Goal: Task Accomplishment & Management: Manage account settings

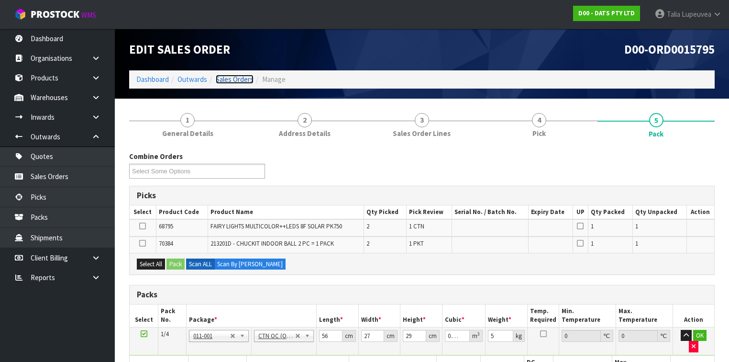
click at [233, 78] on link "Sales Orders" at bounding box center [235, 79] width 38 height 9
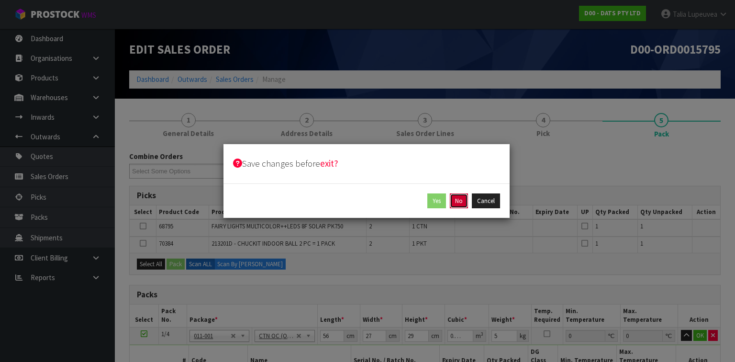
click at [456, 199] on button "No" at bounding box center [459, 200] width 18 height 15
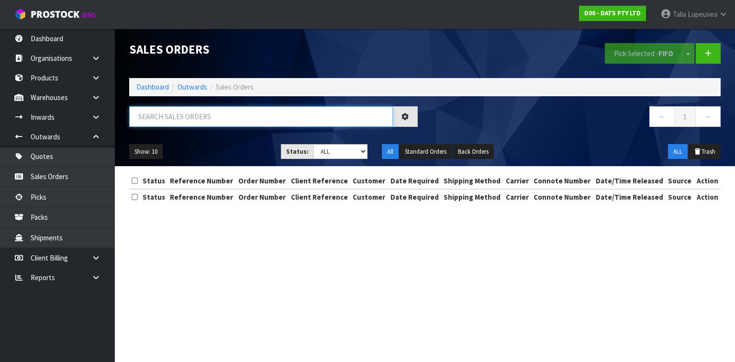
click at [218, 120] on input "text" at bounding box center [260, 116] width 263 height 21
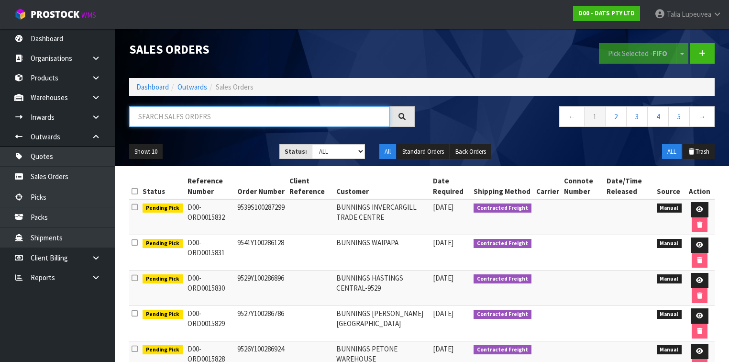
click at [225, 115] on input "text" at bounding box center [259, 116] width 261 height 21
type input "JOB-0413899"
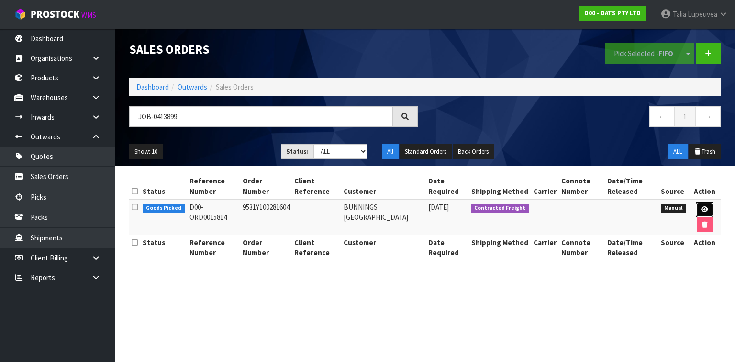
click at [696, 204] on link at bounding box center [704, 209] width 18 height 15
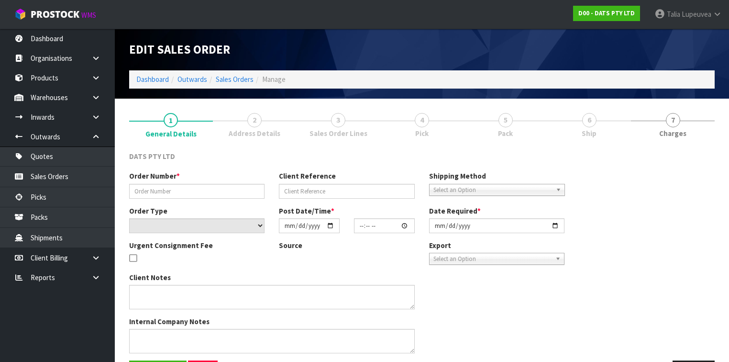
type input "9531Y100281604"
select select "number:0"
type input "2025-09-23"
type input "09:24:00.000"
type input "2025-09-23"
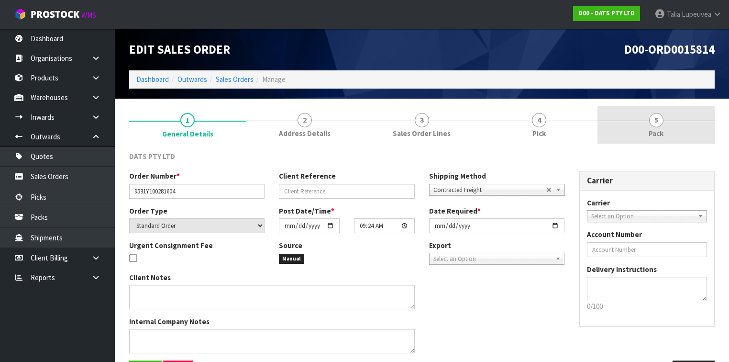
click at [636, 114] on link "5 Pack" at bounding box center [655, 125] width 117 height 38
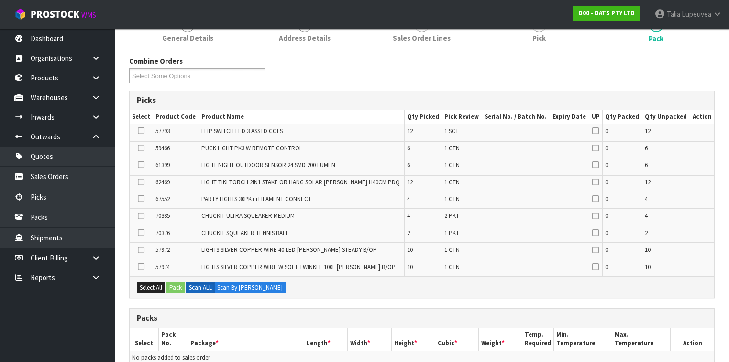
scroll to position [115, 0]
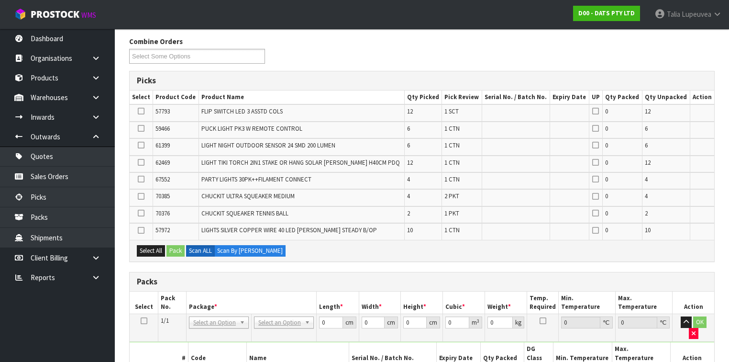
click at [141, 320] on icon at bounding box center [144, 320] width 7 height 0
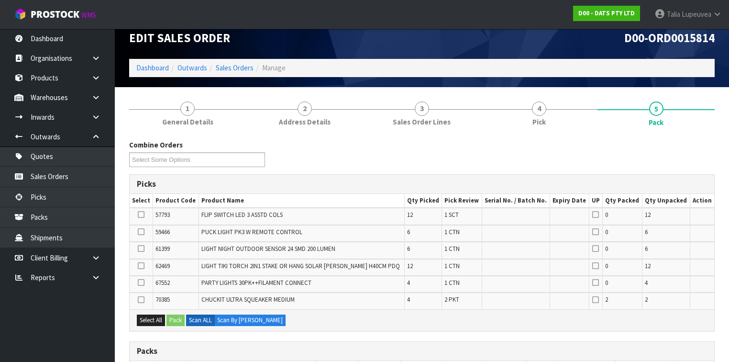
scroll to position [0, 0]
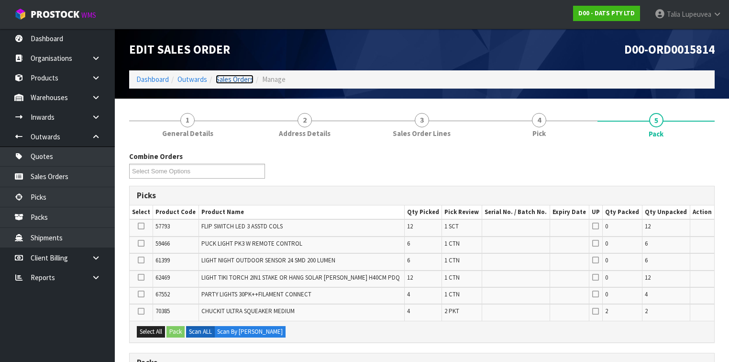
click at [228, 75] on link "Sales Orders" at bounding box center [235, 79] width 38 height 9
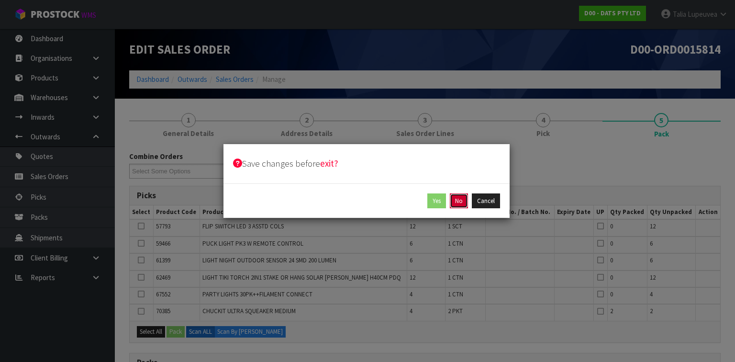
click at [453, 200] on button "No" at bounding box center [459, 200] width 18 height 15
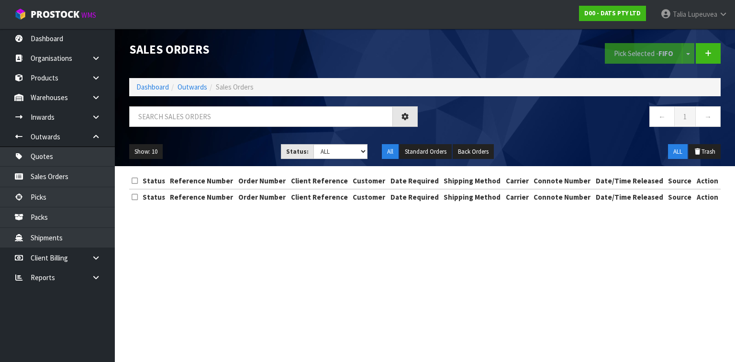
click at [302, 127] on div at bounding box center [273, 120] width 303 height 28
click at [303, 122] on input "text" at bounding box center [260, 116] width 263 height 21
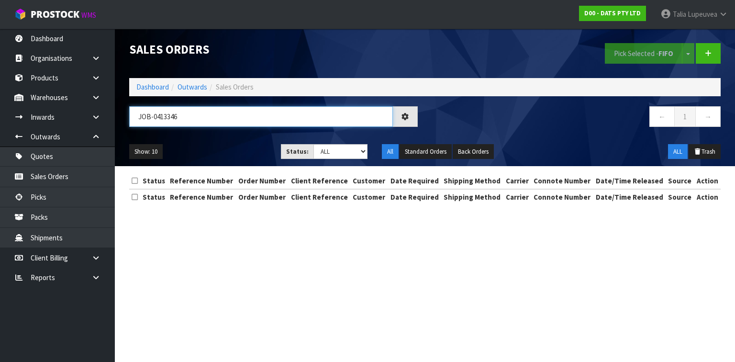
type input "JOB-0413346"
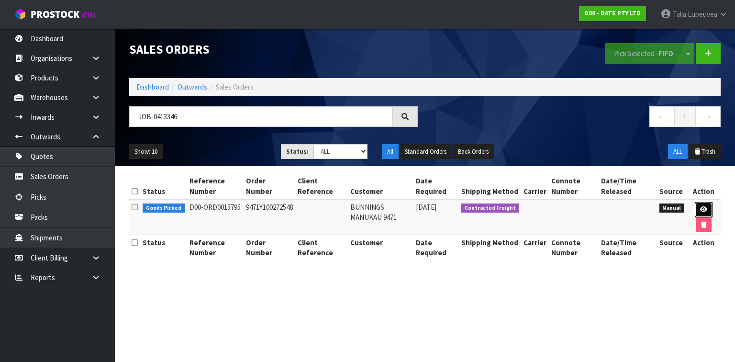
click at [705, 209] on icon at bounding box center [703, 209] width 7 height 6
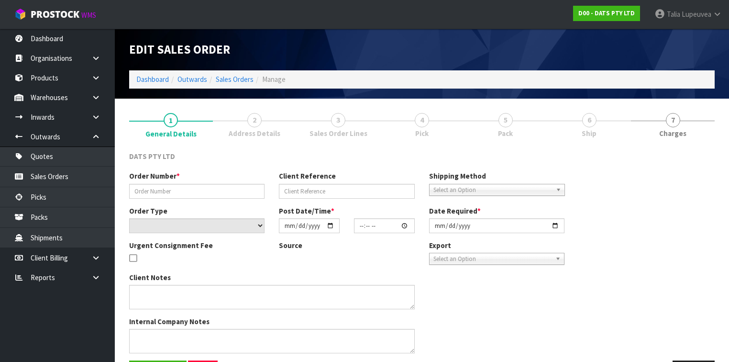
type input "9471Y100272548"
select select "number:0"
type input "2025-09-19"
type input "09:00:00.000"
type input "2025-09-19"
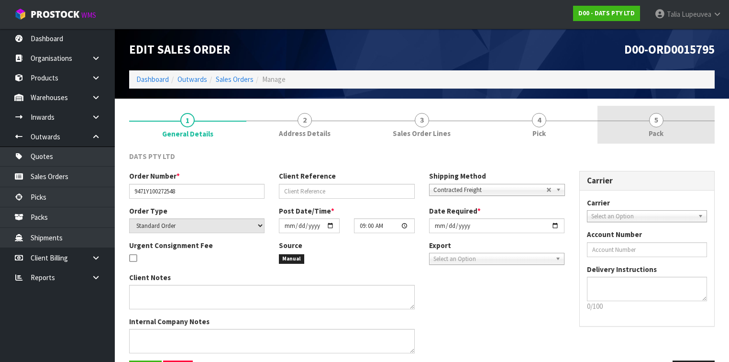
click at [654, 132] on span "Pack" at bounding box center [655, 133] width 15 height 10
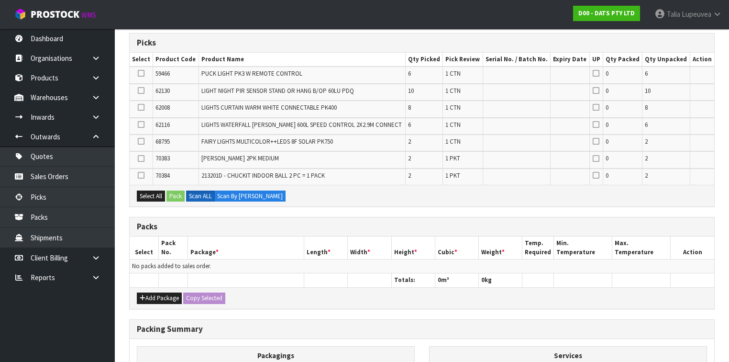
scroll to position [153, 0]
click at [168, 293] on button "Add Package" at bounding box center [159, 297] width 45 height 11
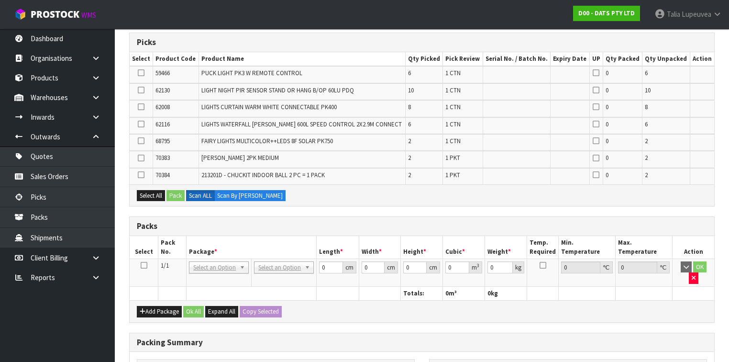
click at [142, 265] on icon at bounding box center [144, 265] width 7 height 0
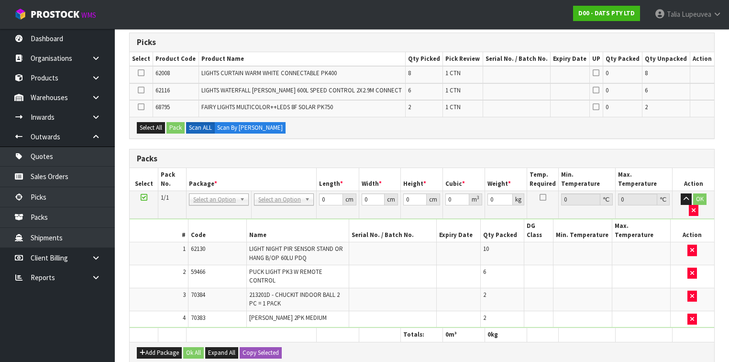
click at [145, 197] on icon at bounding box center [144, 197] width 7 height 0
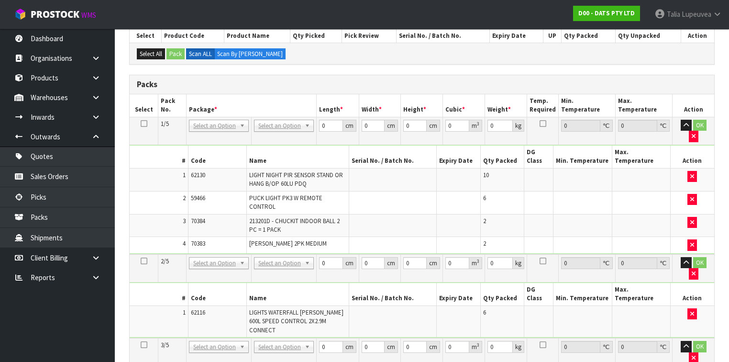
scroll to position [175, 0]
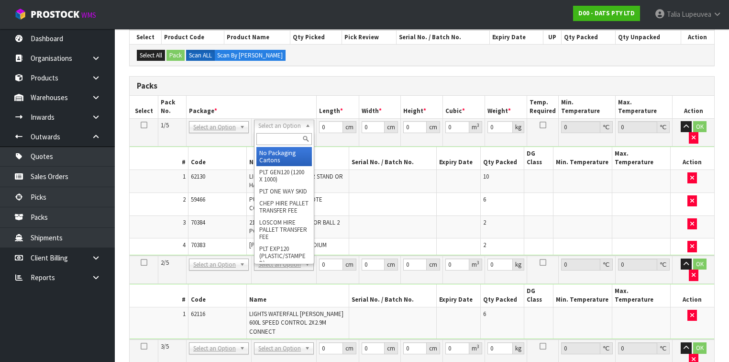
click at [287, 140] on input "text" at bounding box center [283, 139] width 55 height 12
type input "oc"
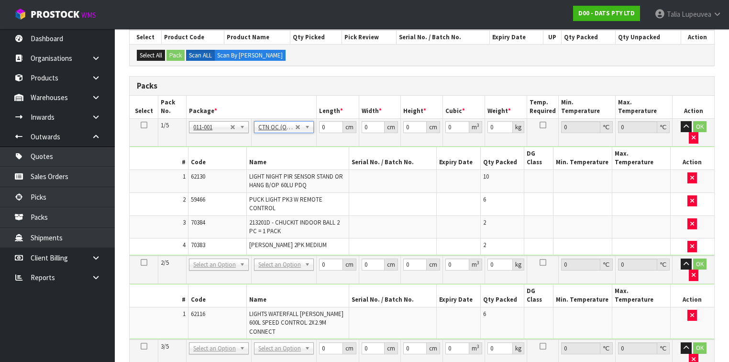
type input "4.43"
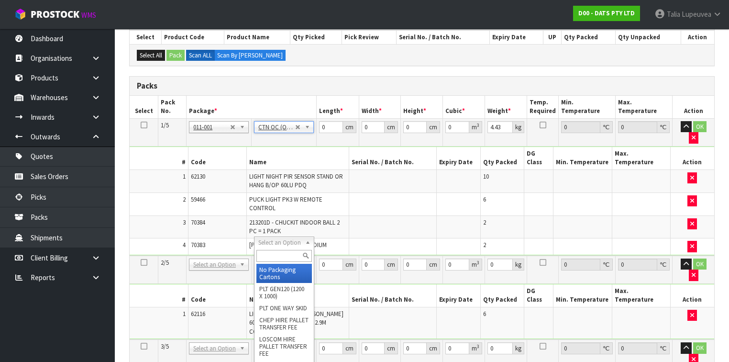
click at [279, 254] on input "text" at bounding box center [283, 256] width 55 height 12
type input "own"
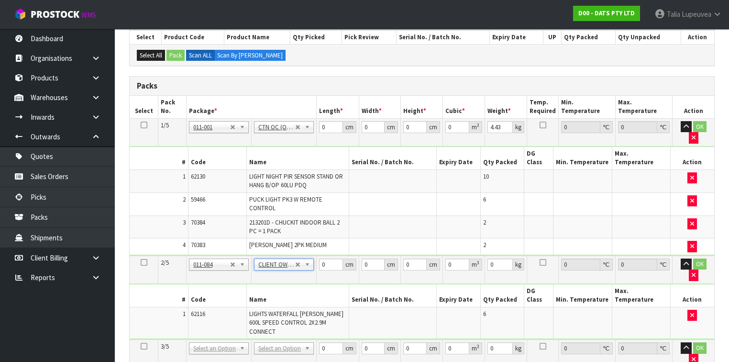
type input "7"
click at [282, 311] on input "text" at bounding box center [283, 311] width 55 height 12
type input "own"
type input "2"
type input "5.6"
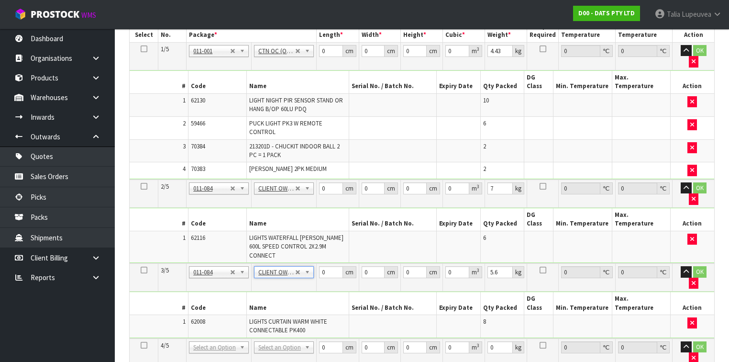
scroll to position [251, 0]
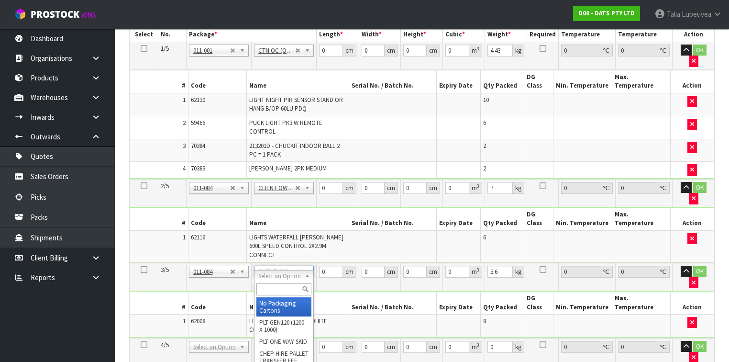
click at [278, 295] on input "text" at bounding box center [283, 289] width 55 height 12
type input "own"
type input "3"
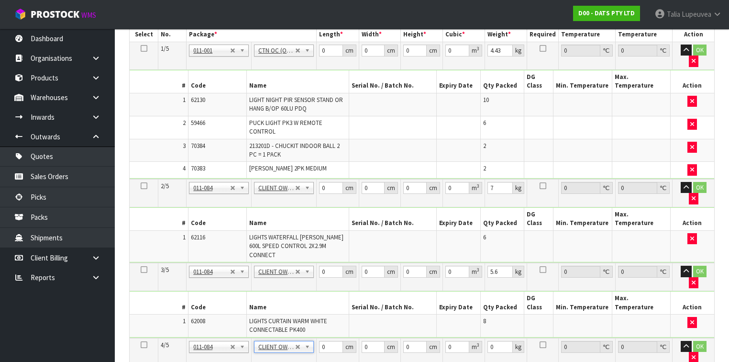
type input "1.59"
click at [276, 341] on input "text" at bounding box center [283, 344] width 55 height 12
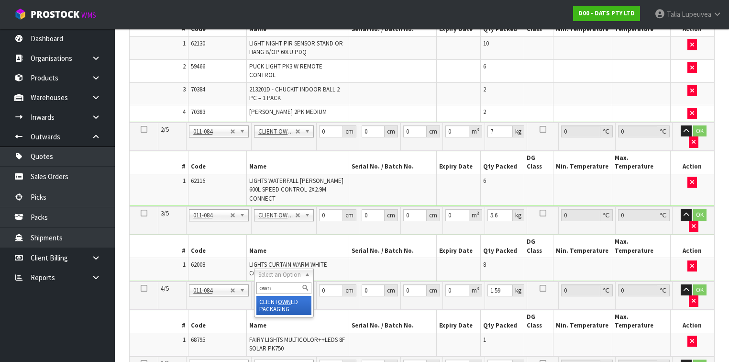
scroll to position [328, 0]
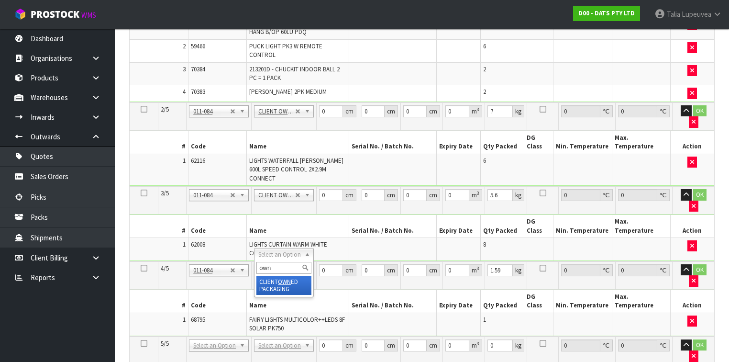
type input "own"
type input "4"
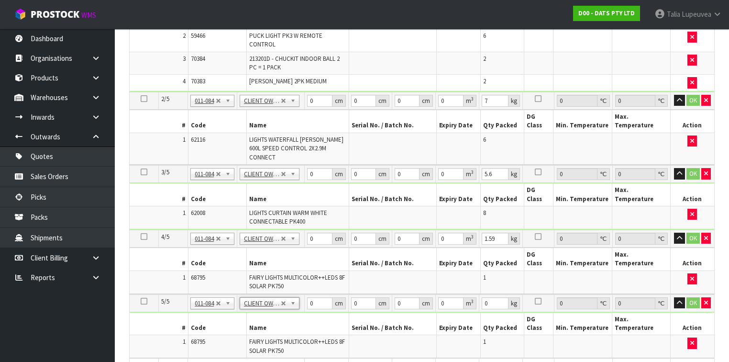
type input "1.59"
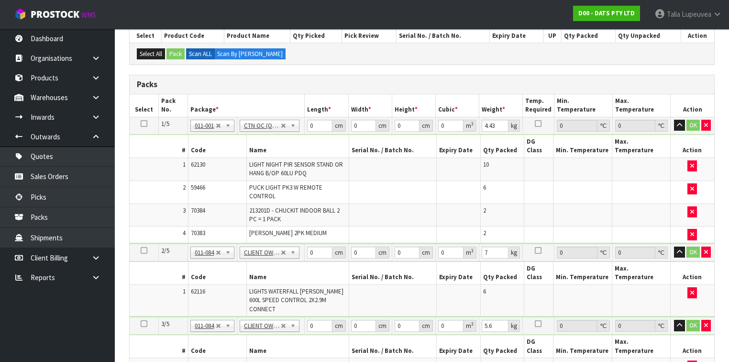
scroll to position [175, 0]
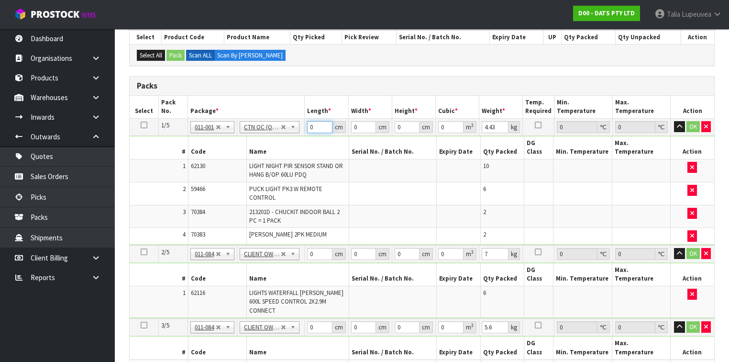
drag, startPoint x: 315, startPoint y: 125, endPoint x: 302, endPoint y: 130, distance: 13.5
click at [302, 130] on tr "1/5 NONE 007-001 007-002 007-004 007-009 007-013 007-014 007-015 007-017 007-01…" at bounding box center [422, 126] width 584 height 17
type input "57"
type input "28"
type input "3"
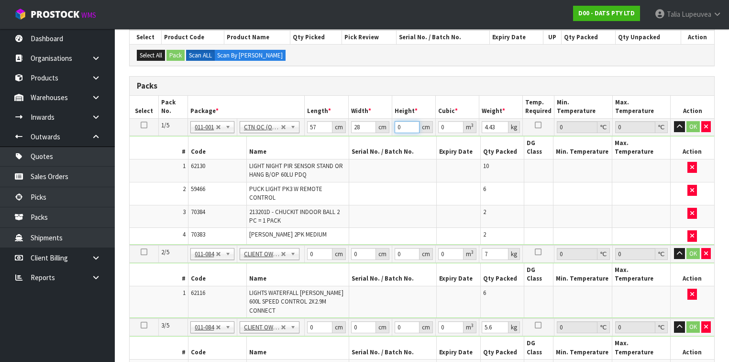
type input "0.004788"
type input "30"
type input "0.04788"
type input "30"
type input "5"
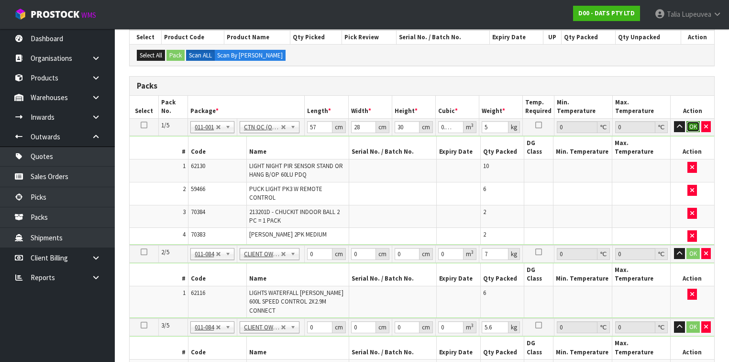
click at [696, 123] on button "OK" at bounding box center [692, 126] width 13 height 11
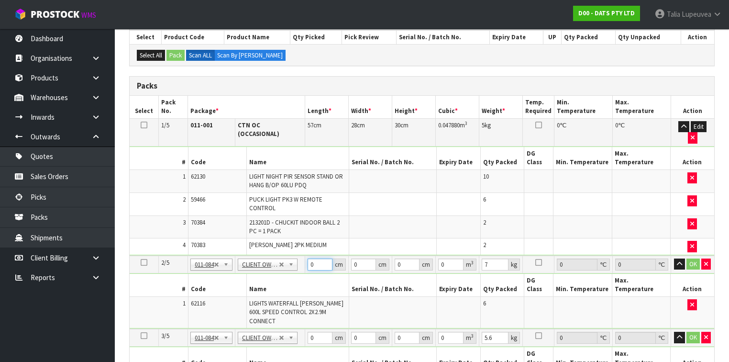
drag, startPoint x: 313, startPoint y: 243, endPoint x: 296, endPoint y: 252, distance: 18.6
click at [296, 255] on tbody "2/5 NONE 007-001 007-002 007-004 007-009 007-013 007-014 007-015 007-017 007-01…" at bounding box center [422, 291] width 584 height 73
type input "45"
type input "39"
type input "2"
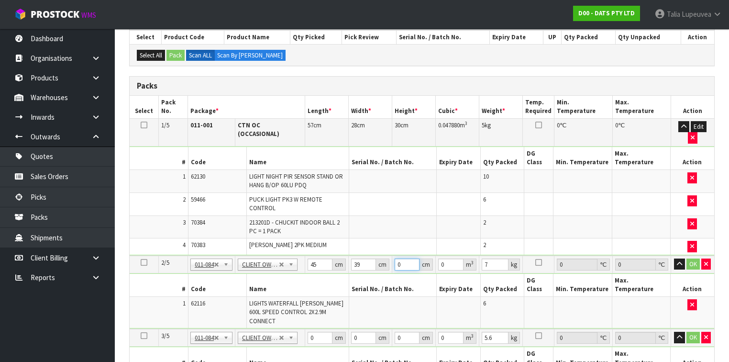
type input "0.00351"
type input "25"
type input "0.043875"
type input "25"
click at [694, 258] on button "OK" at bounding box center [692, 263] width 13 height 11
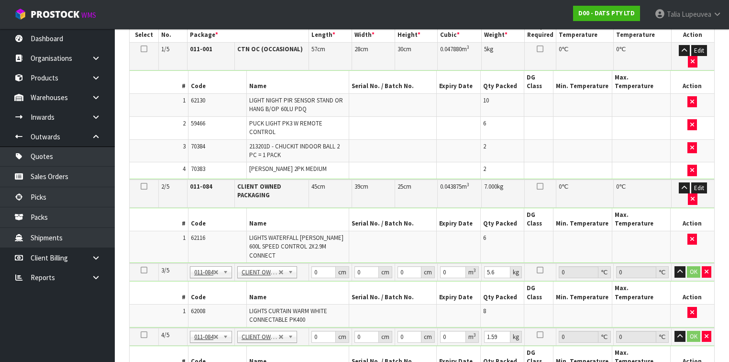
scroll to position [251, 0]
drag, startPoint x: 325, startPoint y: 241, endPoint x: 300, endPoint y: 251, distance: 26.8
click at [300, 263] on tbody "3/5 NONE 007-001 007-002 007-004 007-009 007-013 007-014 007-015 007-017 007-01…" at bounding box center [422, 295] width 584 height 65
type input "43"
type input "27"
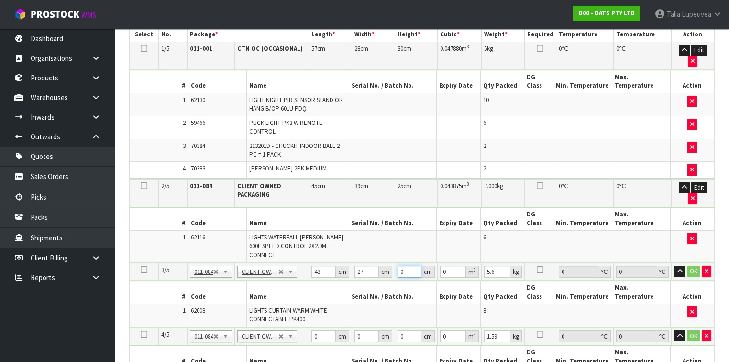
type input "2"
type input "0.002322"
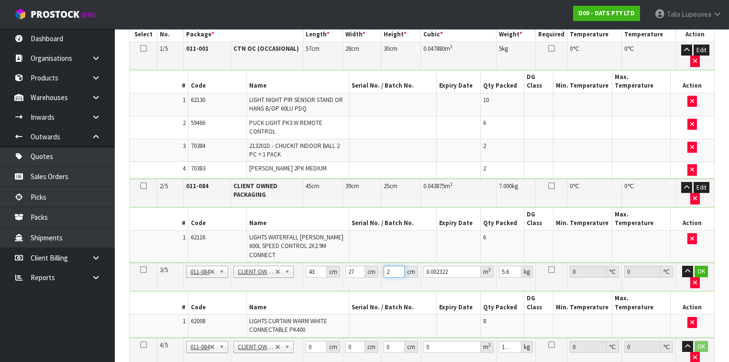
type input "27"
type input "0.031347"
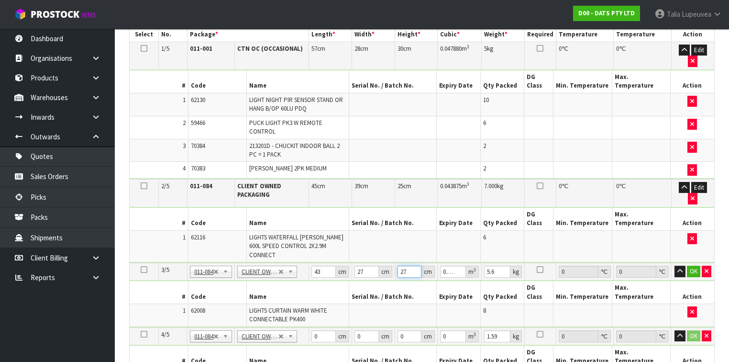
type input "27"
type input "6"
click at [691, 265] on button "OK" at bounding box center [693, 270] width 13 height 11
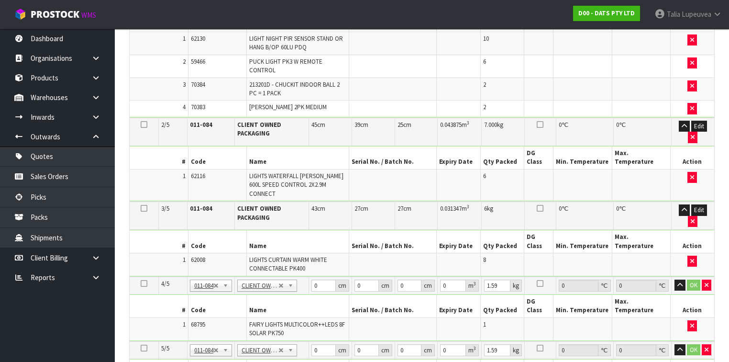
scroll to position [328, 0]
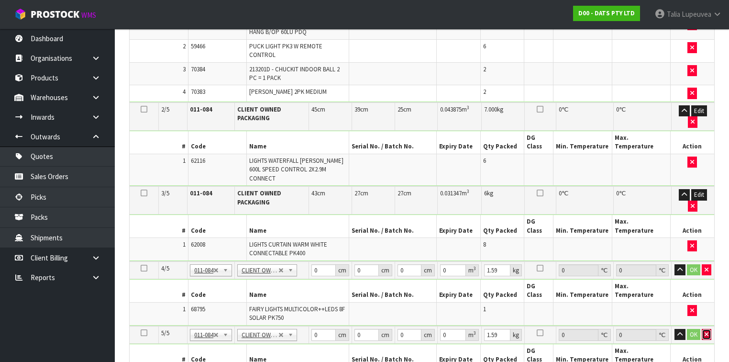
click at [703, 329] on button "button" at bounding box center [707, 334] width 10 height 11
type input "3"
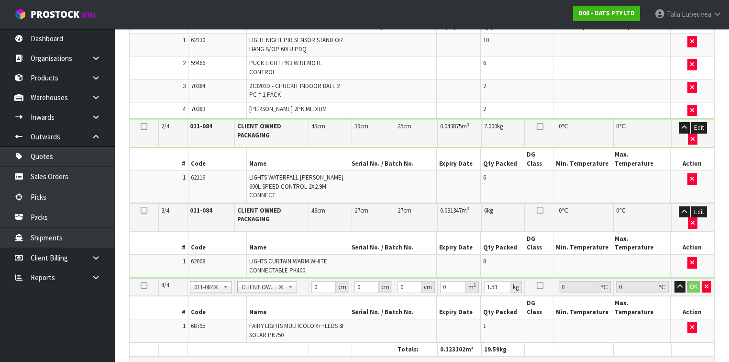
scroll to position [344, 0]
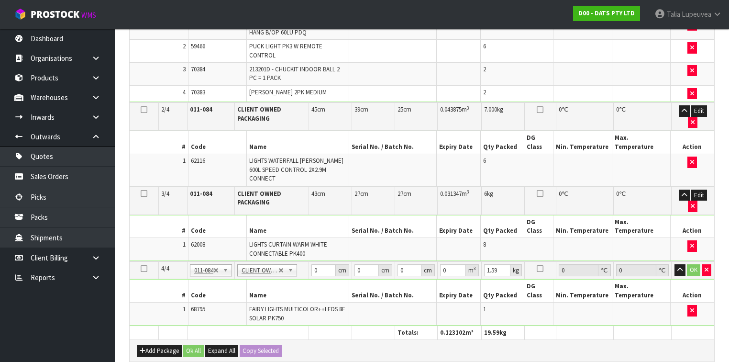
click at [143, 268] on icon at bounding box center [144, 268] width 7 height 0
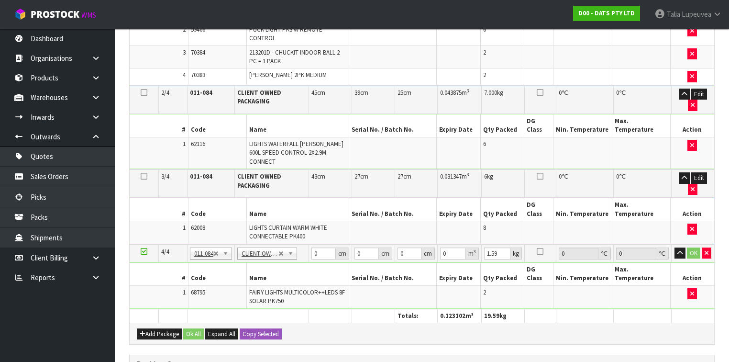
scroll to position [328, 0]
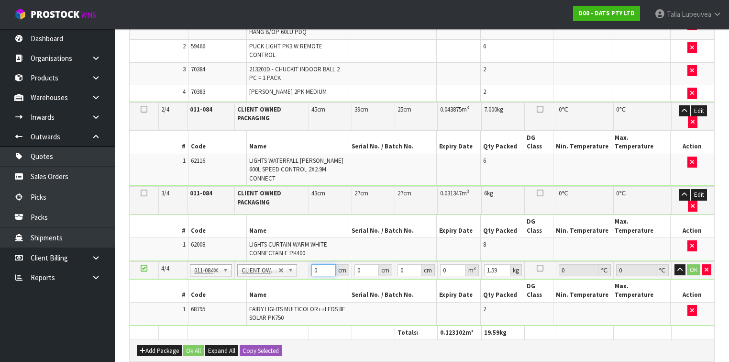
drag, startPoint x: 310, startPoint y: 237, endPoint x: 297, endPoint y: 241, distance: 13.6
click at [297, 261] on tbody "4/4 NONE 007-001 007-002 007-004 007-009 007-013 007-014 007-015 007-017 007-01…" at bounding box center [422, 293] width 584 height 64
type input "38"
type input "28"
type input "1"
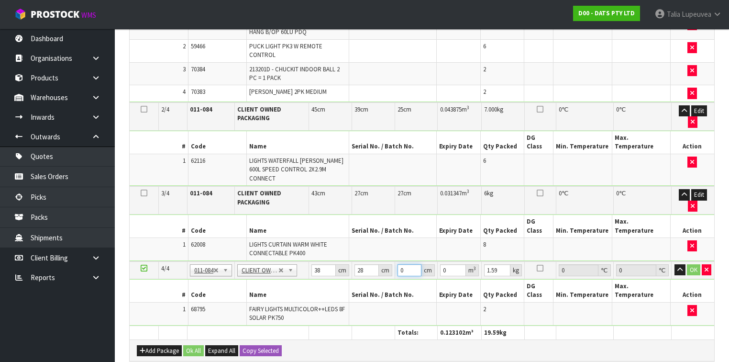
type input "0.001064"
type input "19"
type input "0.020216"
type input "19"
type input "3"
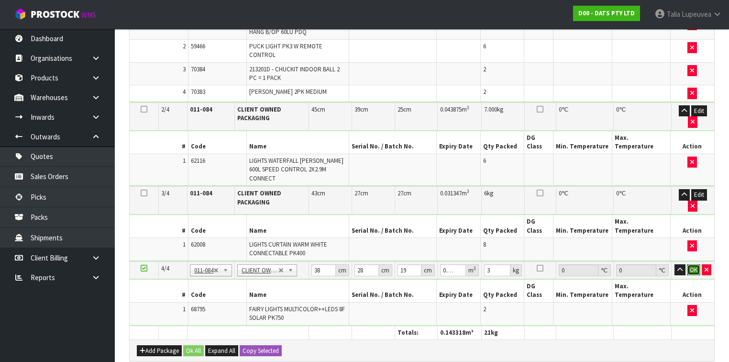
click at [696, 264] on button "OK" at bounding box center [693, 269] width 13 height 11
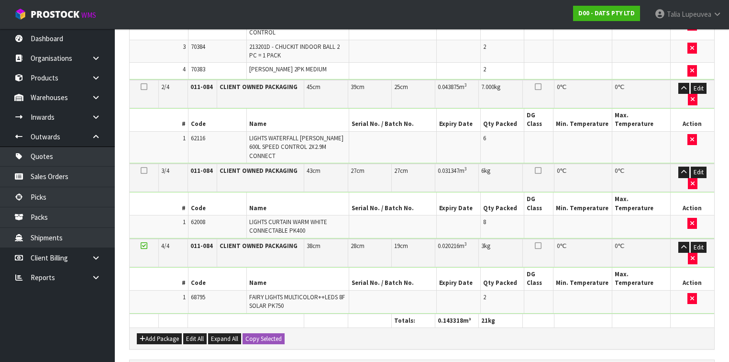
scroll to position [446, 0]
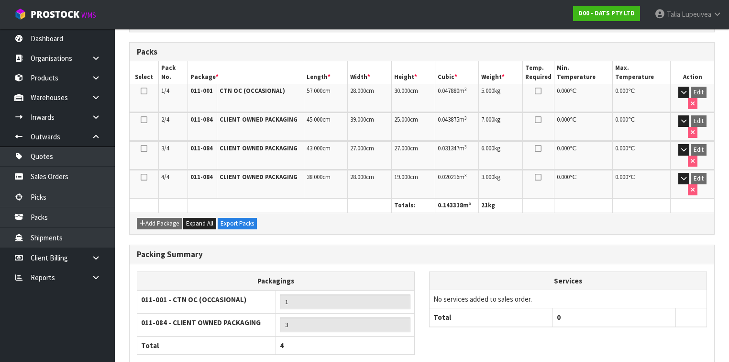
scroll to position [250, 0]
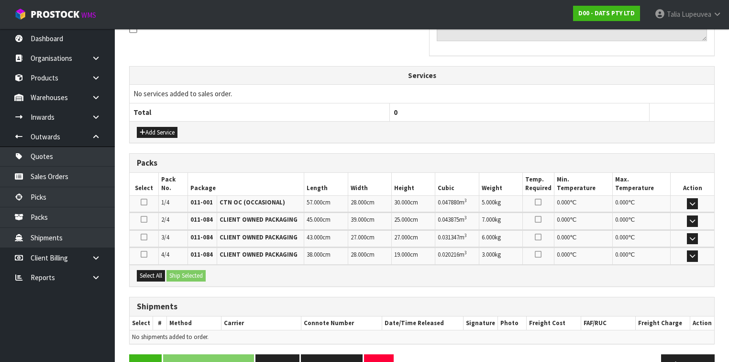
scroll to position [306, 0]
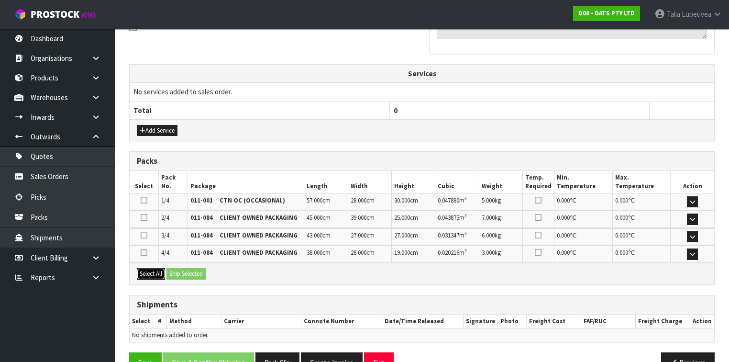
drag, startPoint x: 156, startPoint y: 267, endPoint x: 178, endPoint y: 269, distance: 21.6
click at [157, 268] on button "Select All" at bounding box center [151, 273] width 28 height 11
click at [187, 270] on button "Ship Selected" at bounding box center [185, 273] width 39 height 11
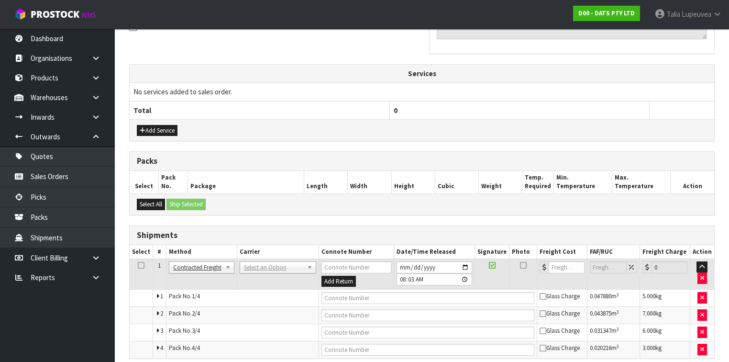
scroll to position [344, 0]
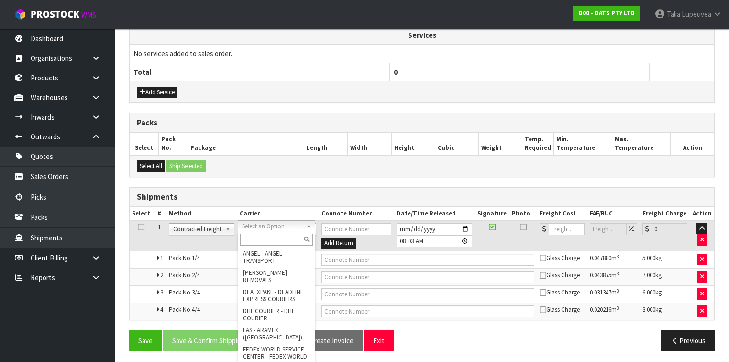
click at [259, 237] on input "text" at bounding box center [276, 239] width 73 height 12
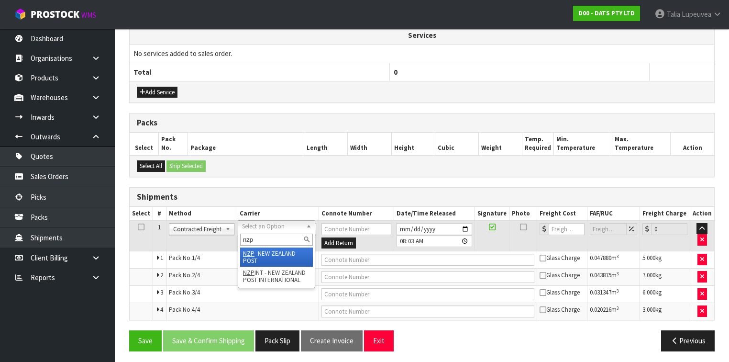
type input "nzp"
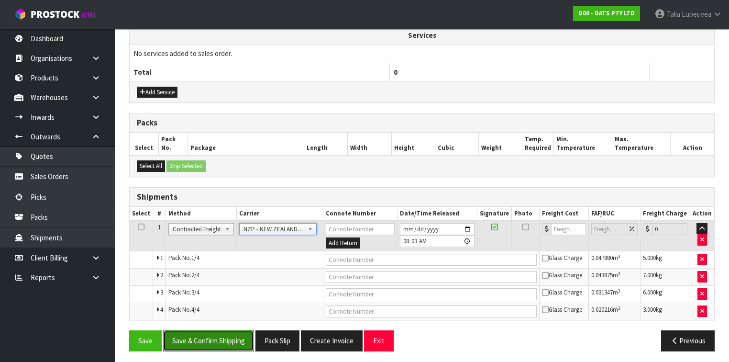
click at [246, 333] on button "Save & Confirm Shipping" at bounding box center [208, 340] width 91 height 21
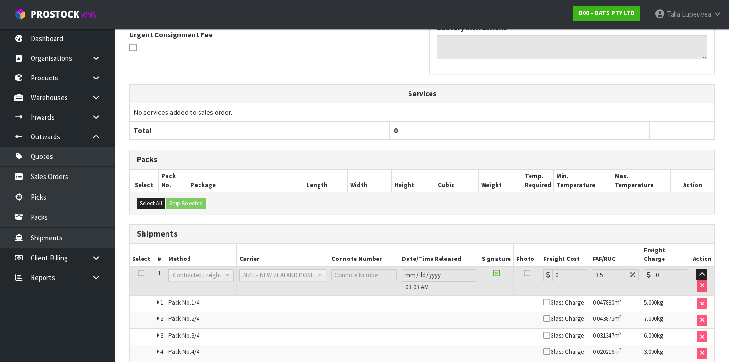
scroll to position [329, 0]
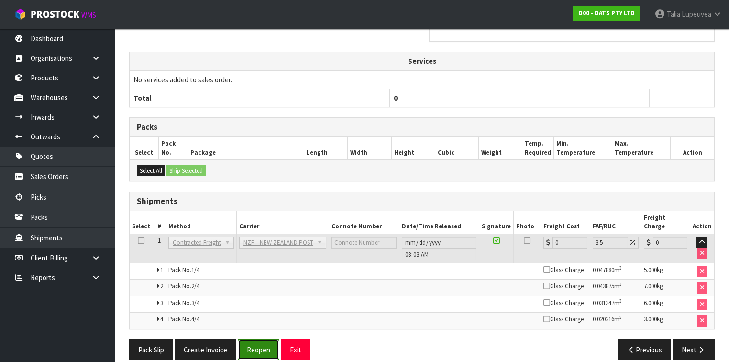
click at [263, 339] on button "Reopen" at bounding box center [259, 349] width 42 height 21
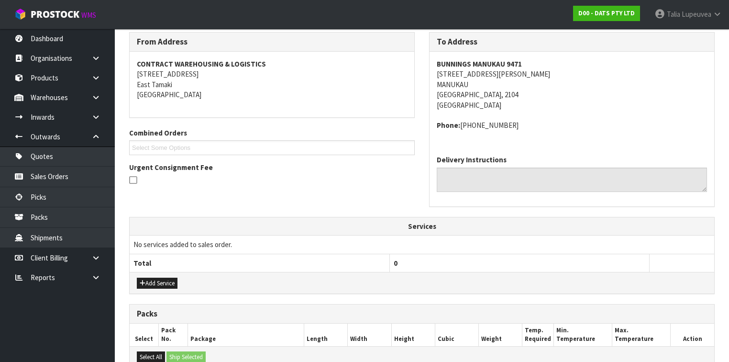
scroll to position [268, 0]
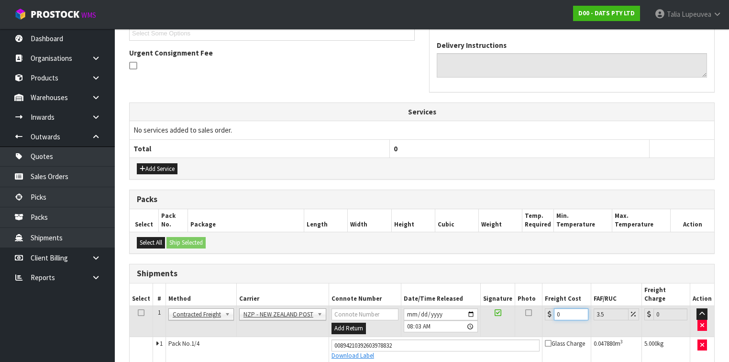
drag, startPoint x: 558, startPoint y: 300, endPoint x: 543, endPoint y: 309, distance: 17.4
click at [544, 309] on td "0" at bounding box center [566, 321] width 48 height 31
type input "1"
type input "1.03"
type input "17"
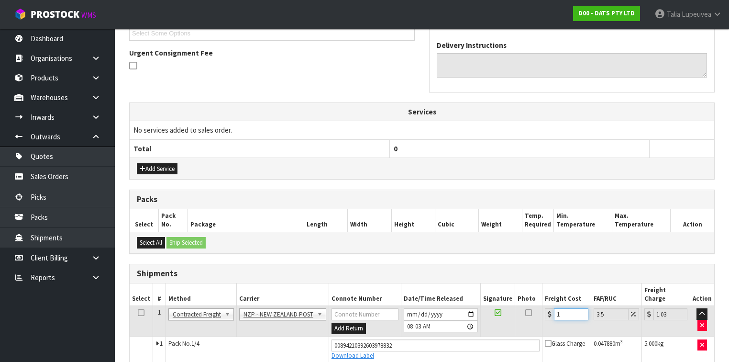
type input "17.59"
type input "17.3"
type input "17.91"
type input "17.32"
type input "17.93"
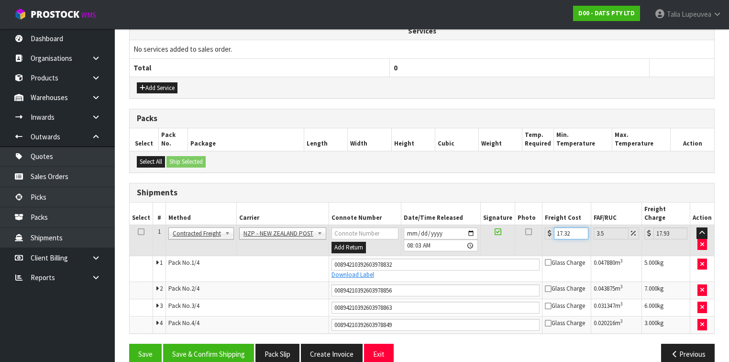
scroll to position [353, 0]
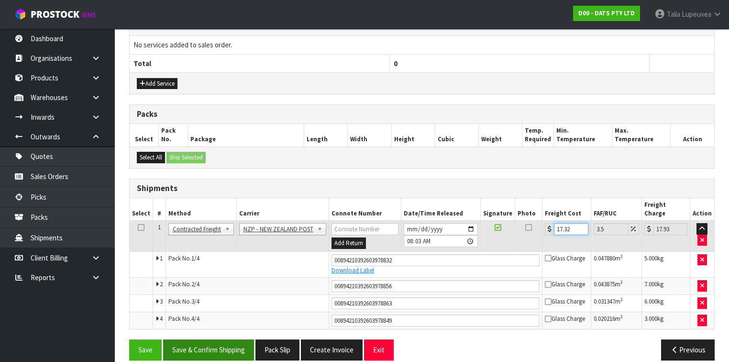
type input "17.32"
click at [213, 339] on button "Save & Confirm Shipping" at bounding box center [208, 349] width 91 height 21
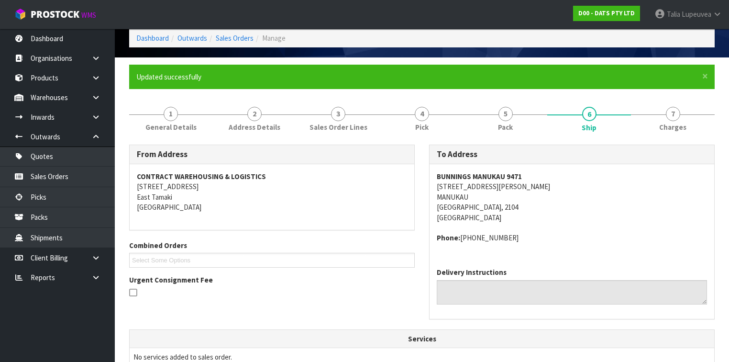
scroll to position [0, 0]
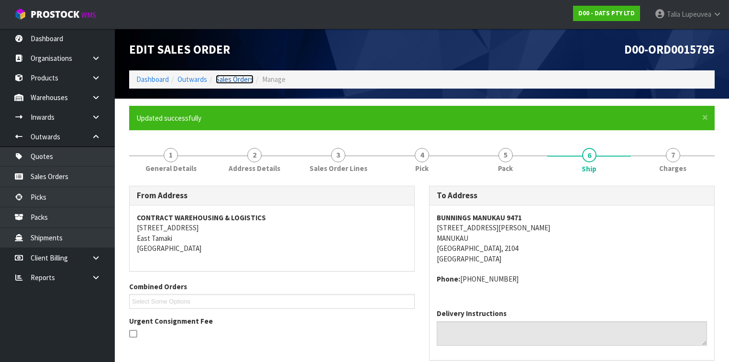
click at [231, 81] on link "Sales Orders" at bounding box center [235, 79] width 38 height 9
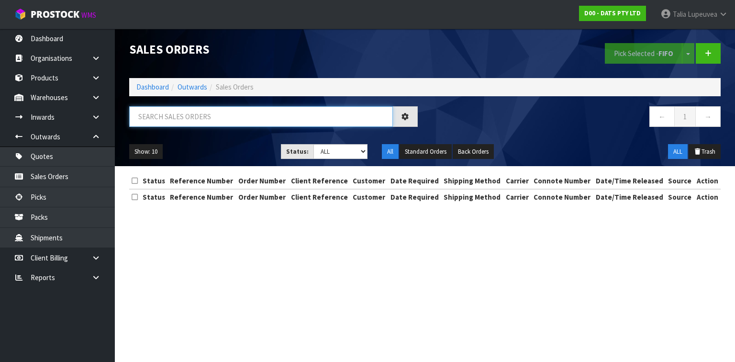
click at [227, 116] on input "text" at bounding box center [260, 116] width 263 height 21
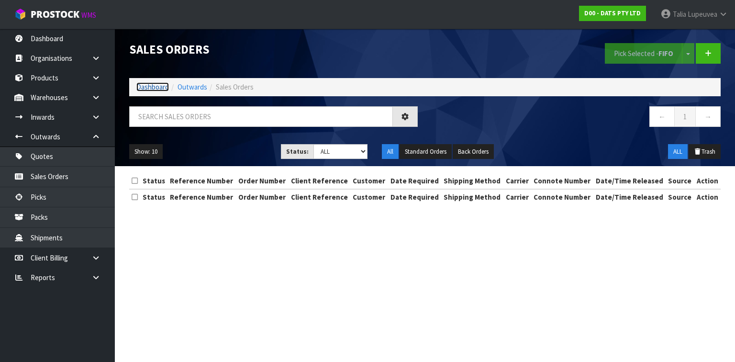
click at [143, 87] on link "Dashboard" at bounding box center [152, 86] width 33 height 9
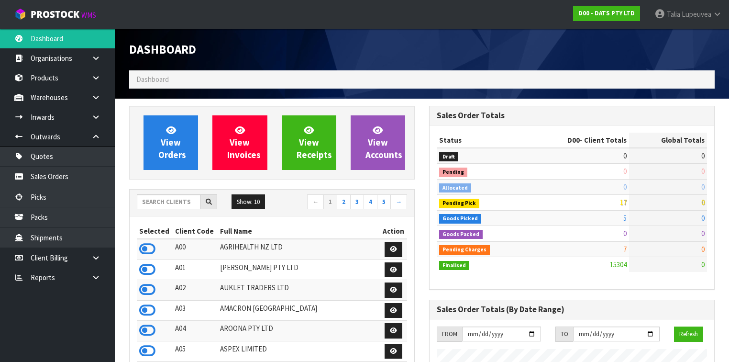
scroll to position [763, 300]
click at [172, 202] on input "text" at bounding box center [169, 201] width 64 height 15
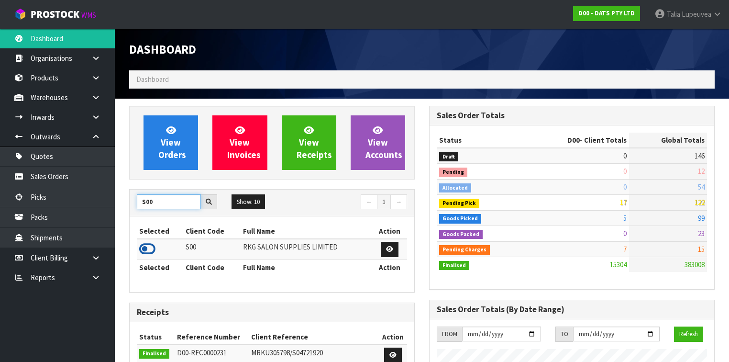
type input "S00"
click at [148, 246] on icon at bounding box center [147, 248] width 16 height 14
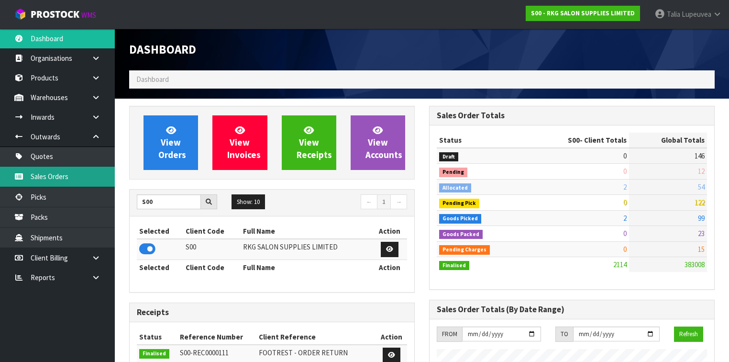
click at [33, 174] on link "Sales Orders" at bounding box center [57, 176] width 115 height 20
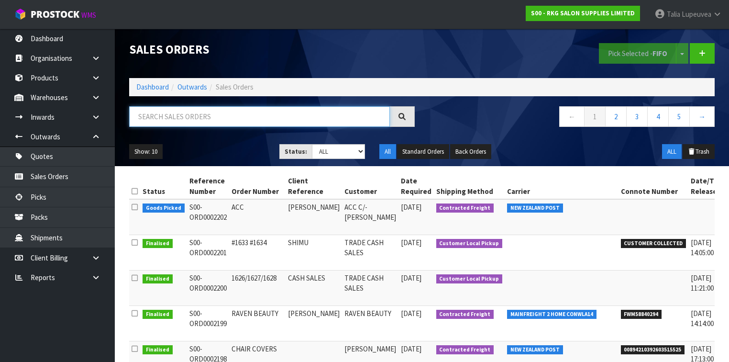
click at [134, 120] on input "text" at bounding box center [259, 116] width 261 height 21
type input "JOB-0414537"
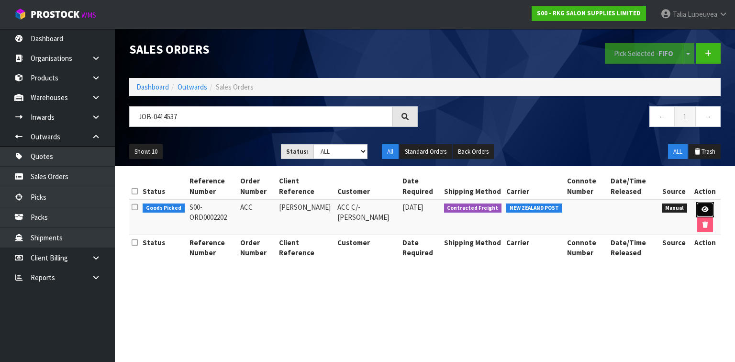
click at [701, 209] on icon at bounding box center [704, 209] width 7 height 6
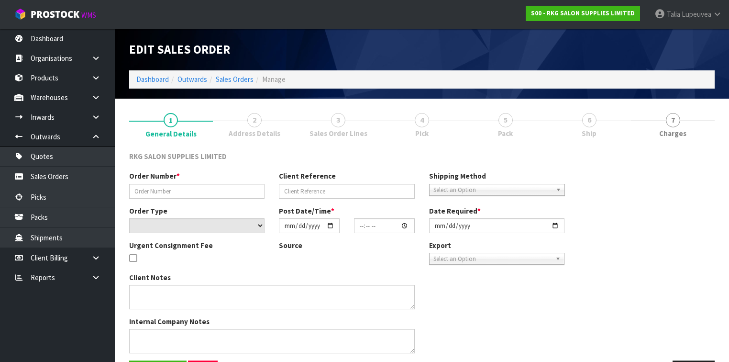
type input "ACC"
type input "DEBBIE GLENDINNING"
select select "number:0"
type input "[DATE]"
type input "00:00:00.000"
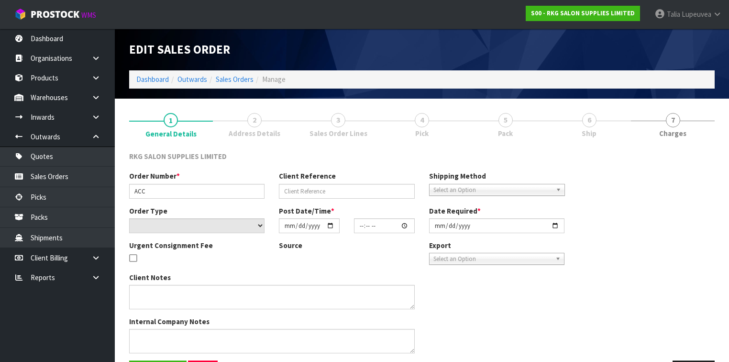
type input "[DATE]"
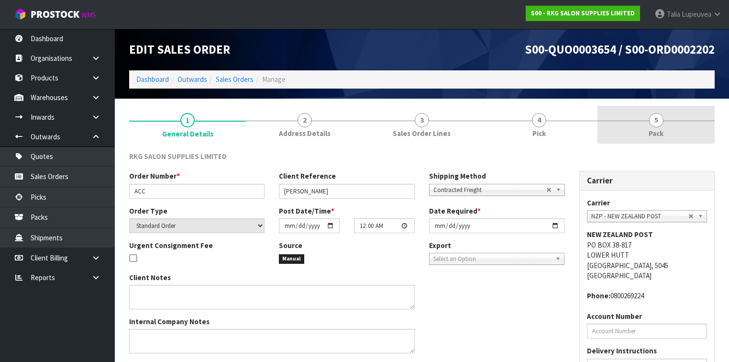
click at [642, 131] on link "5 Pack" at bounding box center [655, 125] width 117 height 38
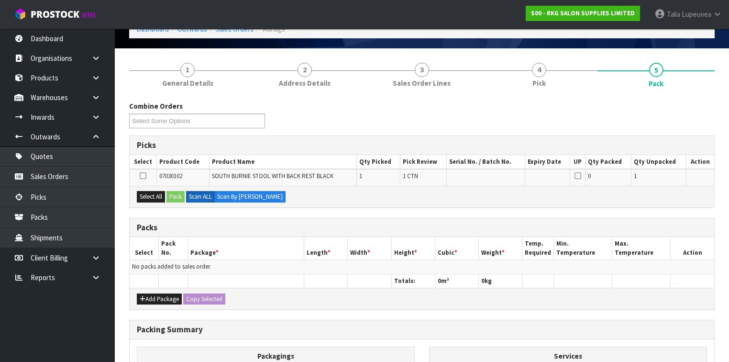
scroll to position [77, 0]
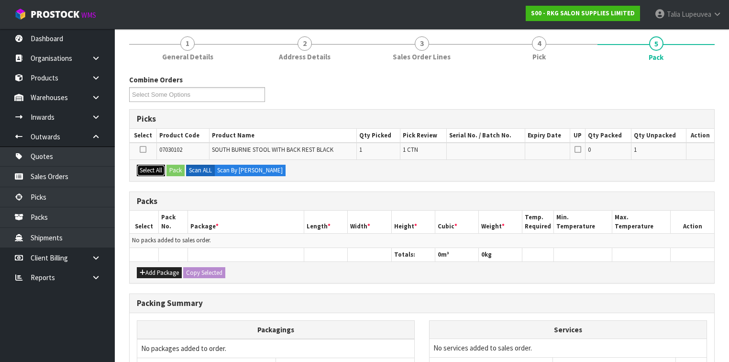
click at [156, 167] on button "Select All" at bounding box center [151, 170] width 28 height 11
click at [173, 171] on button "Pack" at bounding box center [175, 170] width 18 height 11
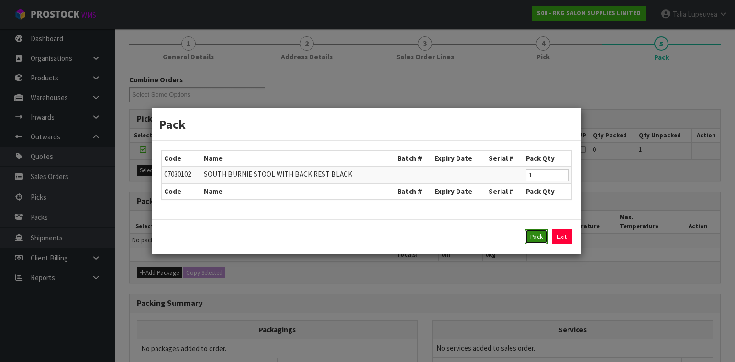
click at [530, 232] on button "Pack" at bounding box center [536, 236] width 23 height 15
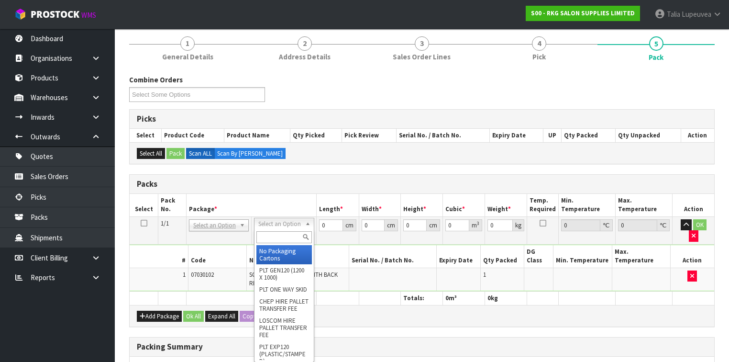
click at [290, 233] on input "text" at bounding box center [283, 237] width 55 height 12
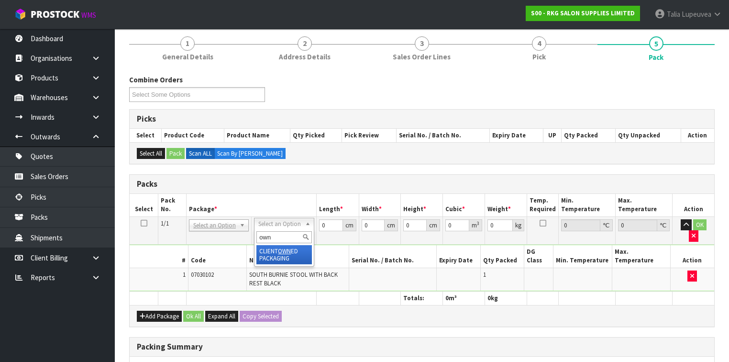
type input "own"
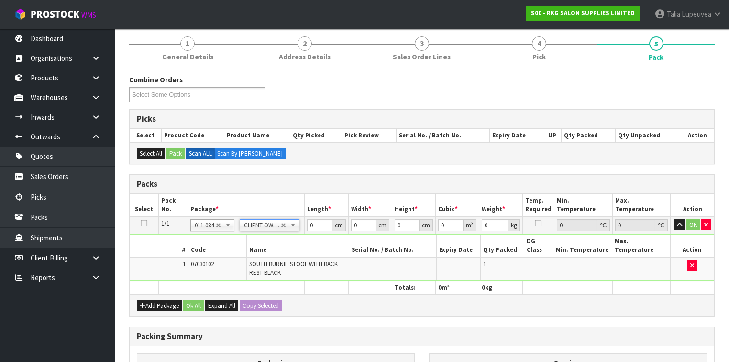
type input "7"
drag, startPoint x: 314, startPoint y: 223, endPoint x: 292, endPoint y: 226, distance: 22.2
click at [292, 226] on tr "1/1 NONE 007-001 007-002 007-004 007-009 007-013 007-014 007-015 007-017 007-01…" at bounding box center [422, 224] width 584 height 17
type input "49"
type input "48"
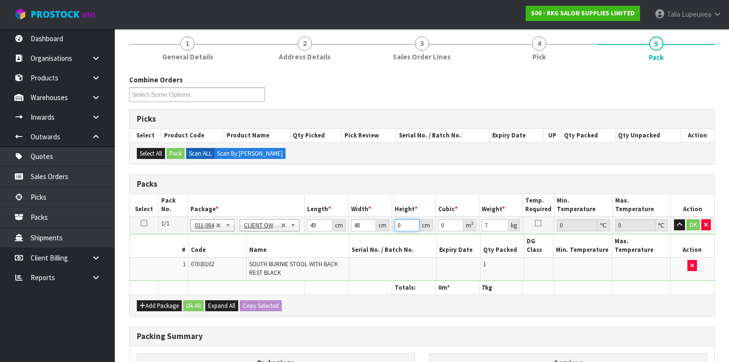
type input "2"
type input "0.004704"
type input "26"
type input "0.061152"
type input "26"
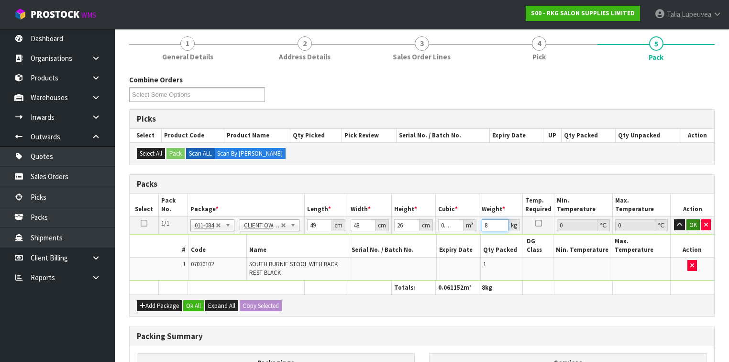
type input "8"
click at [692, 223] on button "OK" at bounding box center [692, 224] width 13 height 11
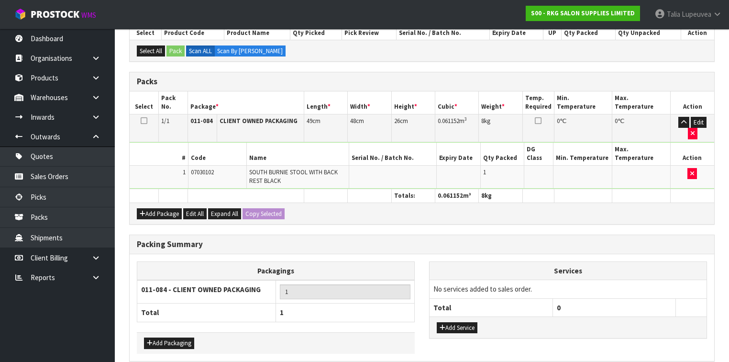
scroll to position [199, 0]
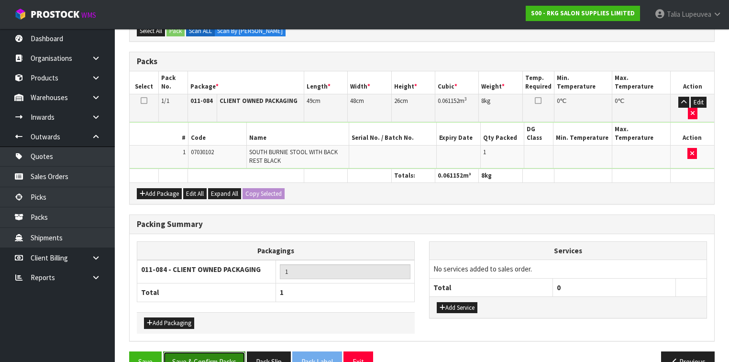
click at [217, 351] on button "Save & Confirm Packs" at bounding box center [204, 361] width 82 height 21
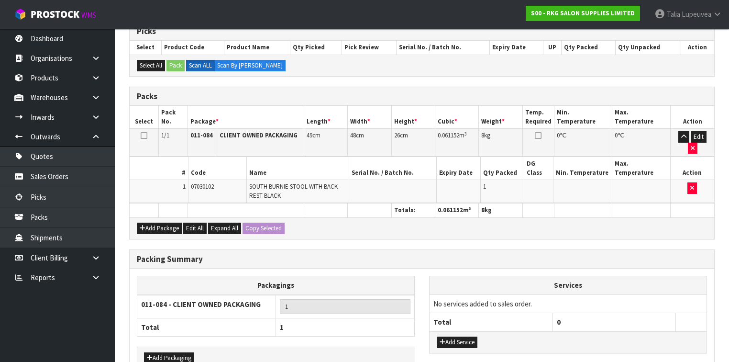
scroll to position [0, 0]
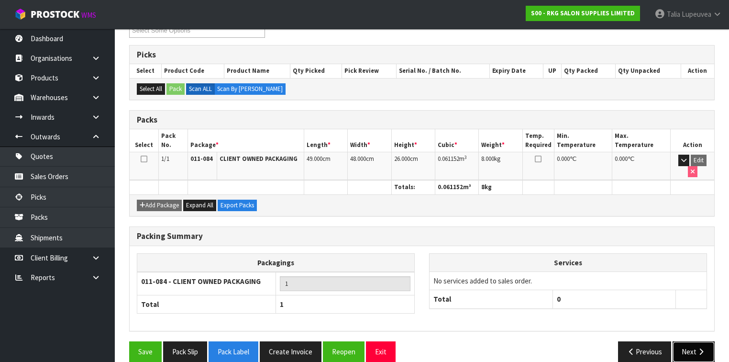
click at [694, 341] on button "Next" at bounding box center [693, 351] width 42 height 21
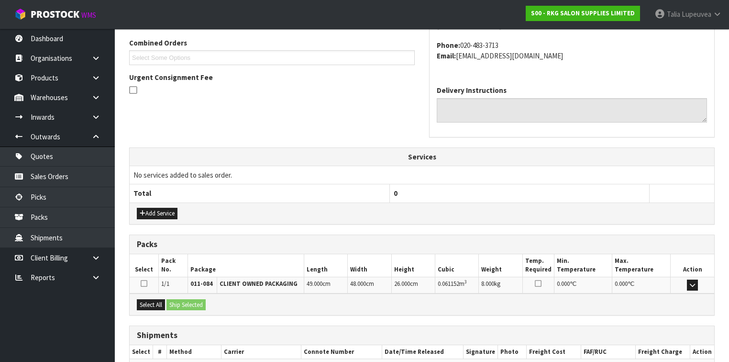
scroll to position [296, 0]
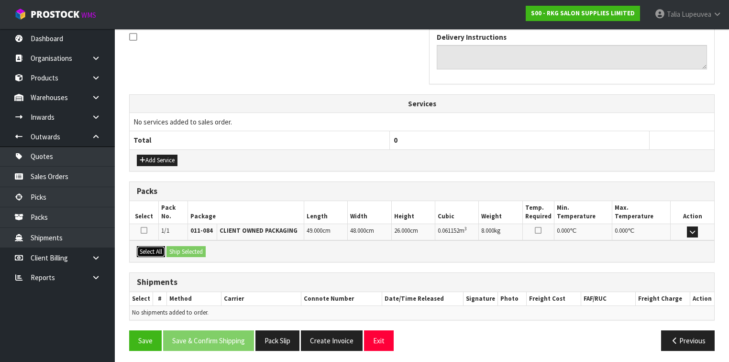
click at [152, 252] on button "Select All" at bounding box center [151, 251] width 28 height 11
click at [179, 251] on button "Ship Selected" at bounding box center [185, 251] width 39 height 11
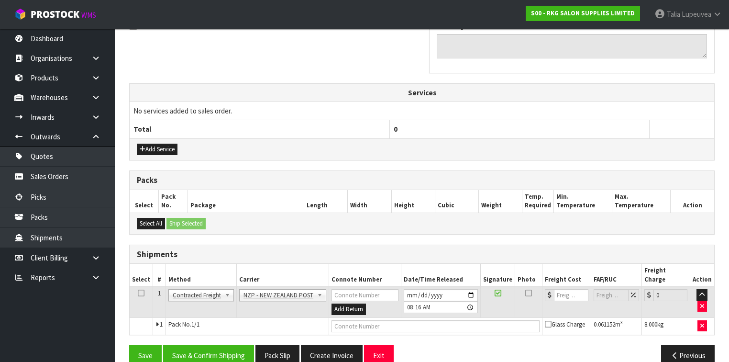
scroll to position [314, 0]
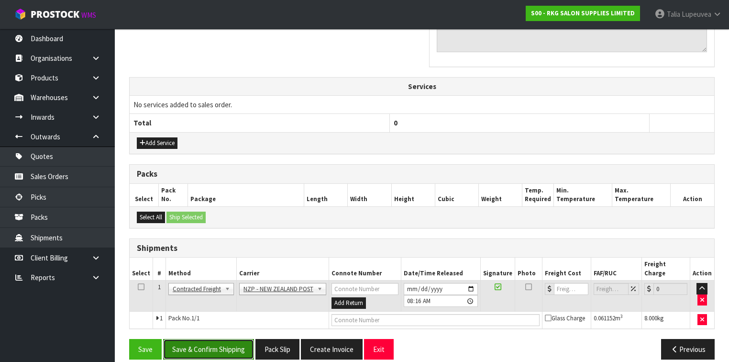
click at [222, 339] on button "Save & Confirm Shipping" at bounding box center [208, 349] width 91 height 21
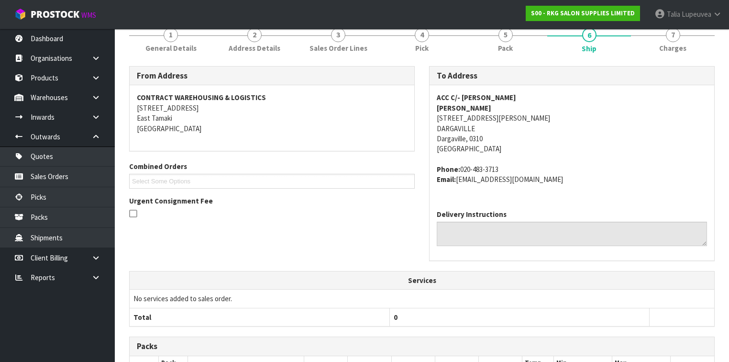
scroll to position [300, 0]
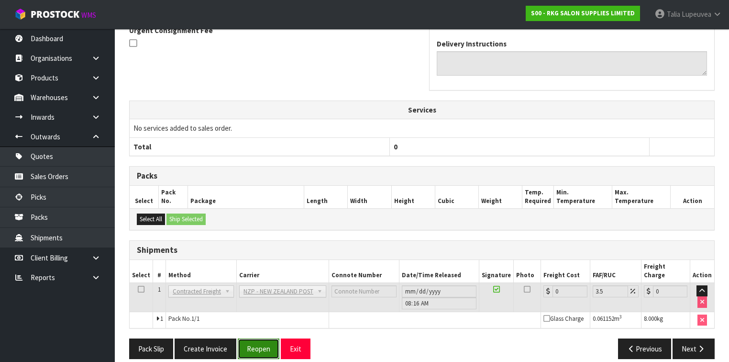
click at [264, 338] on button "Reopen" at bounding box center [259, 348] width 42 height 21
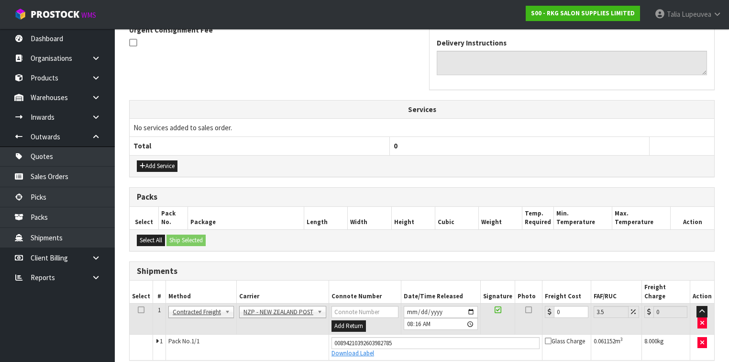
scroll to position [322, 0]
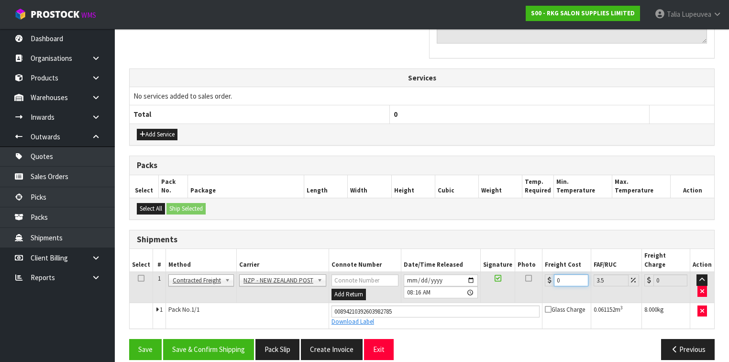
drag, startPoint x: 562, startPoint y: 267, endPoint x: 531, endPoint y: 280, distance: 34.3
click at [531, 280] on tr "1 Client Local Pickup Customer Local Pickup Company Freight Contracted Freight …" at bounding box center [422, 287] width 584 height 31
type input "7"
type input "7.24"
type input "7.3"
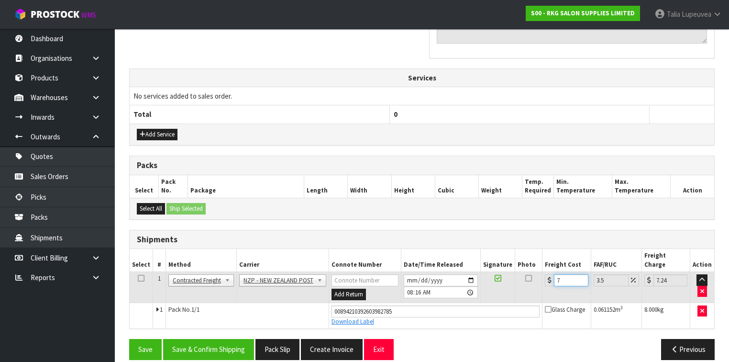
type input "7.56"
type input "7.31"
type input "7.57"
type input "7.31"
click at [198, 340] on button "Save & Confirm Shipping" at bounding box center [208, 349] width 91 height 21
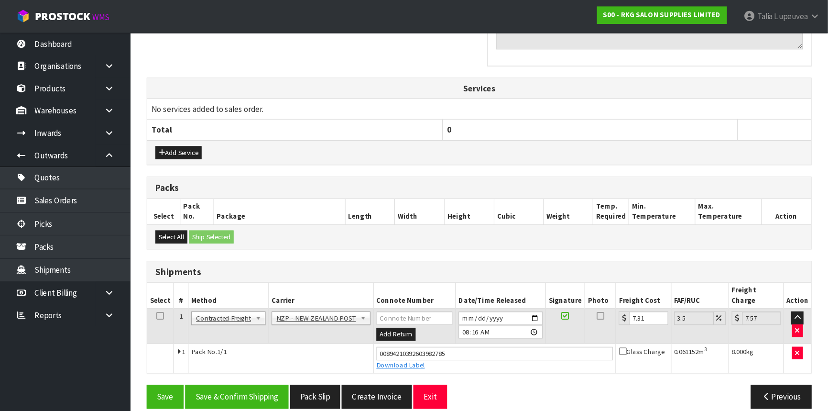
scroll to position [0, 0]
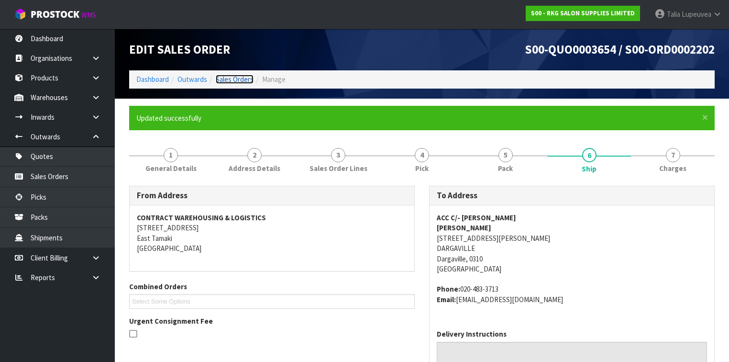
click at [236, 80] on link "Sales Orders" at bounding box center [235, 79] width 38 height 9
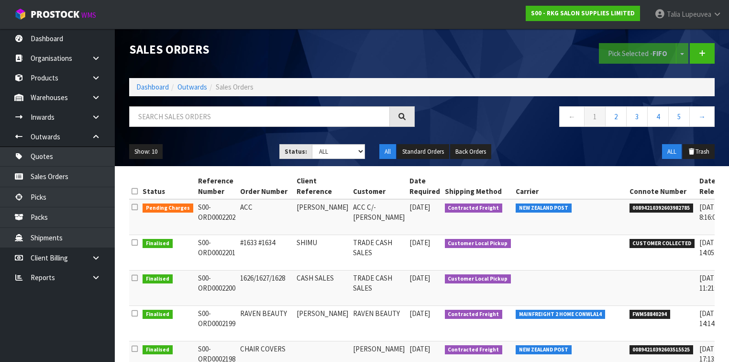
click at [528, 147] on div "Show: 10 5 10 25 50 Status: Draft Pending Allocated Pending Pick Goods Picked G…" at bounding box center [422, 152] width 600 height 30
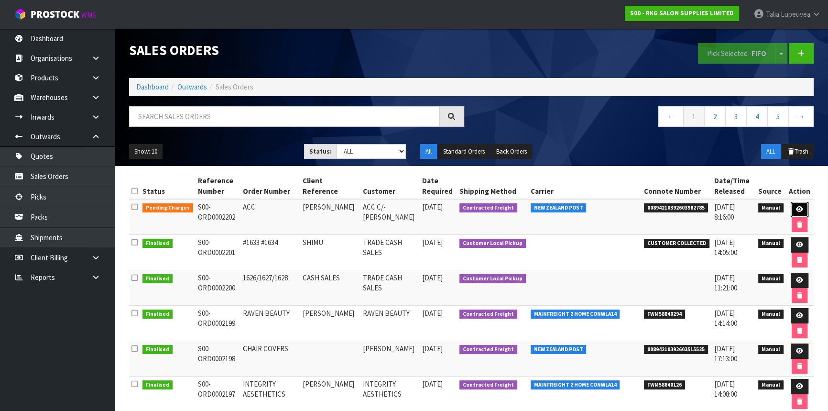
click at [728, 208] on icon at bounding box center [799, 209] width 7 height 6
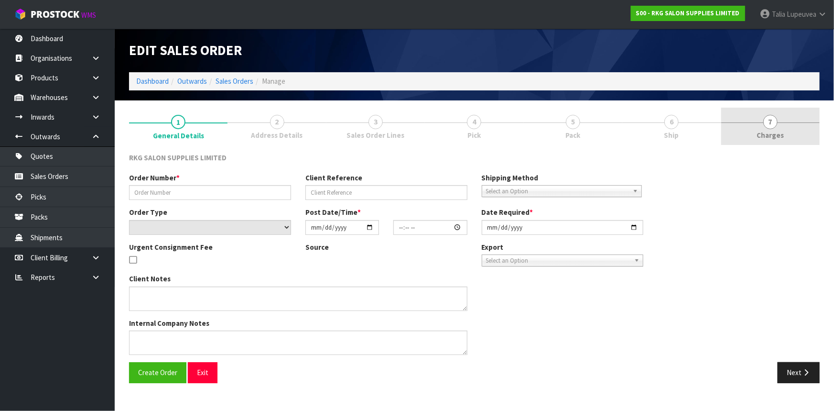
type input "ACC"
type input "DEBBIE GLENDINNING"
select select "number:0"
type input "[DATE]"
type input "00:00:00.000"
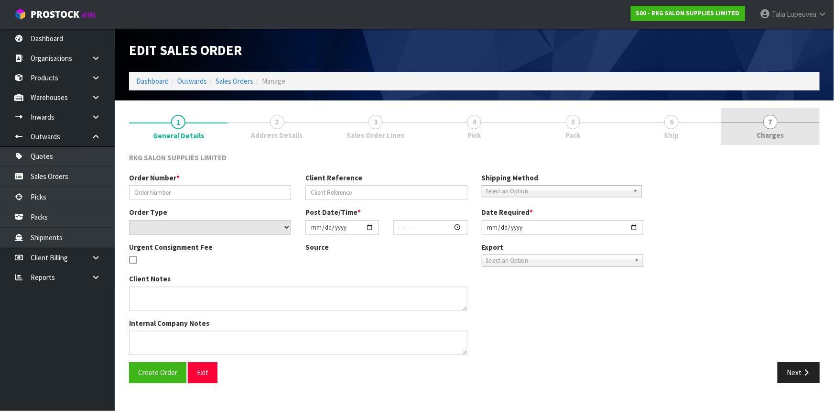
type input "[DATE]"
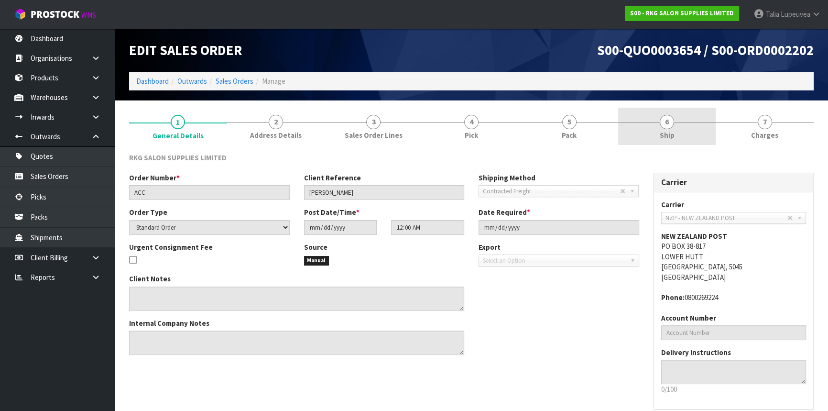
click at [686, 126] on link "6 Ship" at bounding box center [667, 127] width 98 height 38
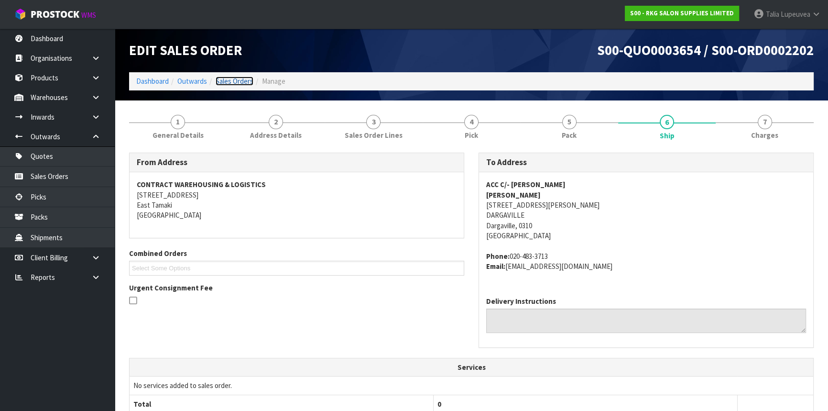
click at [238, 82] on link "Sales Orders" at bounding box center [235, 81] width 38 height 9
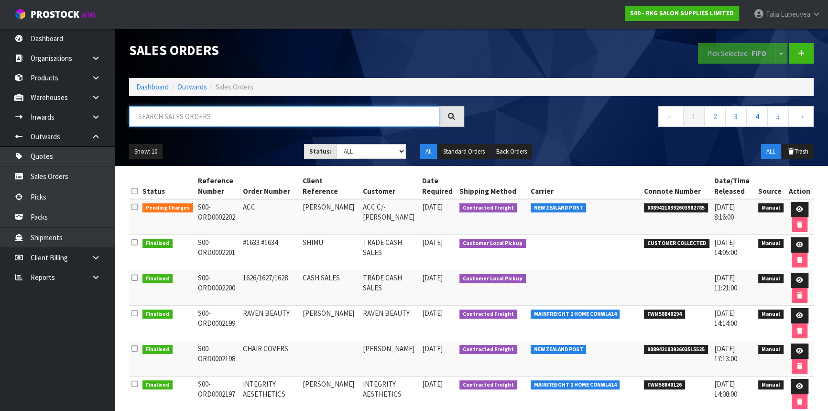
click at [230, 123] on input "text" at bounding box center [284, 116] width 310 height 21
type input "JOB-0414310"
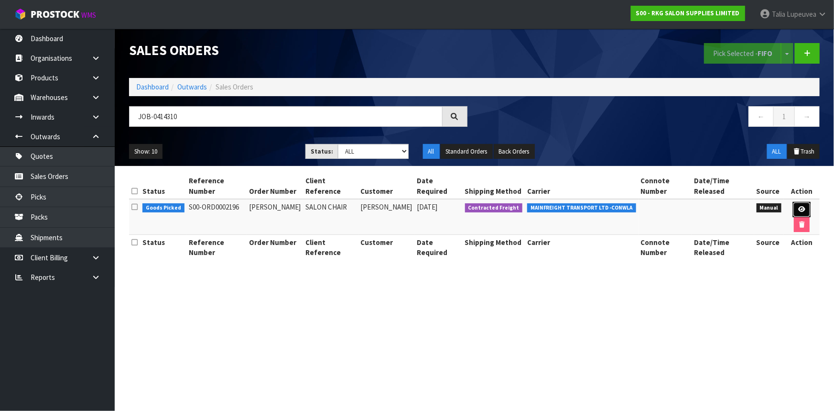
click at [728, 206] on icon at bounding box center [802, 209] width 7 height 6
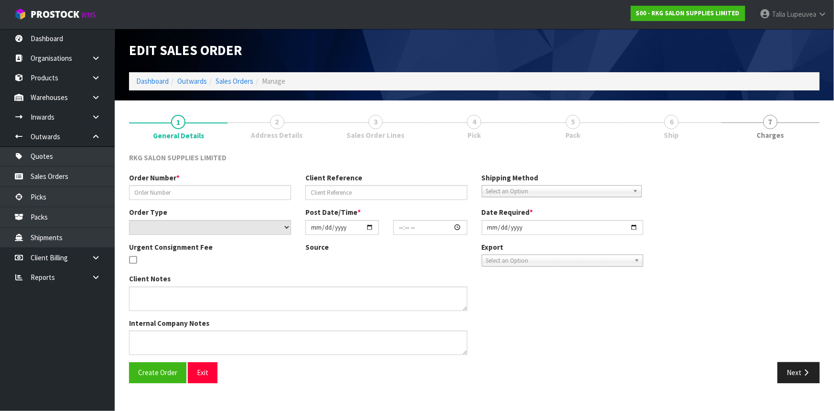
type input "JAYDE BLACKIE"
type input "SALON CHAIR"
select select "number:0"
type input "[DATE]"
type input "14:10:00.000"
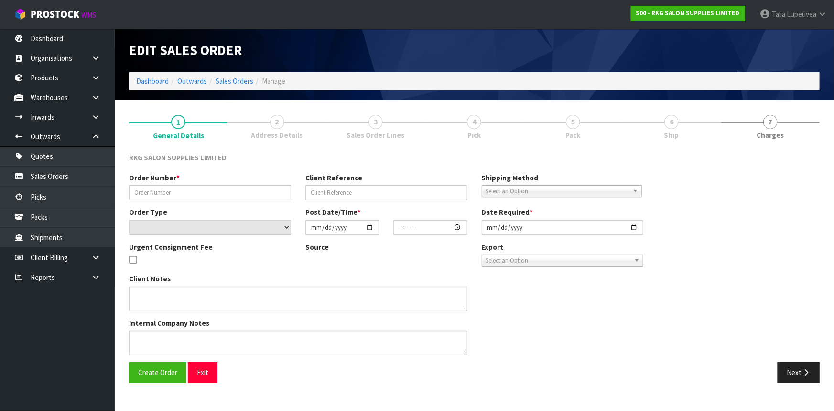
type input "[DATE]"
type textarea "SEND LOOSE CARTON"
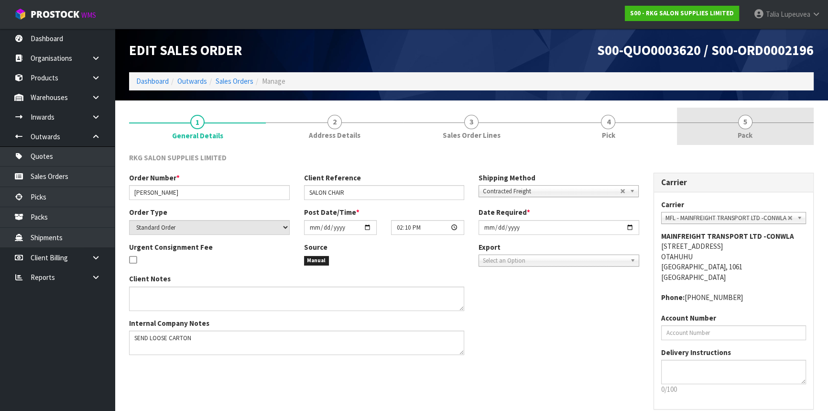
click at [728, 132] on link "5 Pack" at bounding box center [745, 127] width 137 height 38
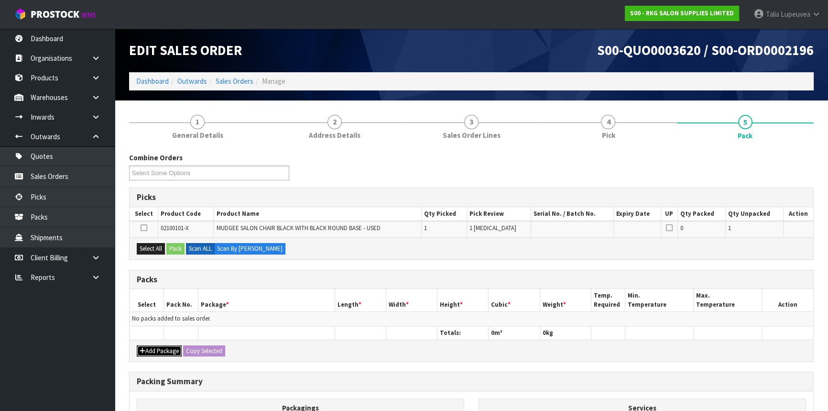
click at [163, 345] on button "Add Package" at bounding box center [159, 350] width 45 height 11
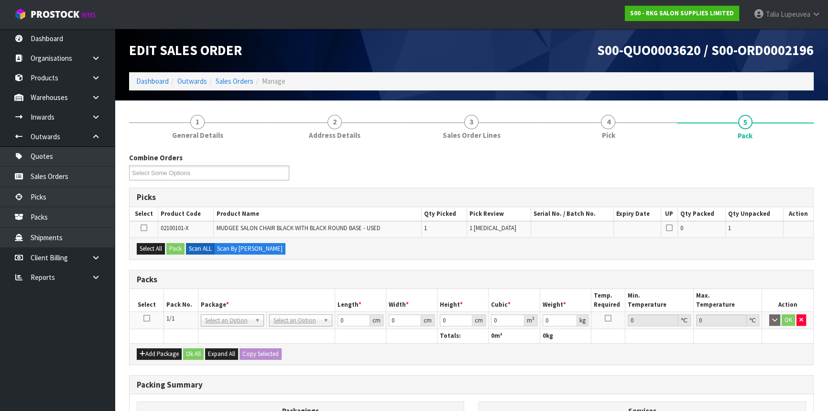
click at [148, 318] on icon at bounding box center [146, 318] width 7 height 0
click at [156, 249] on button "Select All" at bounding box center [151, 248] width 28 height 11
click at [177, 249] on button "Pack" at bounding box center [175, 248] width 18 height 11
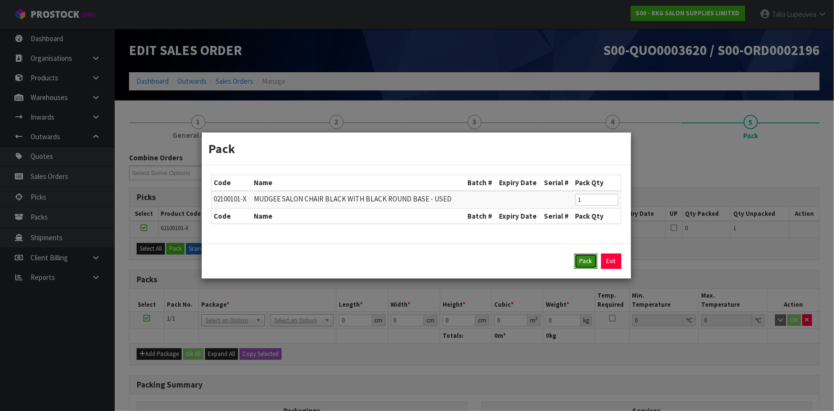
click at [583, 255] on button "Pack" at bounding box center [586, 260] width 23 height 15
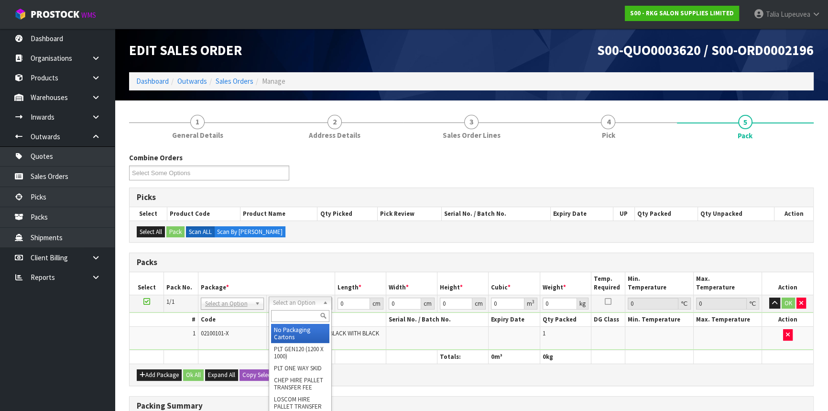
click at [299, 319] on input "text" at bounding box center [300, 316] width 58 height 12
type input "own"
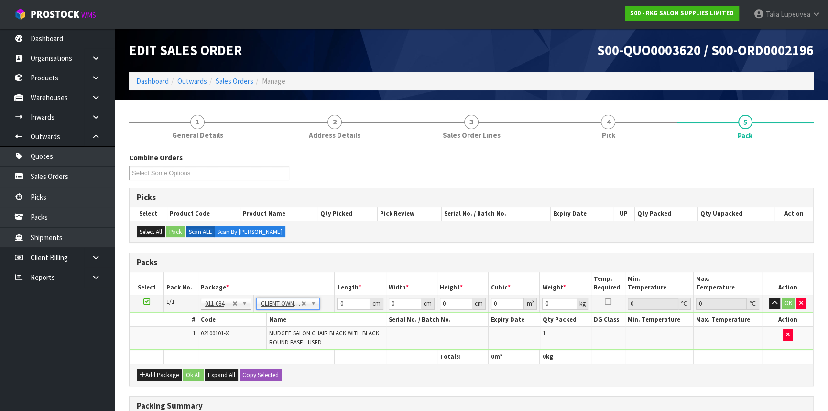
type input "27"
drag, startPoint x: 351, startPoint y: 305, endPoint x: 322, endPoint y: 307, distance: 28.8
click at [322, 307] on tr "1/1 NONE 007-001 007-002 007-004 007-009 007-013 007-014 007-015 007-017 007-01…" at bounding box center [472, 303] width 684 height 17
type input "64"
type input "63"
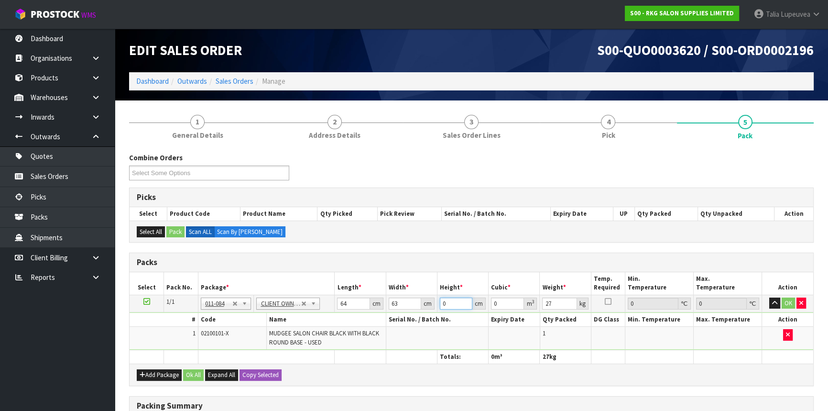
type input "5"
type input "0.02016"
type input "56"
type input "0.225792"
type input "56"
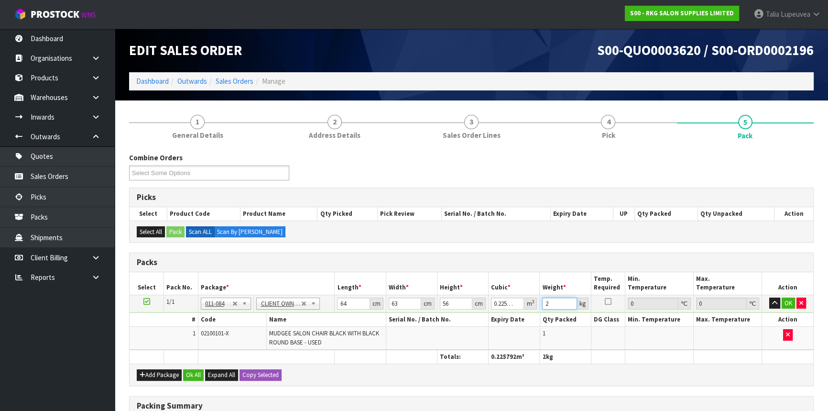
type input "27"
click at [728, 303] on button "OK" at bounding box center [788, 302] width 13 height 11
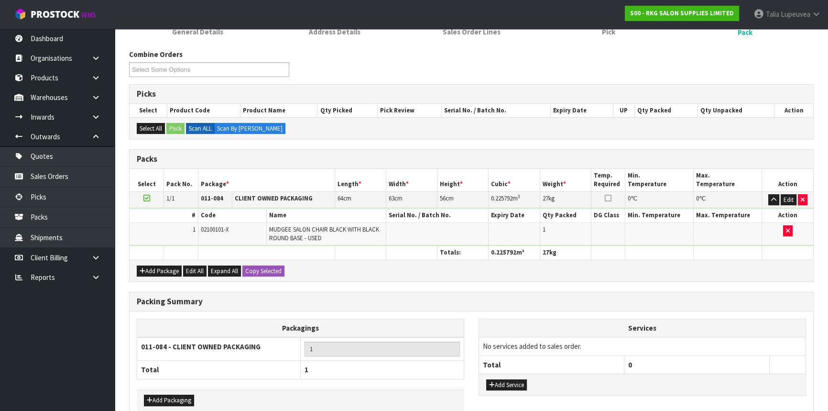
scroll to position [153, 0]
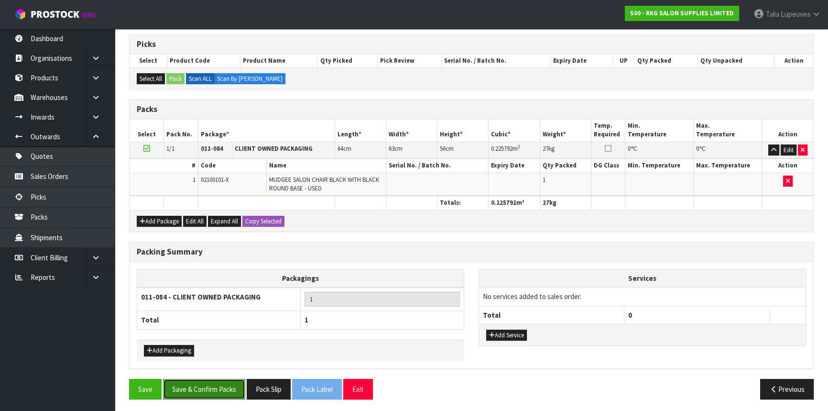
click at [221, 361] on button "Save & Confirm Packs" at bounding box center [204, 389] width 82 height 21
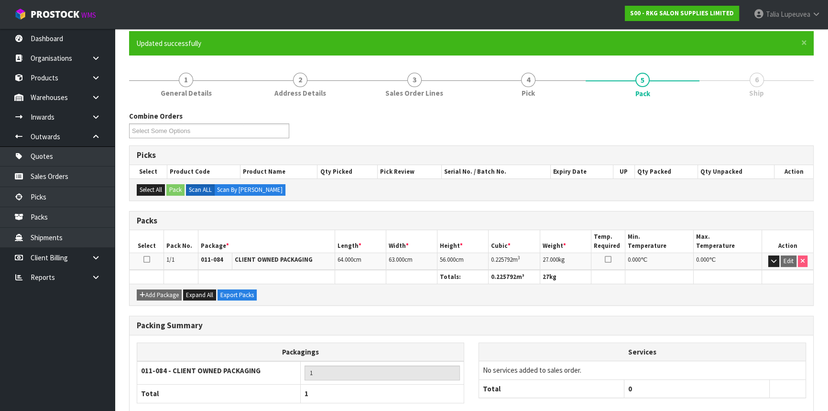
scroll to position [0, 0]
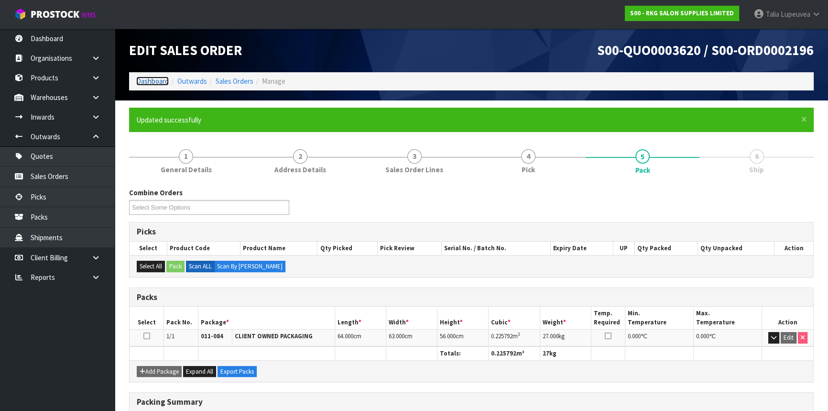
click at [156, 77] on link "Dashboard" at bounding box center [152, 81] width 33 height 9
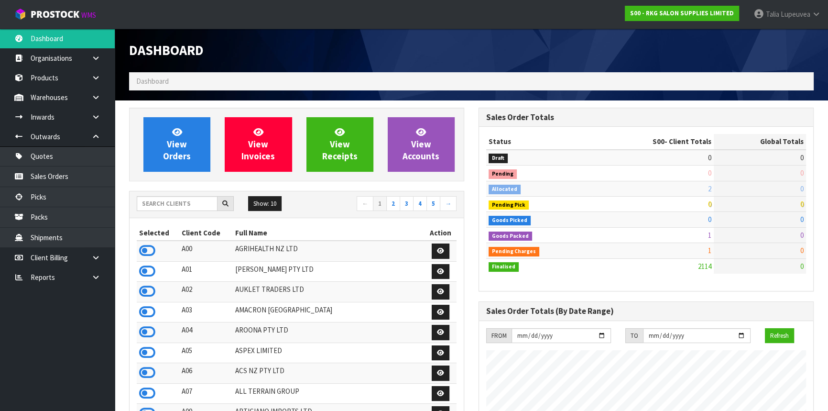
scroll to position [723, 349]
click at [187, 202] on input "text" at bounding box center [177, 203] width 81 height 15
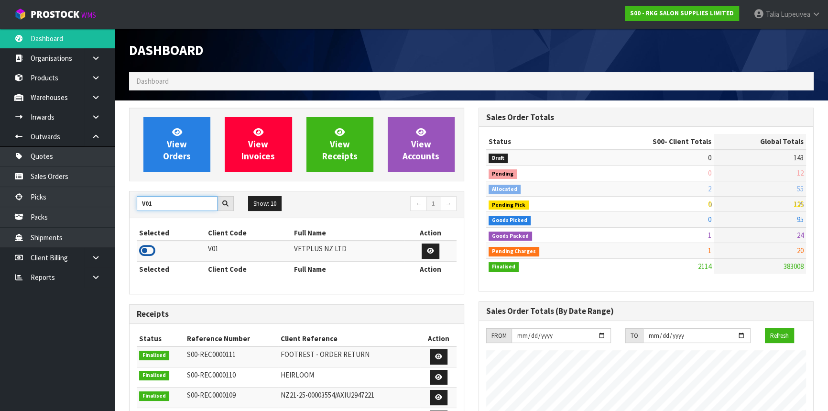
type input "V01"
click at [143, 254] on icon at bounding box center [147, 250] width 16 height 14
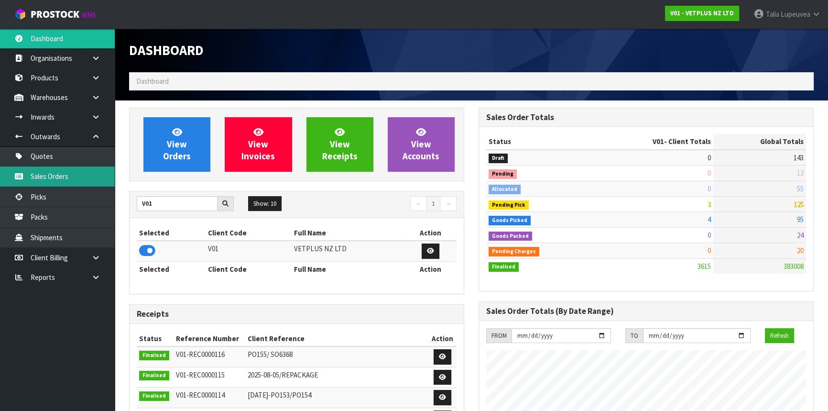
click at [83, 181] on link "Sales Orders" at bounding box center [57, 176] width 115 height 20
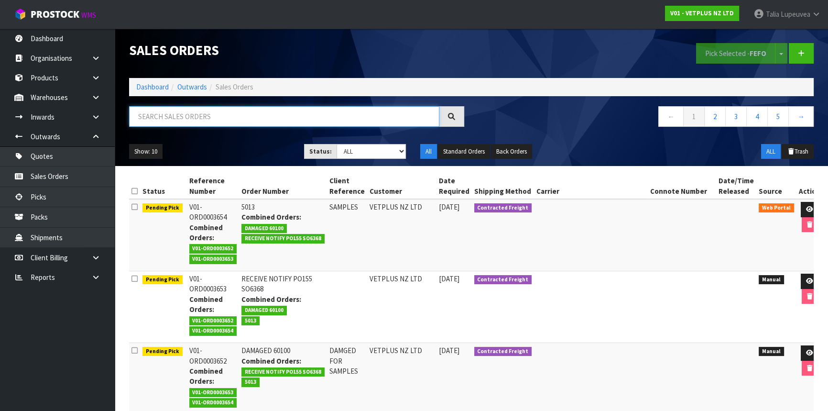
click at [171, 120] on input "text" at bounding box center [284, 116] width 310 height 21
type input "JOB-0414494"
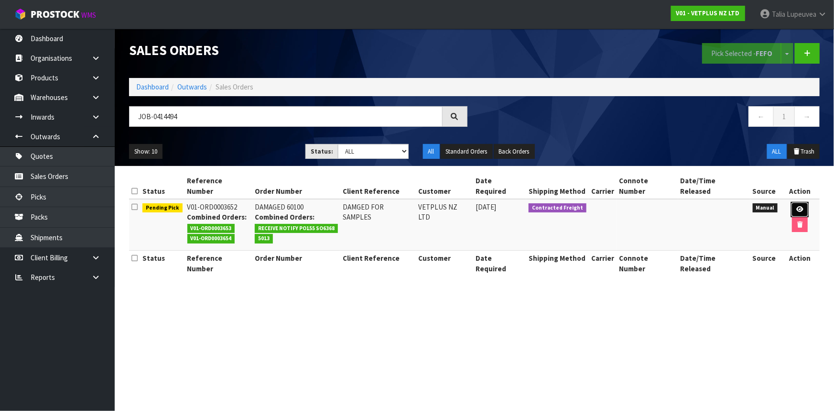
click at [728, 202] on link at bounding box center [800, 209] width 18 height 15
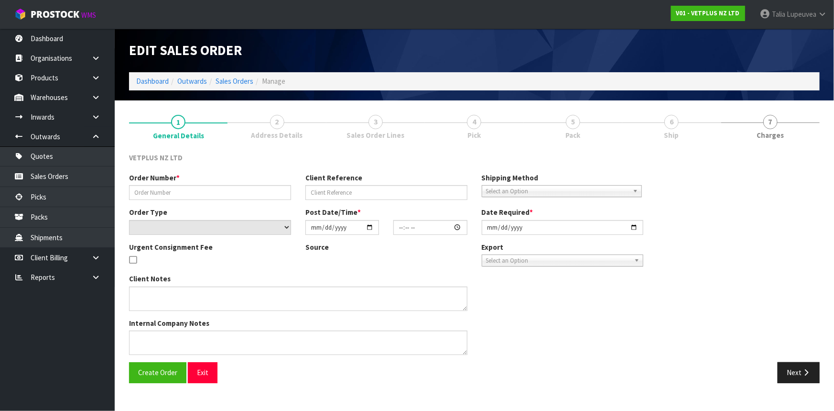
type input "DAMAGED 60100"
type input "DAMGED FOR SAMPLES"
select select "number:0"
type input "[DATE]"
type input "11:36:00.000"
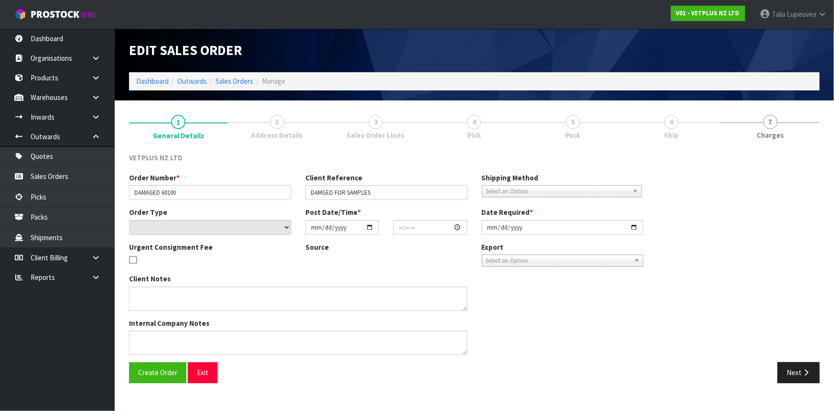
type input "[DATE]"
type textarea "[DATE]11:12AM: ACTUALLY, ON THIS OCCASION, I WILL USE THE DAMAGED ITEM FOR SAMP…"
type textarea "CWL ERROR,"
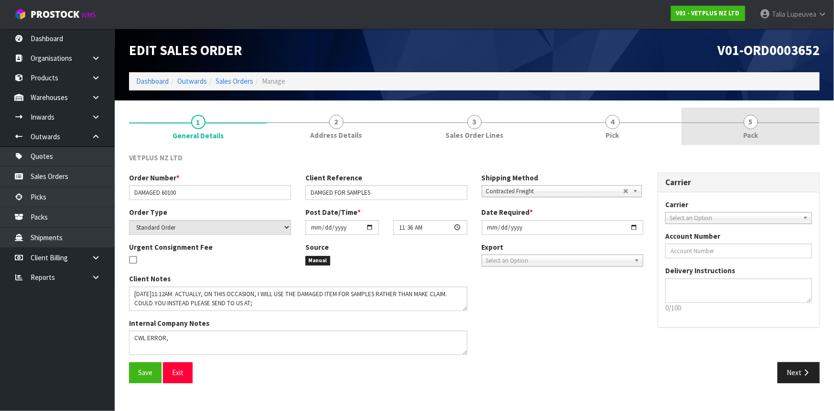
click at [728, 126] on span "5" at bounding box center [751, 122] width 14 height 14
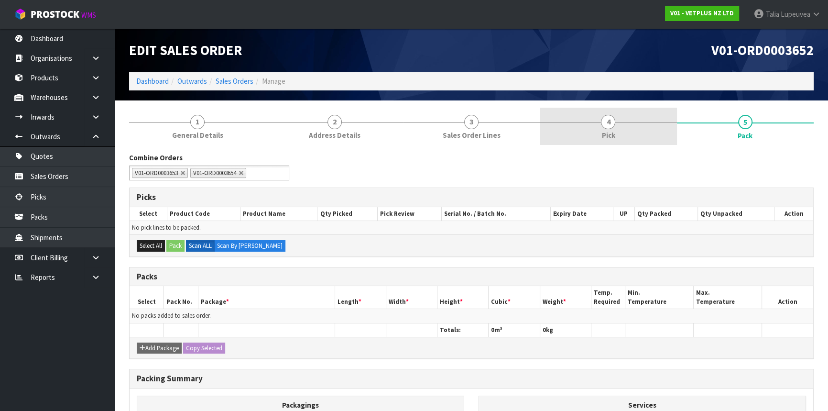
click at [607, 123] on span "4" at bounding box center [608, 122] width 14 height 14
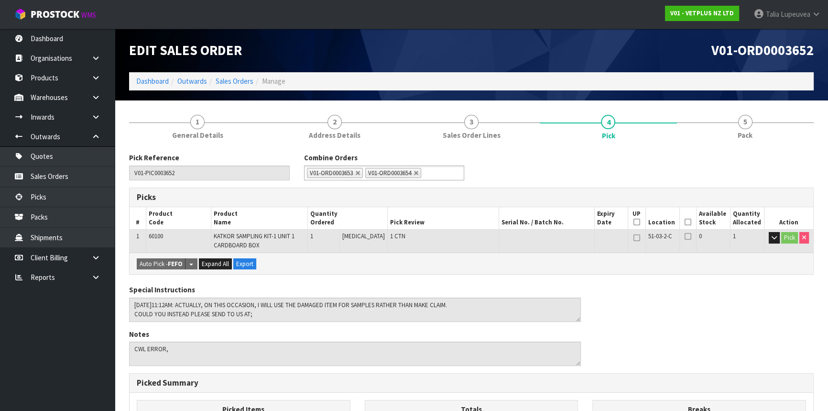
click at [685, 222] on icon at bounding box center [688, 222] width 7 height 0
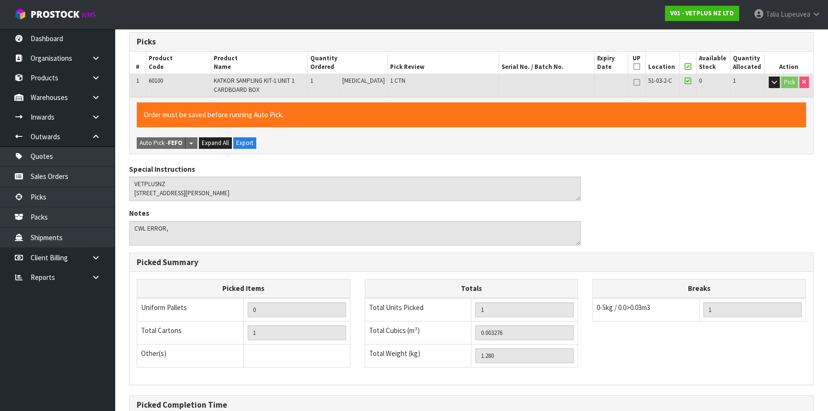
scroll to position [259, 0]
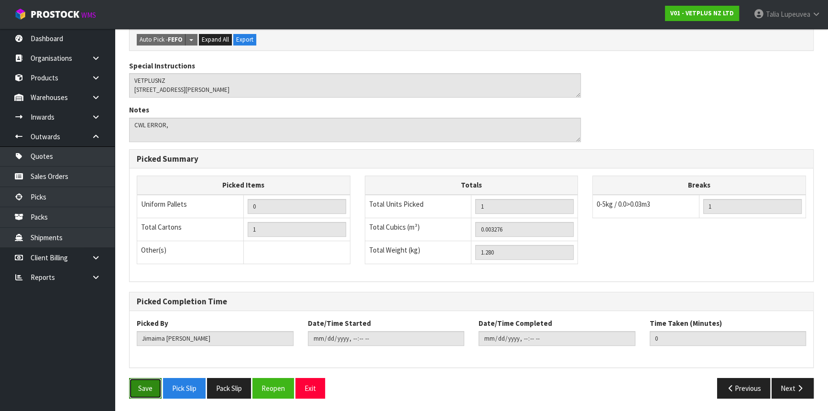
click at [149, 361] on button "Save" at bounding box center [145, 388] width 33 height 21
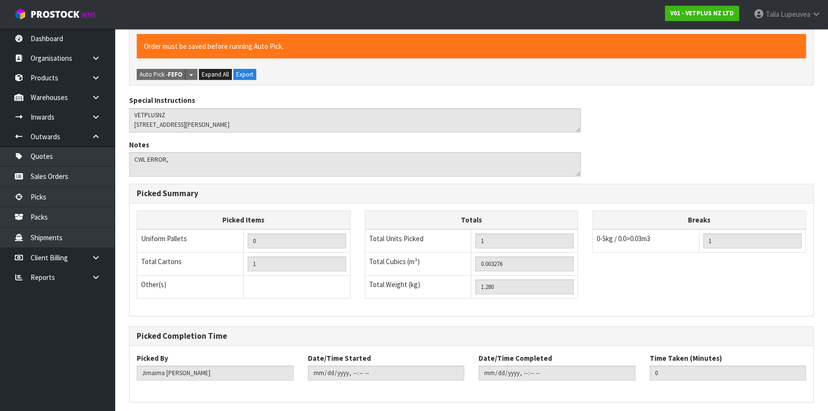
scroll to position [0, 0]
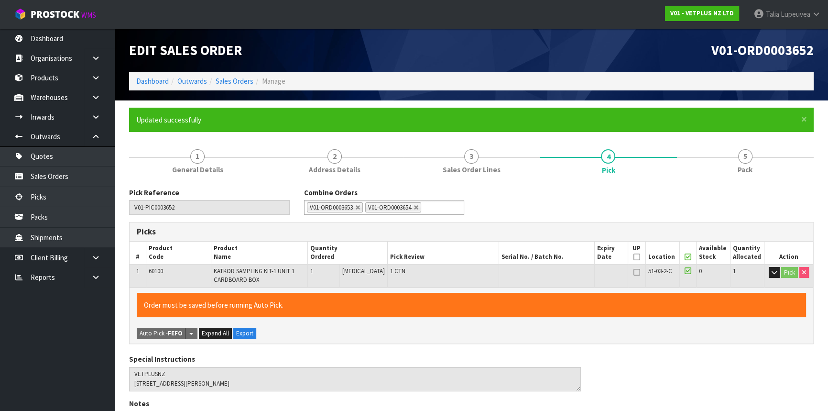
type input "Talia Lupeuvea"
type input "2025-09-26T08:37:53"
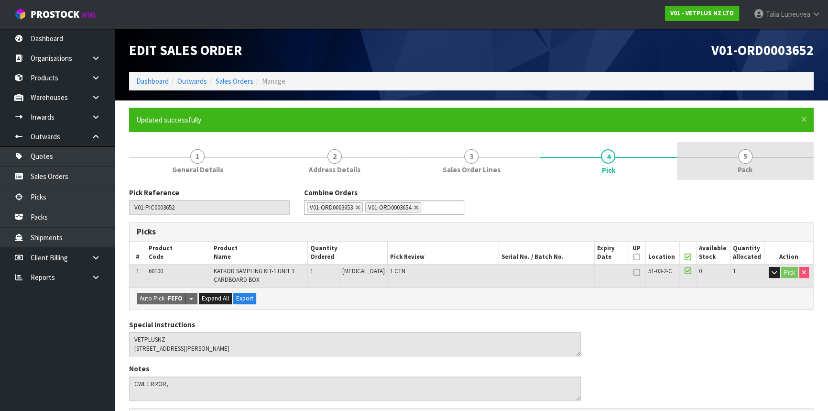
click at [728, 155] on link "5 Pack" at bounding box center [745, 161] width 137 height 38
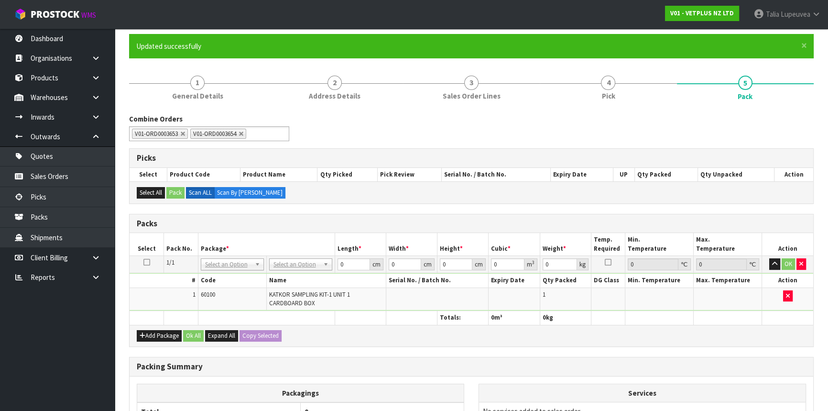
scroll to position [87, 0]
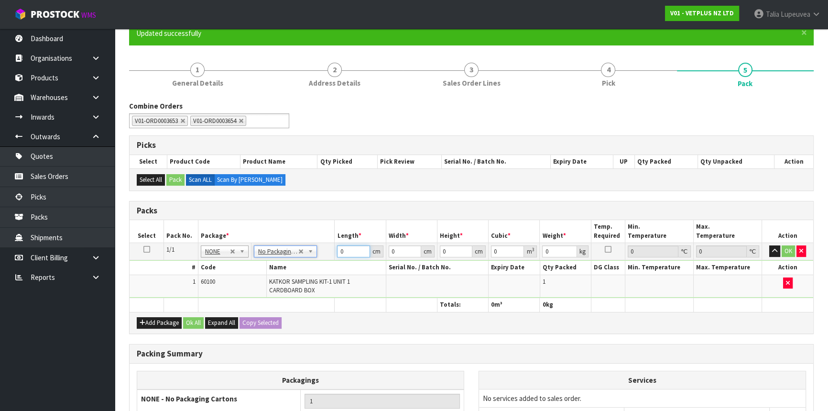
drag, startPoint x: 354, startPoint y: 250, endPoint x: 319, endPoint y: 257, distance: 35.2
click at [319, 257] on tr "1/1 NONE 007-001 007-002 007-004 007-009 007-013 007-014 007-015 007-017 007-01…" at bounding box center [472, 251] width 684 height 17
type input "33"
type input "24"
type input "2"
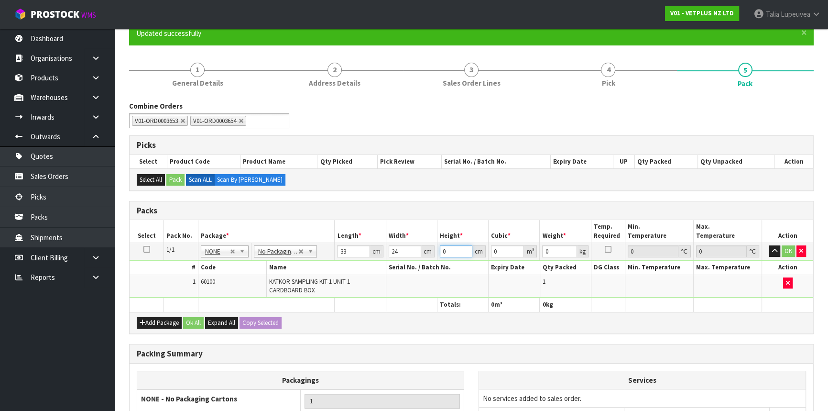
type input "0.001584"
type input "21"
type input "0.016632"
type input "21"
type input "3"
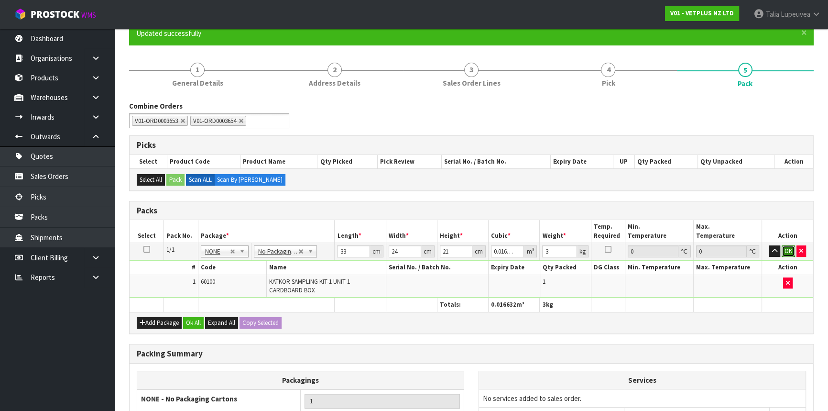
click at [728, 249] on button "OK" at bounding box center [788, 250] width 13 height 11
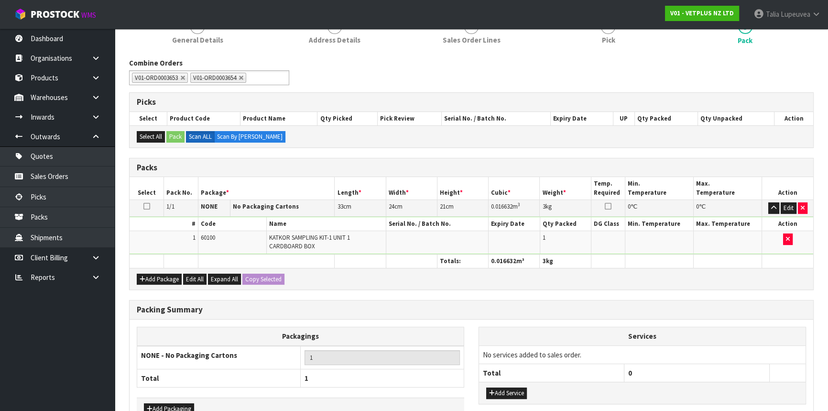
scroll to position [188, 0]
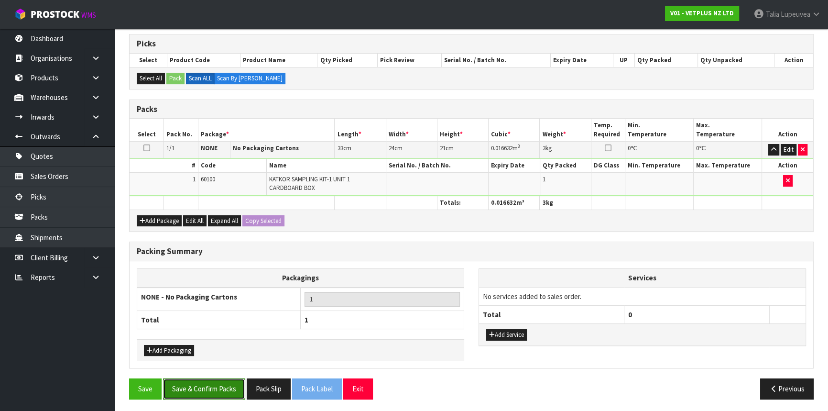
click at [192, 361] on button "Save & Confirm Packs" at bounding box center [204, 388] width 82 height 21
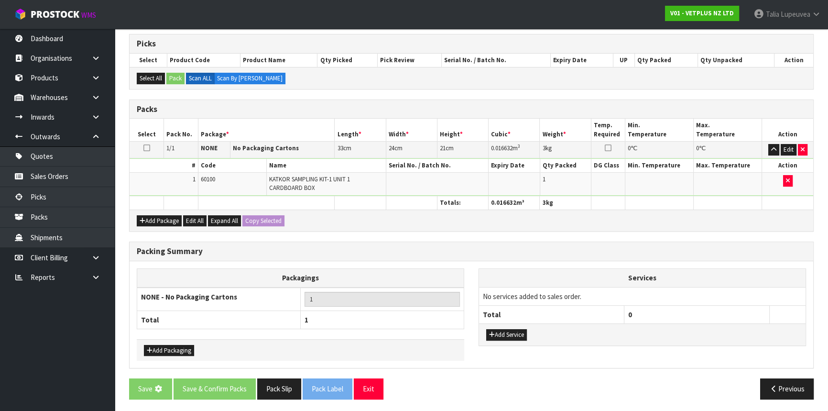
scroll to position [0, 0]
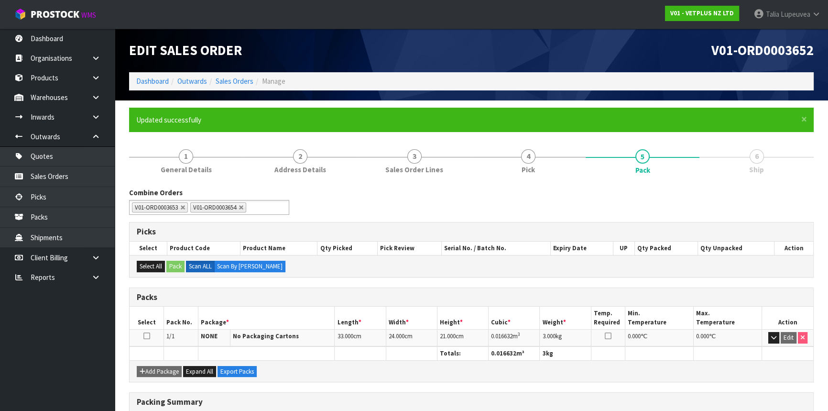
drag, startPoint x: 543, startPoint y: 210, endPoint x: 549, endPoint y: 208, distance: 6.7
click at [543, 210] on div "Combine Orders V01-ORD0003648 V01-ORD0003649 V01-ORD0003650 V01-ORD0003651 V01-…" at bounding box center [471, 204] width 699 height 34
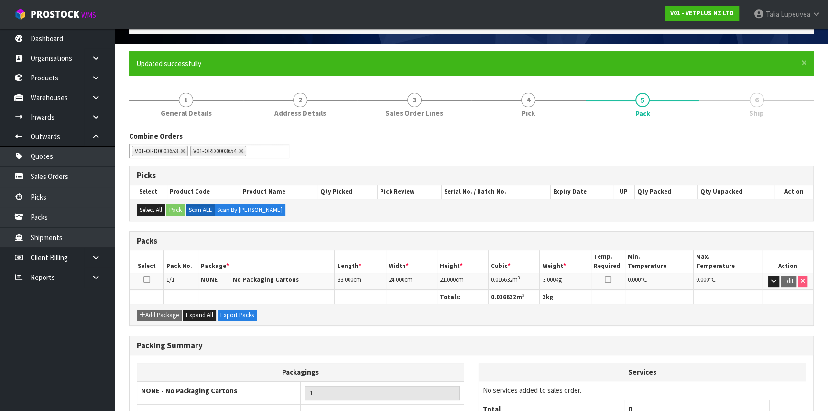
scroll to position [129, 0]
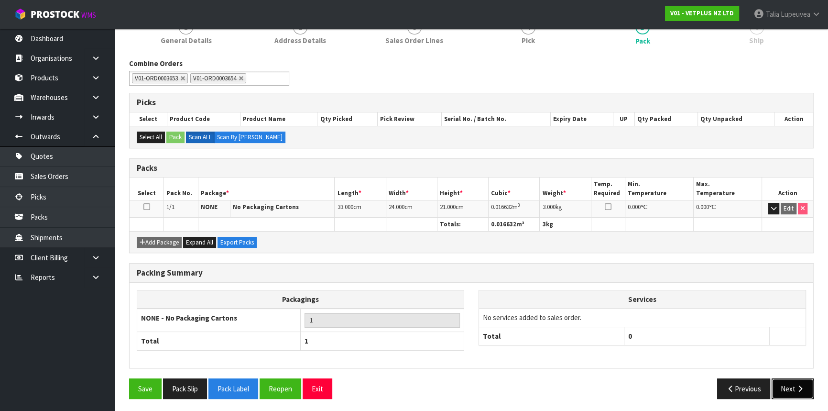
click at [728, 361] on button "Next" at bounding box center [793, 388] width 42 height 21
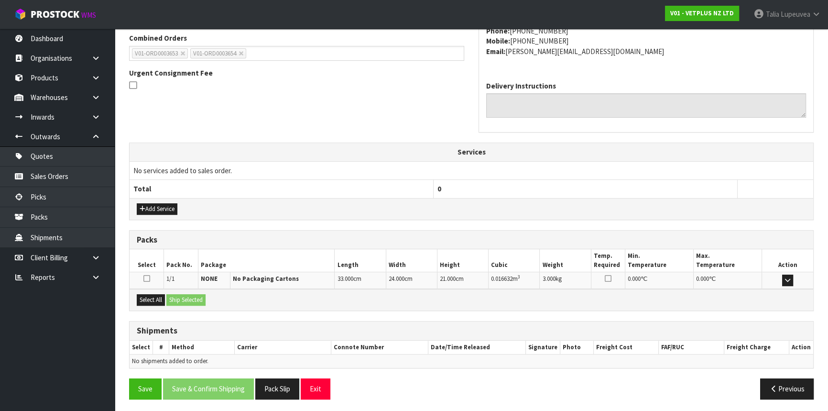
scroll to position [250, 0]
click at [149, 300] on button "Select All" at bounding box center [151, 299] width 28 height 11
click at [172, 297] on button "Ship Selected" at bounding box center [185, 299] width 39 height 11
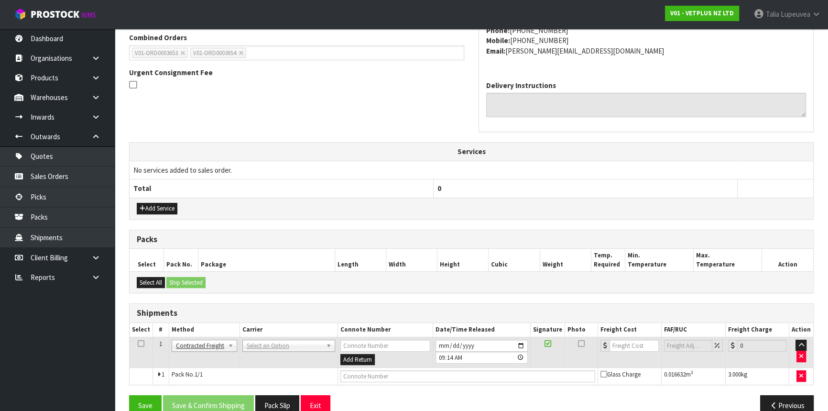
scroll to position [268, 0]
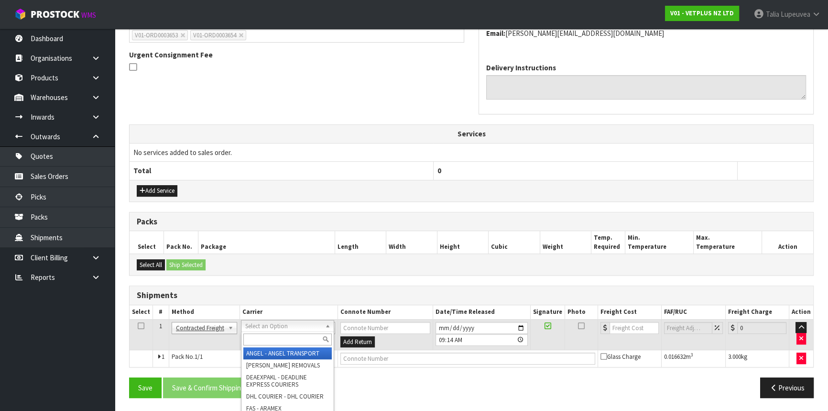
click at [249, 340] on input "text" at bounding box center [287, 339] width 88 height 12
type input "nzp"
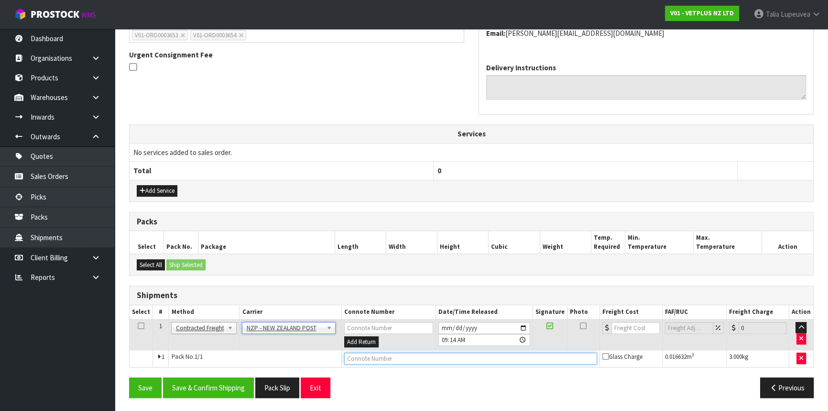
click at [368, 356] on input "text" at bounding box center [470, 358] width 253 height 12
type input "00894210392604009535"
click at [129, 361] on button "Save" at bounding box center [145, 387] width 33 height 21
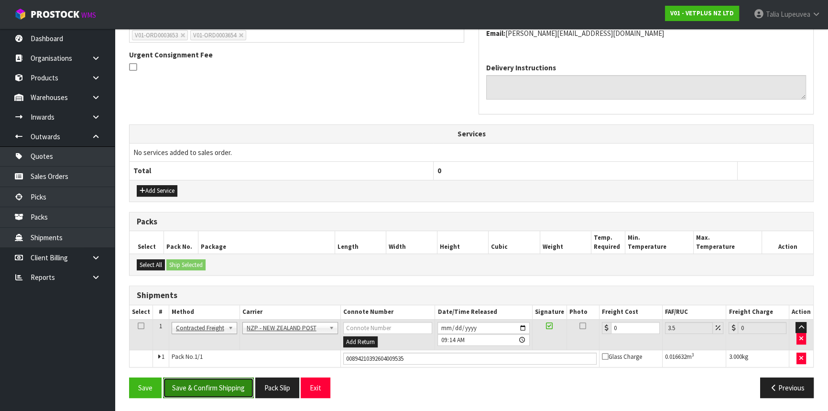
click at [205, 361] on button "Save & Confirm Shipping" at bounding box center [208, 387] width 91 height 21
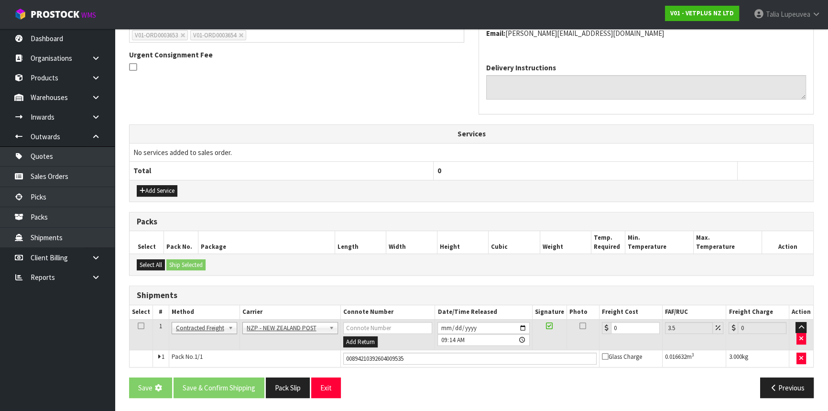
scroll to position [0, 0]
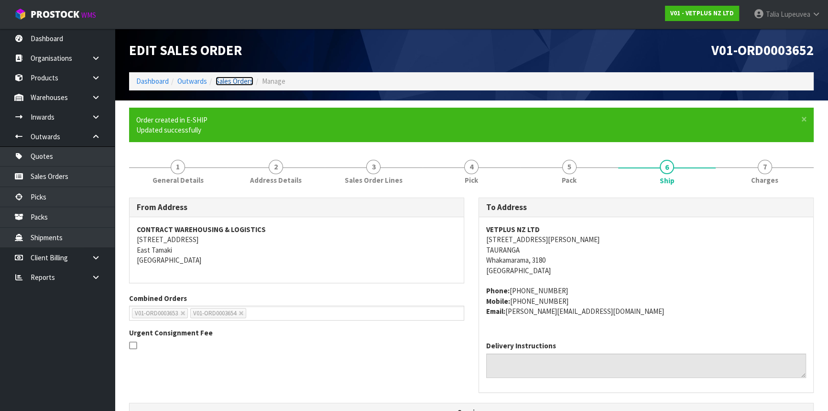
click at [222, 79] on link "Sales Orders" at bounding box center [235, 81] width 38 height 9
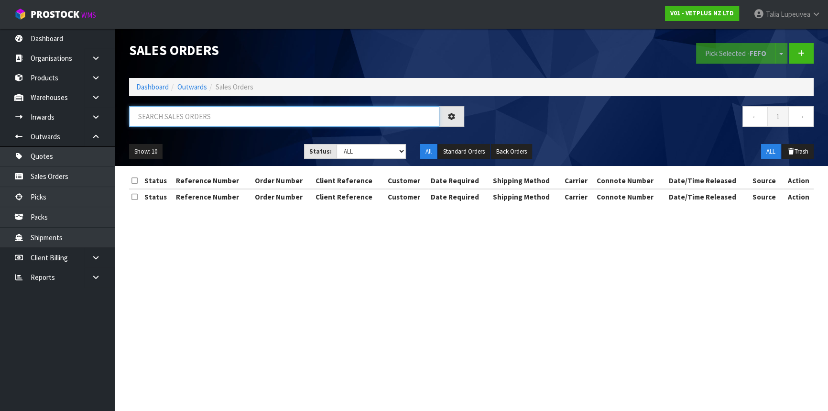
click at [229, 111] on input "text" at bounding box center [284, 116] width 310 height 21
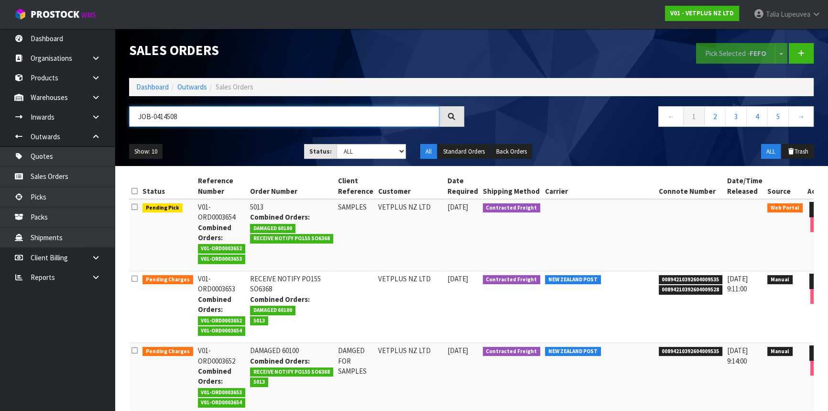
type input "JOB-0414508"
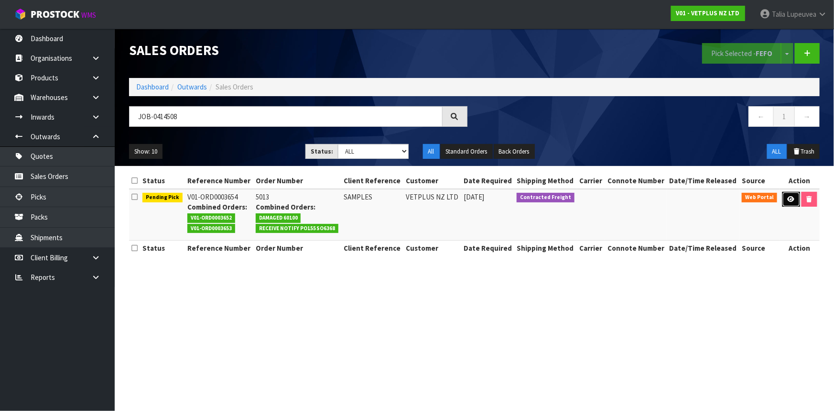
click at [728, 196] on icon at bounding box center [791, 199] width 7 height 6
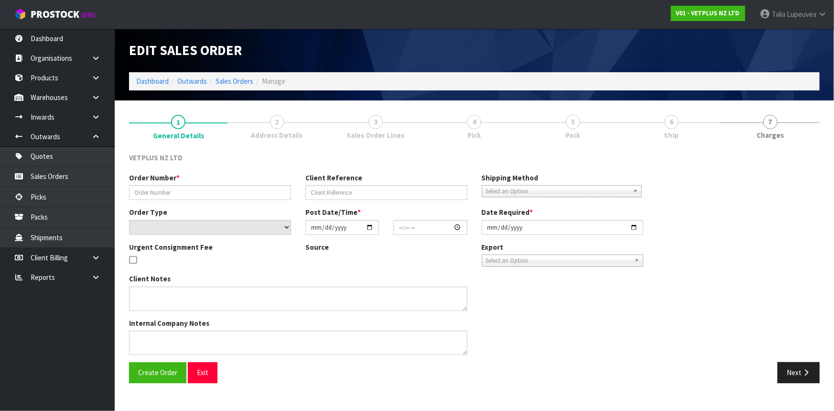
type input "5013"
type input "SAMPLES"
select select "number:0"
type input "[DATE]"
type input "12:07:00.000"
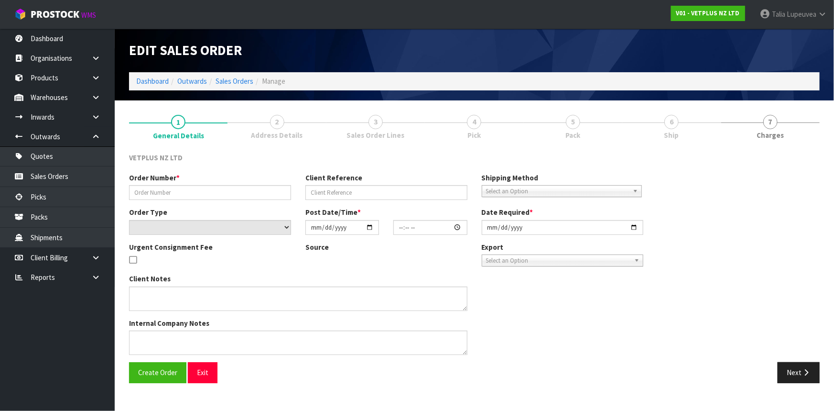
type input "[DATE]"
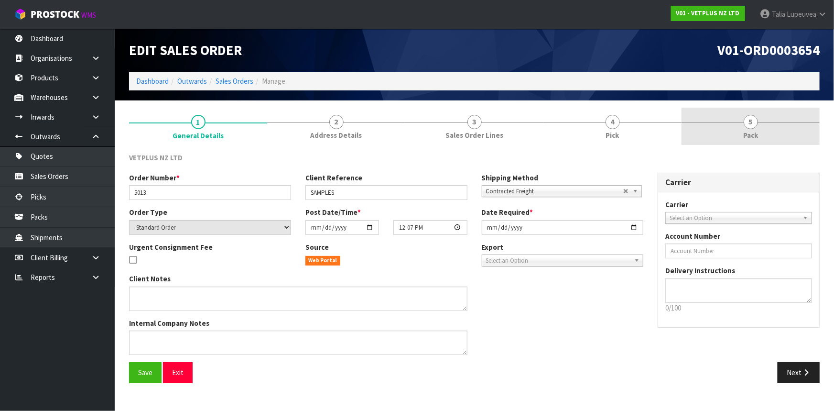
click at [728, 137] on link "5 Pack" at bounding box center [751, 127] width 138 height 38
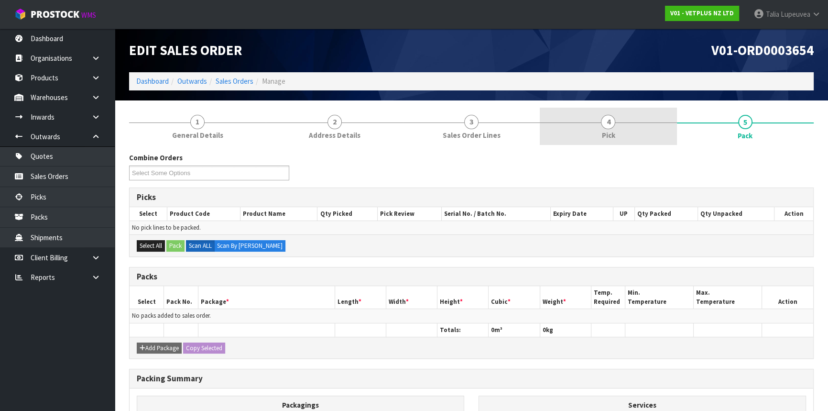
click at [599, 112] on link "4 Pick" at bounding box center [608, 127] width 137 height 38
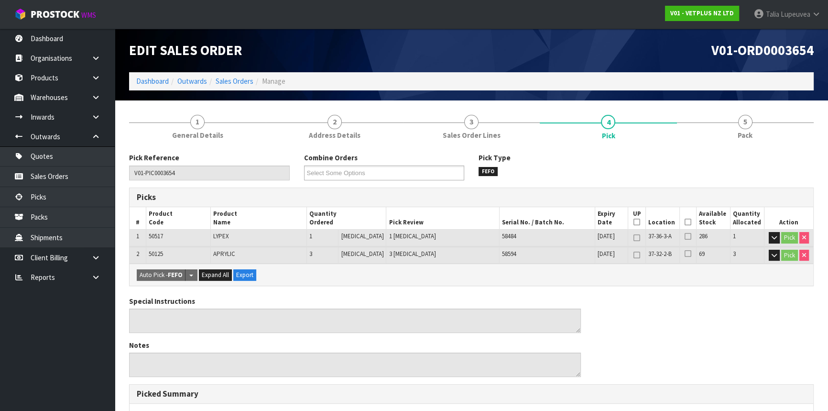
click at [685, 222] on icon at bounding box center [688, 222] width 7 height 0
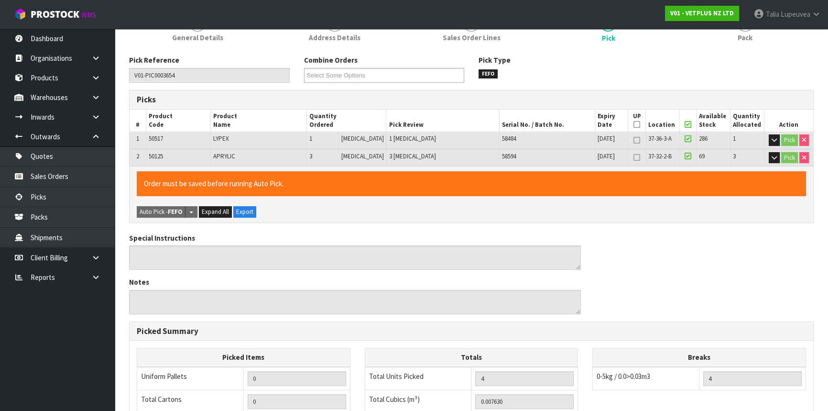
scroll to position [270, 0]
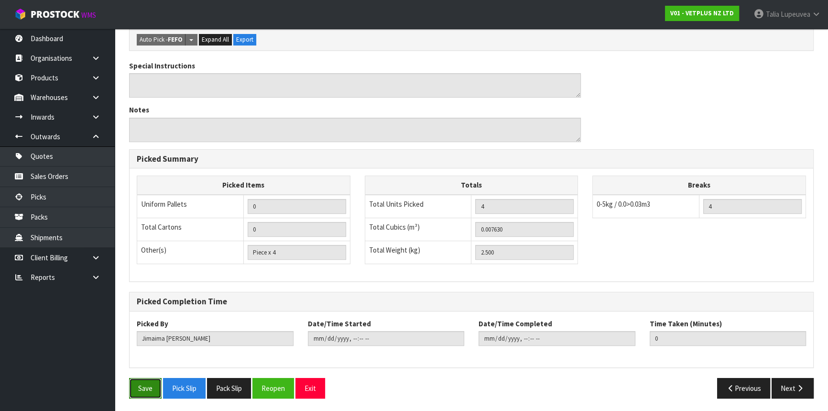
click at [135, 361] on button "Save" at bounding box center [145, 388] width 33 height 21
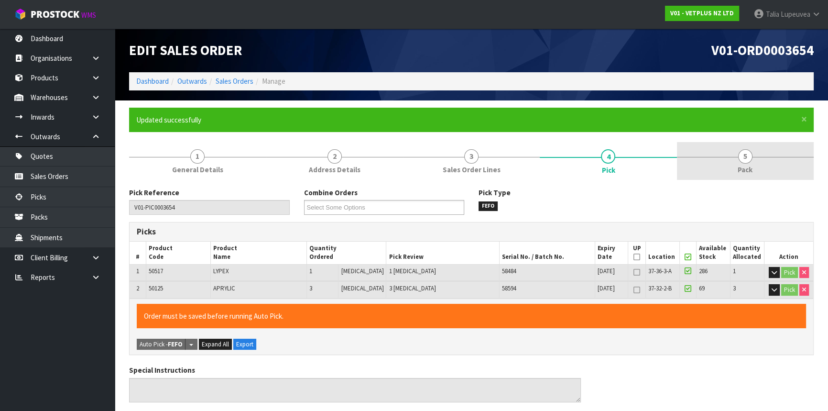
type input "Talia Lupeuvea"
type input "2025-09-26T09:14:59"
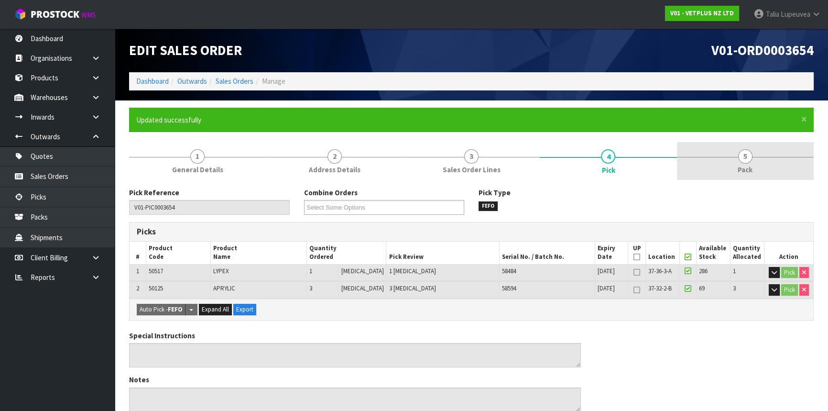
click at [726, 170] on link "5 Pack" at bounding box center [745, 161] width 137 height 38
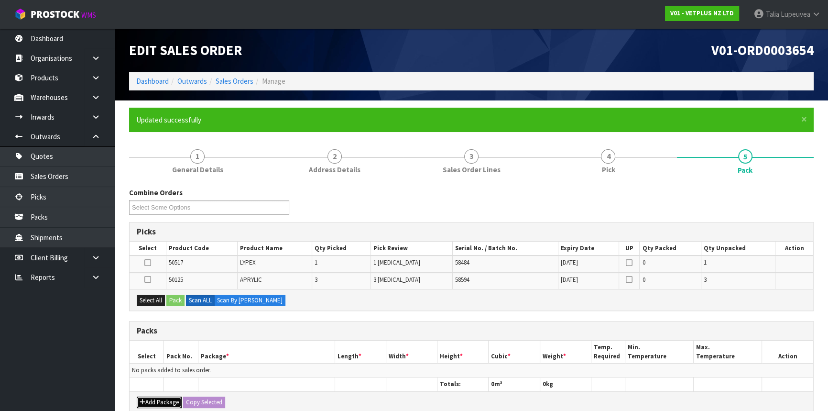
drag, startPoint x: 156, startPoint y: 399, endPoint x: 152, endPoint y: 336, distance: 63.3
click at [156, 361] on button "Add Package" at bounding box center [159, 401] width 45 height 11
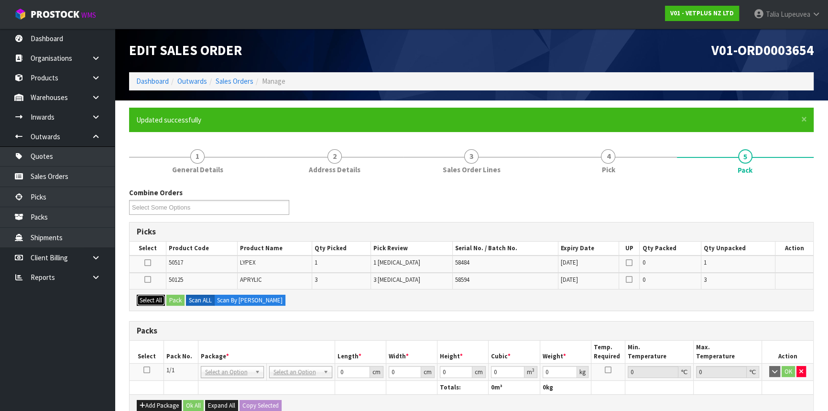
click at [151, 299] on button "Select All" at bounding box center [151, 300] width 28 height 11
click at [182, 296] on button "Pack" at bounding box center [175, 300] width 18 height 11
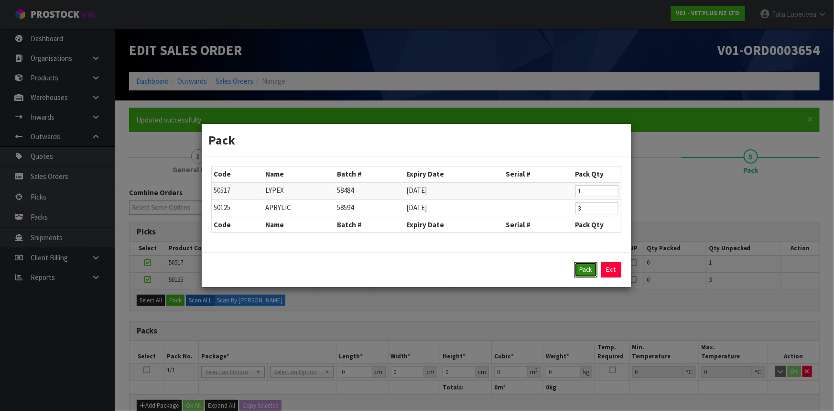
click at [585, 267] on button "Pack" at bounding box center [586, 269] width 23 height 15
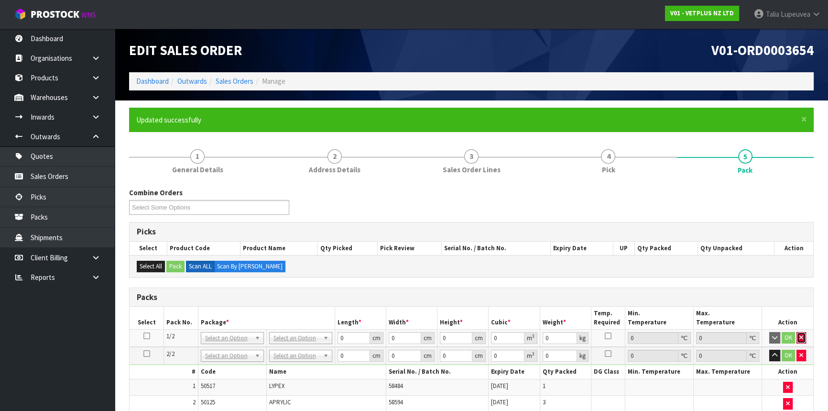
click at [728, 335] on button "button" at bounding box center [802, 337] width 10 height 11
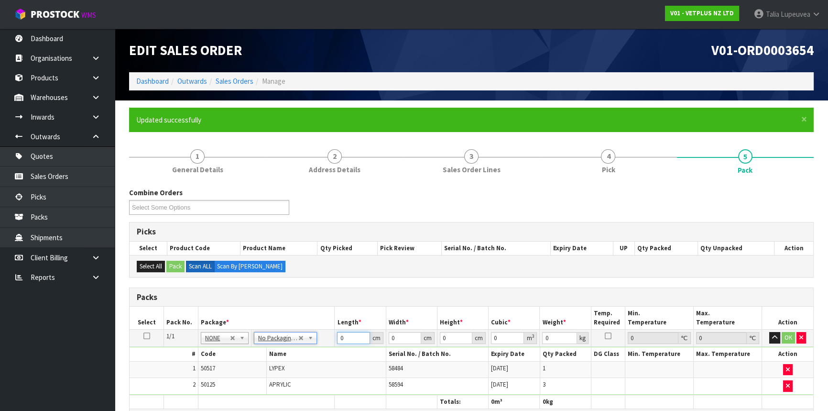
drag, startPoint x: 342, startPoint y: 338, endPoint x: 337, endPoint y: 338, distance: 5.7
click at [337, 337] on input "0" at bounding box center [353, 338] width 33 height 12
type input "33"
type input "24"
type input "2"
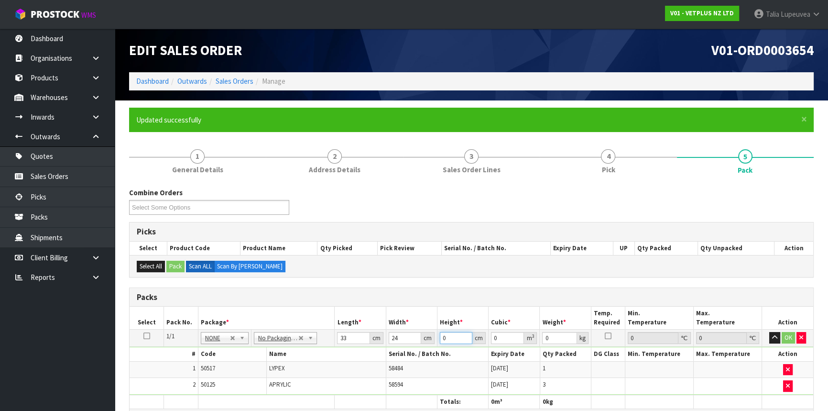
type input "0.001584"
type input "21"
type input "0.016632"
type input "21"
type input "3"
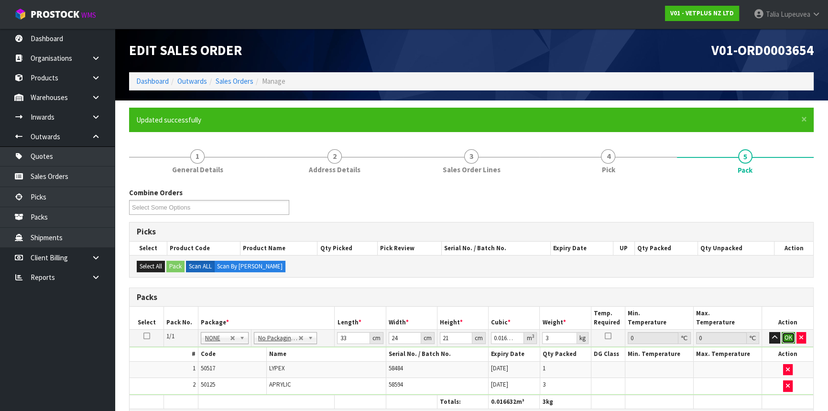
click at [728, 335] on button "OK" at bounding box center [788, 337] width 13 height 11
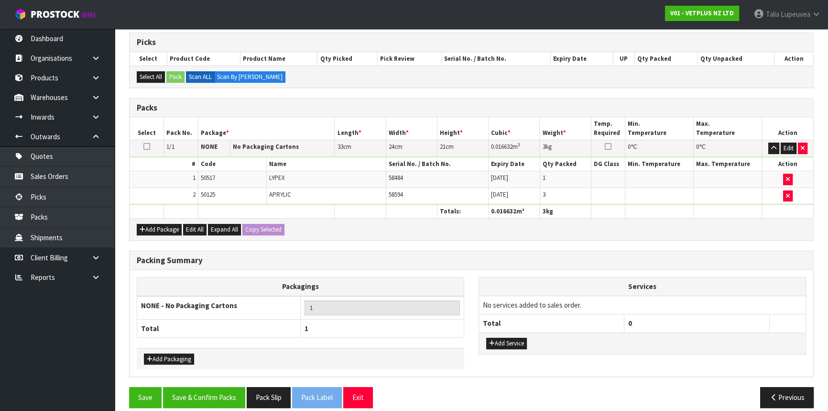
scroll to position [198, 0]
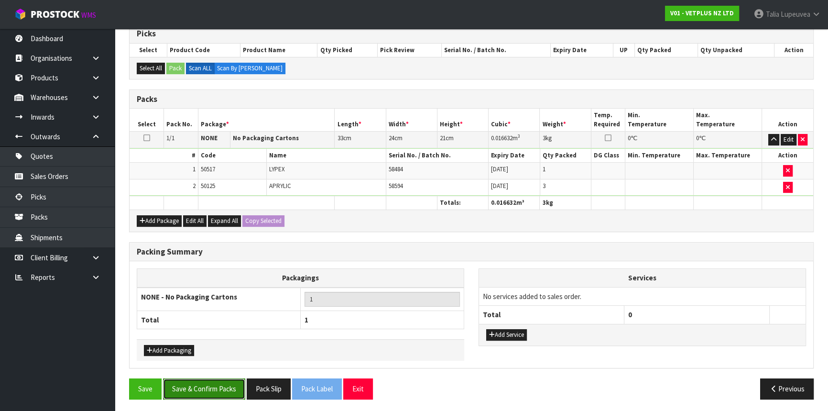
click at [202, 361] on button "Save & Confirm Packs" at bounding box center [204, 388] width 82 height 21
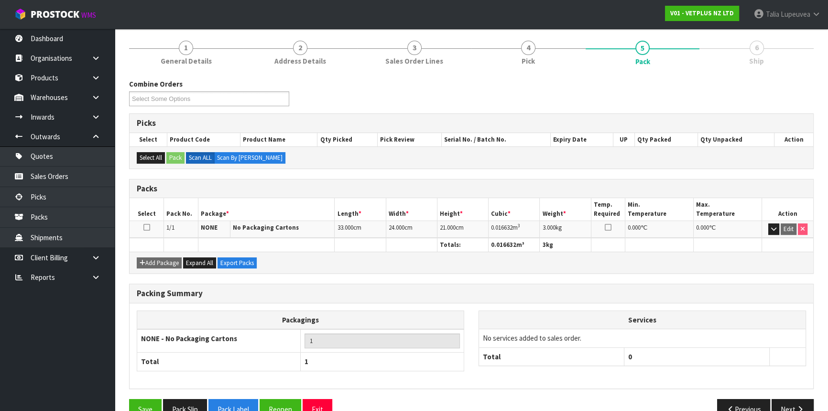
scroll to position [129, 0]
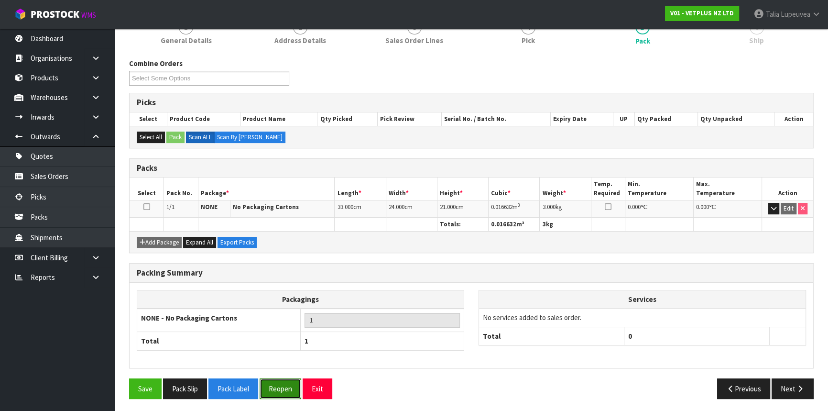
drag, startPoint x: 271, startPoint y: 391, endPoint x: 268, endPoint y: 385, distance: 6.0
click at [271, 361] on button "Reopen" at bounding box center [281, 388] width 42 height 21
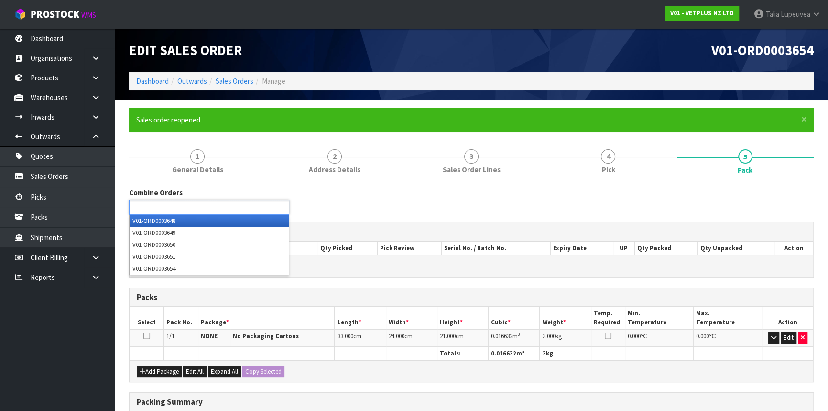
click at [186, 211] on input "text" at bounding box center [167, 207] width 70 height 12
type input "3"
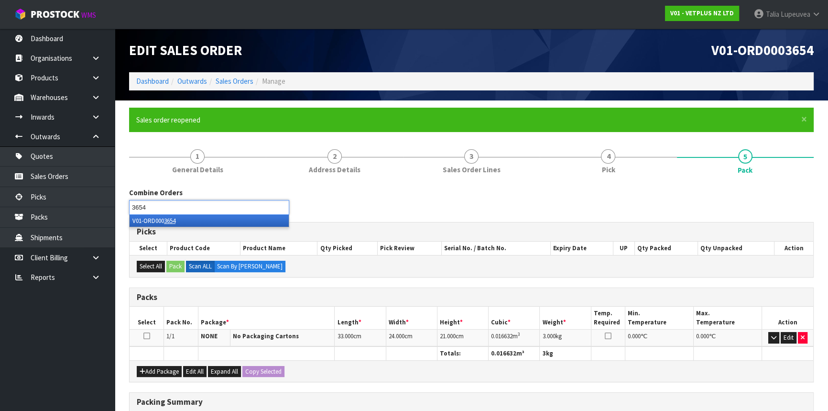
type input "3654"
click at [186, 219] on li "V01-ORD000 3654" at bounding box center [209, 221] width 159 height 12
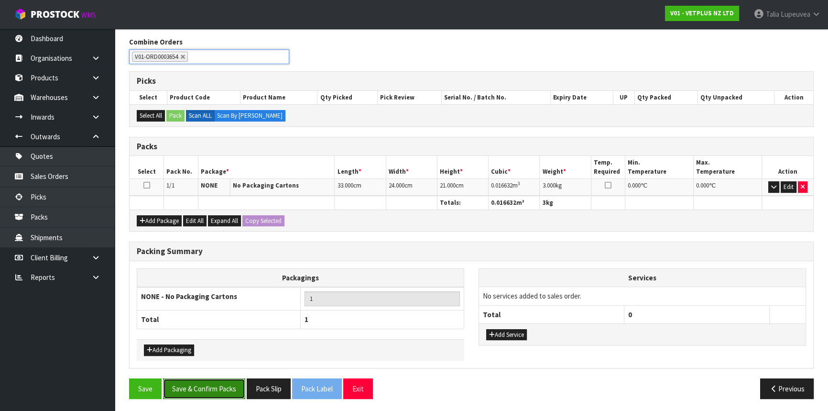
click at [209, 361] on button "Save & Confirm Packs" at bounding box center [204, 388] width 82 height 21
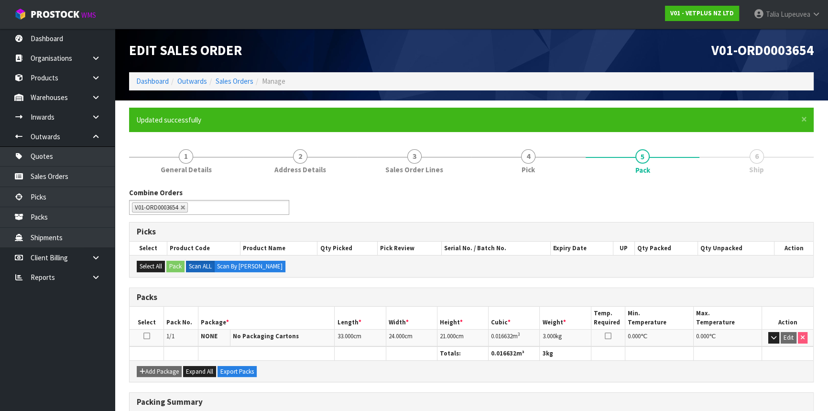
click at [206, 208] on ul "V01-ORD0003654" at bounding box center [209, 207] width 160 height 15
click at [182, 207] on link at bounding box center [183, 208] width 6 height 6
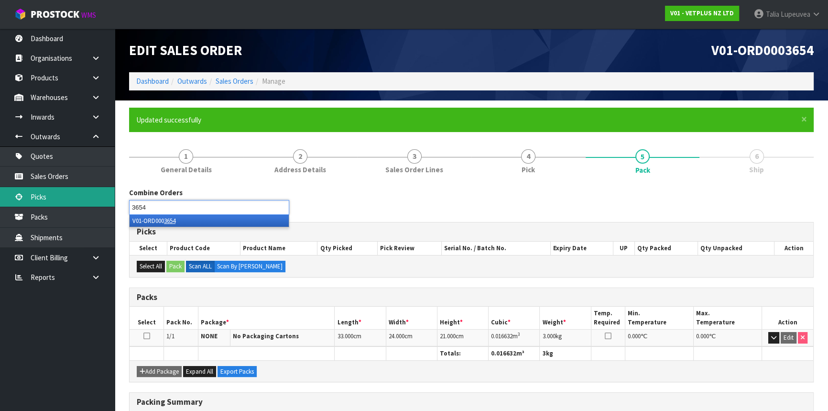
drag, startPoint x: 182, startPoint y: 207, endPoint x: 113, endPoint y: 206, distance: 68.9
click at [113, 206] on body "Toggle navigation ProStock WMS V01 - VETPLUS NZ LTD Talia Lupeuvea Logout Dashb…" at bounding box center [414, 205] width 828 height 411
type input "Select Some Options"
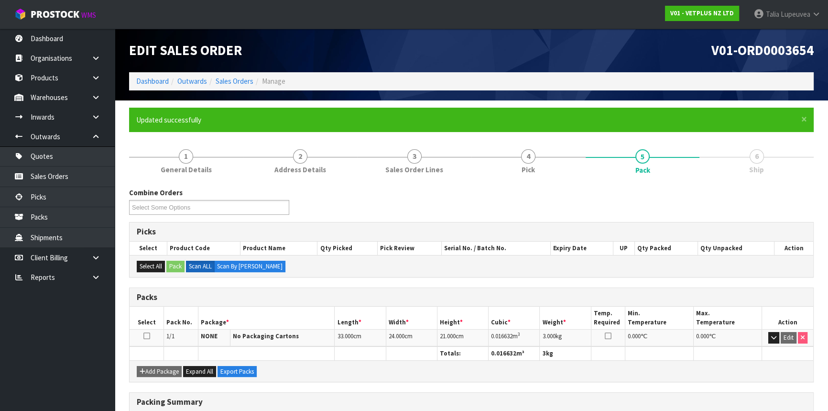
scroll to position [129, 0]
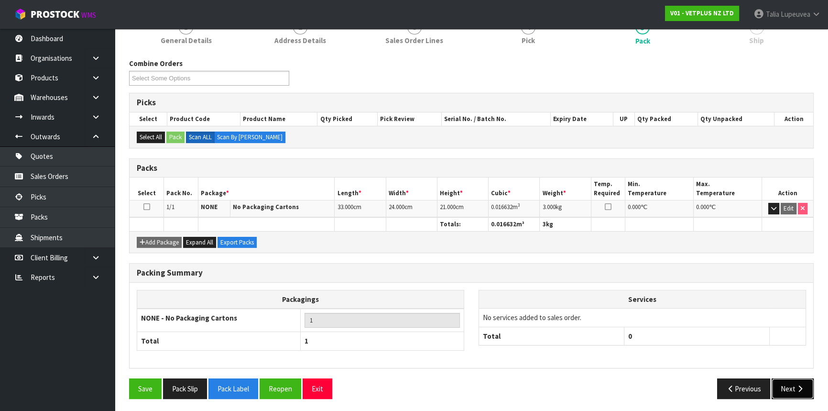
click at [728, 361] on icon "button" at bounding box center [800, 388] width 9 height 7
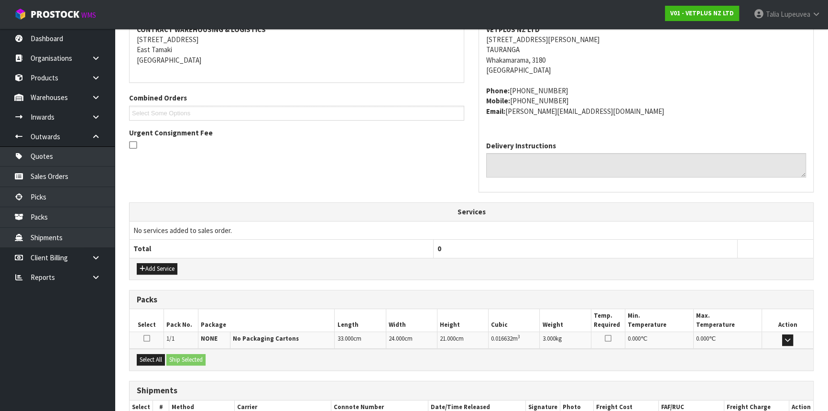
scroll to position [250, 0]
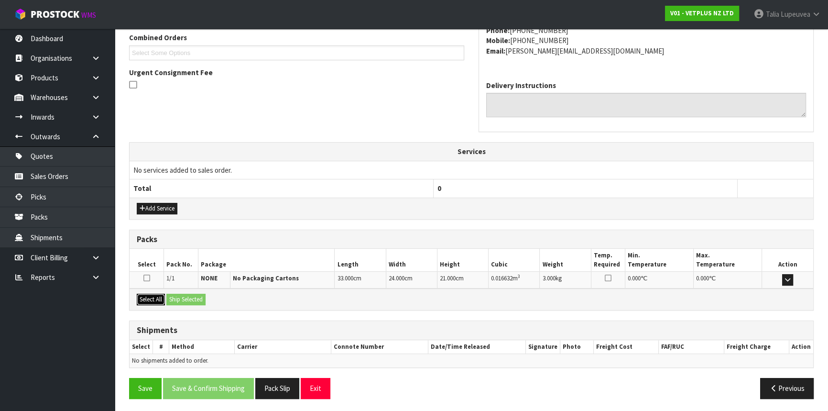
click at [149, 298] on button "Select All" at bounding box center [151, 299] width 28 height 11
click at [180, 296] on button "Ship Selected" at bounding box center [185, 299] width 39 height 11
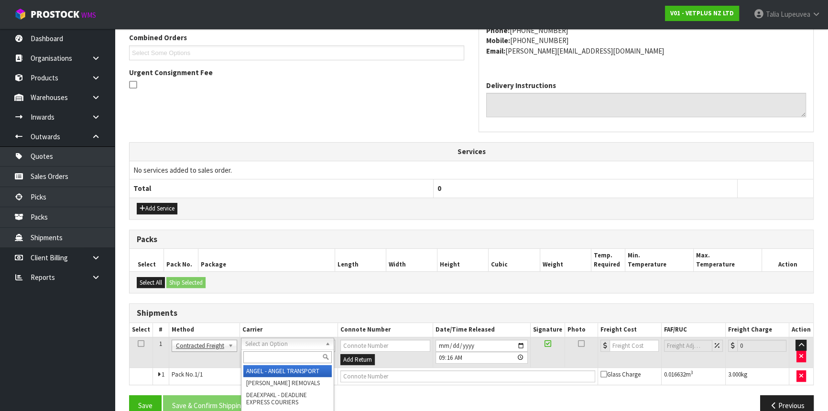
click at [284, 358] on input "text" at bounding box center [287, 357] width 88 height 12
type input "nzp"
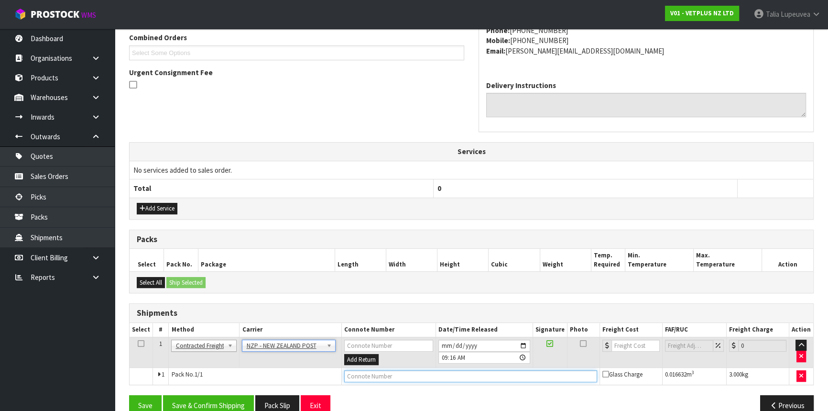
click at [398, 361] on input "text" at bounding box center [470, 376] width 253 height 12
type input "00894210392604009535"
click at [129, 361] on button "Save" at bounding box center [145, 405] width 33 height 21
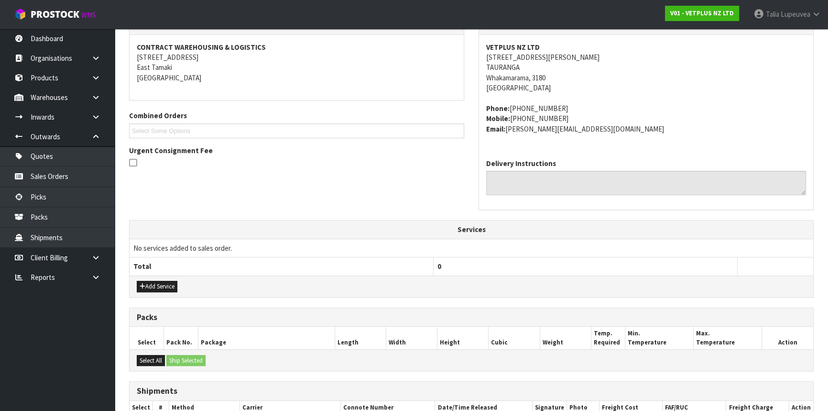
scroll to position [7, 0]
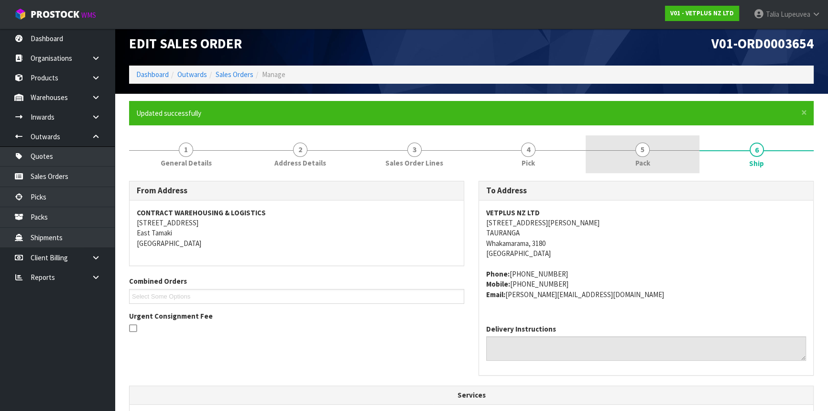
click at [631, 146] on link "5 Pack" at bounding box center [643, 154] width 114 height 38
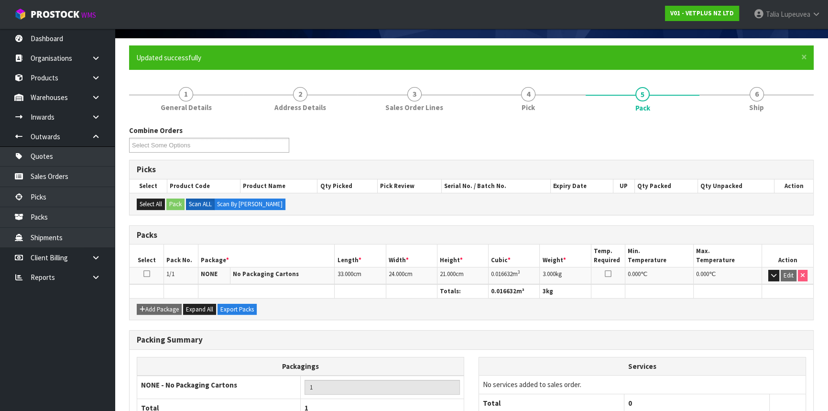
scroll to position [129, 0]
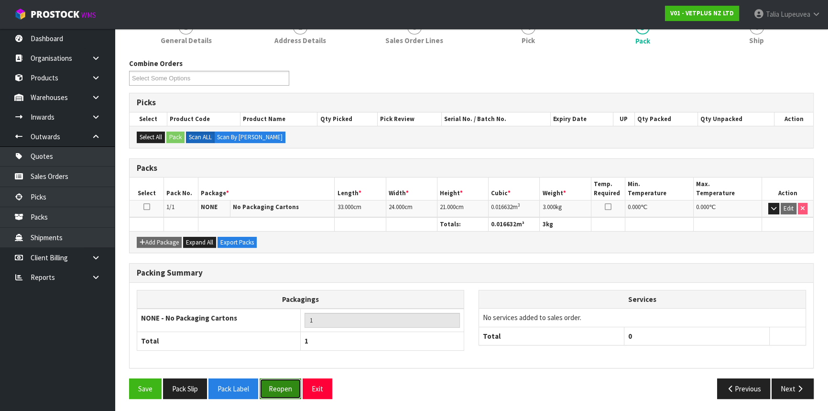
click at [266, 361] on button "Reopen" at bounding box center [281, 388] width 42 height 21
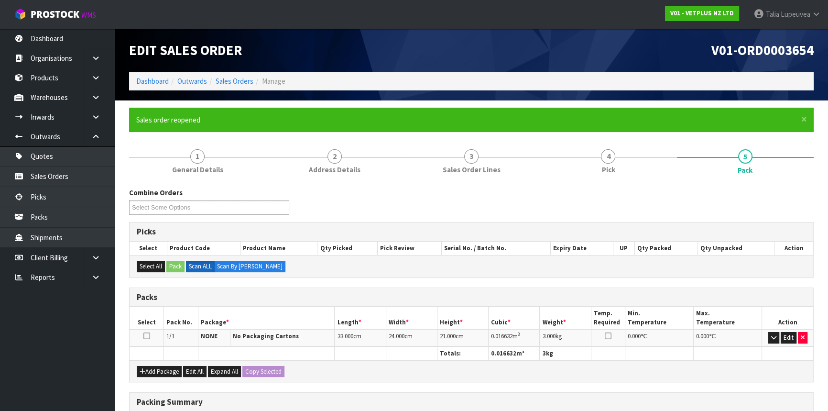
click at [200, 216] on div "Combine Orders V01-ORD0003648 V01-ORD0003649 V01-ORD0003650 V01-ORD0003651 V01-…" at bounding box center [471, 204] width 699 height 34
click at [201, 211] on input "text" at bounding box center [167, 207] width 70 height 12
type input "Select Some Options"
click at [209, 210] on ul at bounding box center [209, 207] width 160 height 15
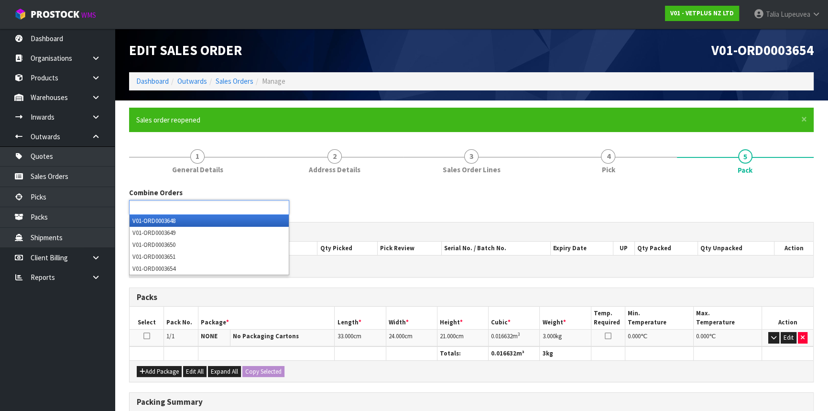
click at [345, 193] on div "Combine Orders V01-ORD0003648 V01-ORD0003649 V01-ORD0003650 V01-ORD0003651 V01-…" at bounding box center [471, 204] width 699 height 34
type input "Select Some Options"
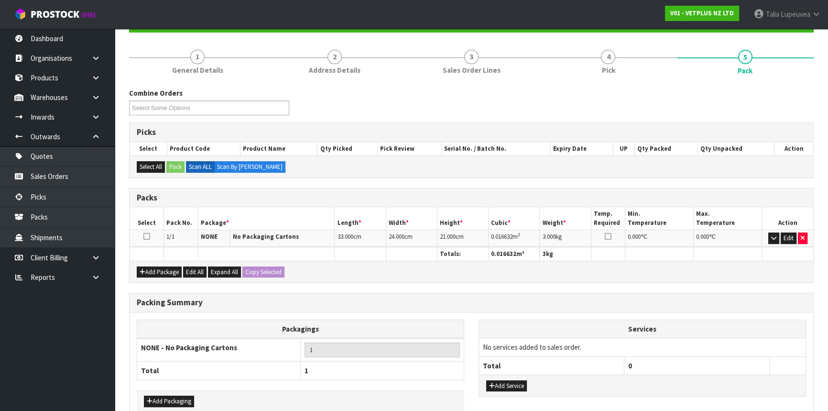
scroll to position [151, 0]
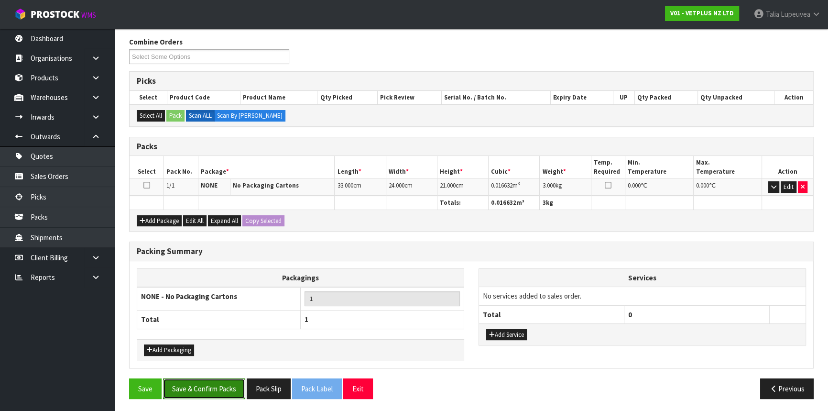
click at [225, 361] on button "Save & Confirm Packs" at bounding box center [204, 388] width 82 height 21
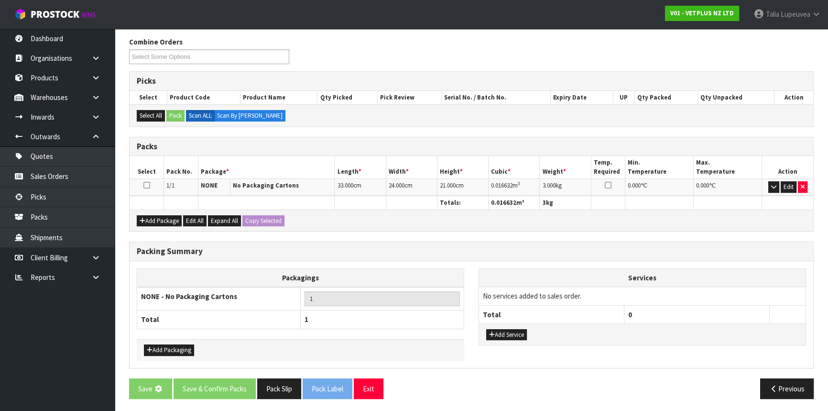
scroll to position [0, 0]
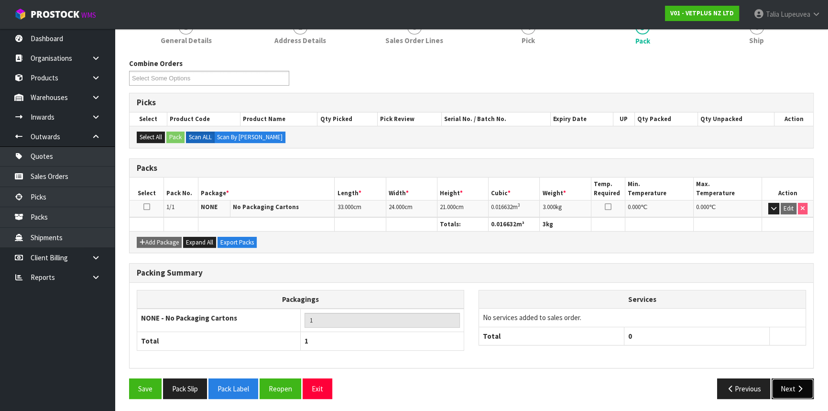
click at [728, 361] on button "Next" at bounding box center [793, 388] width 42 height 21
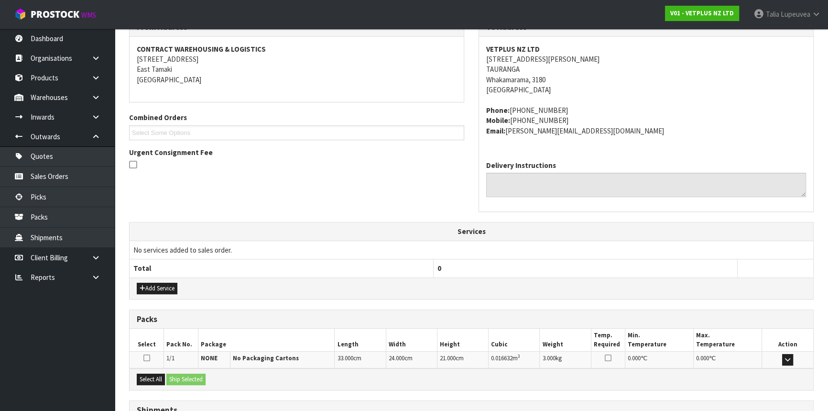
scroll to position [250, 0]
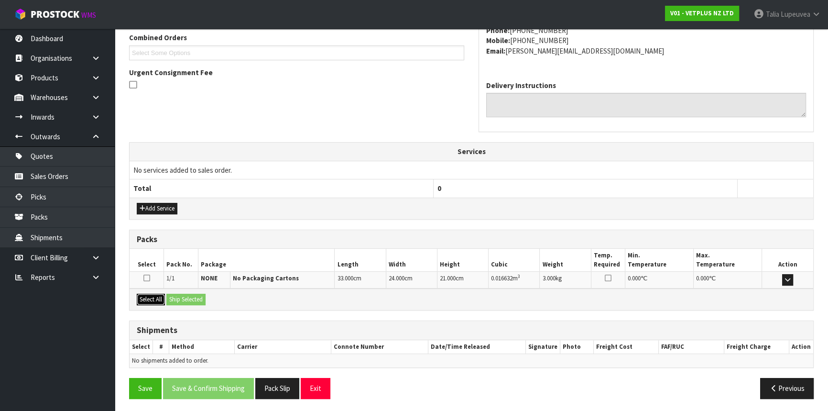
click at [163, 300] on button "Select All" at bounding box center [151, 299] width 28 height 11
click at [187, 300] on button "Ship Selected" at bounding box center [185, 299] width 39 height 11
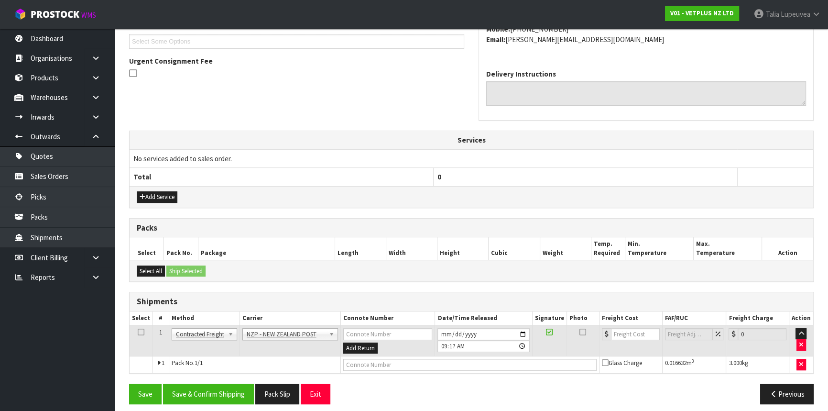
scroll to position [268, 0]
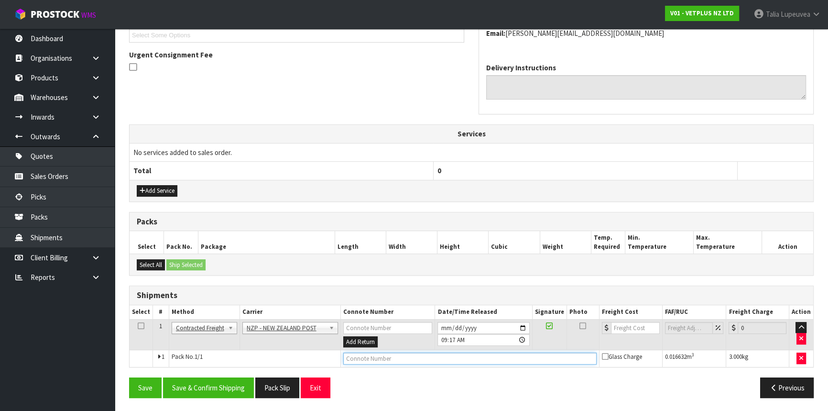
click at [385, 357] on input "text" at bounding box center [469, 358] width 253 height 12
type input "00894210392604009535"
click at [129, 361] on button "Save" at bounding box center [145, 387] width 33 height 21
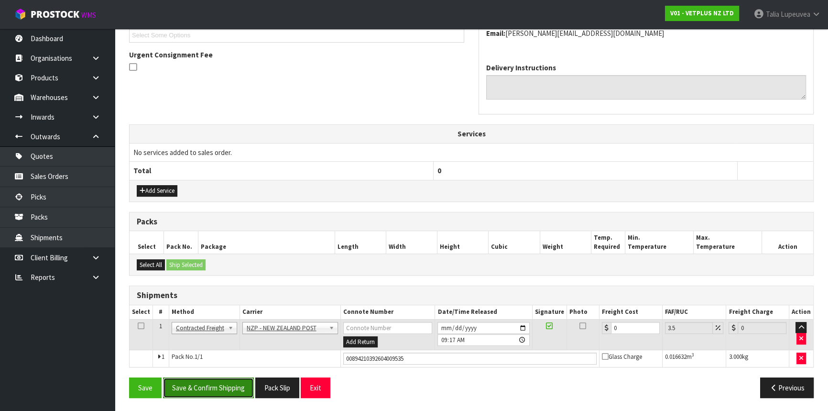
click at [230, 361] on button "Save & Confirm Shipping" at bounding box center [208, 387] width 91 height 21
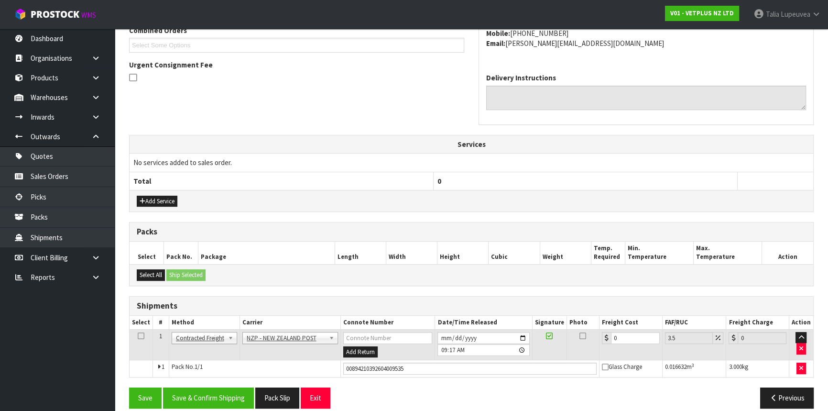
scroll to position [0, 0]
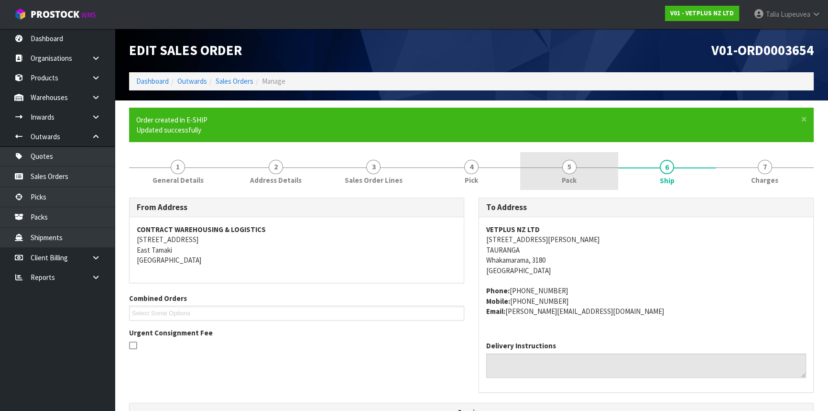
click at [577, 178] on link "5 Pack" at bounding box center [569, 171] width 98 height 38
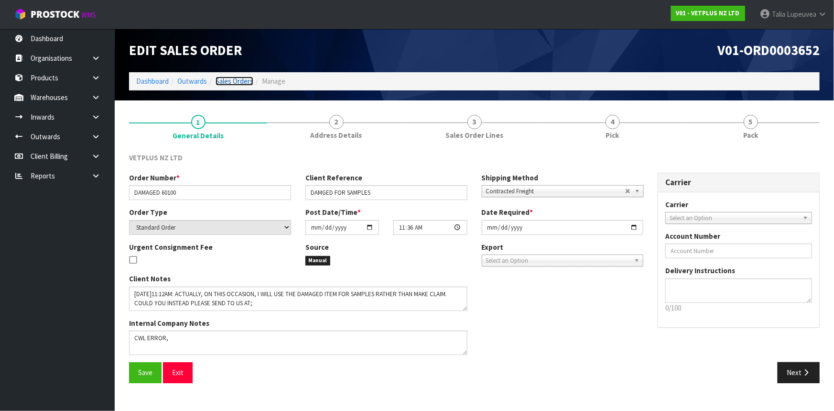
click at [229, 82] on link "Sales Orders" at bounding box center [235, 81] width 38 height 9
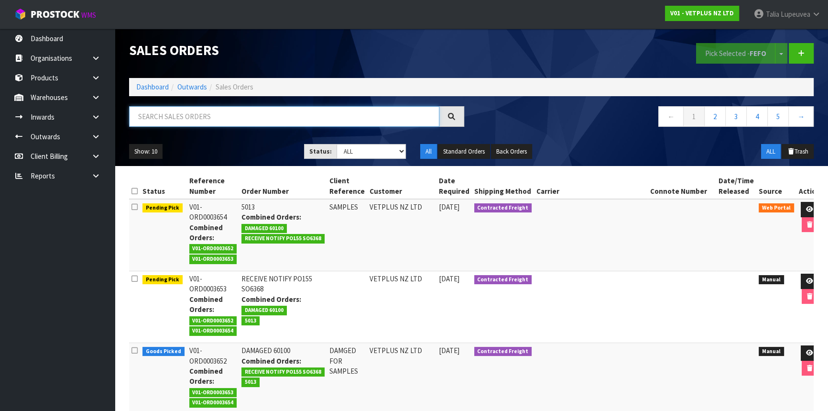
click at [235, 122] on input "text" at bounding box center [284, 116] width 310 height 21
type input "JOB-0414507"
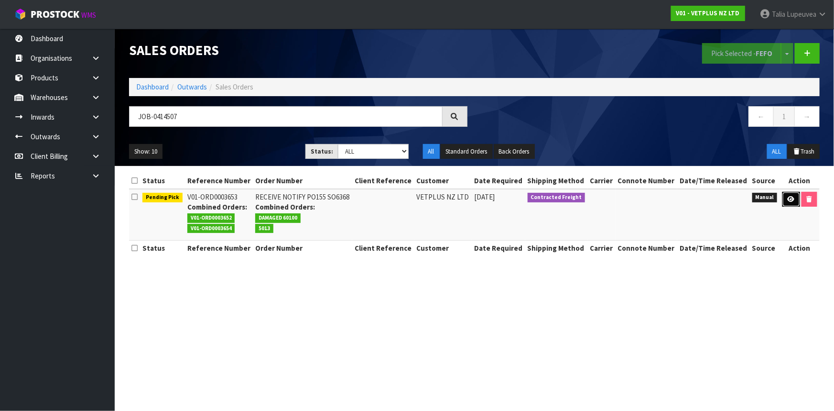
click at [790, 194] on link at bounding box center [792, 199] width 18 height 15
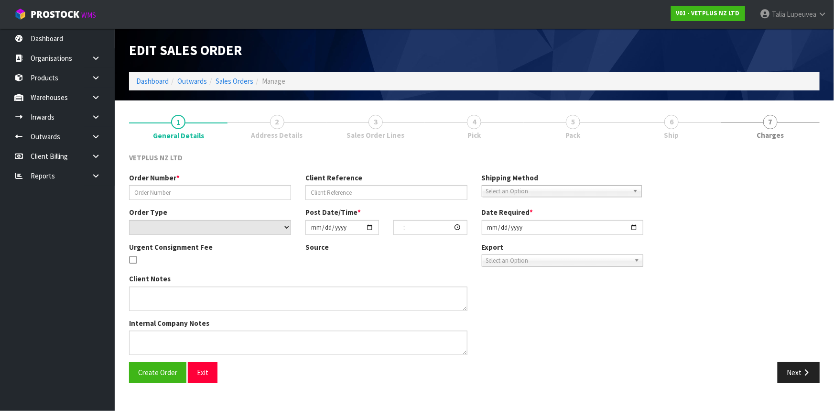
type input "RECEIVE NOTIFY PO155 SO6368"
select select "number:0"
type input "[DATE]"
type input "12:02:00.000"
type input "[DATE]"
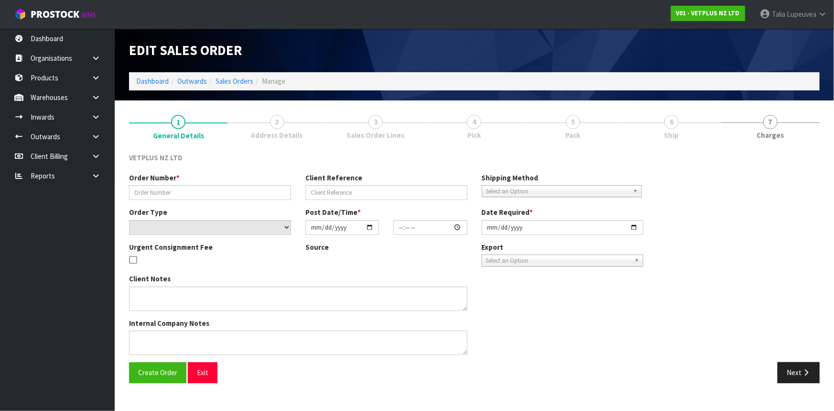
type textarea "WE RECEIVED WDM PHOTOFRAME X 1 WHICH IS NOT ON THE PUTAWAY WE RECEIVED TULIP VA…"
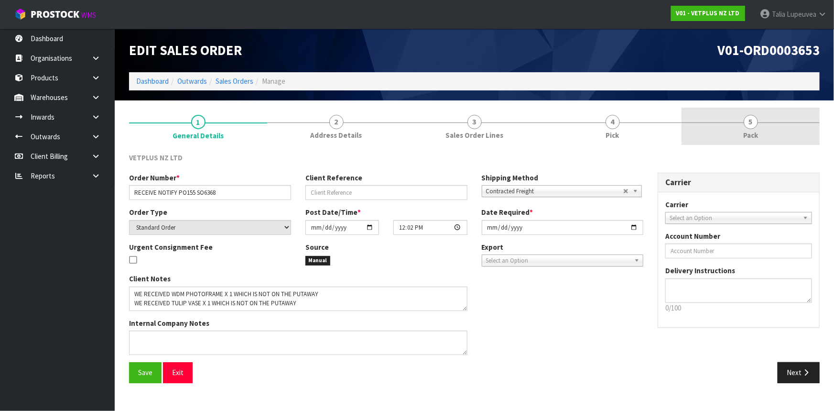
click at [703, 140] on link "5 Pack" at bounding box center [751, 127] width 138 height 38
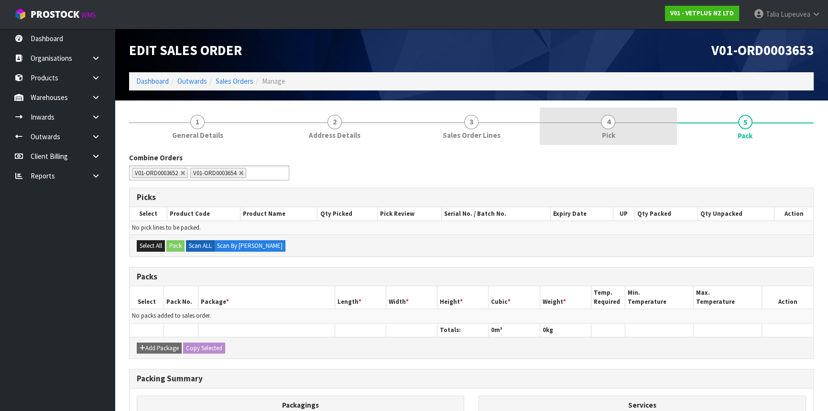
click at [630, 132] on link "4 Pick" at bounding box center [608, 127] width 137 height 38
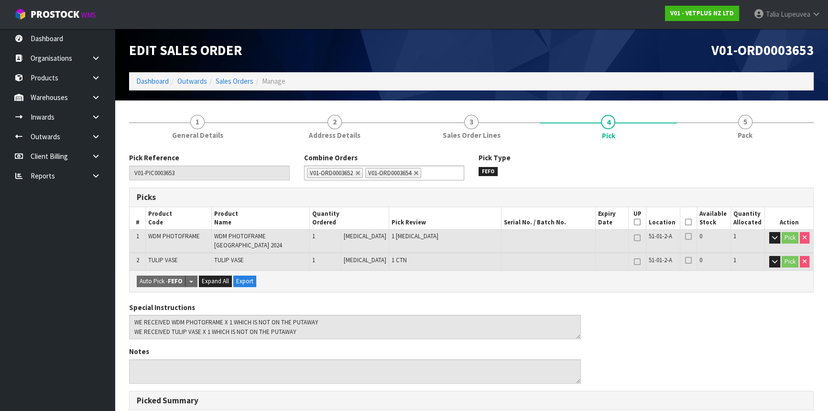
click at [685, 222] on icon at bounding box center [688, 222] width 7 height 0
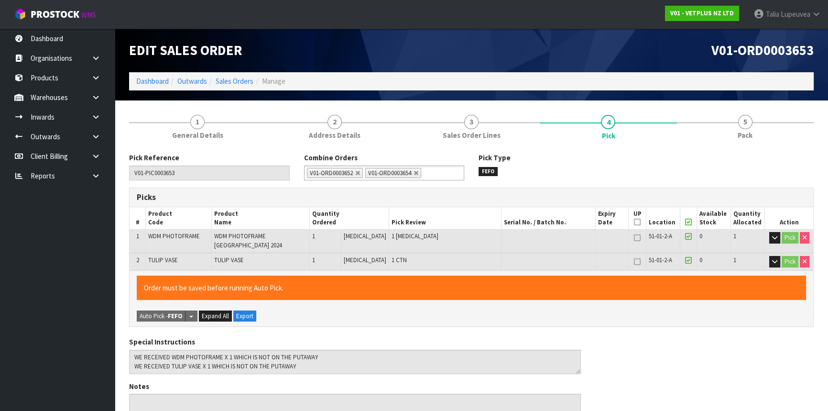
scroll to position [276, 0]
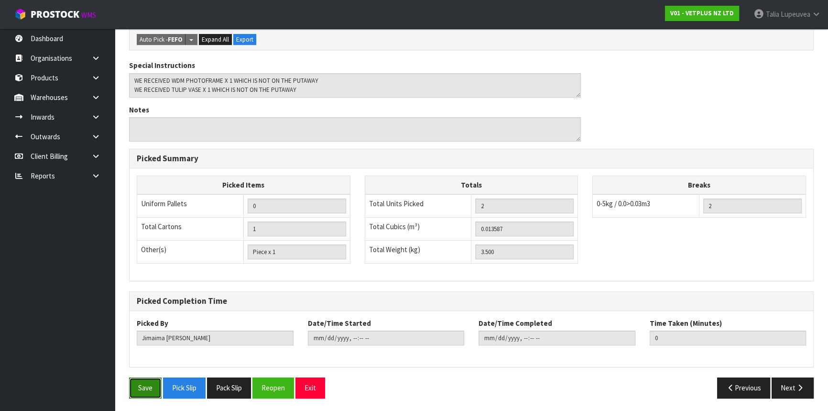
click at [149, 384] on button "Save" at bounding box center [145, 387] width 33 height 21
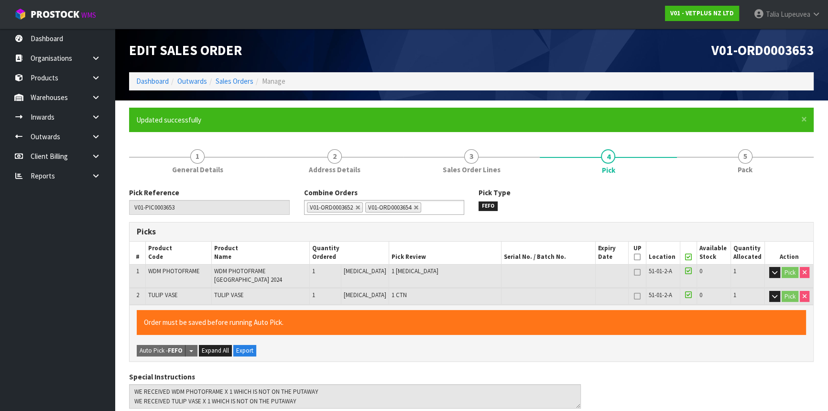
type input "Talia Lupeuvea"
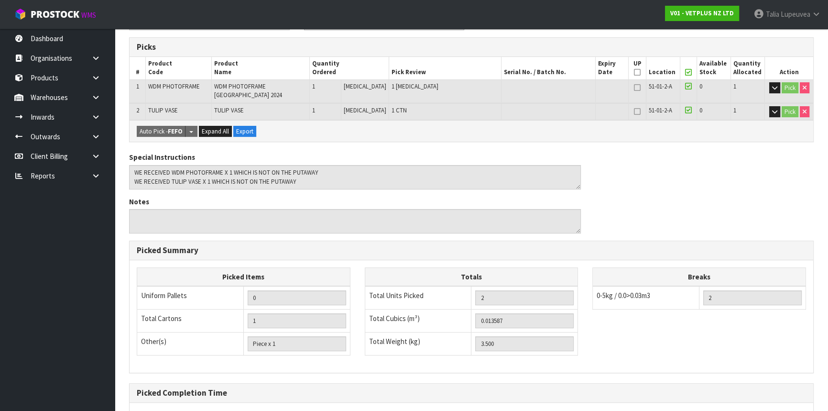
scroll to position [276, 0]
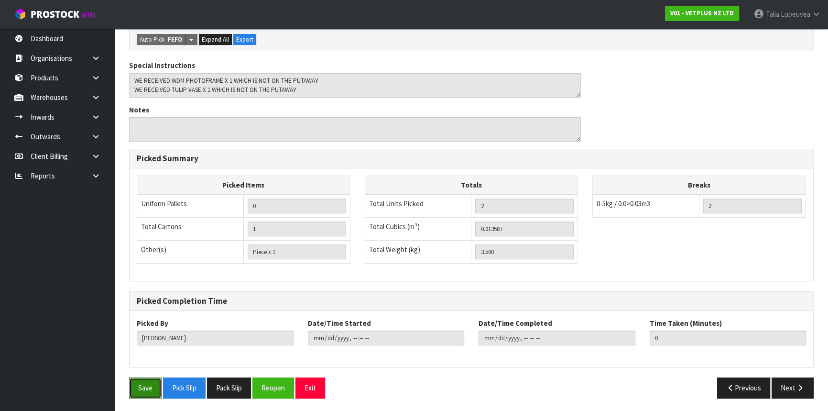
click at [153, 389] on button "Save" at bounding box center [145, 387] width 33 height 21
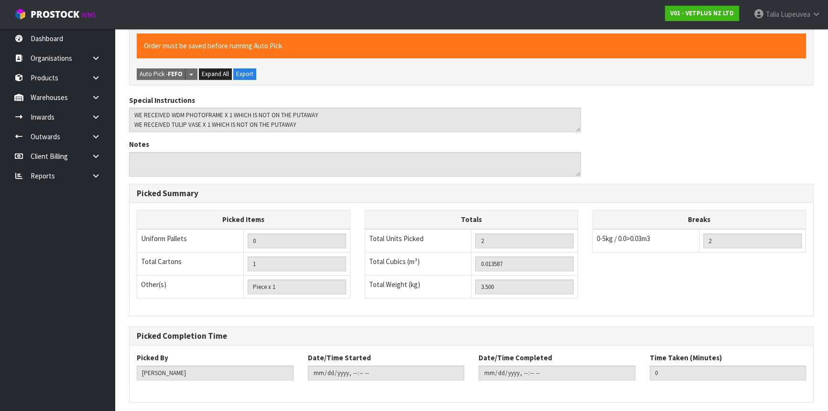
scroll to position [0, 0]
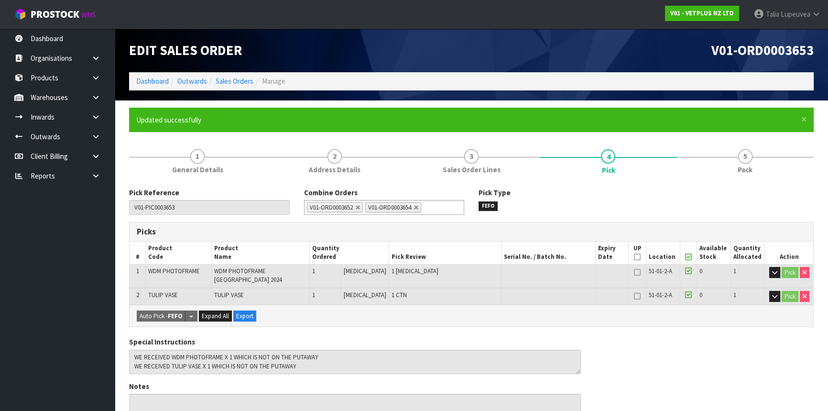
type input "2025-09-26T08:39:03"
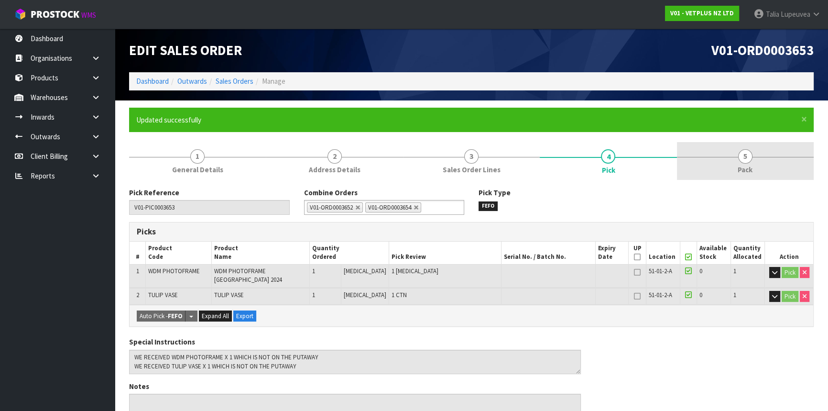
click at [745, 162] on span "5" at bounding box center [745, 156] width 14 height 14
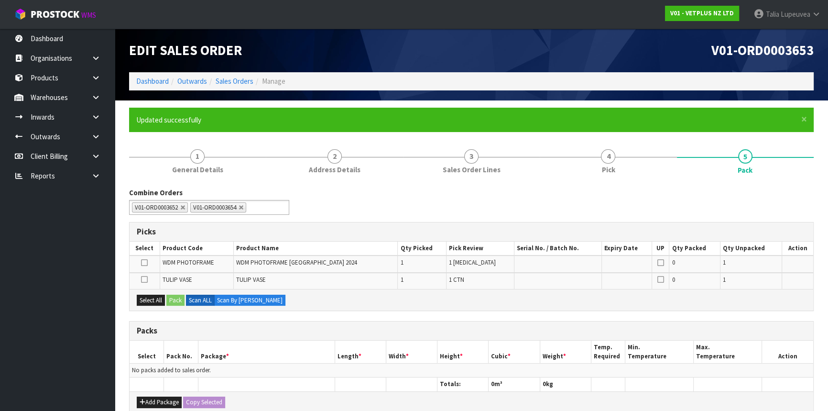
scroll to position [43, 0]
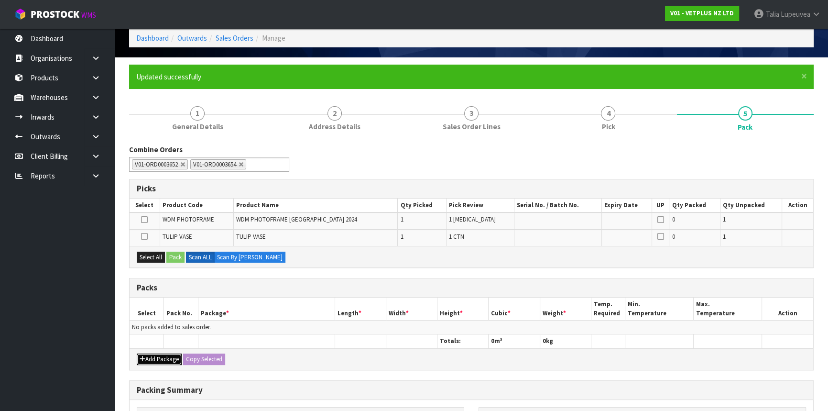
click at [145, 357] on button "Add Package" at bounding box center [159, 358] width 45 height 11
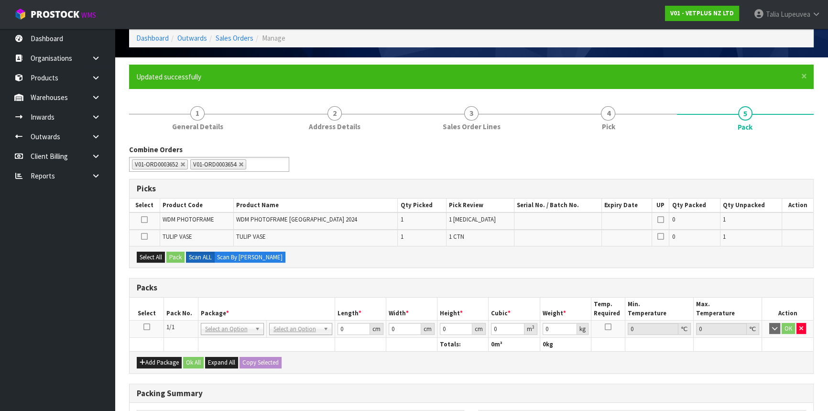
drag, startPoint x: 145, startPoint y: 324, endPoint x: 145, endPoint y: 313, distance: 10.5
click at [145, 327] on icon at bounding box center [146, 327] width 7 height 0
click at [150, 255] on button "Select All" at bounding box center [151, 257] width 28 height 11
click at [176, 255] on button "Pack" at bounding box center [175, 257] width 18 height 11
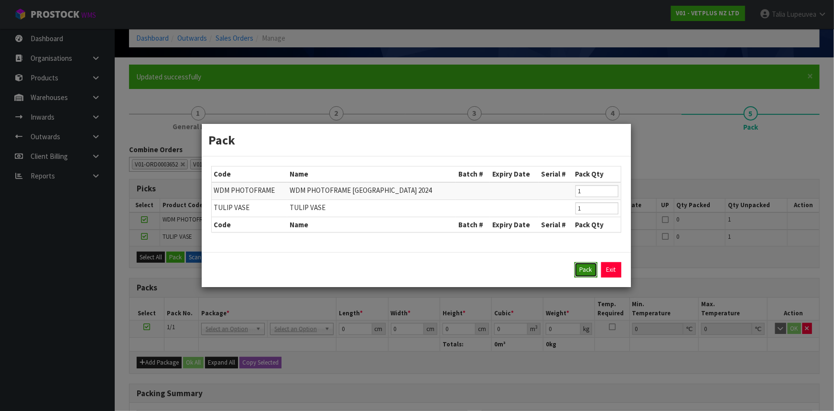
click at [581, 274] on button "Pack" at bounding box center [586, 269] width 23 height 15
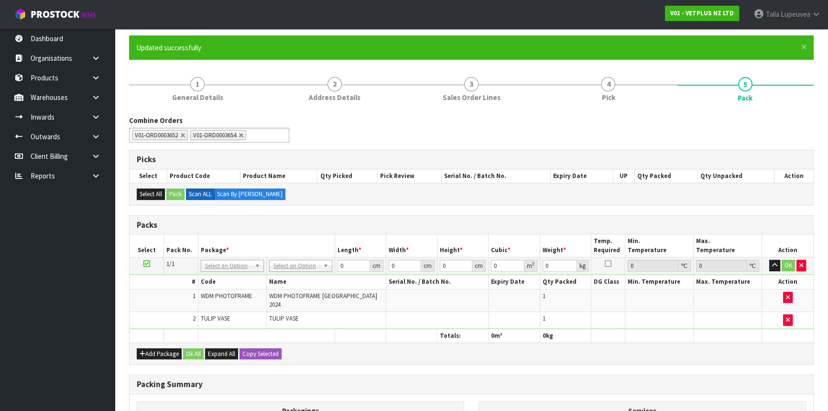
scroll to position [87, 0]
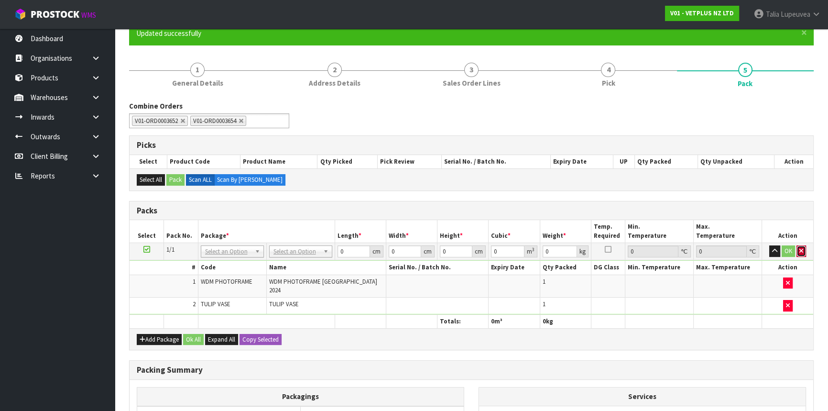
click at [803, 253] on button "button" at bounding box center [802, 250] width 10 height 11
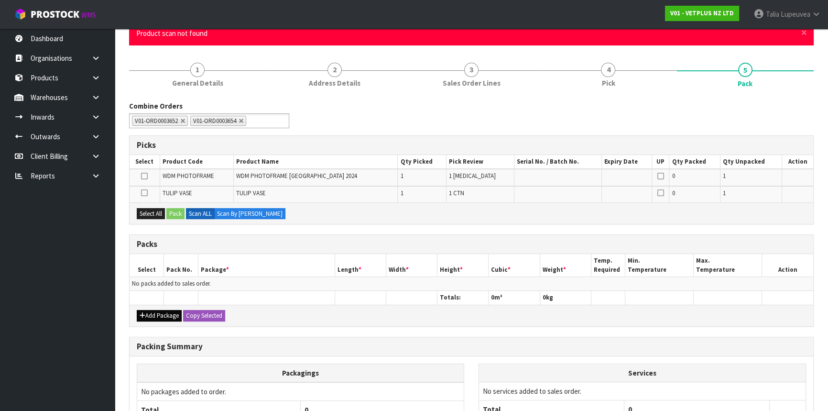
scroll to position [0, 0]
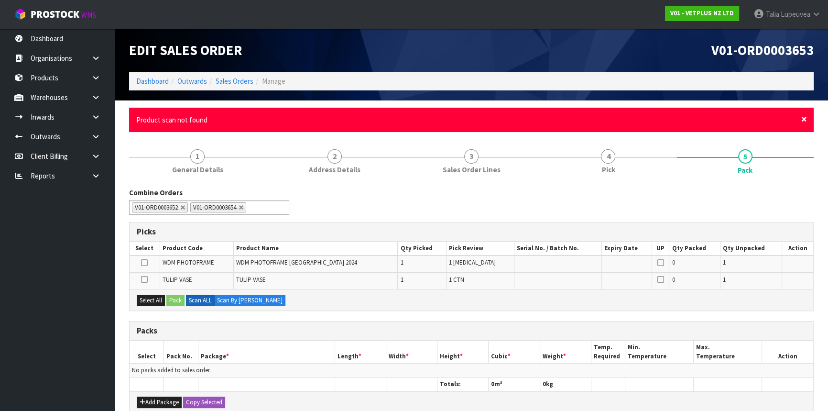
click at [804, 117] on span "×" at bounding box center [804, 118] width 6 height 13
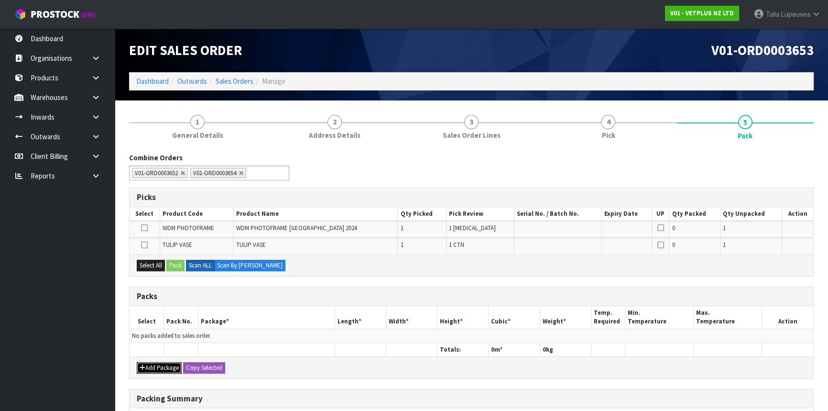
click at [158, 367] on button "Add Package" at bounding box center [159, 367] width 45 height 11
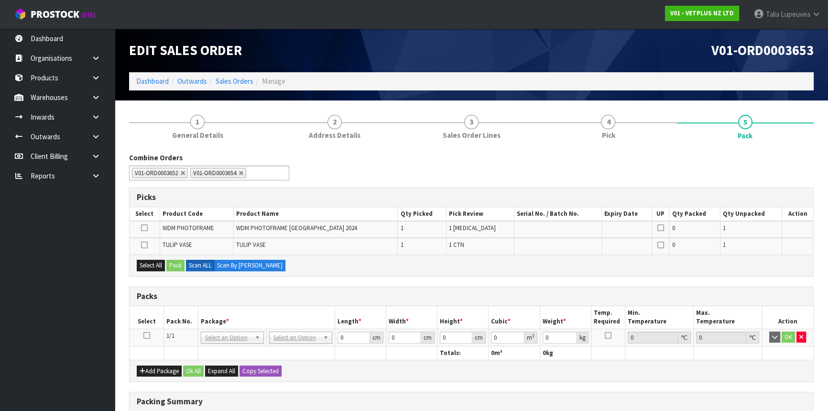
click at [149, 336] on icon at bounding box center [146, 335] width 7 height 0
click at [157, 267] on button "Select All" at bounding box center [151, 265] width 28 height 11
click at [177, 266] on button "Pack" at bounding box center [175, 265] width 18 height 11
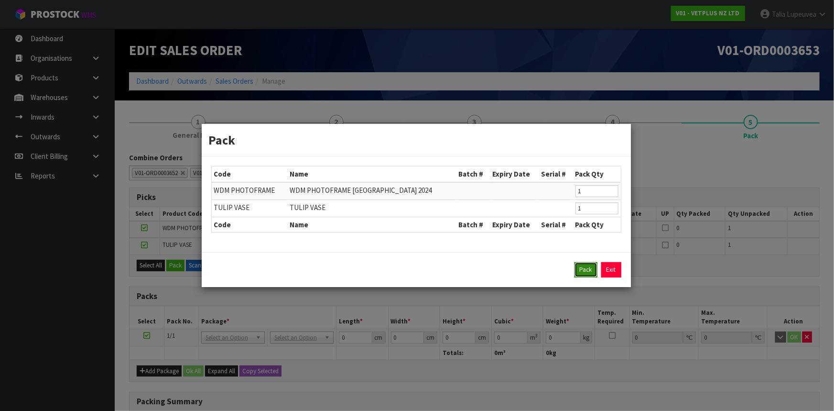
click at [584, 266] on button "Pack" at bounding box center [586, 269] width 23 height 15
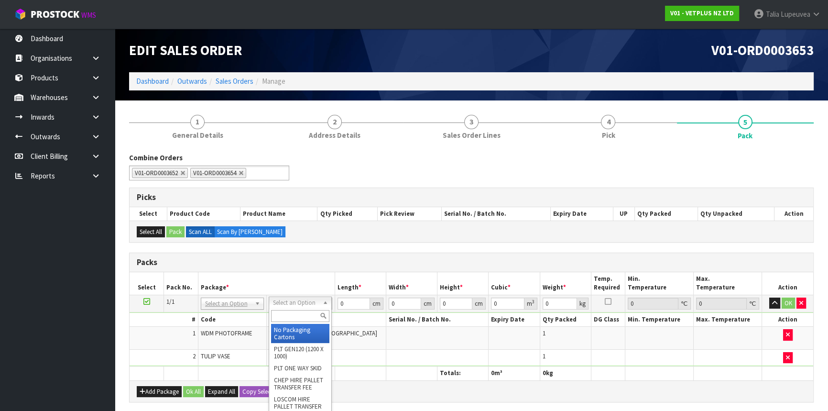
click at [300, 314] on input "text" at bounding box center [300, 316] width 58 height 12
click at [789, 331] on icon "button" at bounding box center [788, 334] width 4 height 6
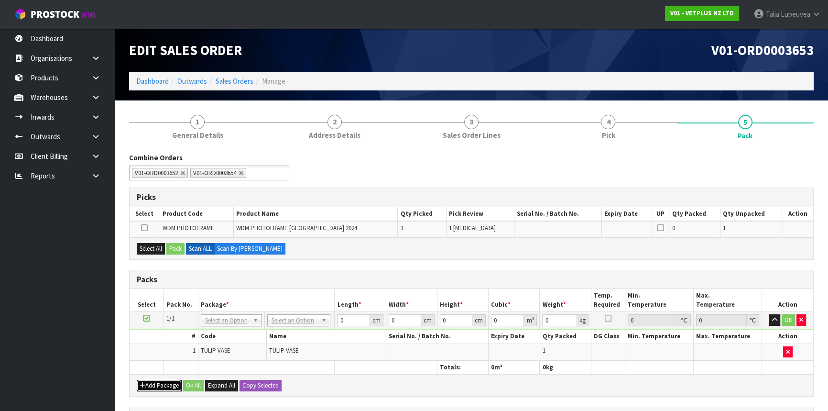
click at [165, 387] on button "Add Package" at bounding box center [159, 385] width 45 height 11
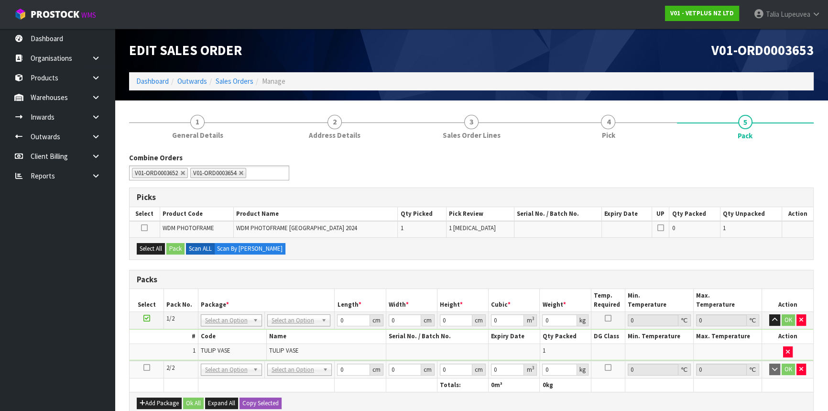
click at [147, 367] on icon at bounding box center [146, 367] width 7 height 0
click at [158, 246] on button "Select All" at bounding box center [151, 248] width 28 height 11
click at [176, 245] on button "Pack" at bounding box center [175, 248] width 18 height 11
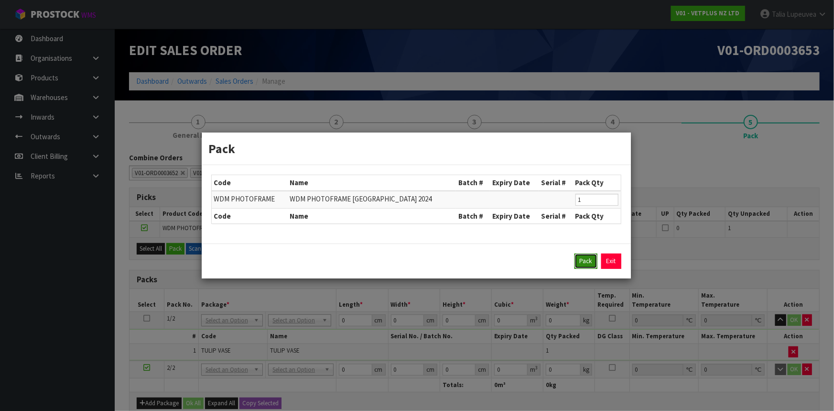
click at [584, 263] on button "Pack" at bounding box center [586, 260] width 23 height 15
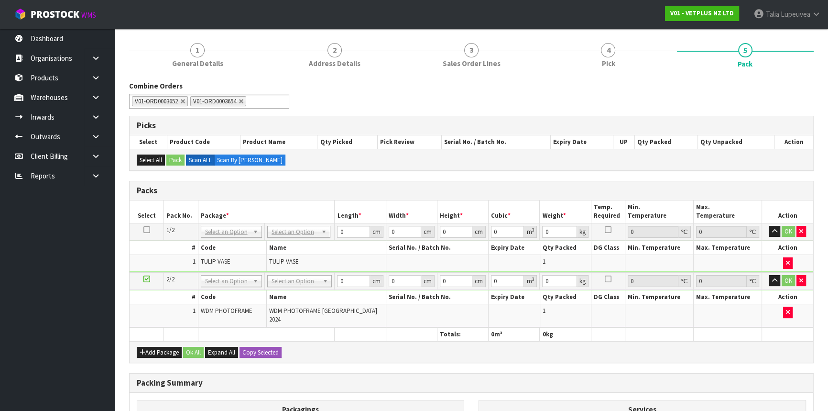
scroll to position [87, 0]
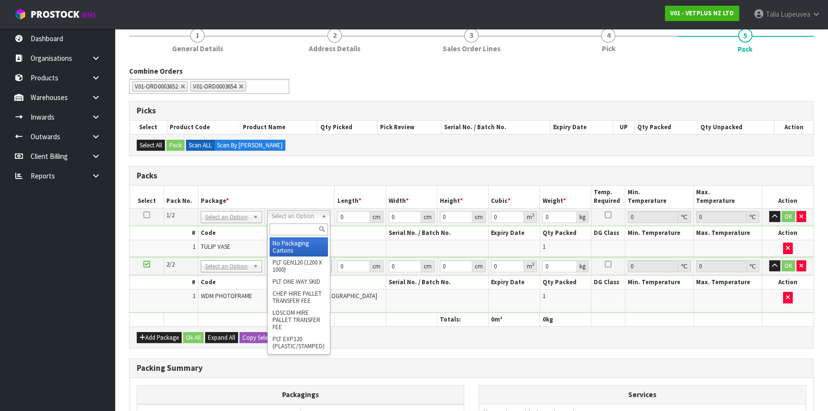
click at [300, 227] on input "text" at bounding box center [299, 229] width 58 height 12
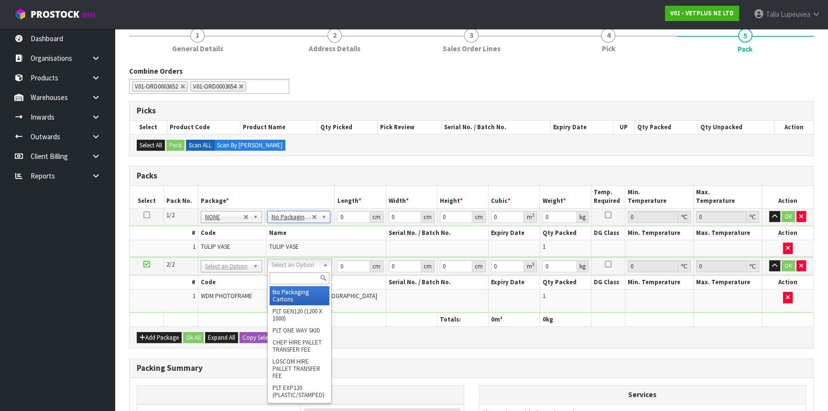
click at [297, 282] on input "text" at bounding box center [300, 278] width 60 height 12
type input "ctna4"
drag, startPoint x: 301, startPoint y: 290, endPoint x: 318, endPoint y: 259, distance: 35.5
type input "31"
type input "22.5"
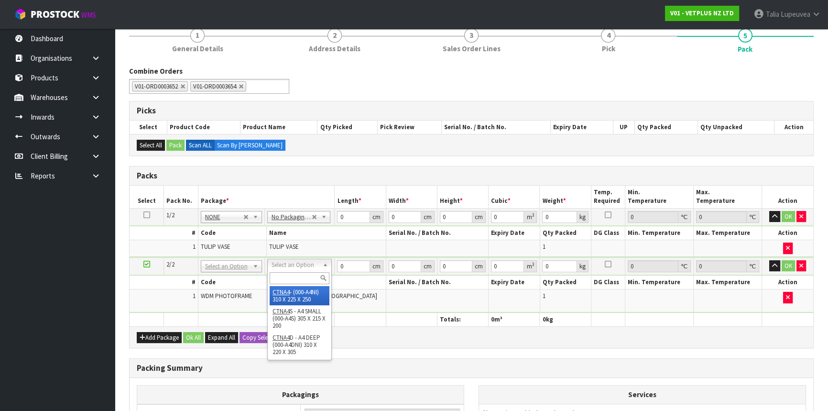
type input "25"
type input "0.017438"
type input "2.7"
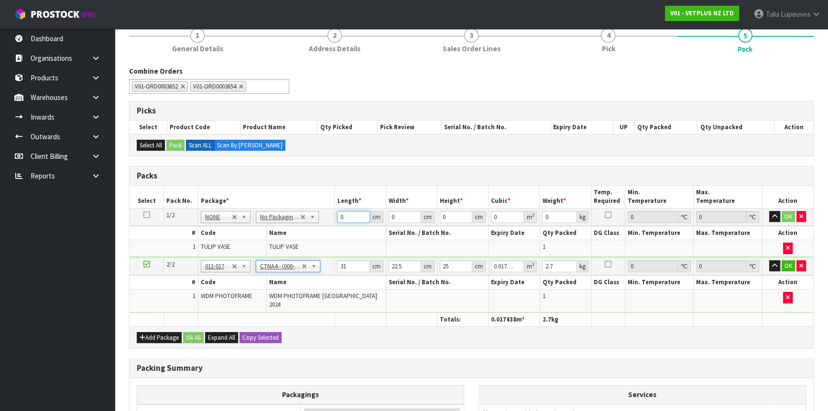
drag, startPoint x: 341, startPoint y: 215, endPoint x: 325, endPoint y: 220, distance: 16.5
click at [327, 219] on tr "1/2 NONE 007-001 007-002 007-004 007-009 007-013 007-014 007-015 007-017 007-01…" at bounding box center [472, 216] width 684 height 17
type input "33"
type input "24"
type input "2"
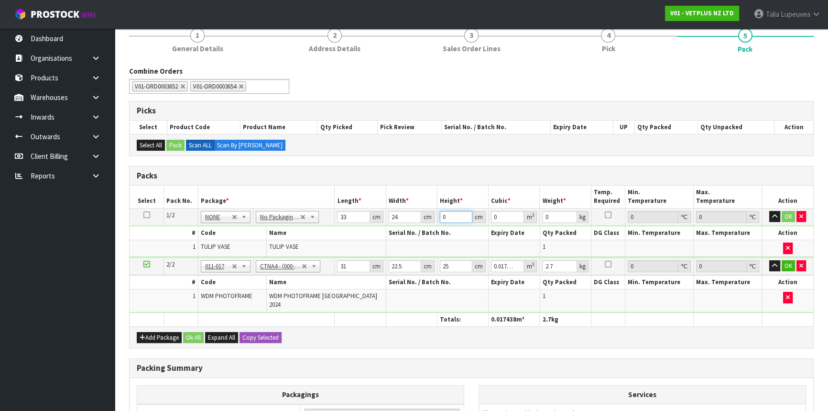
type input "0.001584"
type input "21"
type input "0.016632"
type input "21"
type input "3"
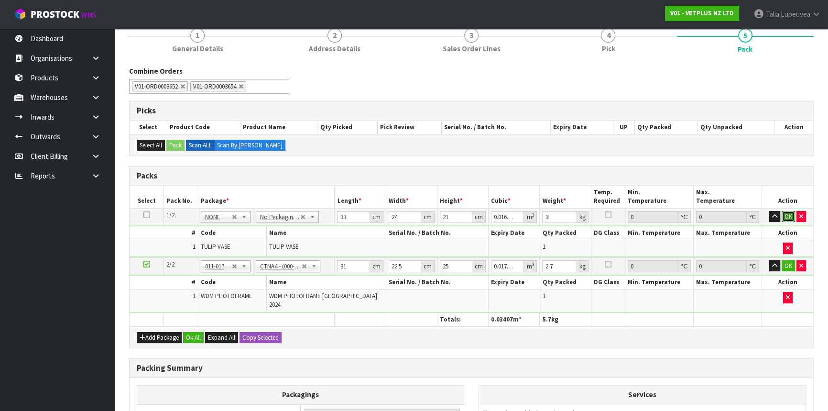
click at [785, 213] on button "OK" at bounding box center [788, 216] width 13 height 11
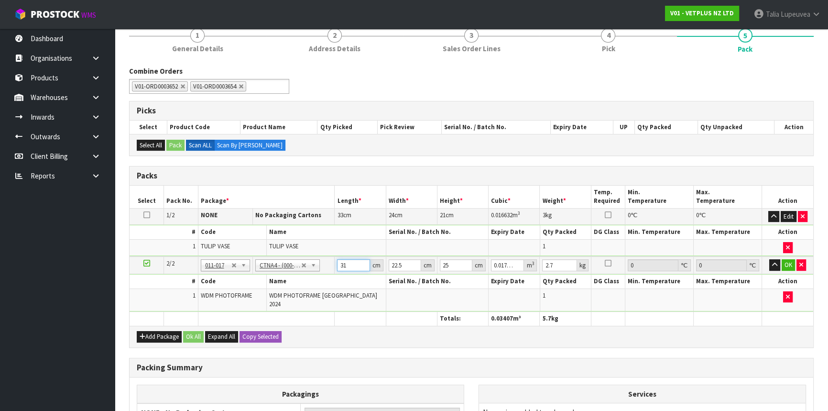
drag, startPoint x: 354, startPoint y: 263, endPoint x: 315, endPoint y: 263, distance: 39.2
click at [315, 263] on tr "2/2 NONE 007-001 007-002 007-004 007-009 007-013 007-014 007-015 007-017 007-01…" at bounding box center [472, 265] width 684 height 18
click at [801, 211] on button "button" at bounding box center [803, 216] width 10 height 11
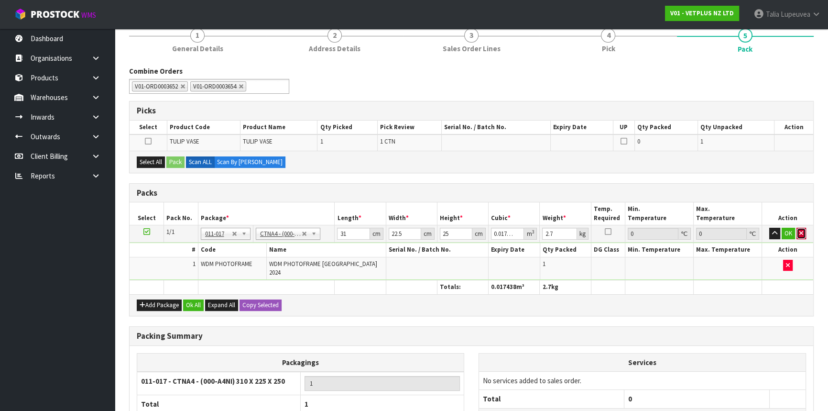
click at [803, 232] on button "button" at bounding box center [802, 233] width 10 height 11
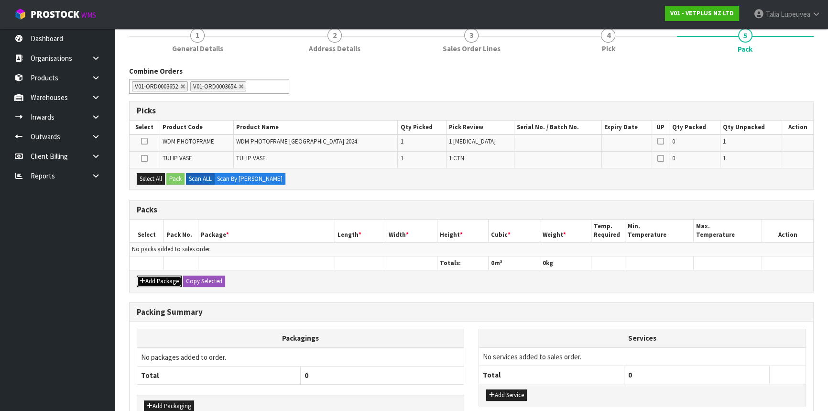
click at [153, 278] on button "Add Package" at bounding box center [159, 280] width 45 height 11
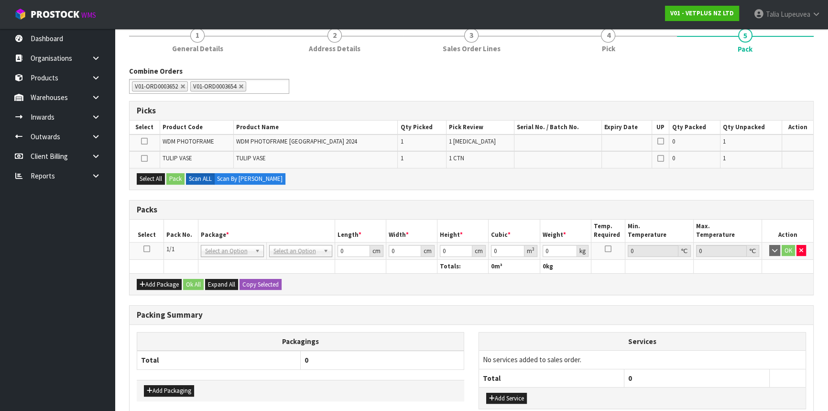
click at [146, 249] on icon at bounding box center [146, 249] width 7 height 0
click at [149, 155] on td at bounding box center [145, 159] width 30 height 16
click at [146, 158] on icon at bounding box center [144, 158] width 7 height 0
click at [0, 0] on input "checkbox" at bounding box center [0, 0] width 0 height 0
click at [173, 177] on button "Pack" at bounding box center [175, 178] width 18 height 11
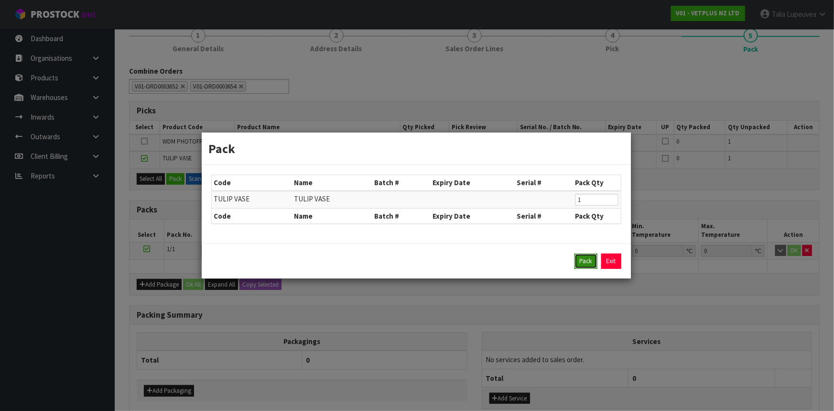
click at [586, 254] on button "Pack" at bounding box center [586, 260] width 23 height 15
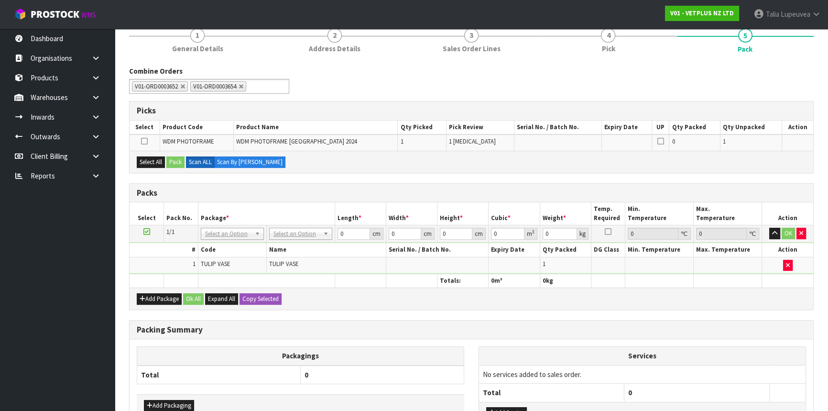
drag, startPoint x: 145, startPoint y: 229, endPoint x: 147, endPoint y: 223, distance: 6.0
click at [145, 231] on icon at bounding box center [146, 231] width 7 height 0
click at [154, 167] on div "Select All Pack Scan ALL Scan By Quantity" at bounding box center [472, 162] width 684 height 22
click at [154, 159] on button "Select All" at bounding box center [151, 161] width 28 height 11
click at [171, 159] on button "Pack" at bounding box center [175, 161] width 18 height 11
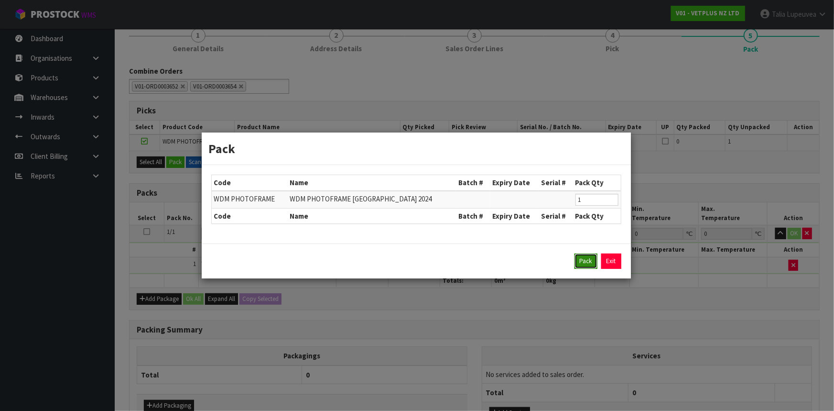
click at [580, 263] on button "Pack" at bounding box center [586, 260] width 23 height 15
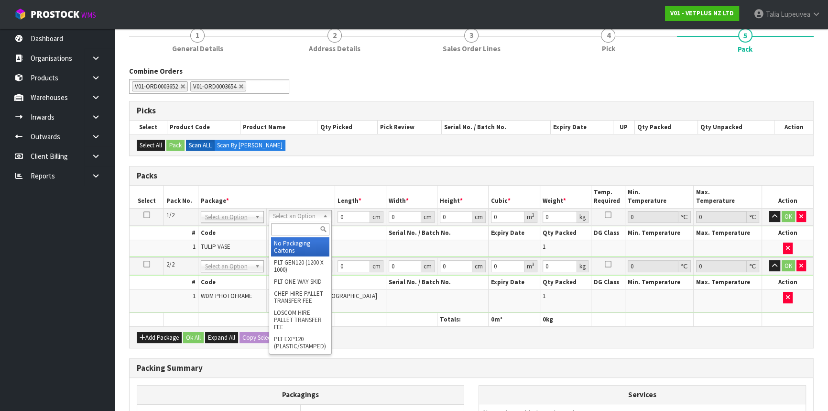
click at [293, 230] on input "text" at bounding box center [300, 229] width 58 height 12
click at [307, 229] on input "text" at bounding box center [303, 229] width 58 height 12
type input "ctna4"
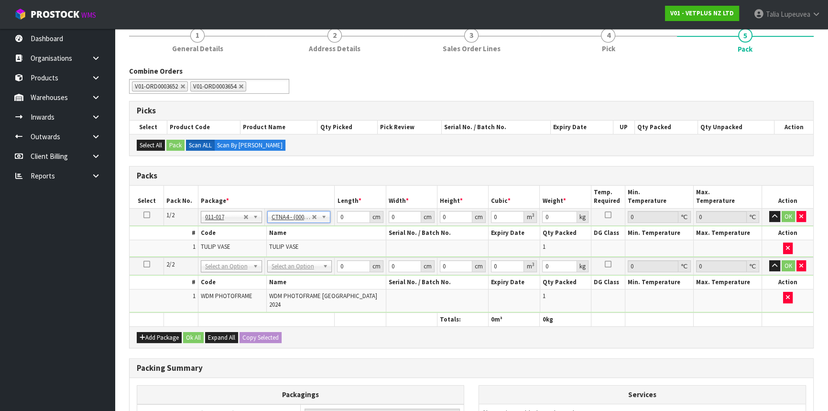
type input "31"
type input "22.5"
type input "25"
type input "0.017438"
type input "1.2"
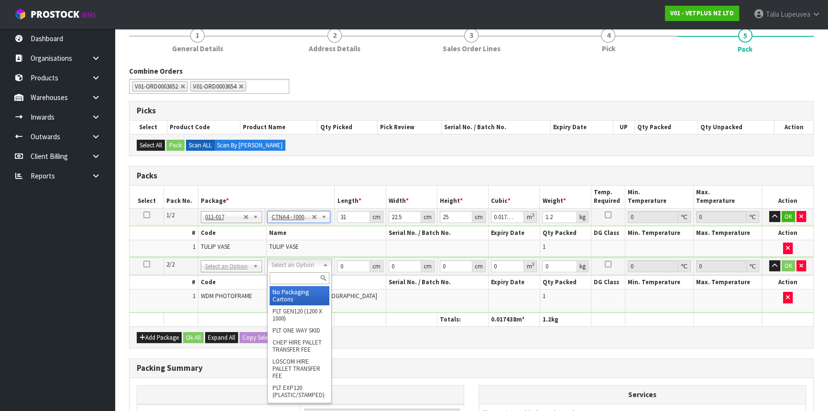
click at [294, 280] on input "text" at bounding box center [300, 278] width 60 height 12
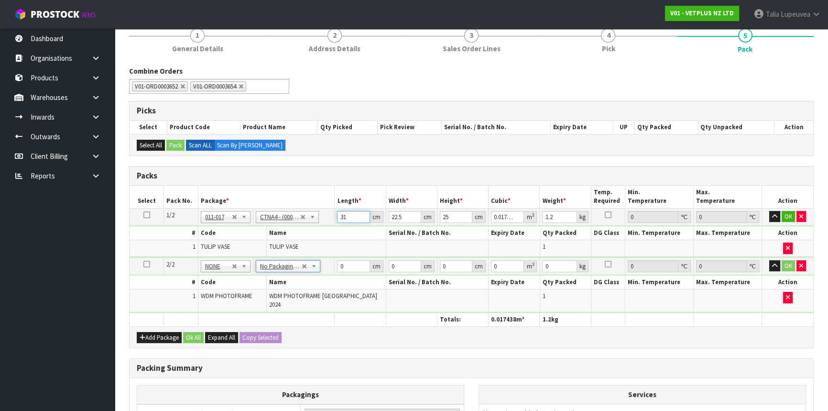
drag, startPoint x: 348, startPoint y: 216, endPoint x: 333, endPoint y: 220, distance: 15.2
click at [333, 220] on tr "1/2 NONE 007-001 007-002 007-004 007-009 007-013 007-014 007-015 007-017 007-01…" at bounding box center [472, 216] width 684 height 17
type input "3"
type input "0.001687"
type input "33"
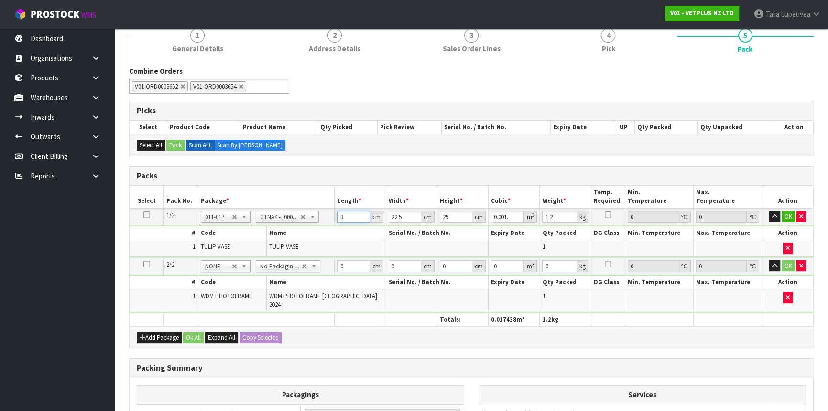
type input "0.018563"
type input "33"
type input "2"
type input "0.00165"
type input "24"
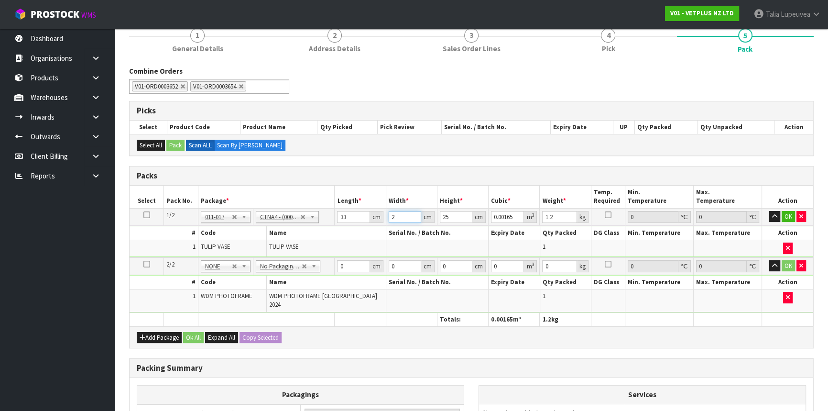
type input "0.0198"
type input "24"
type input "2"
type input "0.001584"
type input "21"
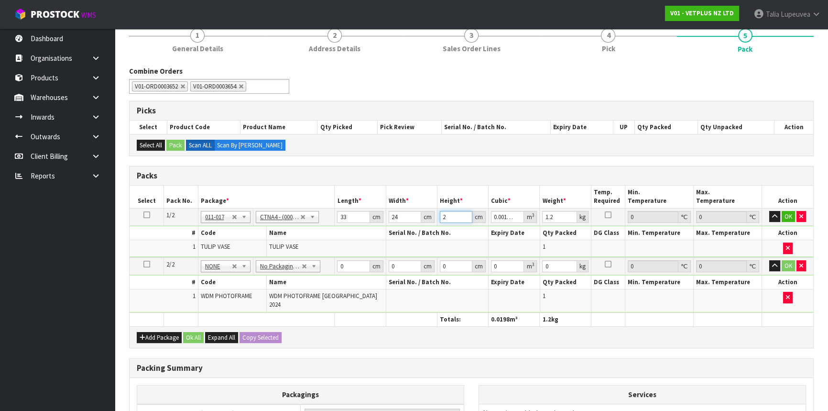
type input "0.016632"
type input "21"
type input "3"
click at [783, 213] on button "OK" at bounding box center [788, 216] width 13 height 11
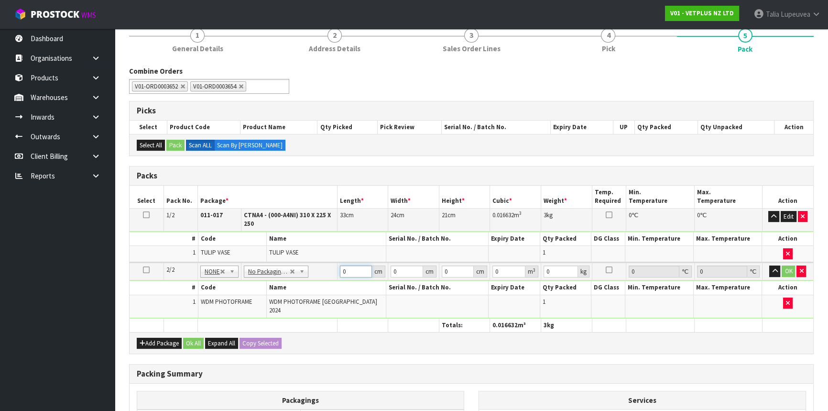
drag, startPoint x: 345, startPoint y: 271, endPoint x: 315, endPoint y: 275, distance: 30.5
click at [315, 275] on tr "2/2 NONE 007-001 007-002 007-004 007-009 007-013 007-014 007-015 007-017 007-01…" at bounding box center [472, 272] width 684 height 18
type input "63"
type input "62"
type input "7"
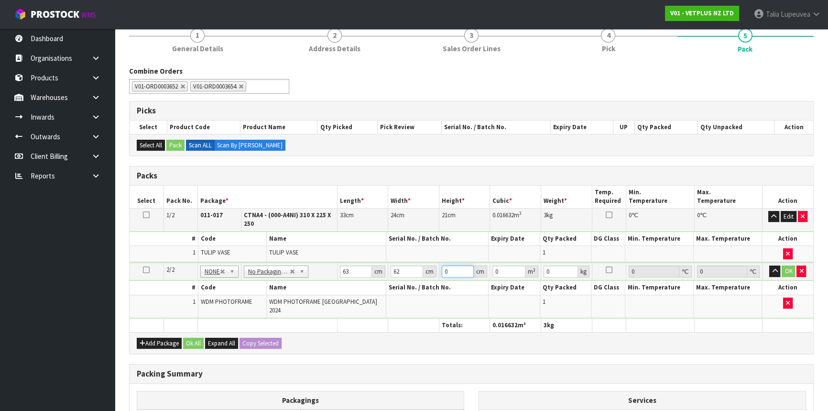
type input "0.027342"
type input "7"
type input "4"
click at [788, 273] on button "OK" at bounding box center [788, 270] width 13 height 11
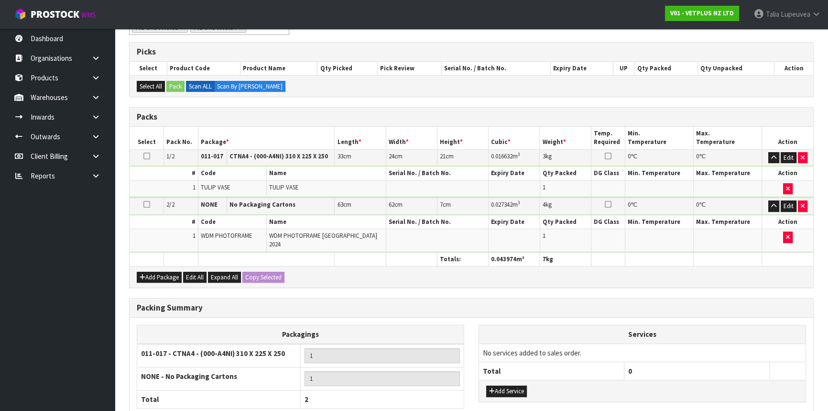
scroll to position [218, 0]
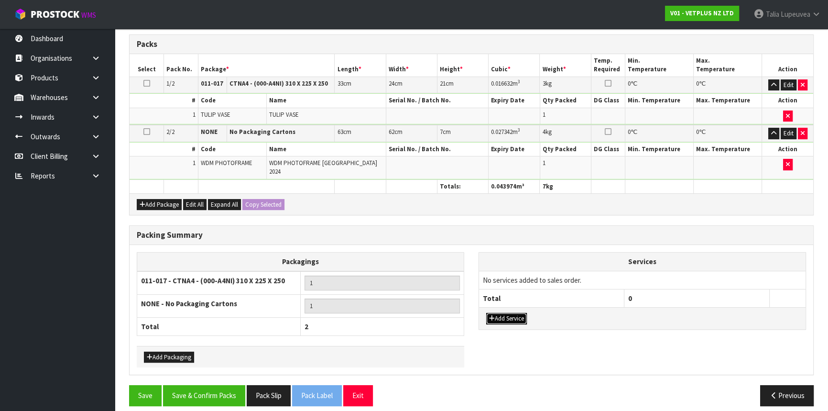
click at [517, 313] on button "Add Service" at bounding box center [506, 318] width 41 height 11
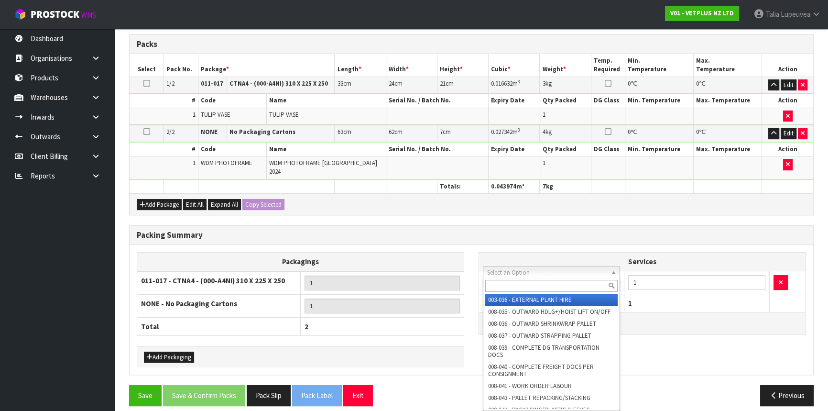
click at [532, 283] on input "text" at bounding box center [551, 286] width 132 height 12
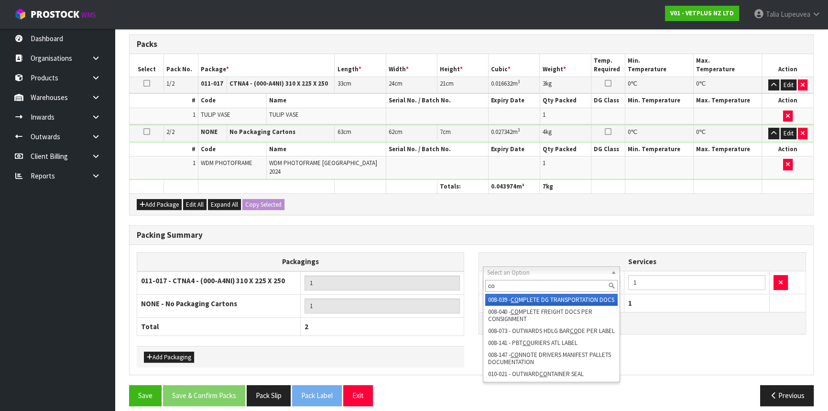
type input "c"
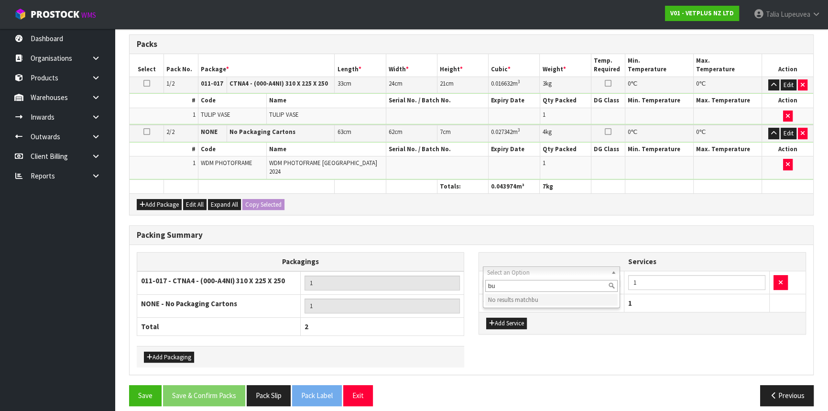
type input "b"
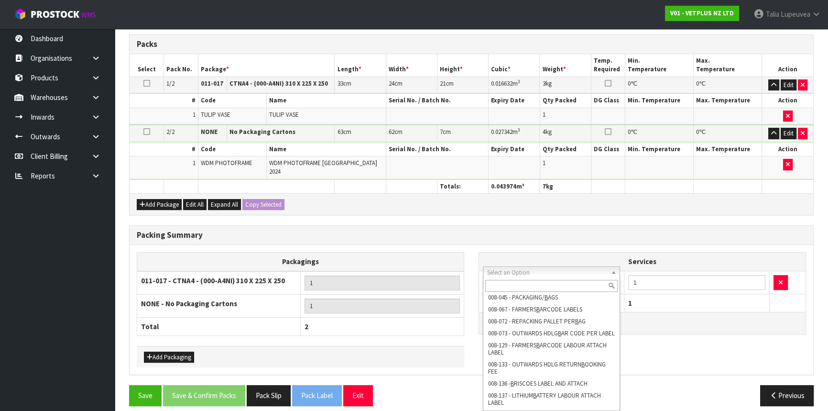
scroll to position [0, 0]
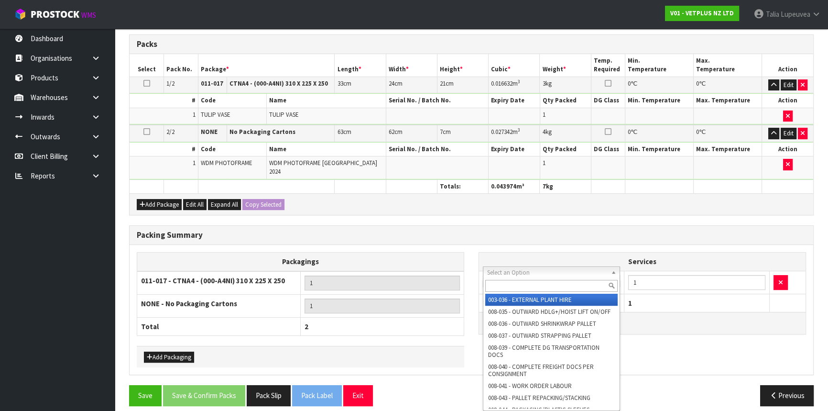
click at [629, 231] on h3 "Packing Summary" at bounding box center [472, 235] width 670 height 9
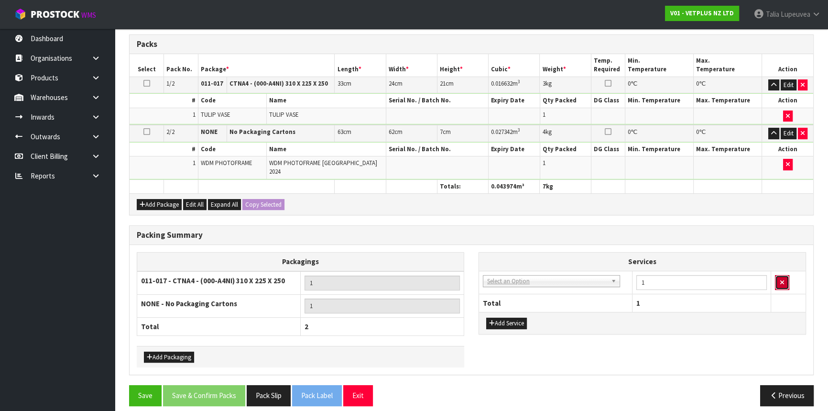
click at [784, 279] on icon "button" at bounding box center [782, 282] width 4 height 6
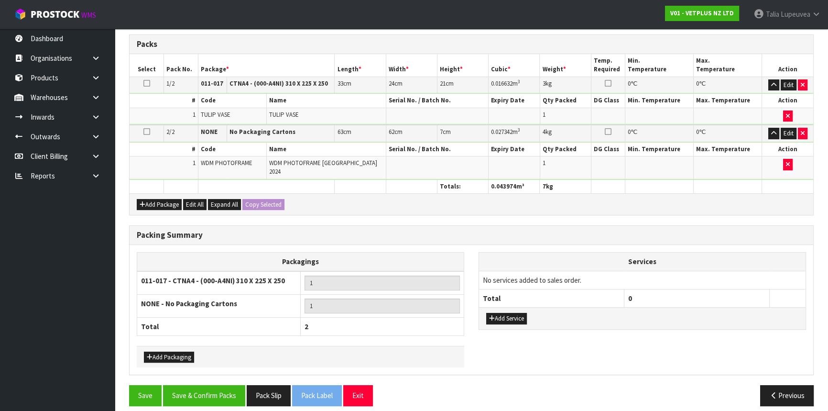
click at [579, 333] on div "Packagings 011-017 - CTNA4 - (000-A4NI) 310 X 225 X 250 1 NONE - No Packaging C…" at bounding box center [472, 309] width 684 height 115
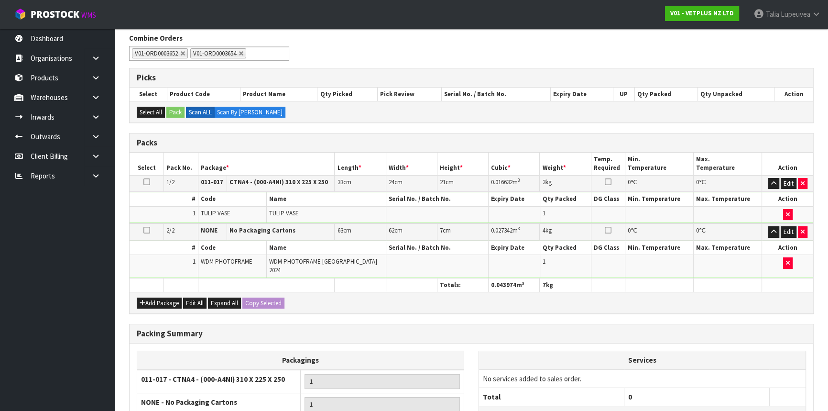
scroll to position [217, 0]
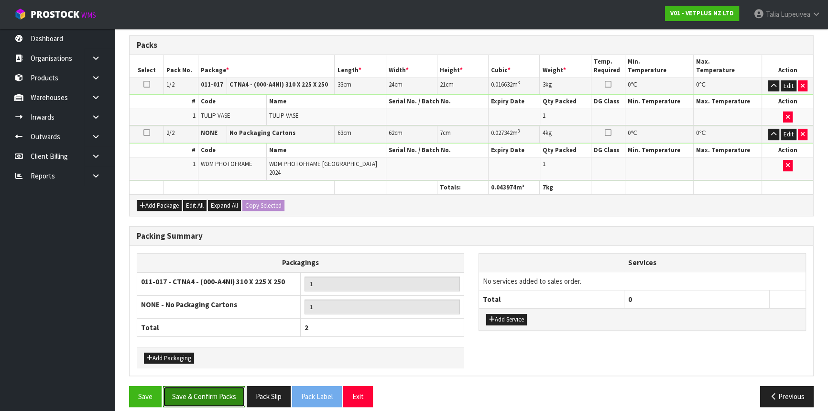
click at [203, 386] on button "Save & Confirm Packs" at bounding box center [204, 396] width 82 height 21
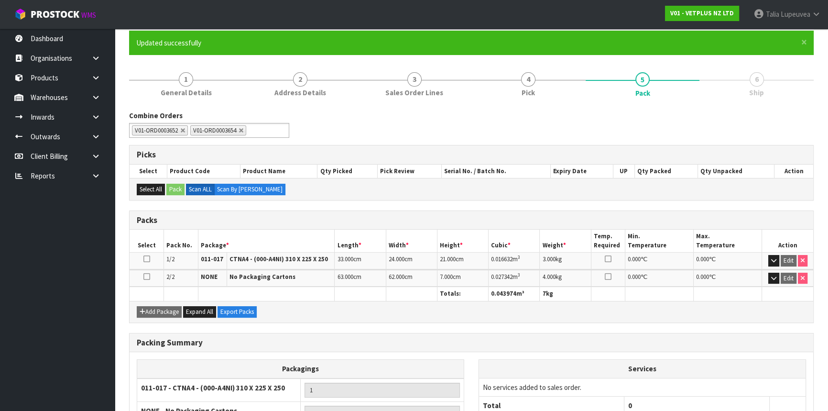
scroll to position [170, 0]
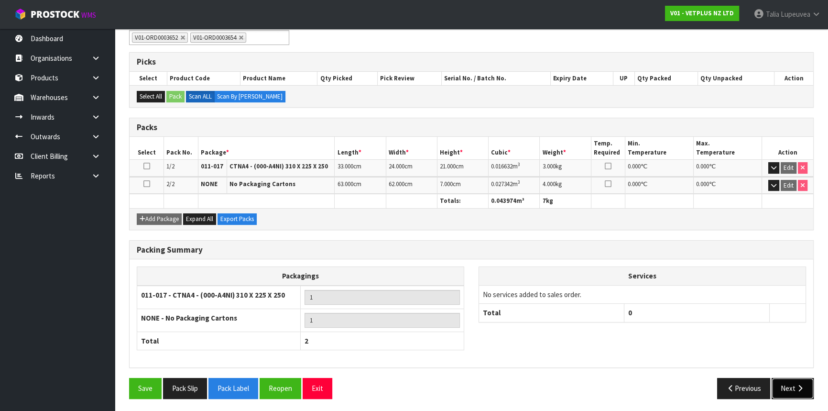
click at [799, 381] on button "Next" at bounding box center [793, 388] width 42 height 21
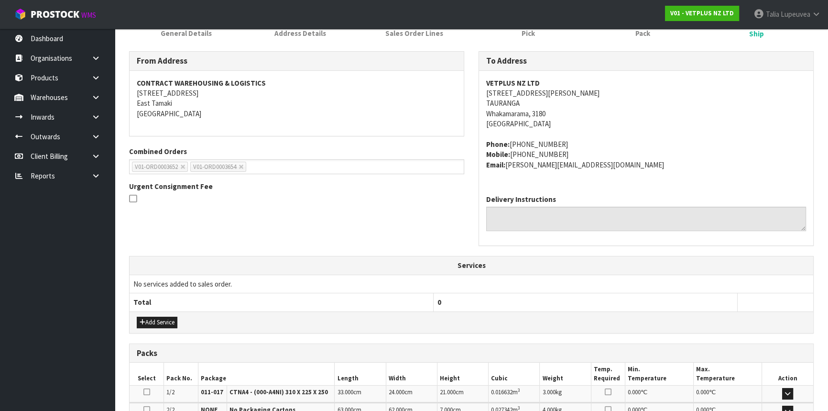
scroll to position [268, 0]
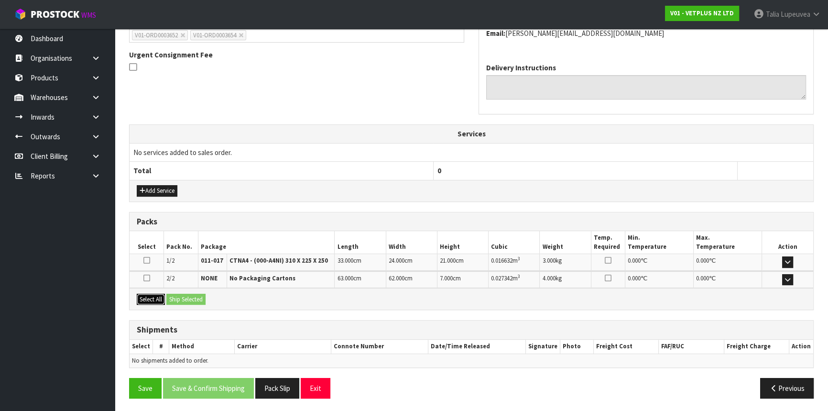
click at [154, 294] on button "Select All" at bounding box center [151, 299] width 28 height 11
click at [206, 297] on button "Ship Selected" at bounding box center [185, 299] width 39 height 11
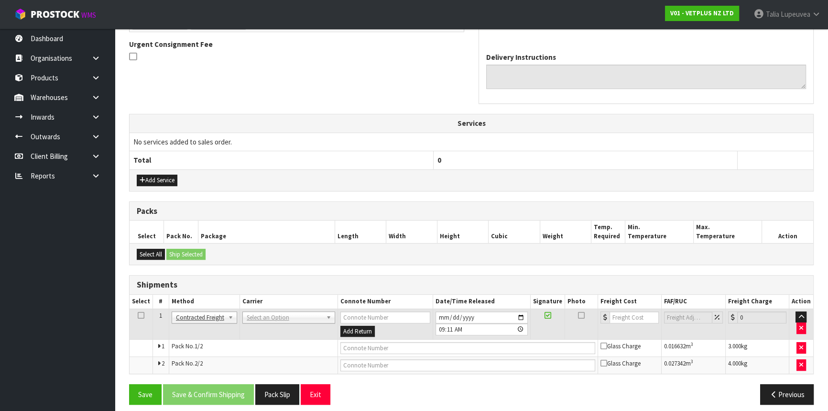
scroll to position [285, 0]
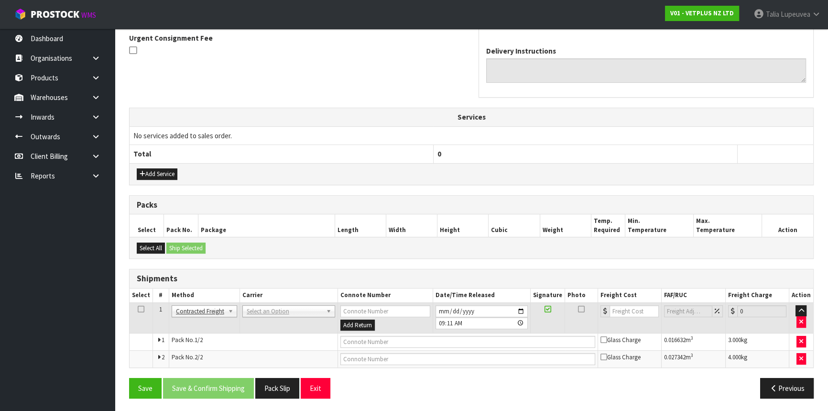
drag, startPoint x: 281, startPoint y: 302, endPoint x: 281, endPoint y: 307, distance: 5.7
click at [281, 304] on td "ANGEL - ANGEL TRANSPORT CONROY - CONROY REMOVALS DEAEXPAKL - DEADLINE EXPRESS C…" at bounding box center [289, 317] width 98 height 31
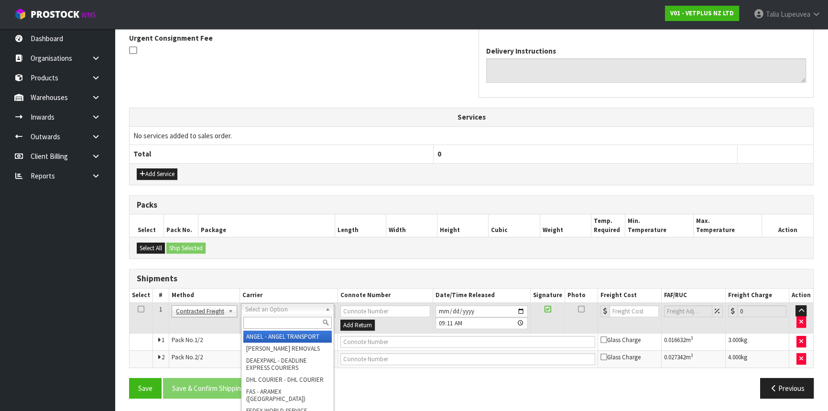
click at [273, 324] on input "text" at bounding box center [287, 323] width 88 height 12
type input "nzp"
drag, startPoint x: 277, startPoint y: 332, endPoint x: 264, endPoint y: 346, distance: 18.6
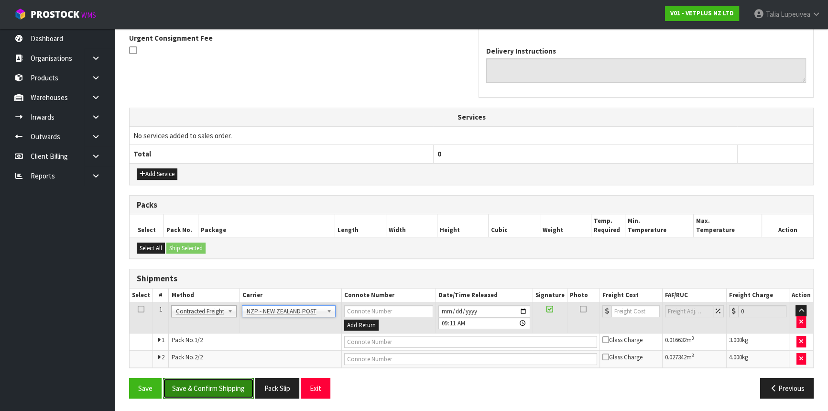
click at [232, 389] on button "Save & Confirm Shipping" at bounding box center [208, 388] width 91 height 21
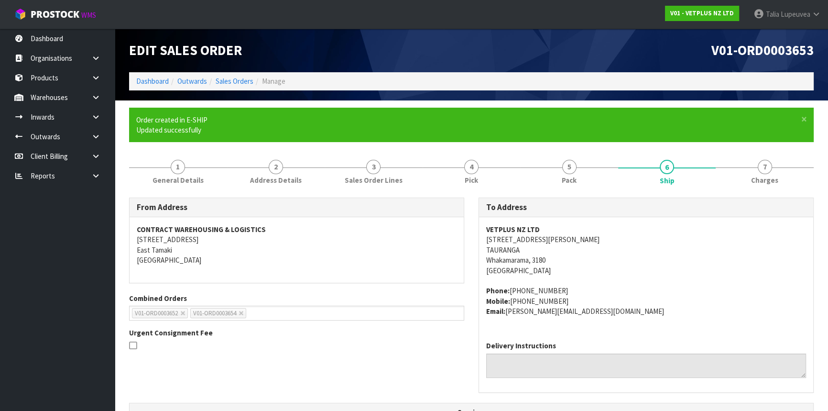
scroll to position [270, 0]
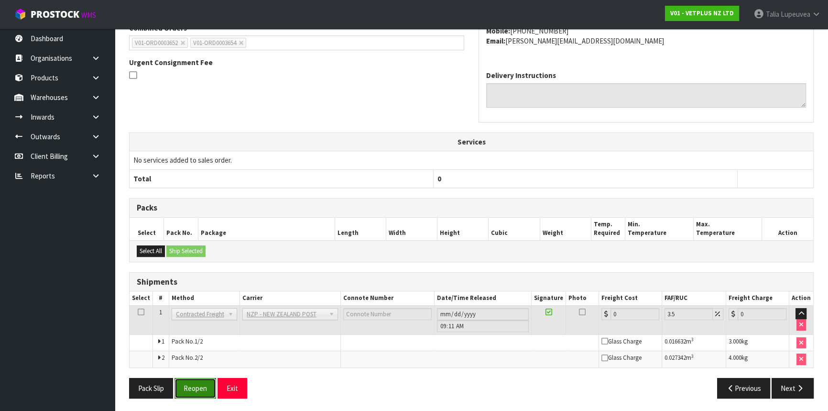
click at [204, 390] on button "Reopen" at bounding box center [196, 388] width 42 height 21
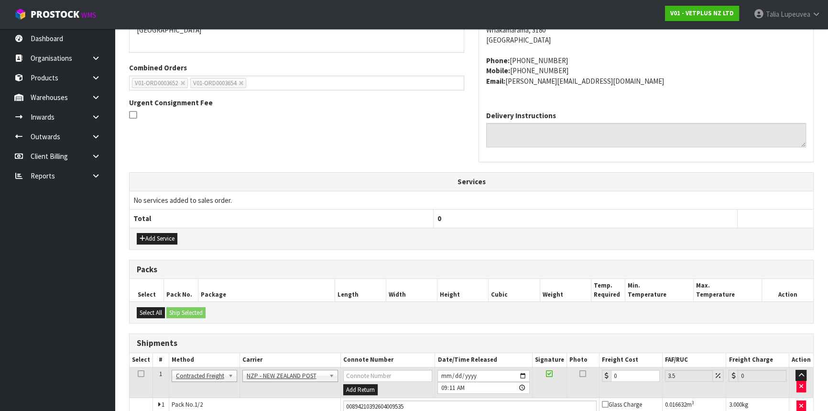
scroll to position [293, 0]
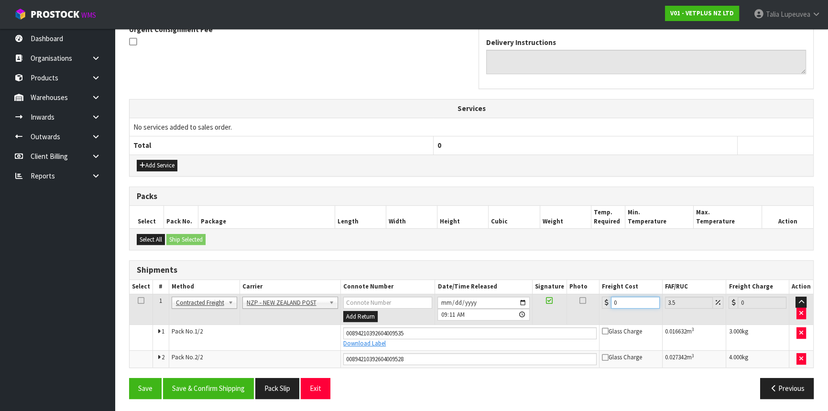
drag, startPoint x: 630, startPoint y: 304, endPoint x: 596, endPoint y: 317, distance: 36.5
click at [596, 317] on tr "1 Client Local Pickup Customer Local Pickup Company Freight Contracted Freight …" at bounding box center [472, 309] width 684 height 31
type input "2"
type input "2.07"
type input "26"
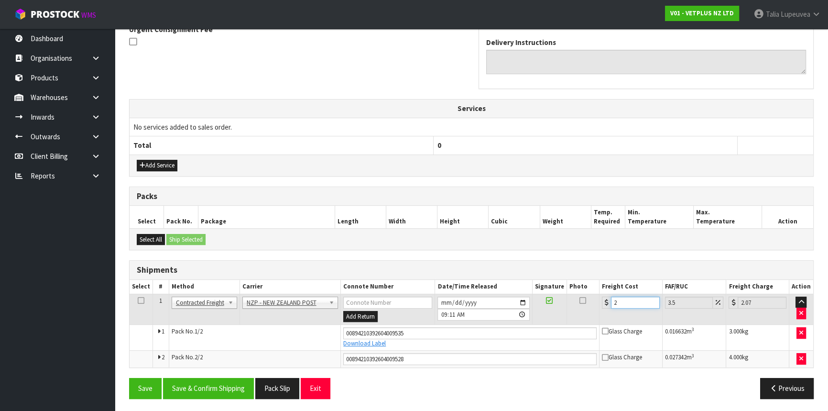
type input "26.91"
type input "26.08"
type input "26.99"
type input "26.08"
click at [230, 385] on button "Save & Confirm Shipping" at bounding box center [208, 388] width 91 height 21
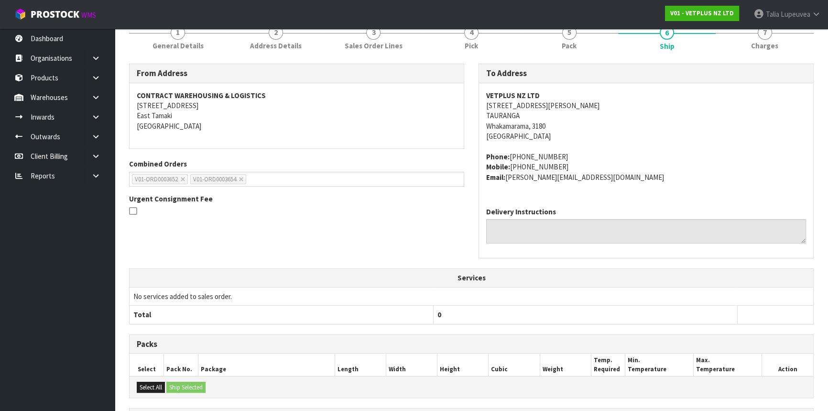
scroll to position [267, 0]
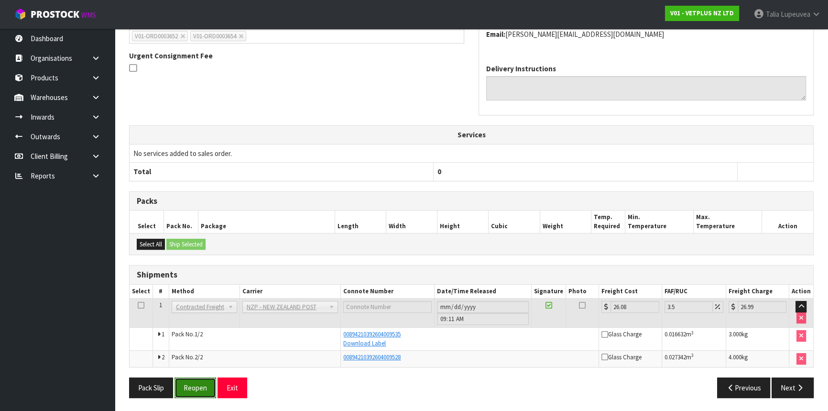
click at [205, 385] on button "Reopen" at bounding box center [196, 387] width 42 height 21
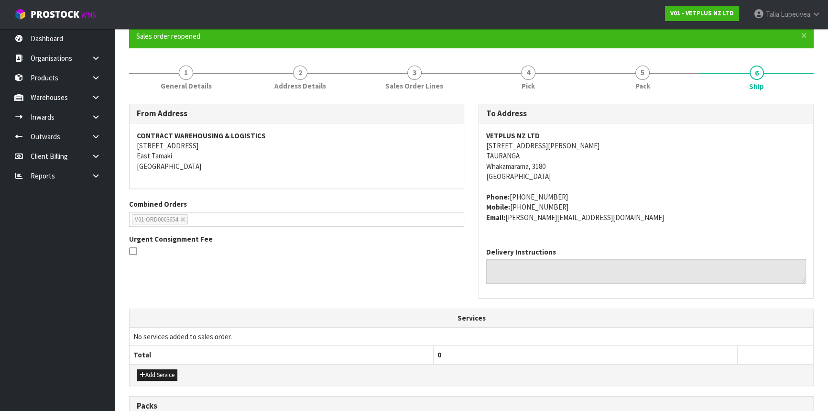
scroll to position [76, 0]
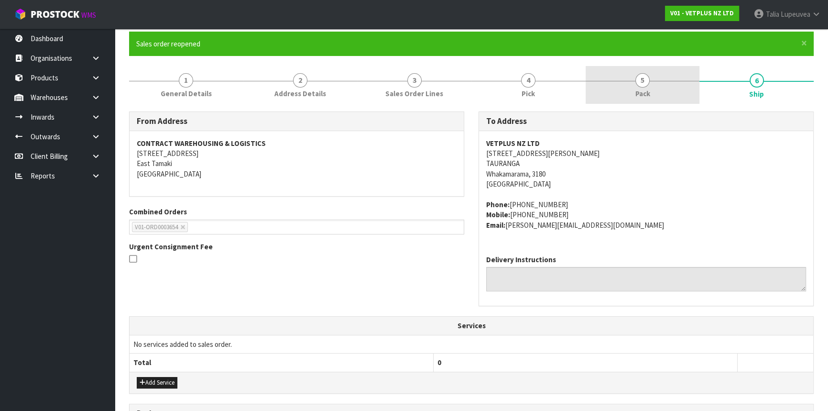
click at [622, 92] on link "5 Pack" at bounding box center [643, 85] width 114 height 38
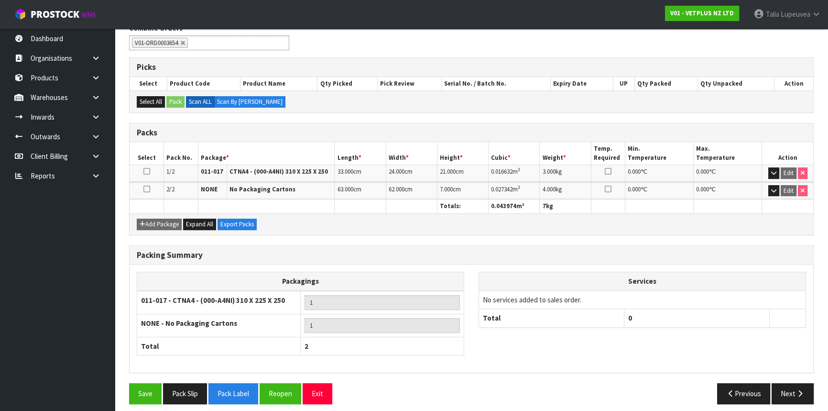
scroll to position [170, 0]
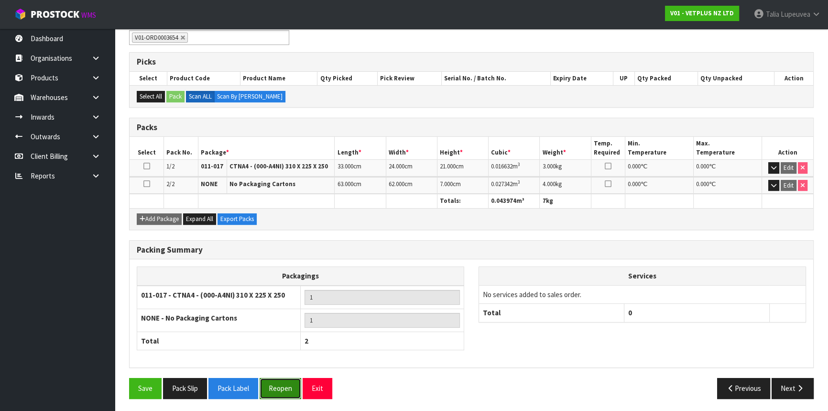
click at [293, 384] on button "Reopen" at bounding box center [281, 388] width 42 height 21
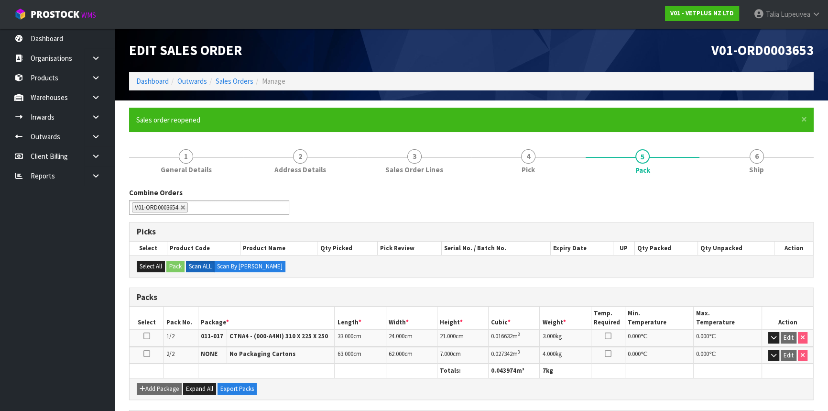
type input "Select Some Options"
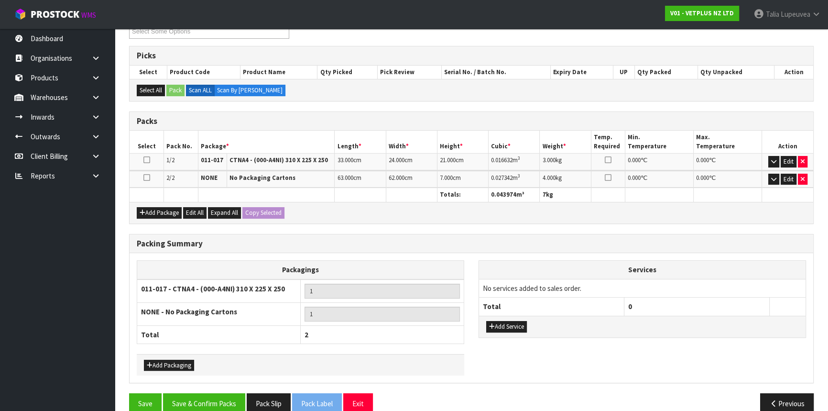
scroll to position [191, 0]
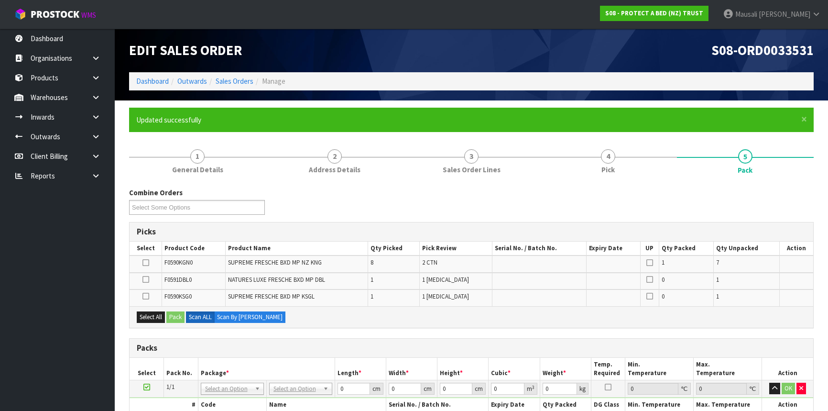
scroll to position [153, 0]
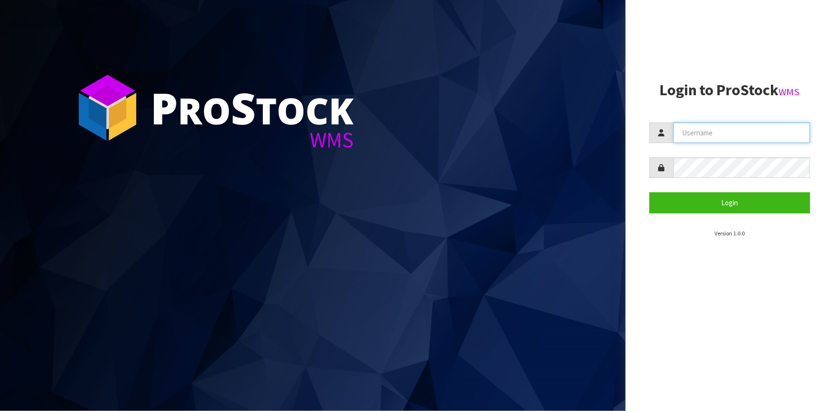
click at [690, 134] on input "text" at bounding box center [742, 132] width 137 height 21
type input "Talia"
click at [650, 192] on button "Login" at bounding box center [730, 202] width 161 height 21
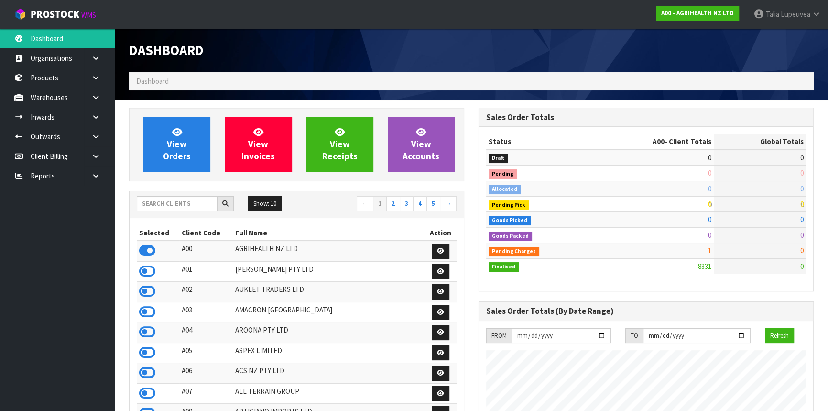
scroll to position [723, 349]
click at [204, 200] on input "text" at bounding box center [177, 203] width 81 height 15
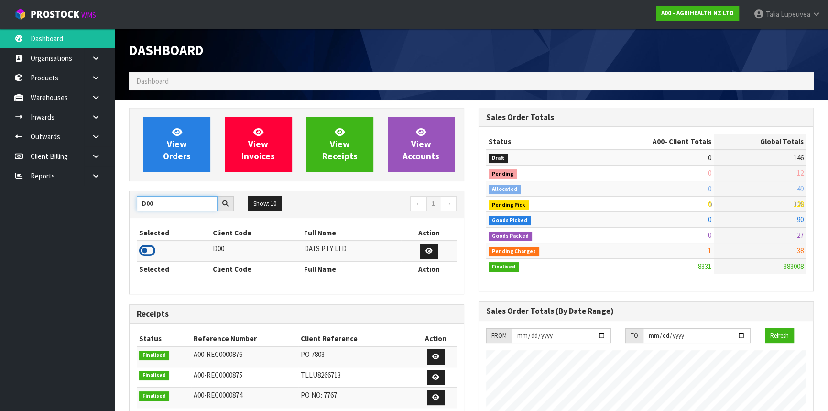
type input "D00"
click at [141, 251] on icon at bounding box center [147, 250] width 16 height 14
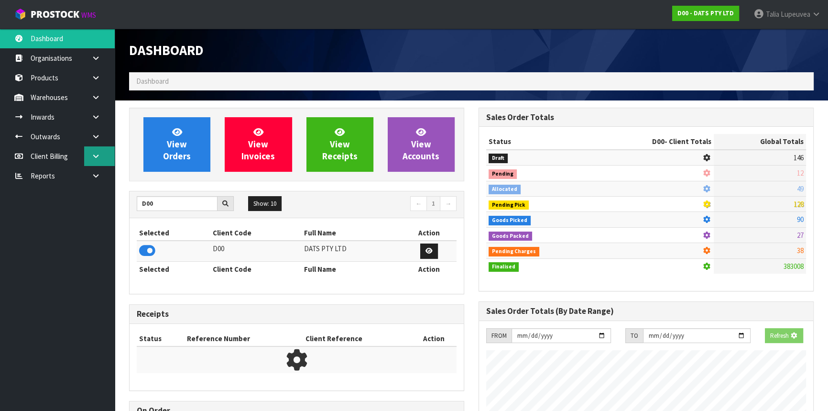
scroll to position [595, 349]
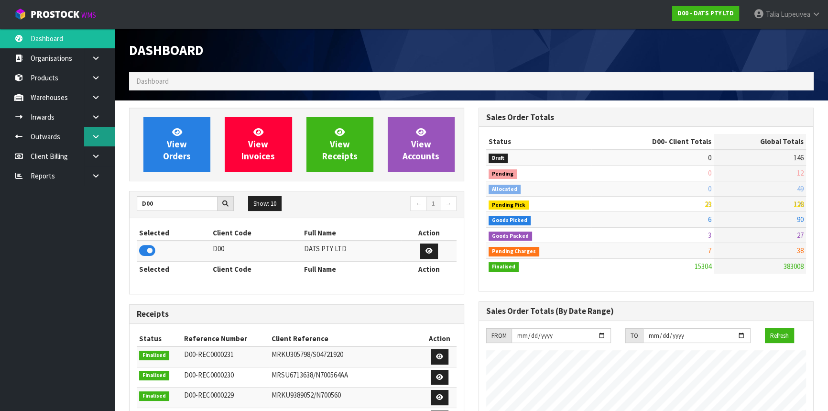
click at [93, 129] on link at bounding box center [99, 137] width 31 height 20
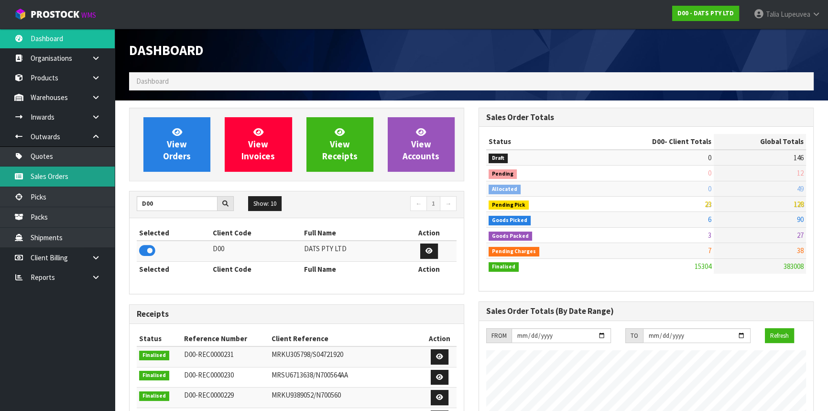
click at [77, 174] on link "Sales Orders" at bounding box center [57, 176] width 115 height 20
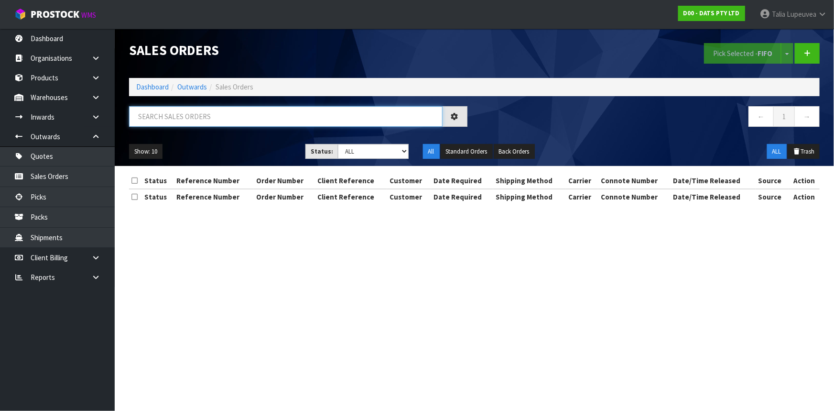
click at [196, 118] on input "text" at bounding box center [286, 116] width 314 height 21
type input "JOB-0413899"
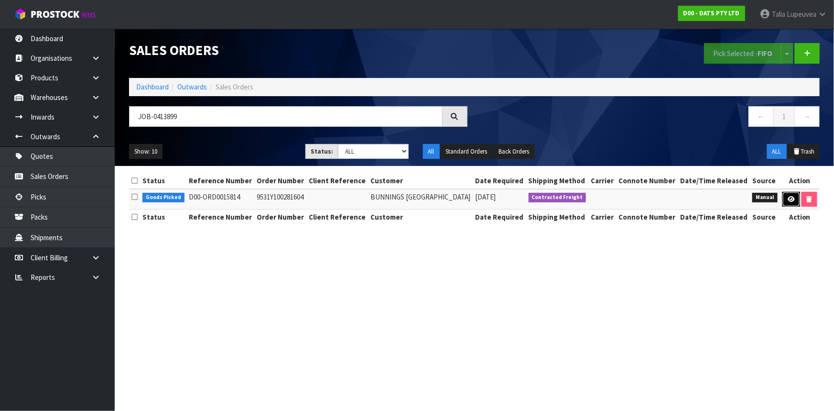
click at [791, 201] on icon at bounding box center [791, 199] width 7 height 6
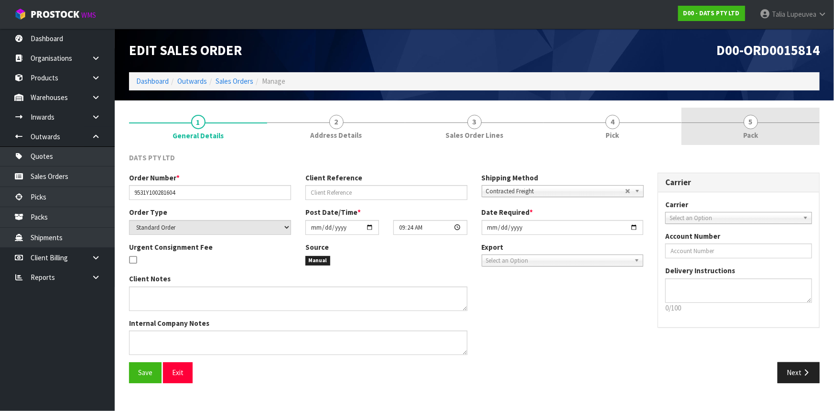
click at [736, 136] on link "5 Pack" at bounding box center [751, 127] width 138 height 38
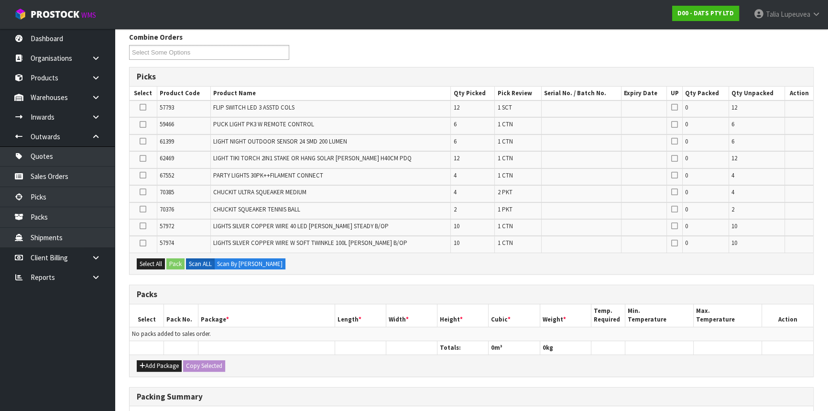
scroll to position [130, 0]
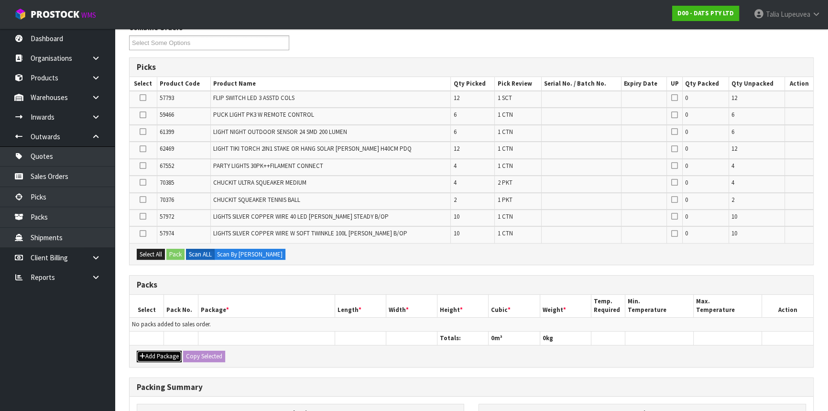
click at [165, 351] on button "Add Package" at bounding box center [159, 356] width 45 height 11
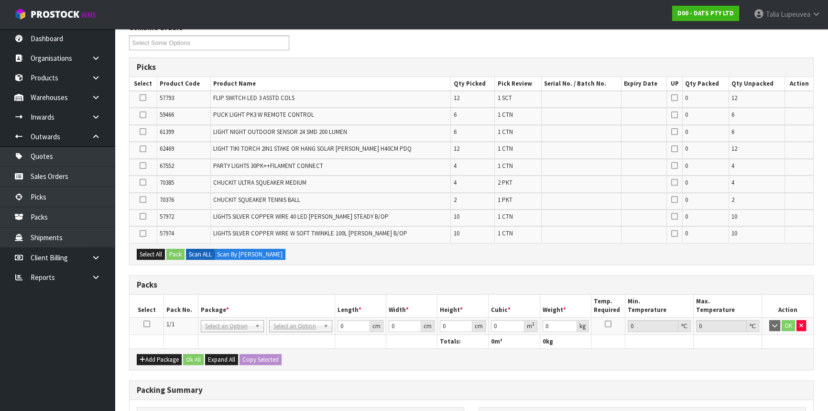
click at [149, 324] on icon at bounding box center [146, 324] width 7 height 0
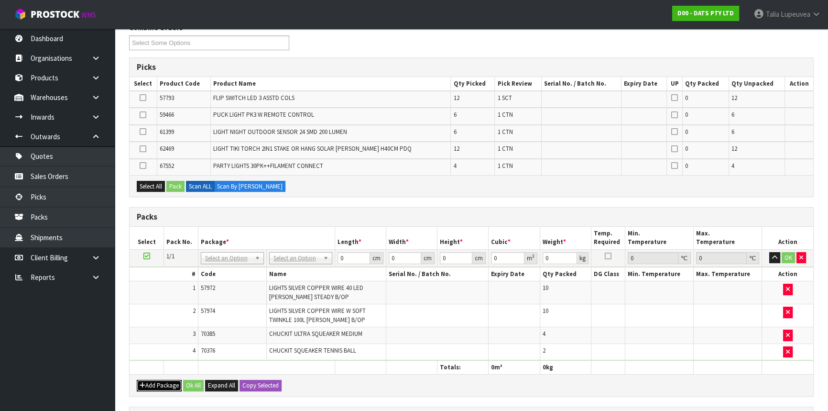
click at [149, 380] on button "Add Package" at bounding box center [159, 385] width 45 height 11
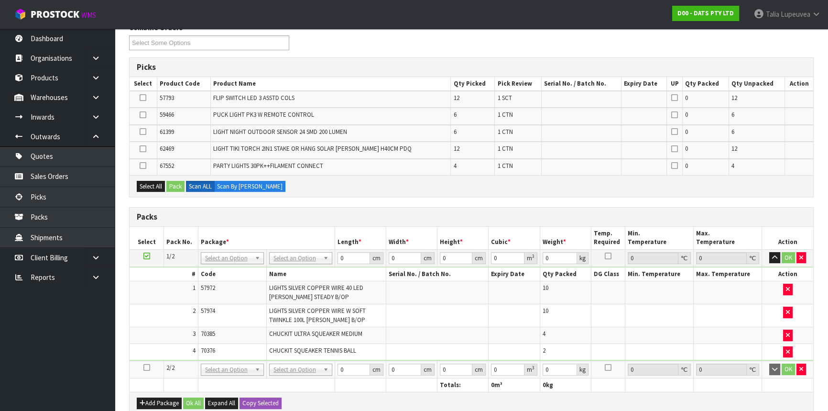
click at [146, 367] on icon at bounding box center [146, 367] width 7 height 0
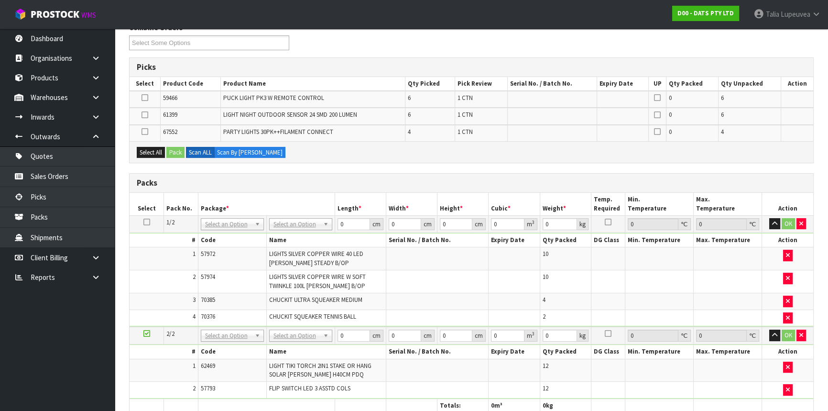
click at [143, 333] on icon at bounding box center [146, 333] width 7 height 0
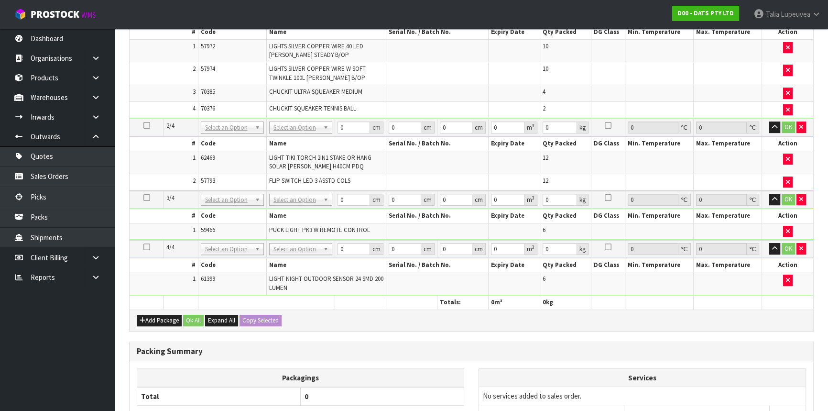
scroll to position [287, 0]
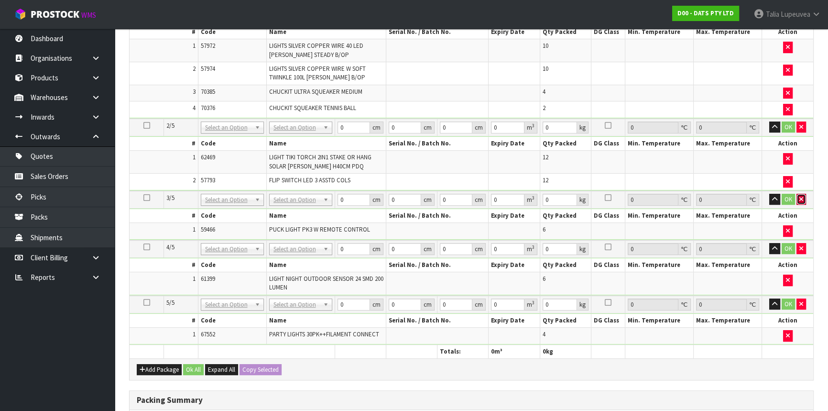
click at [802, 196] on icon "button" at bounding box center [802, 199] width 4 height 6
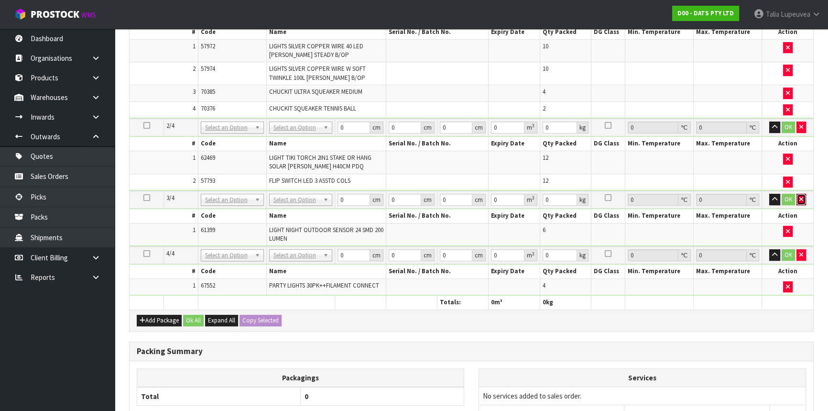
click at [802, 196] on icon "button" at bounding box center [802, 199] width 4 height 6
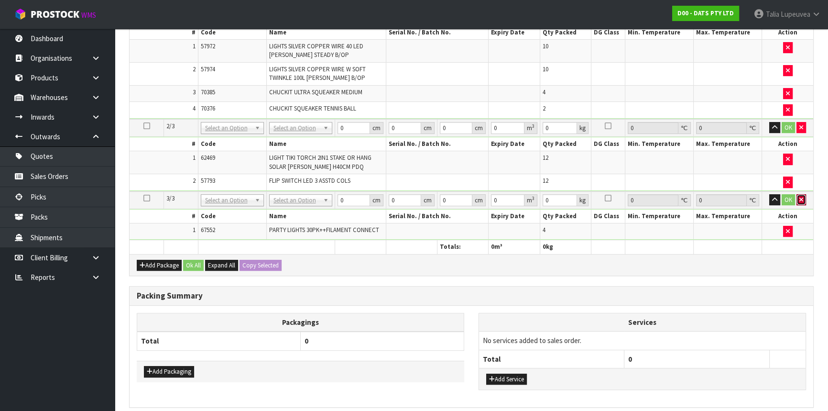
click at [802, 197] on icon "button" at bounding box center [802, 200] width 4 height 6
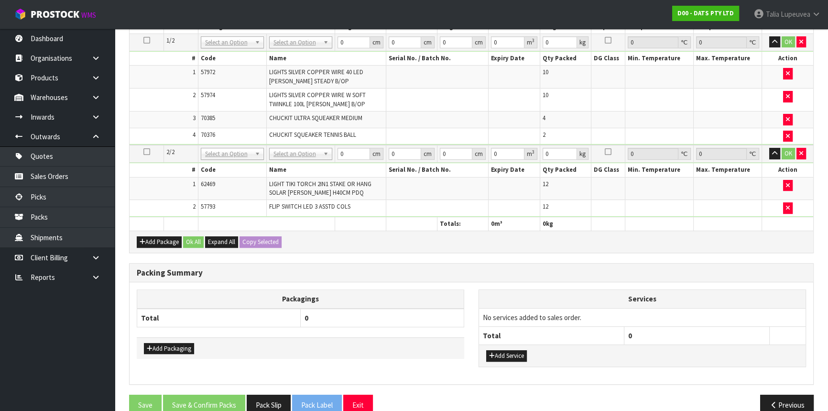
scroll to position [327, 0]
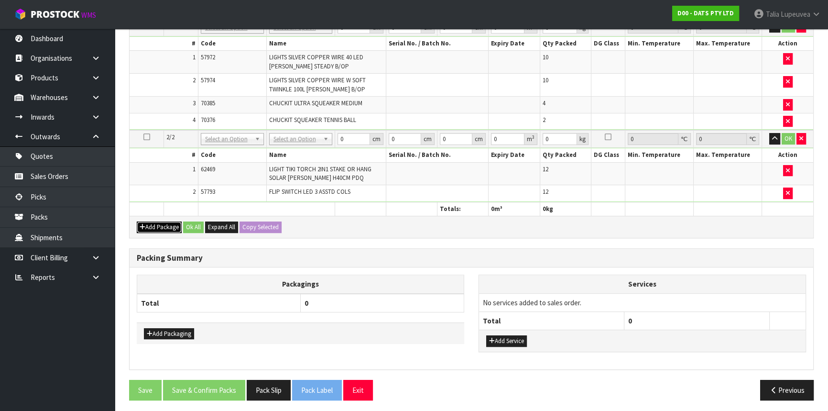
click at [160, 225] on button "Add Package" at bounding box center [159, 226] width 45 height 11
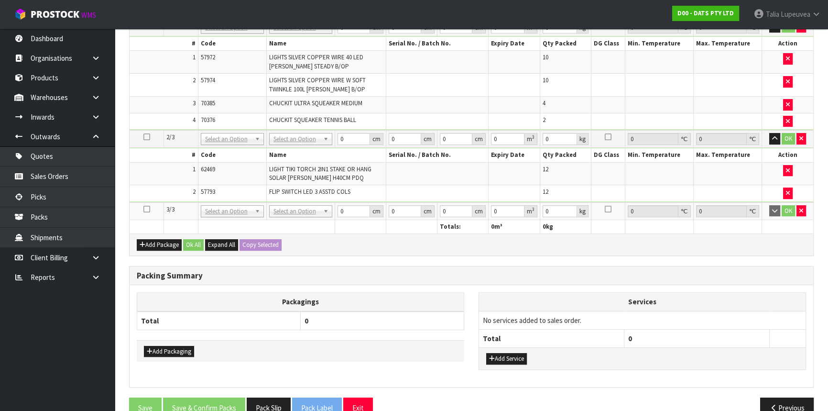
click at [147, 209] on icon at bounding box center [146, 209] width 7 height 0
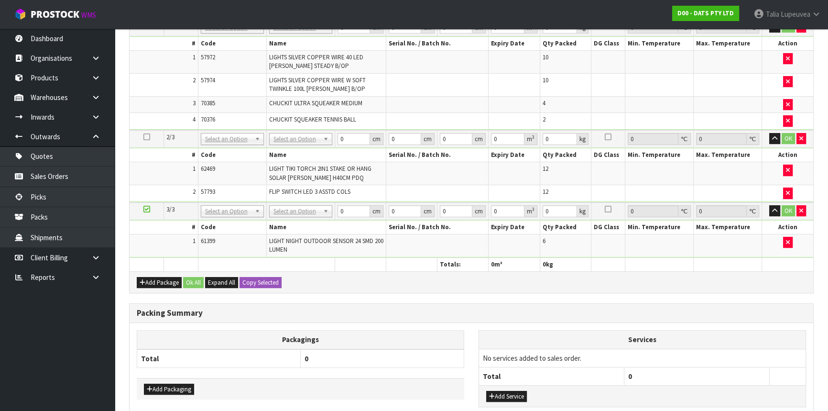
scroll to position [293, 0]
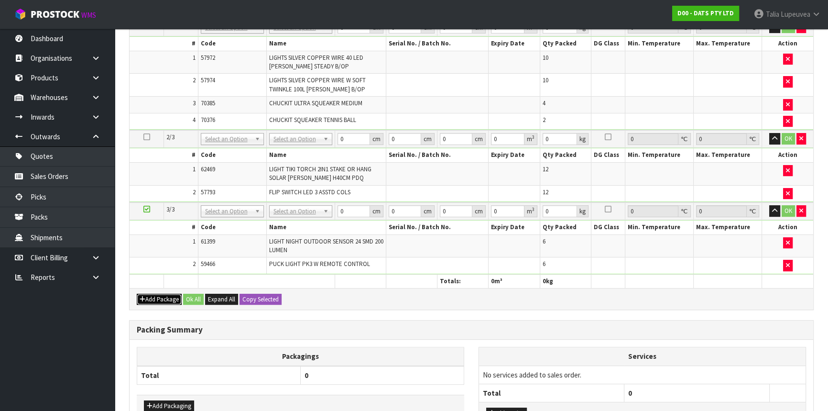
click at [154, 294] on button "Add Package" at bounding box center [159, 299] width 45 height 11
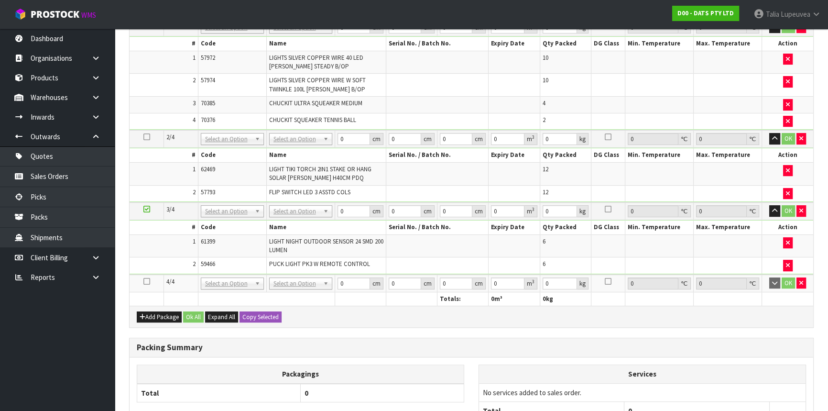
click at [144, 281] on icon at bounding box center [146, 281] width 7 height 0
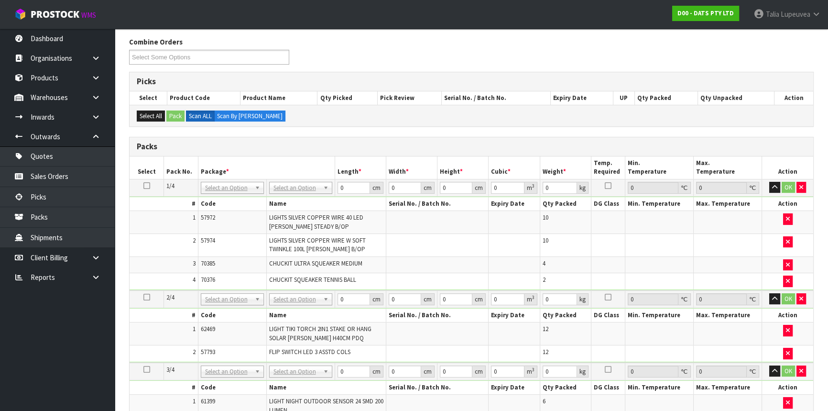
scroll to position [102, 0]
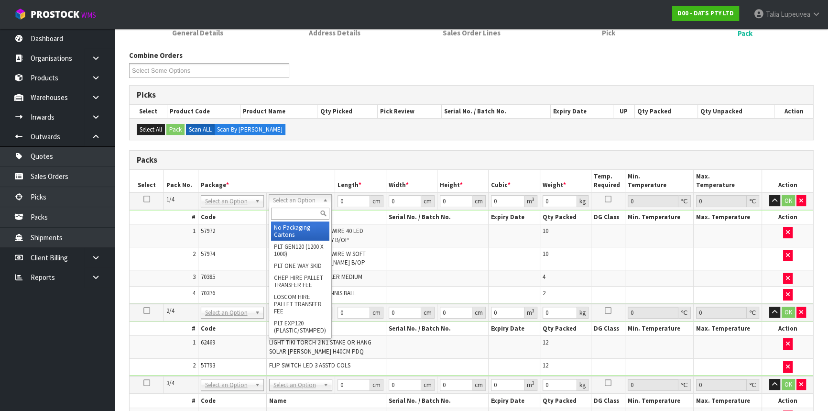
drag, startPoint x: 281, startPoint y: 210, endPoint x: 288, endPoint y: 212, distance: 7.6
click at [282, 210] on input "text" at bounding box center [300, 214] width 58 height 12
type input "oc"
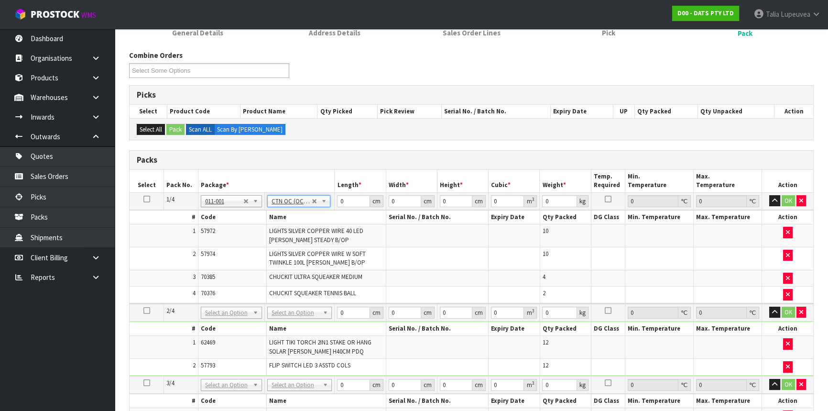
type input "4.3"
click at [300, 320] on input "text" at bounding box center [300, 324] width 60 height 12
type input "oc"
type input "2"
type input "3.2"
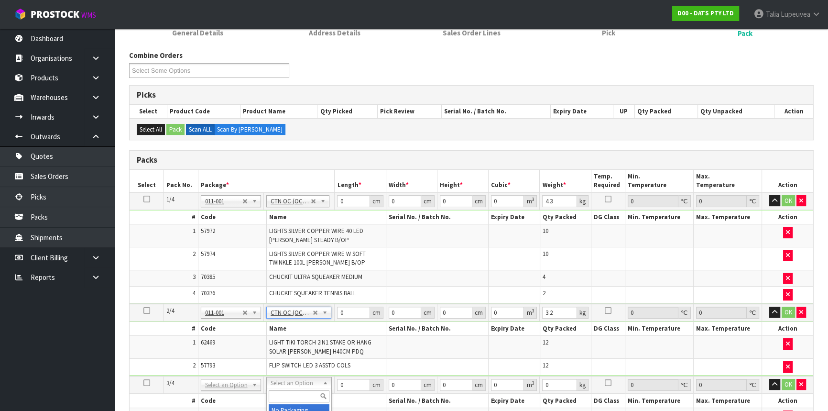
click at [290, 395] on input "text" at bounding box center [299, 396] width 61 height 12
type input "oc"
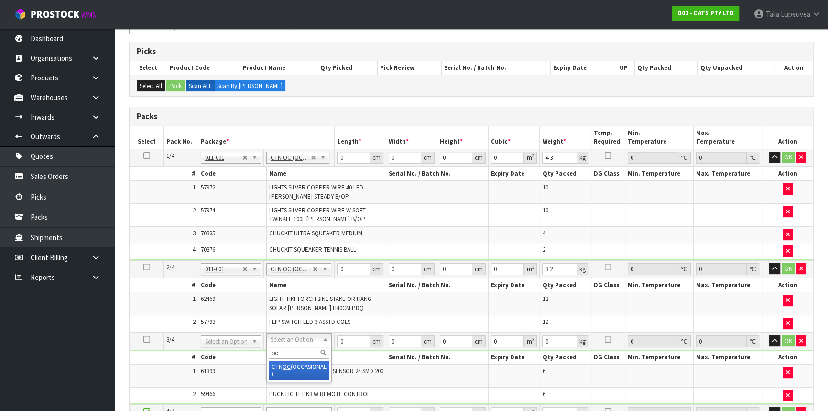
type input "3"
type input "4.6"
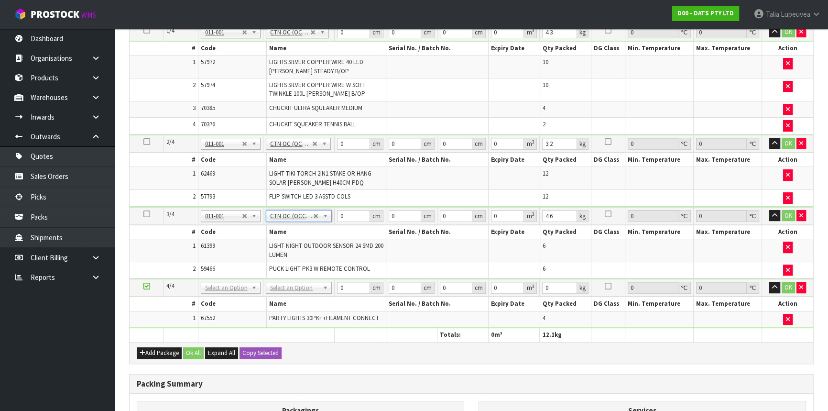
scroll to position [276, 0]
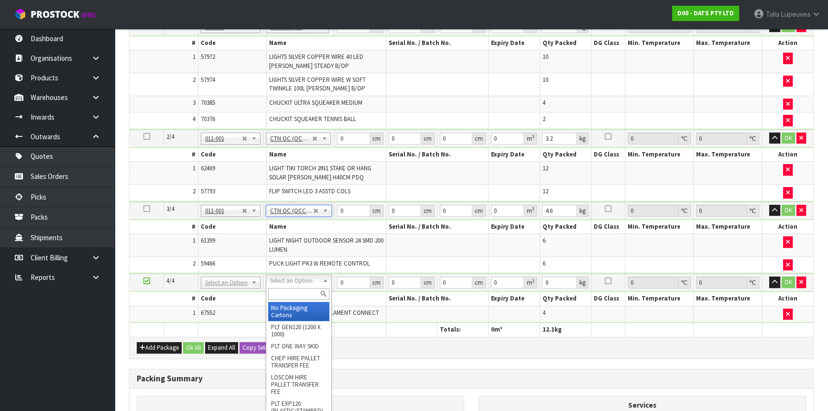
click at [303, 293] on input "text" at bounding box center [298, 294] width 61 height 12
type input "own"
type input "8.5"
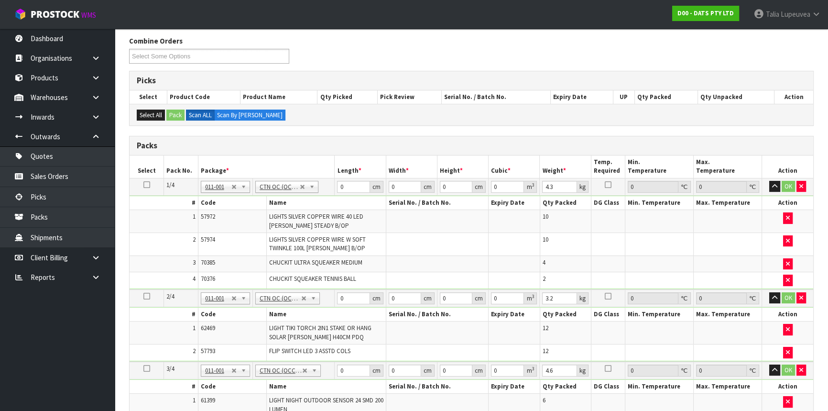
scroll to position [102, 0]
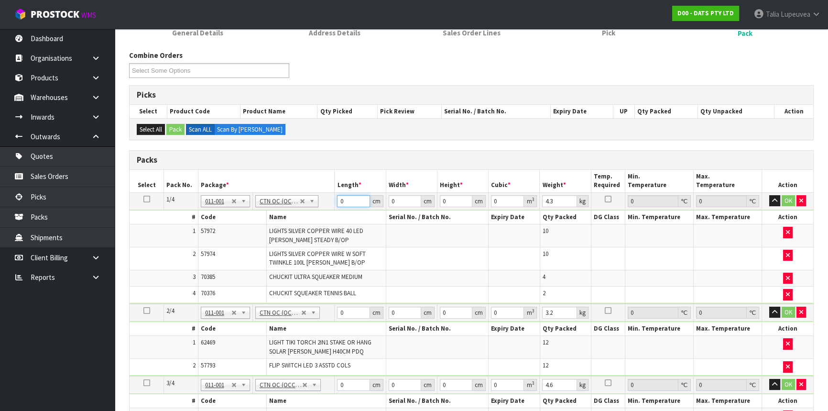
drag, startPoint x: 347, startPoint y: 199, endPoint x: 321, endPoint y: 200, distance: 25.9
click at [321, 200] on tr "1/4 NONE 007-001 007-002 007-004 007-009 007-013 007-014 007-015 007-017 007-01…" at bounding box center [472, 200] width 684 height 17
type input "45"
type input "27"
type input "2"
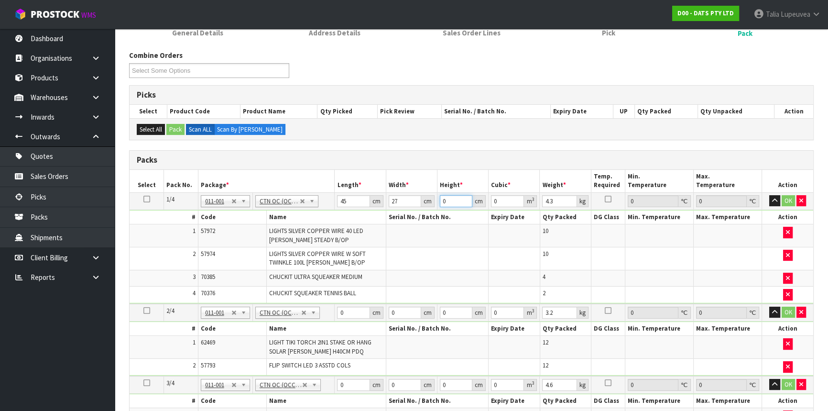
type input "0.00243"
type input "29"
type input "0.035235"
type input "29"
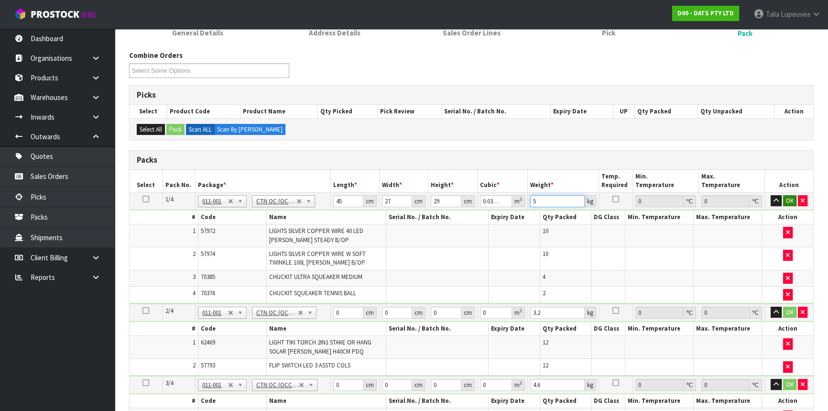
type input "5"
click at [793, 198] on button "OK" at bounding box center [789, 200] width 13 height 11
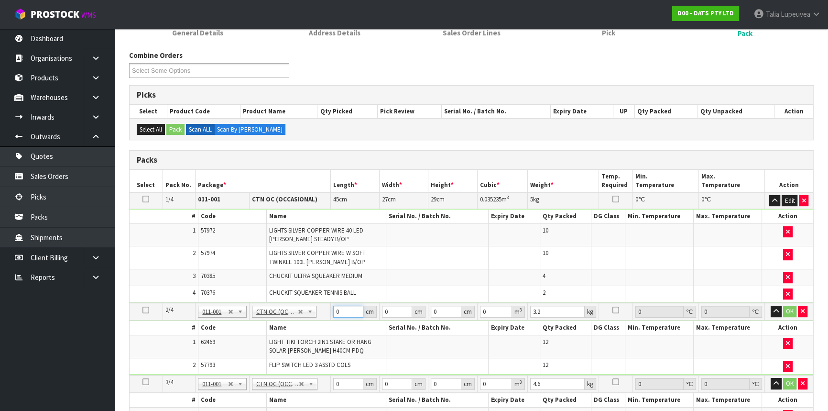
drag, startPoint x: 348, startPoint y: 309, endPoint x: 320, endPoint y: 310, distance: 27.8
click at [320, 310] on tr "2/4 NONE 007-001 007-002 007-004 007-009 007-013 007-014 007-015 007-017 007-01…" at bounding box center [472, 312] width 684 height 18
type input "59"
type input "40"
type input "3"
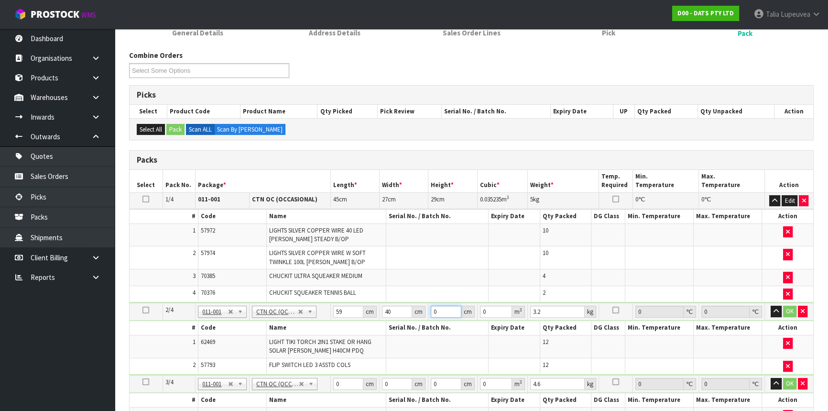
type input "0.00708"
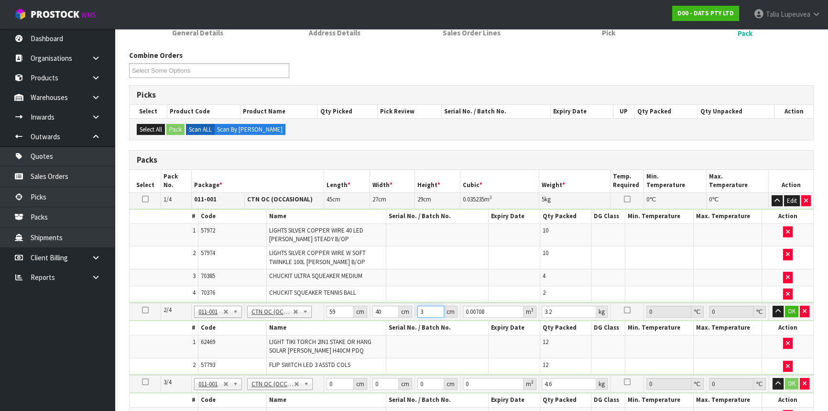
type input "30"
type input "0.0708"
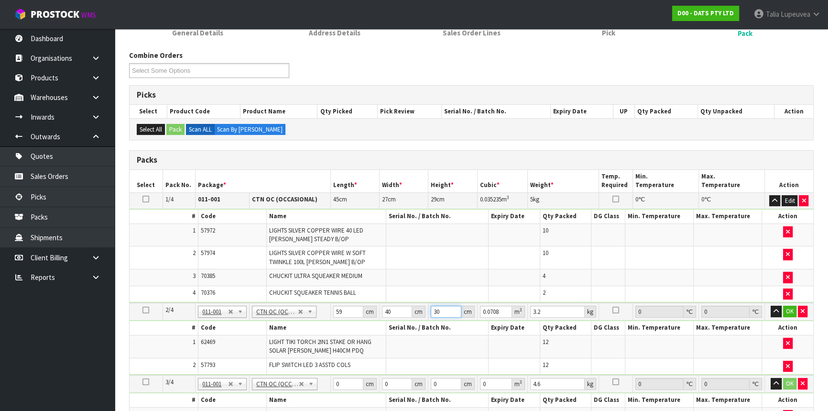
type input "30"
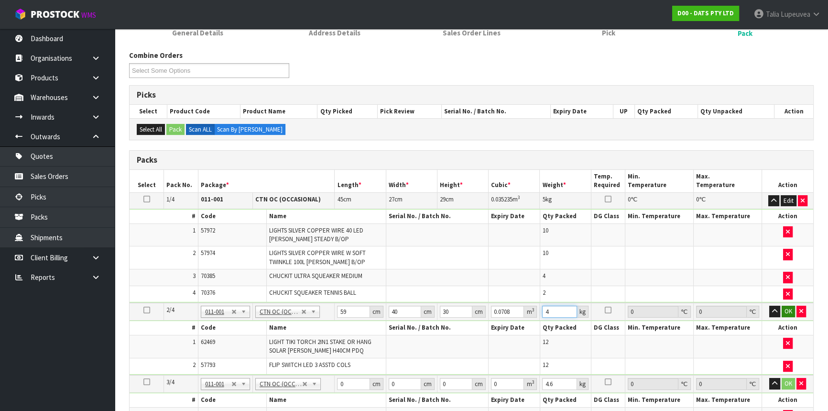
type input "4"
click at [791, 311] on button "OK" at bounding box center [788, 311] width 13 height 11
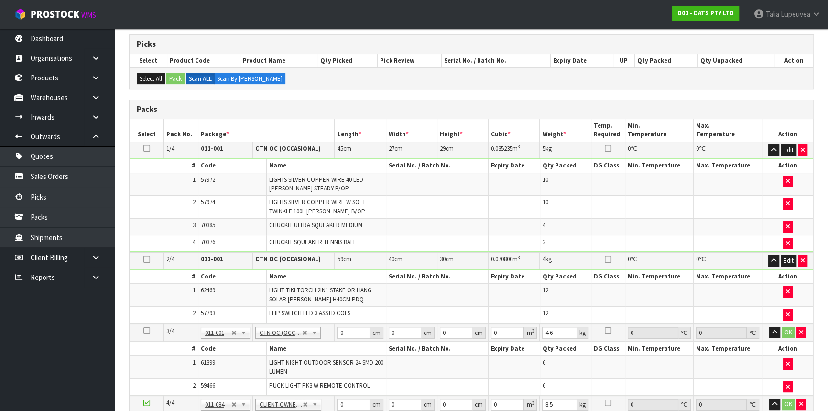
scroll to position [233, 0]
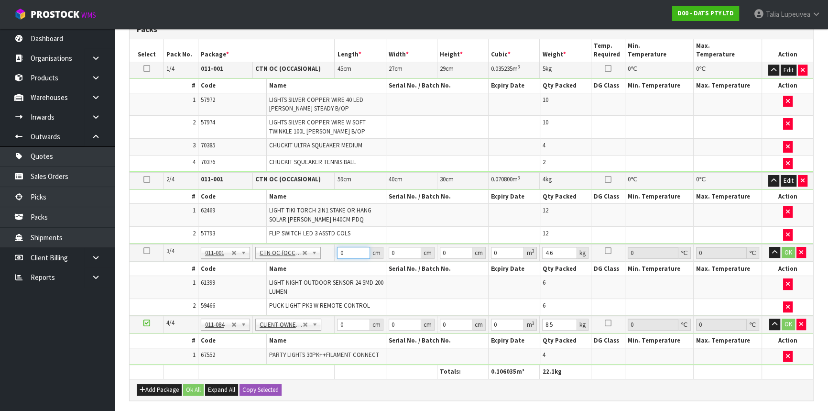
drag, startPoint x: 348, startPoint y: 253, endPoint x: 325, endPoint y: 253, distance: 23.0
click at [325, 253] on tr "3/4 NONE 007-001 007-002 007-004 007-009 007-013 007-014 007-015 007-017 007-01…" at bounding box center [472, 253] width 684 height 18
type input "56"
type input "28"
type input "3"
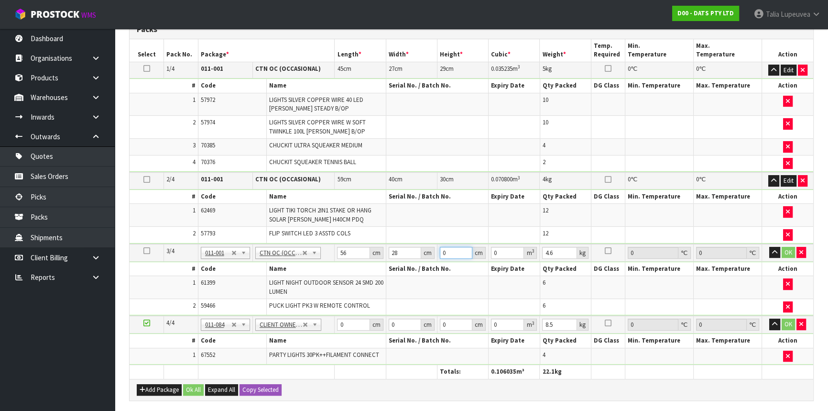
type input "0.004704"
type input "30"
type input "0.04704"
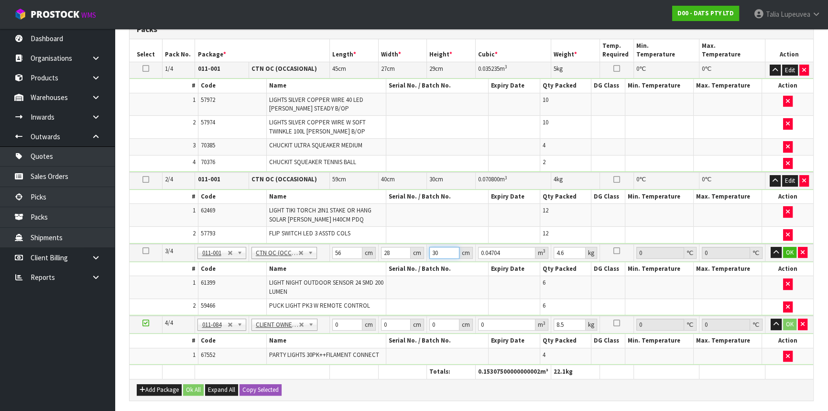
type input "30"
type input "6"
click at [794, 252] on button "OK" at bounding box center [789, 252] width 13 height 11
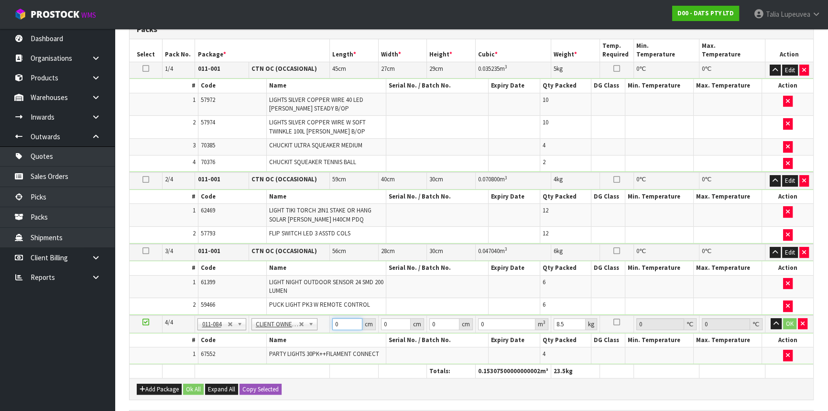
drag, startPoint x: 342, startPoint y: 321, endPoint x: 306, endPoint y: 330, distance: 37.9
click at [306, 330] on tbody "4/4 NONE 007-001 007-002 007-004 007-009 007-013 007-014 007-015 007-017 007-01…" at bounding box center [472, 339] width 684 height 49
type input "55"
type input "37"
type input "3"
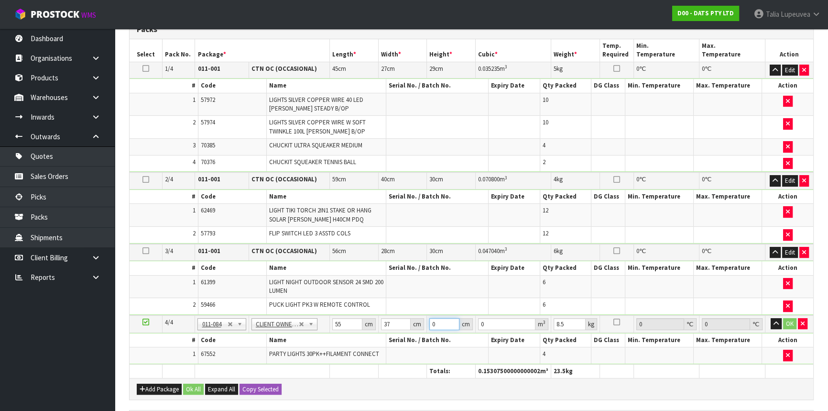
type input "0.006105"
type input "38"
type input "0.07733"
type input "38"
type input "9"
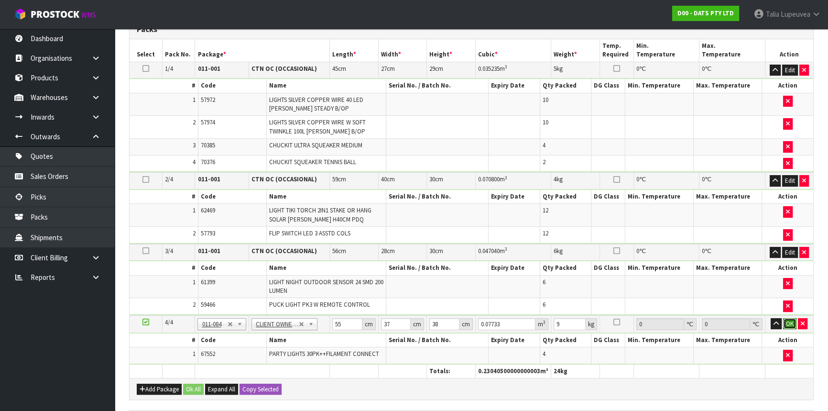
click at [791, 320] on button "OK" at bounding box center [789, 323] width 13 height 11
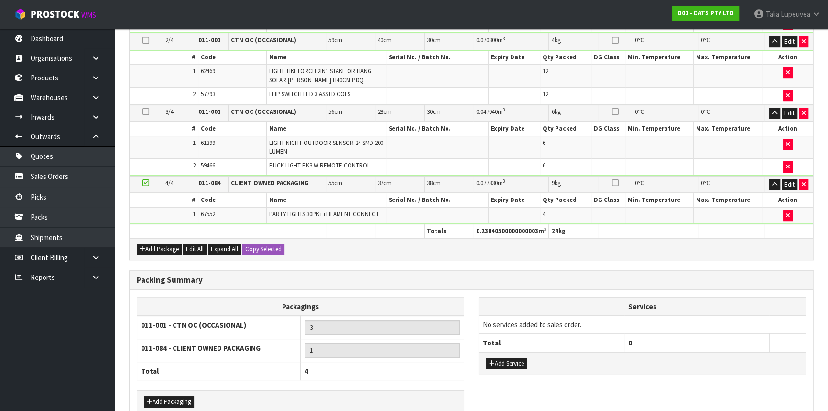
scroll to position [422, 0]
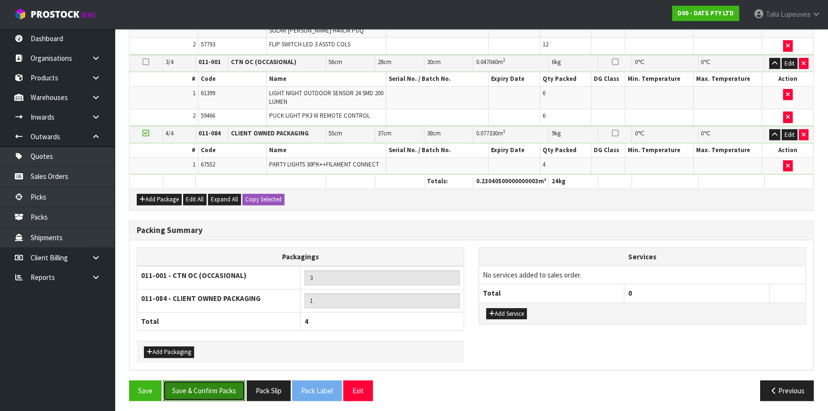
click at [220, 387] on button "Save & Confirm Packs" at bounding box center [204, 390] width 82 height 21
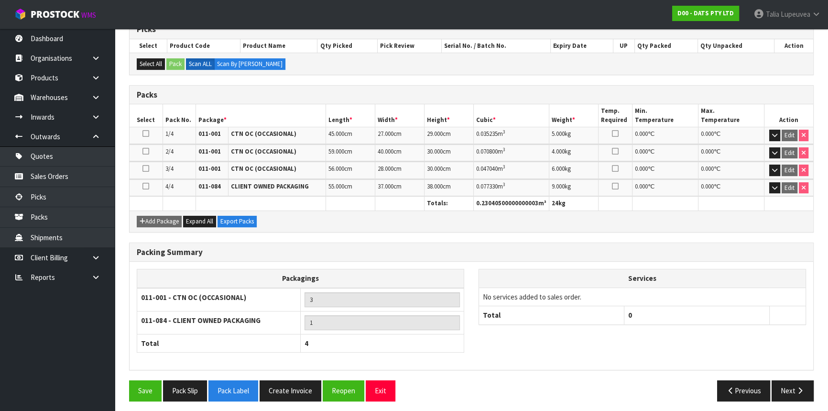
scroll to position [204, 0]
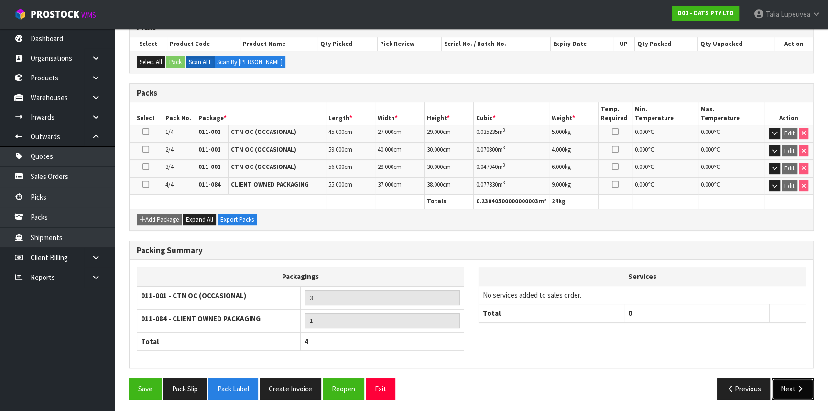
click at [796, 389] on icon "button" at bounding box center [800, 388] width 9 height 7
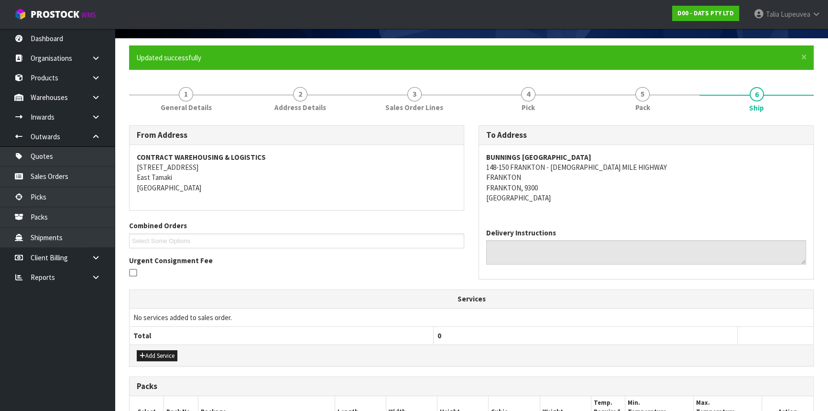
scroll to position [262, 0]
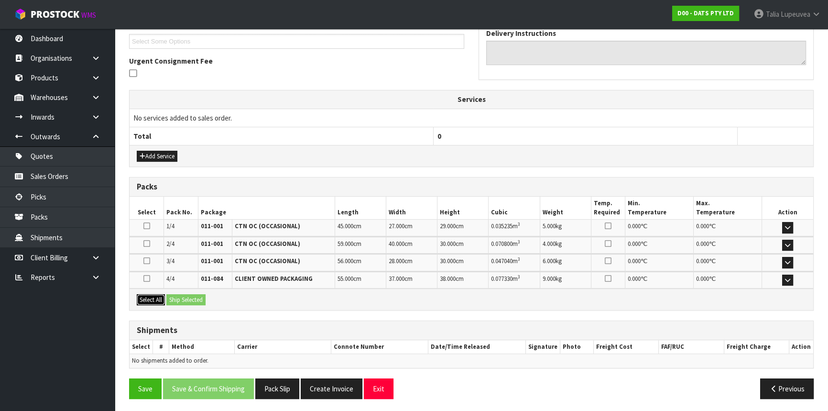
drag, startPoint x: 163, startPoint y: 298, endPoint x: 195, endPoint y: 295, distance: 32.7
click at [165, 297] on button "Select All" at bounding box center [151, 299] width 28 height 11
click at [196, 295] on button "Ship Selected" at bounding box center [185, 299] width 39 height 11
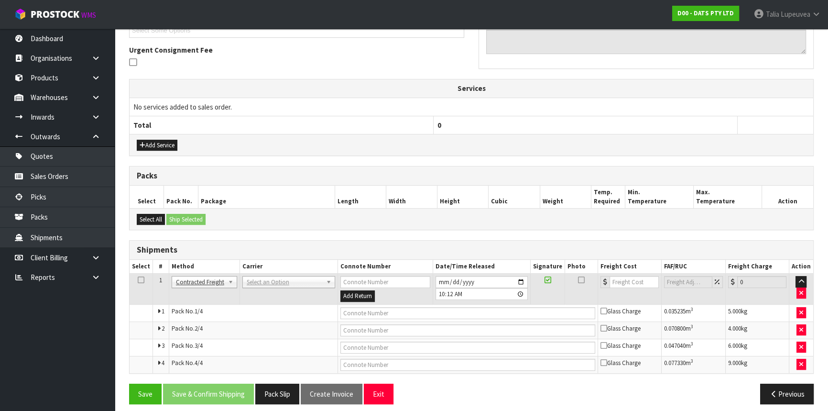
scroll to position [278, 0]
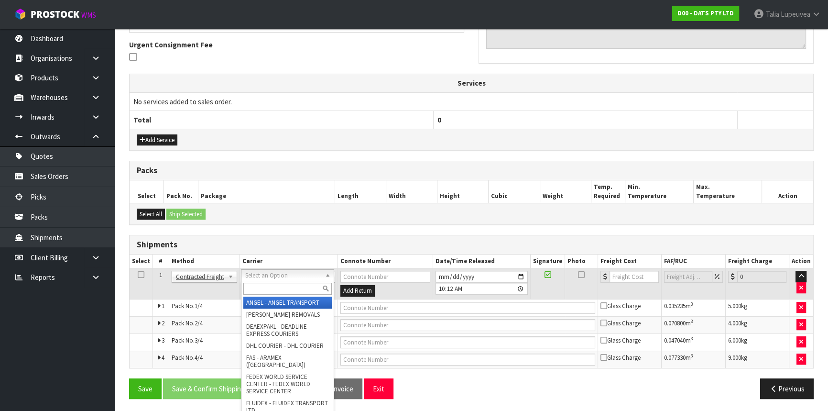
click at [269, 290] on input "text" at bounding box center [287, 289] width 88 height 12
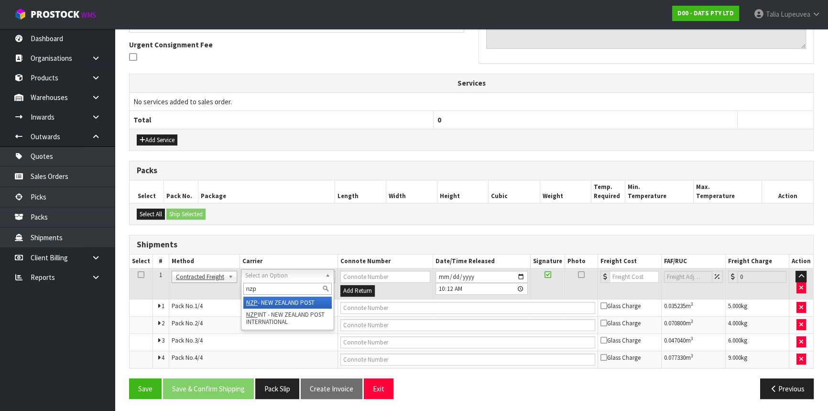
type input "nzp"
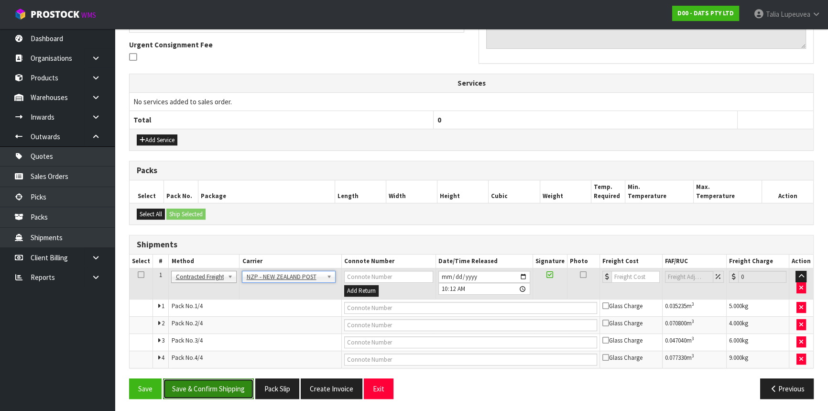
click at [211, 394] on button "Save & Confirm Shipping" at bounding box center [208, 388] width 91 height 21
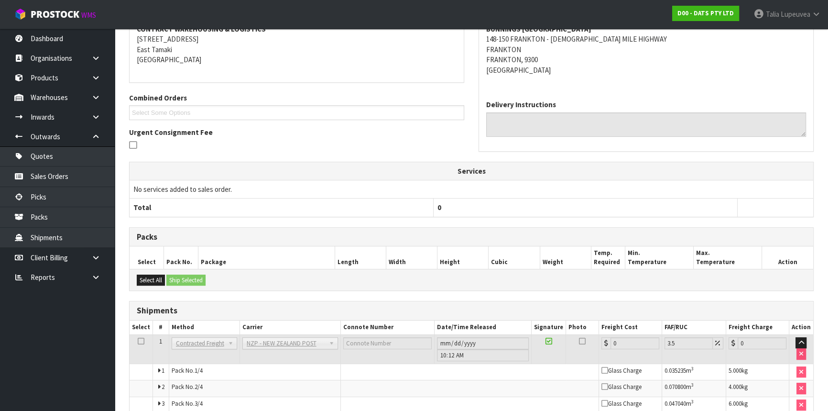
scroll to position [263, 0]
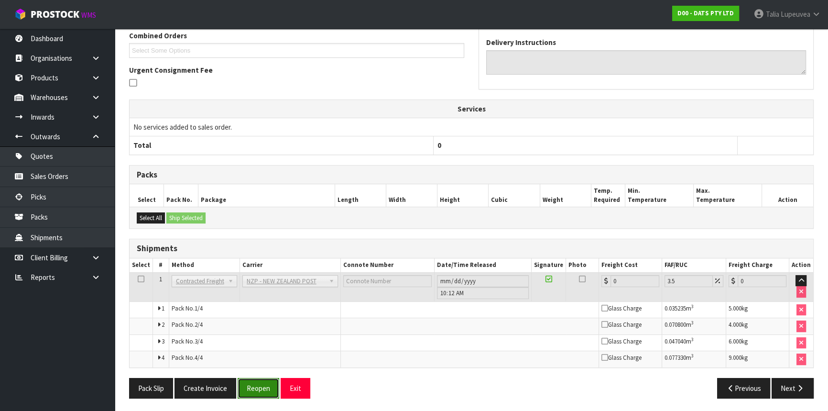
click at [245, 383] on button "Reopen" at bounding box center [259, 388] width 42 height 21
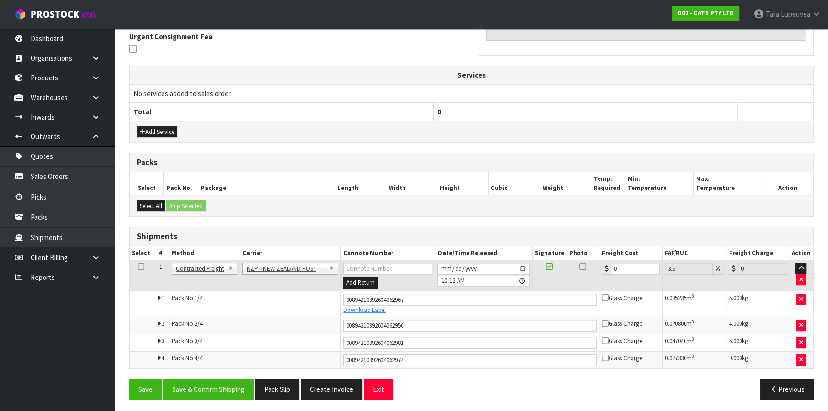
scroll to position [287, 0]
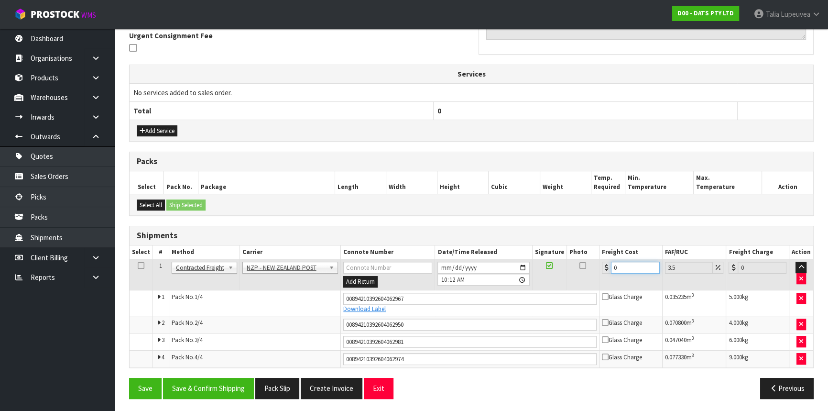
drag, startPoint x: 610, startPoint y: 273, endPoint x: 583, endPoint y: 277, distance: 27.6
click at [583, 277] on tr "1 Client Local Pickup Customer Local Pickup Company Freight Contracted Freight …" at bounding box center [472, 274] width 684 height 31
type input "6"
type input "6.21"
type input "64"
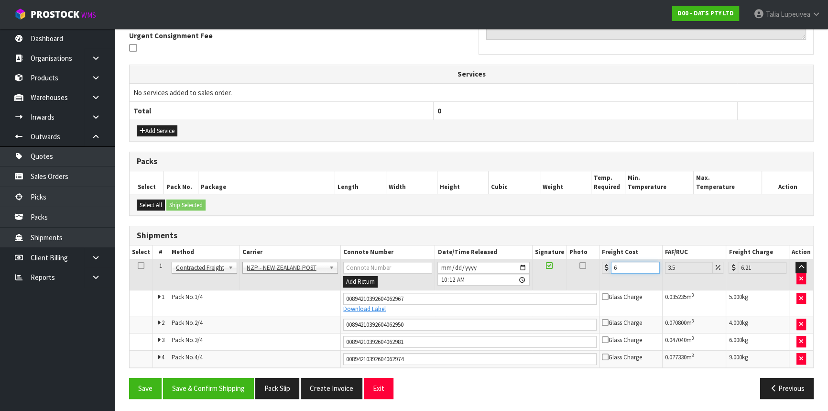
type input "66.24"
type input "64.7"
type input "66.96"
type input "64.77"
type input "67.04"
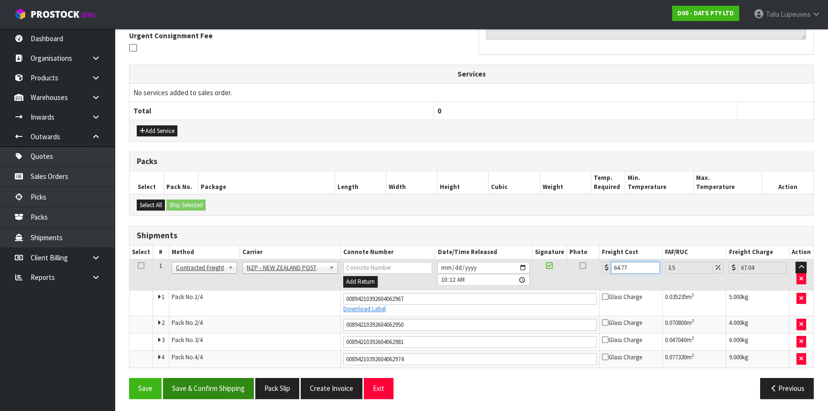
type input "64.77"
click at [199, 385] on button "Save & Confirm Shipping" at bounding box center [208, 388] width 91 height 21
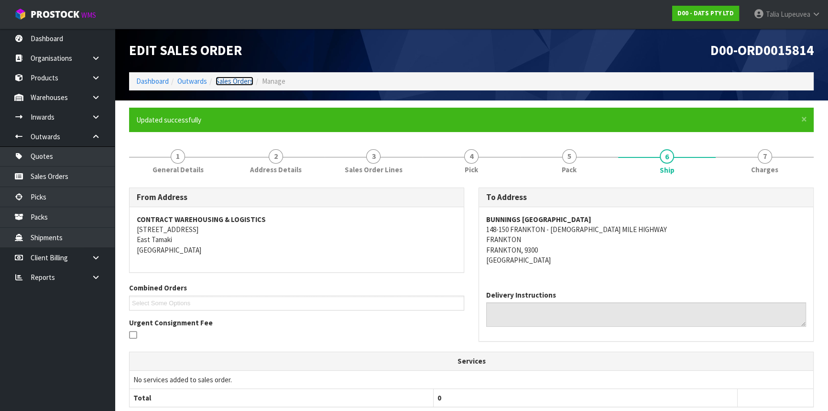
click at [240, 85] on link "Sales Orders" at bounding box center [235, 81] width 38 height 9
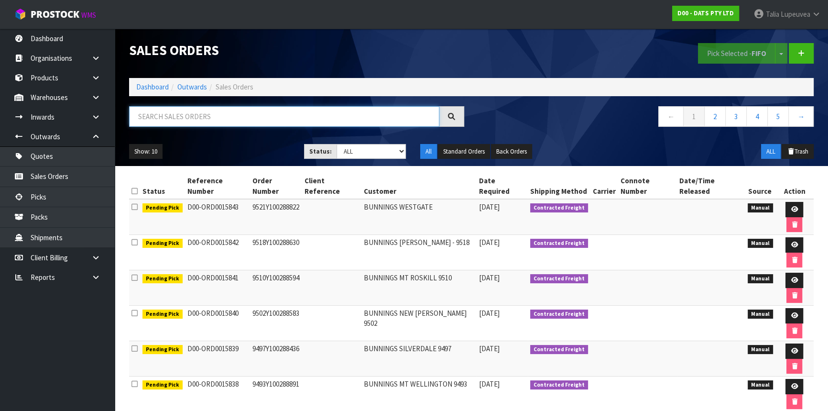
click at [247, 115] on input "text" at bounding box center [284, 116] width 310 height 21
type input "JOB-0414477"
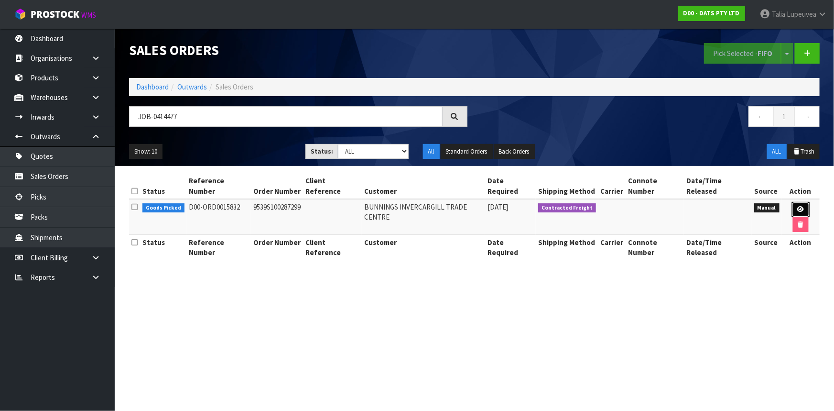
click at [798, 206] on icon at bounding box center [801, 209] width 7 height 6
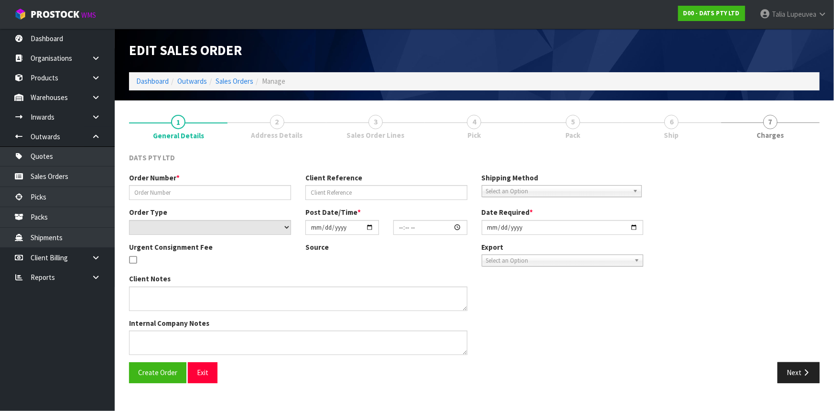
type input "9539S100287299"
select select "number:0"
type input "[DATE]"
type input "10:45:00.000"
type input "[DATE]"
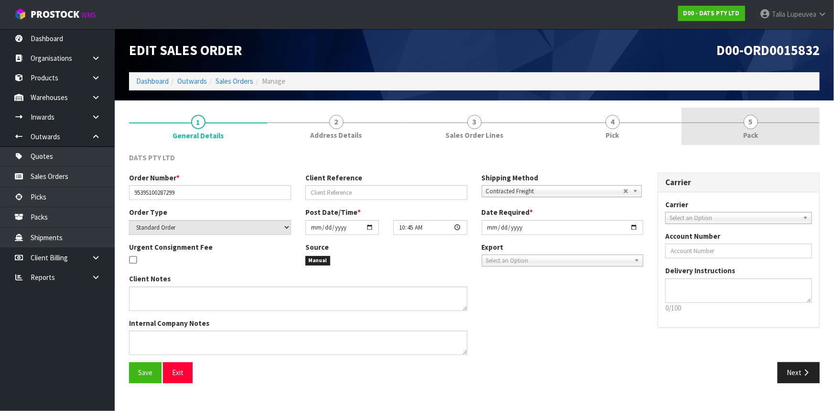
click at [776, 143] on link "5 Pack" at bounding box center [751, 127] width 138 height 38
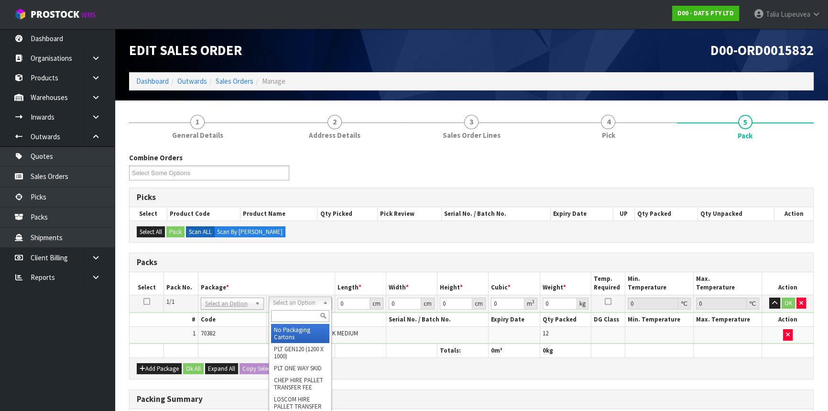
click at [293, 314] on input "text" at bounding box center [300, 316] width 58 height 12
type input "own"
type input "3.7"
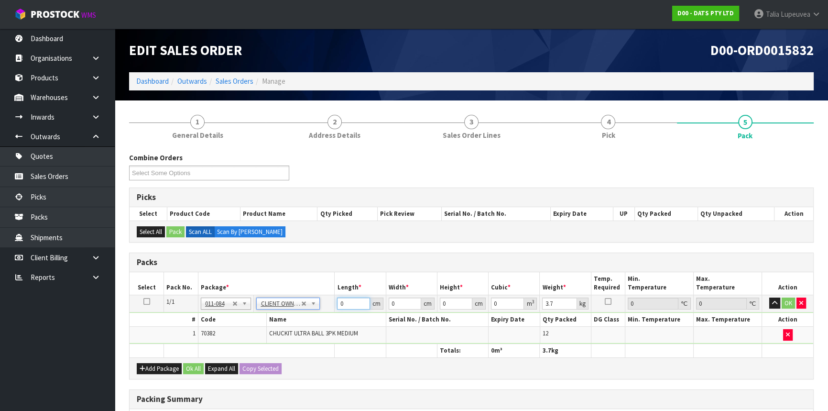
drag, startPoint x: 349, startPoint y: 302, endPoint x: 325, endPoint y: 307, distance: 24.0
click at [325, 307] on tr "1/1 NONE 007-001 007-002 007-004 007-009 007-013 007-014 007-015 007-017 007-01…" at bounding box center [472, 303] width 684 height 17
type input "51"
type input "24"
type input "2"
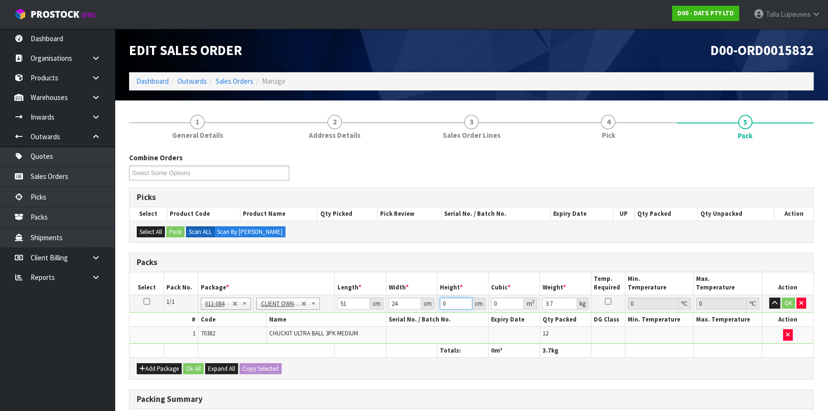
type input "0.002448"
type input "22"
type input "0.026928"
type input "22"
type input "4"
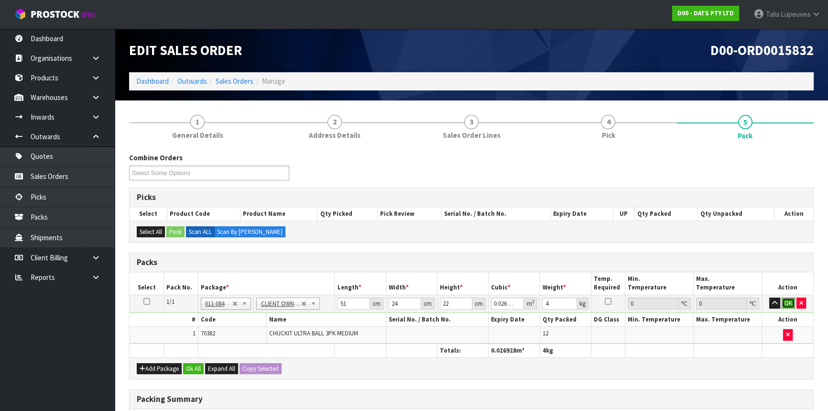
click at [789, 304] on button "OK" at bounding box center [788, 302] width 13 height 11
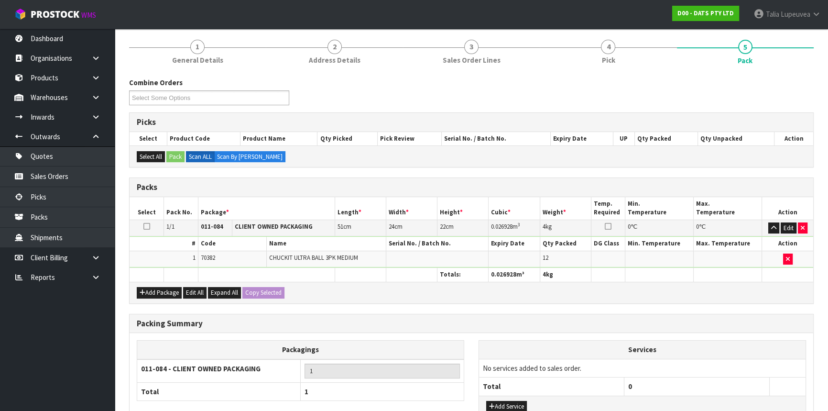
scroll to position [147, 0]
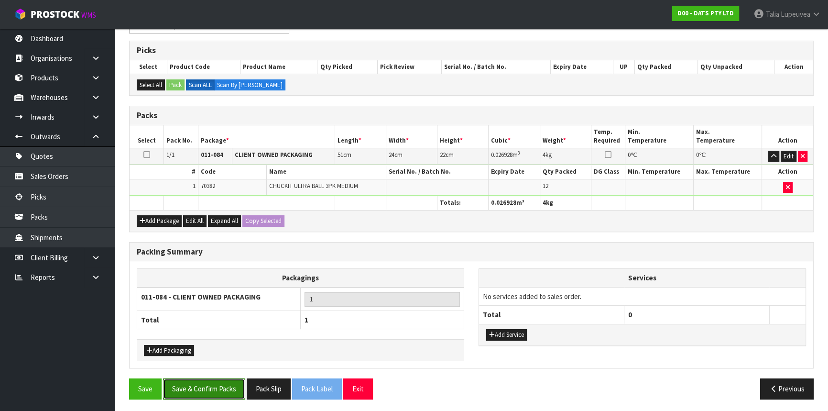
click at [223, 392] on button "Save & Confirm Packs" at bounding box center [204, 388] width 82 height 21
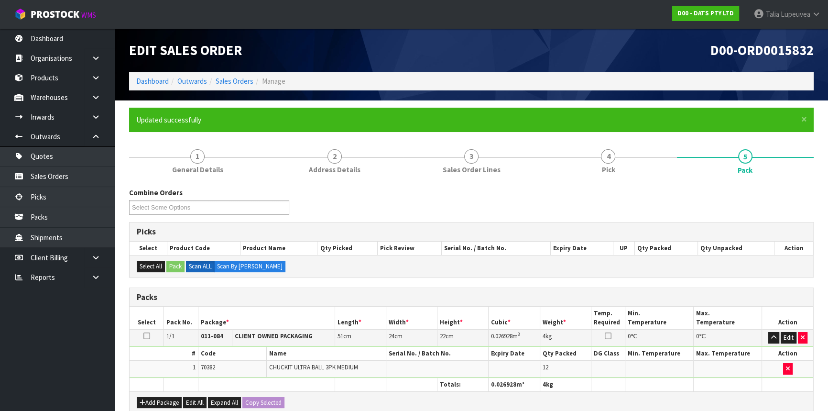
scroll to position [129, 0]
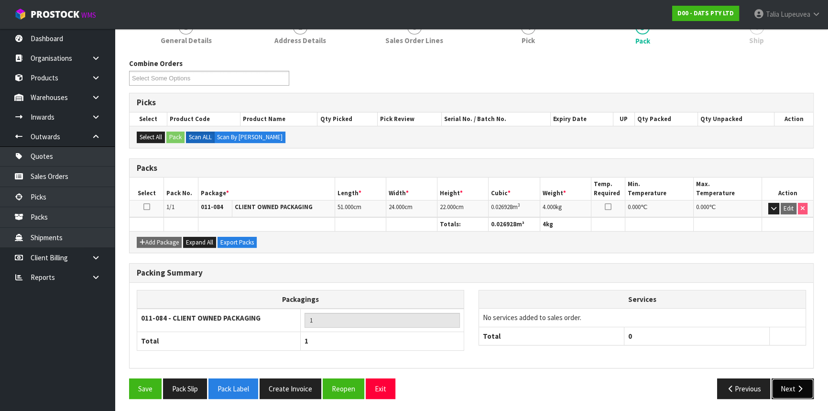
click at [788, 384] on button "Next" at bounding box center [793, 388] width 42 height 21
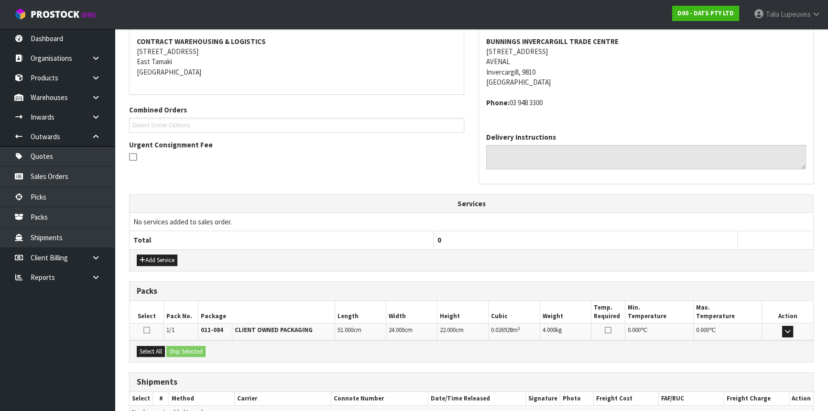
scroll to position [230, 0]
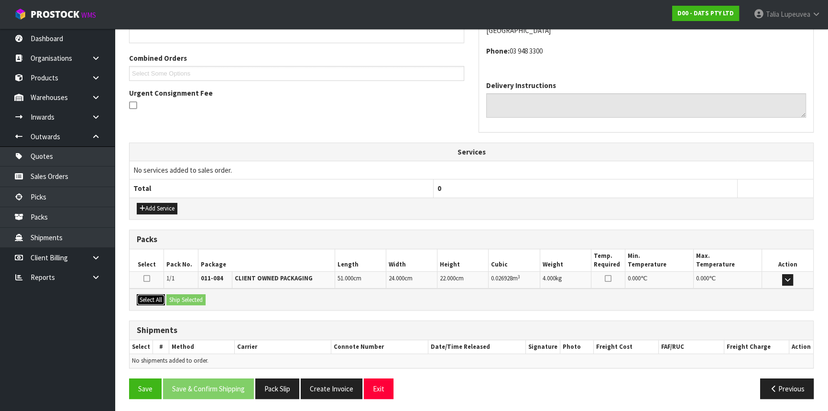
drag, startPoint x: 158, startPoint y: 296, endPoint x: 180, endPoint y: 294, distance: 22.6
click at [158, 296] on button "Select All" at bounding box center [151, 299] width 28 height 11
click at [180, 294] on button "Ship Selected" at bounding box center [185, 299] width 39 height 11
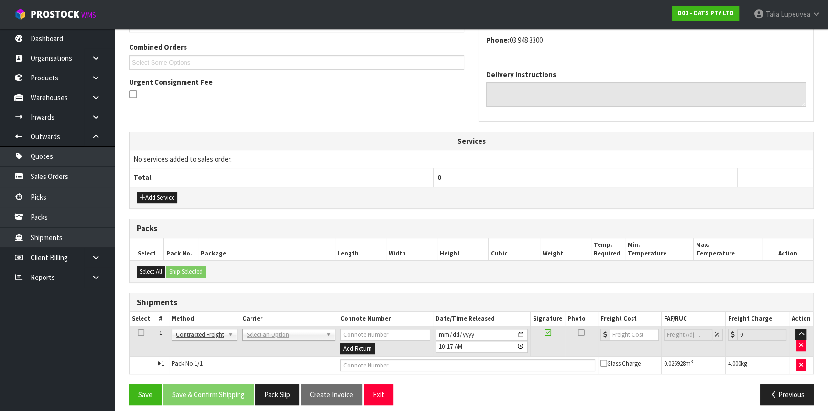
scroll to position [247, 0]
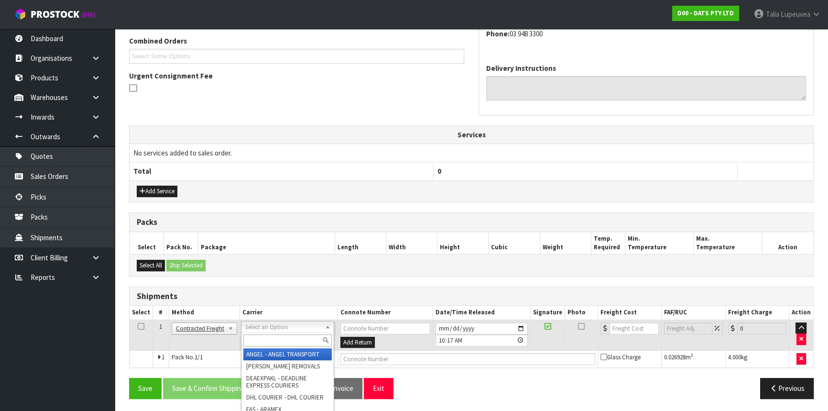
click at [279, 340] on input "text" at bounding box center [287, 340] width 88 height 12
type input "nzp"
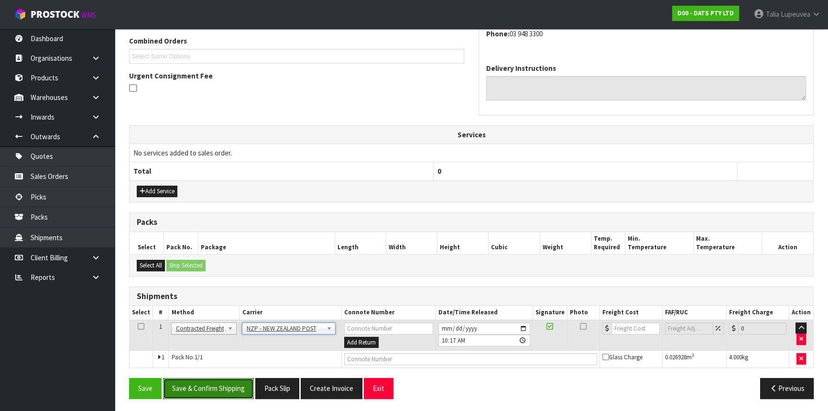
click at [224, 385] on button "Save & Confirm Shipping" at bounding box center [208, 388] width 91 height 21
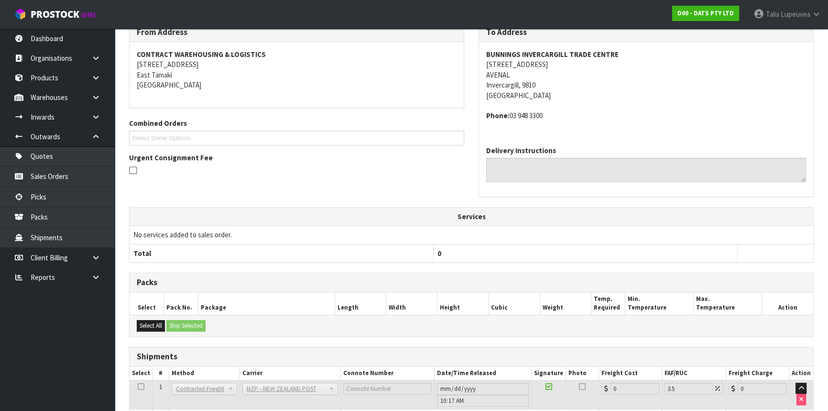
scroll to position [234, 0]
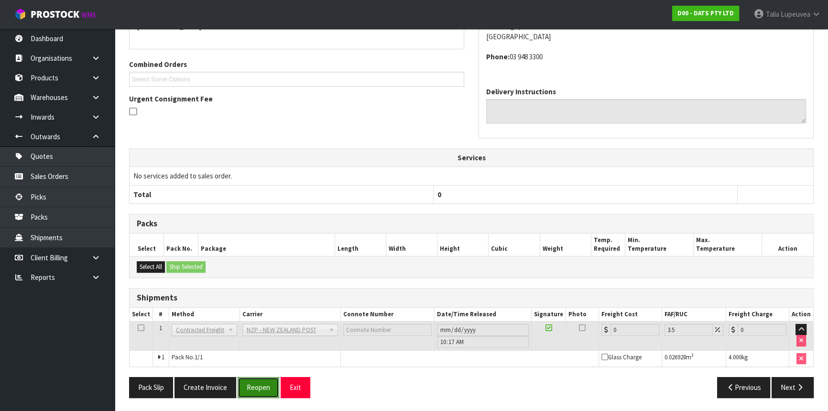
click at [272, 382] on button "Reopen" at bounding box center [259, 387] width 42 height 21
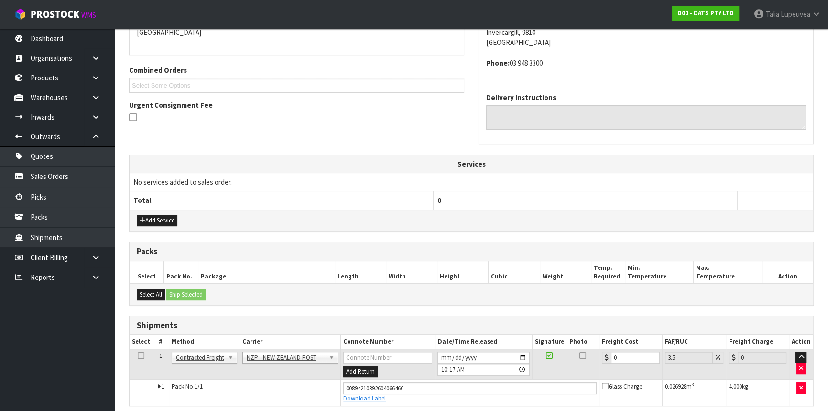
scroll to position [256, 0]
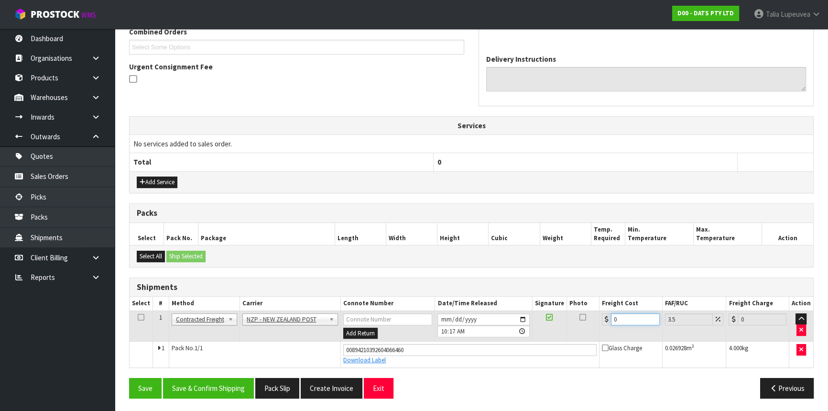
drag, startPoint x: 624, startPoint y: 316, endPoint x: 588, endPoint y: 335, distance: 40.2
click at [589, 334] on tr "1 Client Local Pickup Customer Local Pickup Company Freight Contracted Freight …" at bounding box center [472, 325] width 684 height 31
type input "1"
type input "1.03"
type input "11"
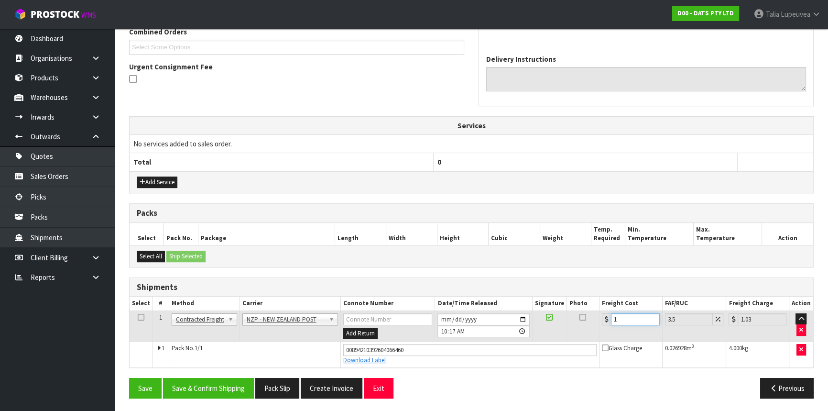
type input "11.38"
type input "11.6"
type input "12.01"
type input "11.61"
type input "12.02"
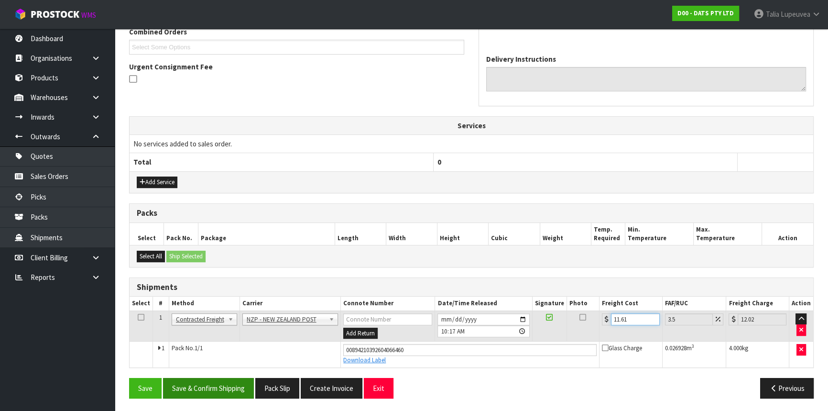
type input "11.61"
click at [215, 383] on button "Save & Confirm Shipping" at bounding box center [208, 388] width 91 height 21
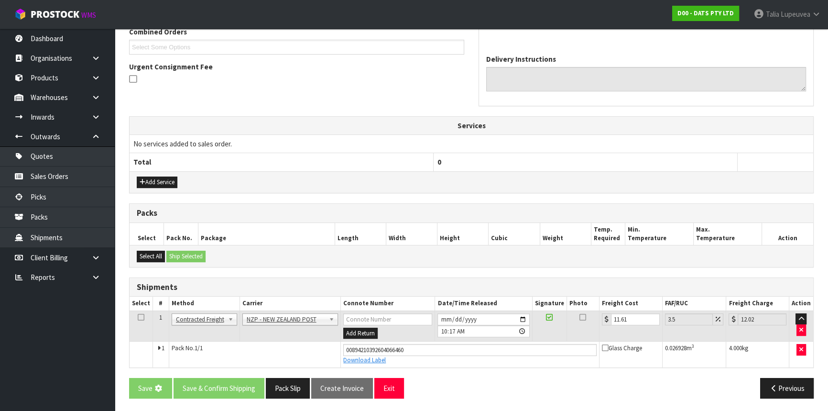
scroll to position [0, 0]
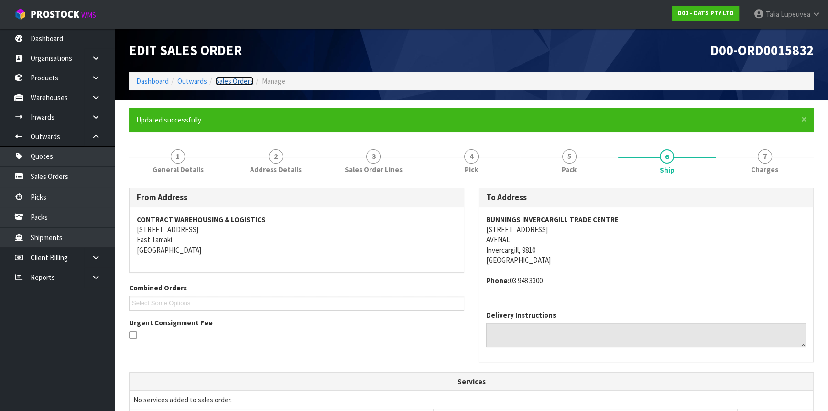
click at [239, 82] on link "Sales Orders" at bounding box center [235, 81] width 38 height 9
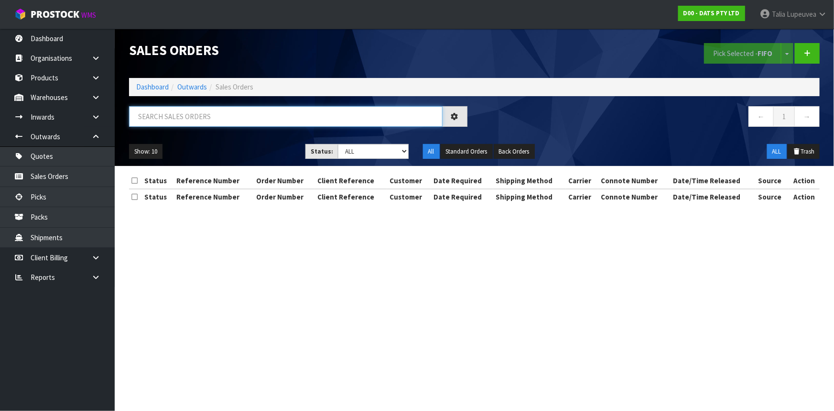
click at [254, 126] on input "text" at bounding box center [286, 116] width 314 height 21
type input "JOB-0414442"
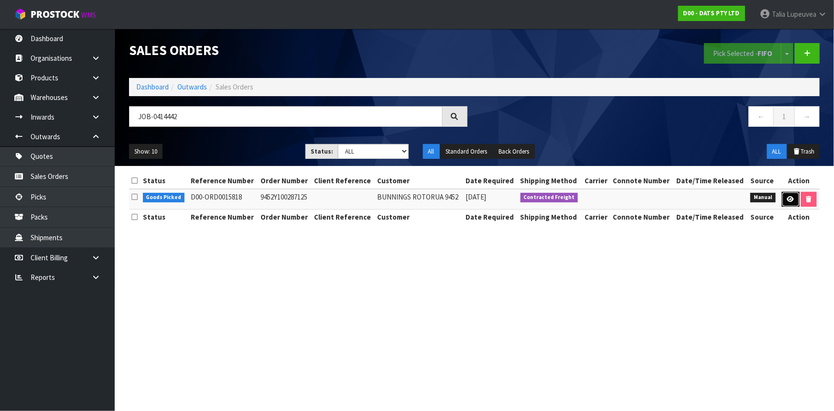
click at [789, 197] on icon at bounding box center [791, 199] width 7 height 6
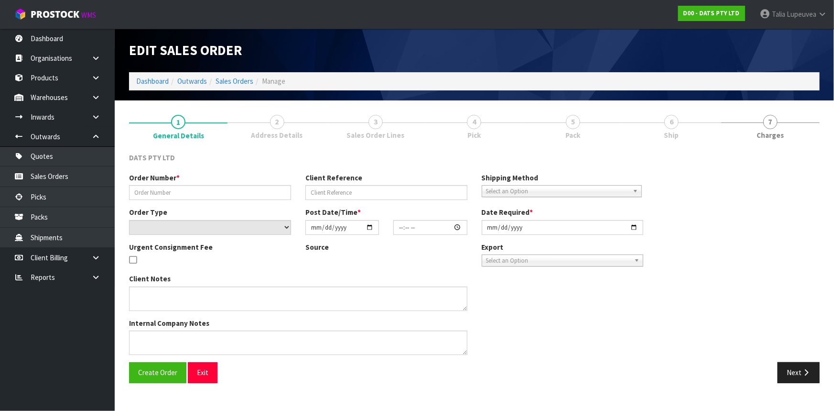
type input "9452Y100287125"
select select "number:0"
type input "[DATE]"
type input "09:59:00.000"
type input "[DATE]"
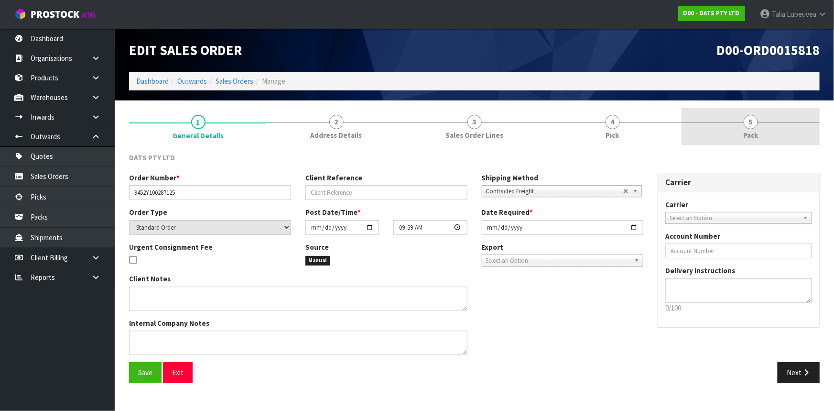
click at [775, 128] on link "5 Pack" at bounding box center [751, 127] width 138 height 38
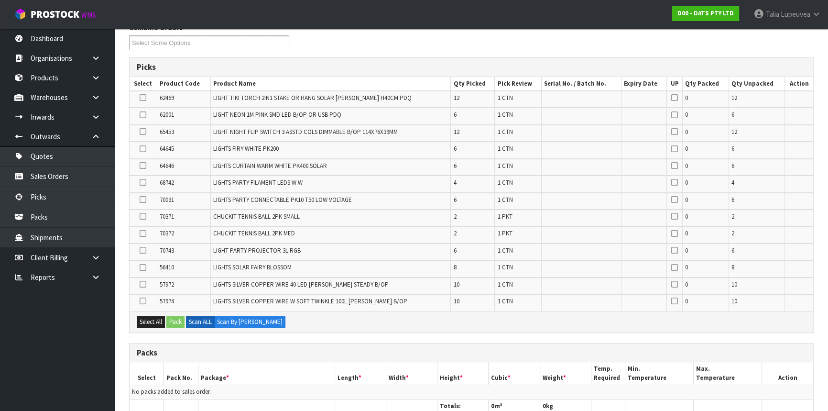
scroll to position [174, 0]
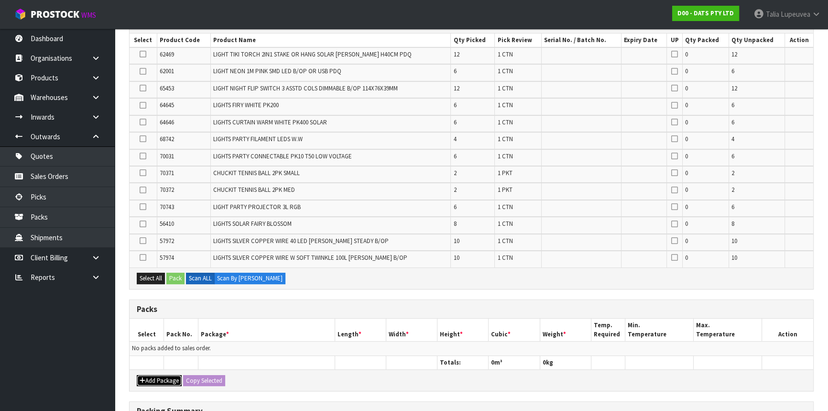
click at [174, 375] on button "Add Package" at bounding box center [159, 380] width 45 height 11
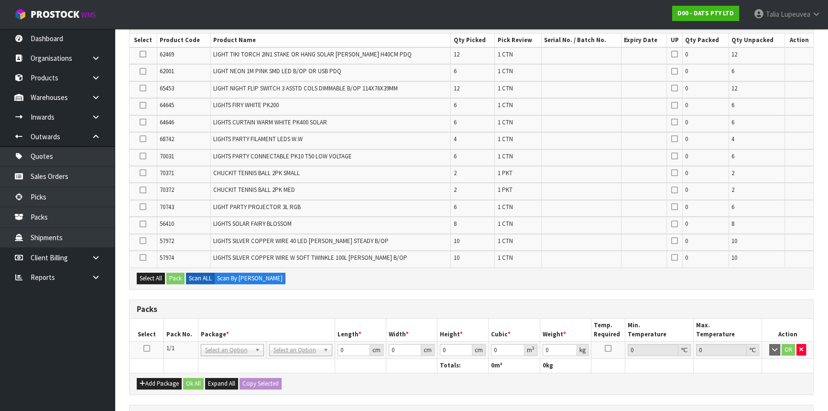
click at [149, 348] on icon at bounding box center [146, 348] width 7 height 0
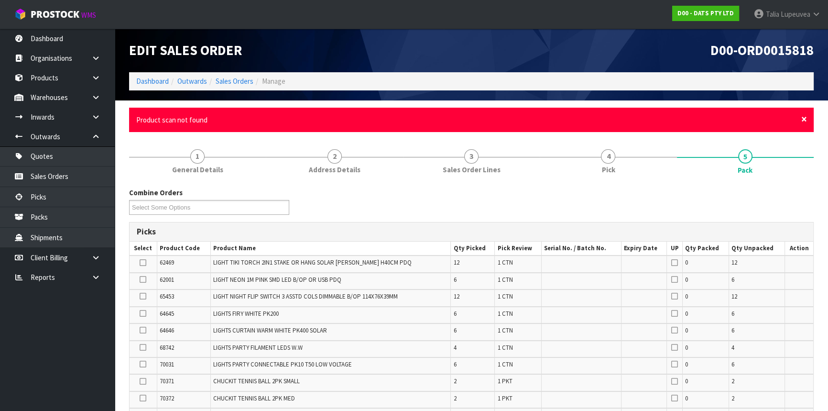
click at [801, 116] on span "×" at bounding box center [804, 118] width 6 height 13
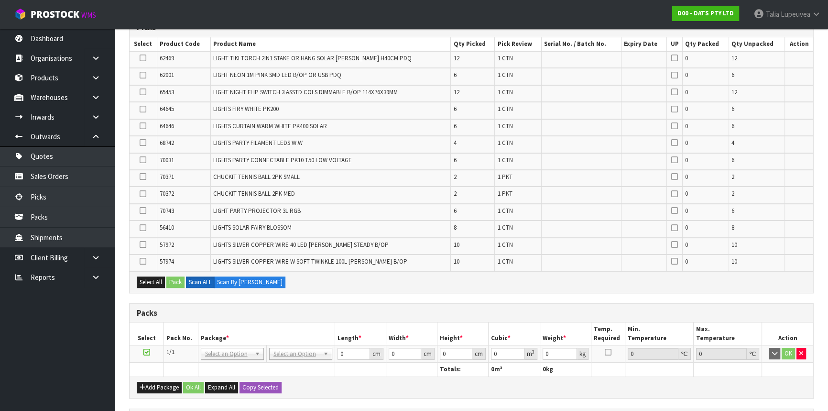
scroll to position [217, 0]
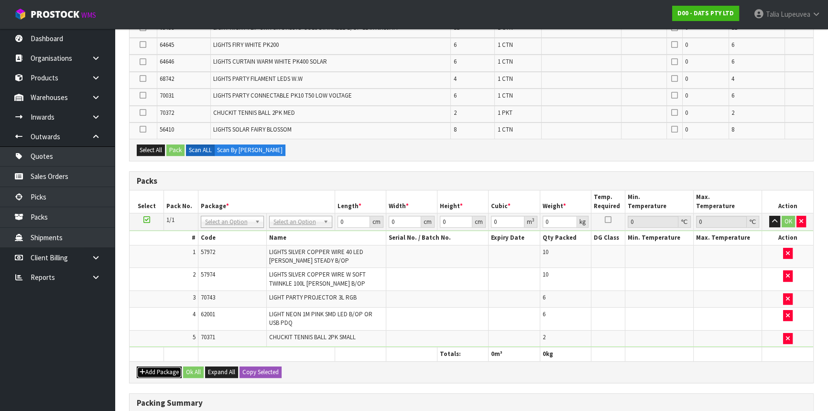
click at [155, 368] on button "Add Package" at bounding box center [159, 371] width 45 height 11
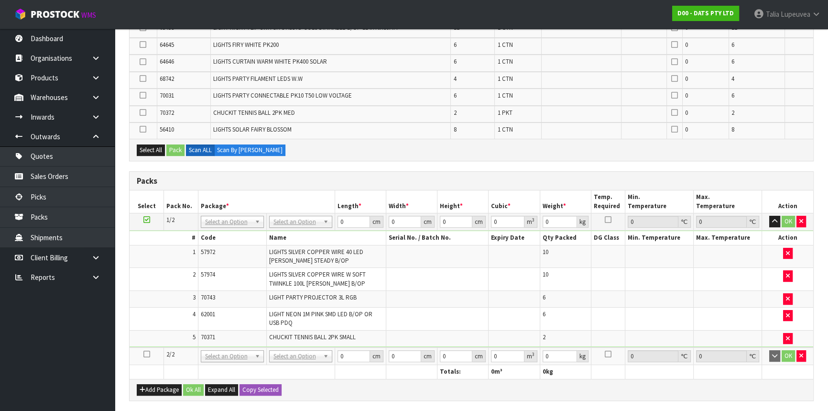
click at [143, 349] on td at bounding box center [147, 356] width 34 height 18
click at [145, 354] on icon at bounding box center [146, 354] width 7 height 0
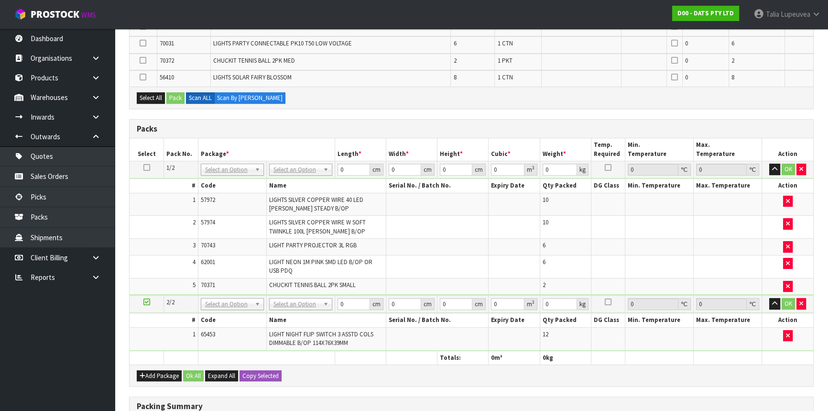
scroll to position [0, 0]
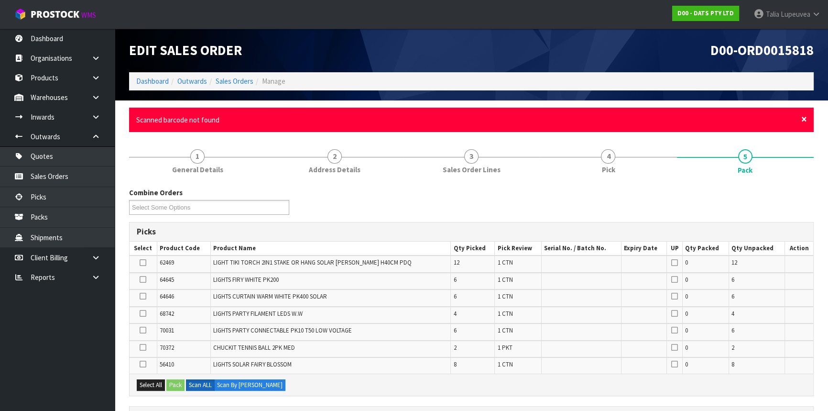
click at [807, 116] on span "×" at bounding box center [804, 118] width 6 height 13
click at [805, 117] on span "×" at bounding box center [804, 118] width 6 height 13
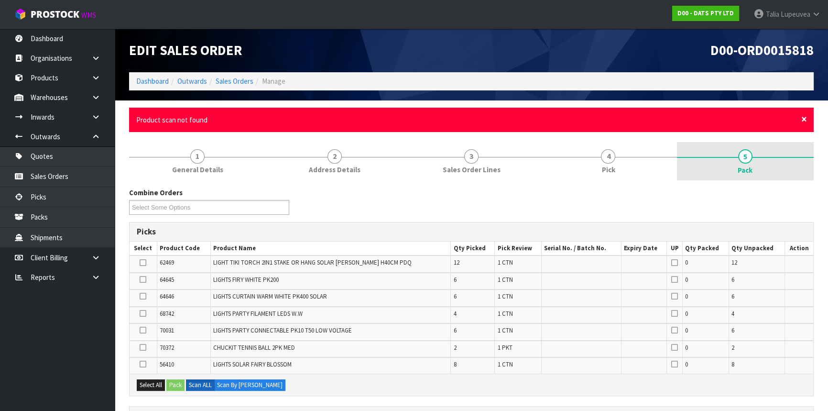
click at [805, 117] on span "×" at bounding box center [804, 118] width 6 height 13
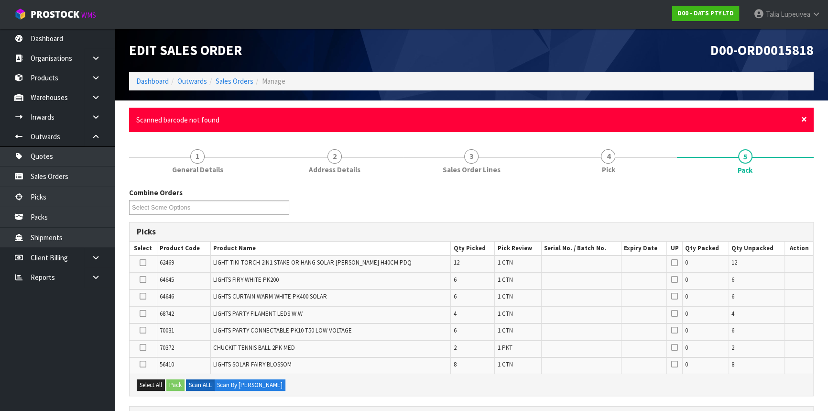
click at [805, 117] on span "×" at bounding box center [804, 118] width 6 height 13
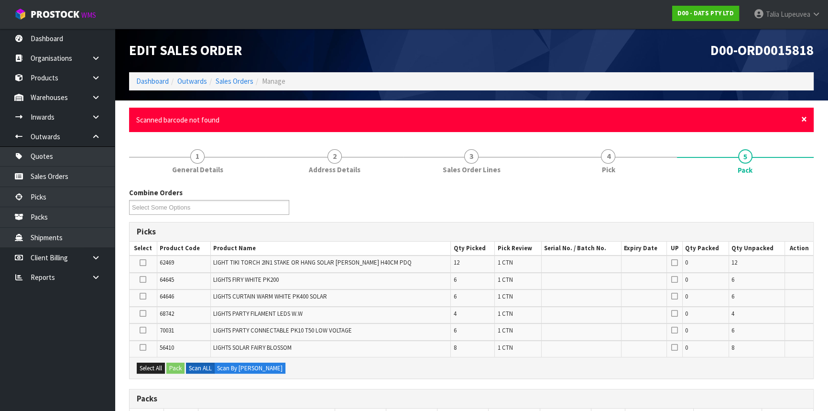
click at [806, 114] on span "×" at bounding box center [804, 118] width 6 height 13
click at [802, 117] on span "×" at bounding box center [804, 118] width 6 height 13
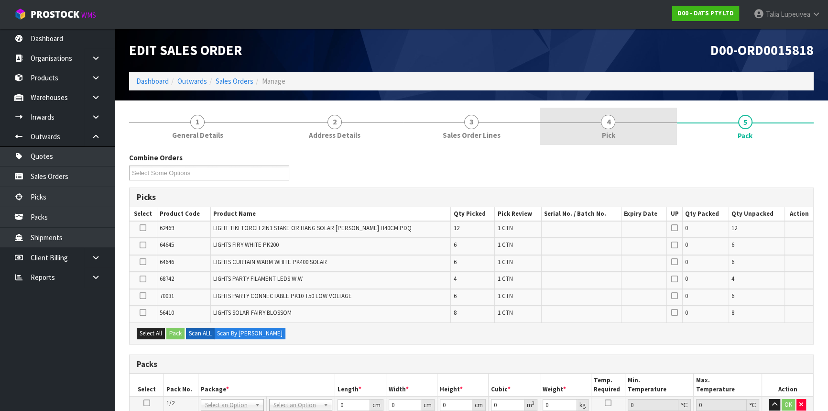
click at [575, 123] on link "4 Pick" at bounding box center [608, 127] width 137 height 38
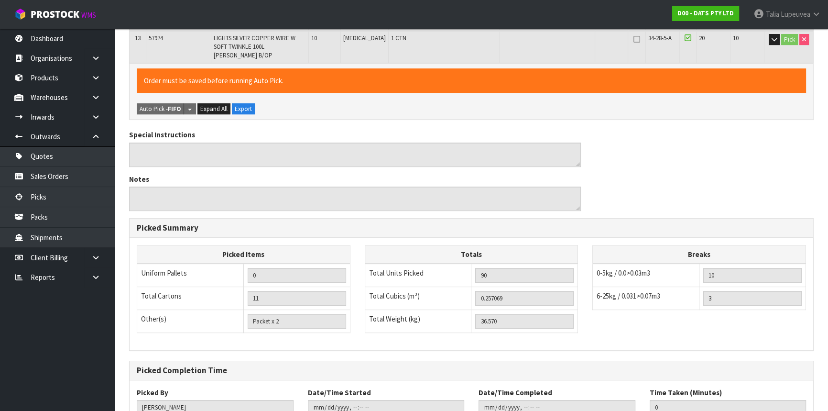
scroll to position [505, 0]
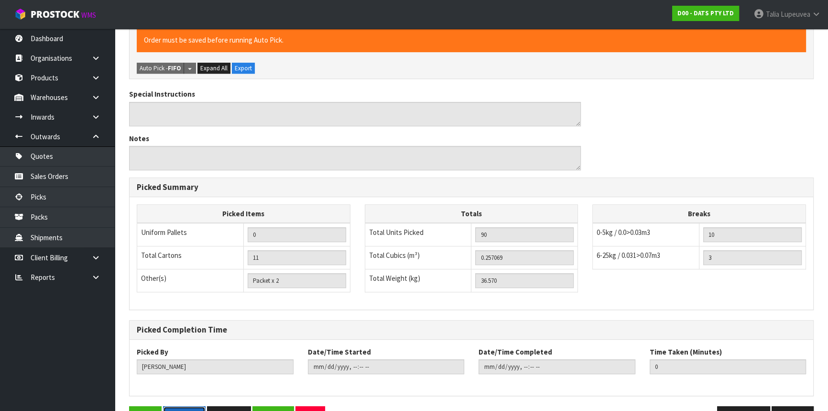
click at [187, 395] on button "Pick Slip" at bounding box center [184, 416] width 43 height 21
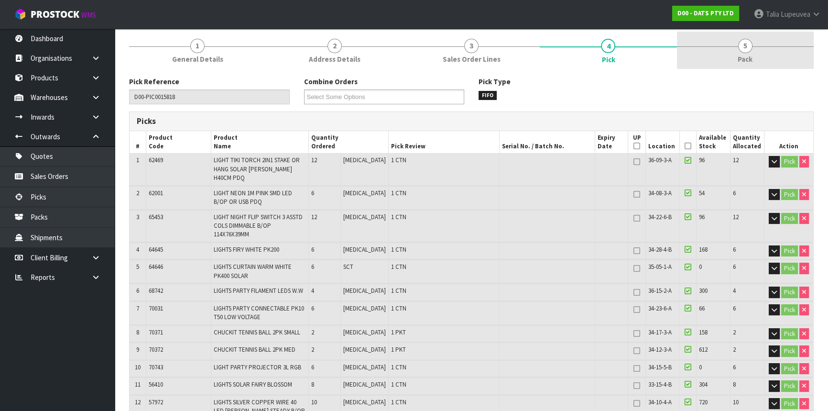
scroll to position [0, 0]
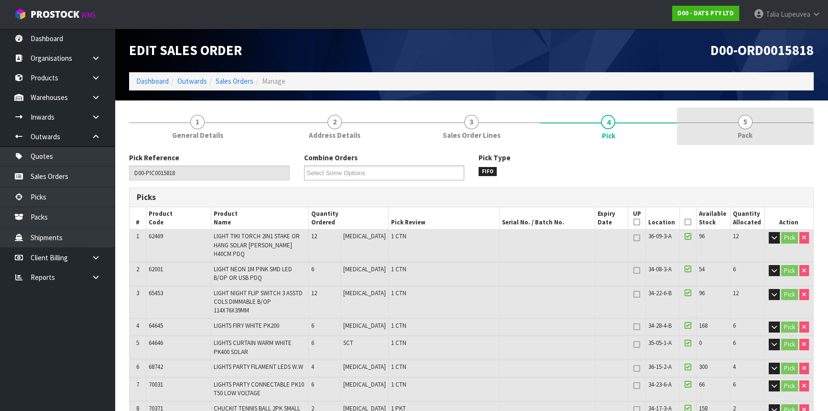
click at [710, 128] on link "5 Pack" at bounding box center [745, 127] width 137 height 38
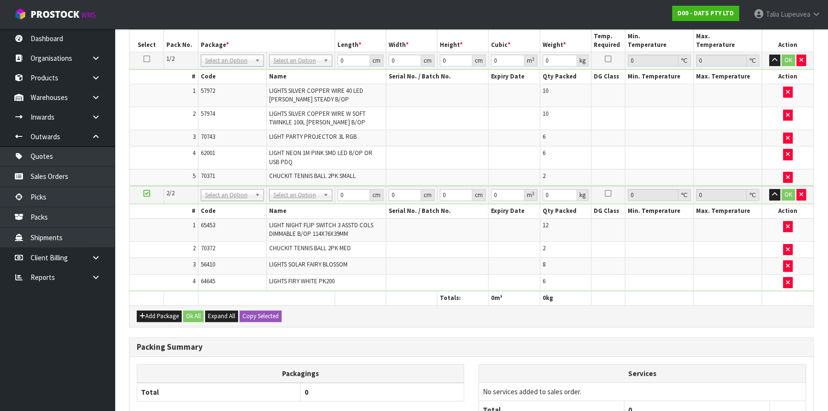
scroll to position [330, 0]
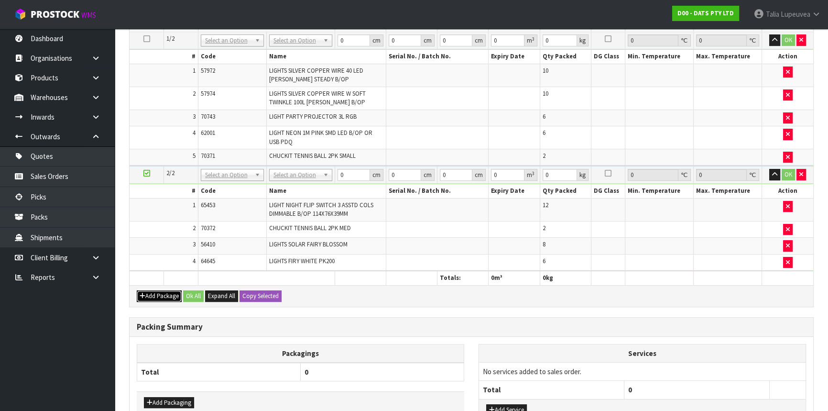
click at [163, 290] on button "Add Package" at bounding box center [159, 295] width 45 height 11
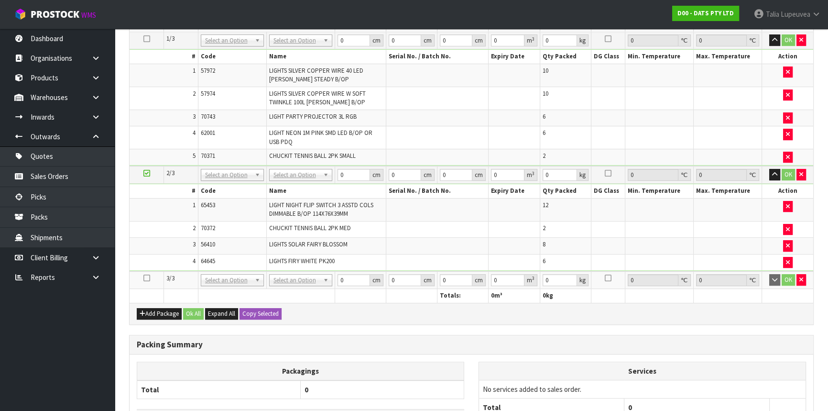
click at [145, 278] on icon at bounding box center [146, 278] width 7 height 0
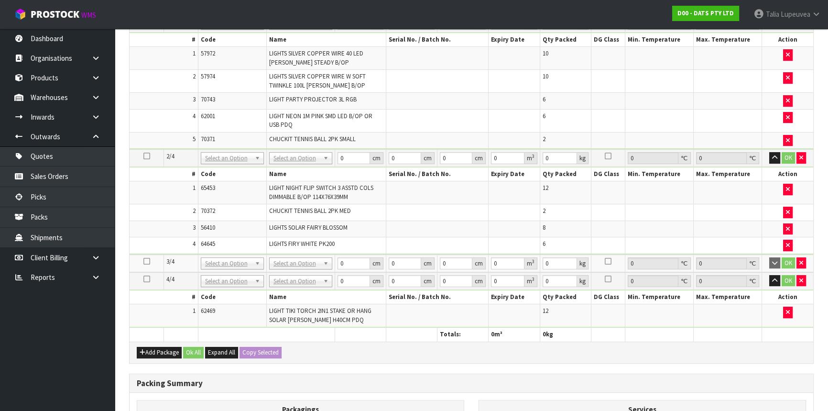
scroll to position [314, 0]
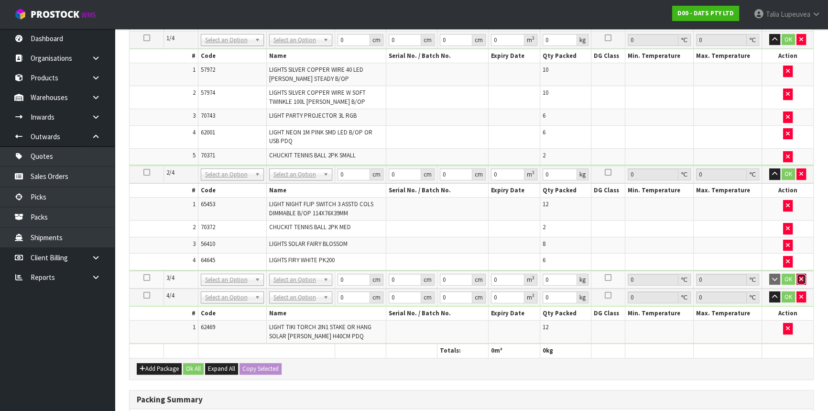
click at [803, 277] on button "button" at bounding box center [802, 279] width 10 height 11
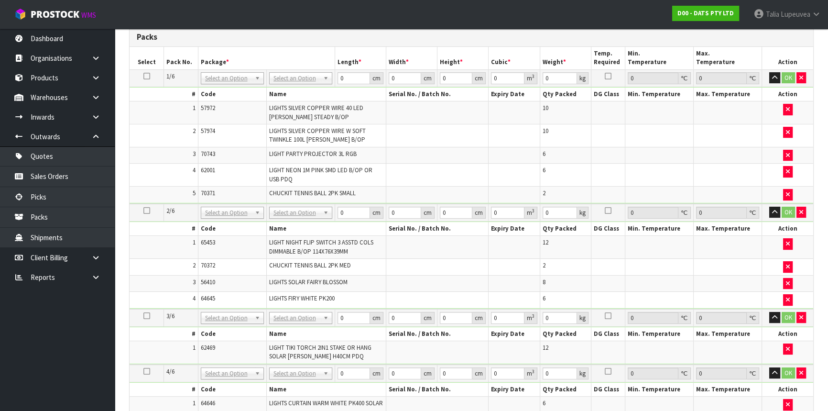
scroll to position [89, 0]
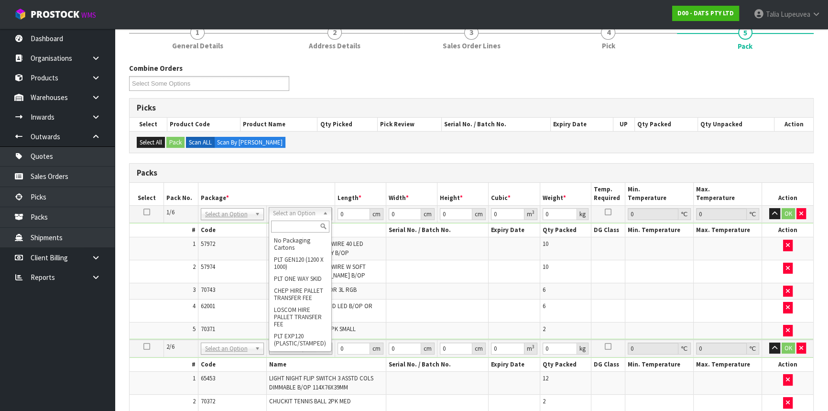
click at [307, 229] on input "text" at bounding box center [300, 226] width 58 height 12
type input "oc"
type input "8.59"
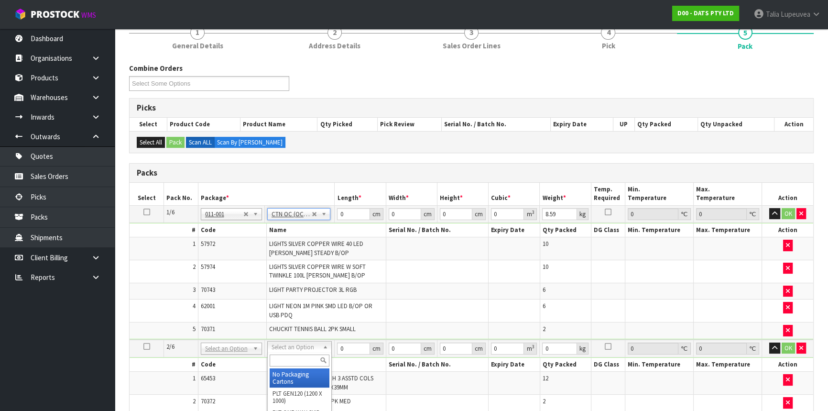
click at [304, 359] on input "text" at bounding box center [300, 360] width 60 height 12
type input "oc"
type input "2"
type input "8.34"
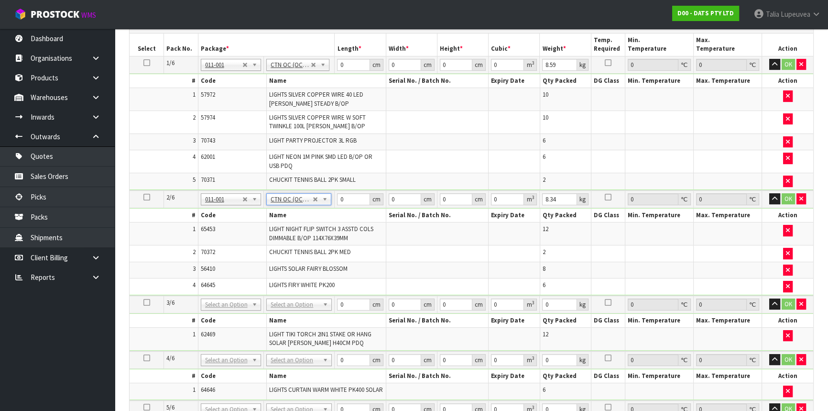
scroll to position [263, 0]
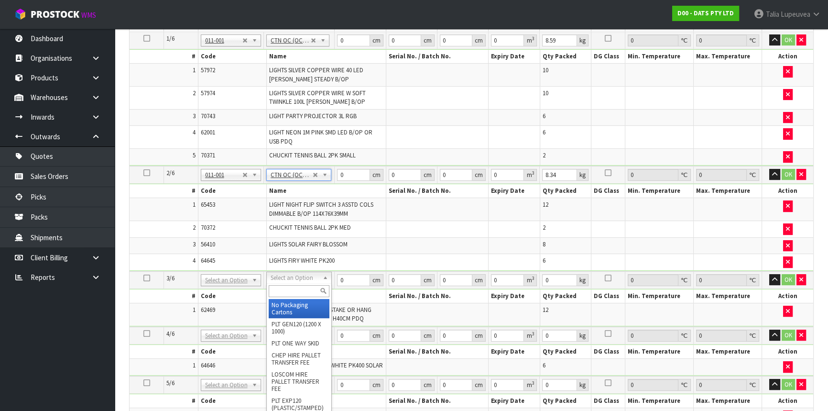
click at [291, 295] on input "text" at bounding box center [299, 291] width 61 height 12
type input "own"
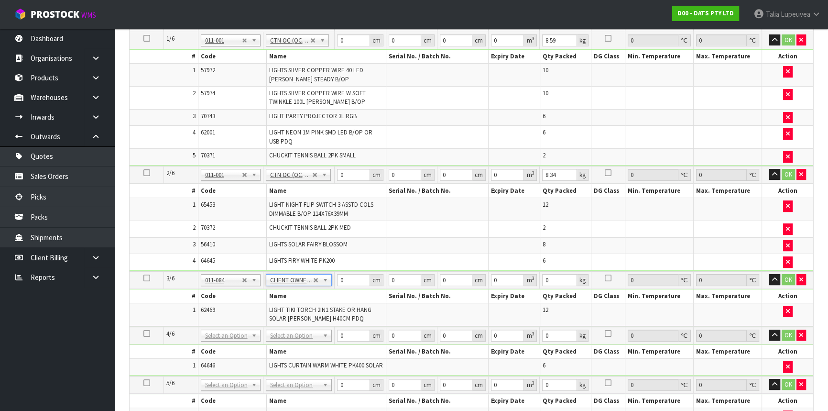
type input "1.8"
click at [292, 344] on input "text" at bounding box center [298, 346] width 61 height 12
type input "own"
type input "2"
type input "4.25"
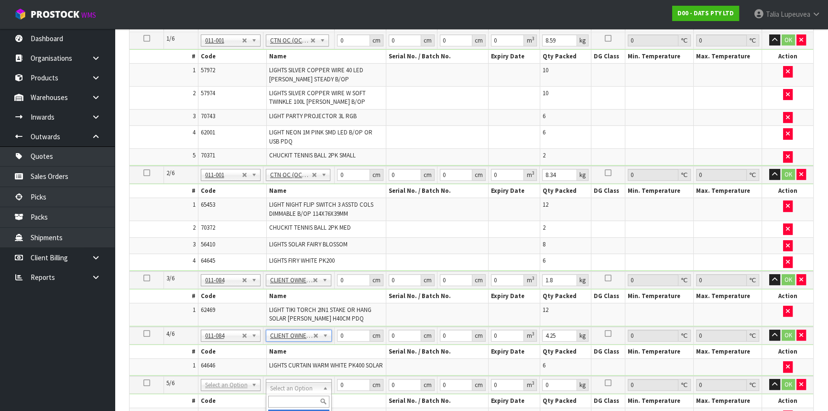
click at [289, 395] on input "text" at bounding box center [298, 401] width 61 height 12
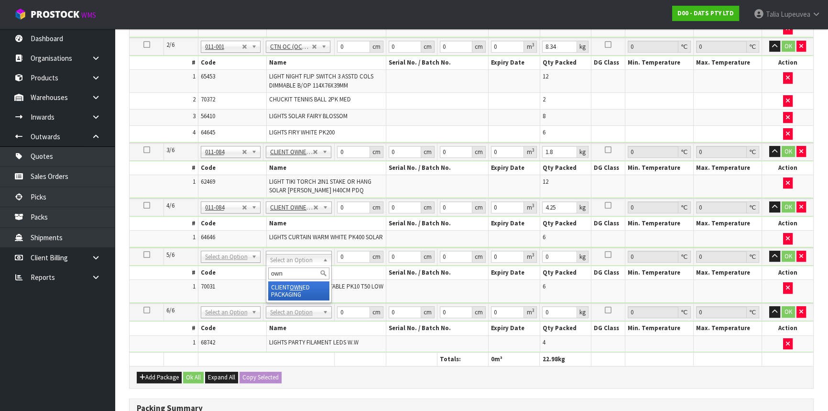
scroll to position [394, 0]
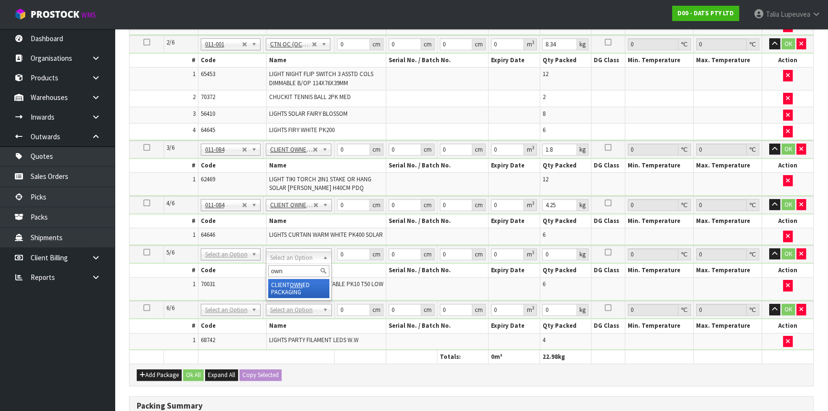
type input "own"
type input "3"
type input "4.95"
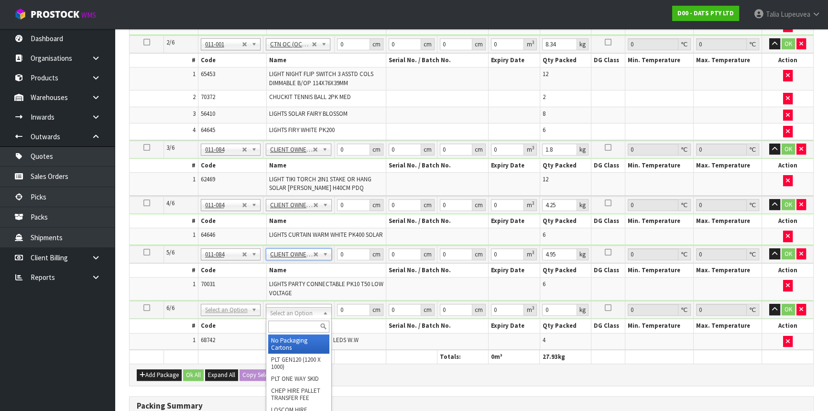
click at [287, 328] on input "text" at bounding box center [299, 326] width 62 height 12
type input "own"
type input "4"
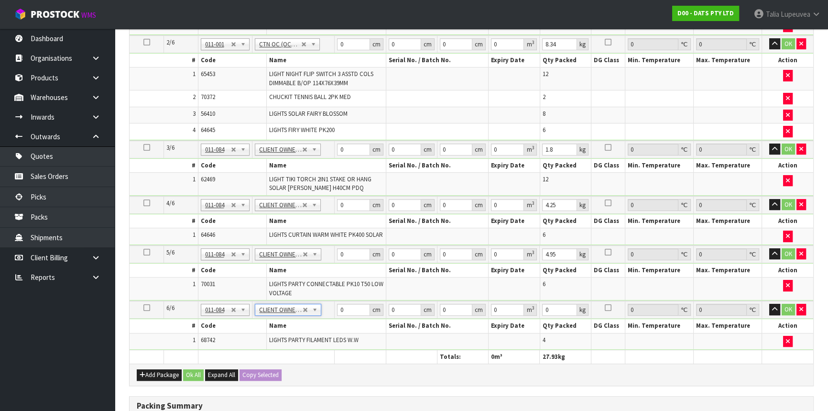
type input "8.64"
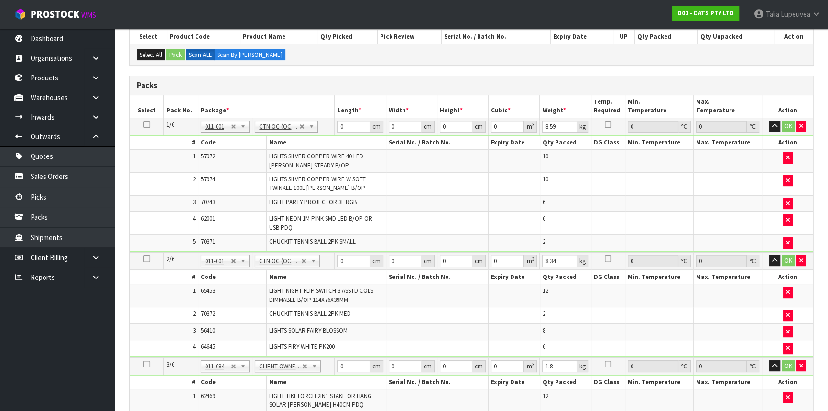
scroll to position [176, 0]
drag, startPoint x: 344, startPoint y: 125, endPoint x: 310, endPoint y: 137, distance: 35.8
click at [310, 137] on tbody "1/6 NONE 007-001 007-002 007-004 007-009 007-013 007-014 007-015 007-017 007-01…" at bounding box center [472, 185] width 684 height 134
type input "62"
type input "33"
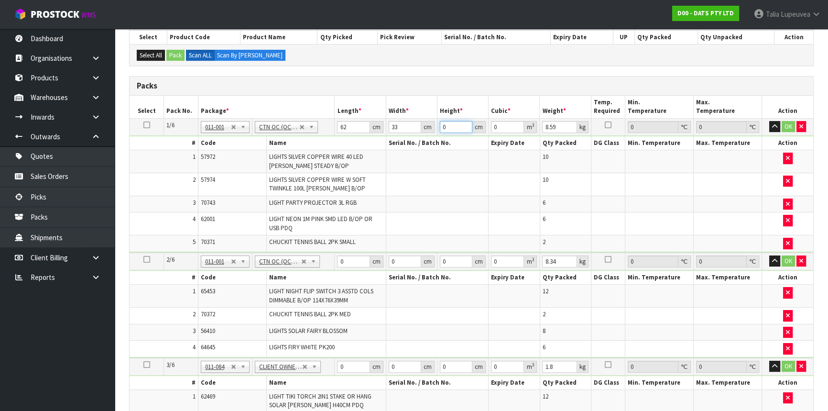
type input "2"
type input "0.004092"
type input "28"
type input "0.057288"
type input "28"
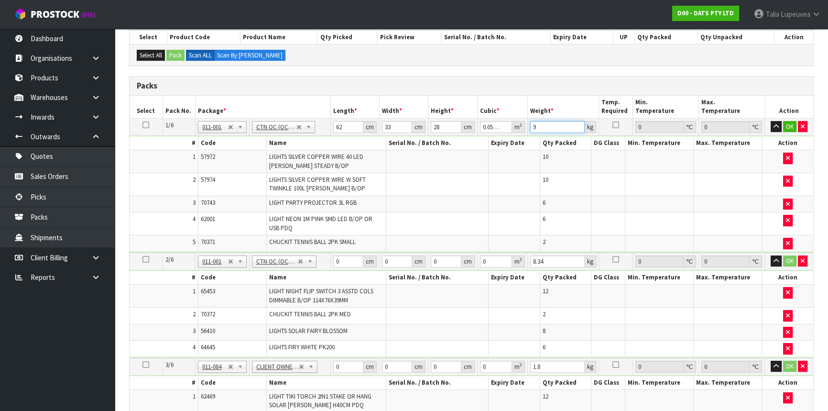
type input "9"
click at [789, 122] on button "OK" at bounding box center [789, 126] width 13 height 11
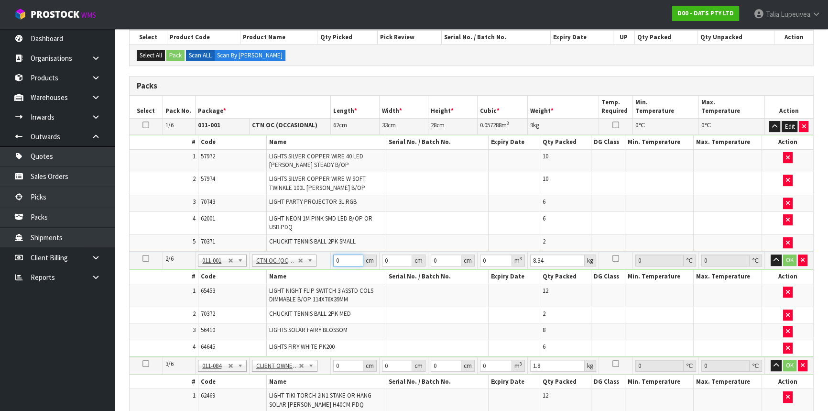
drag, startPoint x: 349, startPoint y: 260, endPoint x: 310, endPoint y: 263, distance: 38.9
click at [309, 263] on tr "2/6 NONE 007-001 007-002 007-004 007-009 007-013 007-014 007-015 007-017 007-01…" at bounding box center [472, 261] width 684 height 18
type input "59"
type input "38"
type input "3"
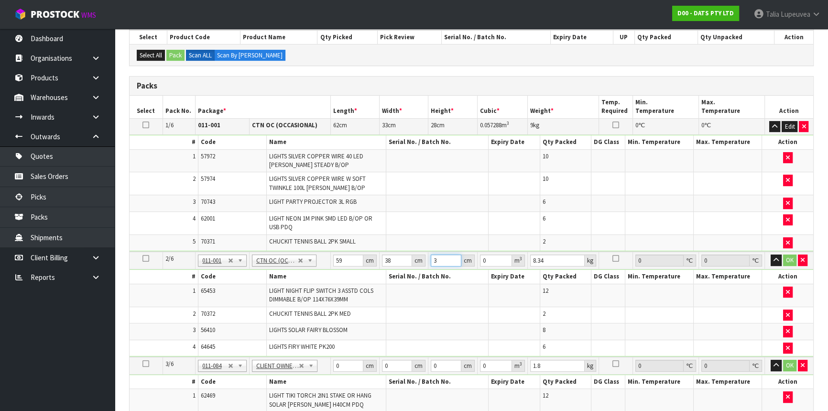
type input "0.006726"
type input "32"
type input "0.071744"
type input "32"
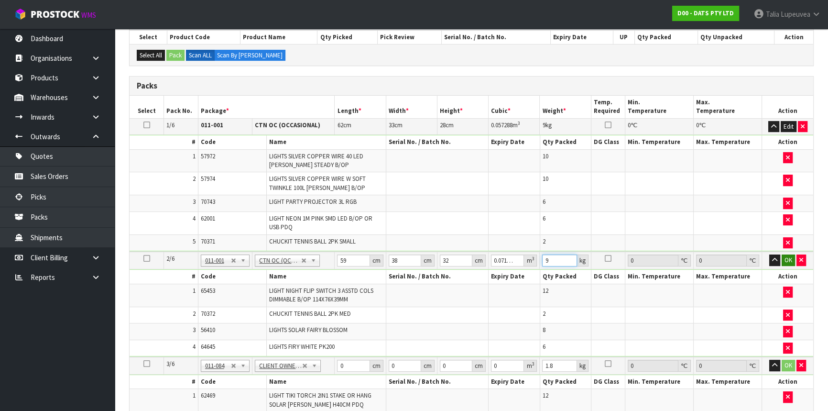
type input "9"
click at [792, 255] on button "OK" at bounding box center [788, 259] width 13 height 11
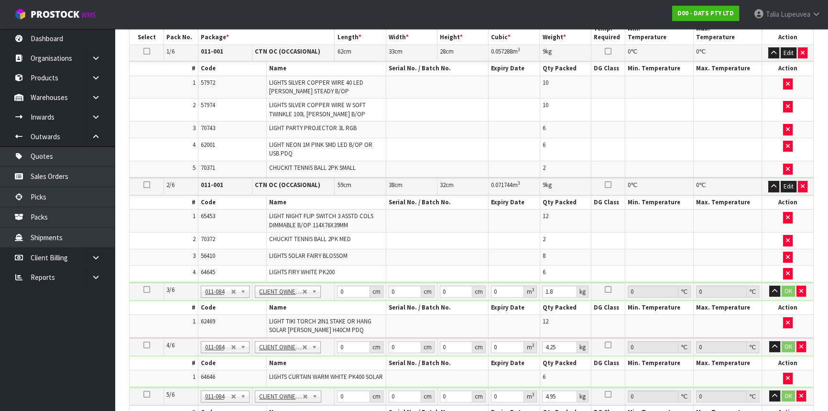
scroll to position [263, 0]
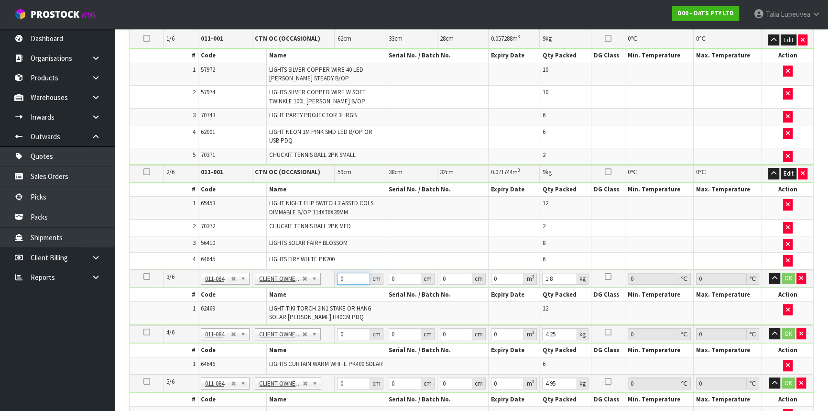
drag, startPoint x: 339, startPoint y: 283, endPoint x: 319, endPoint y: 287, distance: 19.6
click at [319, 287] on tbody "3/6 NONE 007-001 007-002 007-004 007-009 007-013 007-014 007-015 007-017 007-01…" at bounding box center [472, 297] width 684 height 55
type input "36"
type input "28"
type input "4"
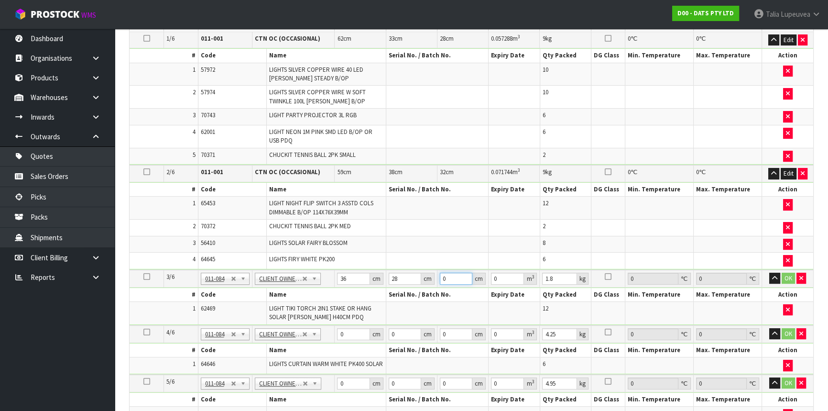
type input "0.004032"
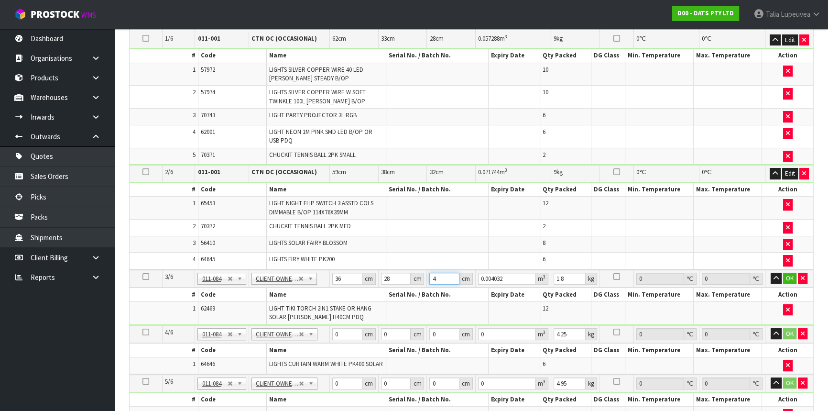
type input "45"
type input "0.04536"
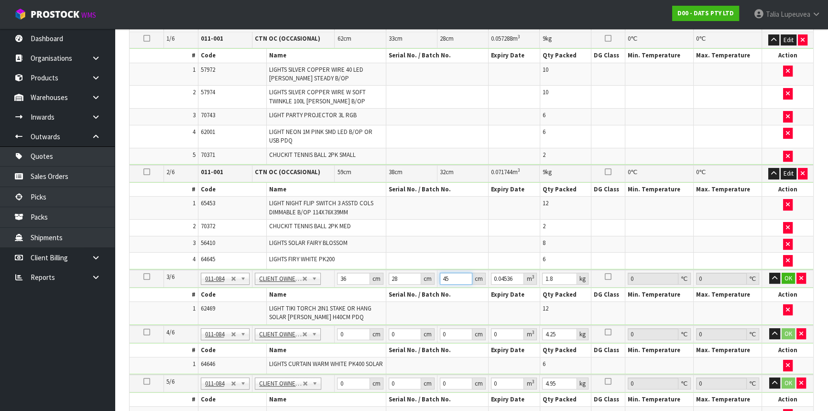
type input "45"
type input "2"
click at [790, 278] on button "OK" at bounding box center [788, 278] width 13 height 11
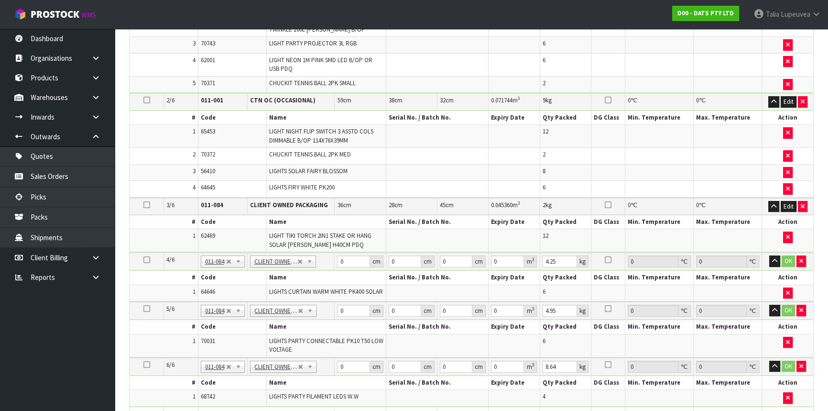
scroll to position [350, 0]
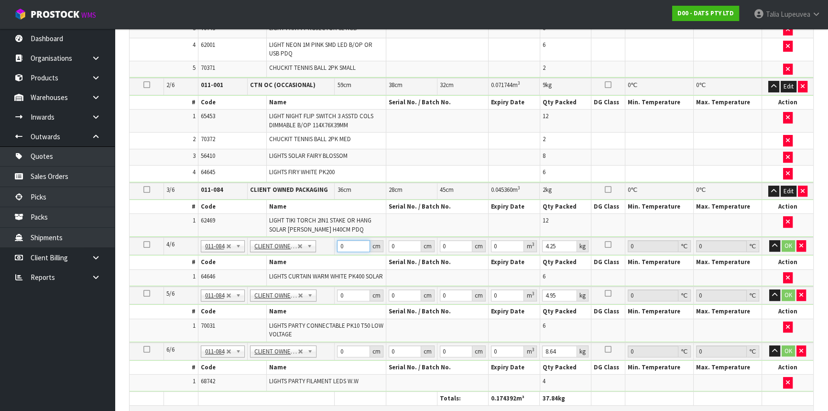
click at [340, 250] on td "0 cm" at bounding box center [360, 246] width 51 height 18
type input "39"
type input "23"
type input "2"
type input "0.001794"
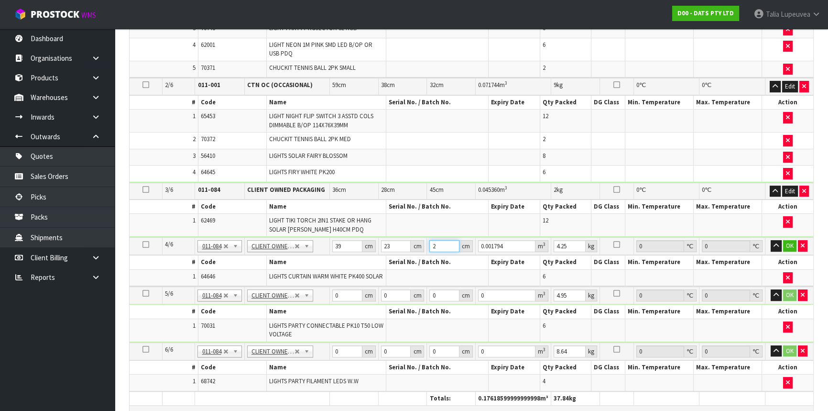
type input "27"
type input "0.024219"
type input "27"
type input "5"
drag, startPoint x: 794, startPoint y: 243, endPoint x: 749, endPoint y: 264, distance: 50.1
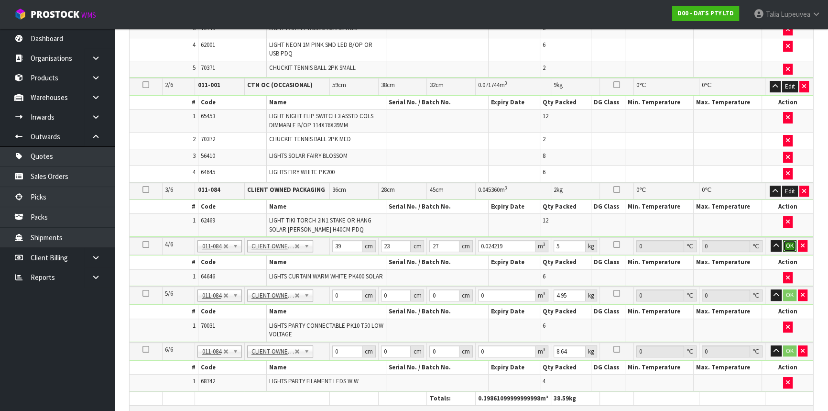
click at [794, 243] on button "OK" at bounding box center [789, 245] width 13 height 11
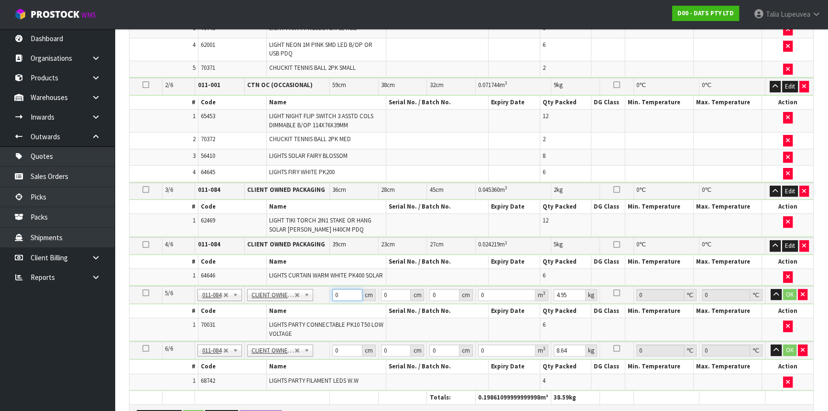
drag, startPoint x: 330, startPoint y: 303, endPoint x: 306, endPoint y: 308, distance: 24.6
click at [306, 308] on tbody "5/6 NONE 007-001 007-002 007-004 007-009 007-013 007-014 007-015 007-017 007-01…" at bounding box center [472, 313] width 684 height 55
type input "44"
type input "30"
type input "3"
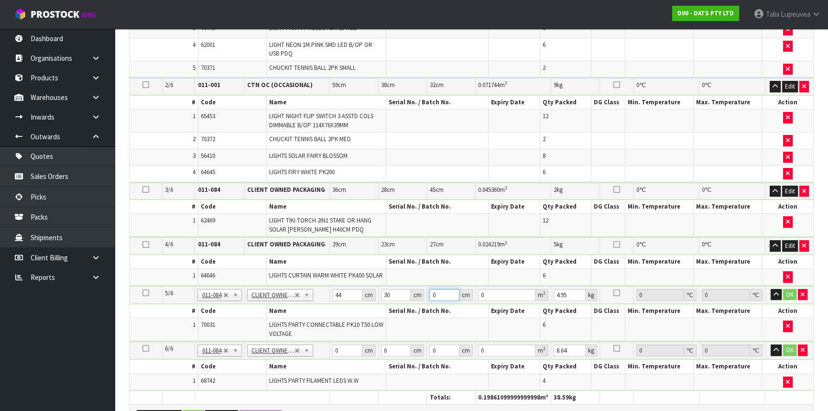
type input "0.00396"
type input "32"
type input "0.04224"
type input "32"
type input "5"
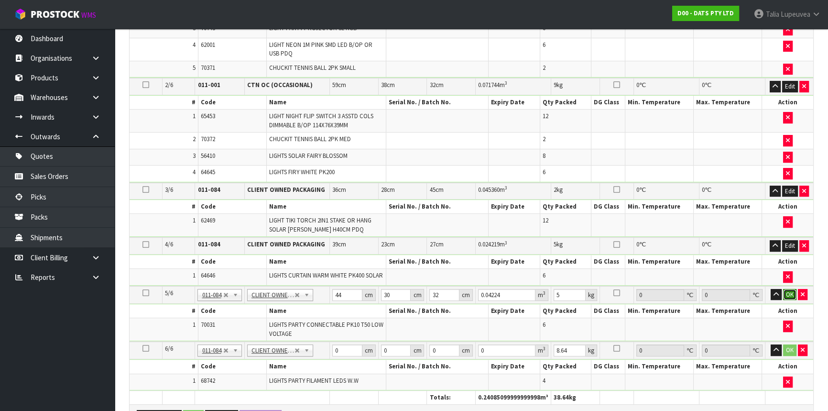
click at [789, 293] on button "OK" at bounding box center [789, 294] width 13 height 11
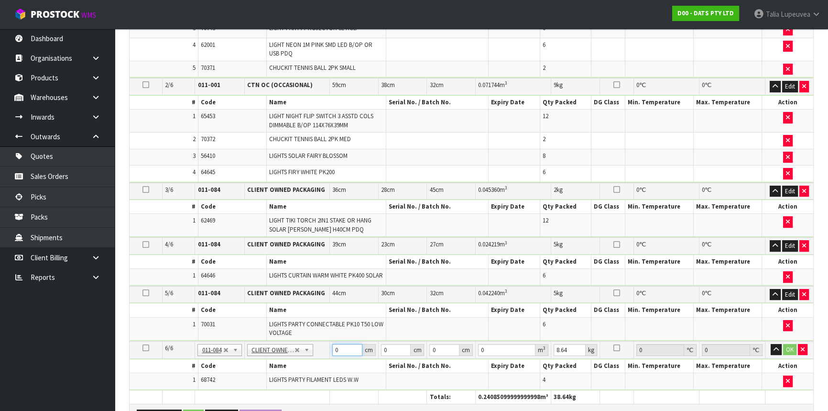
drag, startPoint x: 344, startPoint y: 349, endPoint x: 316, endPoint y: 362, distance: 31.7
click at [316, 362] on tbody "6/6 NONE 007-001 007-002 007-004 007-009 007-013 007-014 007-015 007-017 007-01…" at bounding box center [472, 365] width 684 height 49
type input "44"
type input "43"
drag, startPoint x: 437, startPoint y: 349, endPoint x: 426, endPoint y: 355, distance: 12.8
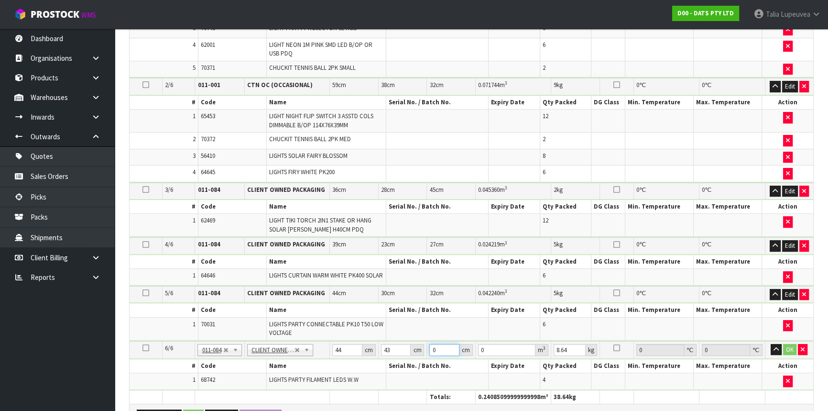
click at [426, 355] on tr "6/6 NONE 007-001 007-002 007-004 007-009 007-013 007-014 007-015 007-017 007-01…" at bounding box center [472, 350] width 684 height 18
type input "3"
type input "0.005676"
type input "31"
type input "0.058652"
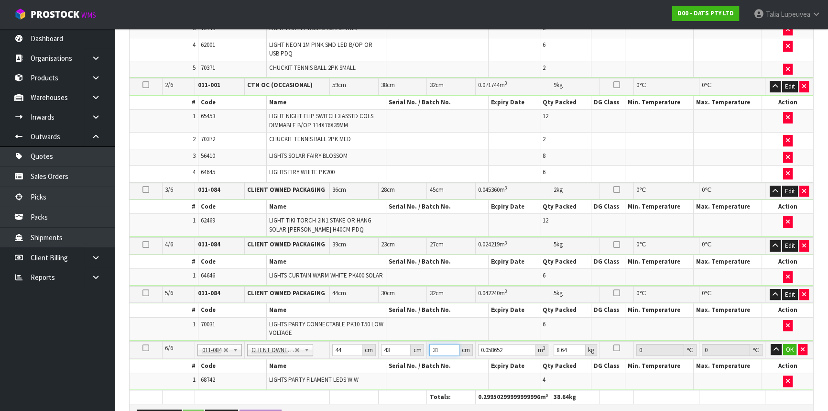
type input "31"
type input "9"
click at [793, 348] on button "OK" at bounding box center [789, 349] width 13 height 11
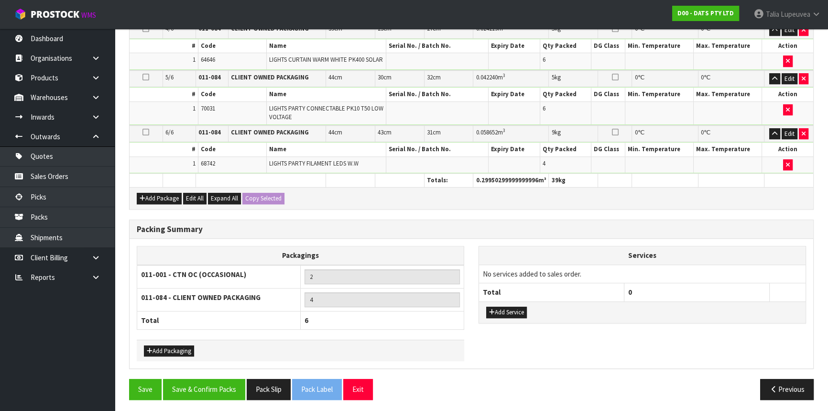
scroll to position [570, 0]
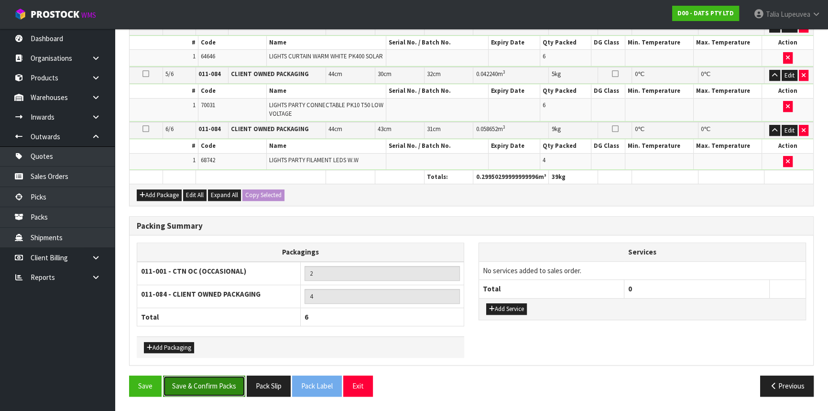
click at [224, 383] on button "Save & Confirm Packs" at bounding box center [204, 385] width 82 height 21
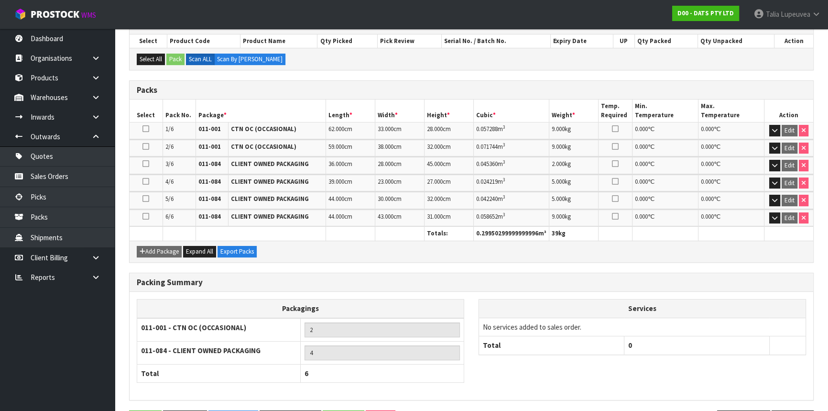
scroll to position [239, 0]
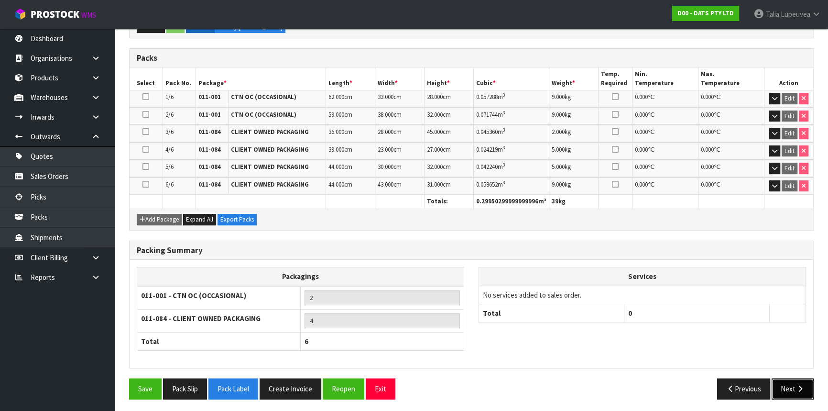
click at [789, 380] on button "Next" at bounding box center [793, 388] width 42 height 21
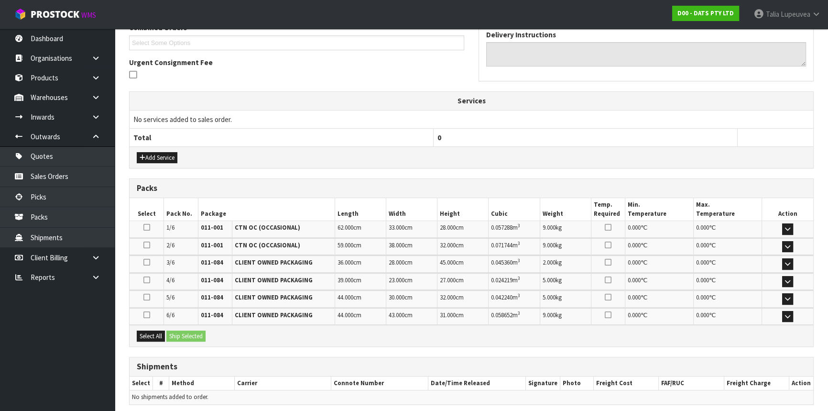
scroll to position [261, 0]
click at [151, 333] on button "Select All" at bounding box center [151, 335] width 28 height 11
click at [204, 335] on button "Ship Selected" at bounding box center [185, 335] width 39 height 11
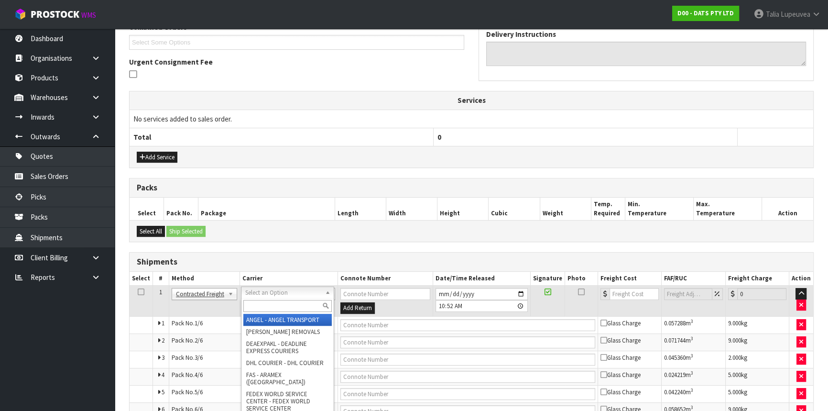
click at [265, 299] on div at bounding box center [287, 306] width 92 height 16
click at [265, 305] on input "text" at bounding box center [287, 306] width 88 height 12
type input "nzp"
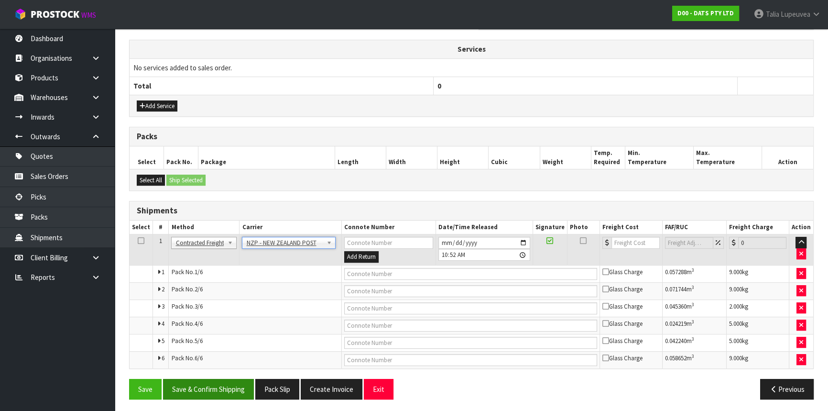
scroll to position [312, 0]
click at [205, 381] on button "Save & Confirm Shipping" at bounding box center [208, 388] width 91 height 21
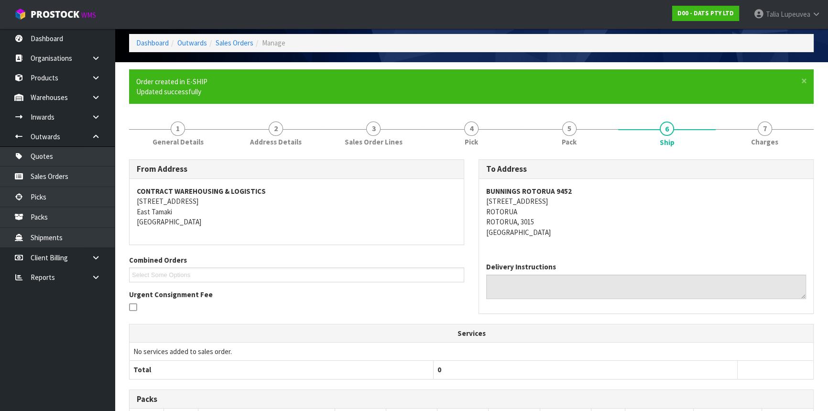
scroll to position [0, 0]
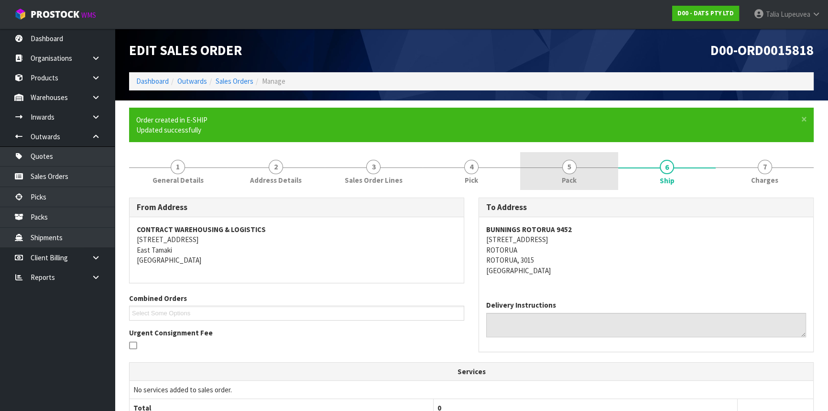
click at [560, 172] on link "5 Pack" at bounding box center [569, 171] width 98 height 38
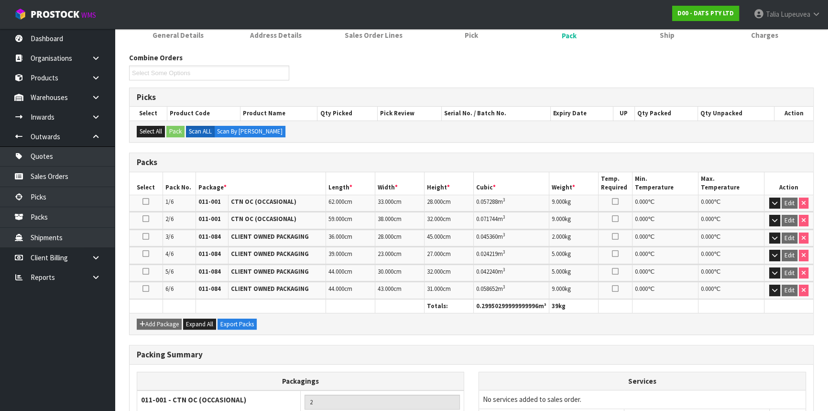
scroll to position [249, 0]
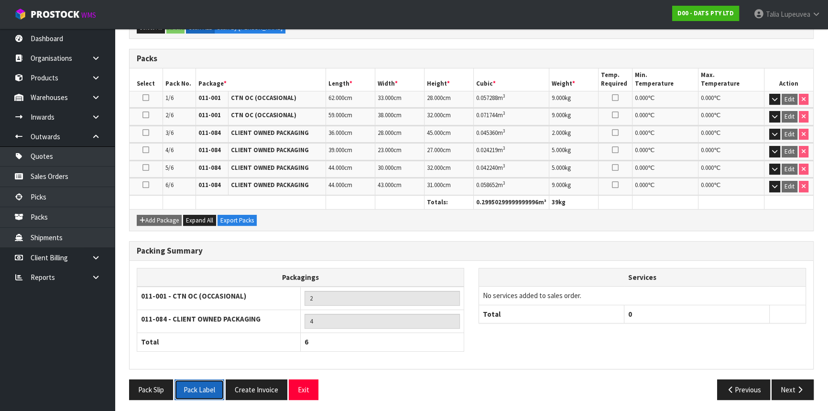
click at [216, 392] on button "Pack Label" at bounding box center [200, 389] width 50 height 21
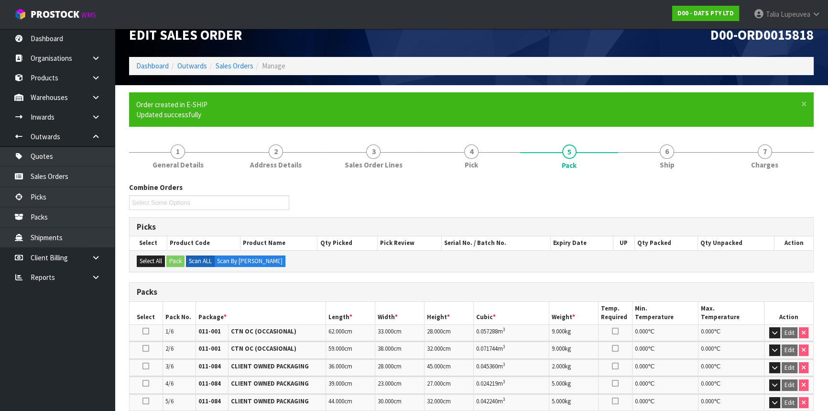
scroll to position [0, 0]
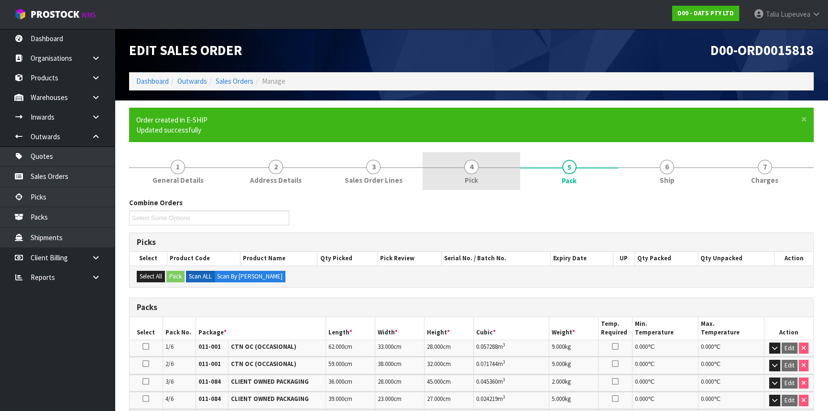
click at [494, 173] on link "4 Pick" at bounding box center [472, 171] width 98 height 38
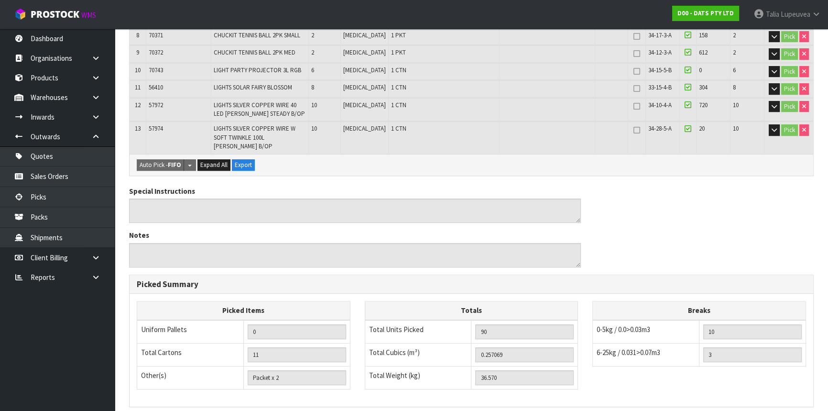
scroll to position [515, 0]
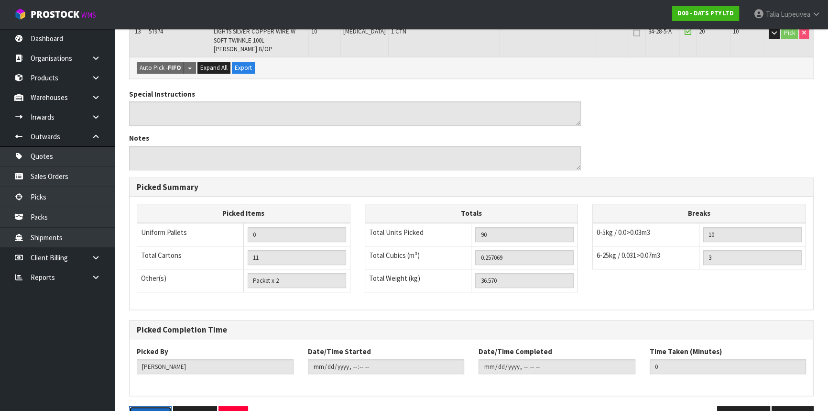
click at [164, 395] on button "Pick Slip" at bounding box center [150, 416] width 43 height 21
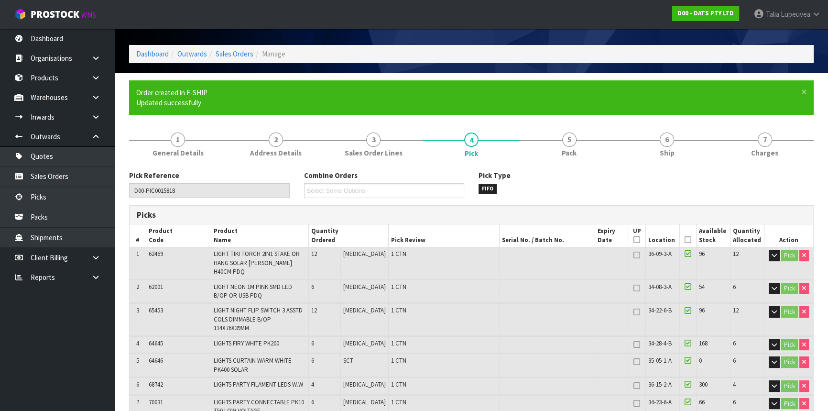
scroll to position [0, 0]
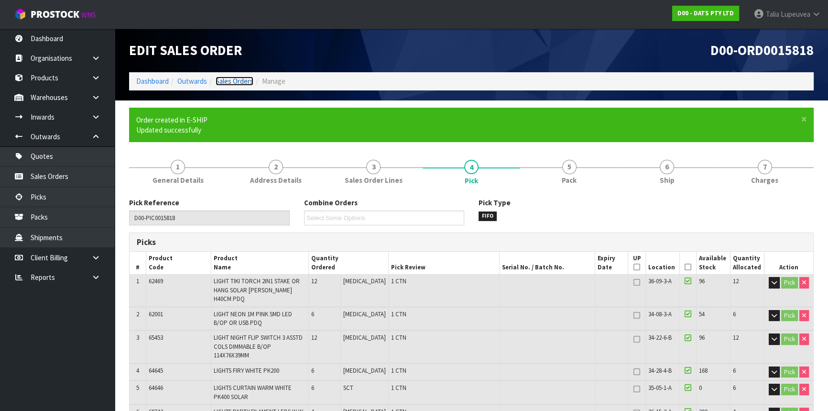
click at [224, 77] on link "Sales Orders" at bounding box center [235, 81] width 38 height 9
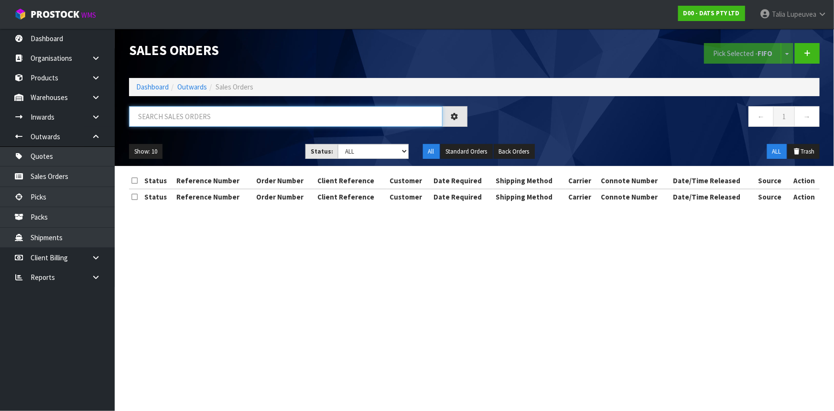
click at [234, 110] on input "text" at bounding box center [286, 116] width 314 height 21
type input "JOB-0414451"
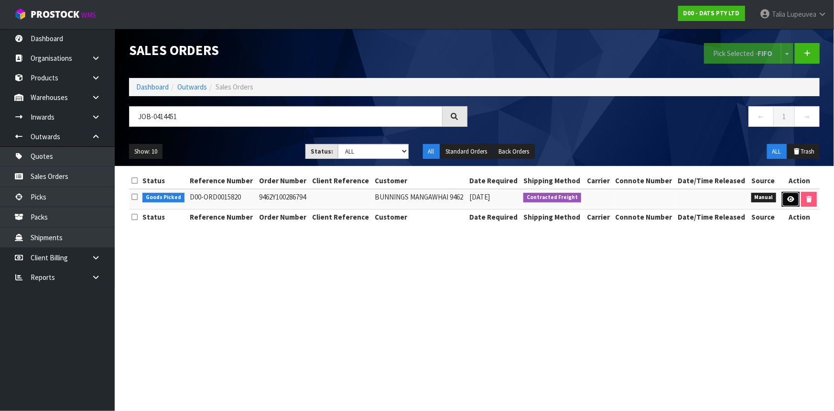
click at [789, 201] on link at bounding box center [791, 199] width 18 height 15
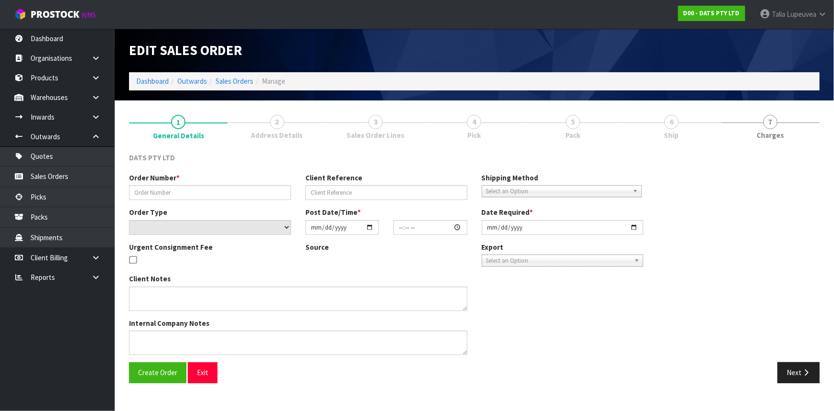
type input "9462Y100286794"
select select "number:0"
type input "[DATE]"
type input "10:06:00.000"
type input "[DATE]"
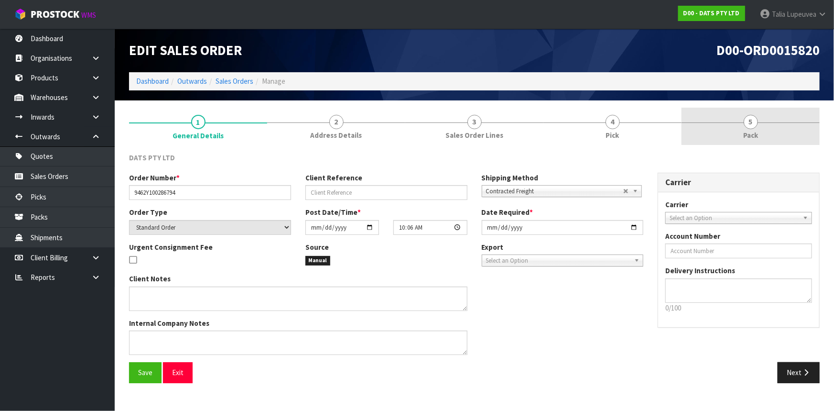
click at [769, 140] on link "5 Pack" at bounding box center [751, 127] width 138 height 38
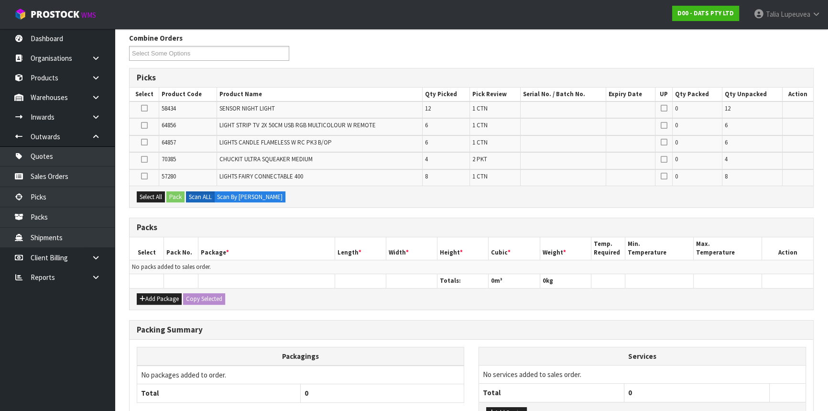
scroll to position [130, 0]
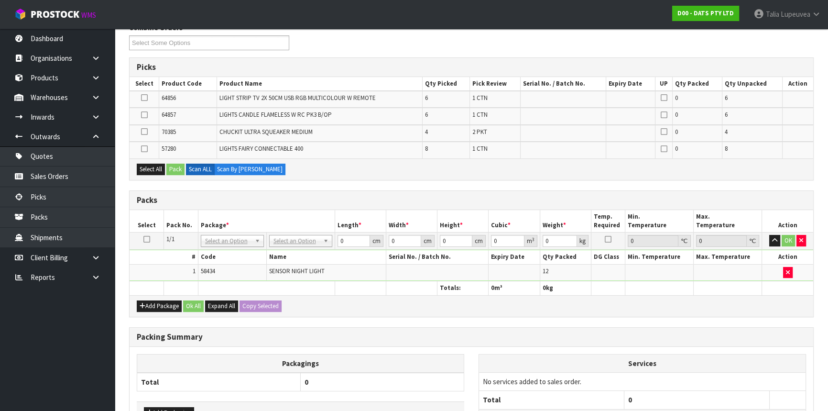
click at [148, 239] on icon at bounding box center [146, 239] width 7 height 0
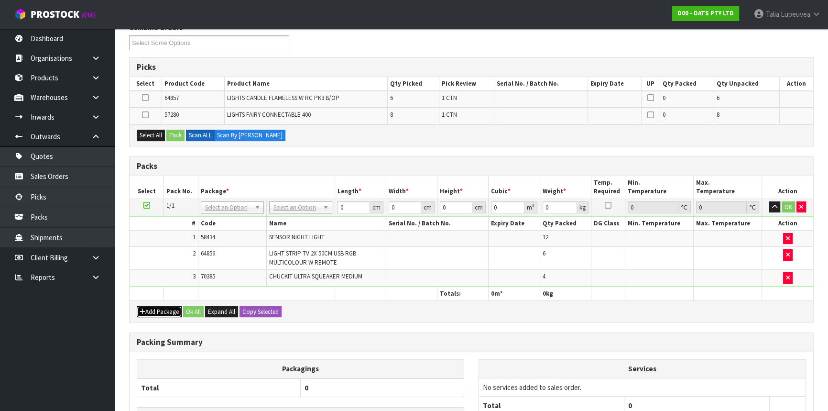
click at [153, 310] on button "Add Package" at bounding box center [159, 311] width 45 height 11
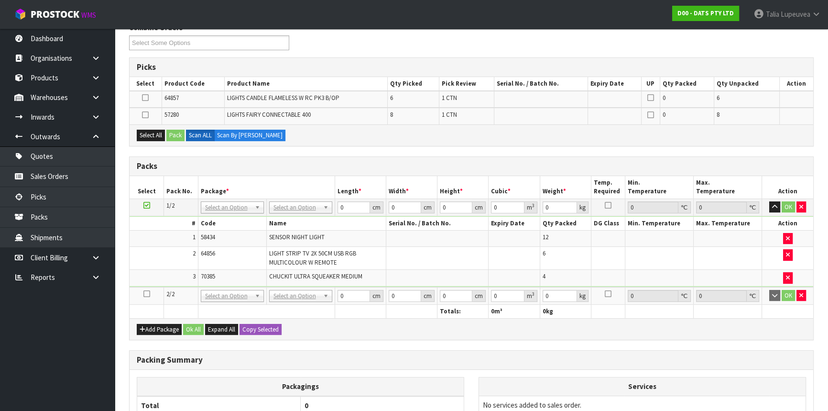
click at [143, 294] on icon at bounding box center [146, 294] width 7 height 0
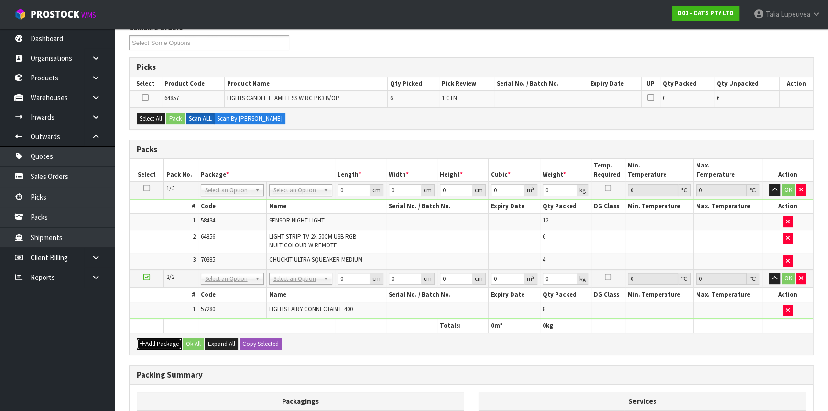
click at [157, 338] on button "Add Package" at bounding box center [159, 343] width 45 height 11
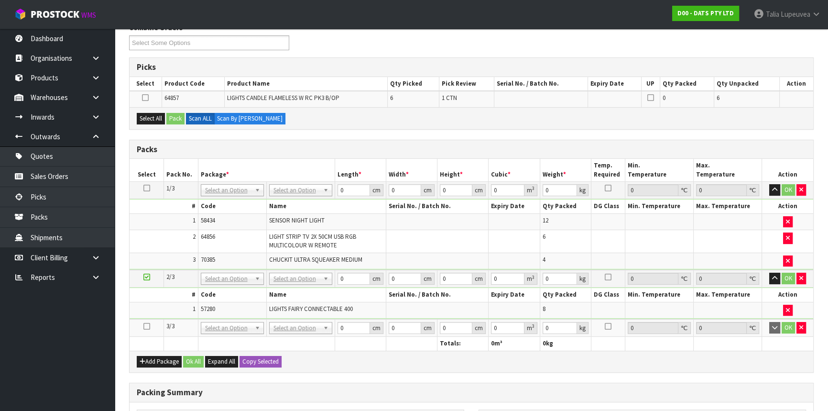
click at [144, 326] on icon at bounding box center [146, 326] width 7 height 0
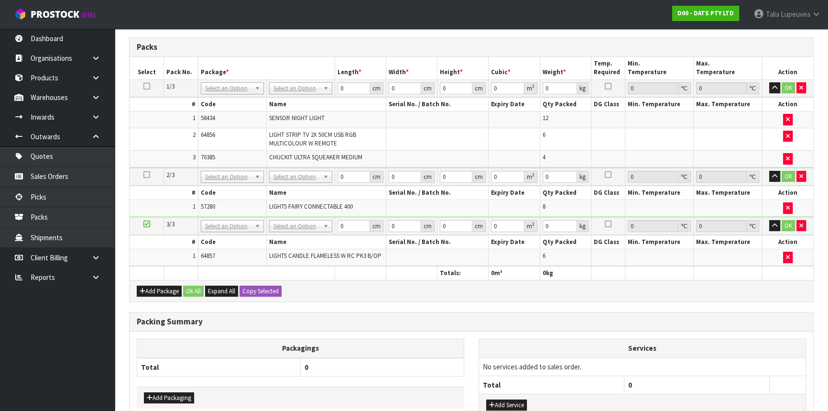
scroll to position [217, 0]
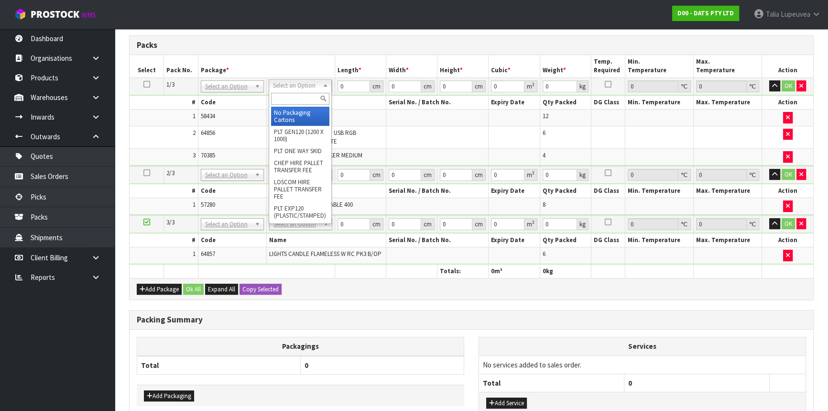
click at [311, 95] on input "text" at bounding box center [300, 99] width 58 height 12
type input "oc"
drag, startPoint x: 288, startPoint y: 109, endPoint x: 344, endPoint y: 76, distance: 65.0
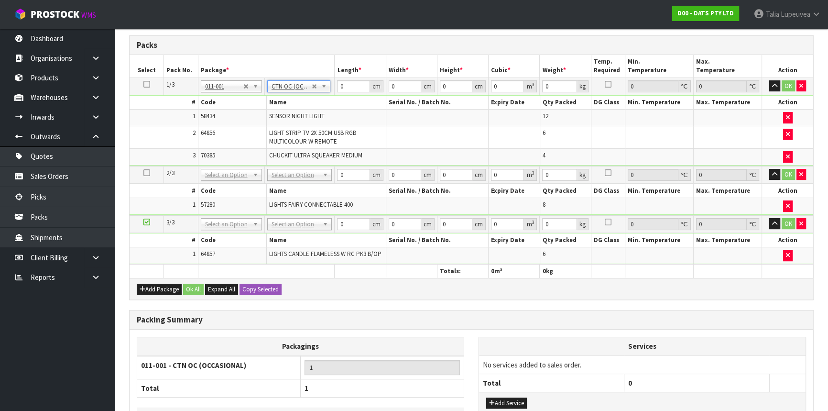
type input "3.93"
drag, startPoint x: 345, startPoint y: 86, endPoint x: 339, endPoint y: 93, distance: 9.5
click at [330, 97] on tbody "1/3 NONE 007-001 007-002 007-004 007-009 007-013 007-014 007-015 007-017 007-01…" at bounding box center [472, 121] width 684 height 88
type input "43"
type input "36"
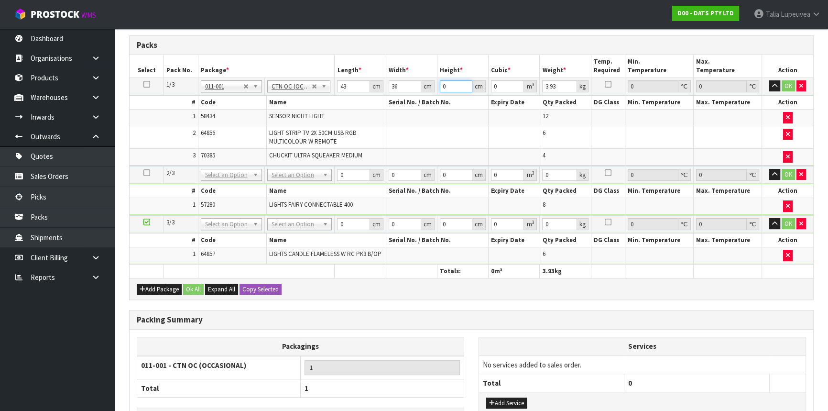
type input "2"
type input "0.003096"
type input "26"
type input "0.040248"
type input "26"
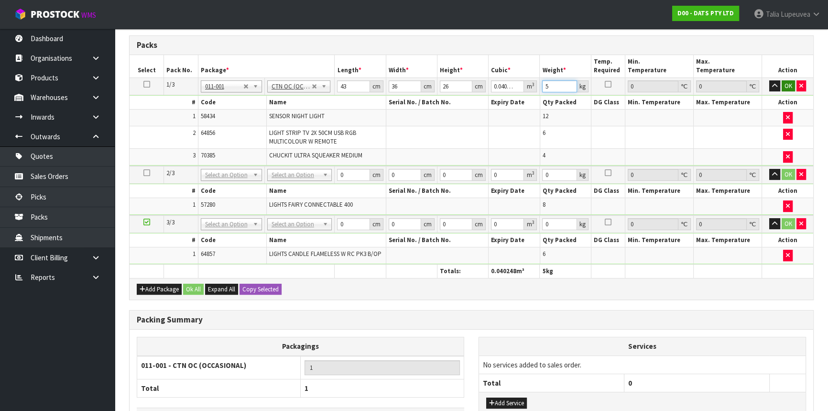
type input "5"
click at [790, 83] on button "OK" at bounding box center [788, 85] width 13 height 11
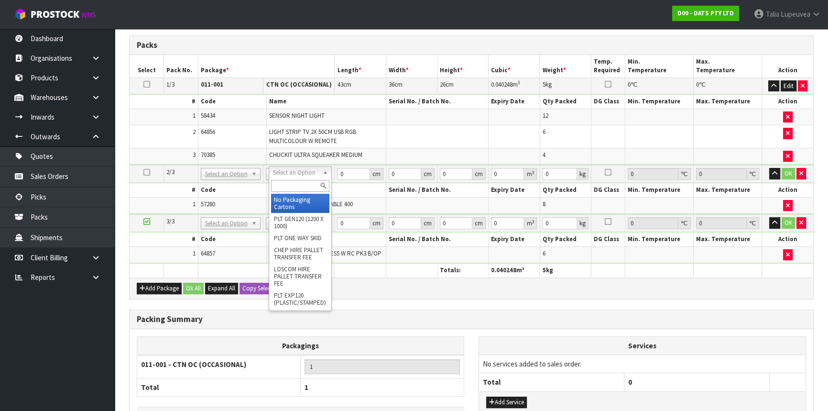
click at [300, 189] on input "text" at bounding box center [300, 186] width 59 height 12
type input "own"
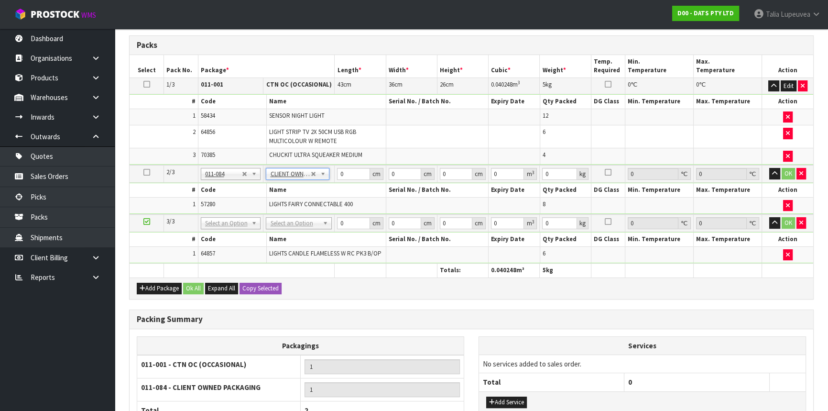
type input "8.7"
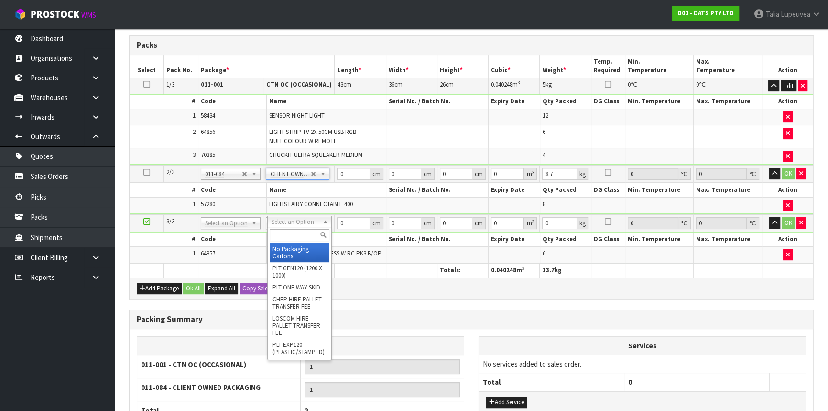
click at [303, 233] on input "text" at bounding box center [300, 235] width 60 height 12
type input "own"
type input "2"
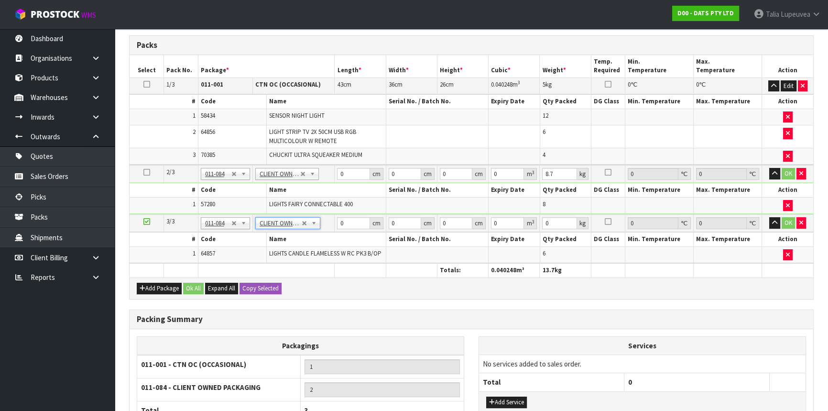
type input "5.6"
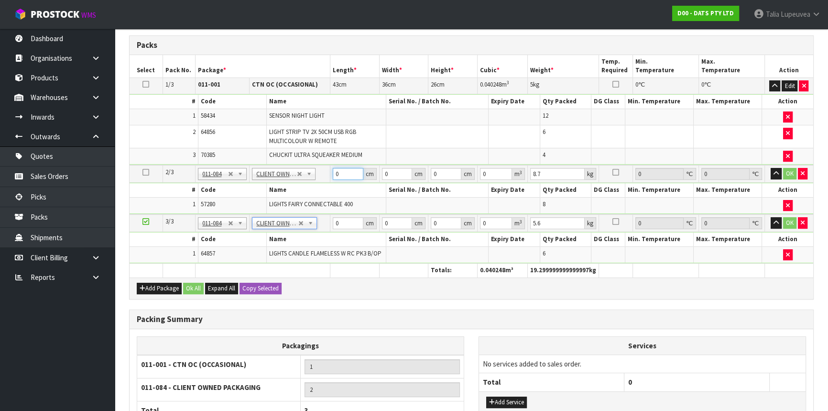
drag, startPoint x: 345, startPoint y: 172, endPoint x: 323, endPoint y: 179, distance: 23.1
click at [323, 179] on tr "2/3 NONE 007-001 007-002 007-004 007-009 007-013 007-014 007-015 007-017 007-01…" at bounding box center [472, 174] width 684 height 18
type input "51"
type input "24"
type input "3"
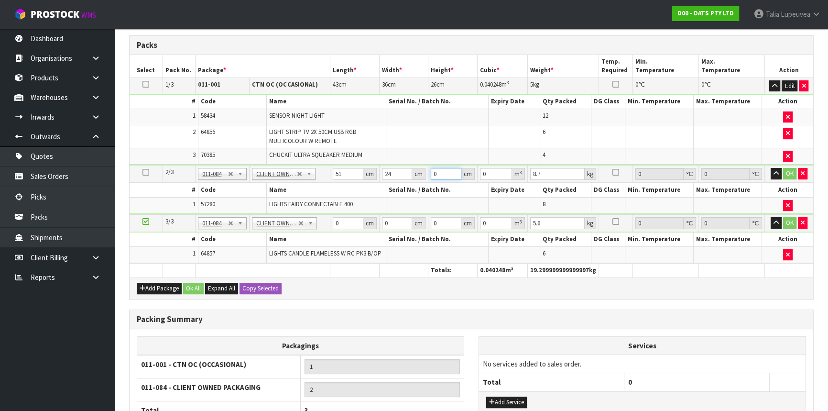
type input "0.003672"
type input "37"
type input "0.045288"
type input "37"
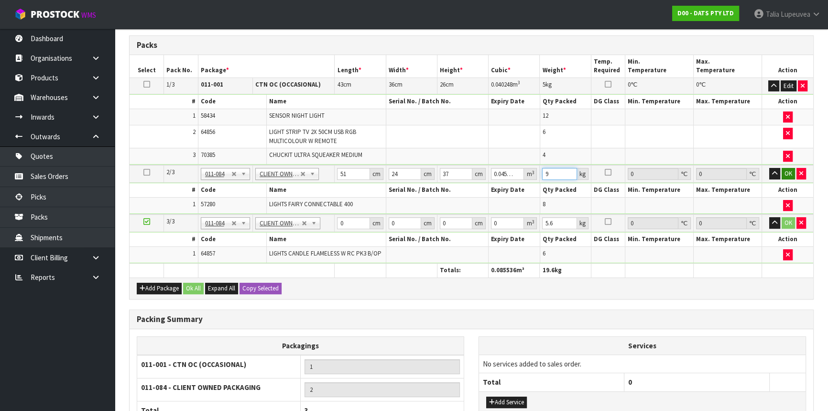
type input "9"
click at [785, 169] on button "OK" at bounding box center [788, 173] width 13 height 11
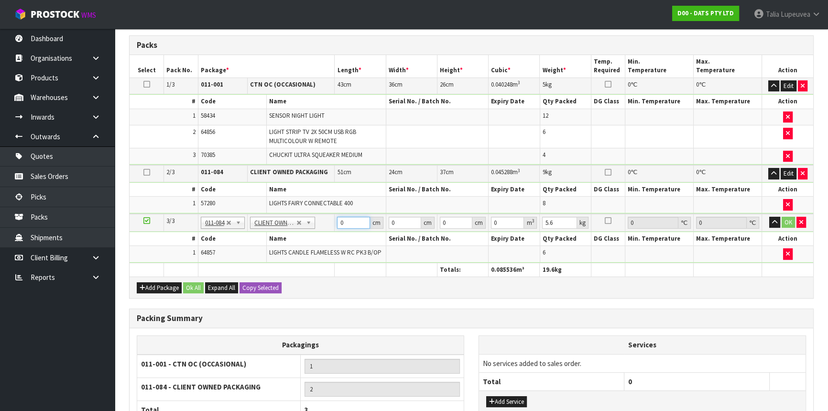
drag, startPoint x: 346, startPoint y: 218, endPoint x: 320, endPoint y: 226, distance: 26.8
click at [320, 226] on tr "3/3 NONE 007-001 007-002 007-004 007-009 007-013 007-014 007-015 007-017 007-01…" at bounding box center [472, 223] width 684 height 18
type input "30"
type input "27"
type input "3"
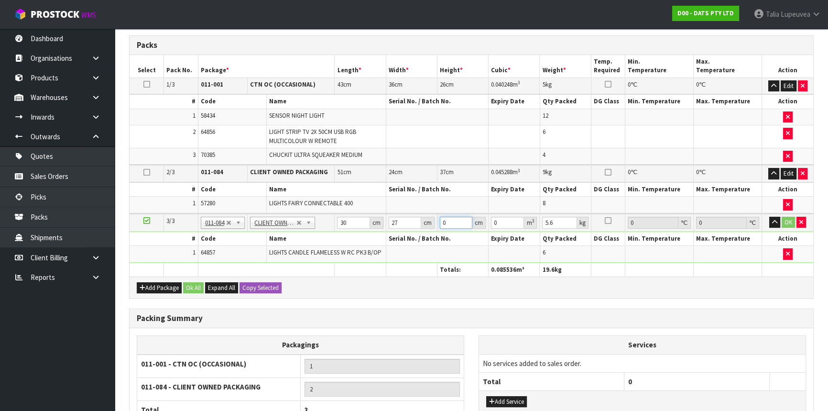
type input "0.00243"
type input "36"
type input "0.02916"
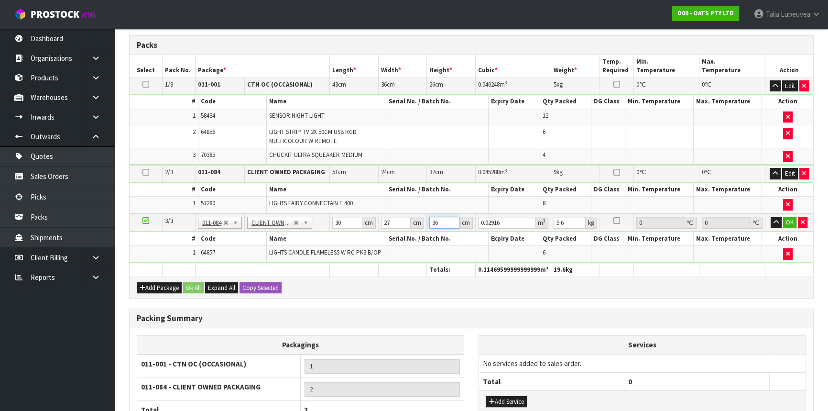
type input "36"
type input "6"
click at [788, 219] on button "OK" at bounding box center [789, 222] width 13 height 11
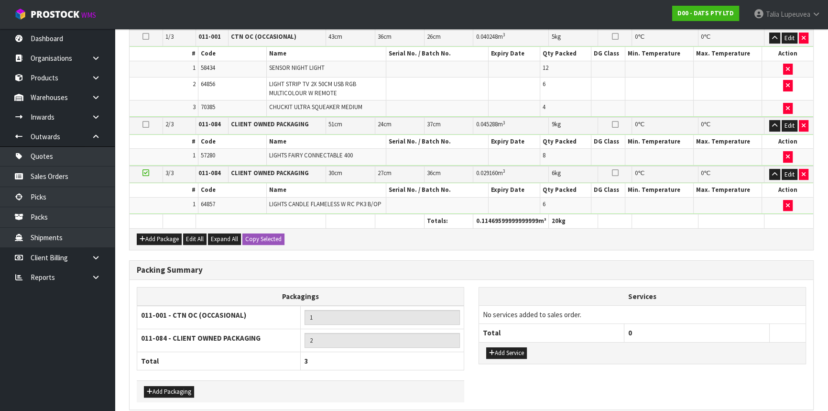
scroll to position [306, 0]
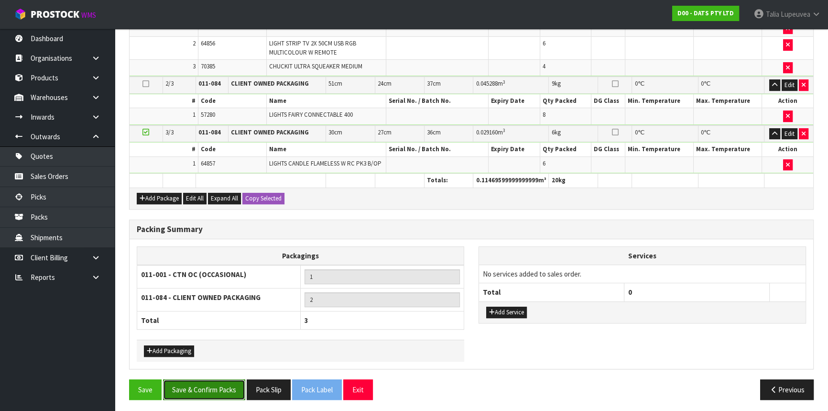
click at [229, 392] on button "Save & Confirm Packs" at bounding box center [204, 389] width 82 height 21
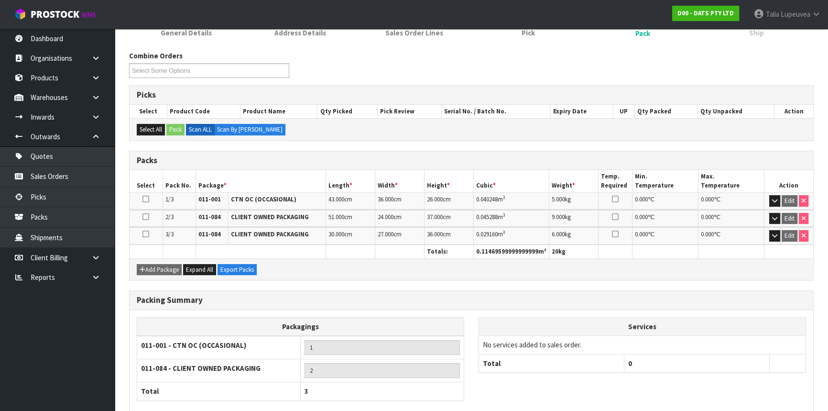
scroll to position [187, 0]
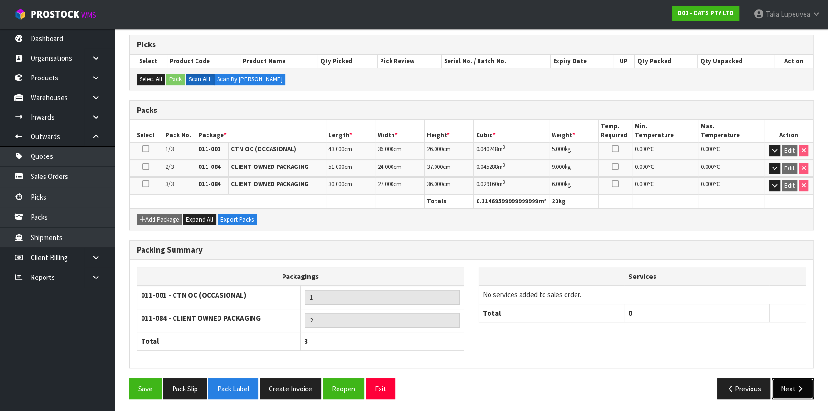
click at [784, 379] on button "Next" at bounding box center [793, 388] width 42 height 21
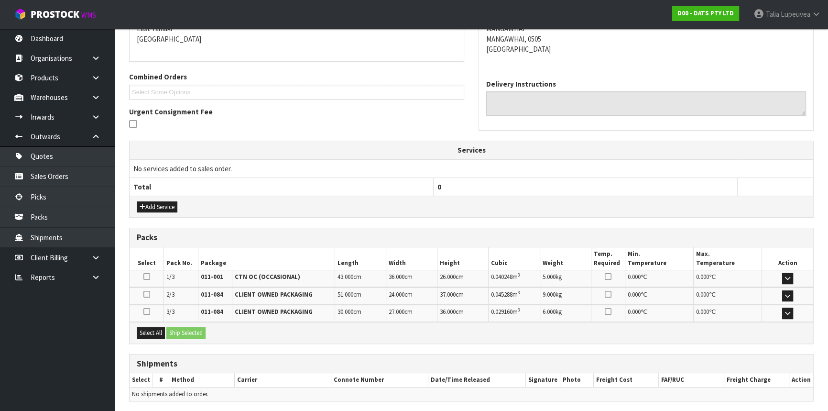
scroll to position [244, 0]
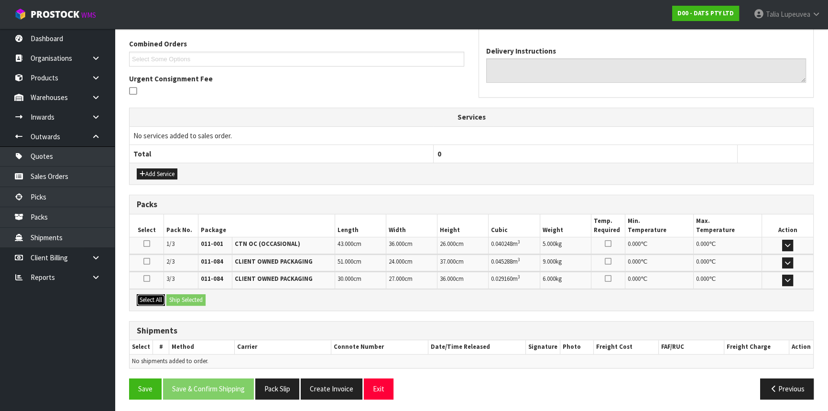
drag, startPoint x: 147, startPoint y: 300, endPoint x: 184, endPoint y: 299, distance: 37.3
click at [148, 299] on button "Select All" at bounding box center [151, 299] width 28 height 11
drag, startPoint x: 193, startPoint y: 297, endPoint x: 231, endPoint y: 287, distance: 39.7
click at [194, 297] on button "Ship Selected" at bounding box center [185, 299] width 39 height 11
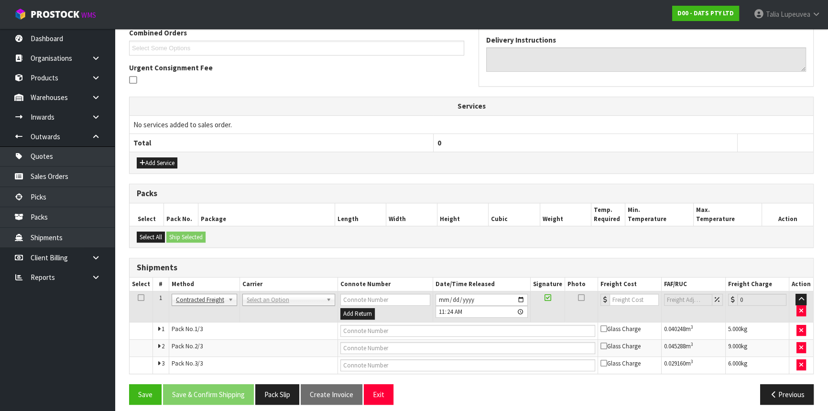
scroll to position [261, 0]
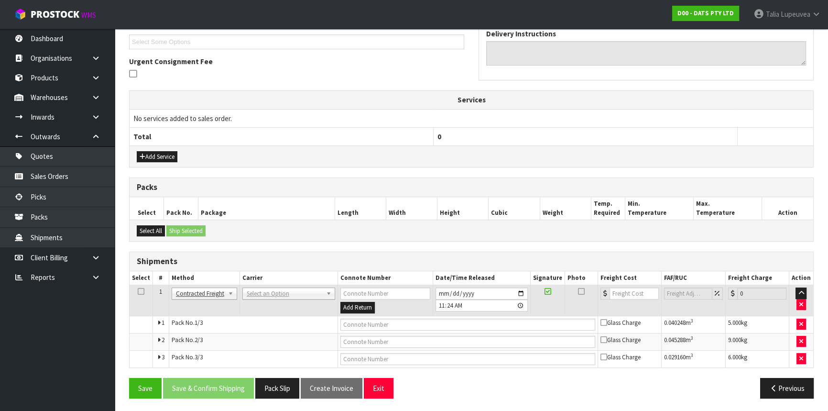
drag, startPoint x: 286, startPoint y: 292, endPoint x: 278, endPoint y: 307, distance: 18.0
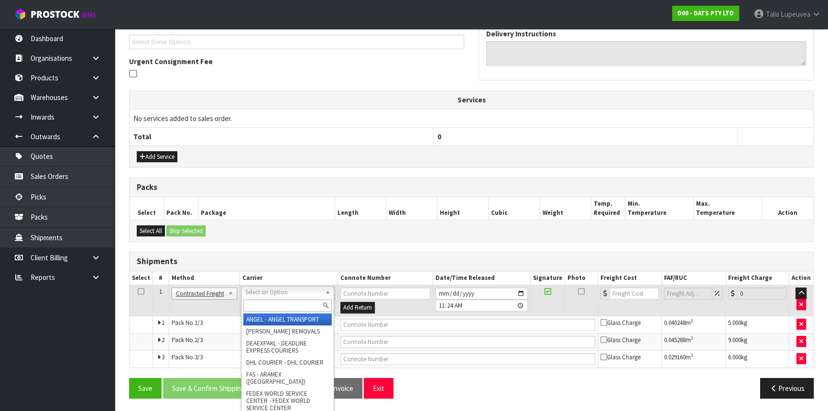
click at [278, 307] on input "text" at bounding box center [287, 305] width 88 height 12
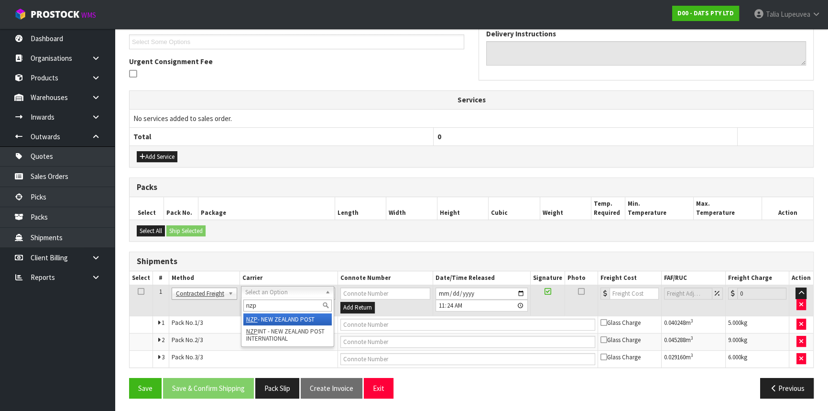
type input "nzp"
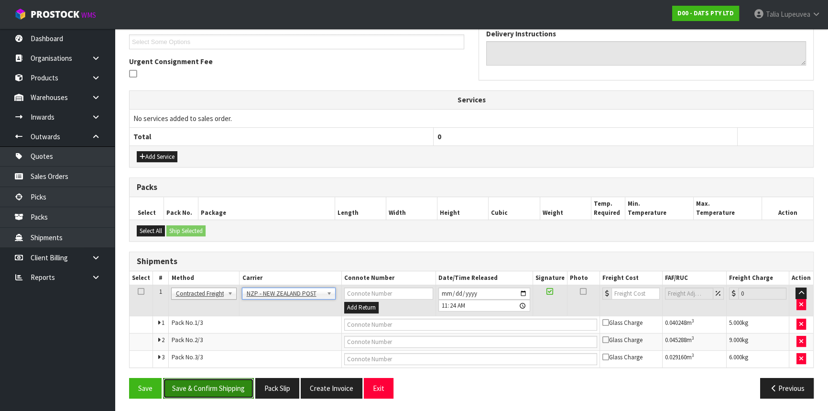
click at [231, 379] on button "Save & Confirm Shipping" at bounding box center [208, 388] width 91 height 21
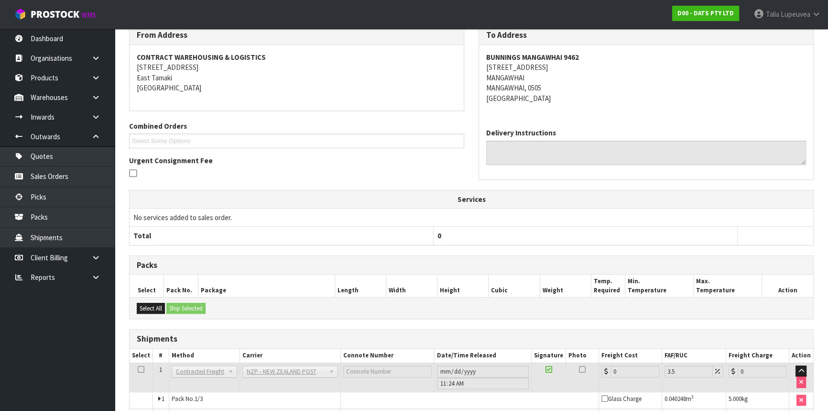
scroll to position [246, 0]
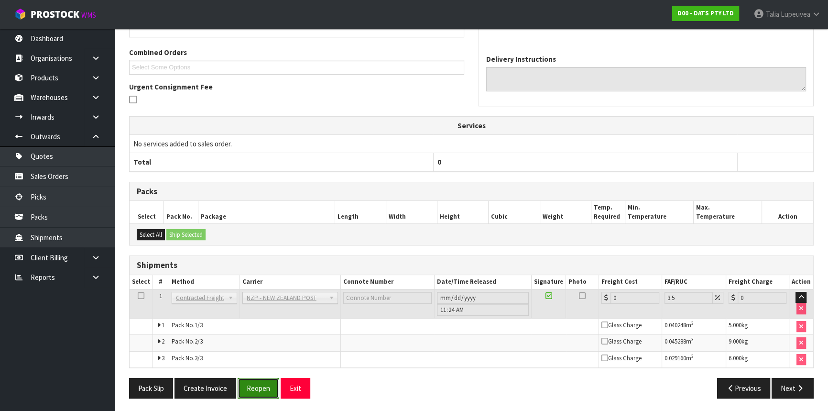
click at [252, 378] on button "Reopen" at bounding box center [259, 388] width 42 height 21
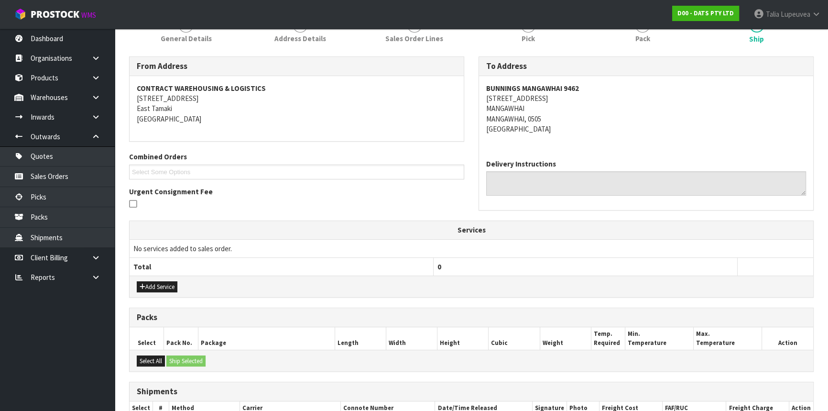
scroll to position [261, 0]
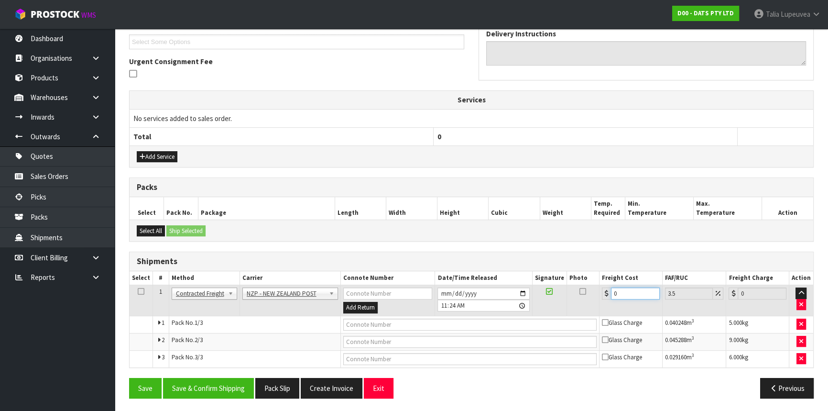
drag, startPoint x: 622, startPoint y: 292, endPoint x: 573, endPoint y: 286, distance: 49.1
click at [573, 286] on tr "1 Client Local Pickup Customer Local Pickup Company Freight Contracted Freight …" at bounding box center [472, 300] width 684 height 31
type input "1"
type input "1.03"
type input "12"
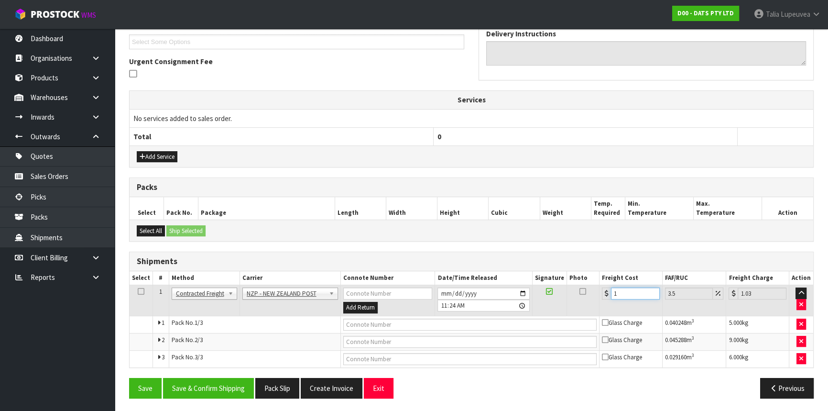
type input "12.42"
type input "12.6"
type input "13.04"
type input "12.66"
type input "13.1"
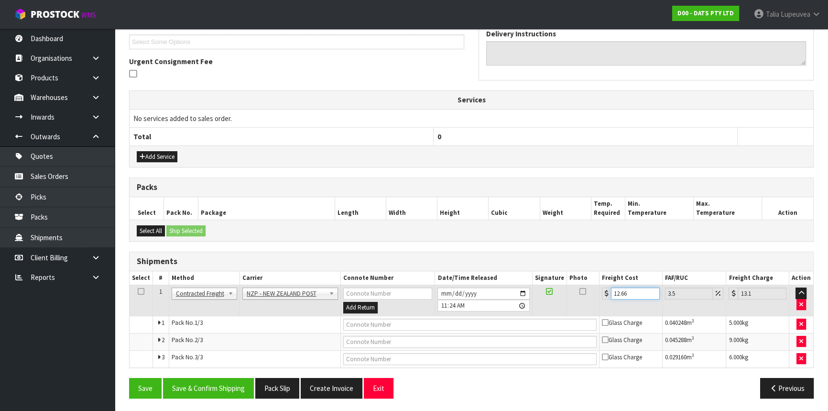
type input "12.6"
type input "13.04"
click at [228, 389] on button "Save & Confirm Shipping" at bounding box center [208, 388] width 91 height 21
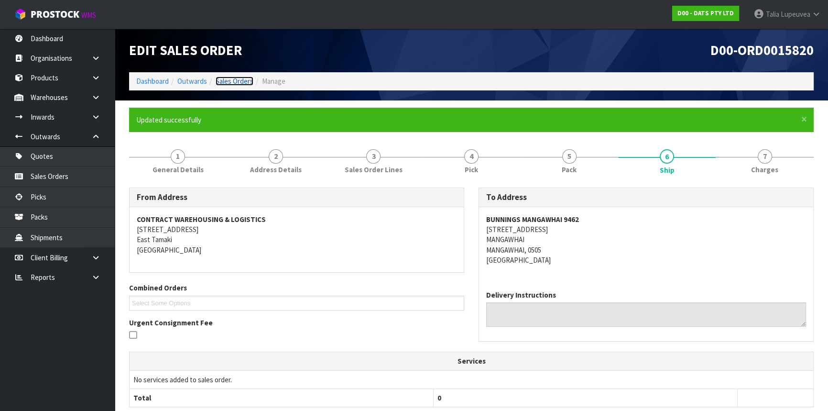
click at [231, 78] on link "Sales Orders" at bounding box center [235, 81] width 38 height 9
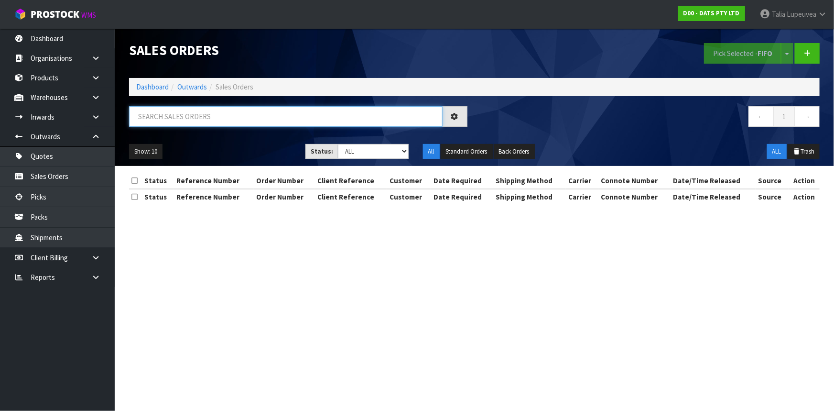
click at [223, 113] on input "text" at bounding box center [286, 116] width 314 height 21
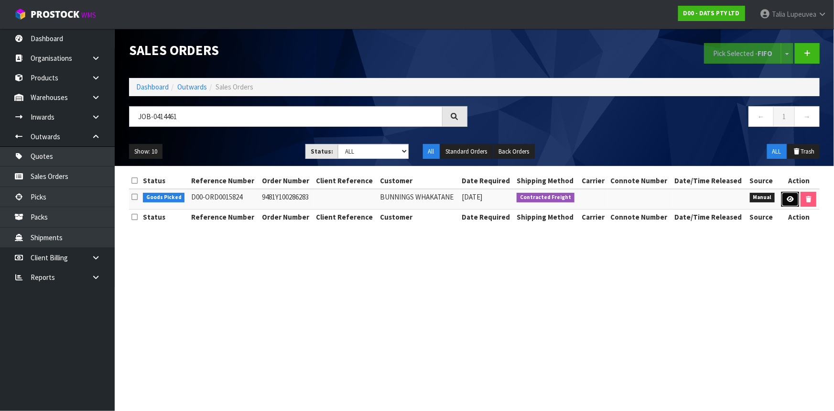
click at [785, 194] on link at bounding box center [791, 199] width 18 height 15
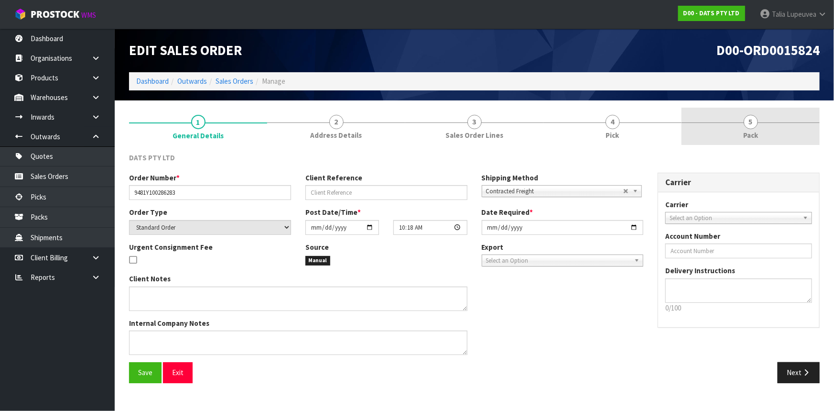
click at [765, 137] on link "5 Pack" at bounding box center [751, 127] width 138 height 38
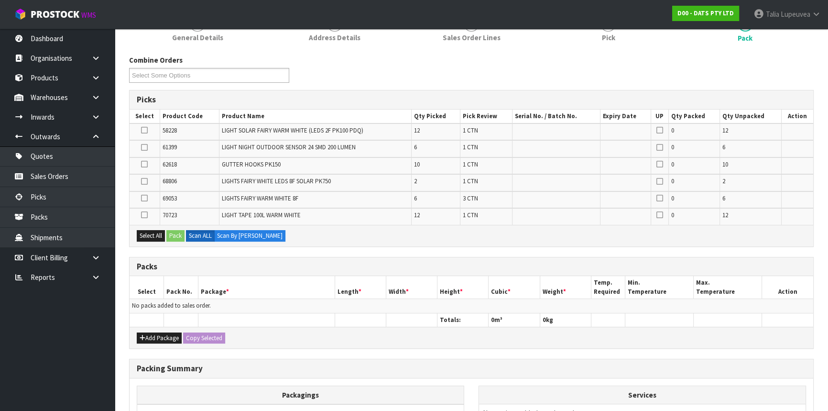
scroll to position [130, 0]
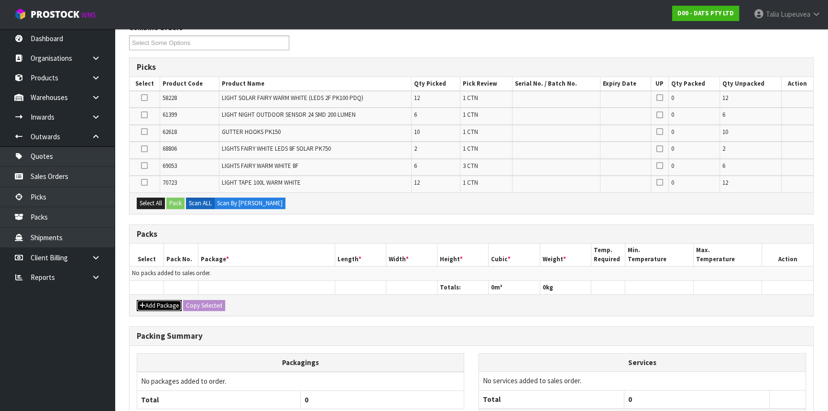
drag, startPoint x: 154, startPoint y: 302, endPoint x: 149, endPoint y: 293, distance: 10.7
click at [154, 302] on button "Add Package" at bounding box center [159, 305] width 45 height 11
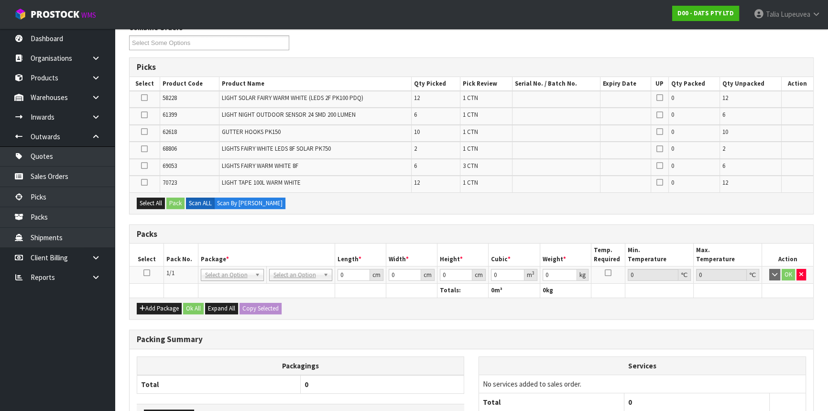
drag, startPoint x: 145, startPoint y: 272, endPoint x: 141, endPoint y: 263, distance: 9.2
click at [145, 273] on icon at bounding box center [146, 273] width 7 height 0
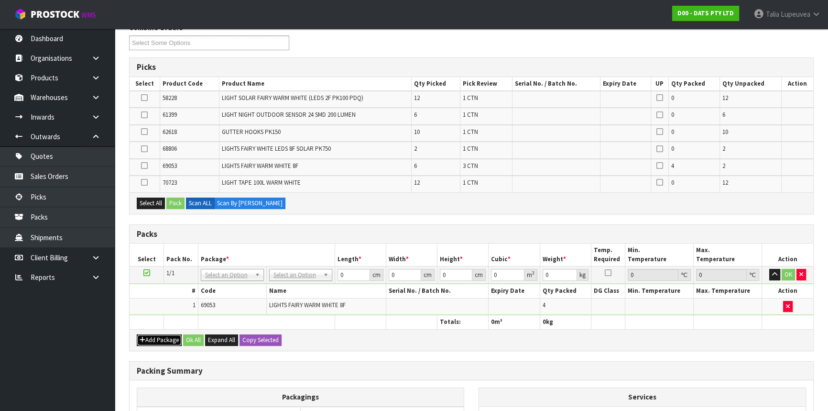
click at [159, 335] on button "Add Package" at bounding box center [159, 339] width 45 height 11
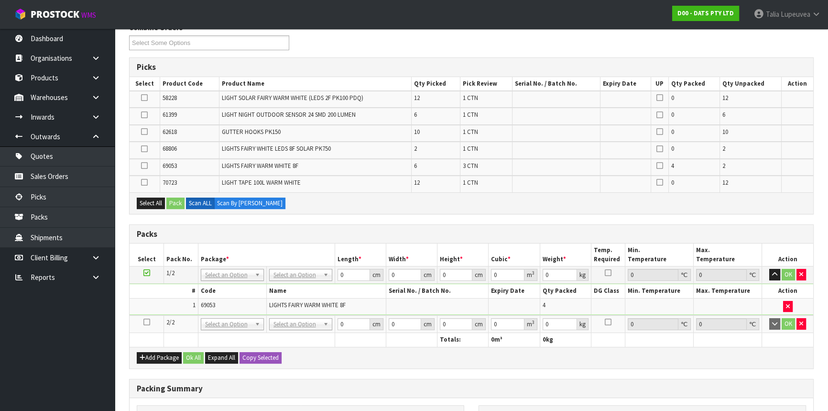
click at [147, 322] on icon at bounding box center [146, 322] width 7 height 0
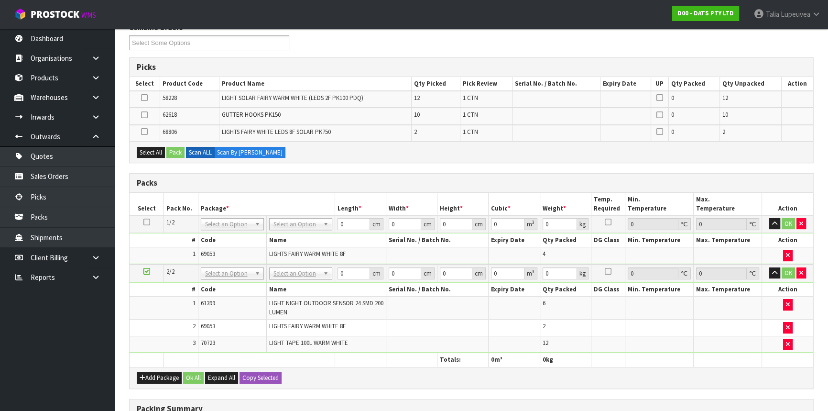
click at [148, 271] on icon at bounding box center [146, 271] width 7 height 0
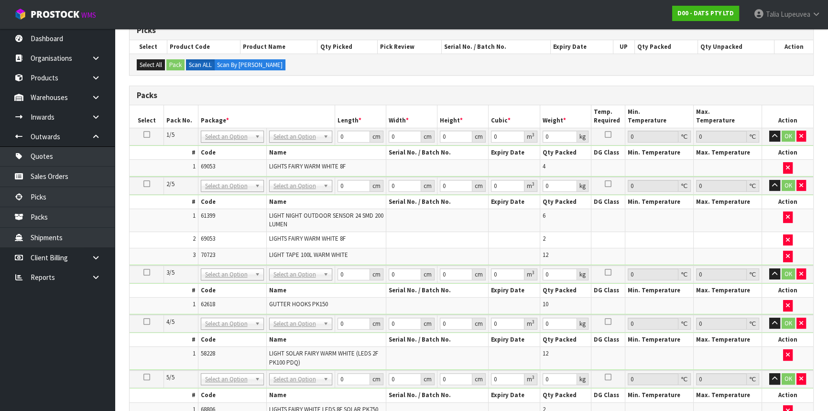
scroll to position [217, 0]
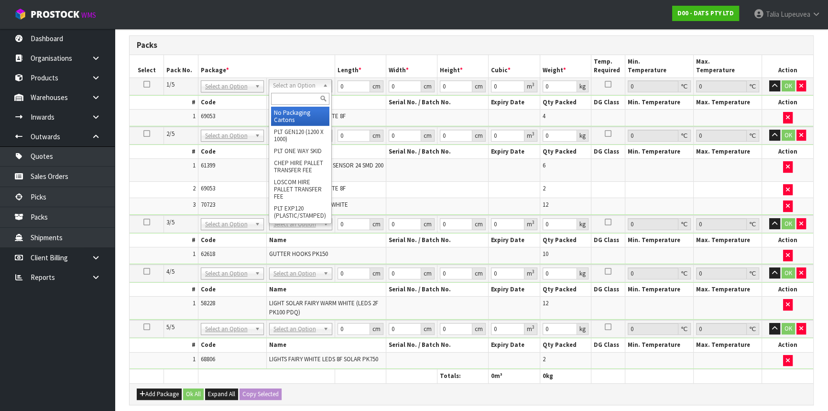
click at [296, 97] on input "text" at bounding box center [300, 99] width 58 height 12
click at [311, 98] on input "text" at bounding box center [303, 99] width 58 height 12
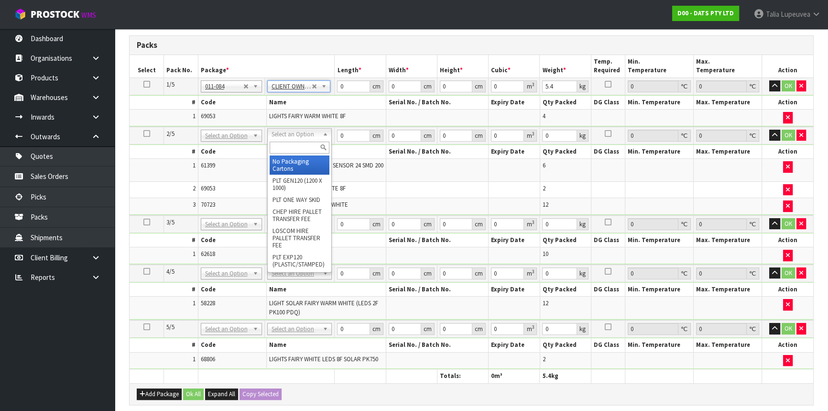
click at [302, 150] on input "text" at bounding box center [300, 148] width 60 height 12
drag, startPoint x: 298, startPoint y: 168, endPoint x: 279, endPoint y: 247, distance: 81.8
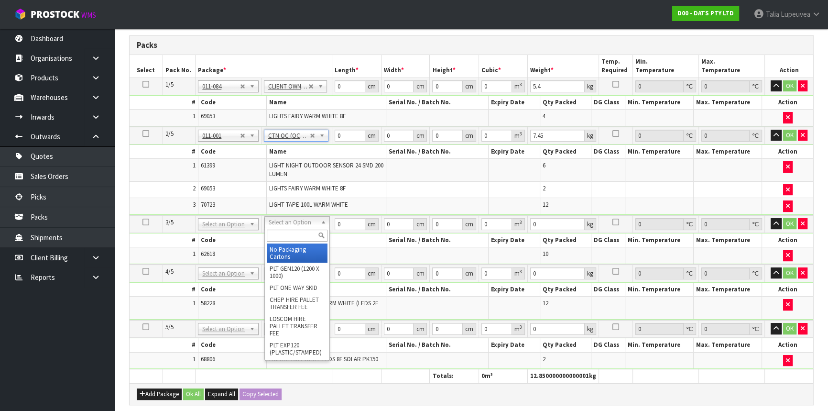
click at [299, 231] on input "text" at bounding box center [297, 236] width 61 height 12
click at [301, 242] on div "own" at bounding box center [297, 236] width 65 height 16
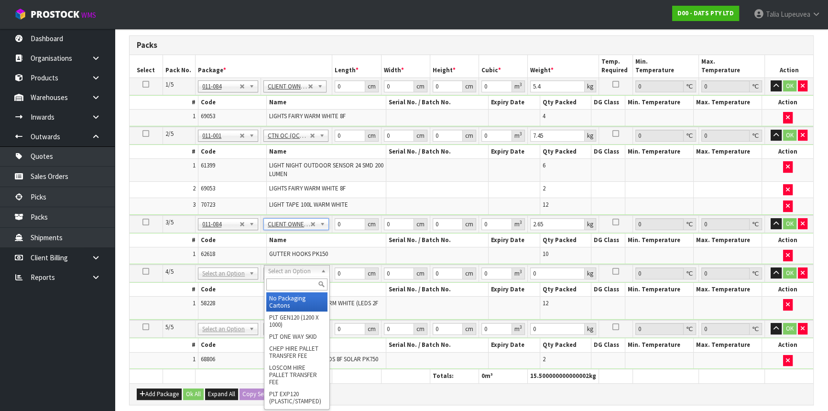
drag, startPoint x: 300, startPoint y: 281, endPoint x: 286, endPoint y: 281, distance: 13.9
click at [299, 282] on input "text" at bounding box center [296, 284] width 61 height 12
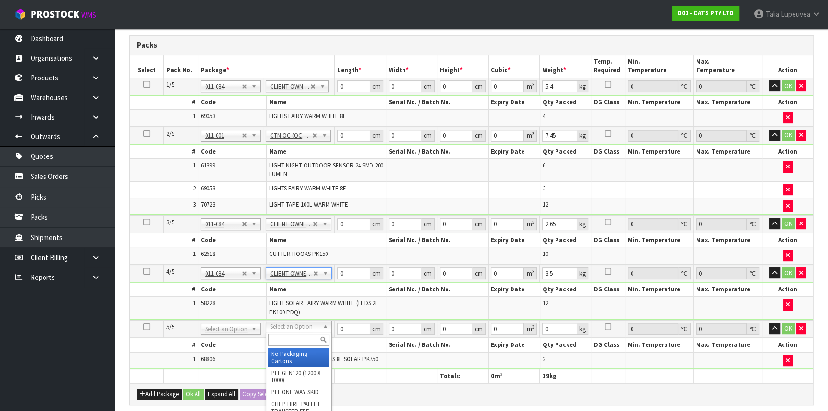
click at [296, 337] on input "text" at bounding box center [298, 340] width 61 height 12
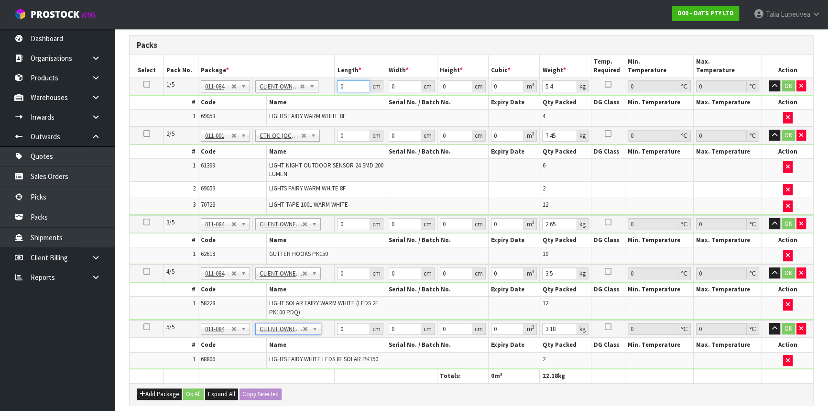
drag, startPoint x: 349, startPoint y: 86, endPoint x: 308, endPoint y: 95, distance: 41.7
click at [309, 95] on tbody "1/5 NONE 007-001 007-002 007-004 007-009 007-013 007-014 007-015 007-017 007-01…" at bounding box center [472, 101] width 684 height 49
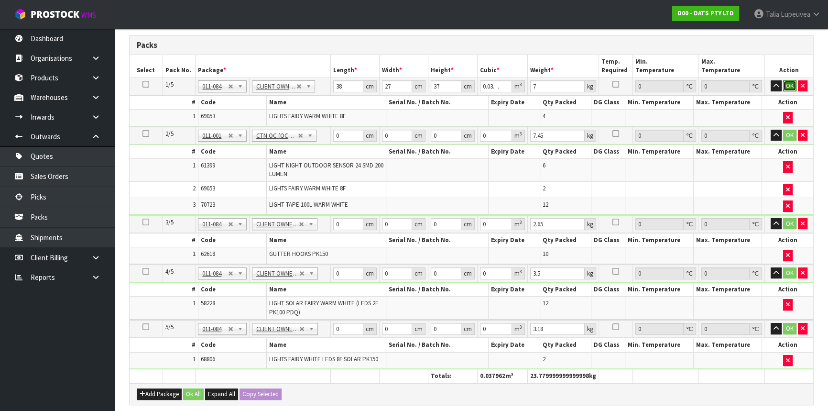
click at [790, 80] on button "OK" at bounding box center [789, 85] width 13 height 11
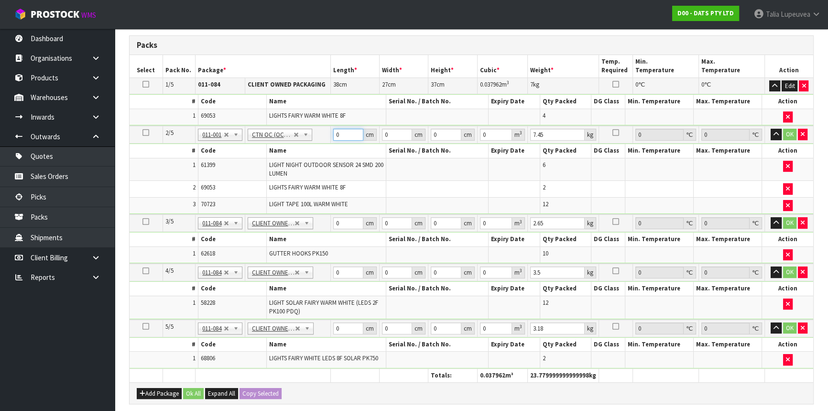
drag, startPoint x: 340, startPoint y: 134, endPoint x: 325, endPoint y: 159, distance: 29.4
click at [315, 160] on tbody "2/5 NONE 007-001 007-002 007-004 007-009 007-013 007-014 007-015 007-017 007-01…" at bounding box center [472, 170] width 684 height 88
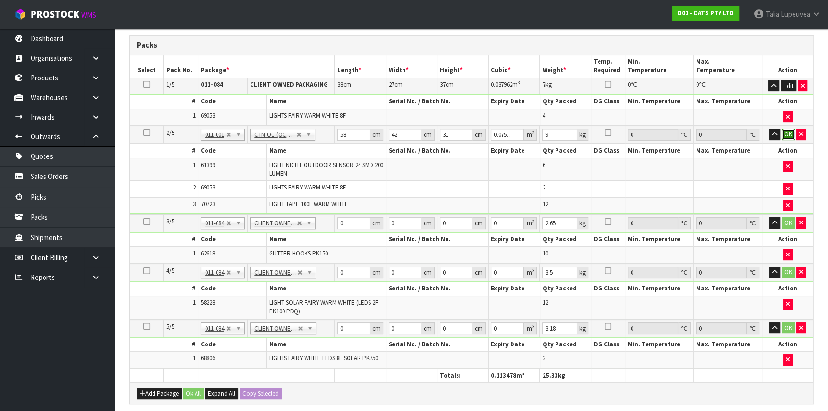
click at [786, 133] on button "OK" at bounding box center [788, 134] width 13 height 11
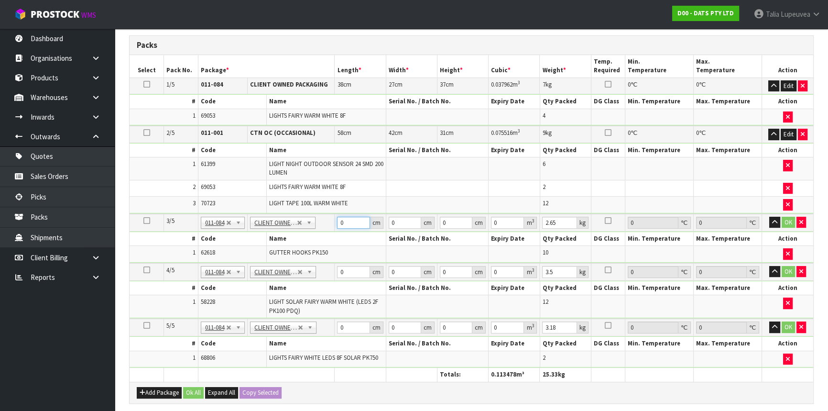
drag, startPoint x: 349, startPoint y: 219, endPoint x: 312, endPoint y: 221, distance: 36.9
click at [312, 221] on tr "3/5 NONE 007-001 007-002 007-004 007-009 007-013 007-014 007-015 007-017 007-01…" at bounding box center [472, 223] width 684 height 18
click at [791, 223] on button "OK" at bounding box center [788, 222] width 13 height 11
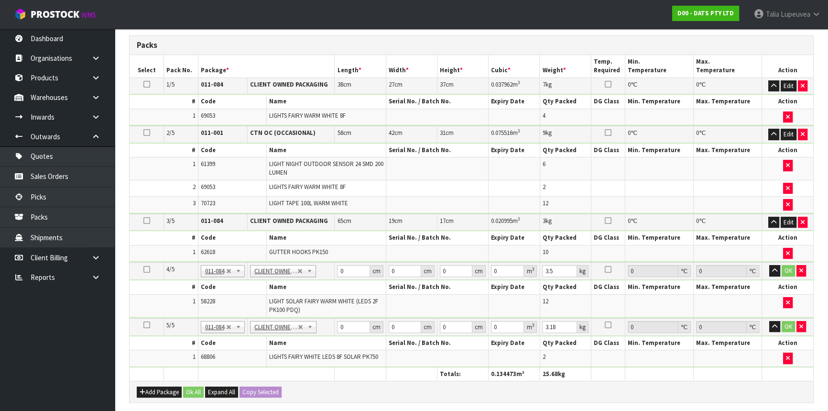
scroll to position [261, 0]
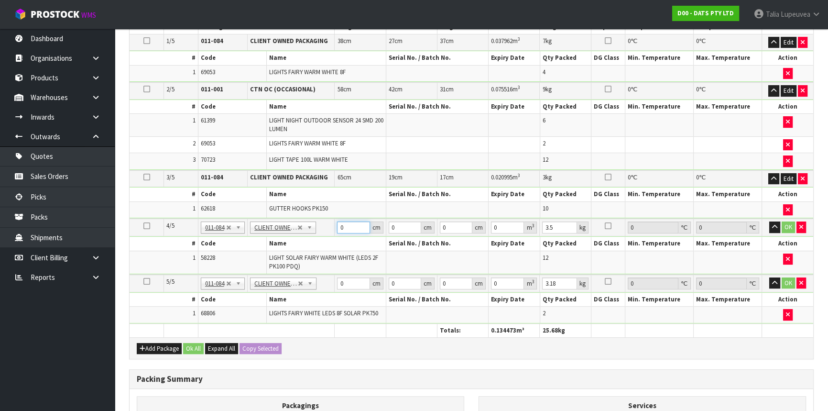
drag, startPoint x: 354, startPoint y: 223, endPoint x: 330, endPoint y: 224, distance: 23.9
click at [330, 224] on tr "4/5 NONE 007-001 007-002 007-004 007-009 007-013 007-014 007-015 007-017 007-01…" at bounding box center [472, 228] width 684 height 18
click at [781, 223] on td "OK" at bounding box center [787, 228] width 51 height 18
click at [782, 223] on button "OK" at bounding box center [788, 226] width 13 height 11
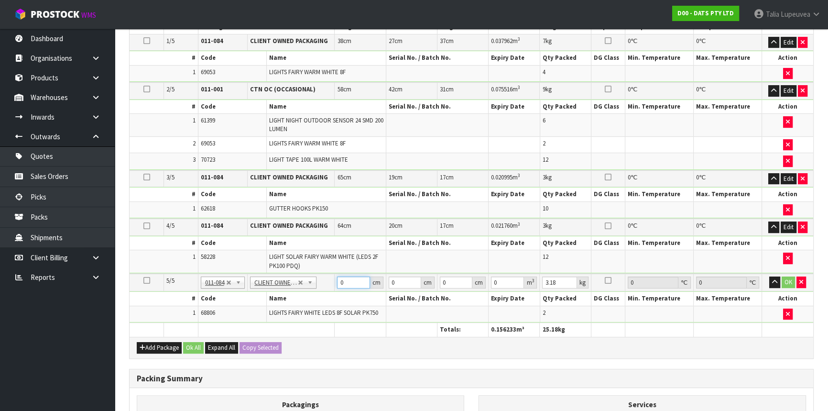
drag, startPoint x: 353, startPoint y: 284, endPoint x: 324, endPoint y: 289, distance: 29.6
click at [324, 289] on tbody "5/5 NONE 007-001 007-002 007-004 007-009 007-013 007-014 007-015 007-017 007-01…" at bounding box center [472, 298] width 684 height 49
click at [793, 282] on button "OK" at bounding box center [788, 281] width 13 height 11
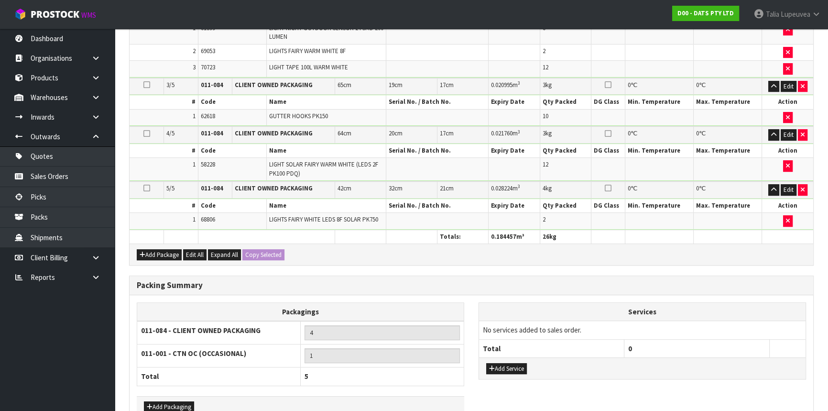
scroll to position [408, 0]
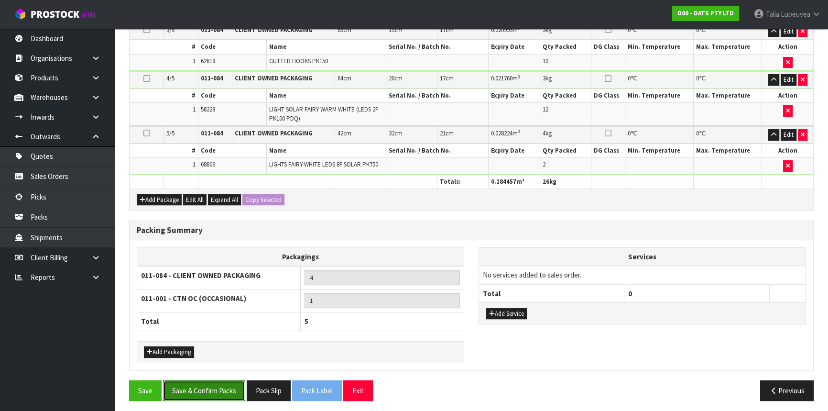
click at [216, 382] on button "Save & Confirm Packs" at bounding box center [204, 390] width 82 height 21
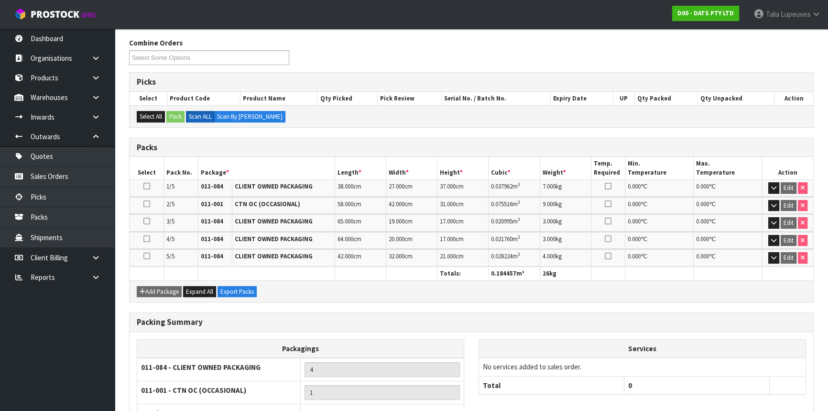
scroll to position [221, 0]
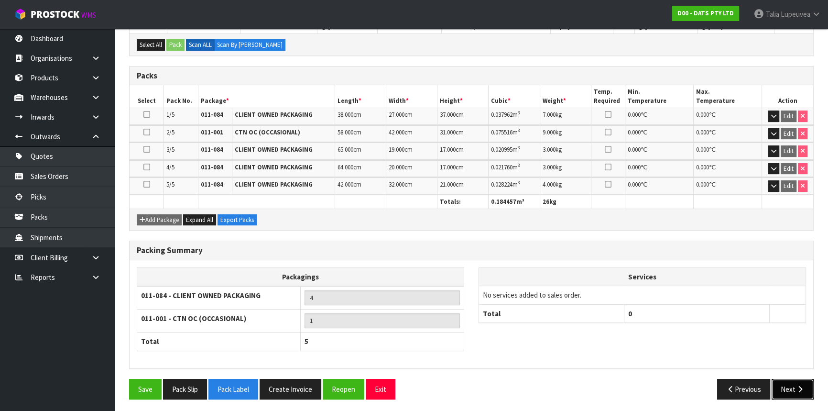
click at [779, 384] on button "Next" at bounding box center [793, 389] width 42 height 21
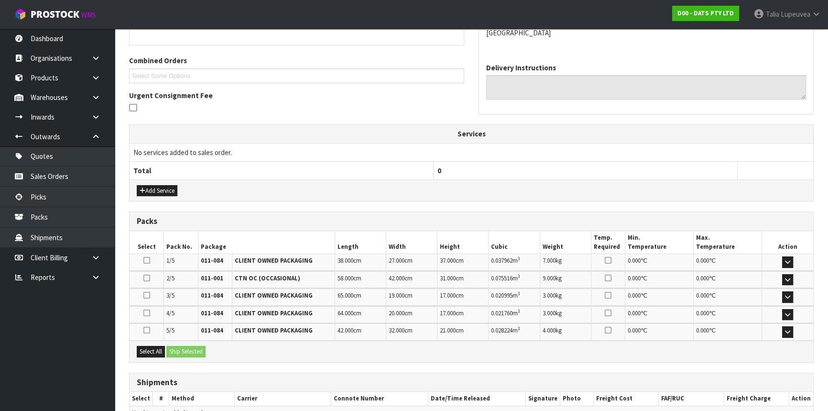
scroll to position [279, 0]
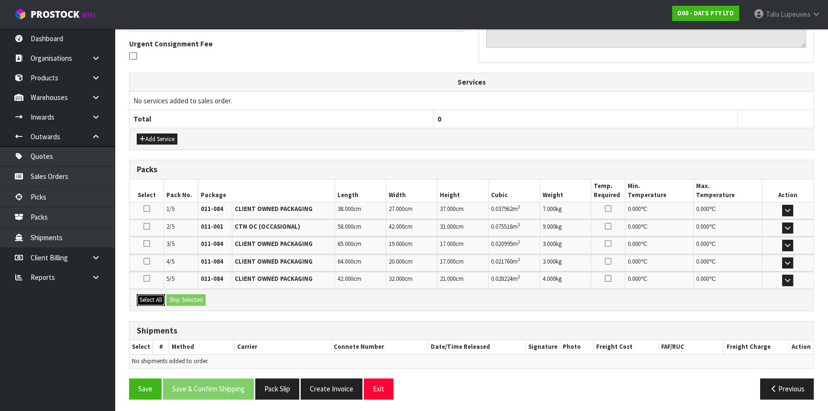
drag, startPoint x: 149, startPoint y: 299, endPoint x: 198, endPoint y: 299, distance: 48.8
click at [149, 299] on button "Select All" at bounding box center [151, 299] width 28 height 11
click at [198, 299] on button "Ship Selected" at bounding box center [185, 299] width 39 height 11
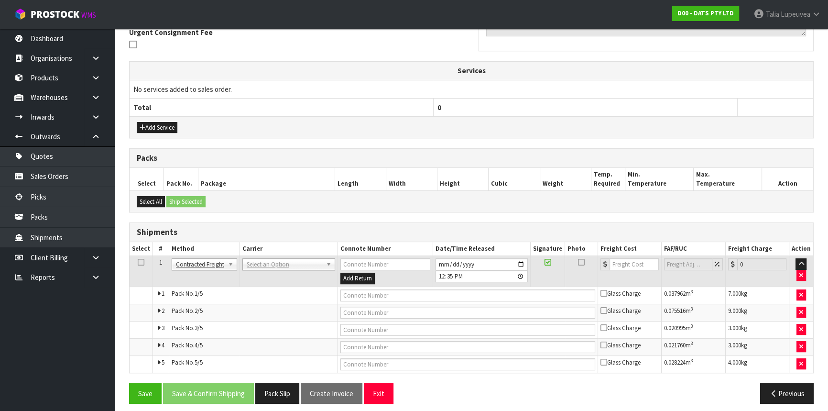
scroll to position [296, 0]
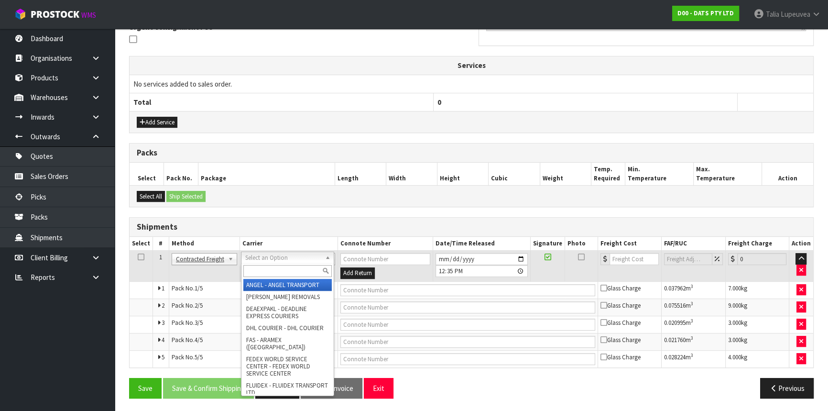
click at [276, 271] on input "text" at bounding box center [287, 271] width 88 height 12
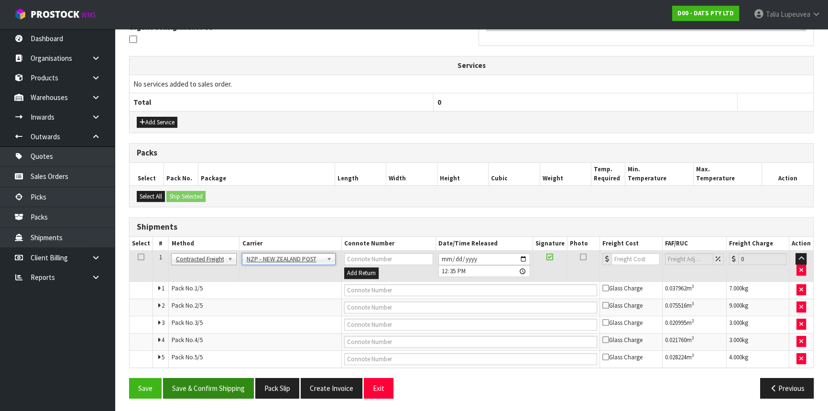
drag, startPoint x: 221, startPoint y: 402, endPoint x: 222, endPoint y: 396, distance: 5.9
click at [222, 395] on div "Save Save & Confirm Shipping Pack Slip Create Invoice Exit Previous" at bounding box center [471, 392] width 699 height 28
click at [222, 392] on button "Save & Confirm Shipping" at bounding box center [208, 388] width 91 height 21
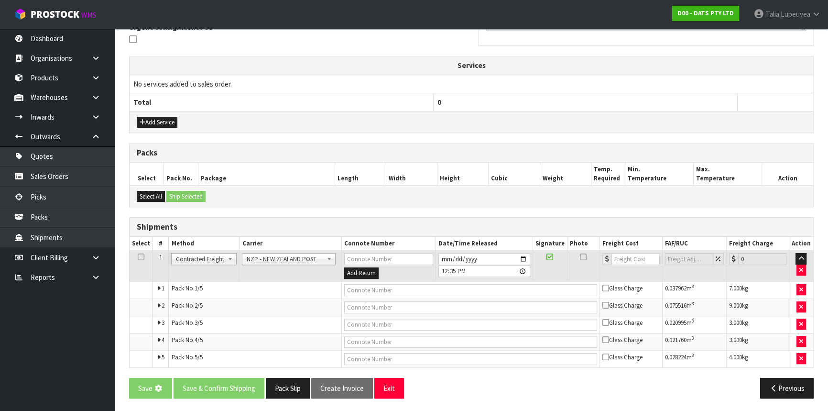
scroll to position [0, 0]
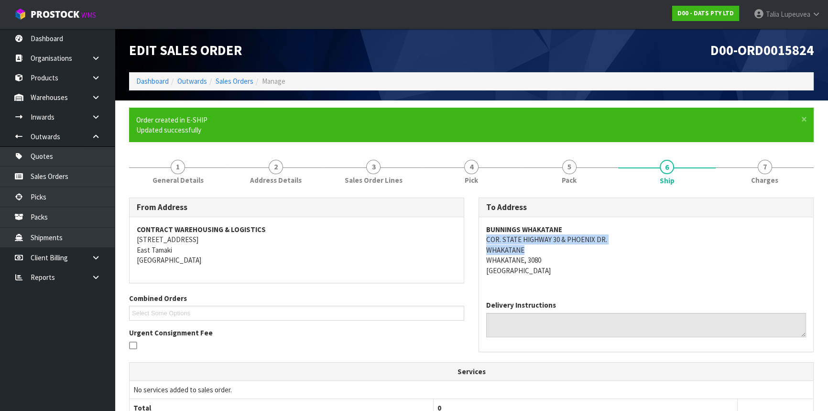
drag, startPoint x: 485, startPoint y: 239, endPoint x: 626, endPoint y: 252, distance: 140.8
click at [626, 252] on div "BUNNINGS WHAKATANE COR. STATE HIGHWAY 30 & PHOENIX DR. WHAKATANE WHAKATANE, 308…" at bounding box center [646, 255] width 334 height 76
copy address "COR. STATE HIGHWAY 30 & PHOENIX DR. WHAKATANE"
click at [677, 260] on address "BUNNINGS WHAKATANE COR. STATE HIGHWAY 30 & PHOENIX DR. WHAKATANE WHAKATANE, 308…" at bounding box center [646, 249] width 320 height 51
drag, startPoint x: 623, startPoint y: 237, endPoint x: 485, endPoint y: 243, distance: 137.9
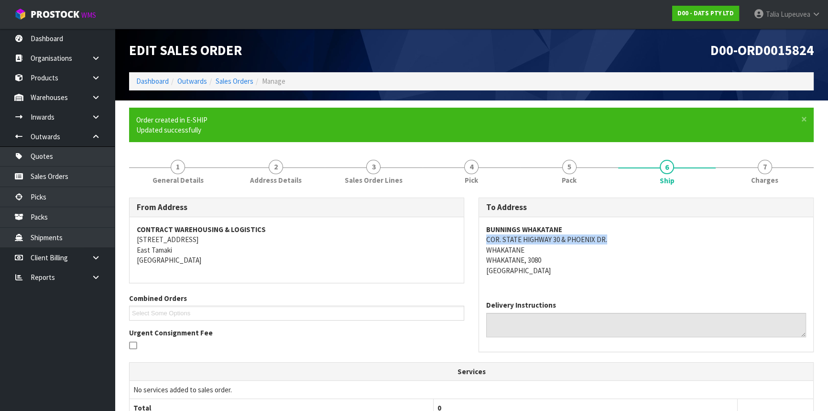
click at [485, 243] on div "BUNNINGS WHAKATANE COR. STATE HIGHWAY 30 & PHOENIX DR. WHAKATANE WHAKATANE, 308…" at bounding box center [646, 255] width 334 height 76
copy address "COR. STATE HIGHWAY 30 & PHOENIX DR."
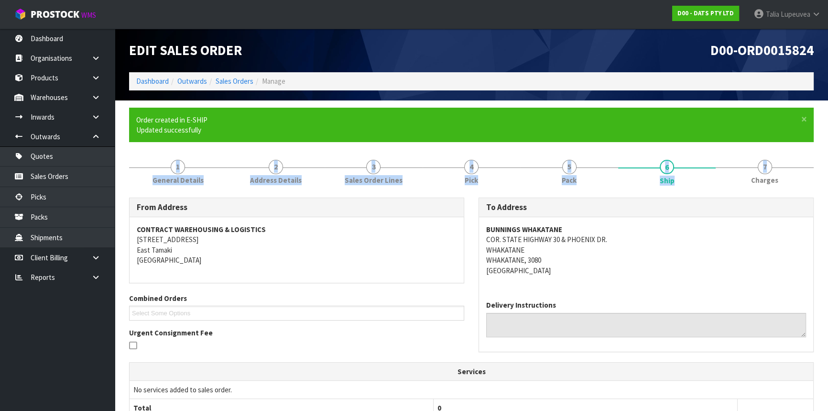
drag, startPoint x: 777, startPoint y: 142, endPoint x: 789, endPoint y: 133, distance: 14.7
click at [784, 136] on form "× Close Order created in E-SHIP Updated successfully 1 General Details 2 Addres…" at bounding box center [471, 396] width 685 height 577
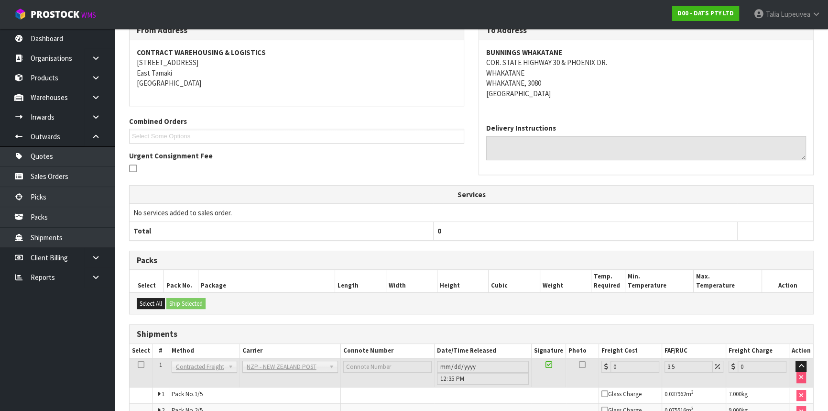
scroll to position [279, 0]
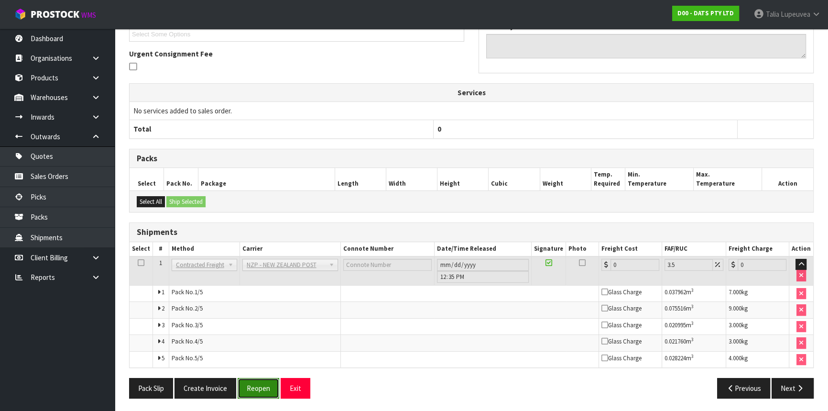
click at [249, 378] on button "Reopen" at bounding box center [259, 388] width 42 height 21
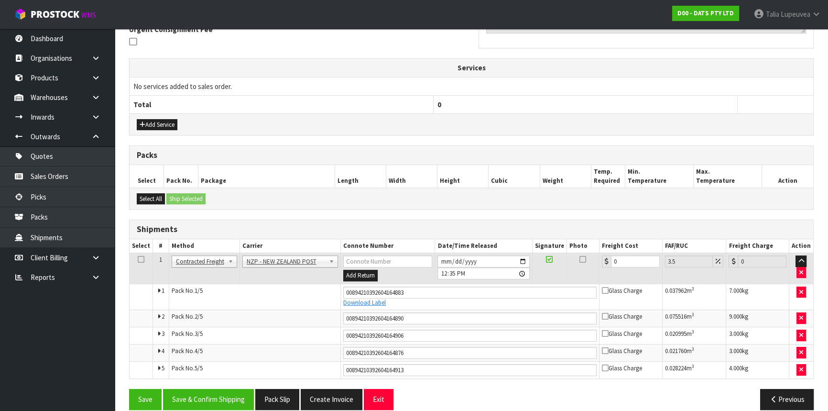
scroll to position [304, 0]
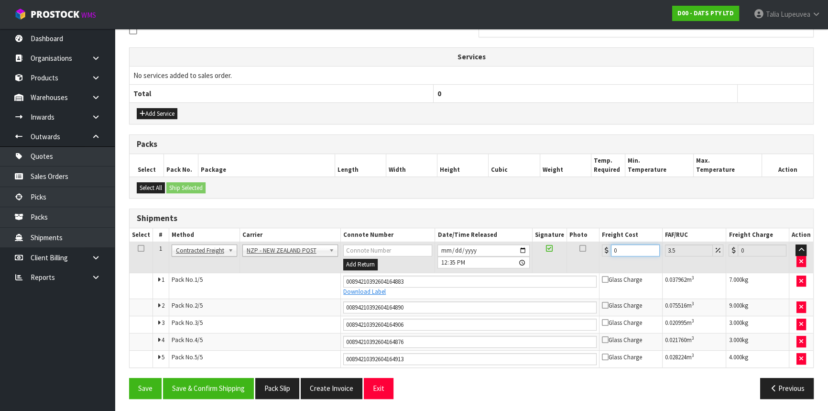
drag, startPoint x: 626, startPoint y: 249, endPoint x: 598, endPoint y: 272, distance: 35.6
click at [598, 272] on tbody "1 Client Local Pickup Customer Local Pickup Company Freight Contracted Freight …" at bounding box center [472, 304] width 684 height 125
click at [227, 388] on button "Save & Confirm Shipping" at bounding box center [208, 388] width 91 height 21
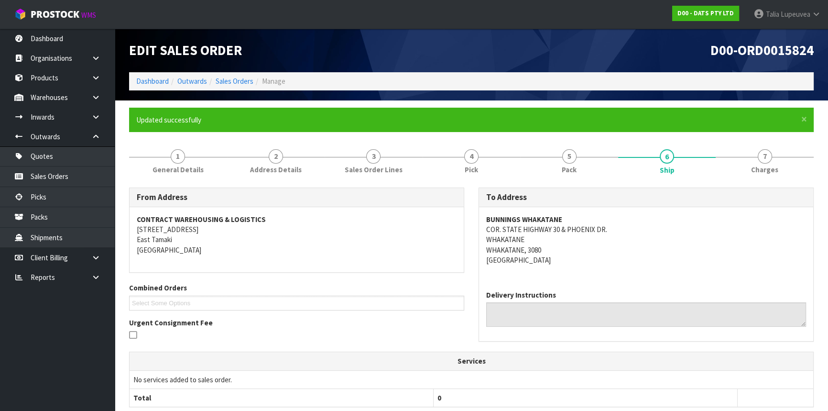
scroll to position [0, 0]
click at [241, 77] on link "Sales Orders" at bounding box center [235, 81] width 38 height 9
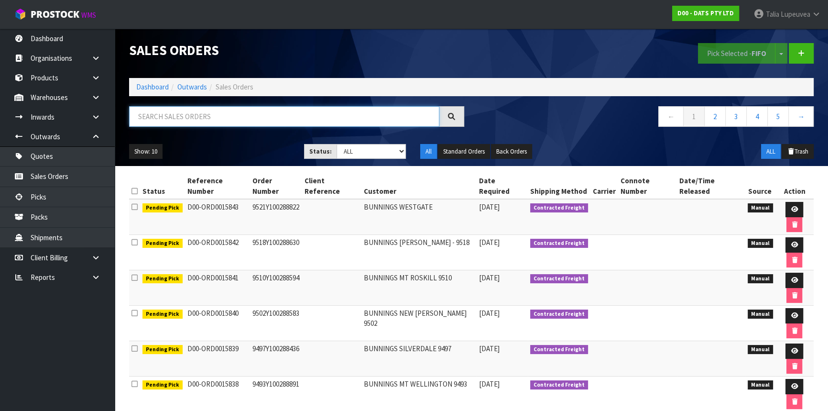
click at [230, 110] on input "text" at bounding box center [284, 116] width 310 height 21
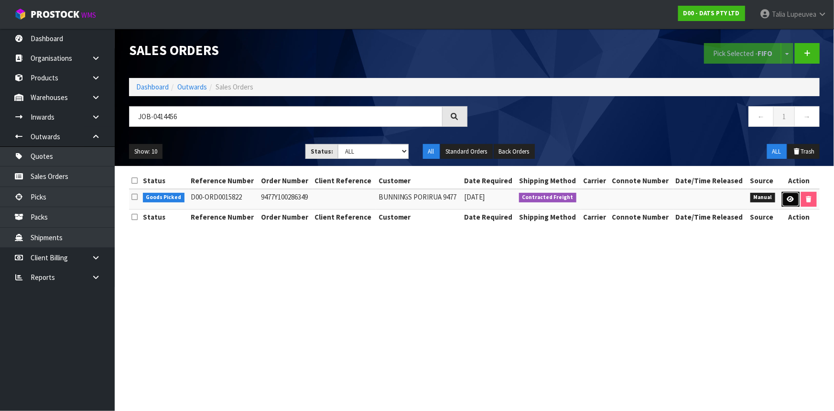
click at [789, 196] on icon at bounding box center [791, 199] width 7 height 6
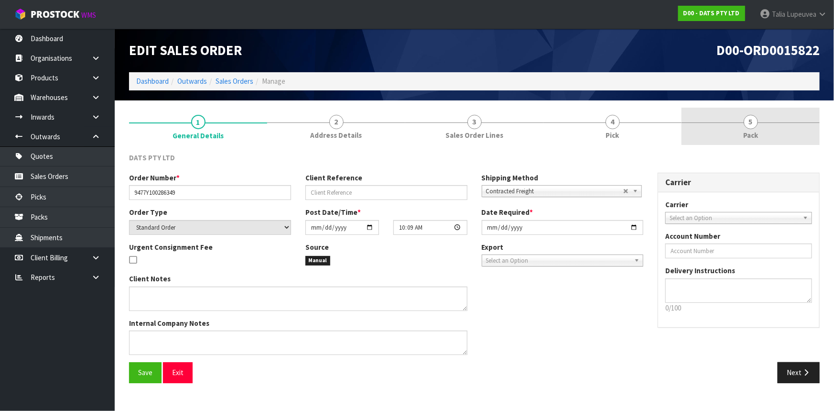
click at [784, 136] on link "5 Pack" at bounding box center [751, 127] width 138 height 38
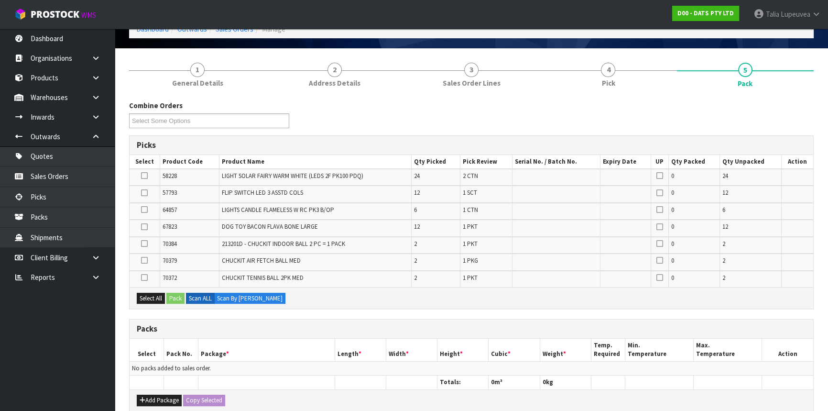
scroll to position [130, 0]
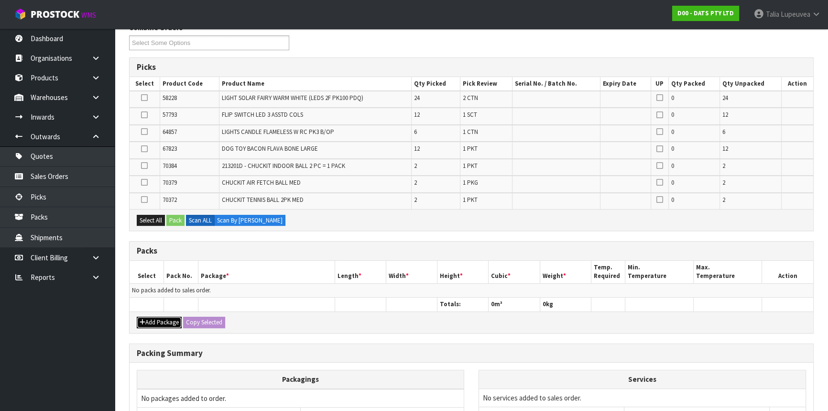
click at [175, 322] on button "Add Package" at bounding box center [159, 322] width 45 height 11
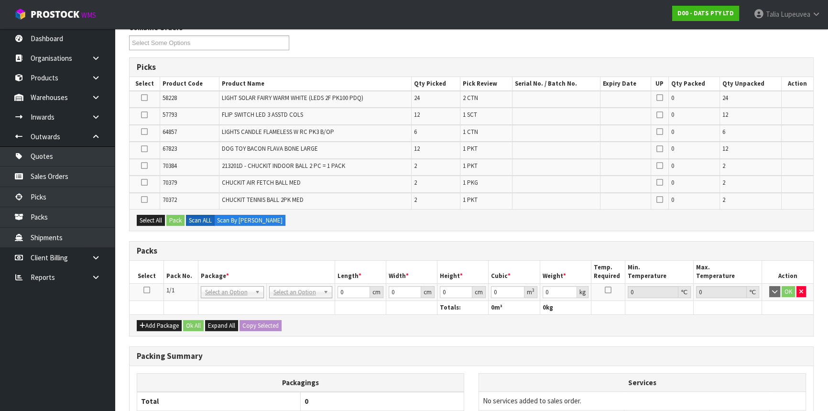
click at [149, 292] on td at bounding box center [147, 291] width 34 height 17
click at [149, 290] on icon at bounding box center [146, 290] width 7 height 0
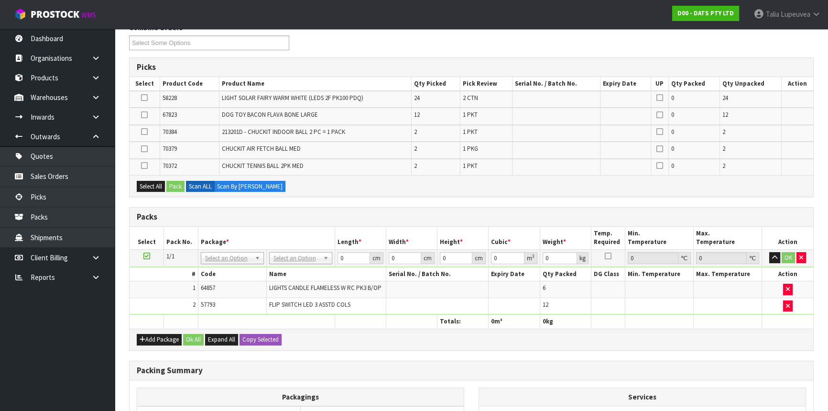
click at [145, 256] on icon at bounding box center [146, 256] width 7 height 0
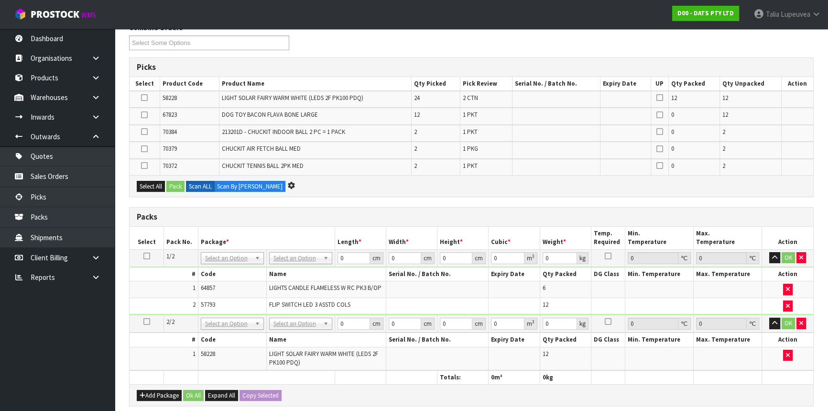
scroll to position [0, 0]
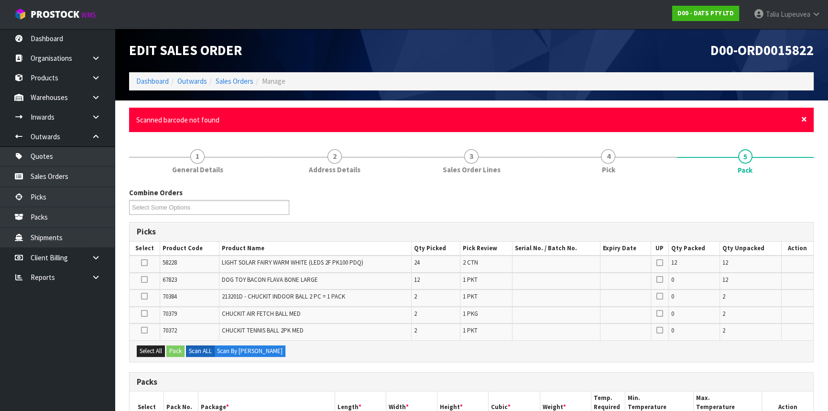
click at [803, 118] on span "×" at bounding box center [804, 118] width 6 height 13
click at [804, 121] on span "×" at bounding box center [804, 118] width 6 height 13
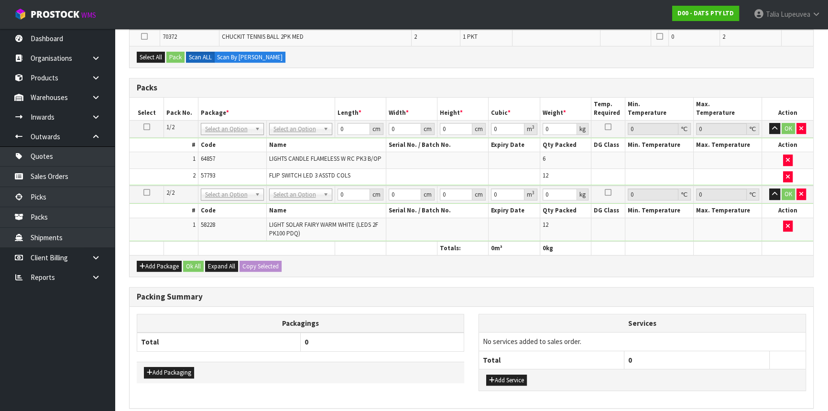
scroll to position [261, 0]
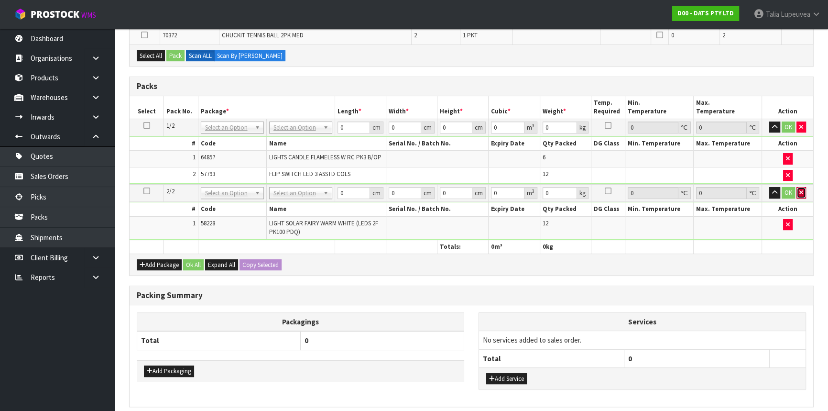
click at [799, 190] on button "button" at bounding box center [802, 192] width 10 height 11
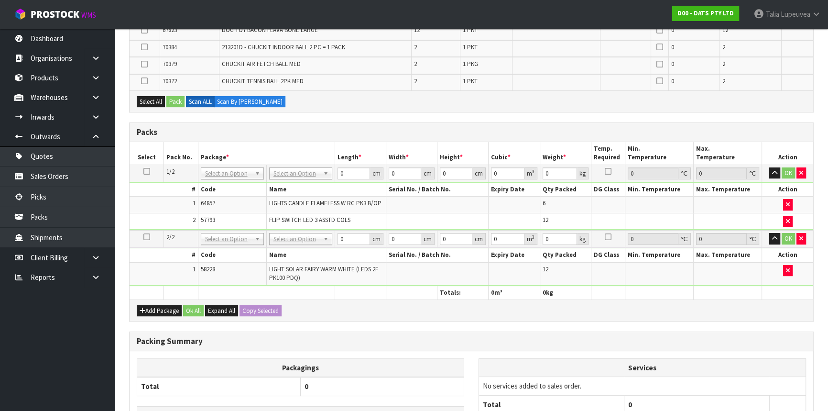
scroll to position [217, 0]
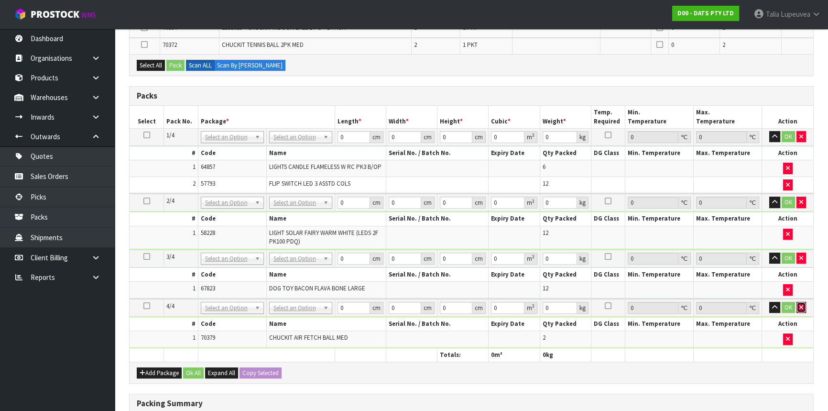
click at [799, 308] on button "button" at bounding box center [802, 307] width 10 height 11
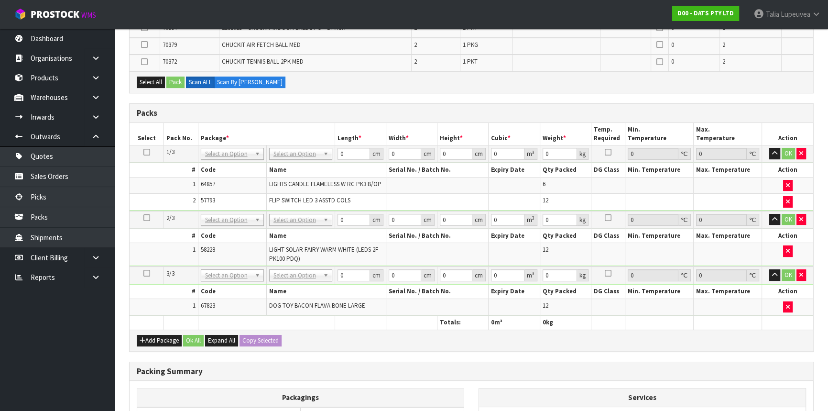
click at [146, 273] on icon at bounding box center [146, 273] width 7 height 0
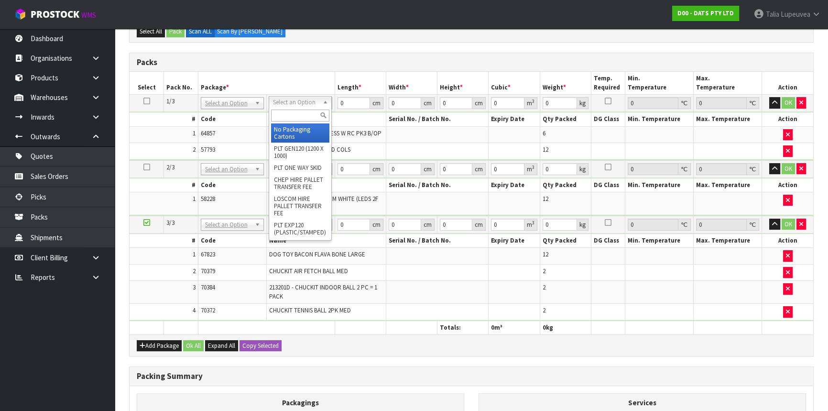
click at [293, 115] on input "text" at bounding box center [300, 116] width 58 height 12
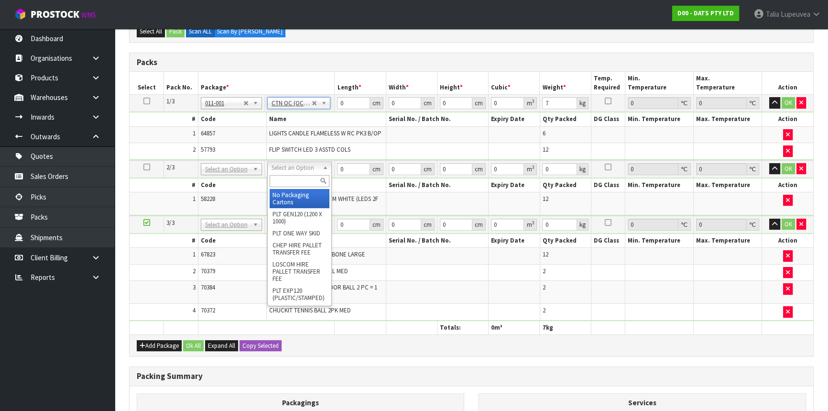
click at [298, 182] on input "text" at bounding box center [300, 181] width 60 height 12
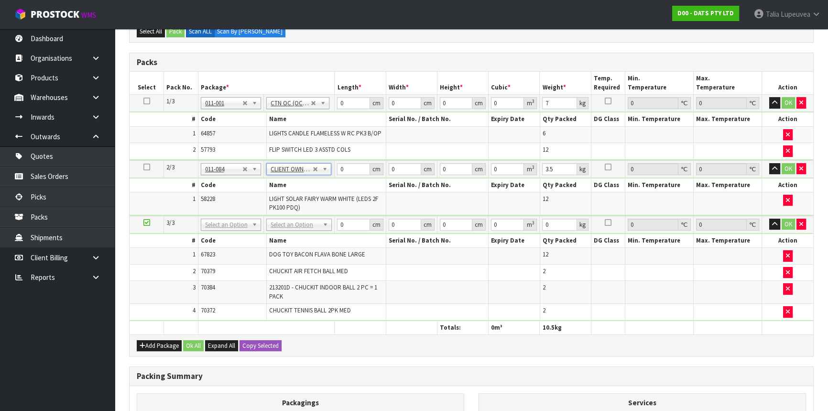
click at [297, 230] on td "No Packaging Cartons PLT GEN120 (1200 X 1000) PLT ONE WAY SKID CHEP HIRE PALLET…" at bounding box center [299, 225] width 71 height 18
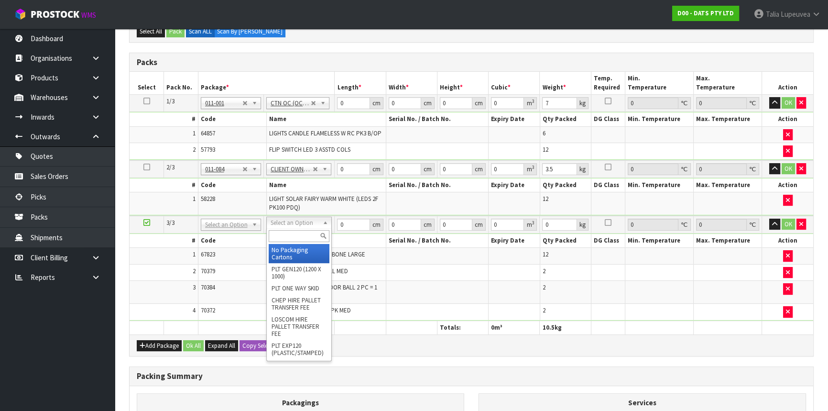
click at [297, 236] on input "text" at bounding box center [299, 236] width 61 height 12
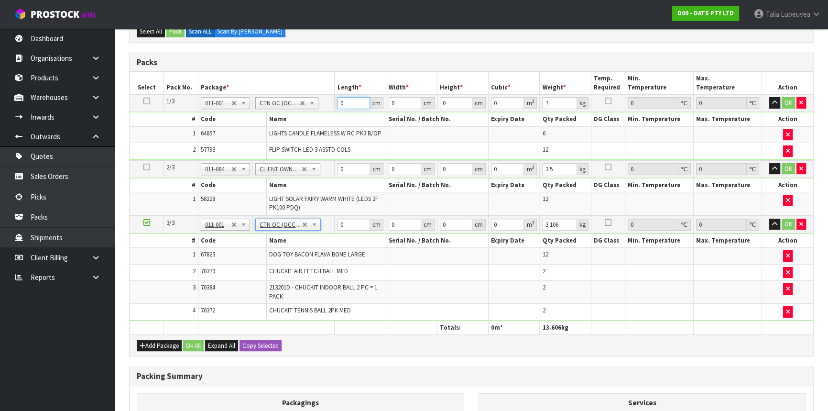
drag, startPoint x: 349, startPoint y: 102, endPoint x: 300, endPoint y: 98, distance: 49.5
click at [300, 98] on tr "1/3 NONE 007-001 007-002 007-004 007-009 007-013 007-014 007-015 007-017 007-01…" at bounding box center [472, 103] width 684 height 17
click at [791, 99] on button "OK" at bounding box center [788, 102] width 13 height 11
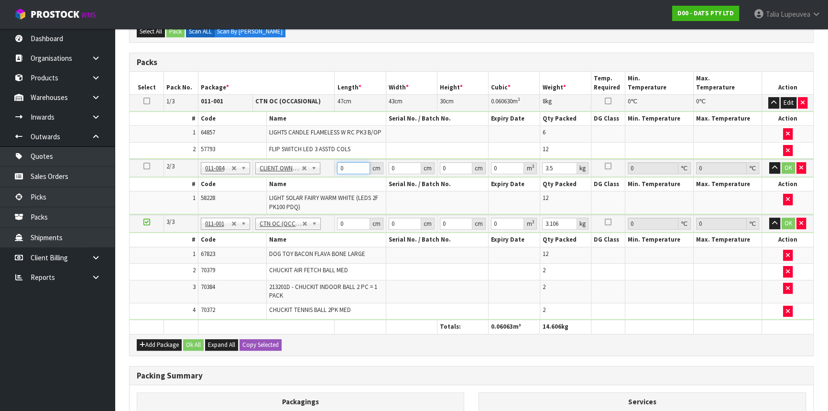
drag, startPoint x: 349, startPoint y: 168, endPoint x: 335, endPoint y: 170, distance: 14.5
click at [335, 170] on td "0 cm" at bounding box center [360, 168] width 51 height 18
click at [784, 169] on button "OK" at bounding box center [788, 167] width 13 height 11
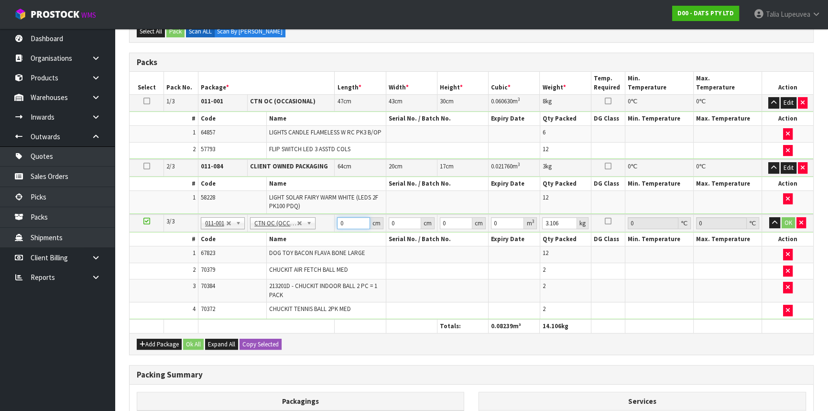
drag, startPoint x: 339, startPoint y: 224, endPoint x: 327, endPoint y: 225, distance: 12.5
click at [327, 225] on tr "3/3 NONE 007-001 007-002 007-004 007-009 007-013 007-014 007-015 007-017 007-01…" at bounding box center [472, 223] width 684 height 18
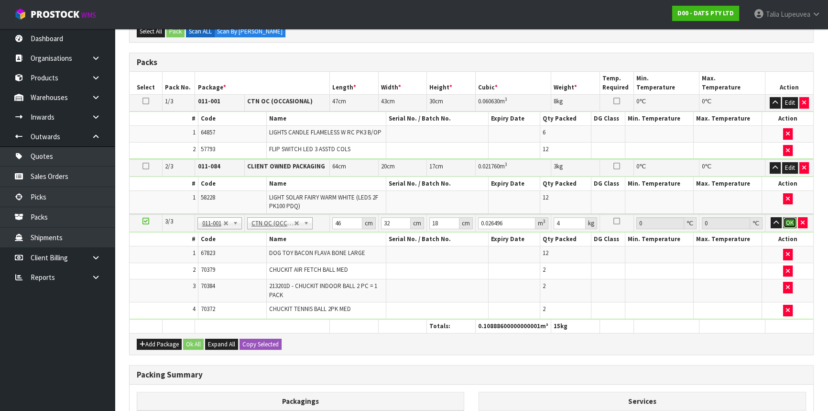
click at [793, 222] on button "OK" at bounding box center [789, 222] width 13 height 11
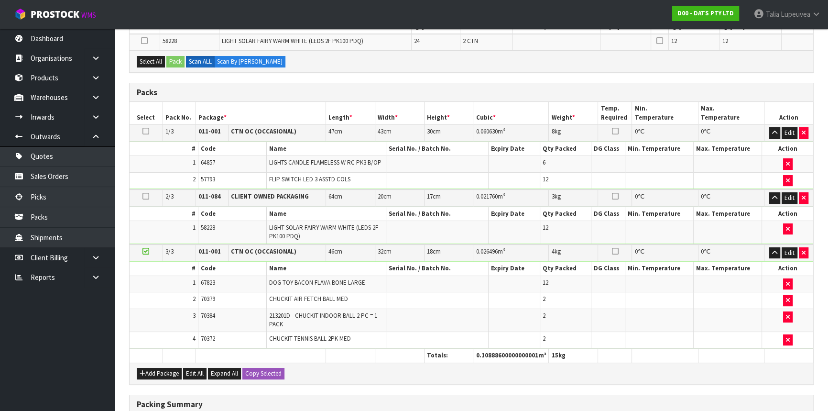
scroll to position [143, 0]
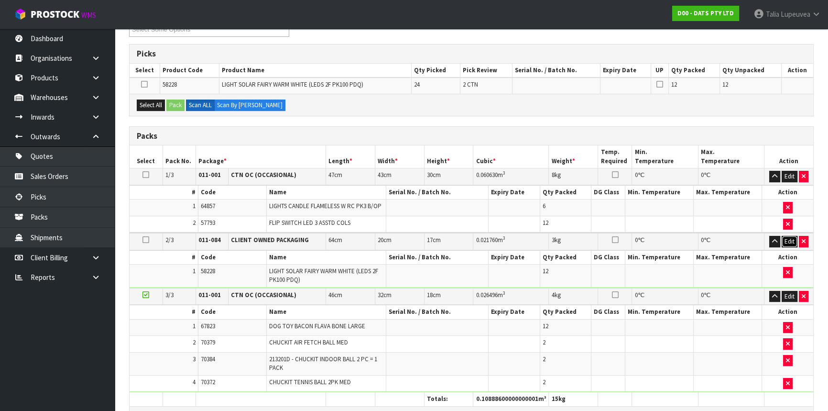
click at [794, 238] on button "Edit" at bounding box center [790, 241] width 16 height 11
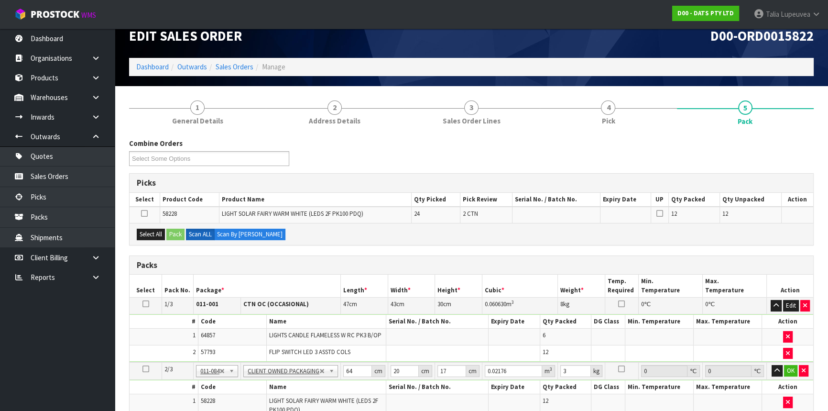
scroll to position [0, 0]
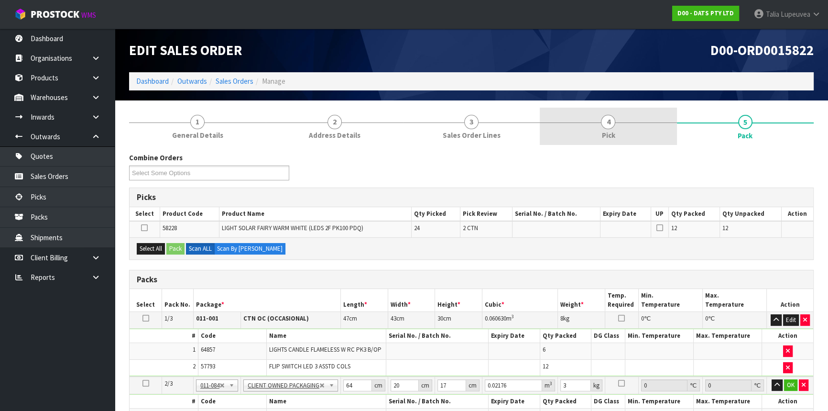
click at [569, 128] on link "4 Pick" at bounding box center [608, 127] width 137 height 38
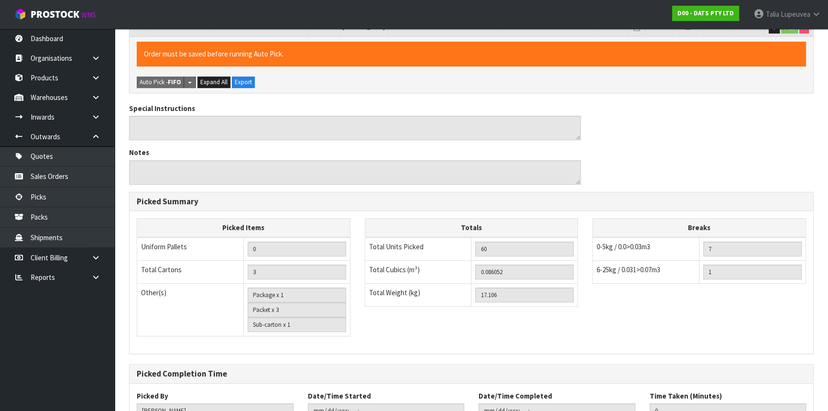
scroll to position [405, 0]
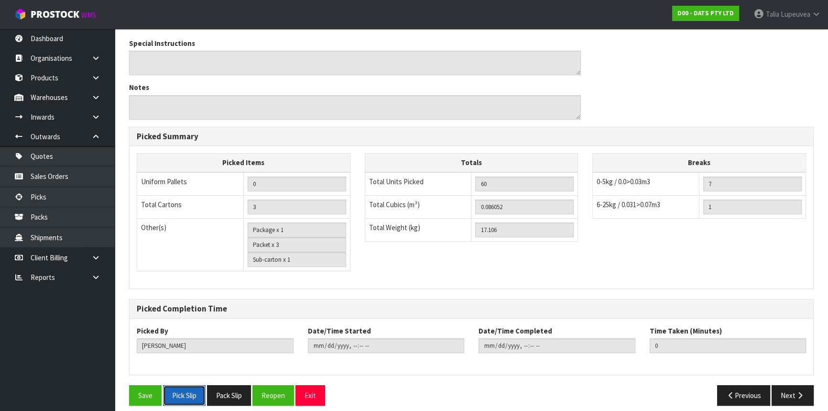
click at [185, 387] on button "Pick Slip" at bounding box center [184, 395] width 43 height 21
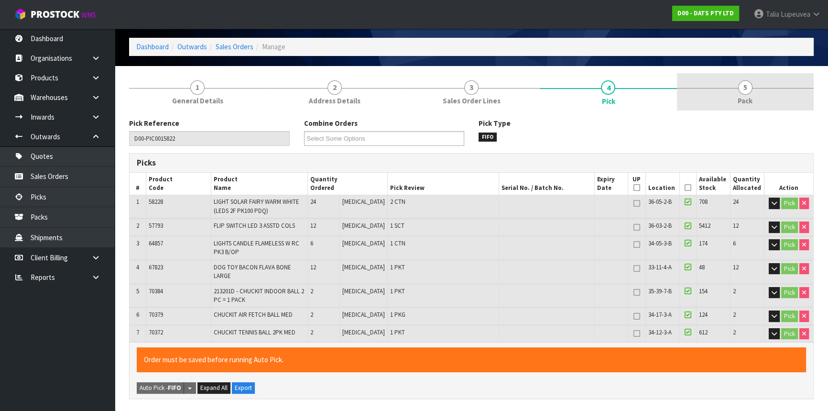
scroll to position [0, 0]
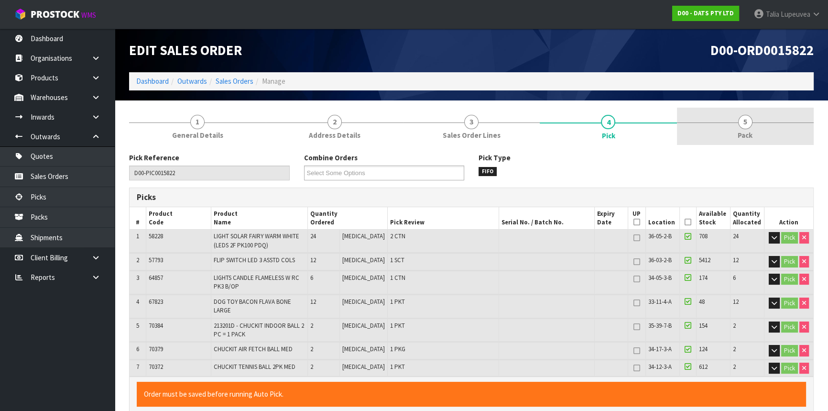
click at [734, 122] on div at bounding box center [745, 122] width 137 height 0
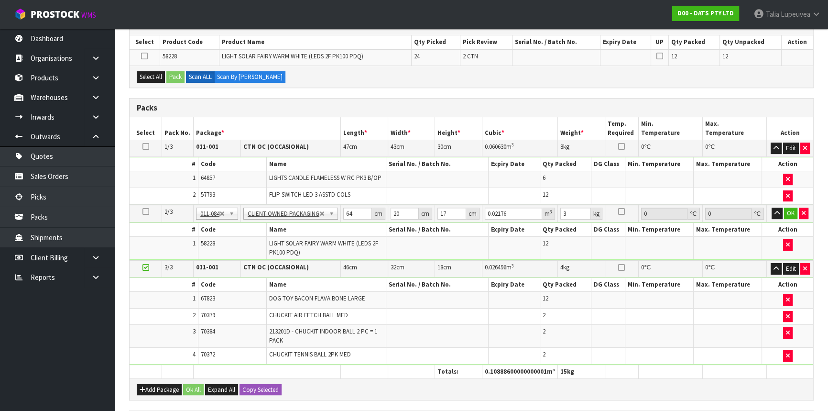
scroll to position [174, 0]
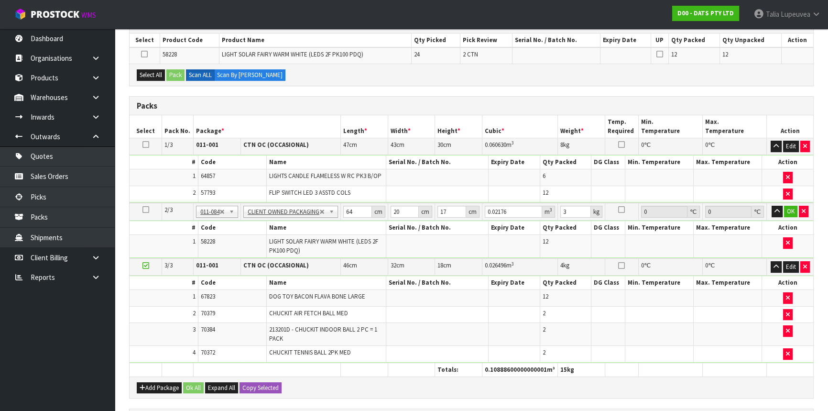
click at [147, 209] on icon at bounding box center [145, 209] width 7 height 0
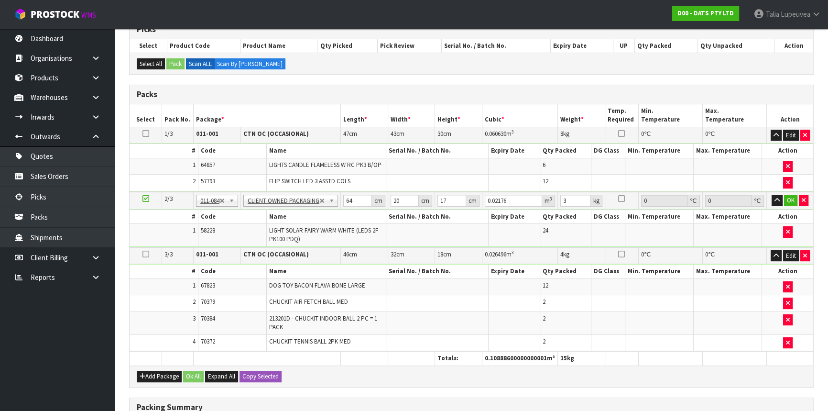
scroll to position [217, 0]
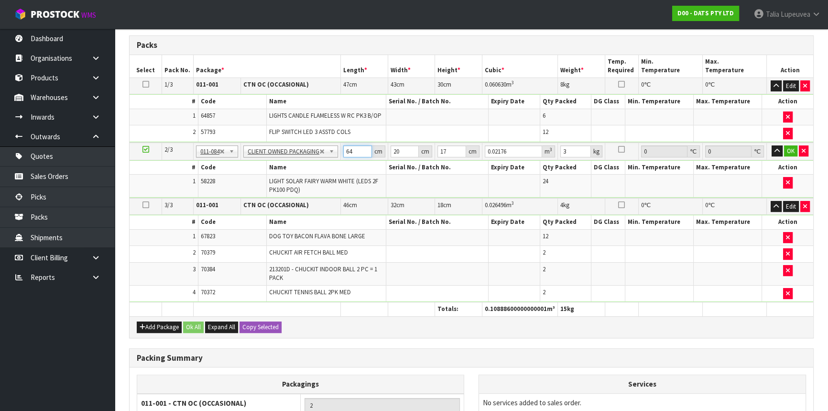
drag, startPoint x: 360, startPoint y: 150, endPoint x: 335, endPoint y: 153, distance: 25.6
click at [335, 153] on tr "2/3 NONE 007-001 007-002 007-004 007-009 007-013 007-014 007-015 007-017 007-01…" at bounding box center [472, 152] width 684 height 18
click at [400, 152] on input "20" at bounding box center [405, 151] width 28 height 12
drag, startPoint x: 450, startPoint y: 150, endPoint x: 423, endPoint y: 159, distance: 28.7
click at [423, 159] on tbody "2/3 NONE 007-001 007-002 007-004 007-009 007-013 007-014 007-015 007-017 007-01…" at bounding box center [472, 170] width 684 height 55
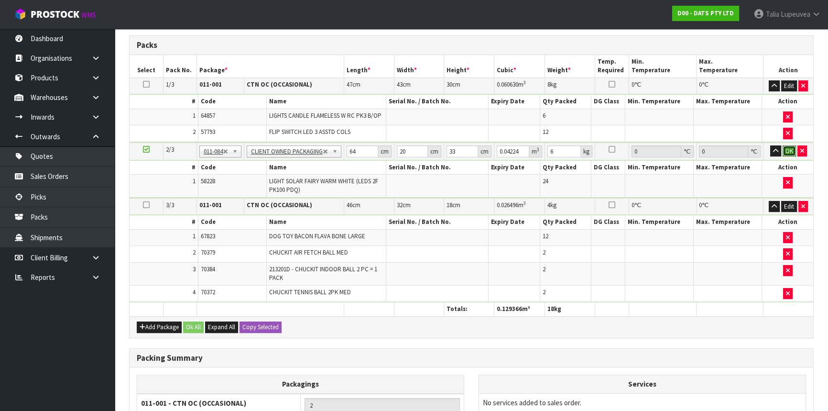
click at [787, 150] on button "OK" at bounding box center [789, 150] width 13 height 11
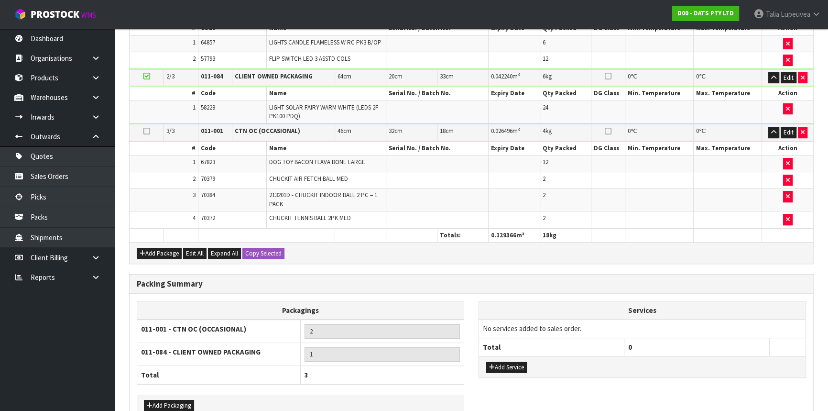
scroll to position [344, 0]
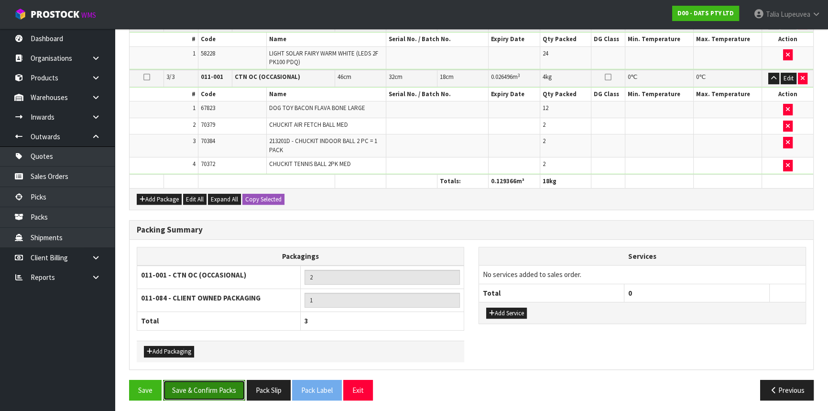
click at [214, 385] on button "Save & Confirm Packs" at bounding box center [204, 390] width 82 height 21
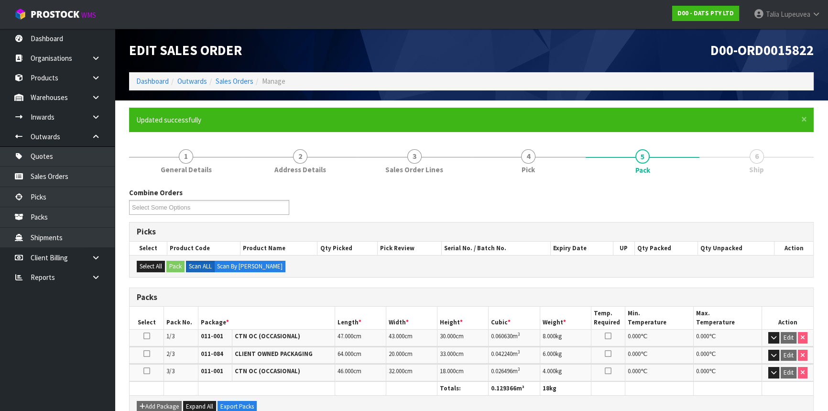
scroll to position [187, 0]
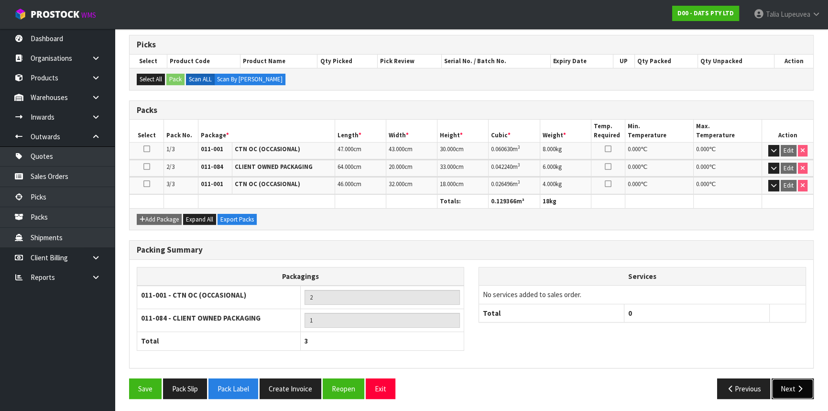
click at [801, 387] on icon "button" at bounding box center [800, 388] width 9 height 7
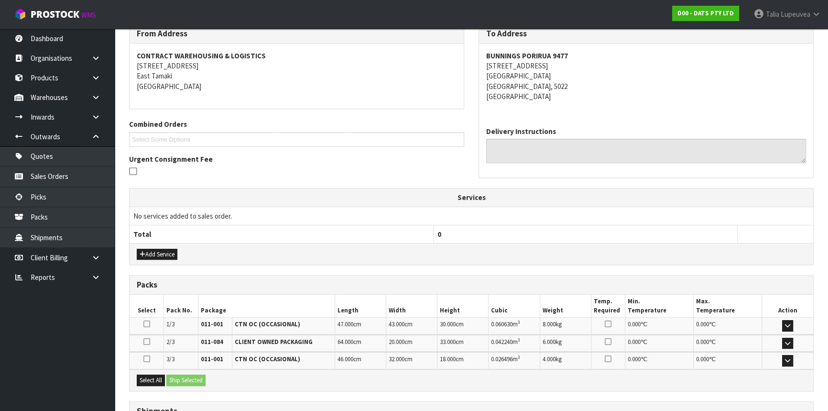
scroll to position [244, 0]
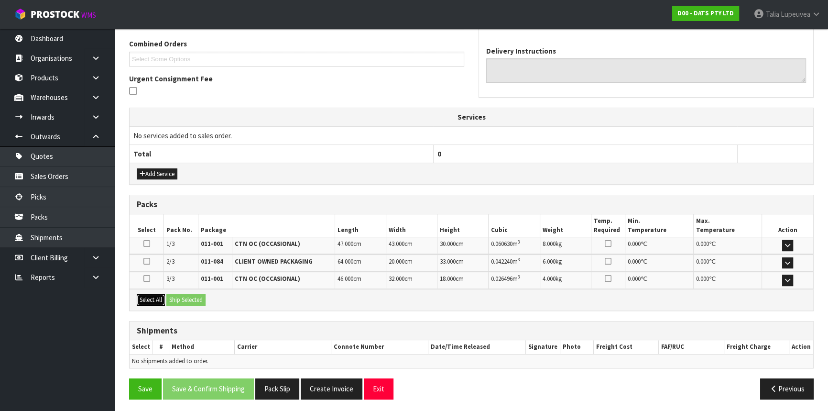
drag, startPoint x: 156, startPoint y: 299, endPoint x: 181, endPoint y: 295, distance: 25.2
click at [158, 298] on button "Select All" at bounding box center [151, 299] width 28 height 11
click at [195, 294] on button "Ship Selected" at bounding box center [185, 299] width 39 height 11
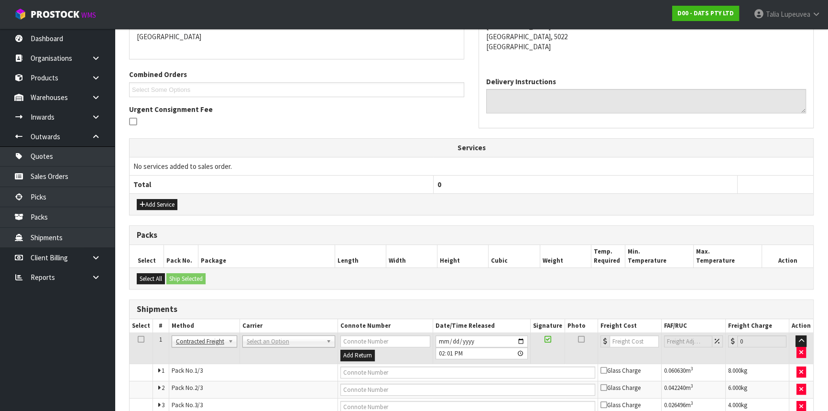
scroll to position [261, 0]
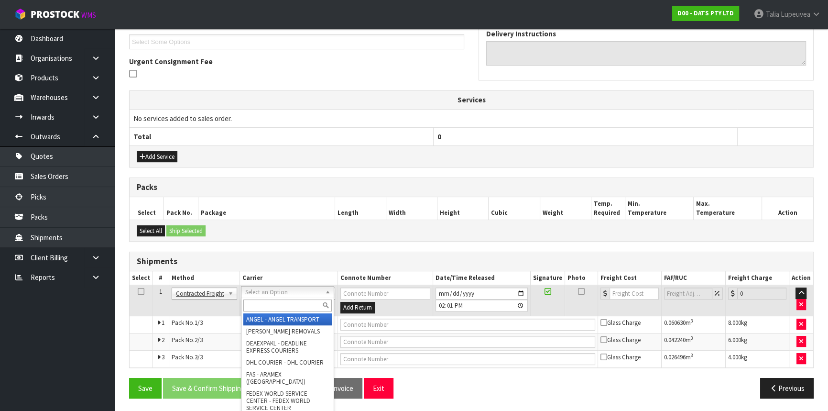
click at [269, 305] on input "text" at bounding box center [287, 305] width 88 height 12
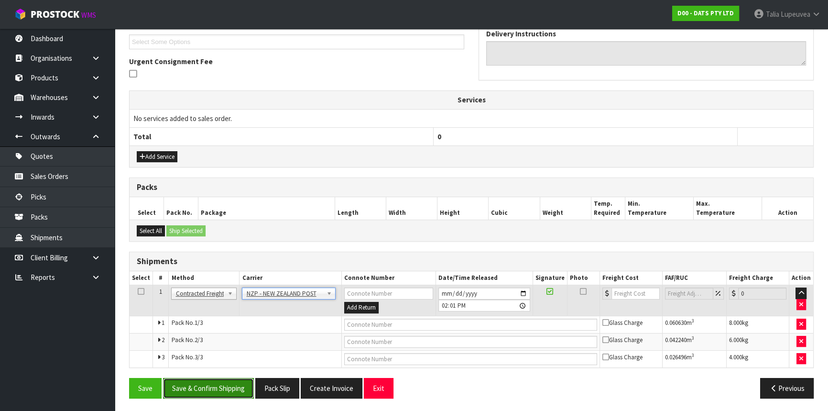
click at [202, 385] on button "Save & Confirm Shipping" at bounding box center [208, 388] width 91 height 21
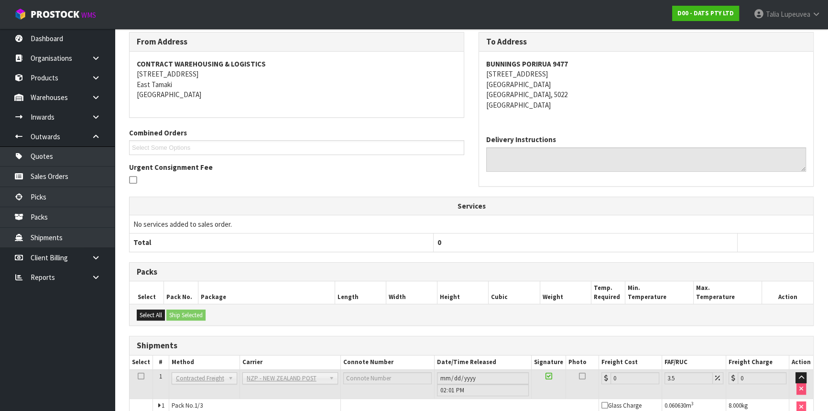
scroll to position [246, 0]
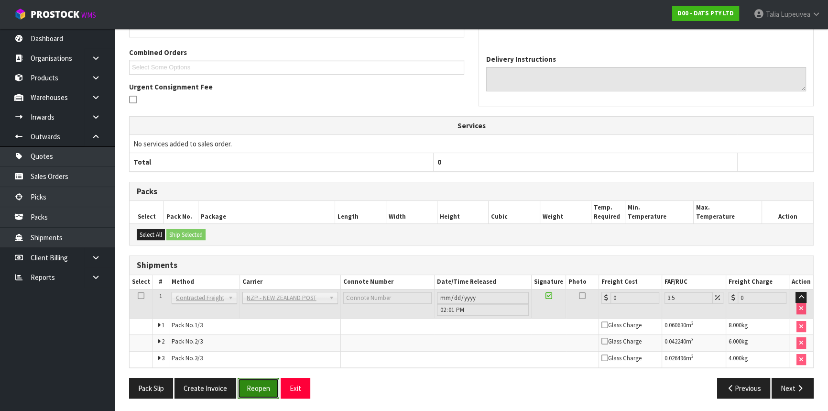
click at [264, 391] on button "Reopen" at bounding box center [259, 388] width 42 height 21
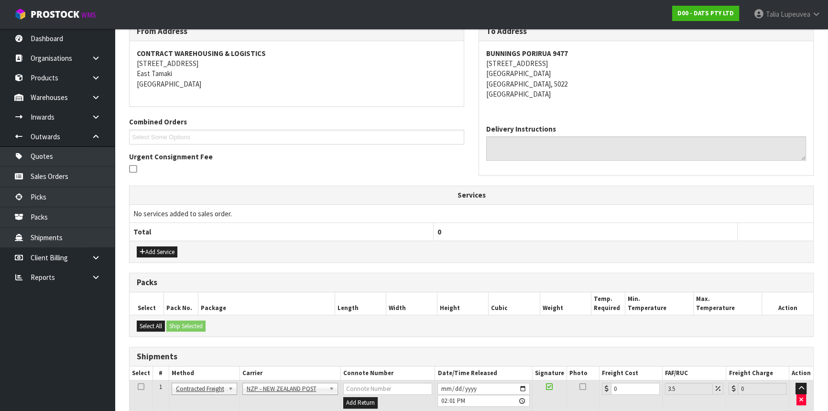
scroll to position [270, 0]
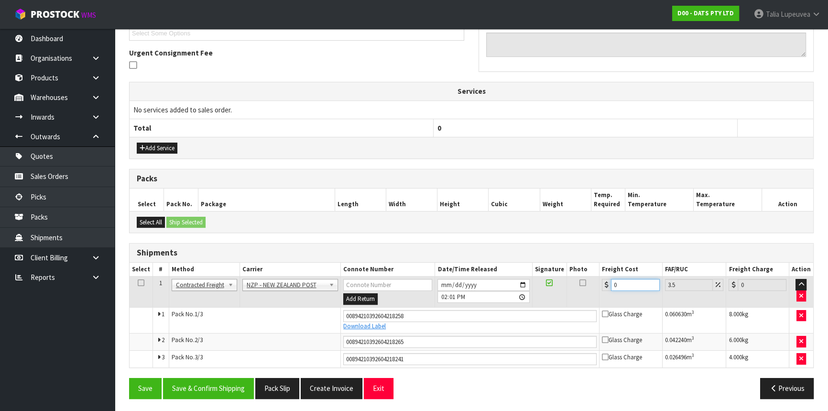
drag, startPoint x: 592, startPoint y: 288, endPoint x: 587, endPoint y: 289, distance: 4.8
click at [587, 289] on tr "1 Client Local Pickup Customer Local Pickup Company Freight Contracted Freight …" at bounding box center [472, 291] width 684 height 31
click at [626, 283] on input "27" at bounding box center [635, 285] width 49 height 12
click at [210, 384] on button "Save & Confirm Shipping" at bounding box center [208, 388] width 91 height 21
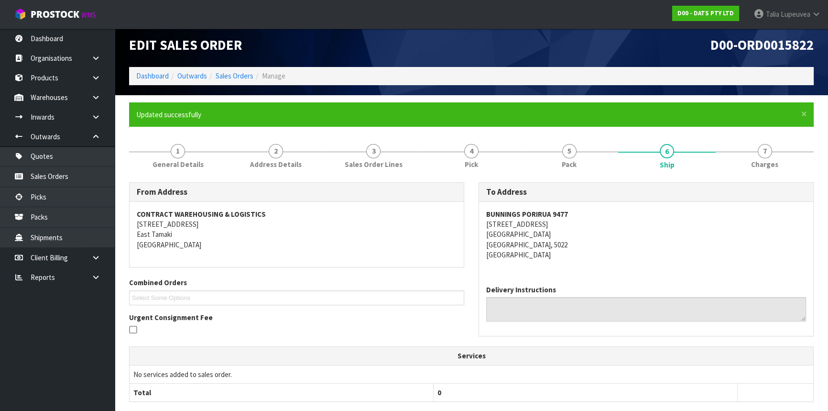
scroll to position [0, 0]
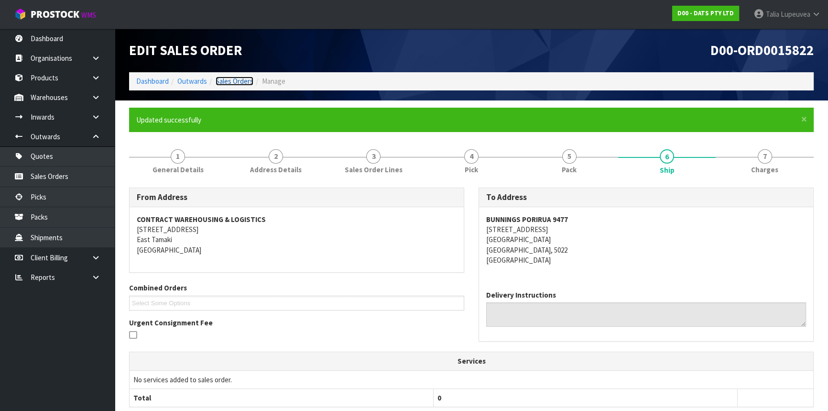
click at [225, 78] on link "Sales Orders" at bounding box center [235, 81] width 38 height 9
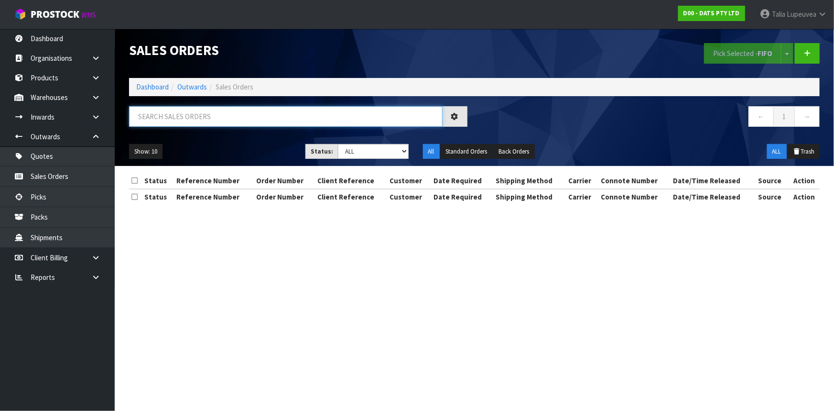
click at [288, 112] on input "text" at bounding box center [286, 116] width 314 height 21
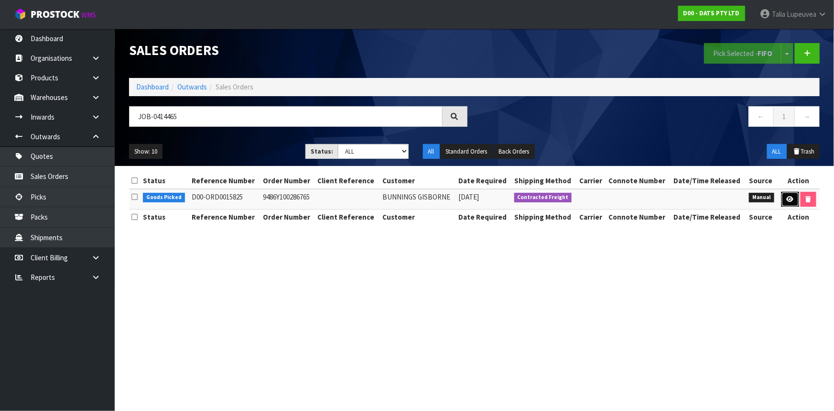
click at [788, 200] on icon at bounding box center [790, 199] width 7 height 6
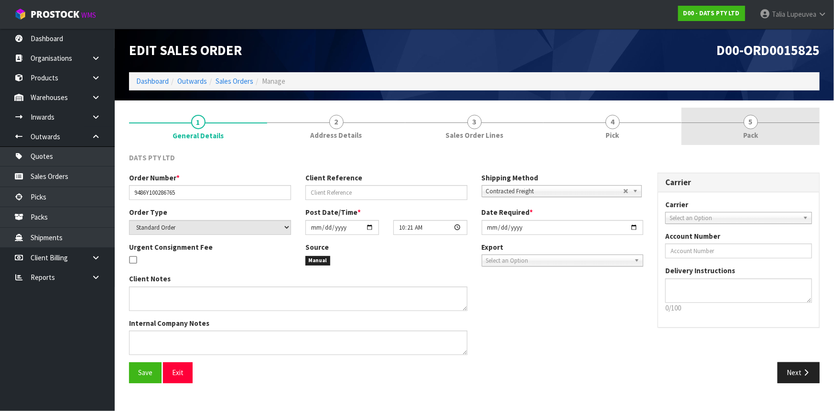
click at [760, 134] on link "5 Pack" at bounding box center [751, 127] width 138 height 38
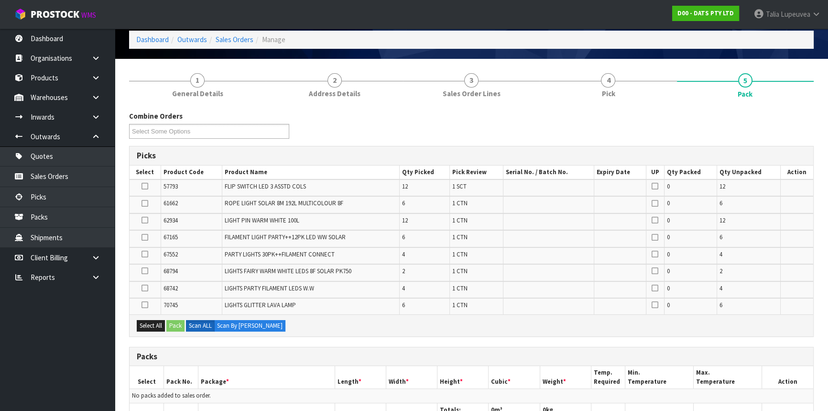
scroll to position [87, 0]
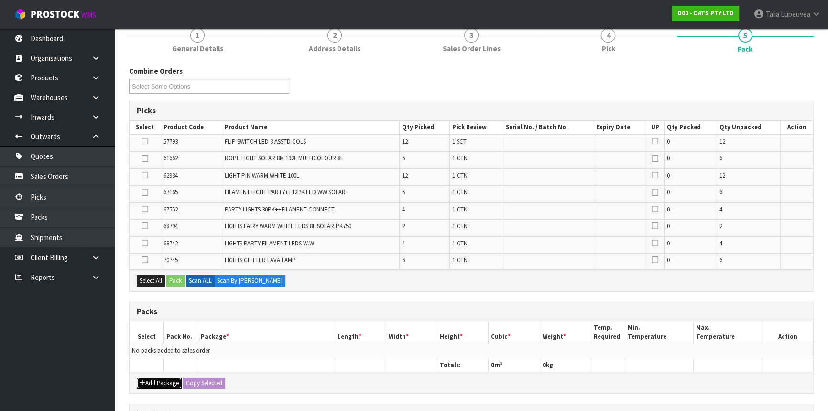
drag, startPoint x: 173, startPoint y: 376, endPoint x: 156, endPoint y: 363, distance: 21.1
click at [173, 377] on button "Add Package" at bounding box center [159, 382] width 45 height 11
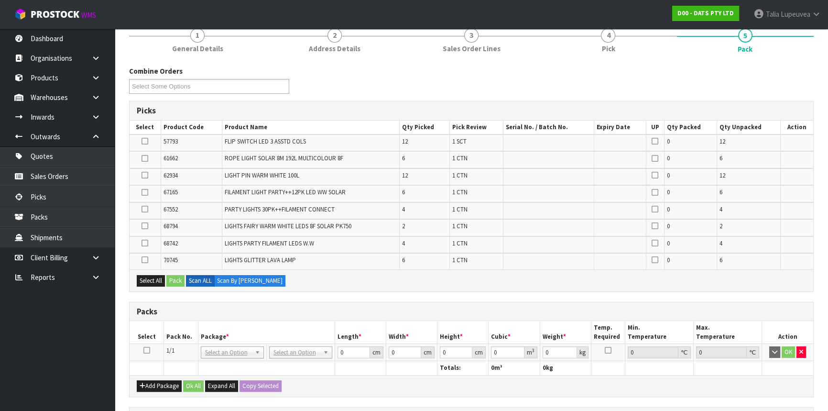
click at [145, 350] on icon at bounding box center [146, 350] width 7 height 0
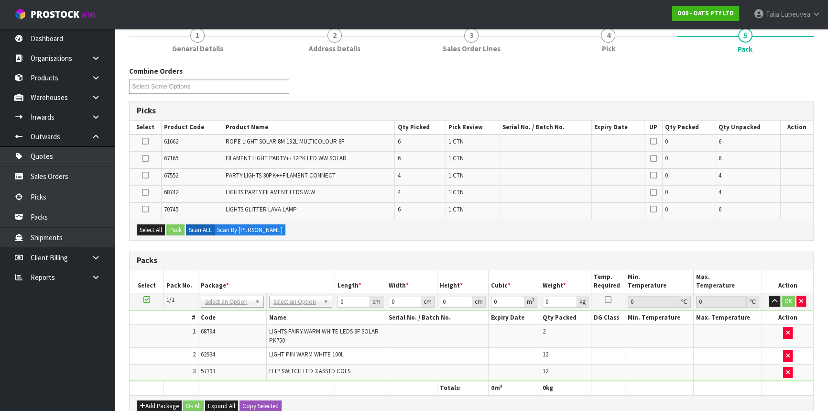
click at [147, 300] on icon at bounding box center [146, 299] width 7 height 0
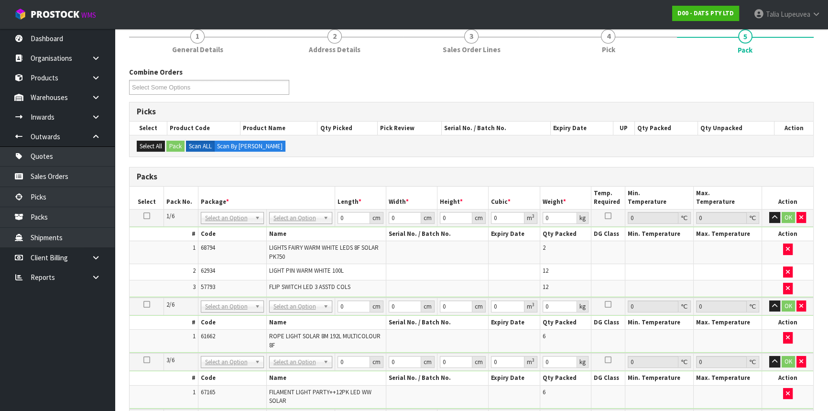
scroll to position [70, 0]
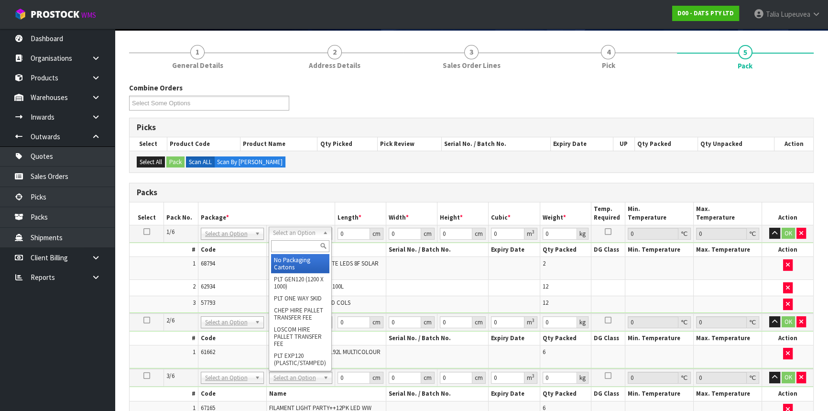
click at [312, 243] on input "text" at bounding box center [300, 246] width 58 height 12
click at [403, 290] on td at bounding box center [437, 287] width 103 height 17
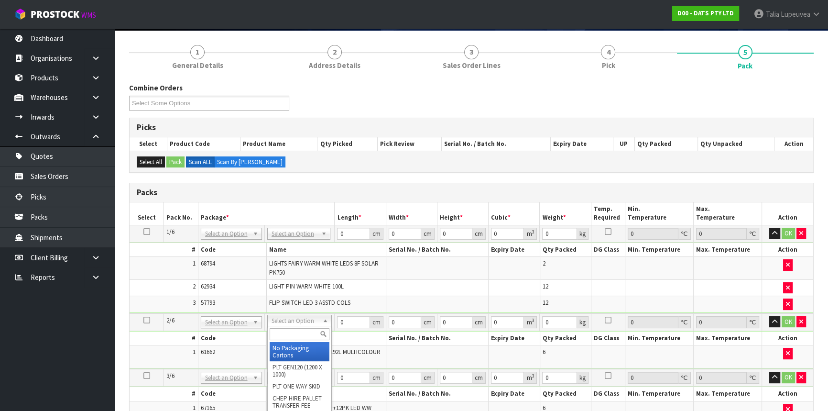
click at [293, 329] on input "text" at bounding box center [300, 334] width 60 height 12
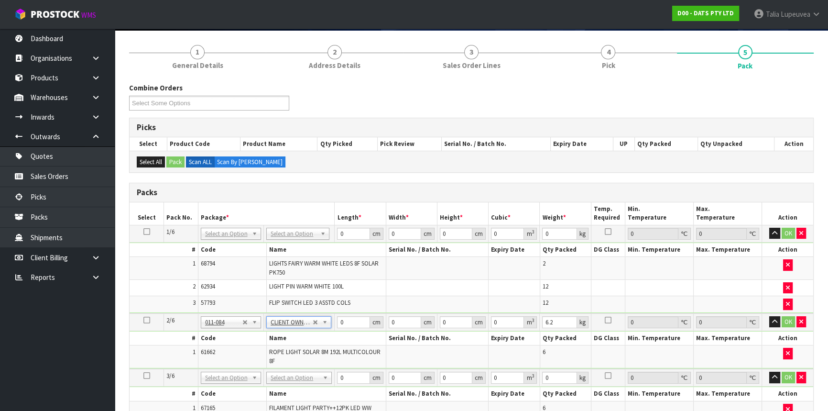
click at [148, 320] on icon at bounding box center [146, 320] width 7 height 0
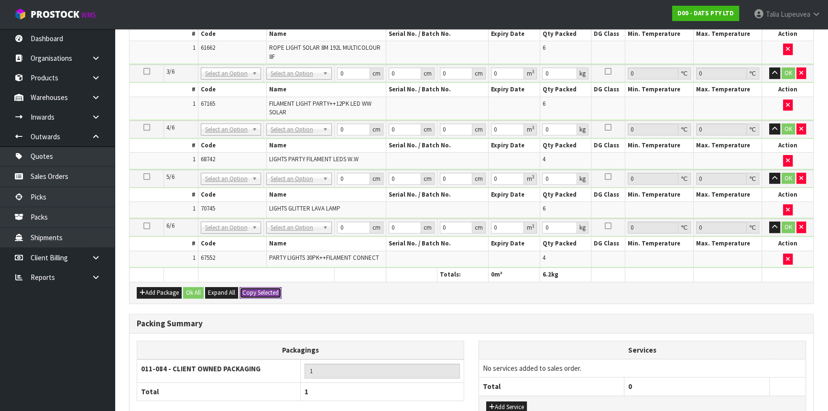
click at [250, 288] on button "Copy Selected" at bounding box center [261, 292] width 42 height 11
click at [251, 289] on span "Confirm" at bounding box center [252, 292] width 21 height 8
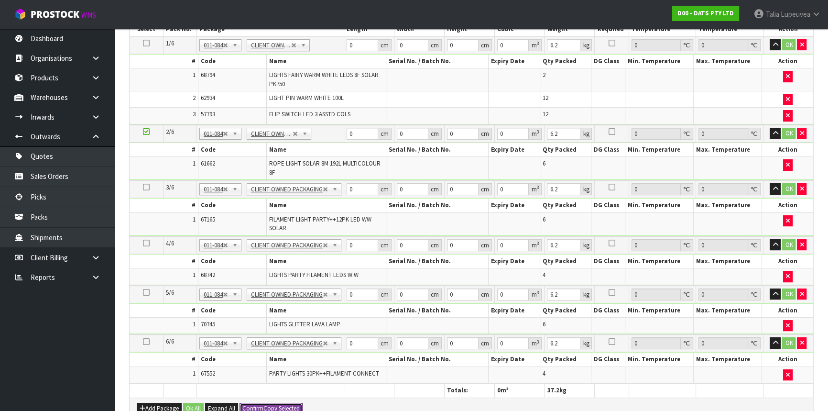
scroll to position [200, 0]
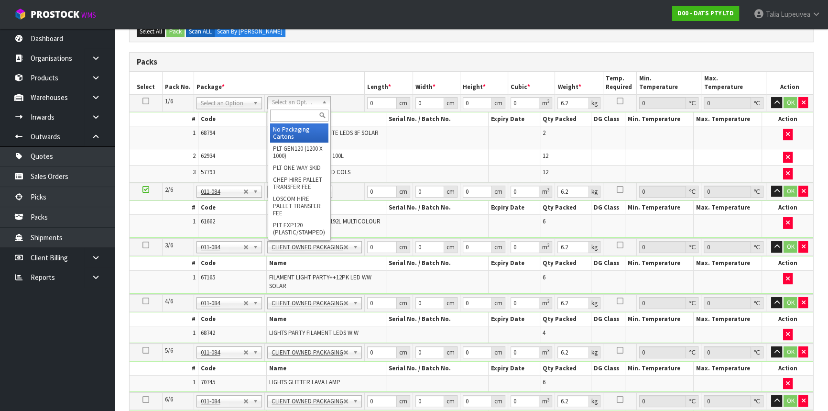
click at [287, 115] on input "text" at bounding box center [299, 116] width 58 height 12
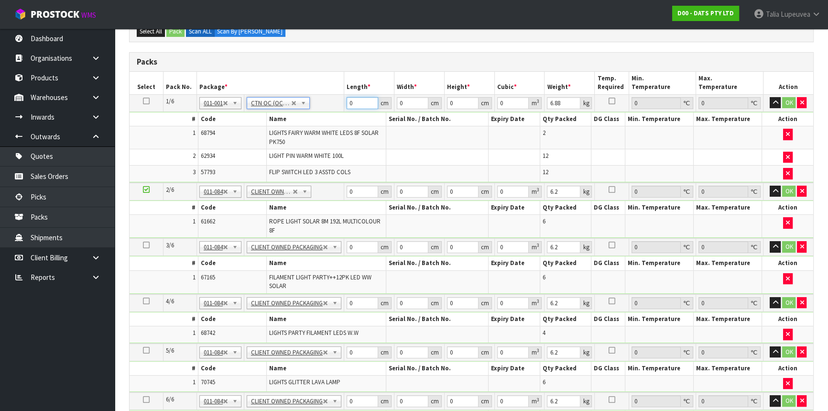
drag, startPoint x: 356, startPoint y: 102, endPoint x: 336, endPoint y: 96, distance: 21.5
click at [334, 100] on tr "1/6 NONE 007-001 007-002 007-004 007-009 007-013 007-014 007-015 007-017 007-01…" at bounding box center [472, 102] width 684 height 17
click at [788, 104] on button "OK" at bounding box center [789, 102] width 13 height 11
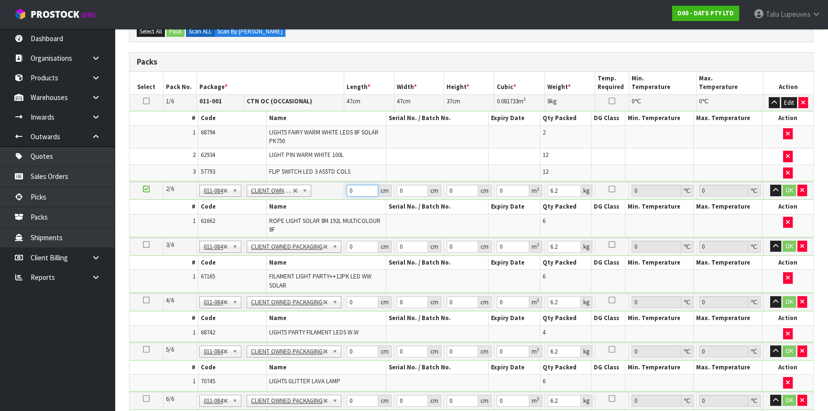
drag, startPoint x: 359, startPoint y: 188, endPoint x: 335, endPoint y: 191, distance: 23.7
click at [335, 191] on tr "2/6 NONE 007-001 007-002 007-004 007-009 007-013 007-014 007-015 007-017 007-01…" at bounding box center [472, 191] width 684 height 18
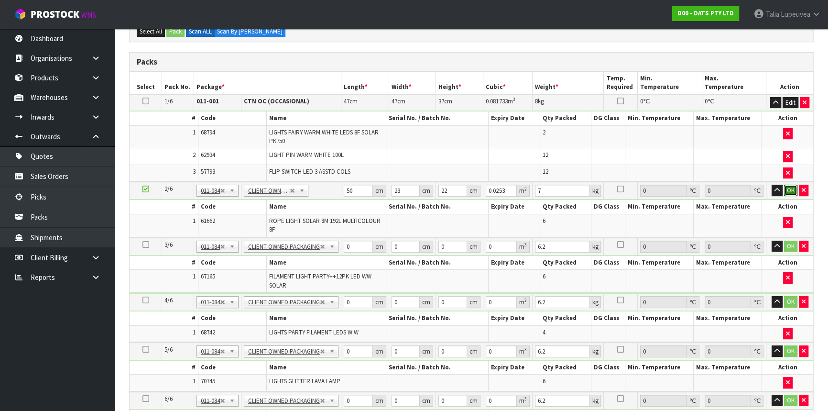
drag, startPoint x: 790, startPoint y: 185, endPoint x: 680, endPoint y: 199, distance: 111.0
click at [790, 185] on button "OK" at bounding box center [790, 190] width 13 height 11
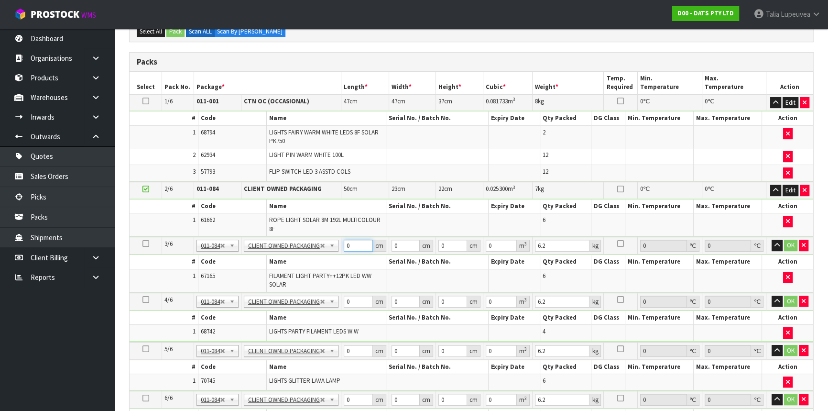
drag, startPoint x: 359, startPoint y: 241, endPoint x: 323, endPoint y: 248, distance: 36.1
click at [324, 248] on tr "3/6 NONE 007-001 007-002 007-004 007-009 007-013 007-014 007-015 007-017 007-01…" at bounding box center [472, 246] width 684 height 18
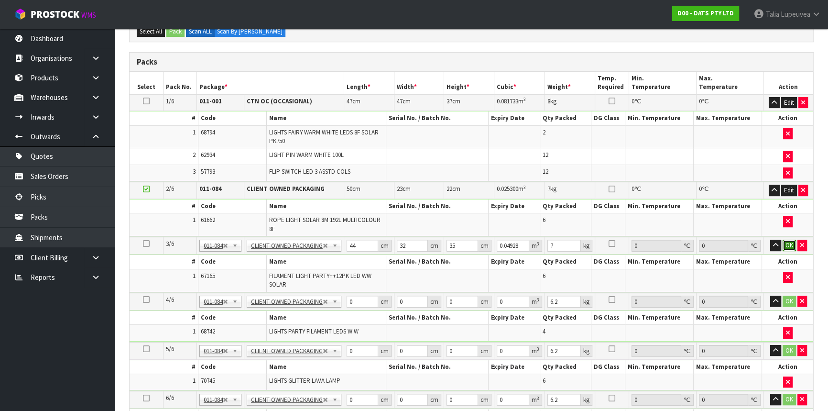
click at [792, 241] on button "OK" at bounding box center [789, 245] width 13 height 11
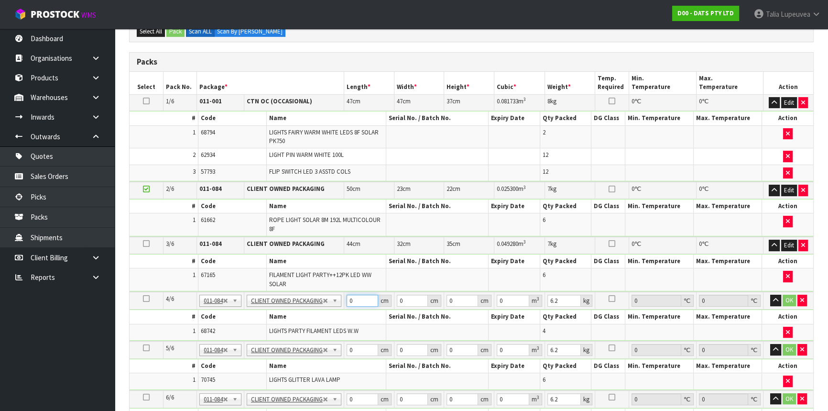
drag, startPoint x: 356, startPoint y: 298, endPoint x: 332, endPoint y: 298, distance: 23.4
click at [332, 298] on tr "4/6 NONE 007-001 007-002 007-004 007-009 007-013 007-014 007-015 007-017 007-01…" at bounding box center [472, 301] width 684 height 18
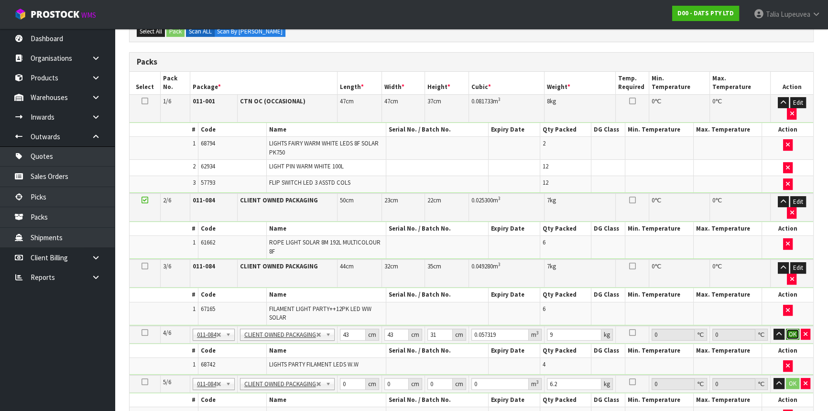
click at [792, 332] on button "OK" at bounding box center [792, 334] width 13 height 11
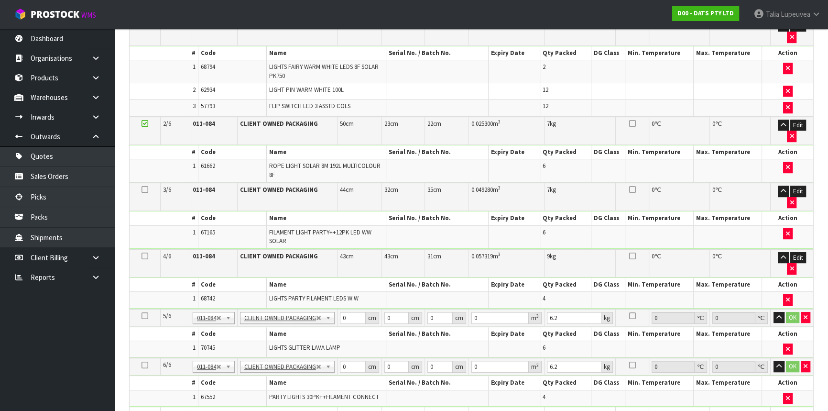
scroll to position [287, 0]
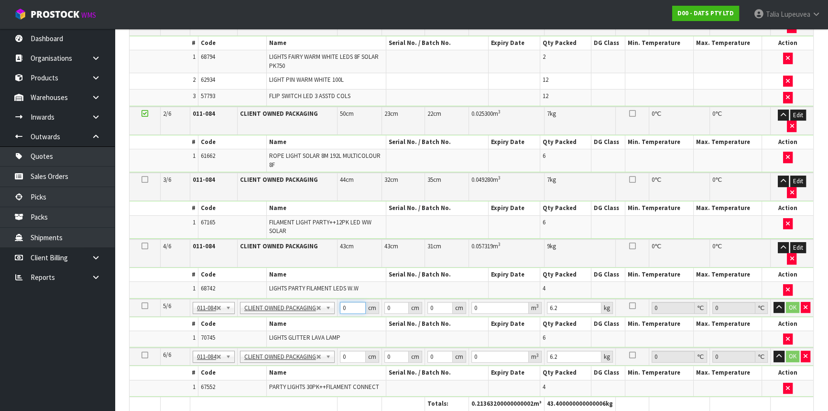
drag, startPoint x: 347, startPoint y: 306, endPoint x: 328, endPoint y: 307, distance: 18.7
click at [328, 307] on tr "5/6 NONE 007-001 007-002 007-004 007-009 007-013 007-014 007-015 007-017 007-01…" at bounding box center [472, 308] width 684 height 18
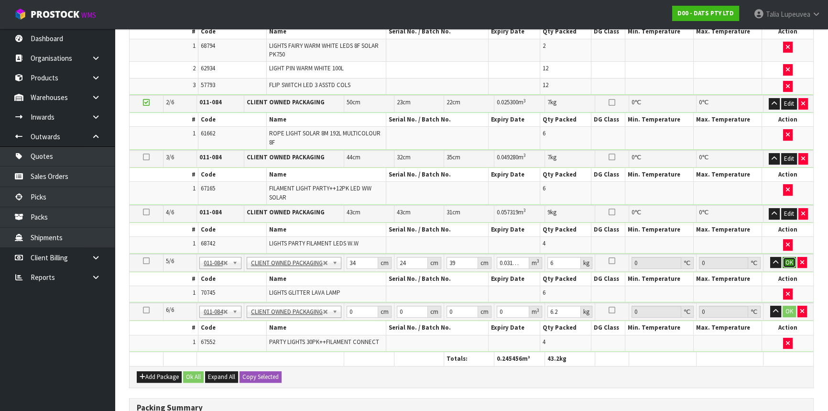
click at [787, 263] on button "OK" at bounding box center [789, 262] width 13 height 11
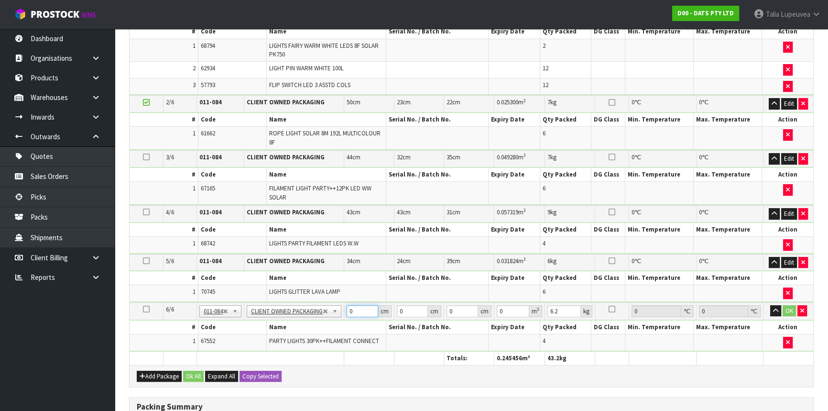
drag, startPoint x: 354, startPoint y: 308, endPoint x: 332, endPoint y: 310, distance: 22.0
click at [332, 310] on tr "6/6 NONE 007-001 007-002 007-004 007-009 007-013 007-014 007-015 007-017 007-01…" at bounding box center [472, 311] width 684 height 18
click at [788, 311] on button "OK" at bounding box center [789, 310] width 13 height 11
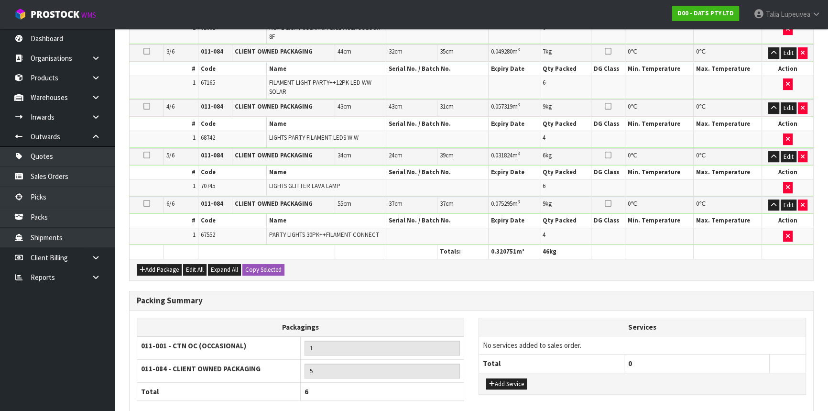
scroll to position [461, 0]
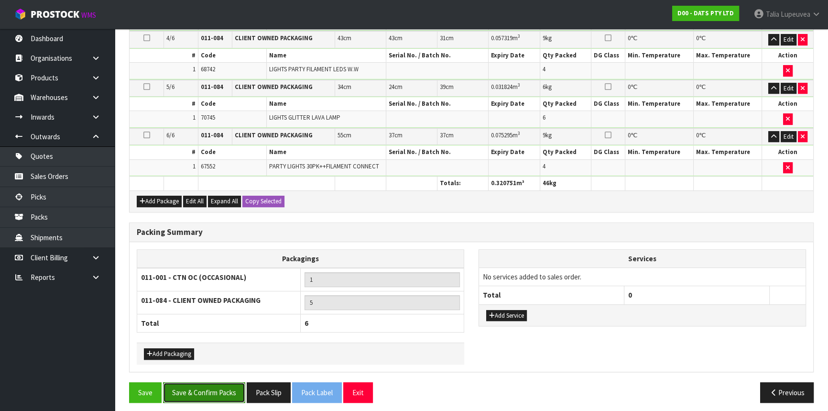
click at [239, 385] on button "Save & Confirm Packs" at bounding box center [204, 392] width 82 height 21
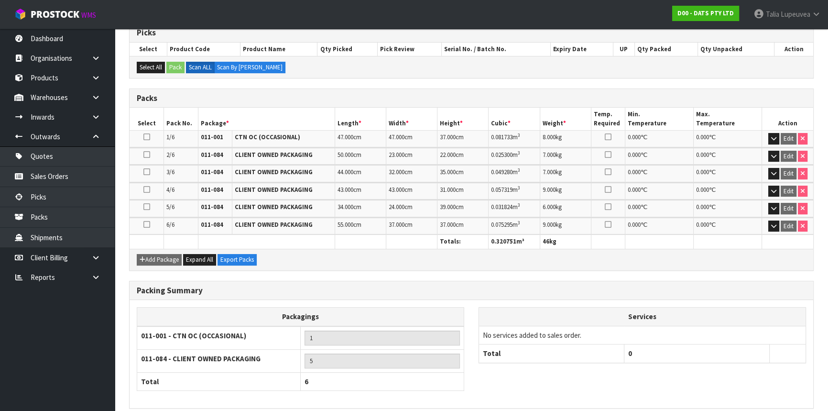
scroll to position [239, 0]
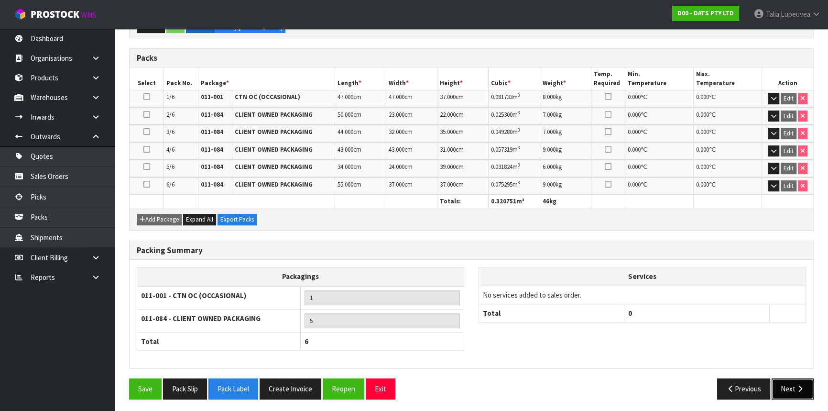
click at [790, 384] on button "Next" at bounding box center [793, 388] width 42 height 21
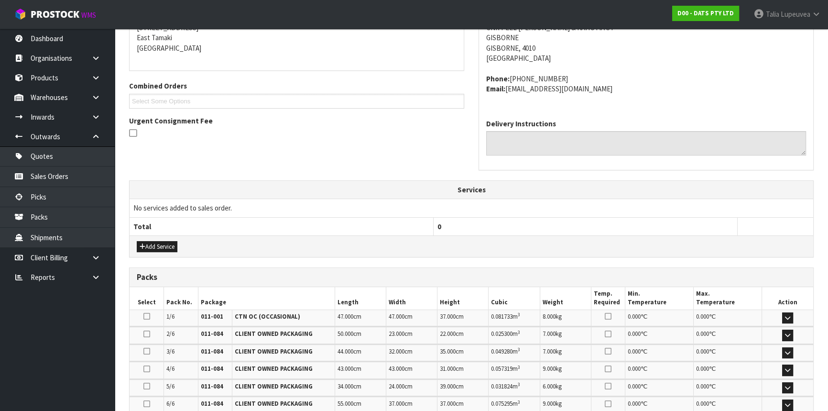
scroll to position [304, 0]
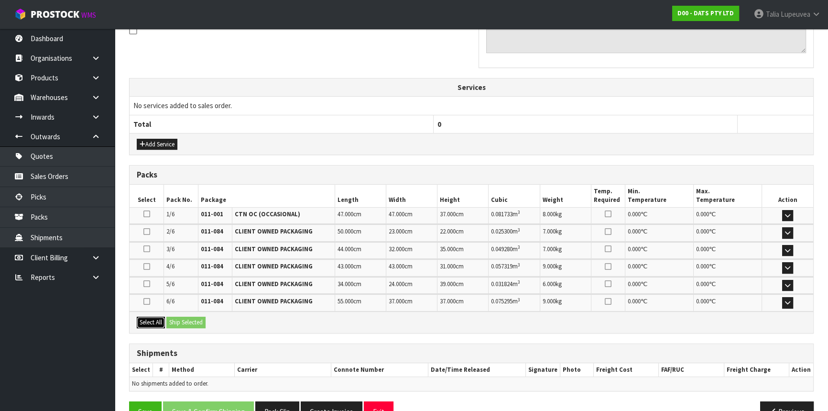
click at [154, 319] on button "Select All" at bounding box center [151, 322] width 28 height 11
click at [180, 314] on div "Select All Ship Selected" at bounding box center [472, 322] width 684 height 22
click at [181, 317] on button "Ship Selected" at bounding box center [185, 322] width 39 height 11
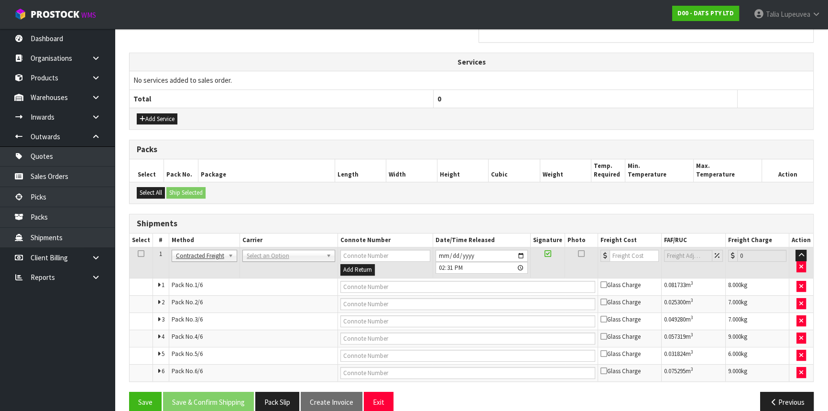
scroll to position [343, 0]
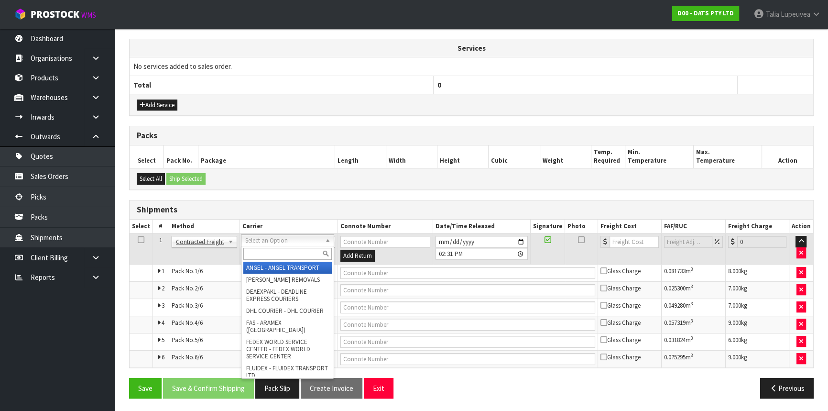
click at [261, 256] on input "text" at bounding box center [287, 254] width 88 height 12
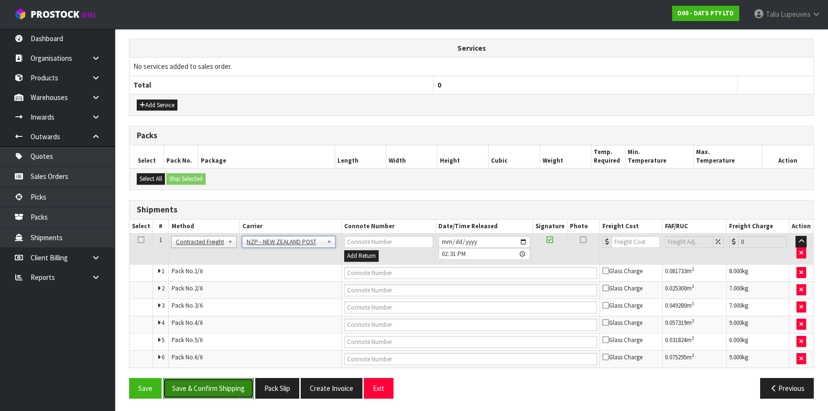
click at [233, 387] on button "Save & Confirm Shipping" at bounding box center [208, 388] width 91 height 21
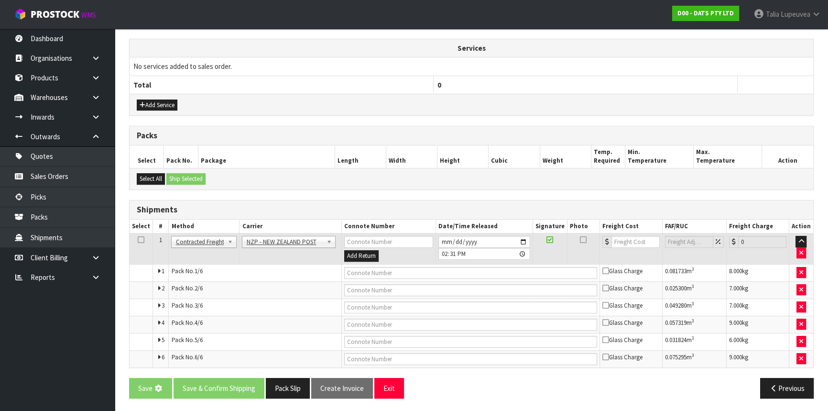
scroll to position [0, 0]
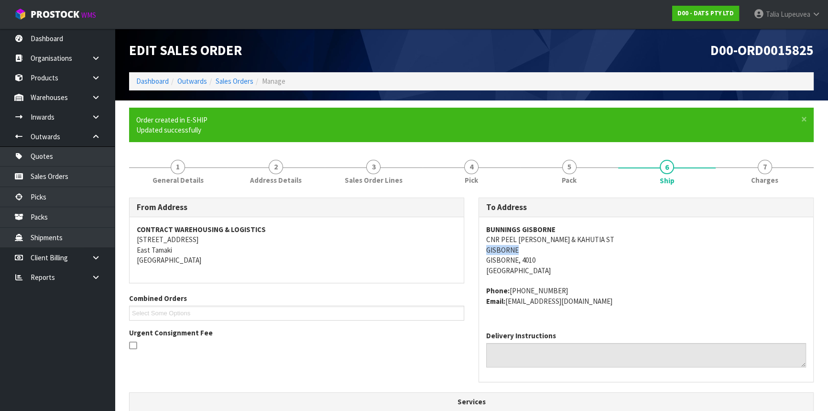
drag, startPoint x: 517, startPoint y: 249, endPoint x: 480, endPoint y: 249, distance: 36.8
click at [480, 249] on div "BUNNINGS GISBORNE CNR PEEL LOWE & KAHUTIA ST GISBORNE GISBORNE, 4010 New Zealan…" at bounding box center [646, 270] width 334 height 106
copy address "GISBORNE"
click at [583, 167] on link "5 Pack" at bounding box center [569, 171] width 98 height 38
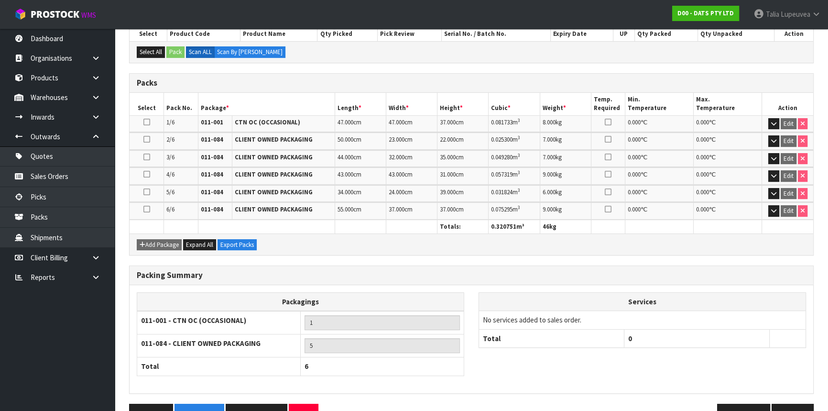
scroll to position [249, 0]
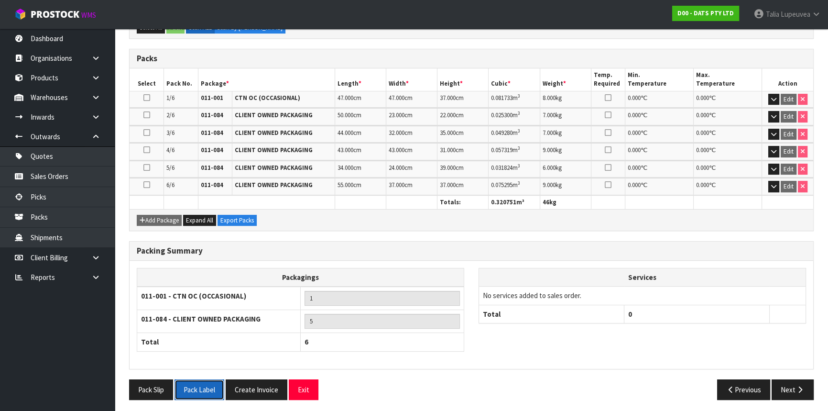
drag, startPoint x: 201, startPoint y: 386, endPoint x: 217, endPoint y: 400, distance: 21.0
click at [202, 386] on button "Pack Label" at bounding box center [200, 389] width 50 height 21
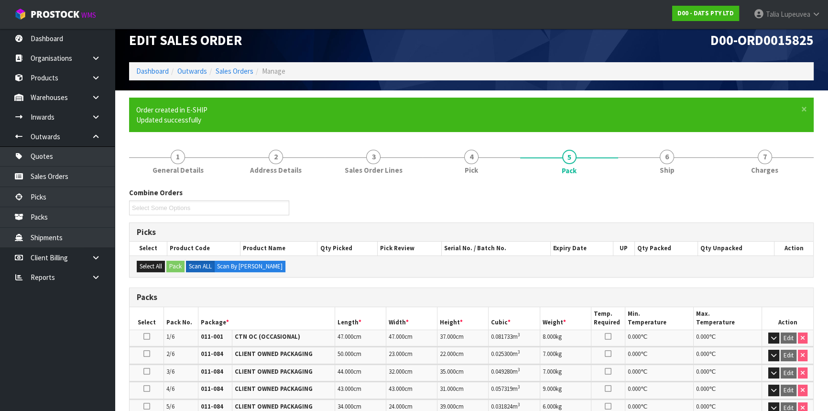
scroll to position [0, 0]
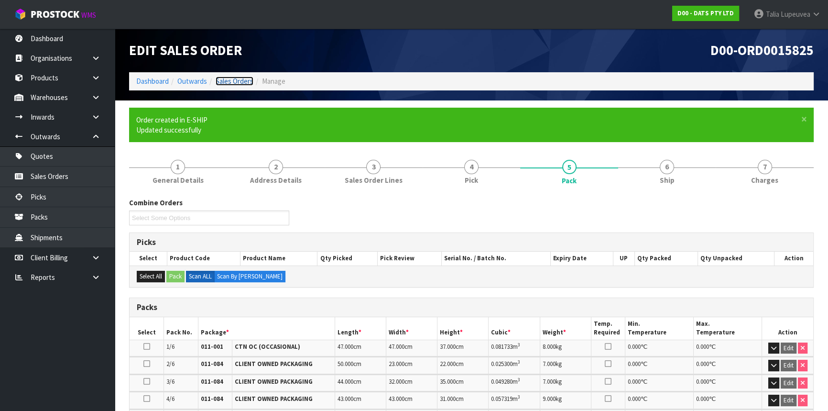
click at [238, 82] on link "Sales Orders" at bounding box center [235, 81] width 38 height 9
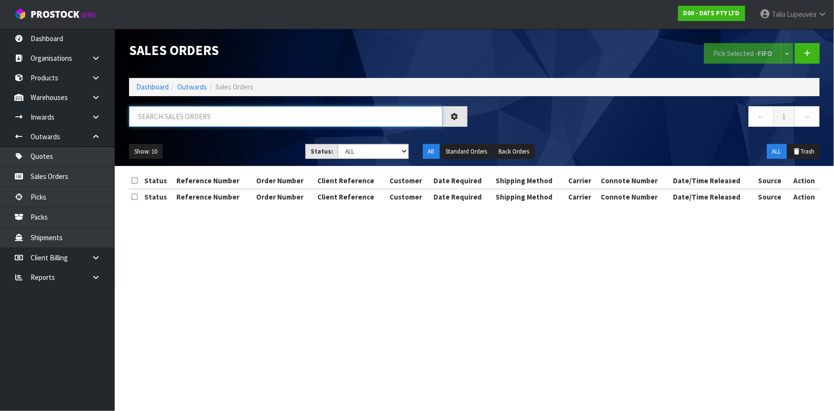
click at [221, 111] on input "text" at bounding box center [286, 116] width 314 height 21
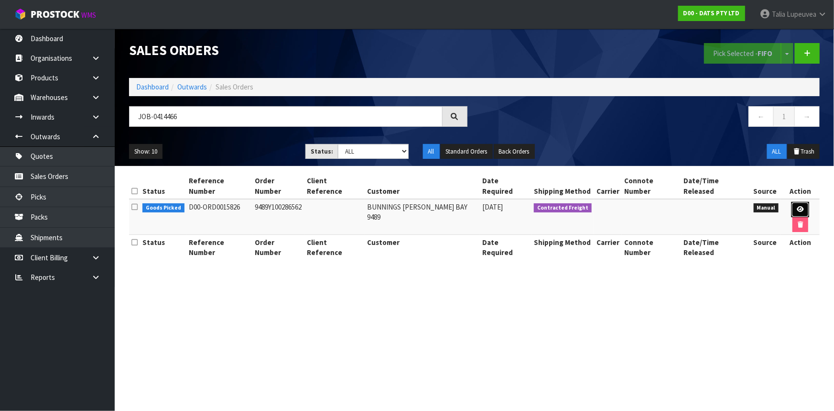
click at [792, 202] on link at bounding box center [801, 209] width 18 height 15
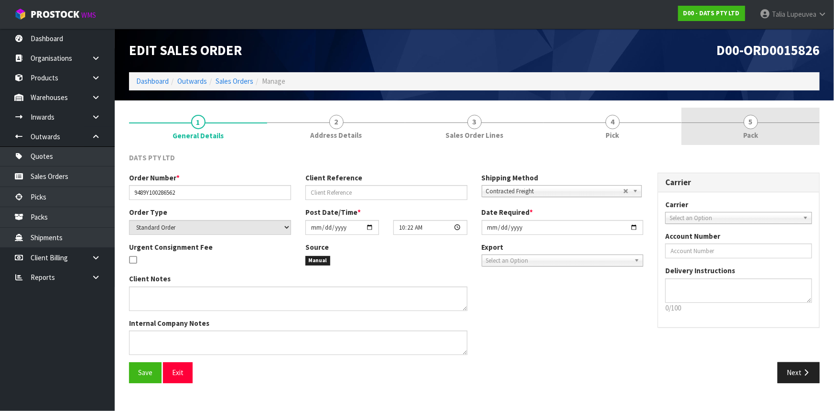
click at [758, 133] on span "Pack" at bounding box center [751, 135] width 15 height 10
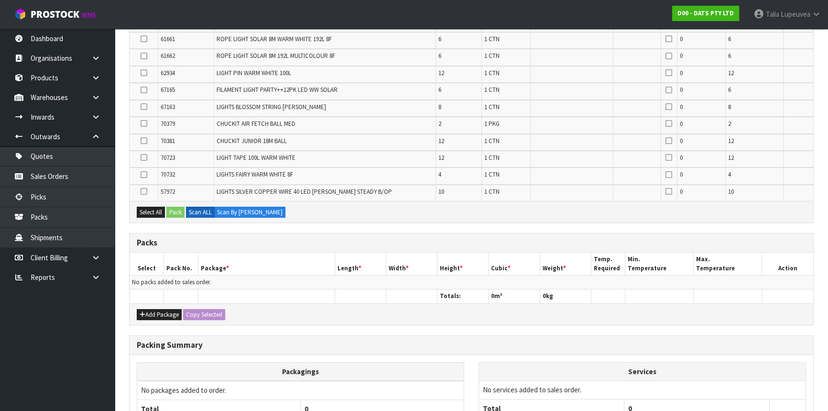
scroll to position [174, 0]
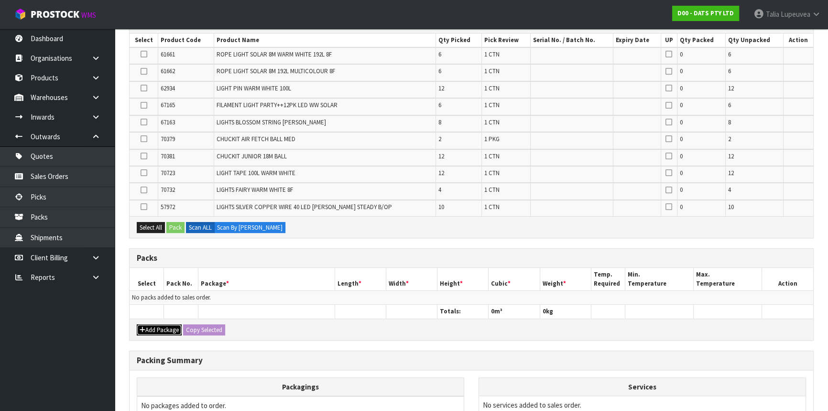
click at [164, 326] on button "Add Package" at bounding box center [159, 329] width 45 height 11
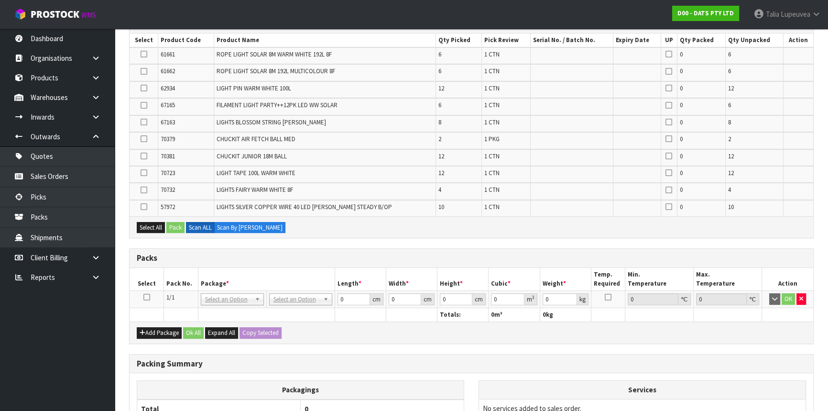
click at [148, 297] on icon at bounding box center [146, 297] width 7 height 0
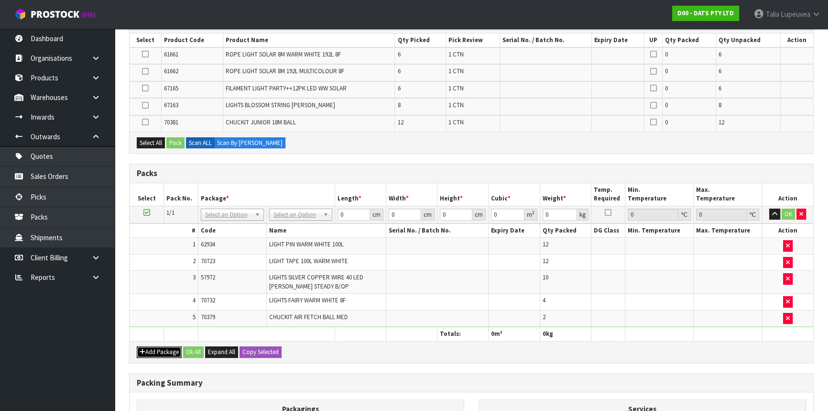
click at [156, 350] on button "Add Package" at bounding box center [159, 351] width 45 height 11
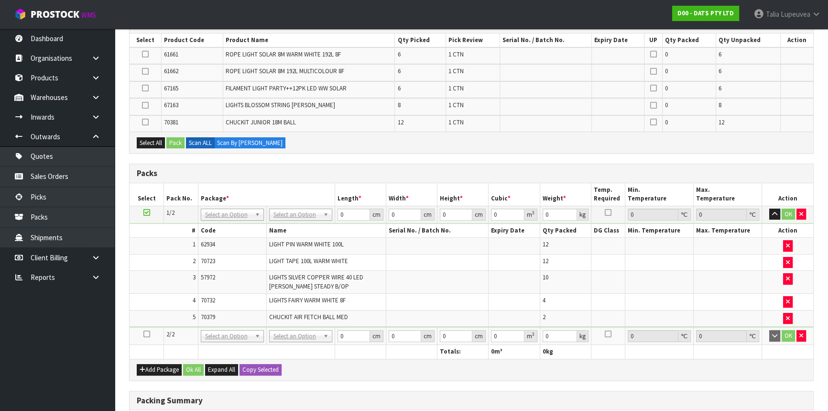
click at [144, 334] on icon at bounding box center [146, 334] width 7 height 0
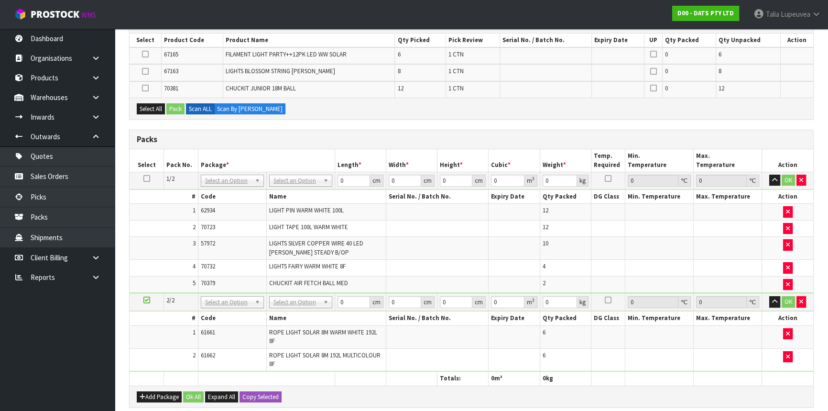
click at [146, 293] on td at bounding box center [147, 302] width 34 height 18
click at [145, 293] on td at bounding box center [147, 302] width 34 height 18
click at [144, 301] on link at bounding box center [146, 300] width 7 height 8
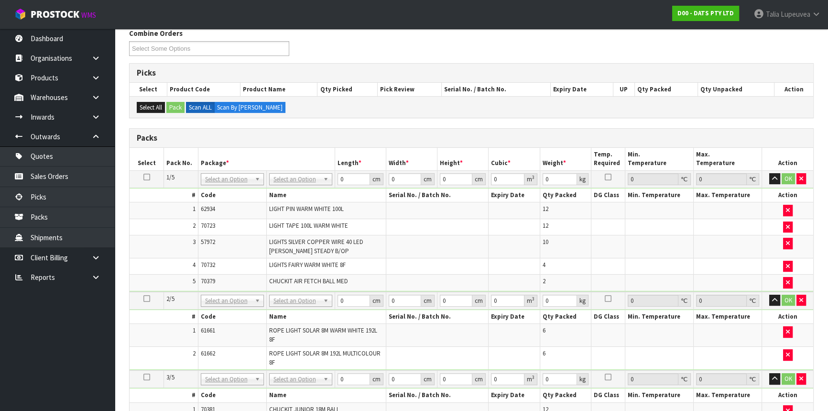
scroll to position [140, 0]
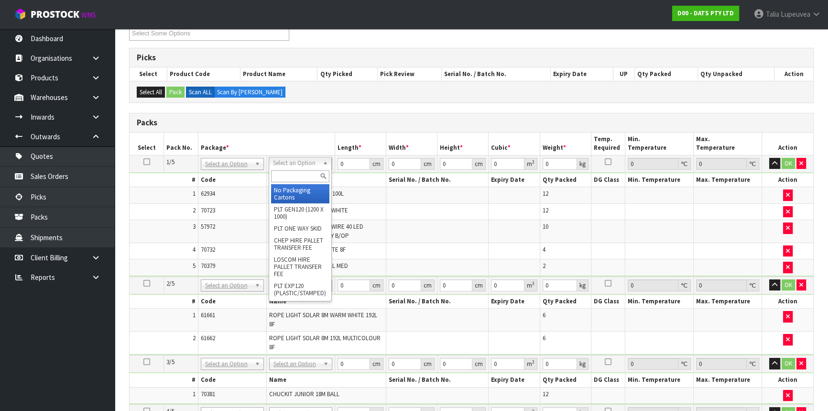
click at [289, 177] on input "text" at bounding box center [300, 176] width 58 height 12
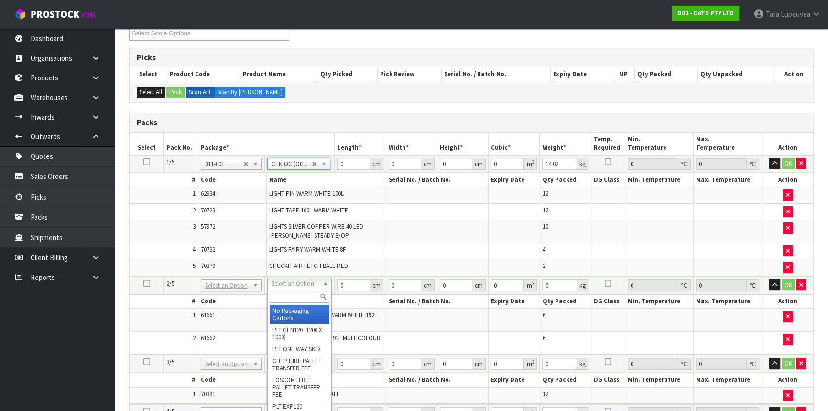
click at [292, 297] on input "text" at bounding box center [300, 297] width 60 height 12
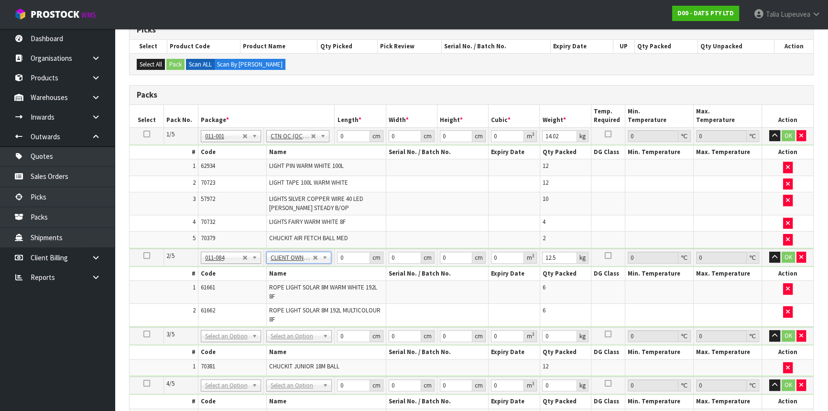
scroll to position [183, 0]
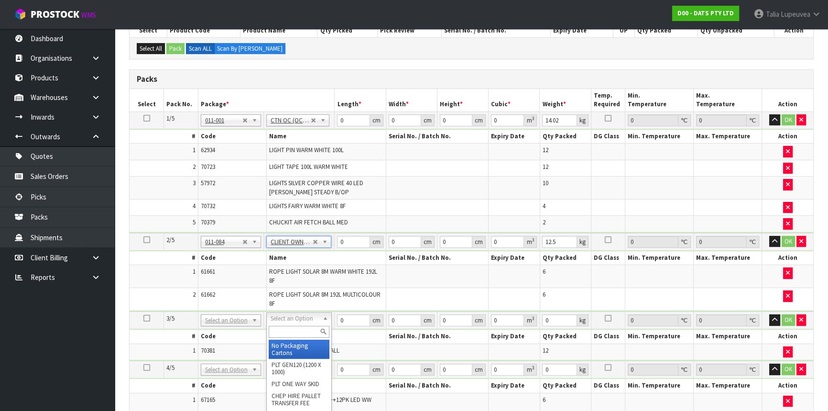
click at [296, 332] on input "text" at bounding box center [299, 332] width 61 height 12
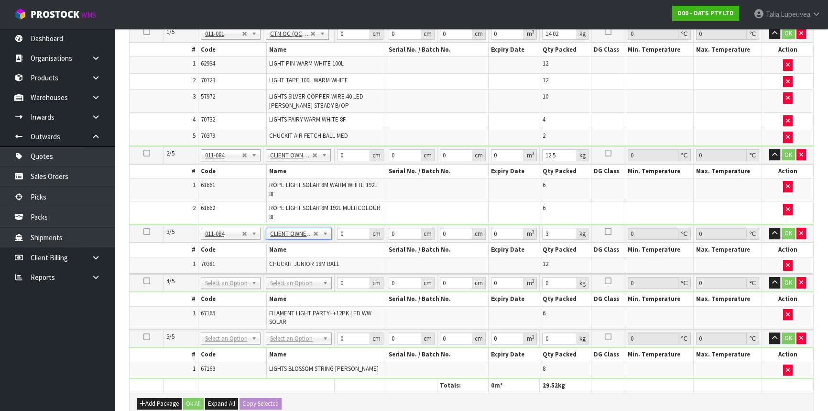
scroll to position [270, 0]
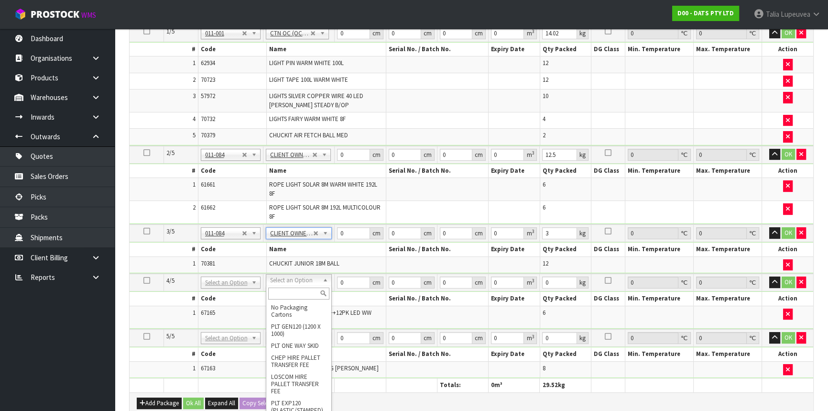
click at [295, 297] on input "text" at bounding box center [298, 293] width 61 height 12
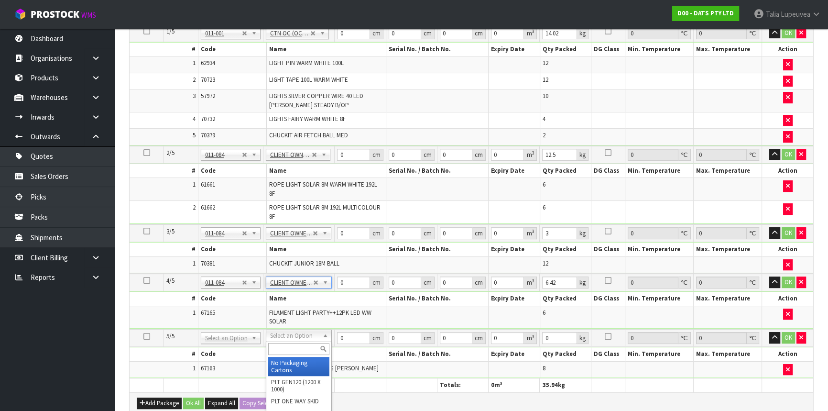
click at [307, 352] on input "text" at bounding box center [298, 349] width 61 height 12
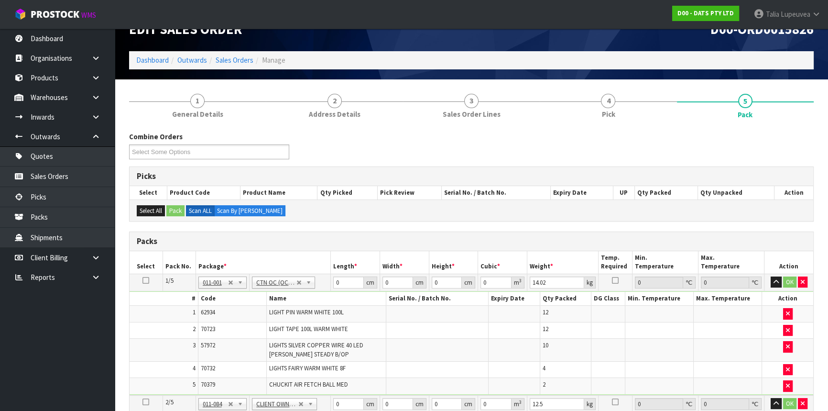
scroll to position [0, 0]
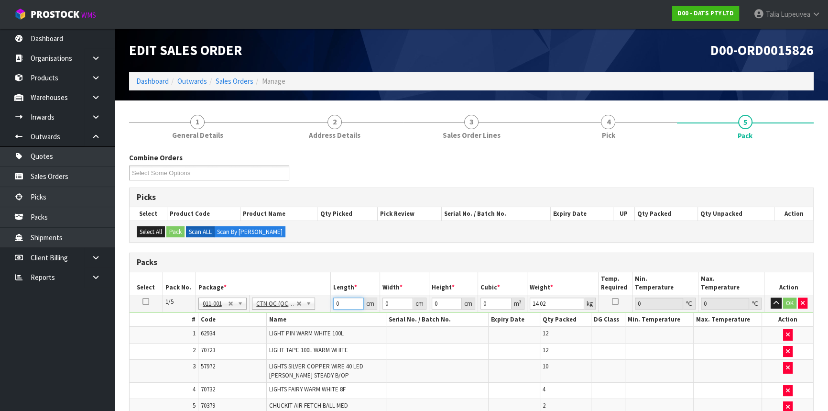
drag, startPoint x: 344, startPoint y: 301, endPoint x: 317, endPoint y: 306, distance: 28.1
click at [317, 306] on tr "1/5 NONE 007-001 007-002 007-004 007-009 007-013 007-014 007-015 007-017 007-01…" at bounding box center [472, 303] width 684 height 17
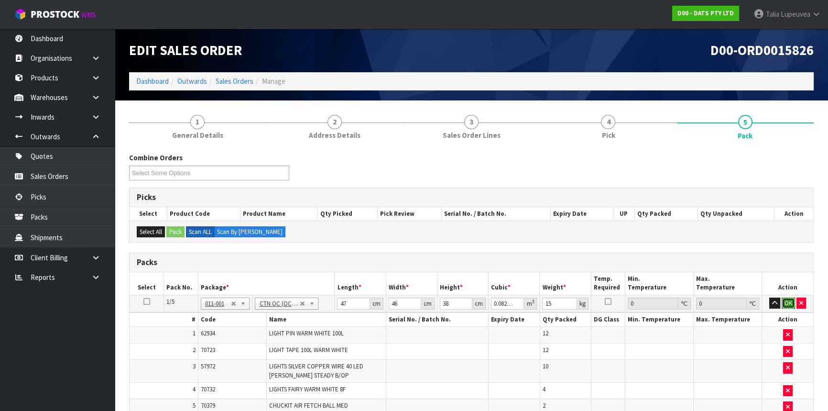
click at [783, 302] on button "OK" at bounding box center [788, 302] width 13 height 11
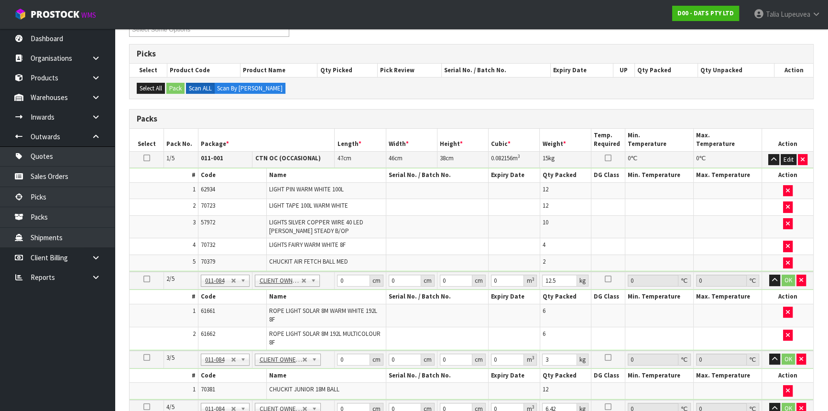
scroll to position [174, 0]
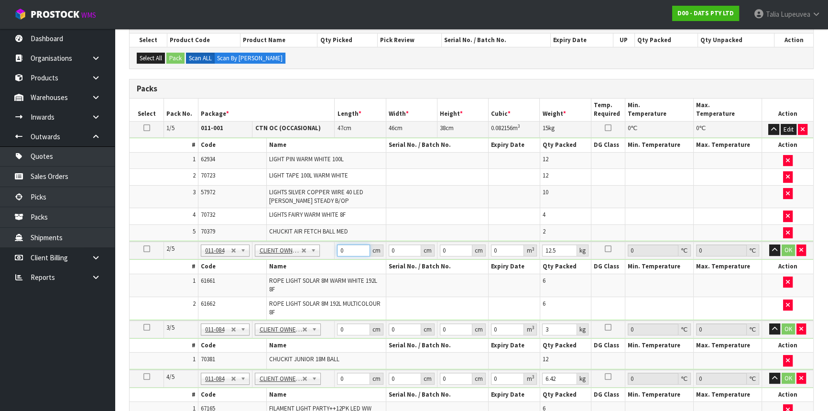
drag, startPoint x: 352, startPoint y: 249, endPoint x: 318, endPoint y: 245, distance: 34.6
click at [318, 245] on tr "2/5 NONE 007-001 007-002 007-004 007-009 007-013 007-014 007-015 007-017 007-01…" at bounding box center [472, 250] width 684 height 18
drag, startPoint x: 349, startPoint y: 249, endPoint x: 316, endPoint y: 249, distance: 33.0
click at [316, 249] on tr "2/5 NONE 007-001 007-002 007-004 007-009 007-013 007-014 007-015 007-017 007-01…" at bounding box center [472, 250] width 684 height 18
click at [784, 245] on button "OK" at bounding box center [788, 249] width 13 height 11
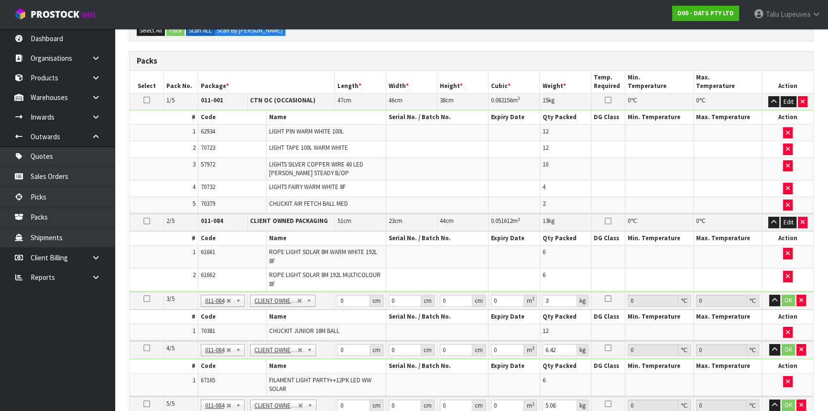
scroll to position [217, 0]
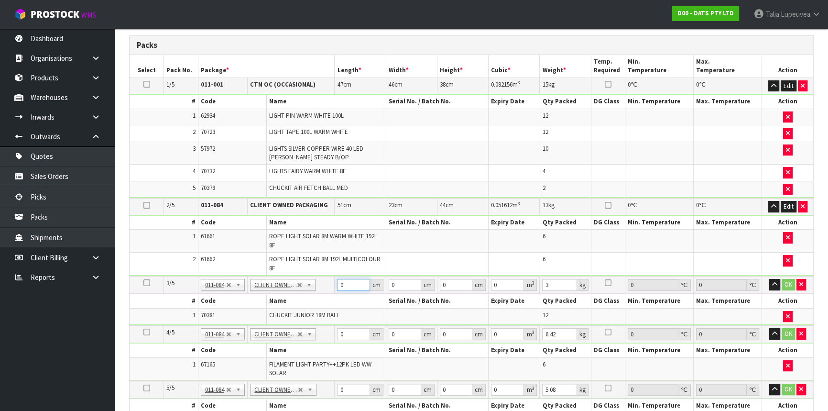
drag, startPoint x: 344, startPoint y: 280, endPoint x: 313, endPoint y: 281, distance: 30.6
click at [313, 281] on tr "3/5 NONE 007-001 007-002 007-004 007-009 007-013 007-014 007-015 007-017 007-01…" at bounding box center [472, 285] width 684 height 18
click at [791, 283] on button "OK" at bounding box center [788, 284] width 13 height 11
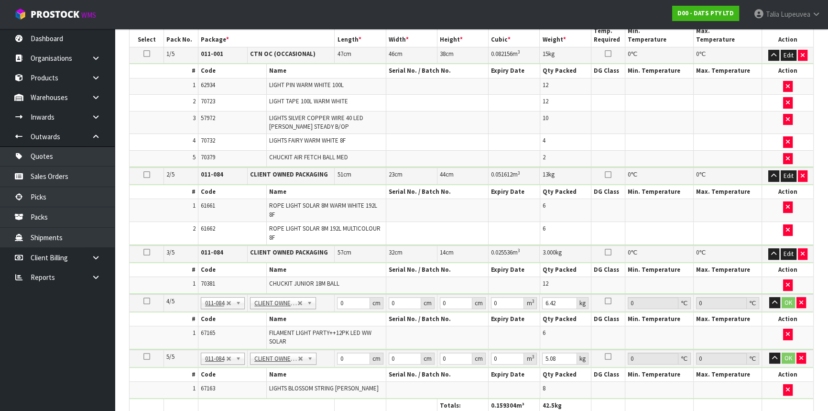
scroll to position [261, 0]
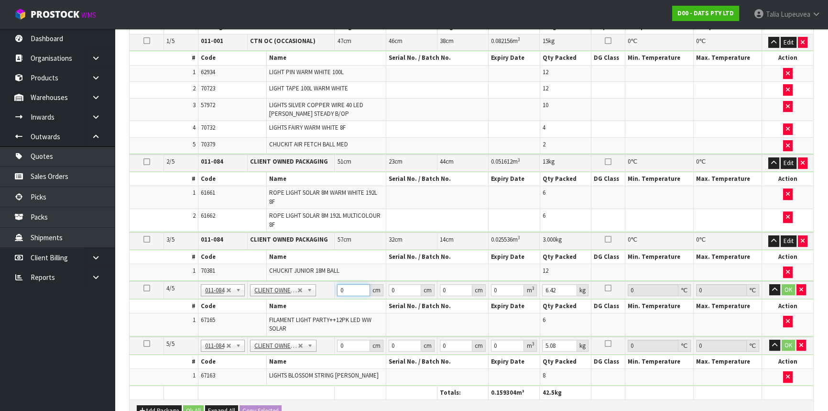
drag, startPoint x: 349, startPoint y: 288, endPoint x: 329, endPoint y: 285, distance: 19.8
click at [329, 285] on tr "4/5 NONE 007-001 007-002 007-004 007-009 007-013 007-014 007-015 007-017 007-01…" at bounding box center [472, 290] width 684 height 18
click at [791, 288] on button "OK" at bounding box center [788, 289] width 13 height 11
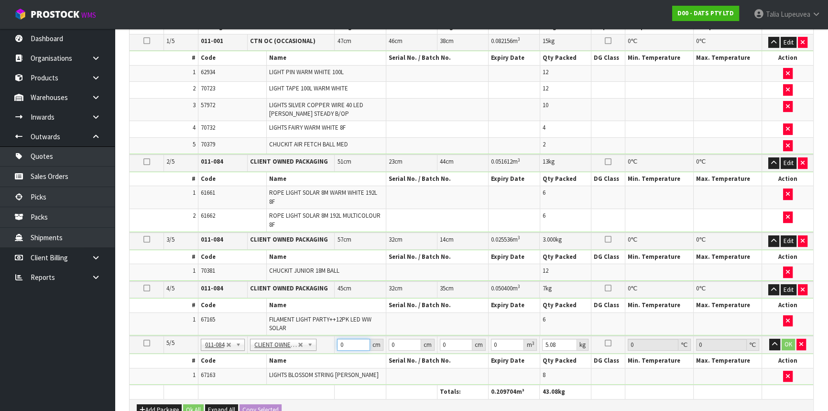
drag, startPoint x: 343, startPoint y: 338, endPoint x: 313, endPoint y: 337, distance: 30.2
click at [313, 337] on tr "5/5 NONE 007-001 007-002 007-004 007-009 007-013 007-014 007-015 007-017 007-01…" at bounding box center [472, 345] width 684 height 18
click at [789, 340] on button "OK" at bounding box center [788, 344] width 13 height 11
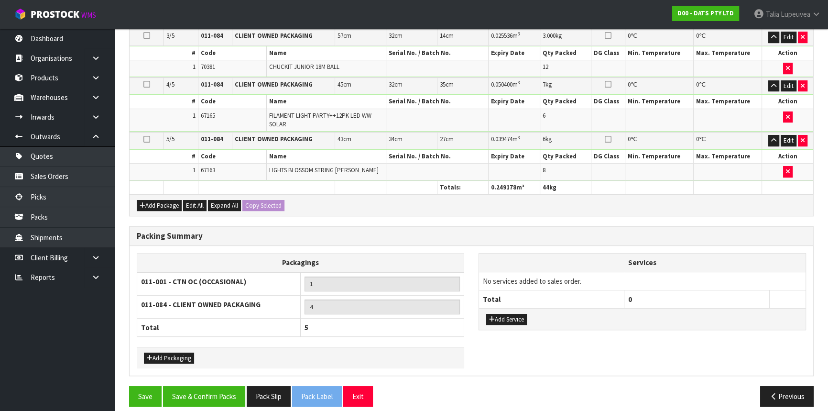
scroll to position [470, 0]
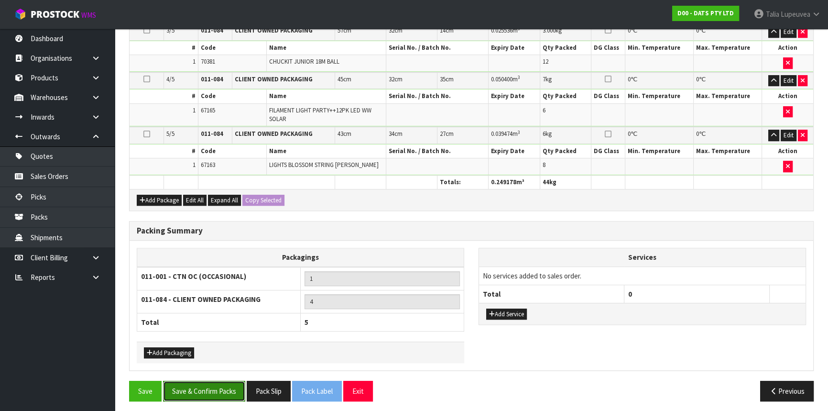
click at [224, 386] on button "Save & Confirm Packs" at bounding box center [204, 391] width 82 height 21
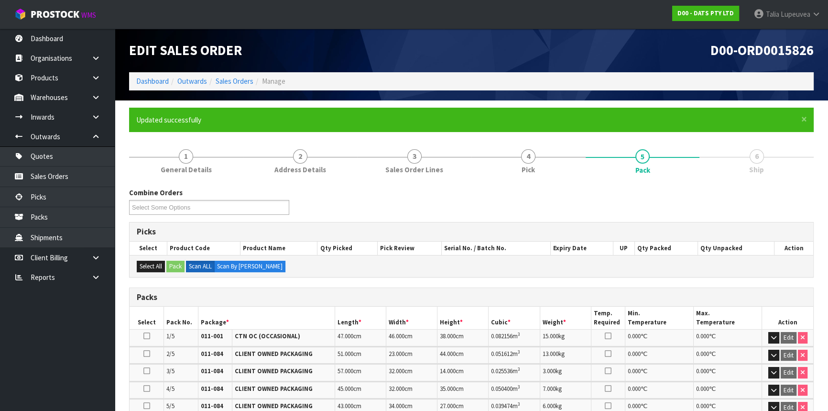
scroll to position [221, 0]
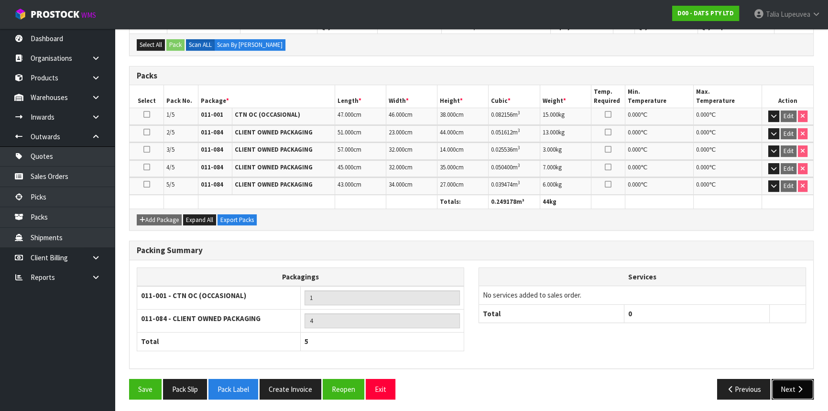
click at [787, 386] on button "Next" at bounding box center [793, 389] width 42 height 21
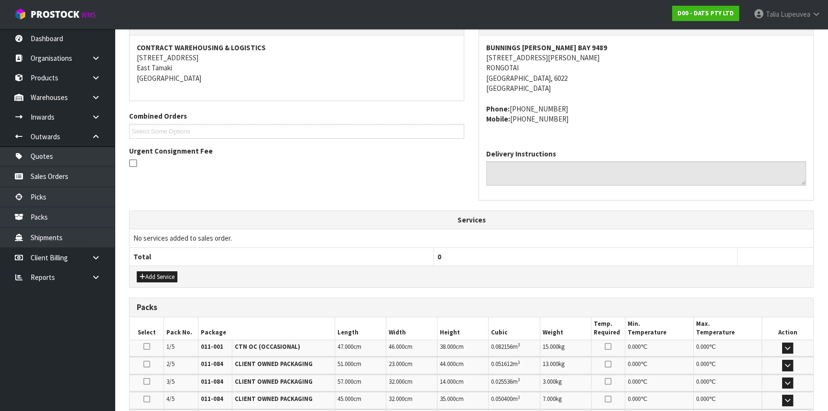
scroll to position [309, 0]
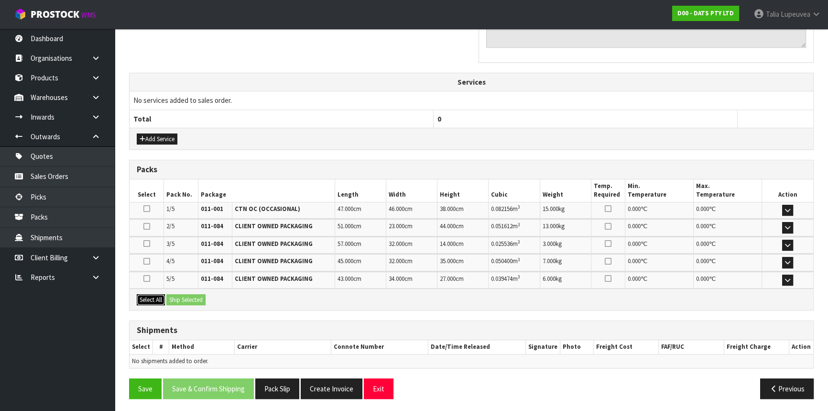
drag, startPoint x: 141, startPoint y: 293, endPoint x: 157, endPoint y: 292, distance: 16.7
click at [140, 294] on button "Select All" at bounding box center [151, 299] width 28 height 11
click at [178, 294] on button "Ship Selected" at bounding box center [185, 299] width 39 height 11
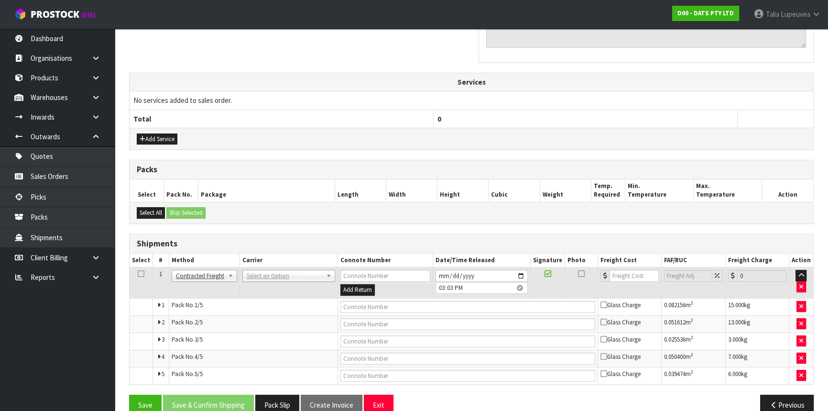
scroll to position [326, 0]
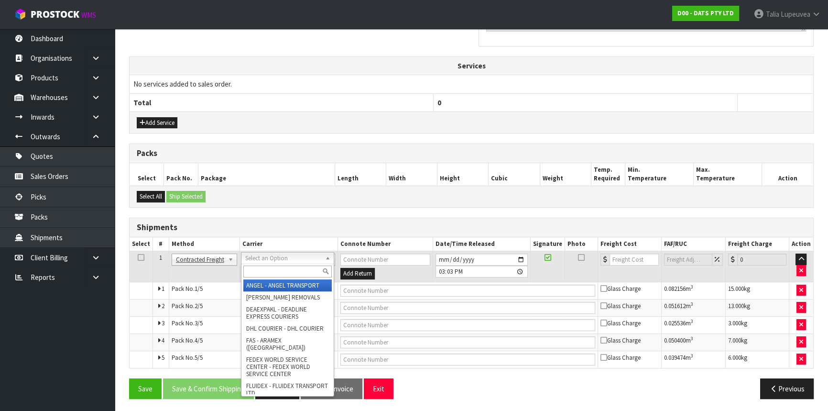
click at [276, 274] on input "text" at bounding box center [287, 271] width 88 height 12
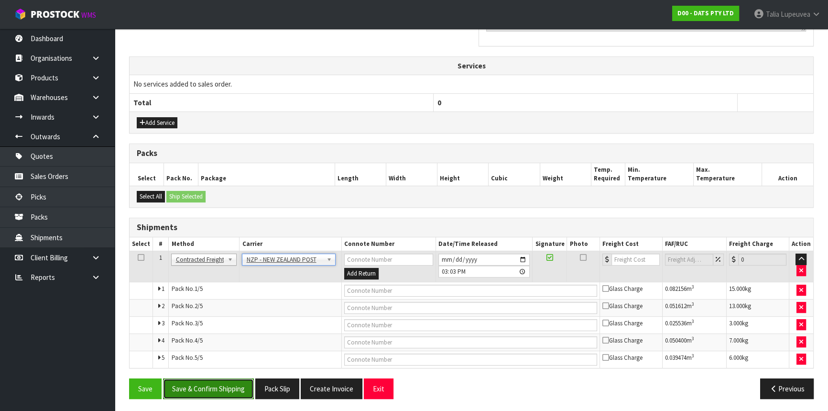
click at [239, 392] on button "Save & Confirm Shipping" at bounding box center [208, 388] width 91 height 21
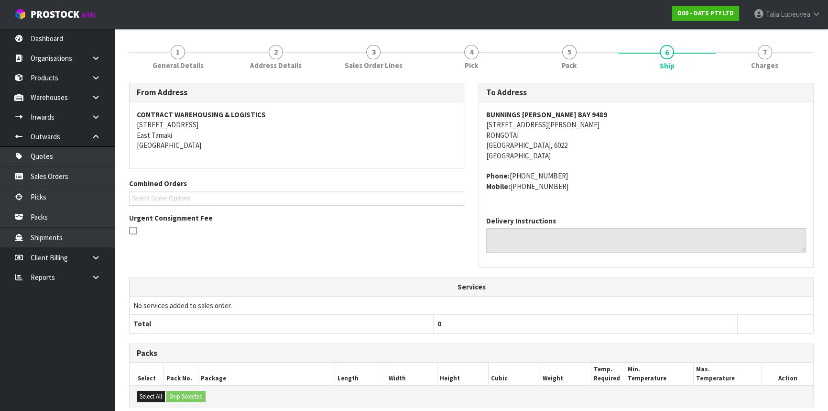
scroll to position [304, 0]
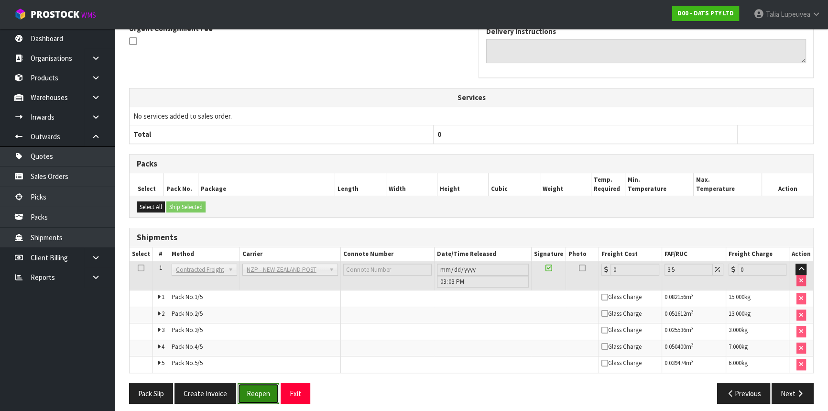
click at [244, 388] on button "Reopen" at bounding box center [259, 393] width 42 height 21
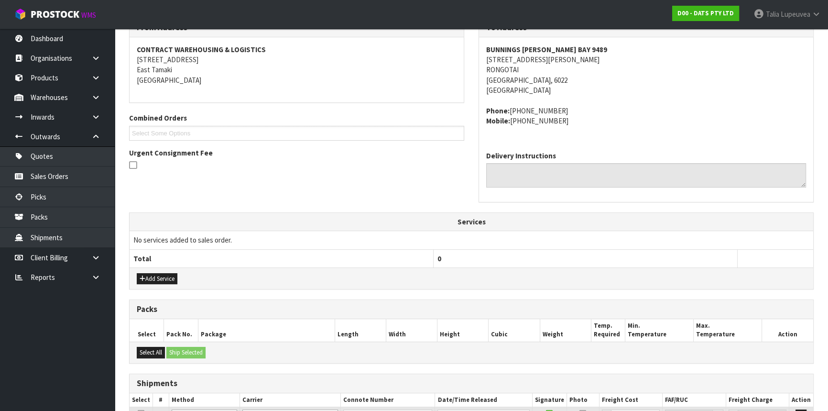
scroll to position [335, 0]
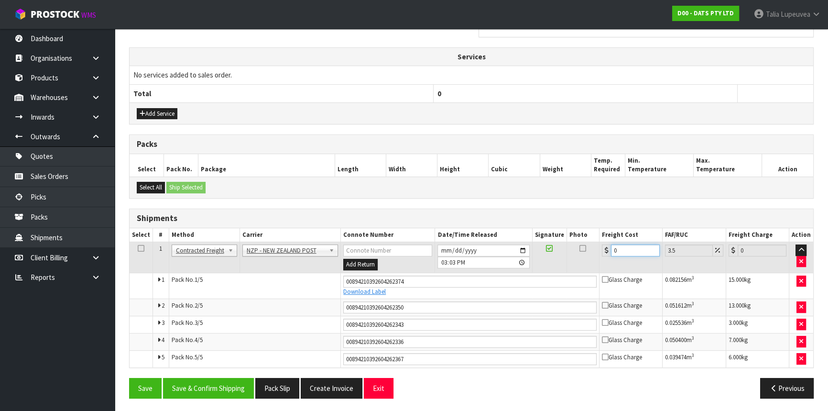
drag, startPoint x: 622, startPoint y: 247, endPoint x: 586, endPoint y: 255, distance: 36.2
click at [586, 255] on tr "1 Client Local Pickup Customer Local Pickup Company Freight Contracted Freight …" at bounding box center [472, 257] width 684 height 31
click at [225, 378] on button "Save & Confirm Shipping" at bounding box center [208, 388] width 91 height 21
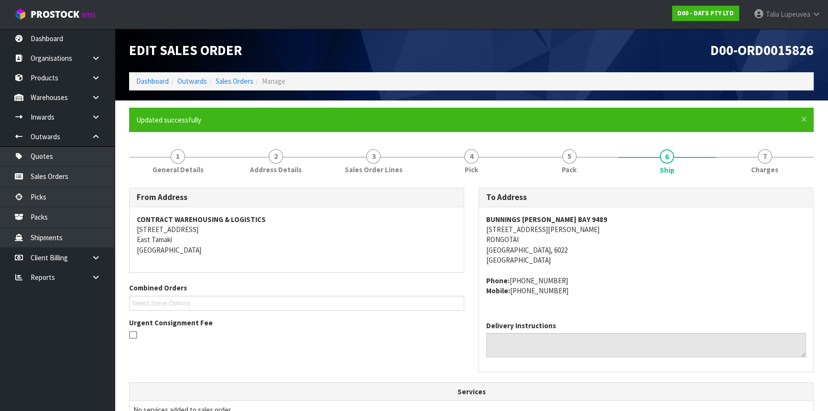
scroll to position [0, 0]
click at [231, 82] on link "Sales Orders" at bounding box center [235, 81] width 38 height 9
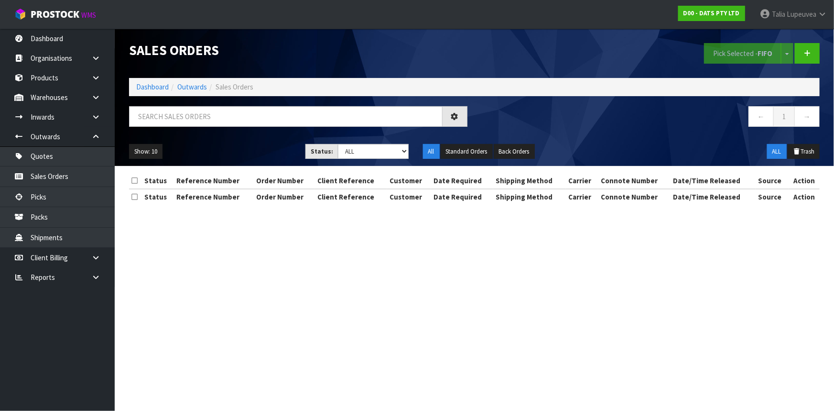
click at [245, 127] on div at bounding box center [298, 120] width 353 height 28
click at [248, 121] on input "text" at bounding box center [286, 116] width 314 height 21
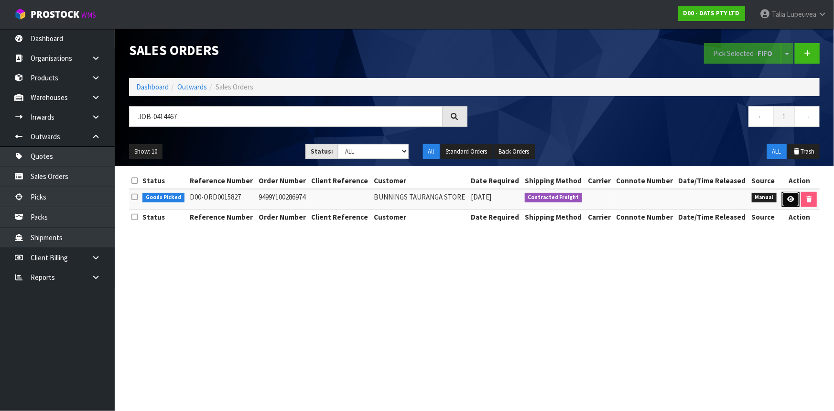
click at [786, 196] on link at bounding box center [791, 199] width 18 height 15
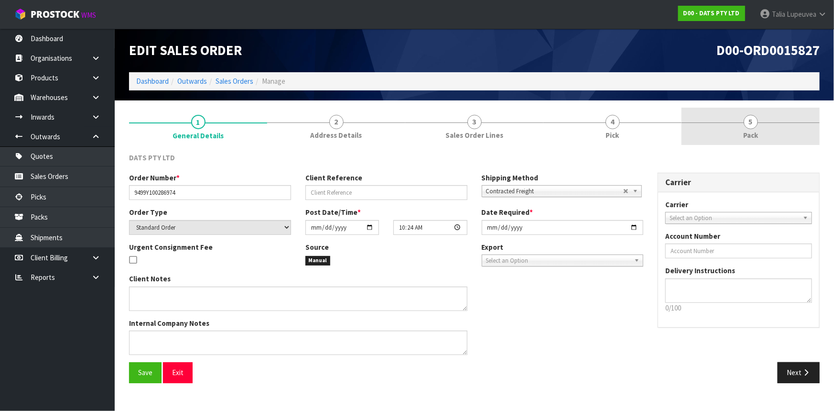
click at [719, 126] on link "5 Pack" at bounding box center [751, 127] width 138 height 38
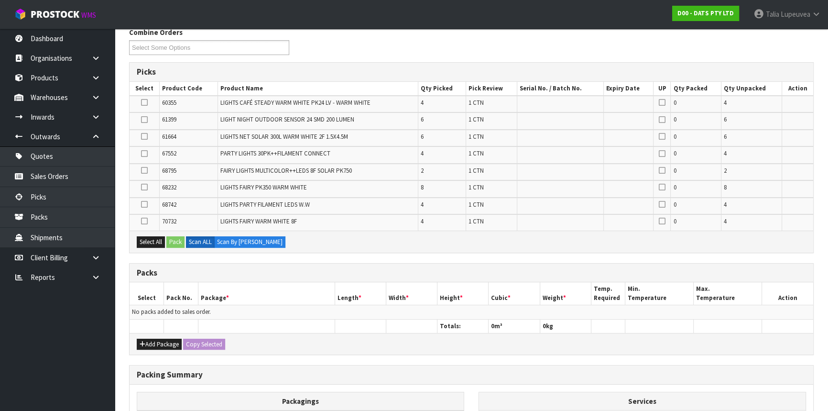
scroll to position [174, 0]
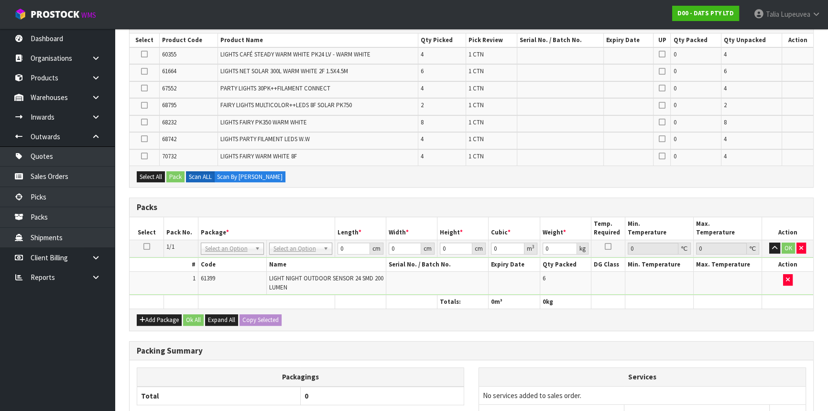
click at [148, 247] on icon at bounding box center [146, 246] width 7 height 0
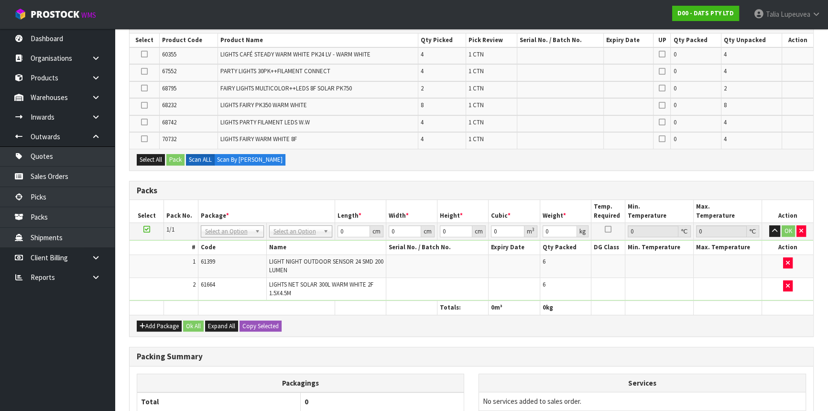
click at [144, 139] on icon at bounding box center [144, 139] width 7 height 0
click at [0, 0] on input "checkbox" at bounding box center [0, 0] width 0 height 0
click at [176, 159] on button "Pack" at bounding box center [175, 159] width 18 height 11
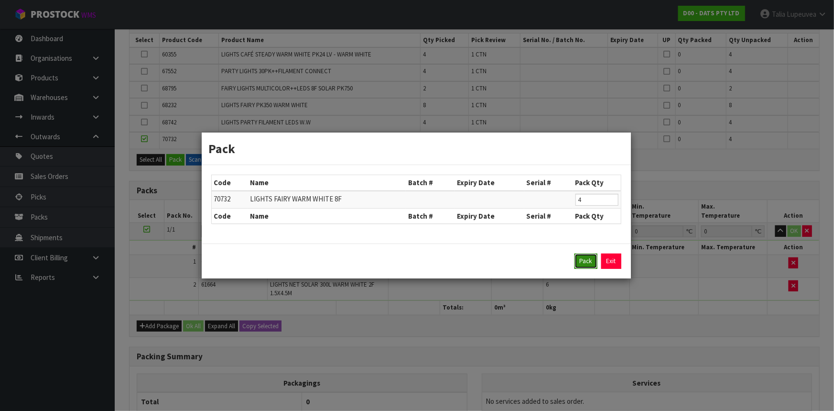
click at [579, 257] on button "Pack" at bounding box center [586, 260] width 23 height 15
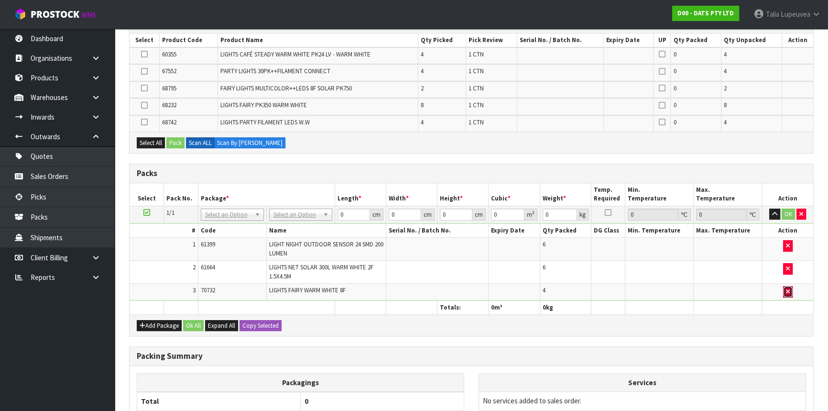
click at [786, 294] on button "button" at bounding box center [788, 291] width 10 height 11
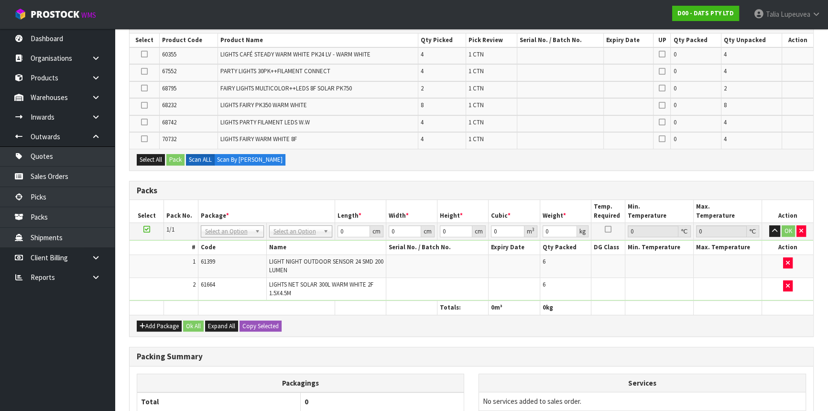
click at [143, 226] on td at bounding box center [147, 231] width 34 height 17
click at [147, 230] on icon at bounding box center [146, 229] width 7 height 0
click at [144, 139] on icon at bounding box center [144, 139] width 7 height 0
click at [0, 0] on input "checkbox" at bounding box center [0, 0] width 0 height 0
click at [154, 320] on button "Add Package" at bounding box center [159, 325] width 45 height 11
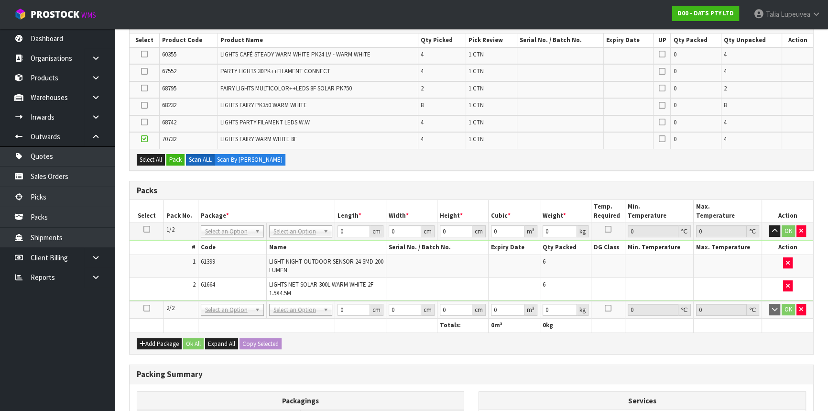
click at [146, 308] on icon at bounding box center [146, 308] width 7 height 0
click at [174, 158] on button "Pack" at bounding box center [175, 159] width 18 height 11
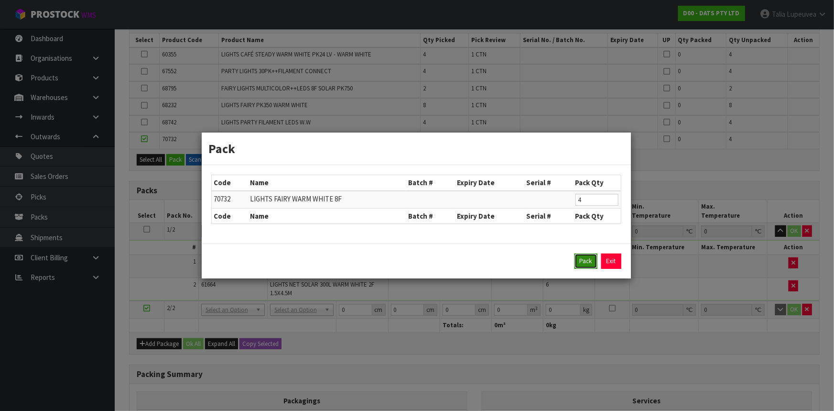
click at [587, 263] on button "Pack" at bounding box center [586, 260] width 23 height 15
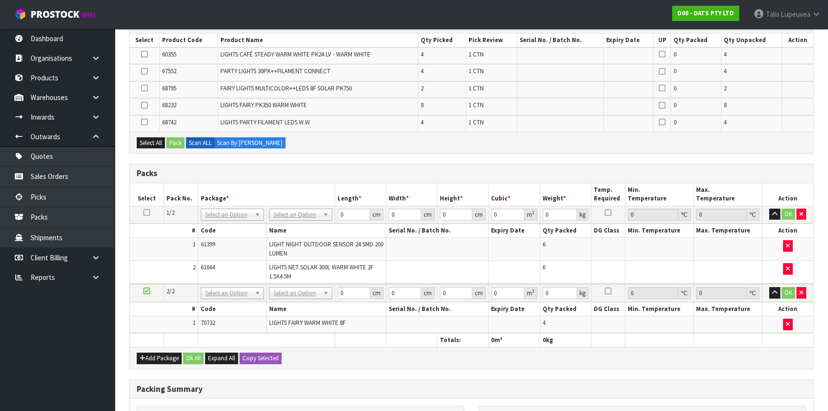
click at [147, 291] on icon at bounding box center [146, 291] width 7 height 0
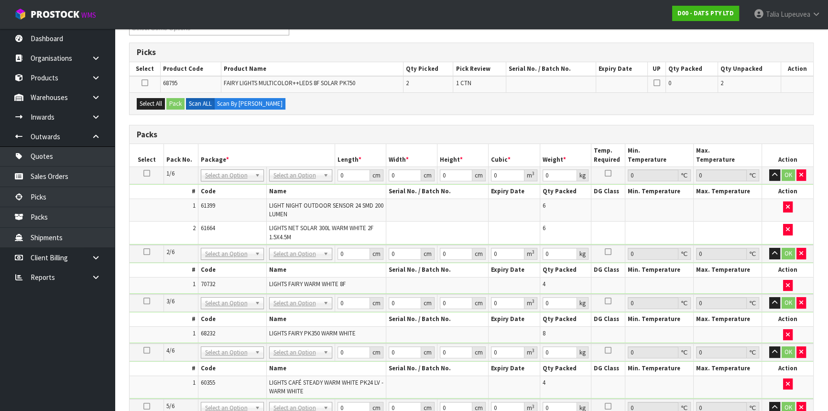
scroll to position [130, 0]
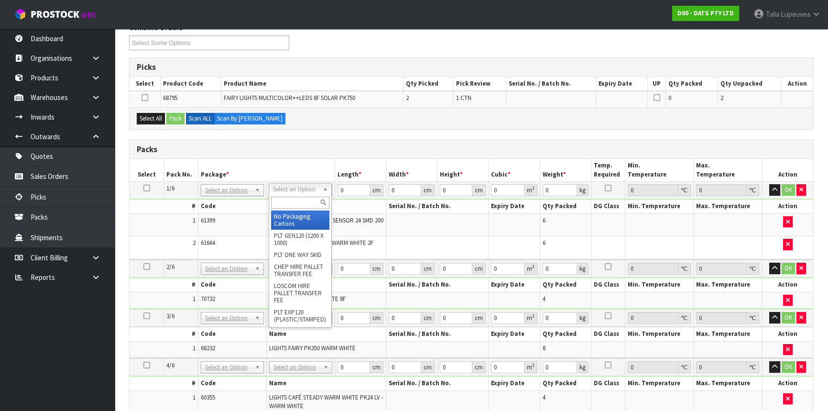
click at [312, 206] on input "text" at bounding box center [300, 203] width 58 height 12
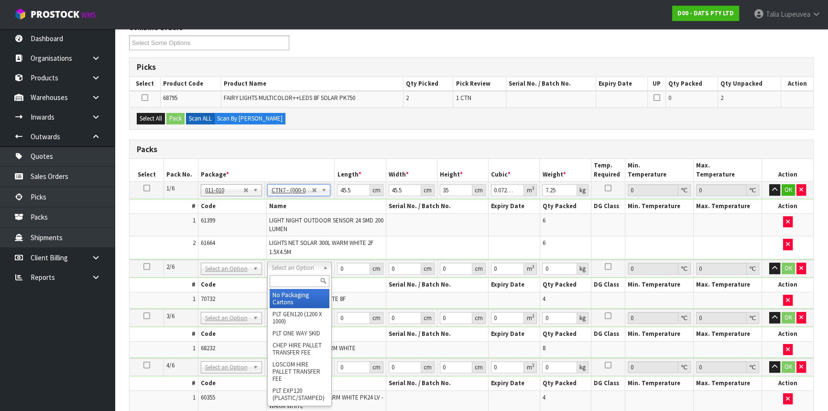
click at [296, 278] on input "text" at bounding box center [300, 281] width 60 height 12
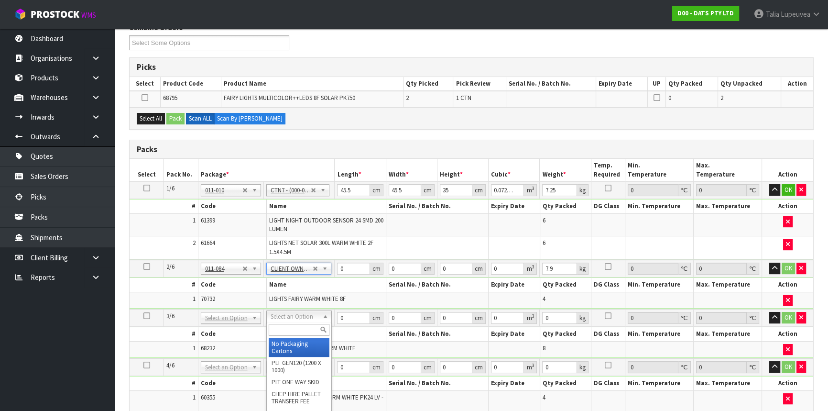
click at [306, 329] on input "text" at bounding box center [299, 330] width 61 height 12
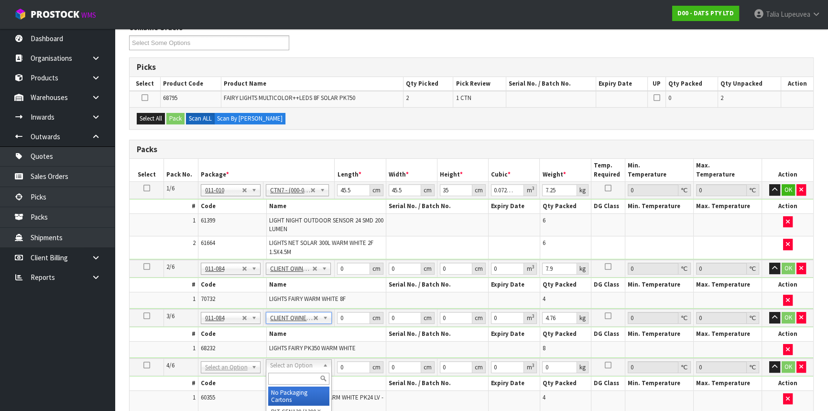
click at [298, 373] on input "text" at bounding box center [298, 379] width 61 height 12
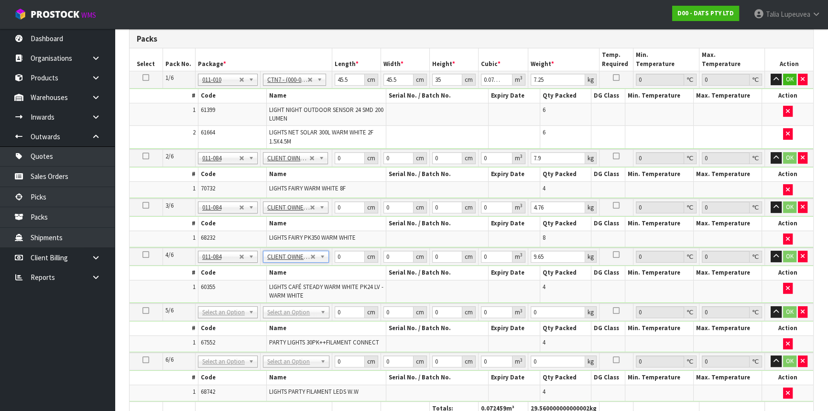
scroll to position [261, 0]
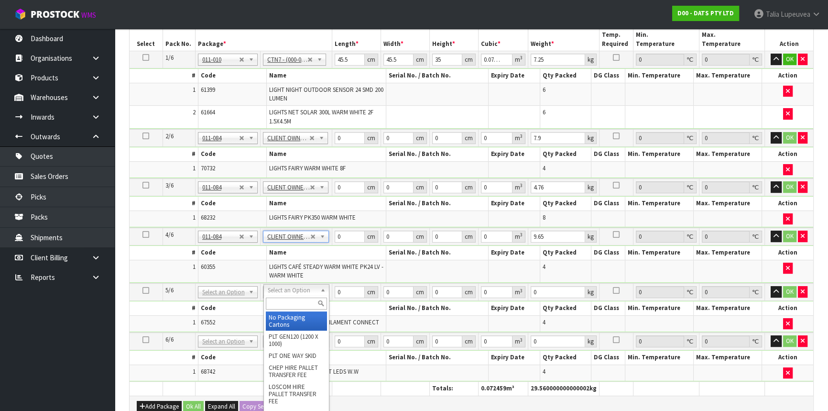
click at [292, 297] on input "text" at bounding box center [296, 303] width 61 height 12
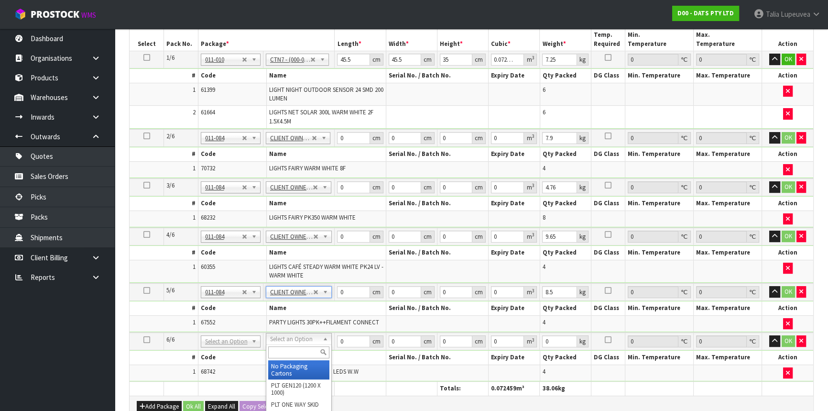
click at [290, 349] on input "text" at bounding box center [299, 352] width 62 height 12
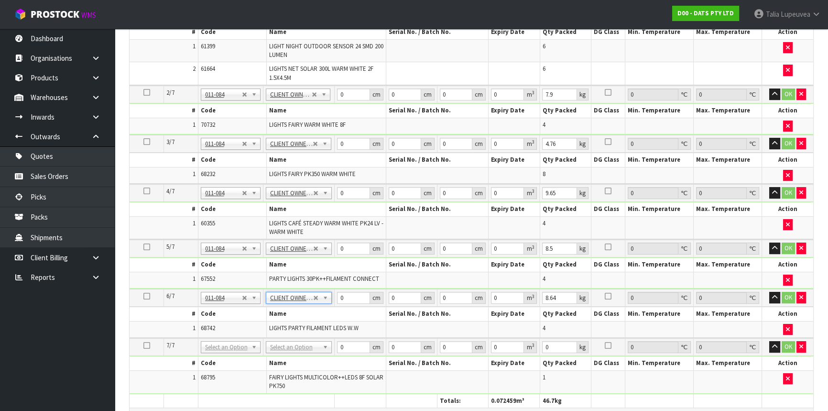
scroll to position [348, 0]
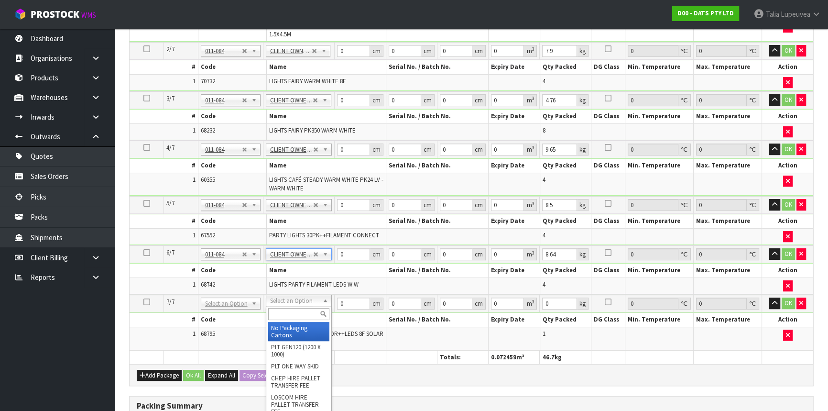
click at [296, 314] on input "text" at bounding box center [299, 314] width 62 height 12
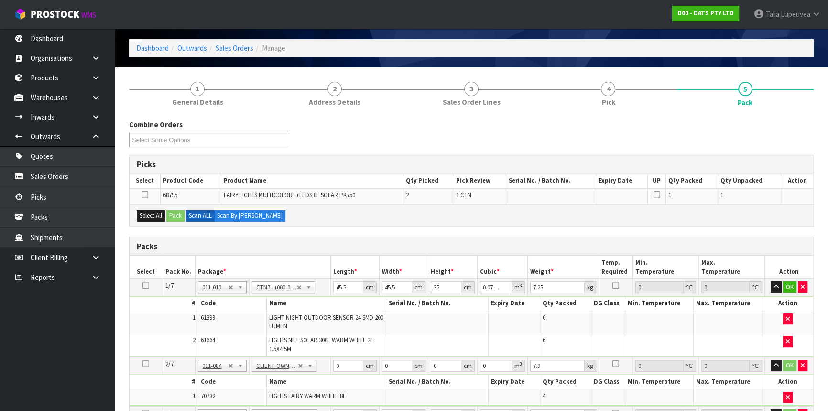
scroll to position [87, 0]
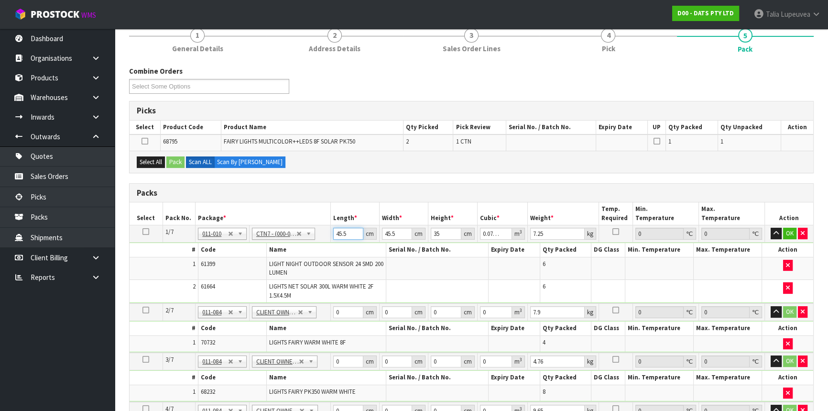
drag, startPoint x: 350, startPoint y: 232, endPoint x: 302, endPoint y: 237, distance: 48.0
click at [302, 237] on tr "1/7 NONE 007-001 007-002 007-004 007-009 007-013 007-014 007-015 007-017 007-01…" at bounding box center [472, 233] width 684 height 17
click at [786, 231] on button "OK" at bounding box center [789, 233] width 13 height 11
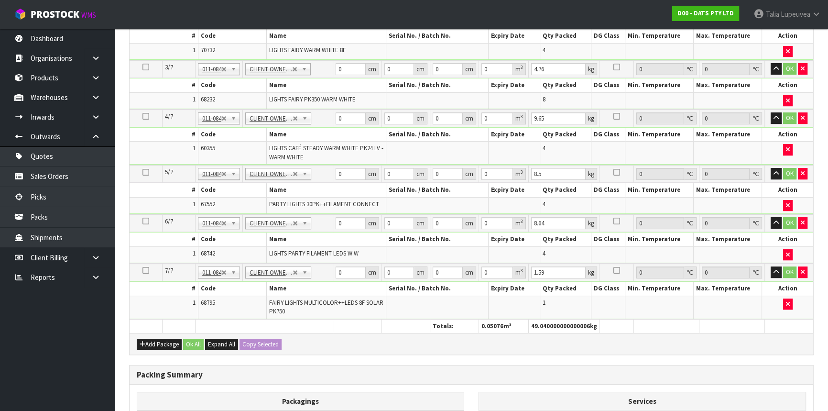
scroll to position [391, 0]
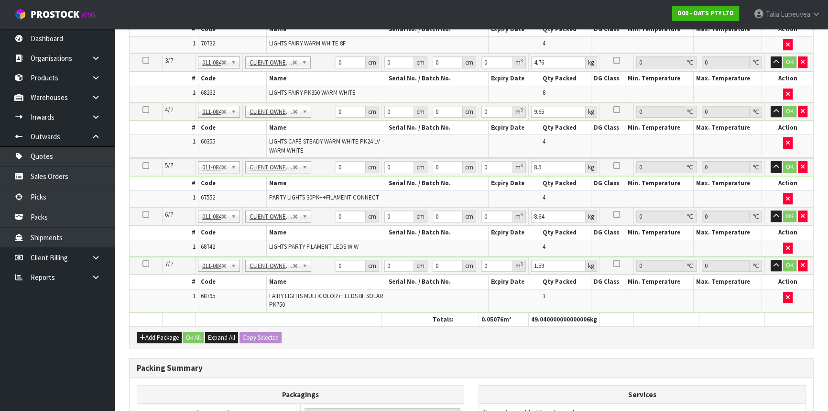
click at [145, 263] on icon at bounding box center [146, 263] width 7 height 0
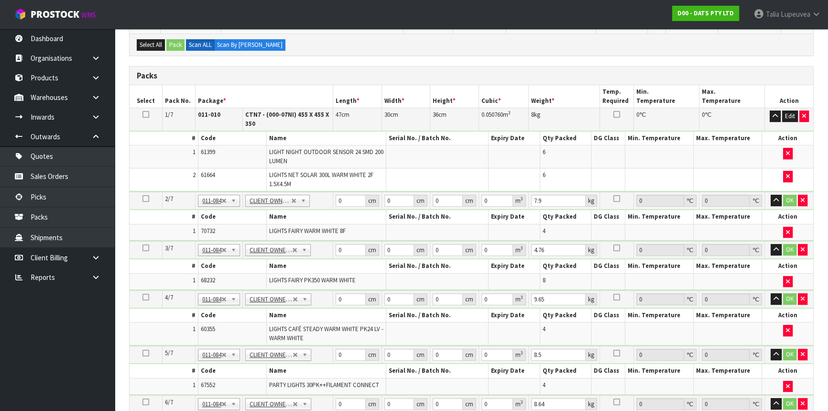
scroll to position [0, 0]
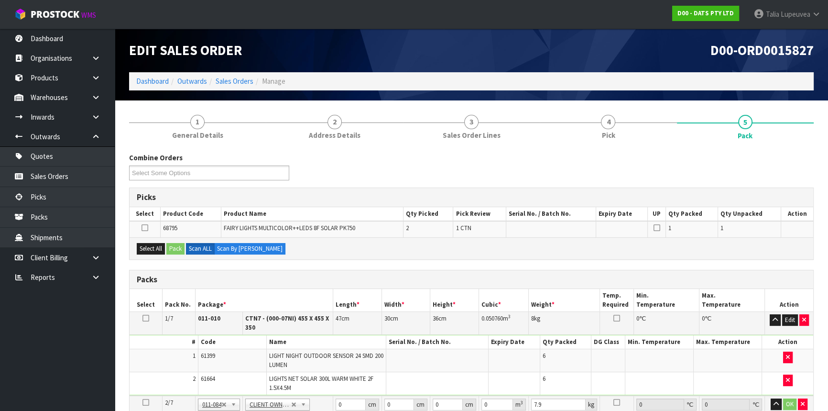
click at [143, 228] on icon at bounding box center [145, 228] width 7 height 0
click at [0, 0] on input "checkbox" at bounding box center [0, 0] width 0 height 0
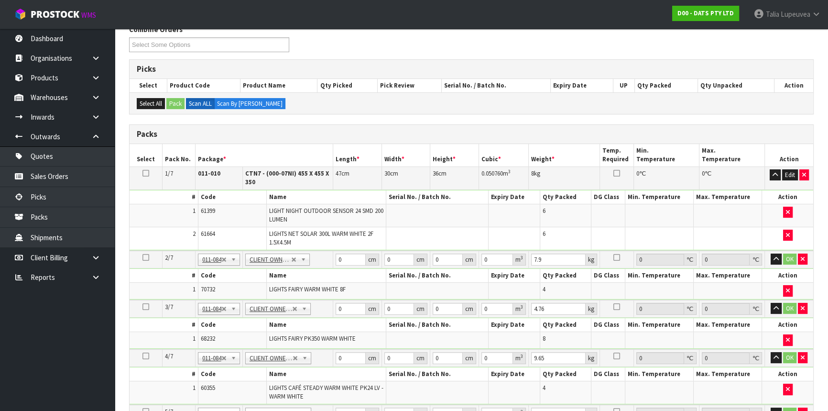
scroll to position [114, 0]
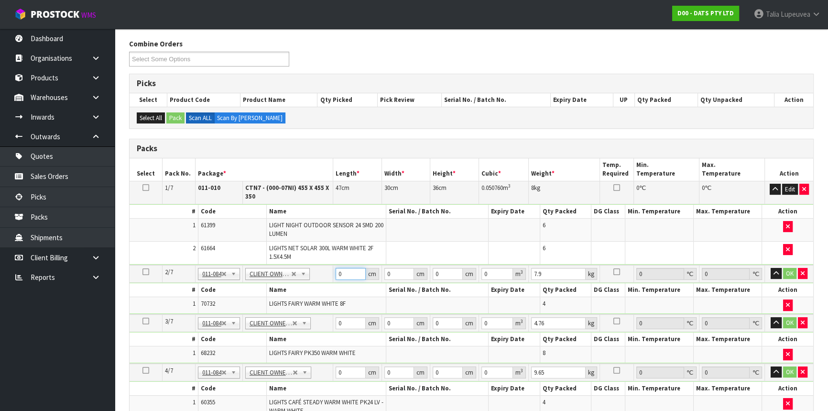
drag, startPoint x: 345, startPoint y: 270, endPoint x: 312, endPoint y: 280, distance: 34.4
click at [312, 278] on tr "2/7 NONE 007-001 007-002 007-004 007-009 007-013 007-014 007-015 007-017 007-01…" at bounding box center [472, 274] width 684 height 18
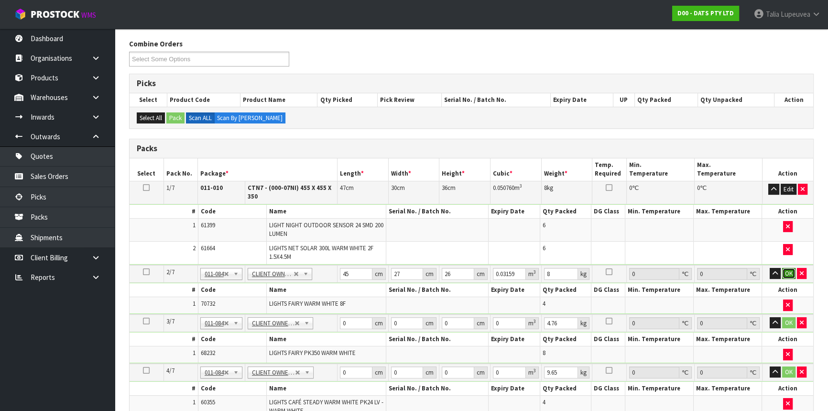
click at [791, 274] on button "OK" at bounding box center [788, 273] width 13 height 11
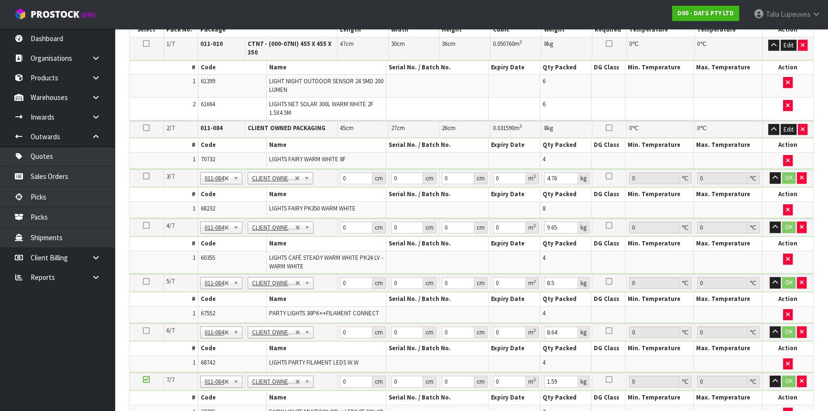
scroll to position [287, 0]
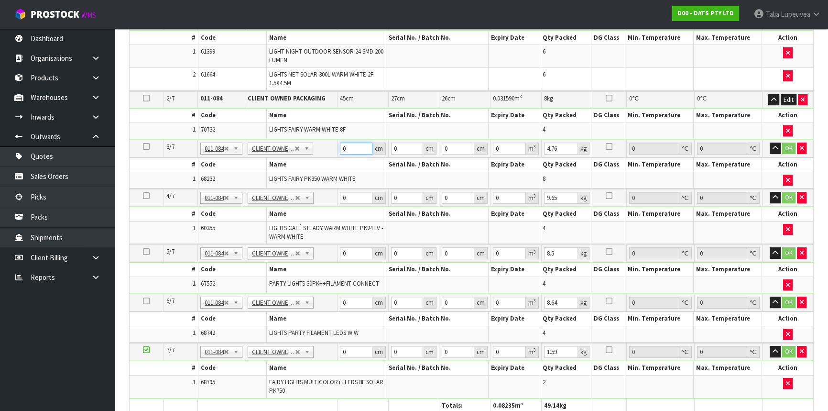
drag, startPoint x: 349, startPoint y: 143, endPoint x: 328, endPoint y: 147, distance: 21.4
click at [328, 147] on tr "3/7 NONE 007-001 007-002 007-004 007-009 007-013 007-014 007-015 007-017 007-01…" at bounding box center [472, 149] width 684 height 18
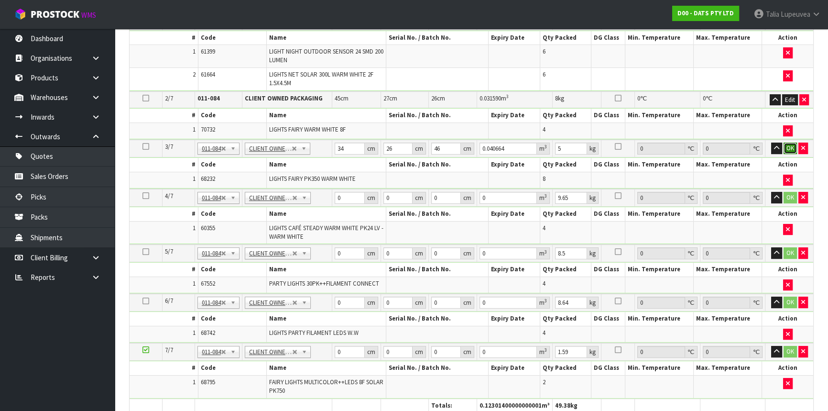
click at [790, 149] on button "OK" at bounding box center [790, 148] width 13 height 11
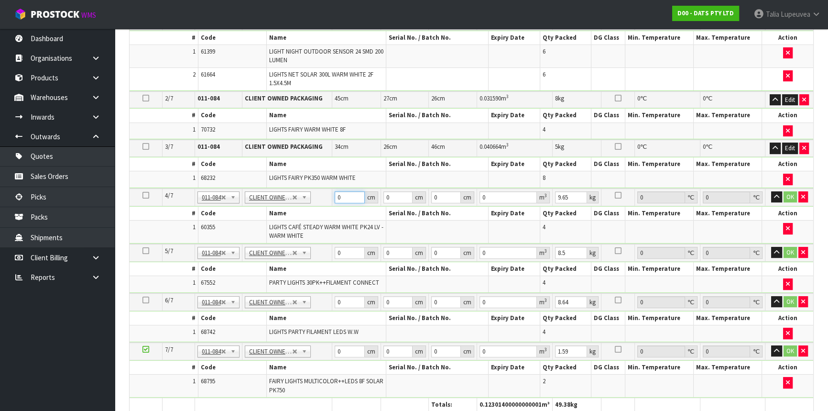
drag, startPoint x: 337, startPoint y: 196, endPoint x: 321, endPoint y: 196, distance: 16.3
click at [321, 196] on tr "4/7 NONE 007-001 007-002 007-004 007-009 007-013 007-014 007-015 007-017 007-01…" at bounding box center [472, 197] width 684 height 18
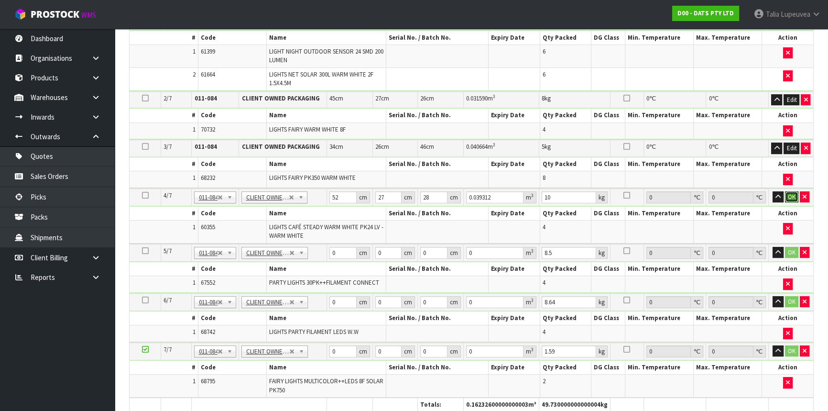
drag, startPoint x: 794, startPoint y: 191, endPoint x: 534, endPoint y: 169, distance: 260.6
click at [794, 191] on button "OK" at bounding box center [791, 196] width 13 height 11
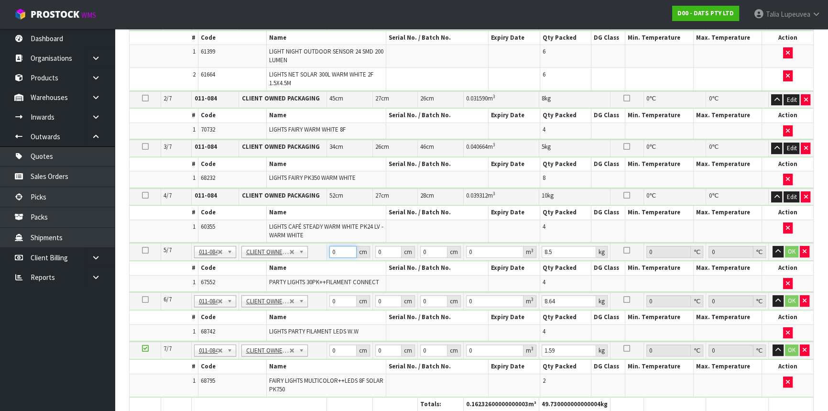
drag, startPoint x: 338, startPoint y: 247, endPoint x: 325, endPoint y: 248, distance: 12.9
click at [325, 248] on tr "5/7 NONE 007-001 007-002 007-004 007-009 007-013 007-014 007-015 007-017 007-01…" at bounding box center [472, 252] width 684 height 18
click at [789, 251] on button "OK" at bounding box center [791, 251] width 13 height 11
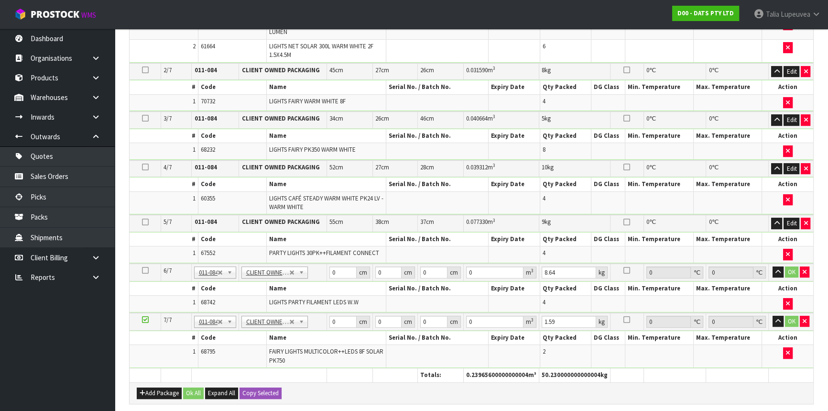
scroll to position [331, 0]
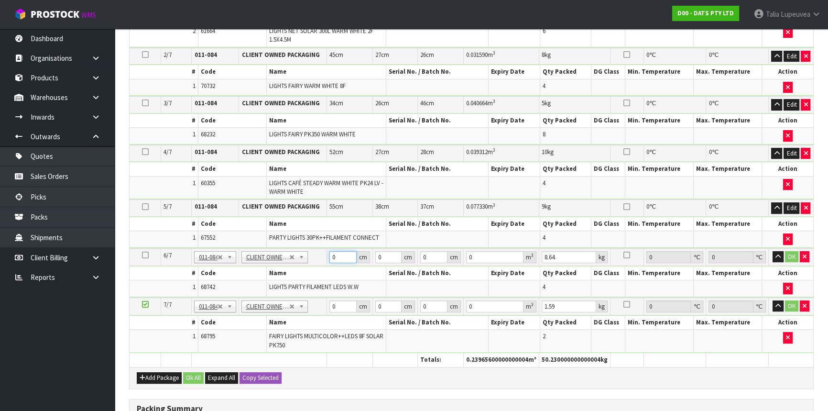
drag, startPoint x: 340, startPoint y: 255, endPoint x: 312, endPoint y: 255, distance: 28.2
click at [312, 255] on tr "6/7 NONE 007-001 007-002 007-004 007-009 007-013 007-014 007-015 007-017 007-01…" at bounding box center [472, 257] width 684 height 18
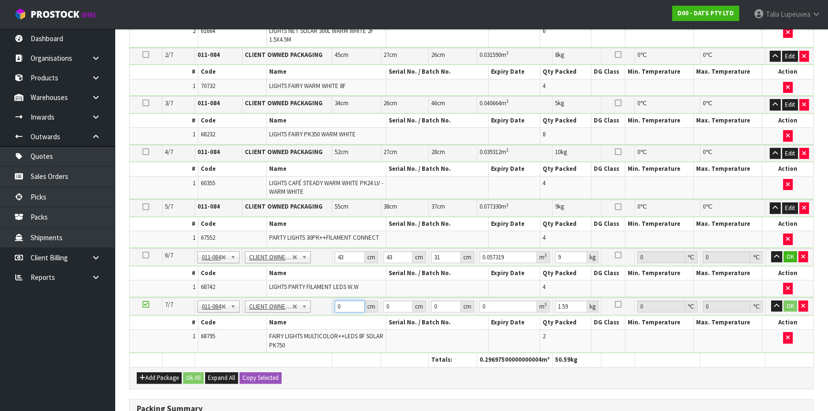
drag, startPoint x: 341, startPoint y: 303, endPoint x: 288, endPoint y: 309, distance: 53.4
click at [288, 309] on tr "7/7 NONE 007-001 007-002 007-004 007-009 007-013 007-014 007-015 007-017 007-01…" at bounding box center [472, 306] width 684 height 18
click at [789, 251] on button "OK" at bounding box center [790, 256] width 13 height 11
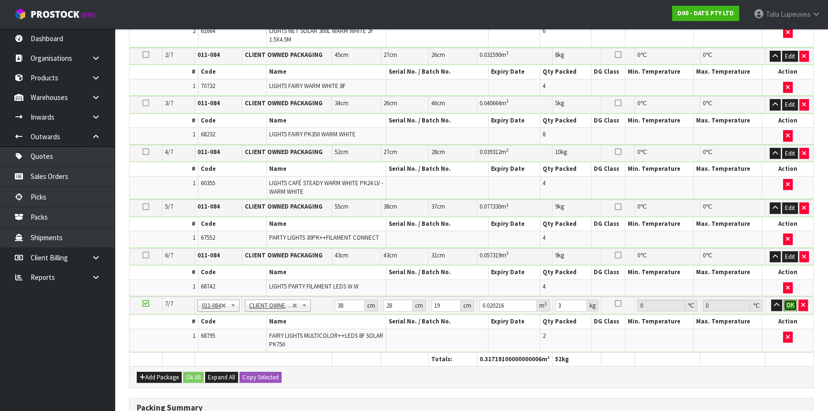
click at [795, 299] on button "OK" at bounding box center [790, 304] width 13 height 11
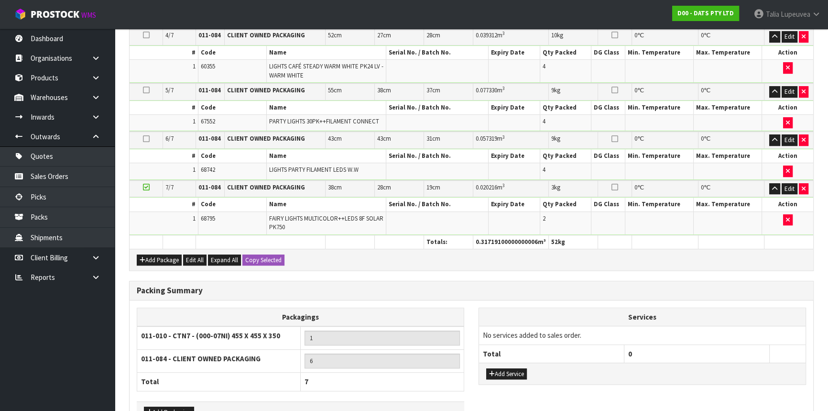
scroll to position [501, 0]
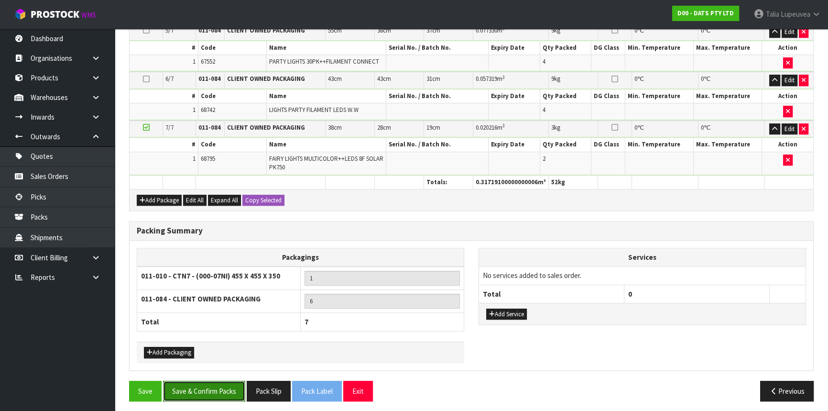
click at [210, 381] on button "Save & Confirm Packs" at bounding box center [204, 391] width 82 height 21
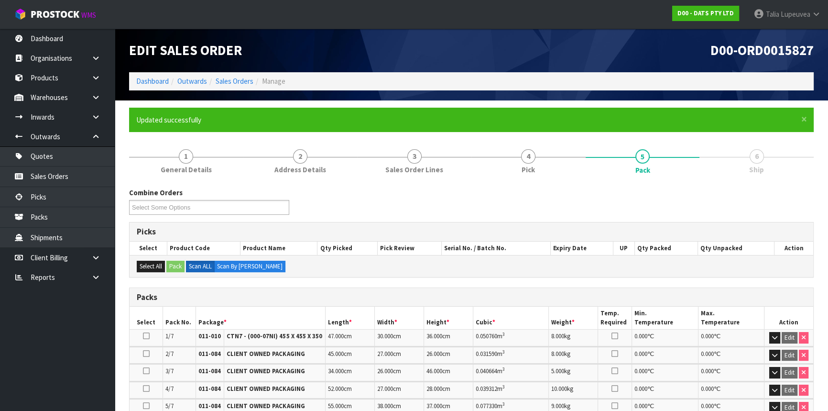
scroll to position [256, 0]
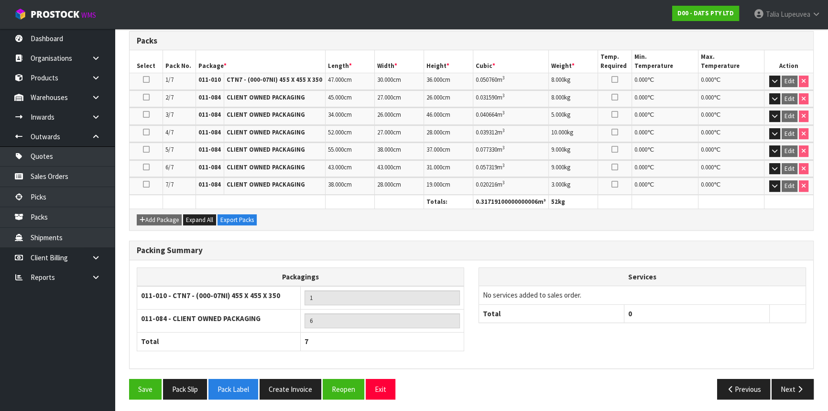
click at [575, 369] on div "Packing Summary Packagings 011-010 - CTN7 - (000-07NI) 455 X 455 X 350 1 011-08…" at bounding box center [471, 310] width 699 height 138
click at [336, 385] on button "Reopen" at bounding box center [344, 389] width 42 height 21
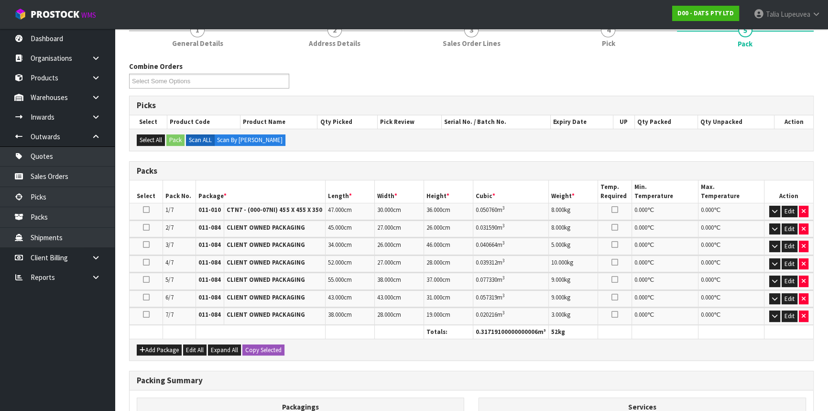
scroll to position [130, 0]
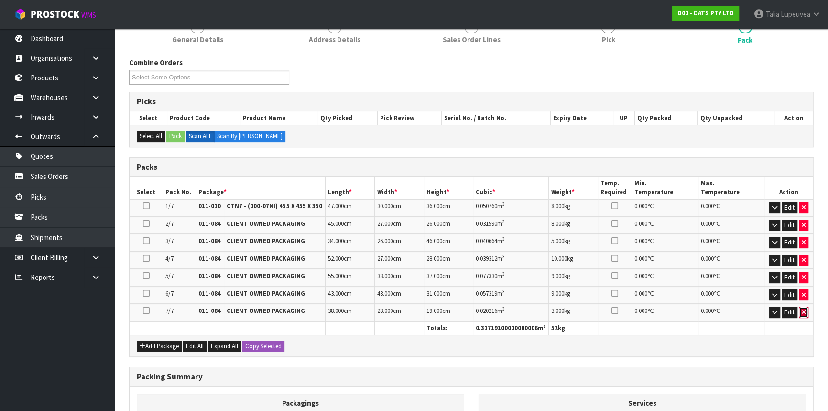
click at [800, 308] on button "button" at bounding box center [804, 312] width 10 height 11
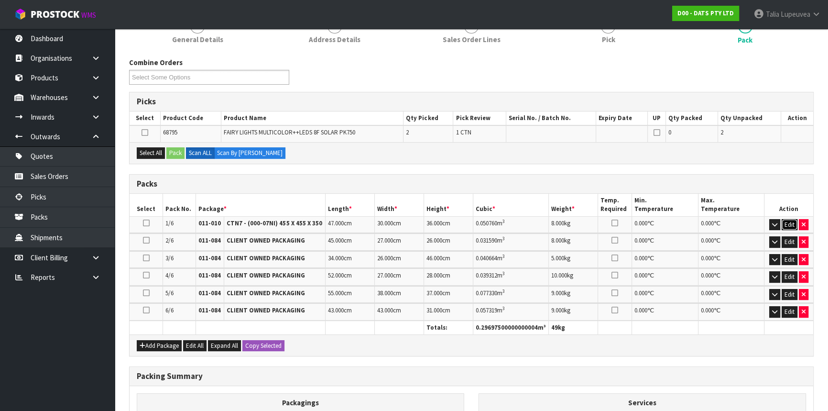
click at [787, 219] on button "Edit" at bounding box center [790, 224] width 16 height 11
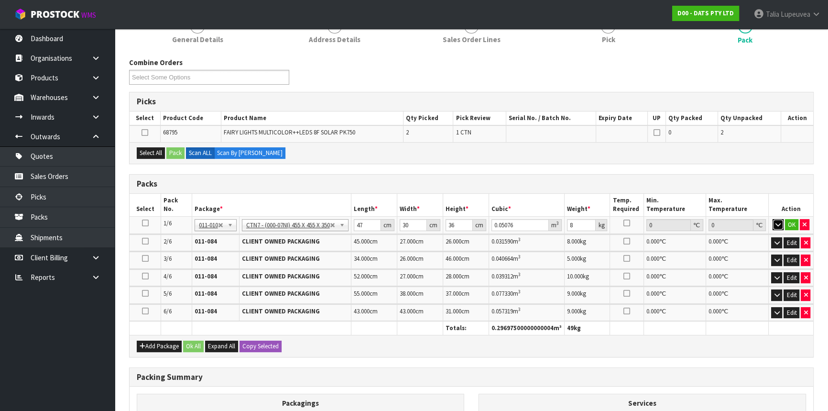
click at [773, 222] on button "button" at bounding box center [778, 224] width 11 height 11
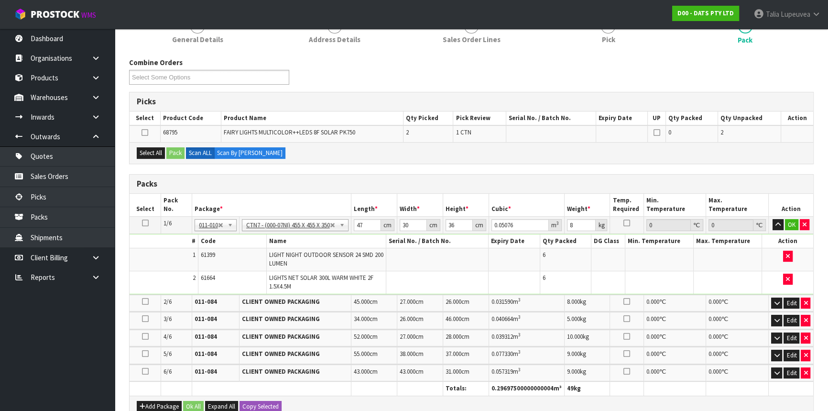
click at [142, 223] on icon at bounding box center [145, 223] width 7 height 0
drag, startPoint x: 367, startPoint y: 223, endPoint x: 337, endPoint y: 225, distance: 29.7
click at [334, 227] on tr "1/6 NONE 007-001 007-002 007-004 007-009 007-013 007-014 007-015 007-017 007-01…" at bounding box center [472, 224] width 684 height 17
click at [797, 223] on button "OK" at bounding box center [791, 224] width 13 height 11
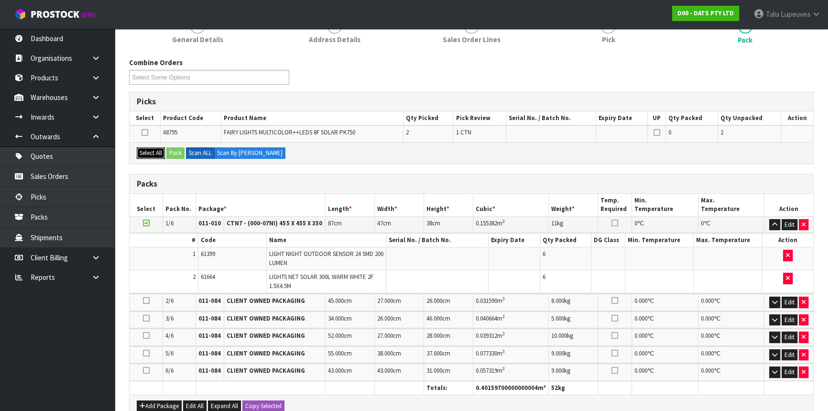
click at [150, 152] on button "Select All" at bounding box center [151, 152] width 28 height 11
click at [171, 150] on button "Pack" at bounding box center [175, 152] width 18 height 11
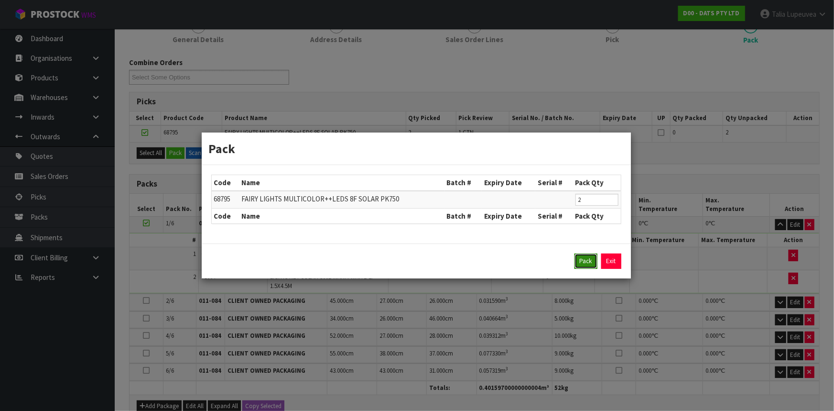
click at [587, 259] on button "Pack" at bounding box center [586, 260] width 23 height 15
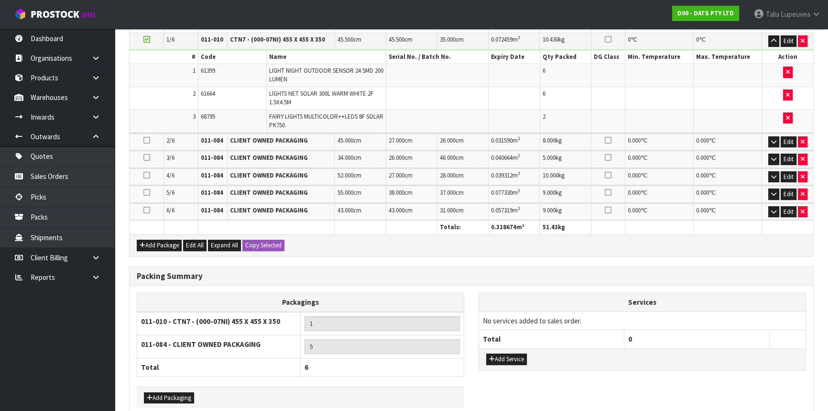
scroll to position [343, 0]
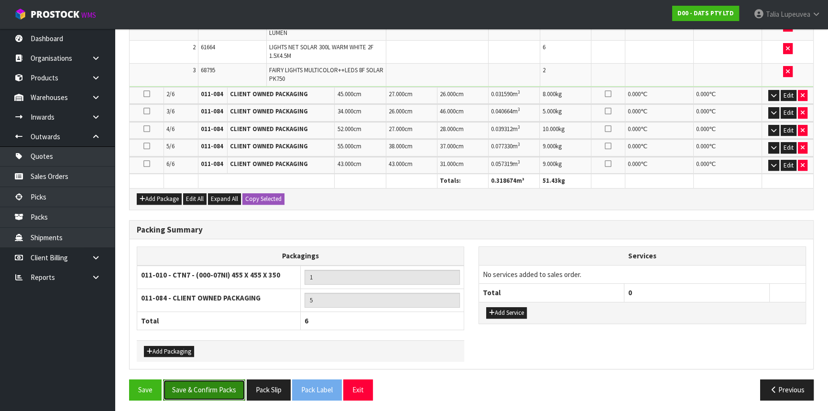
click at [211, 385] on button "Save & Confirm Packs" at bounding box center [204, 389] width 82 height 21
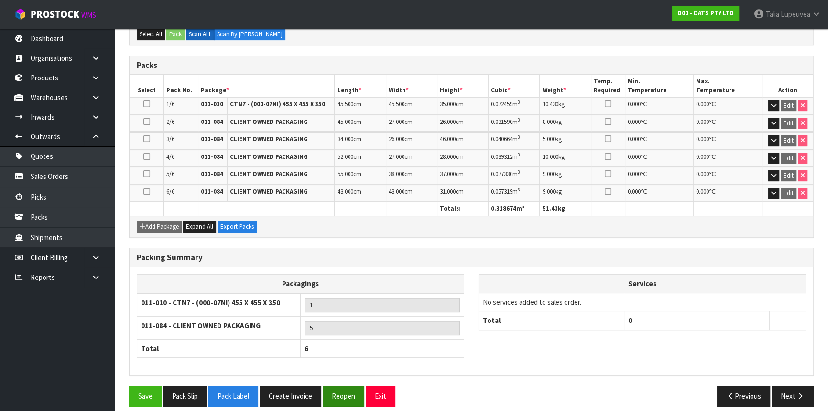
scroll to position [239, 0]
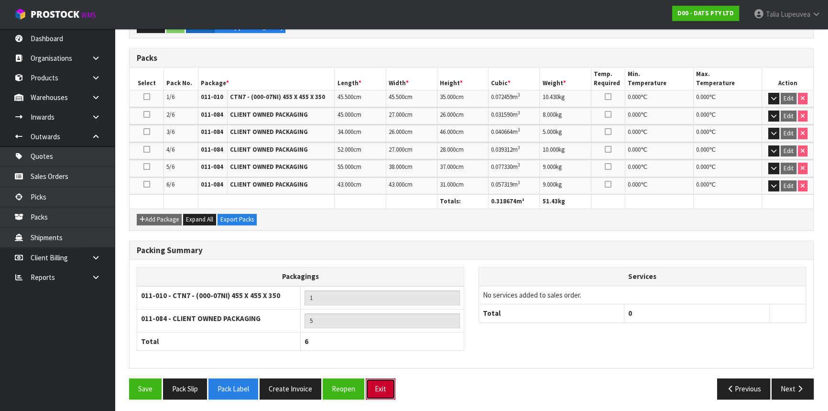
click at [384, 386] on button "Exit" at bounding box center [381, 388] width 30 height 21
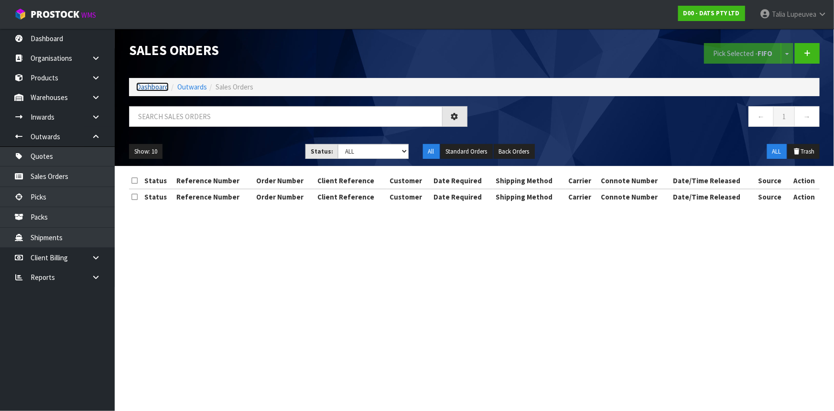
click at [161, 86] on link "Dashboard" at bounding box center [152, 86] width 33 height 9
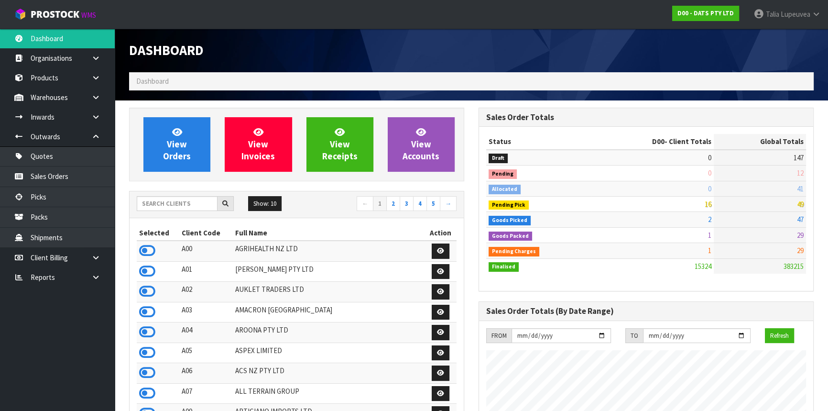
scroll to position [359, 0]
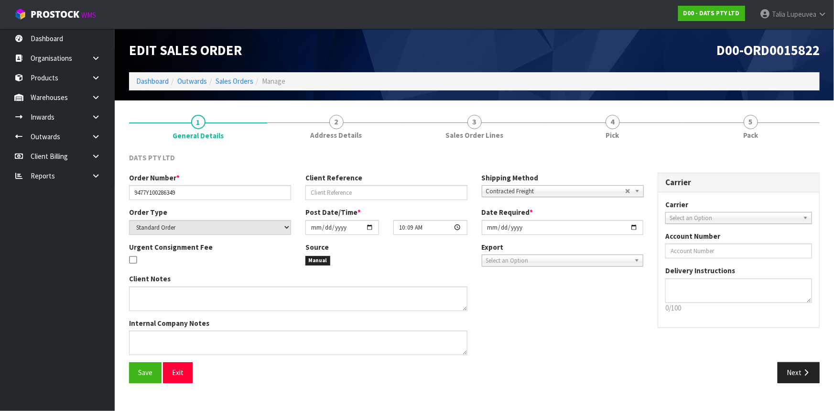
click at [156, 88] on ol "Dashboard Outwards Sales Orders Manage" at bounding box center [474, 81] width 691 height 18
click at [157, 80] on link "Dashboard" at bounding box center [152, 81] width 33 height 9
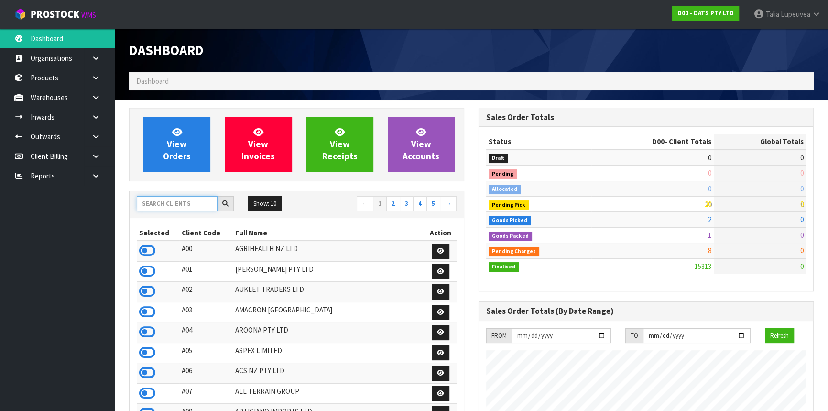
scroll to position [754, 349]
click at [172, 201] on input "text" at bounding box center [177, 203] width 81 height 15
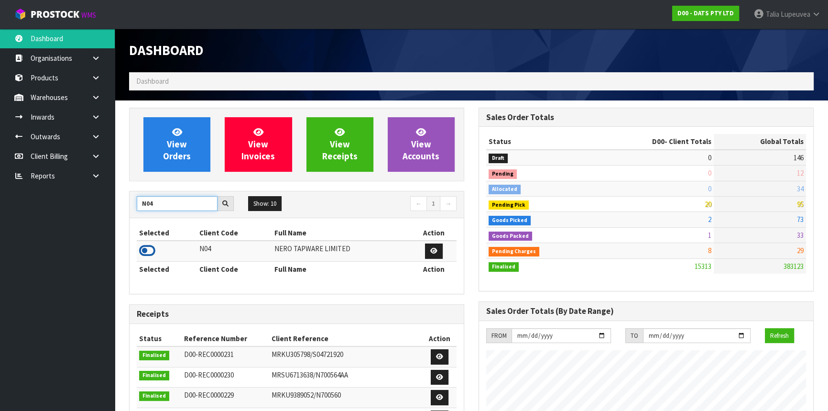
type input "N04"
click at [146, 252] on icon at bounding box center [147, 250] width 16 height 14
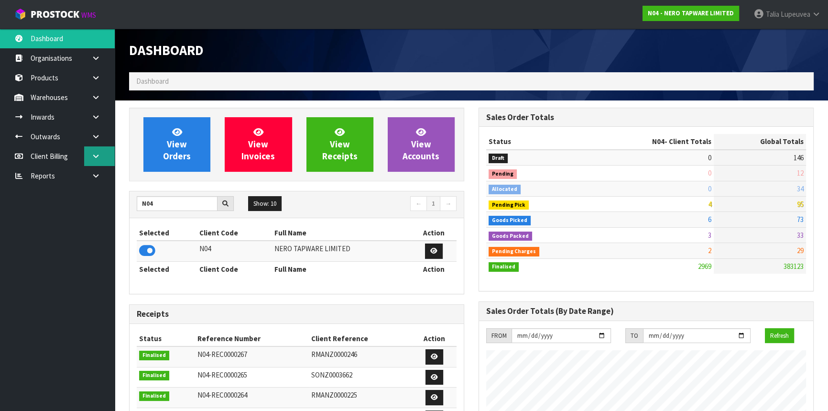
scroll to position [764, 349]
click at [89, 134] on link at bounding box center [99, 137] width 31 height 20
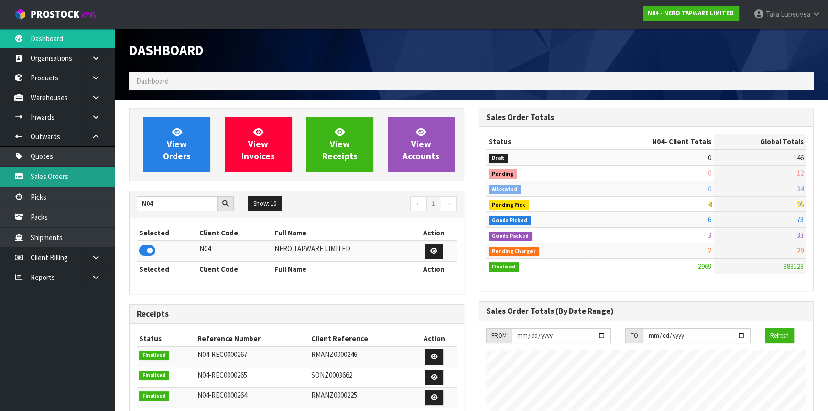
click at [87, 174] on link "Sales Orders" at bounding box center [57, 176] width 115 height 20
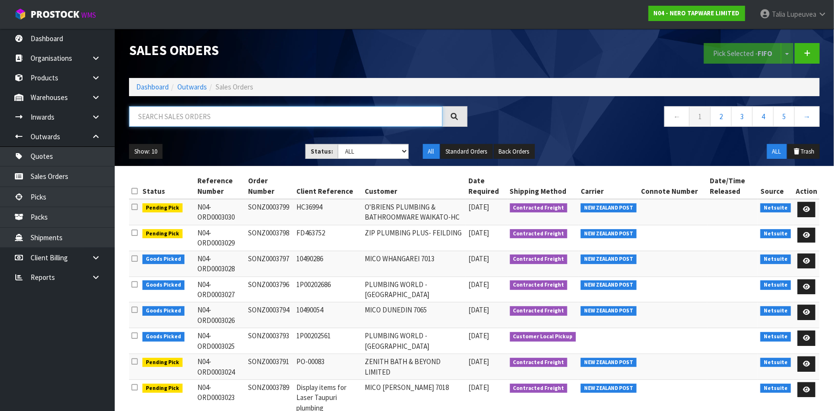
click at [166, 112] on input "text" at bounding box center [286, 116] width 314 height 21
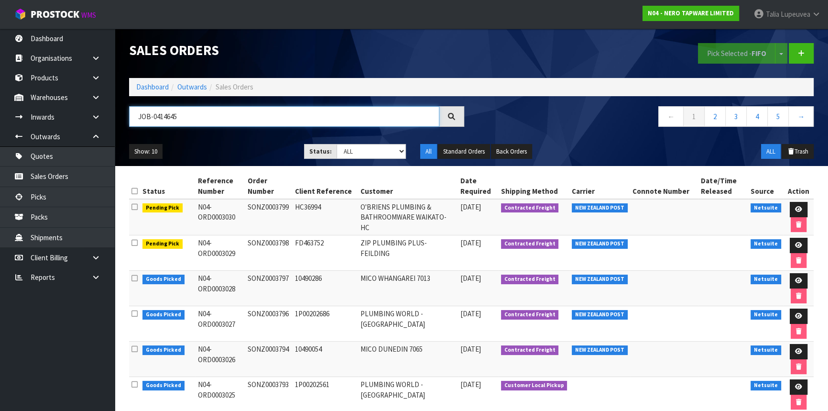
type input "JOB-0414645"
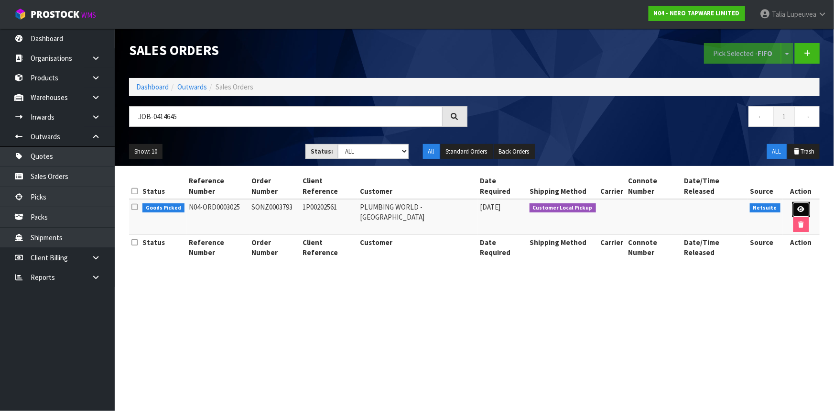
click at [798, 206] on icon at bounding box center [801, 209] width 7 height 6
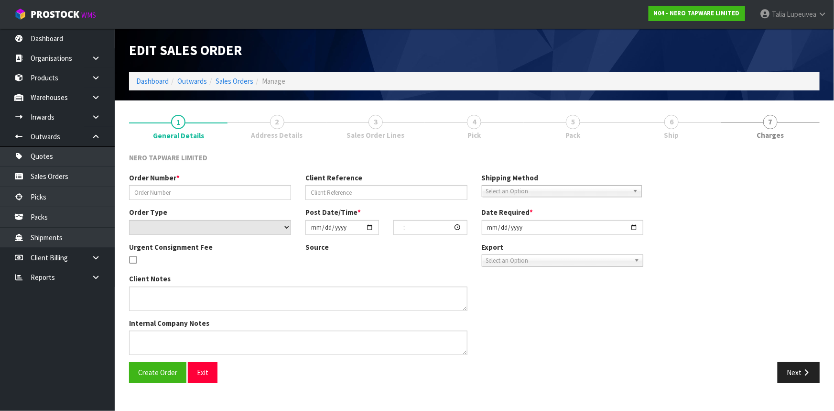
type input "SONZ0003793"
type input "1P00202561"
select select "number:0"
type input "[DATE]"
type input "11:00:10.000"
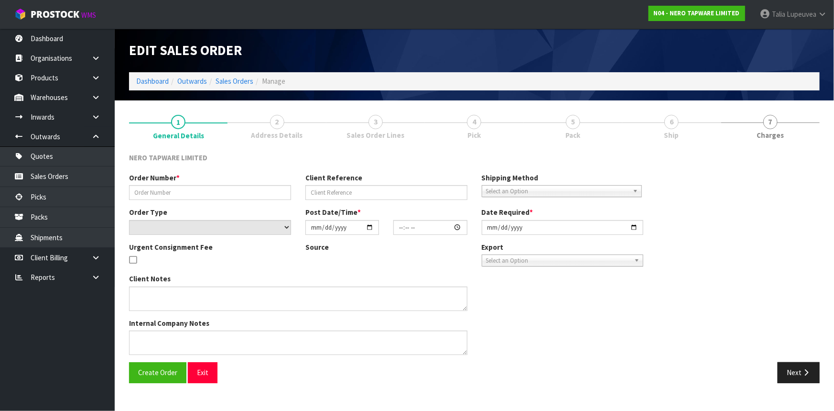
type input "[DATE]"
type textarea "customer pick up 26/09"
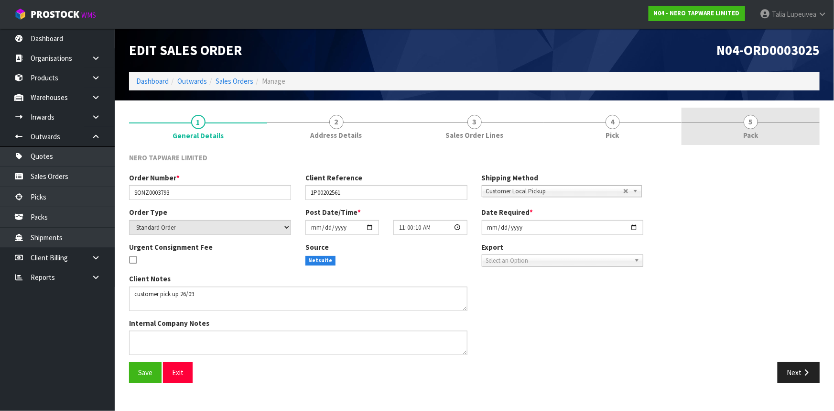
click at [738, 134] on link "5 Pack" at bounding box center [751, 127] width 138 height 38
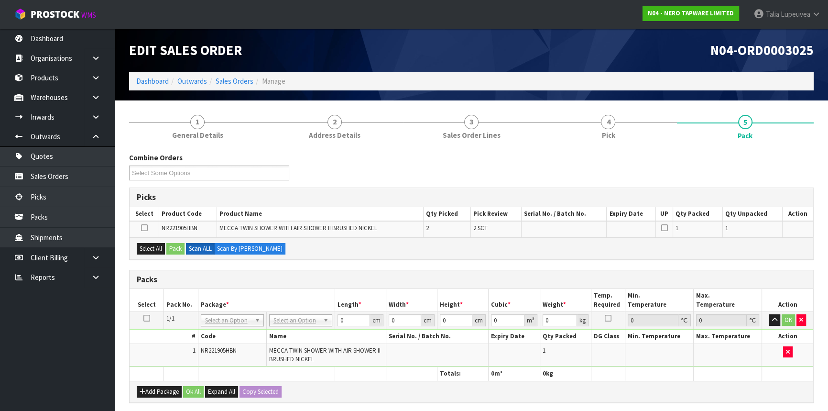
click at [144, 318] on icon at bounding box center [146, 318] width 7 height 0
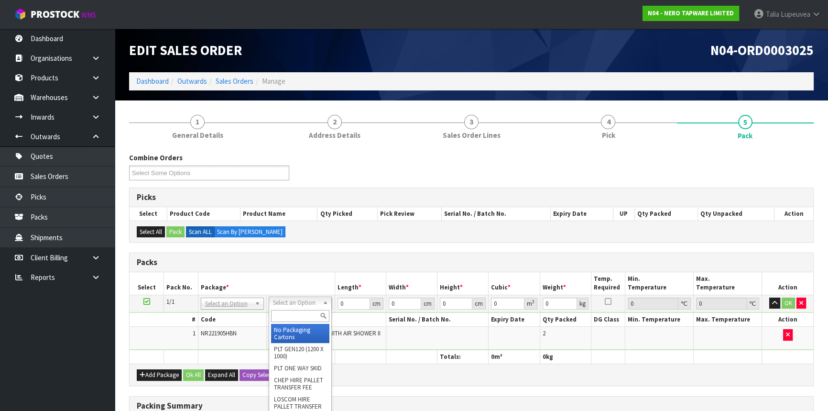
click at [307, 317] on input "text" at bounding box center [300, 316] width 58 height 12
type input "own"
type input "10"
drag, startPoint x: 290, startPoint y: 320, endPoint x: 296, endPoint y: 320, distance: 6.7
click at [290, 321] on input "text" at bounding box center [303, 316] width 58 height 12
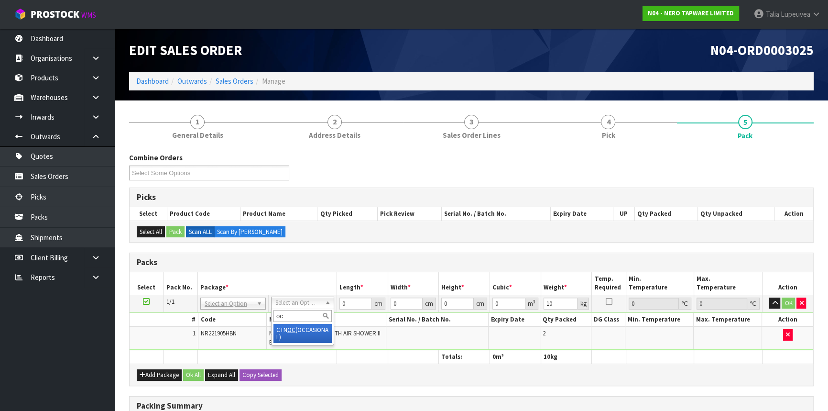
type input "oc"
drag, startPoint x: 344, startPoint y: 301, endPoint x: 324, endPoint y: 308, distance: 21.5
click at [325, 307] on tr "1/1 NONE 007-001 007-002 007-004 007-009 007-013 007-014 007-015 007-017 007-01…" at bounding box center [472, 303] width 684 height 17
drag, startPoint x: 555, startPoint y: 302, endPoint x: 505, endPoint y: 311, distance: 51.0
click at [503, 313] on tbody "1/1 NONE 007-001 007-002 007-004 007-009 007-013 007-014 007-015 007-017 007-01…" at bounding box center [472, 322] width 684 height 55
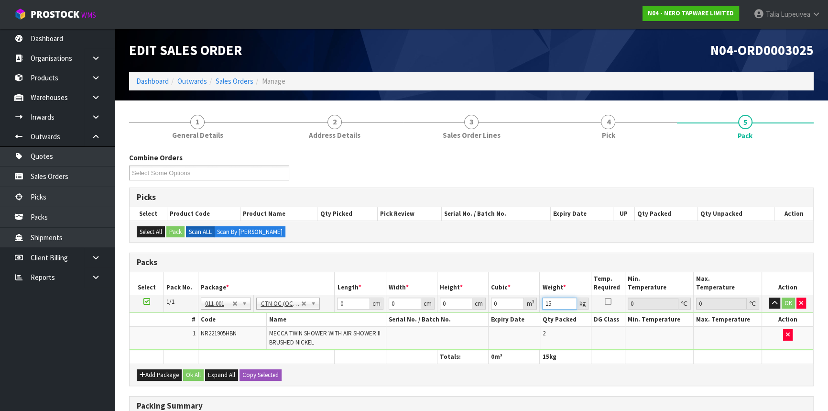
type input "15"
drag, startPoint x: 347, startPoint y: 301, endPoint x: 323, endPoint y: 297, distance: 24.2
click at [323, 297] on tr "1/1 NONE 007-001 007-002 007-004 007-009 007-013 007-014 007-015 007-017 007-01…" at bounding box center [472, 303] width 684 height 17
type input "89"
type input "51"
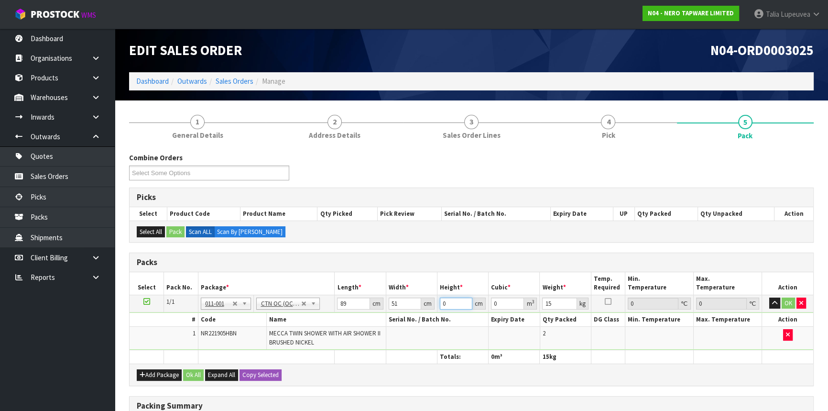
type input "2"
type input "0.009078"
type input "21"
type input "0.095319"
type input "21"
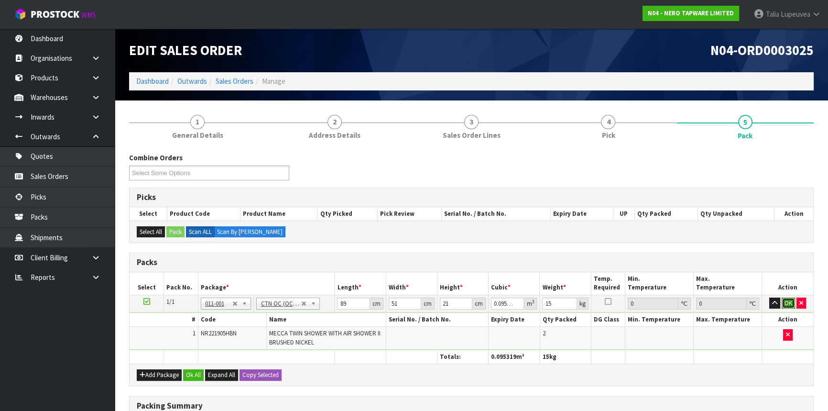
click at [784, 302] on button "OK" at bounding box center [788, 302] width 13 height 11
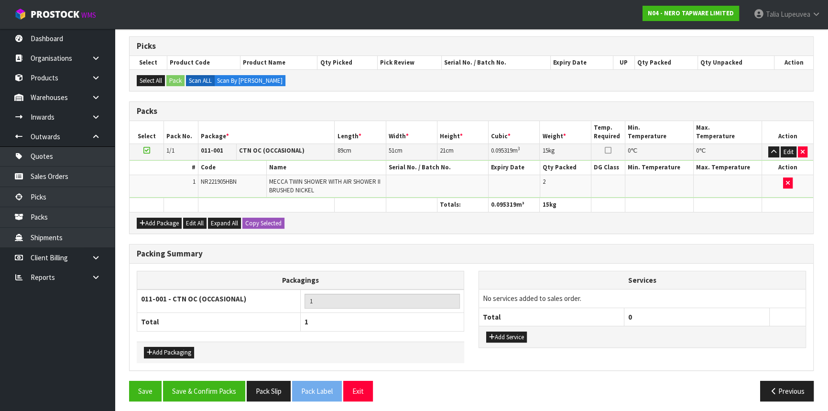
scroll to position [153, 0]
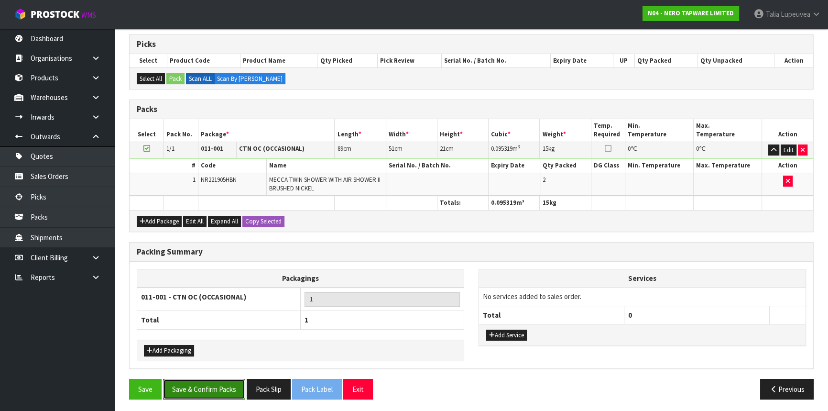
click at [218, 385] on button "Save & Confirm Packs" at bounding box center [204, 389] width 82 height 21
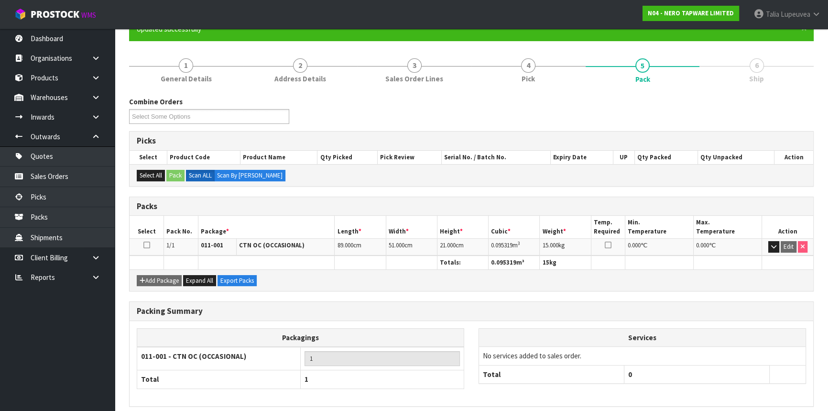
scroll to position [129, 0]
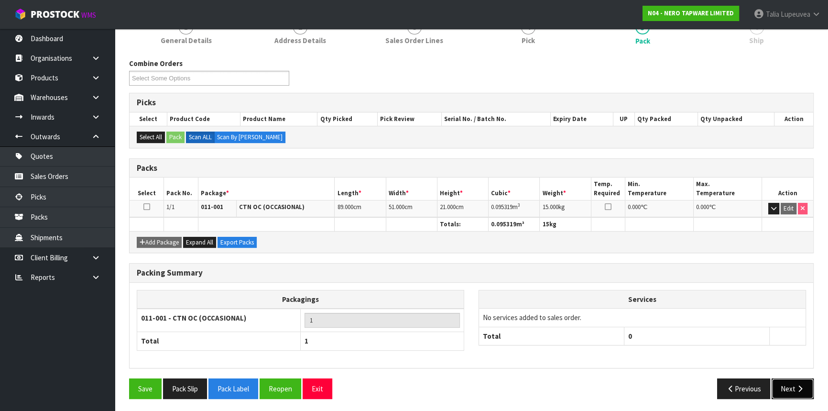
drag, startPoint x: 794, startPoint y: 381, endPoint x: 755, endPoint y: 379, distance: 38.8
click at [793, 380] on button "Next" at bounding box center [793, 388] width 42 height 21
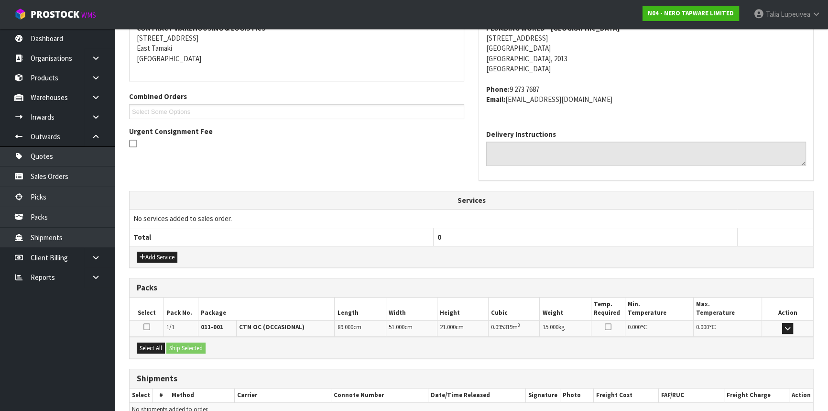
scroll to position [240, 0]
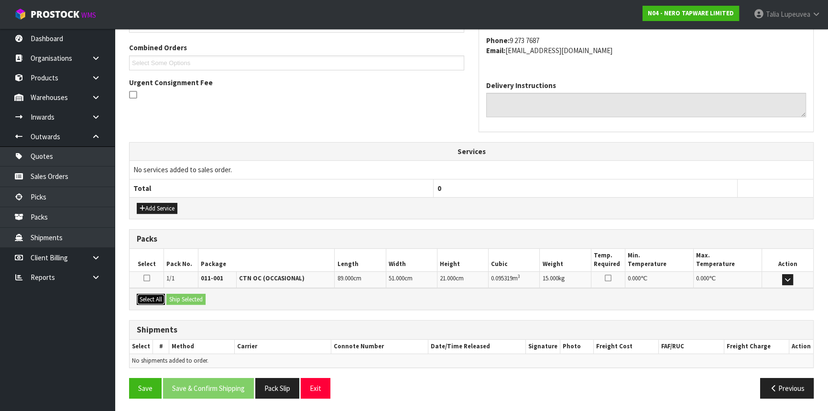
drag, startPoint x: 158, startPoint y: 300, endPoint x: 170, endPoint y: 296, distance: 13.2
click at [158, 299] on button "Select All" at bounding box center [151, 299] width 28 height 11
click at [177, 295] on button "Ship Selected" at bounding box center [185, 299] width 39 height 11
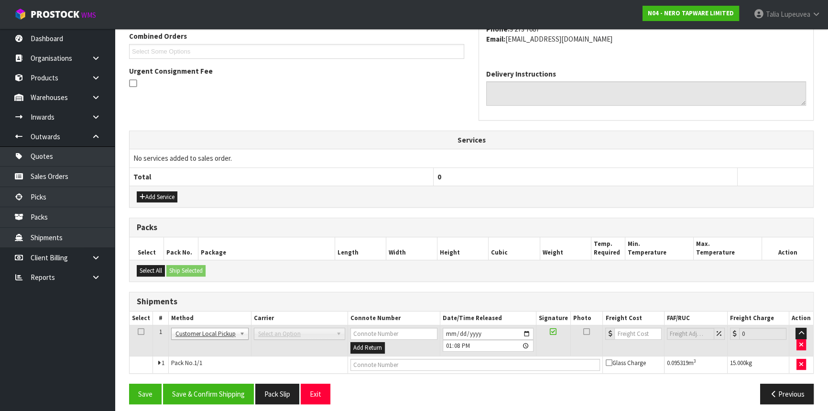
scroll to position [257, 0]
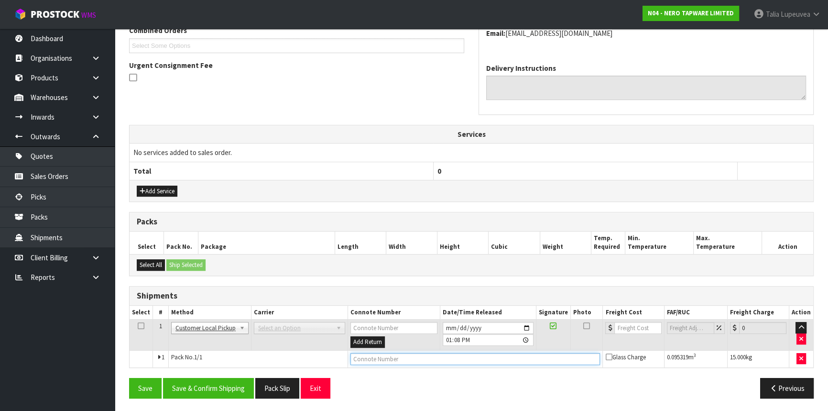
click at [382, 355] on input "text" at bounding box center [476, 359] width 250 height 12
type input "CUSTOMER COLLECTED"
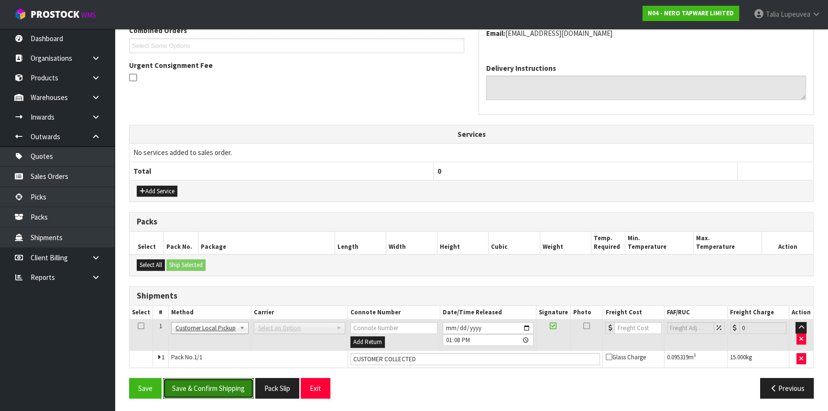
click at [205, 385] on button "Save & Confirm Shipping" at bounding box center [208, 388] width 91 height 21
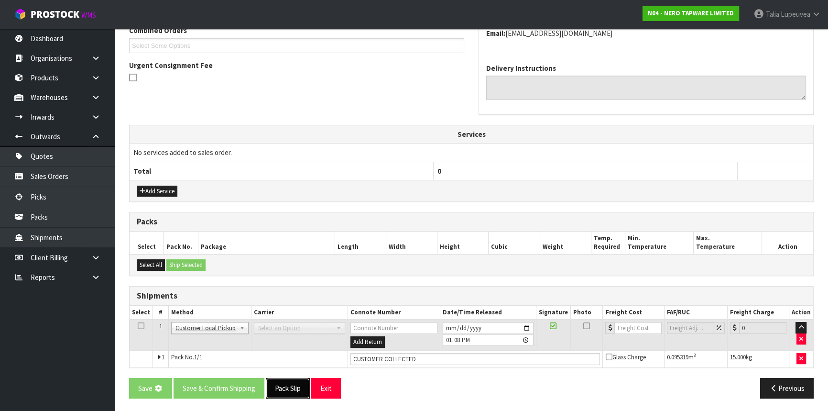
click at [291, 384] on button "Pack Slip" at bounding box center [288, 388] width 44 height 21
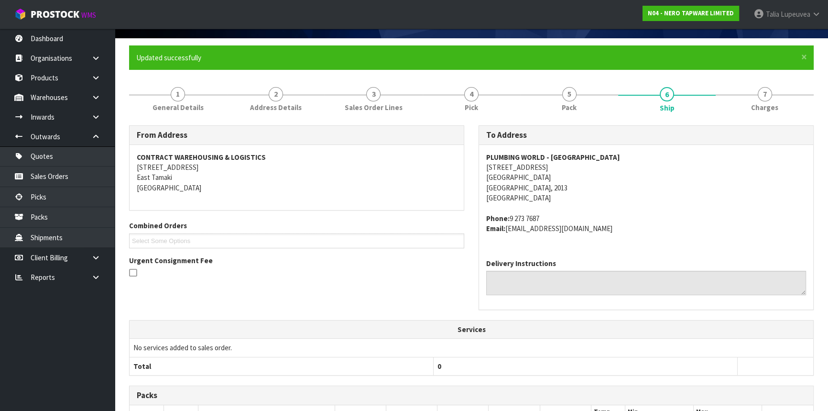
scroll to position [60, 0]
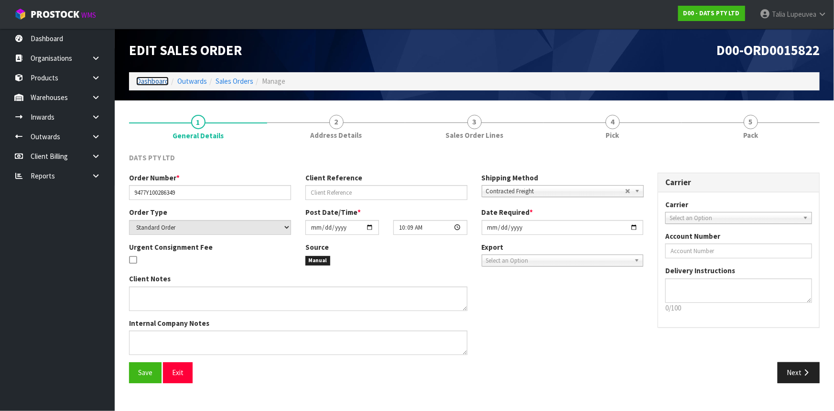
click at [167, 83] on link "Dashboard" at bounding box center [152, 81] width 33 height 9
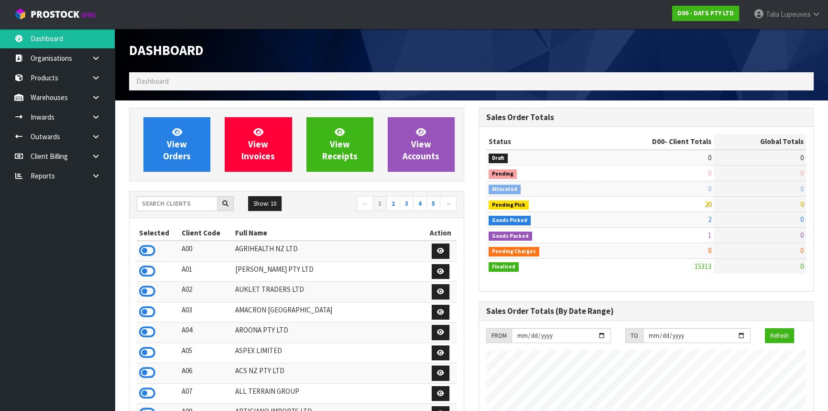
scroll to position [754, 349]
click at [188, 208] on input "text" at bounding box center [177, 203] width 81 height 15
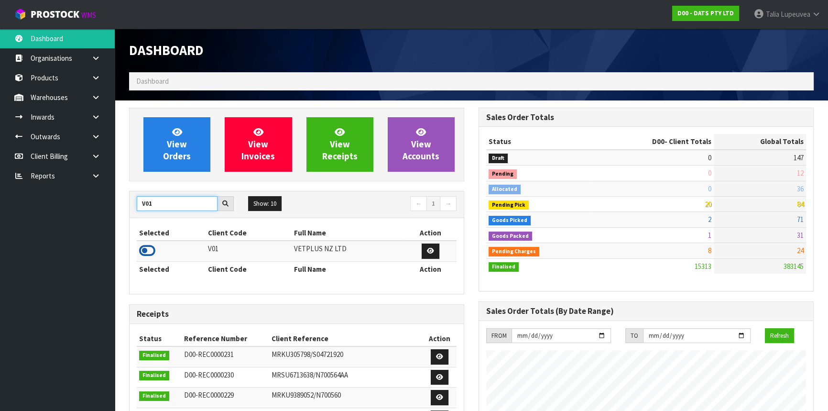
type input "V01"
click at [143, 248] on icon at bounding box center [147, 250] width 16 height 14
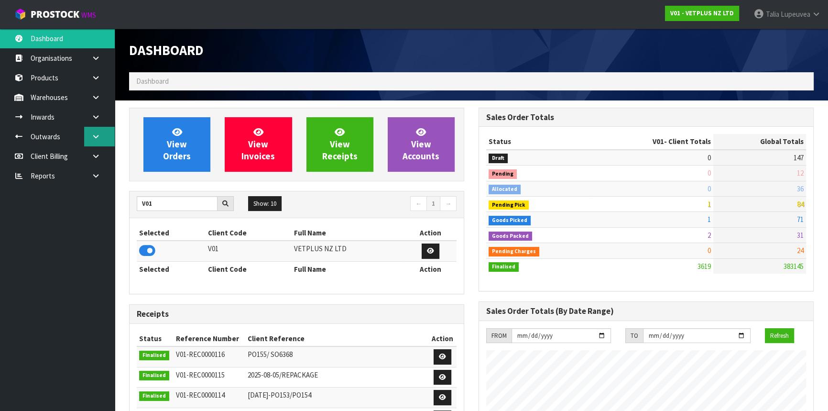
click at [95, 135] on icon at bounding box center [95, 136] width 9 height 7
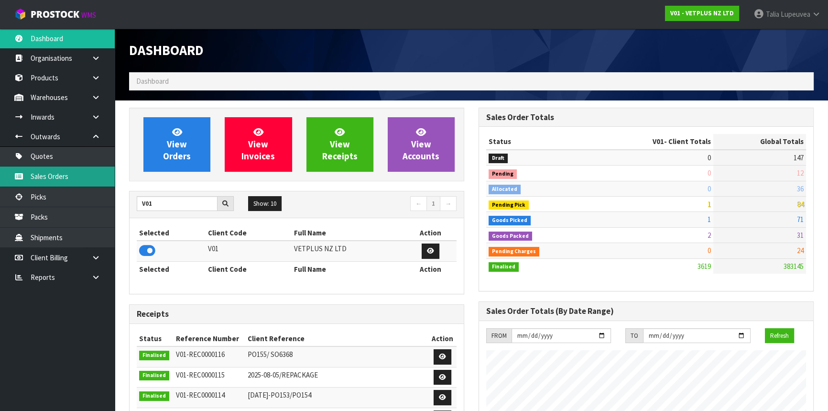
drag, startPoint x: 77, startPoint y: 177, endPoint x: 91, endPoint y: 209, distance: 34.5
click at [77, 177] on link "Sales Orders" at bounding box center [57, 176] width 115 height 20
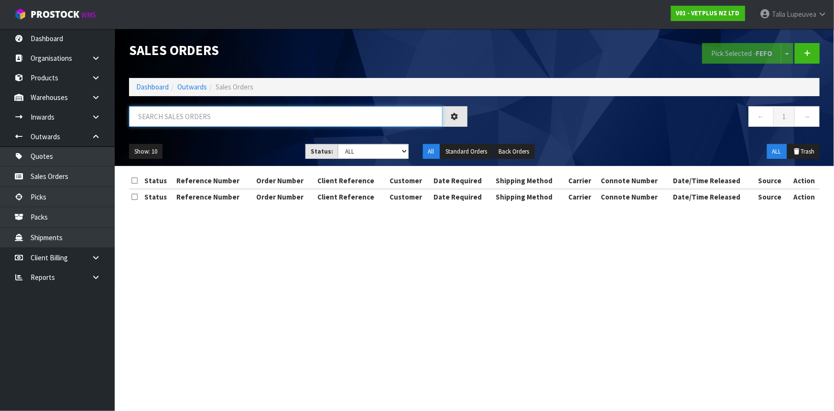
click at [186, 123] on input "text" at bounding box center [286, 116] width 314 height 21
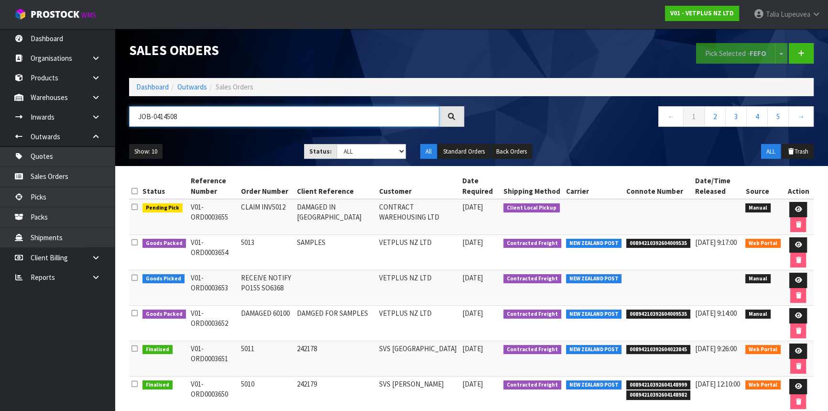
type input "JOB-0414508"
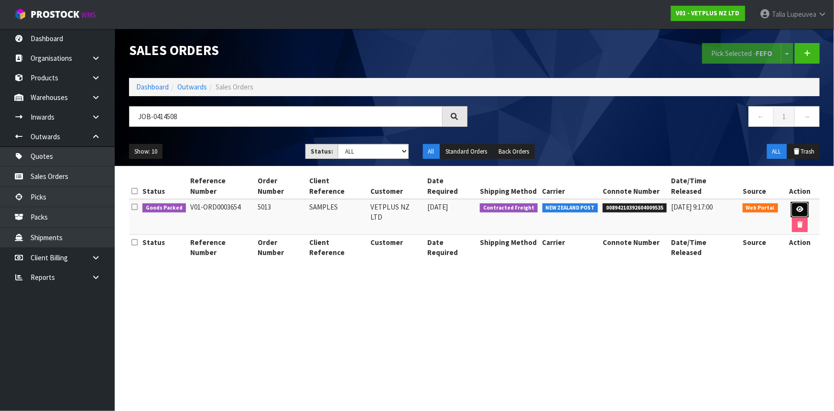
click at [791, 202] on link at bounding box center [800, 209] width 18 height 15
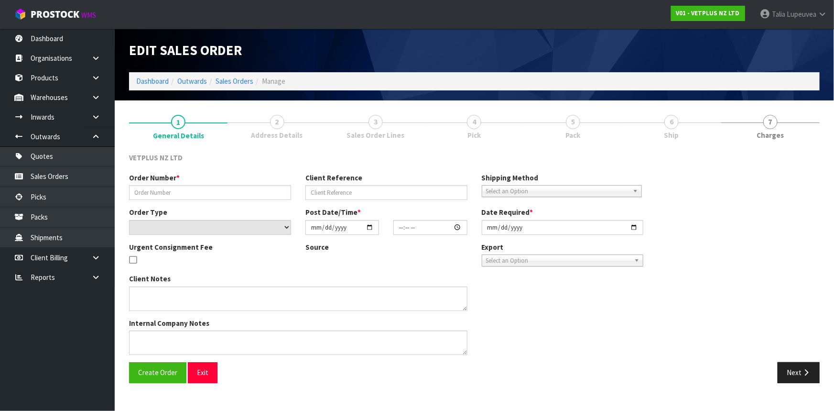
type input "5013"
type input "SAMPLES"
select select "number:0"
type input "[DATE]"
type input "12:07:00.000"
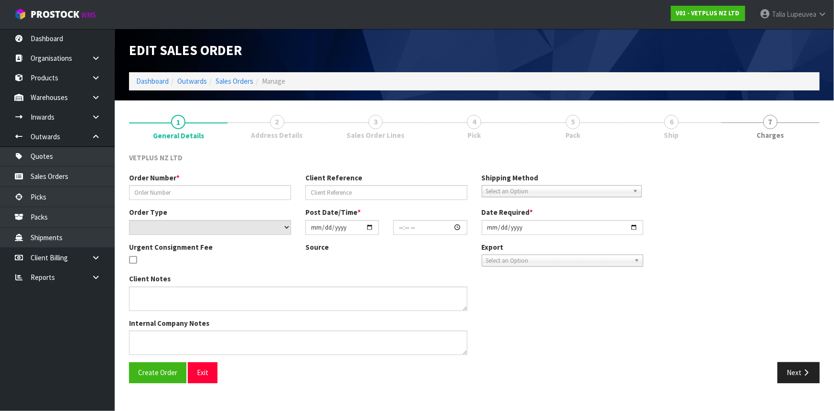
type input "[DATE]"
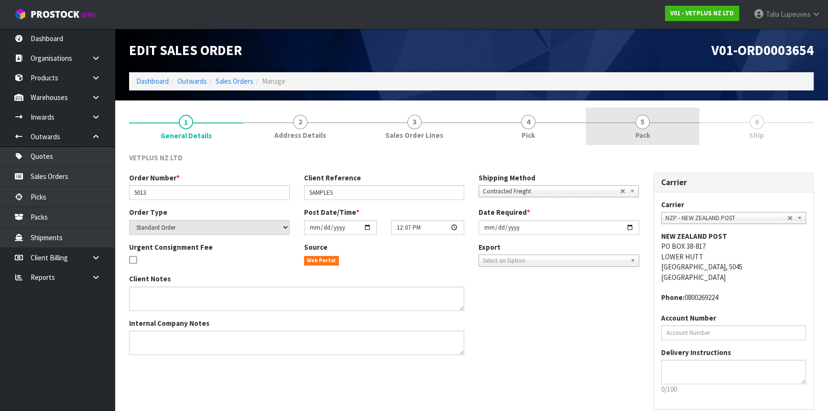
click at [693, 129] on link "5 Pack" at bounding box center [643, 127] width 114 height 38
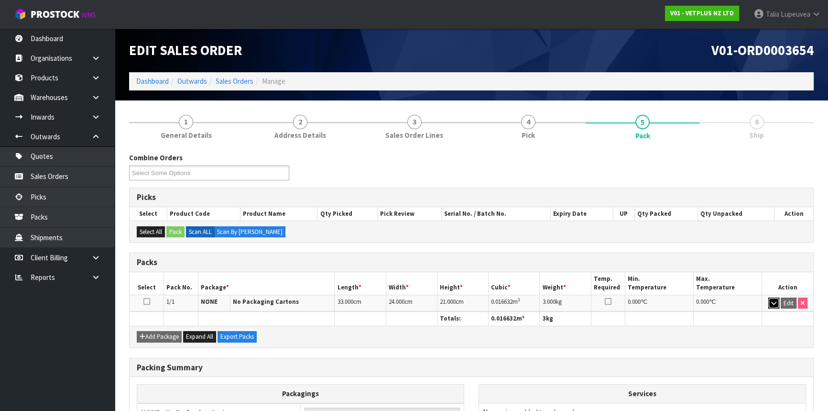
click at [772, 301] on icon "button" at bounding box center [773, 303] width 5 height 6
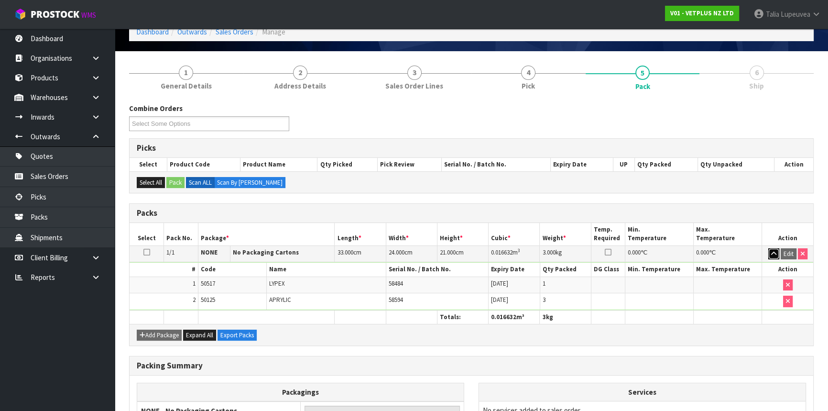
scroll to position [142, 0]
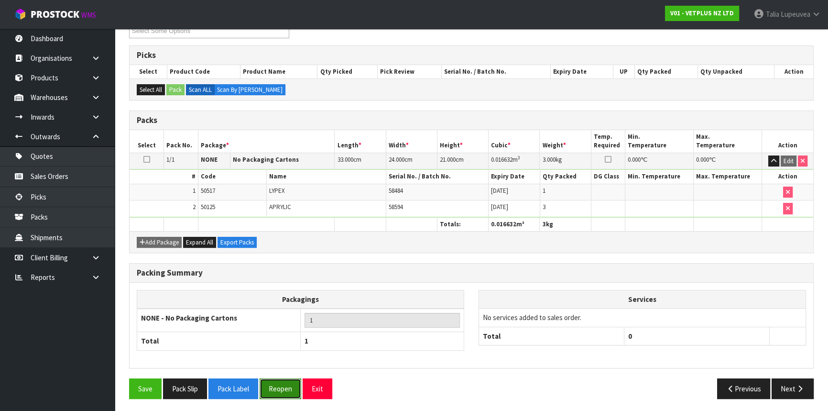
click at [296, 392] on button "Reopen" at bounding box center [281, 388] width 42 height 21
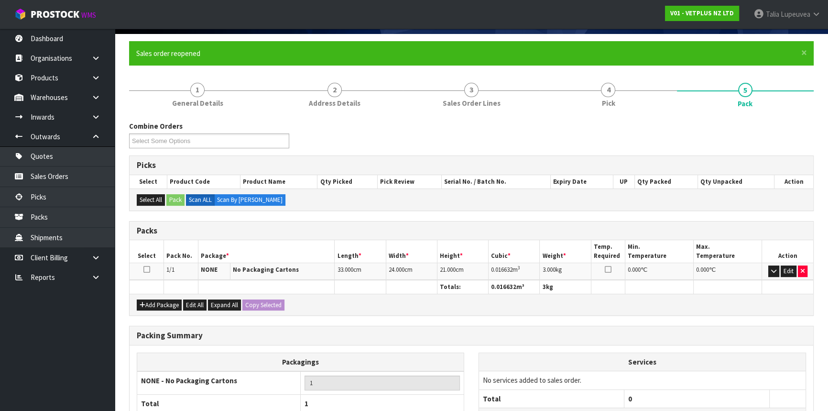
scroll to position [151, 0]
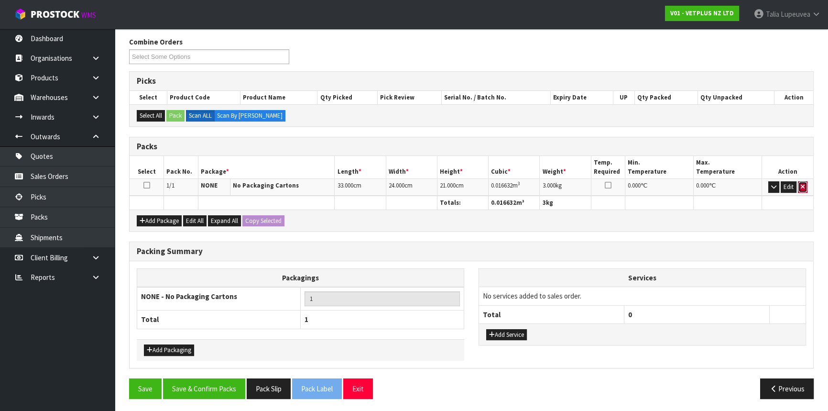
click at [803, 184] on icon "button" at bounding box center [803, 187] width 4 height 6
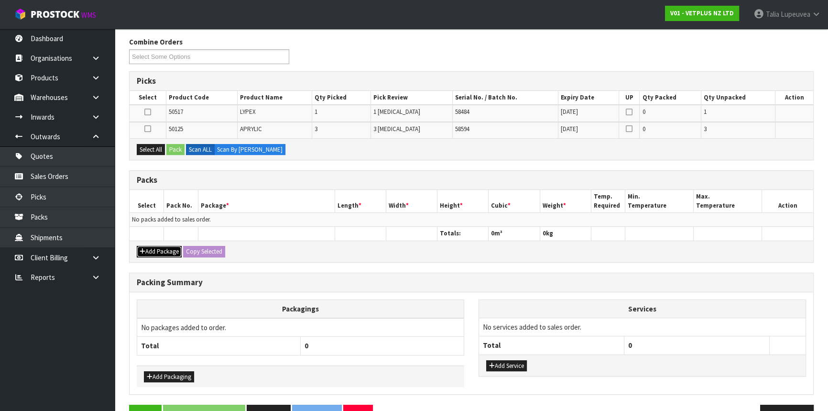
drag, startPoint x: 162, startPoint y: 246, endPoint x: 136, endPoint y: 231, distance: 29.8
click at [161, 246] on button "Add Package" at bounding box center [159, 251] width 45 height 11
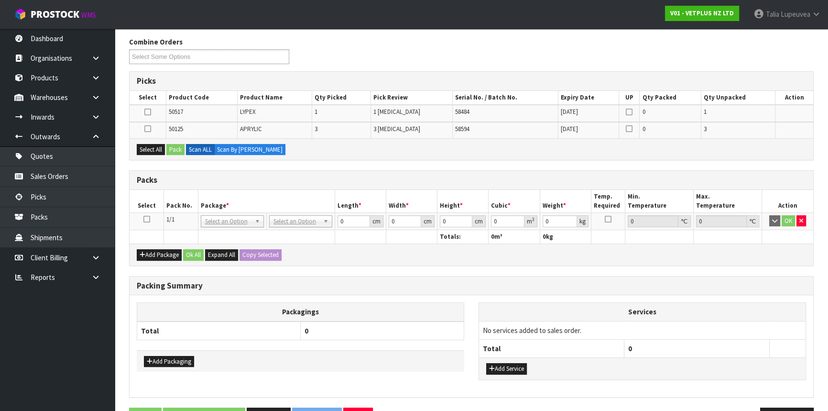
click at [148, 219] on icon at bounding box center [146, 219] width 7 height 0
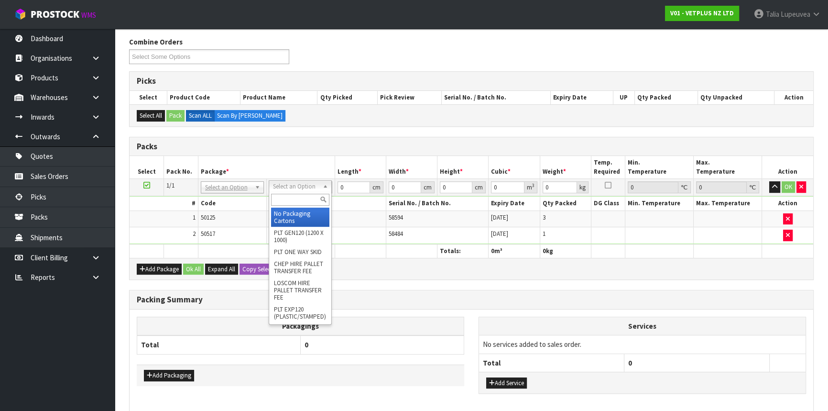
click at [296, 198] on input "text" at bounding box center [300, 200] width 58 height 12
type input "c"
drag, startPoint x: 290, startPoint y: 212, endPoint x: 332, endPoint y: 196, distance: 45.3
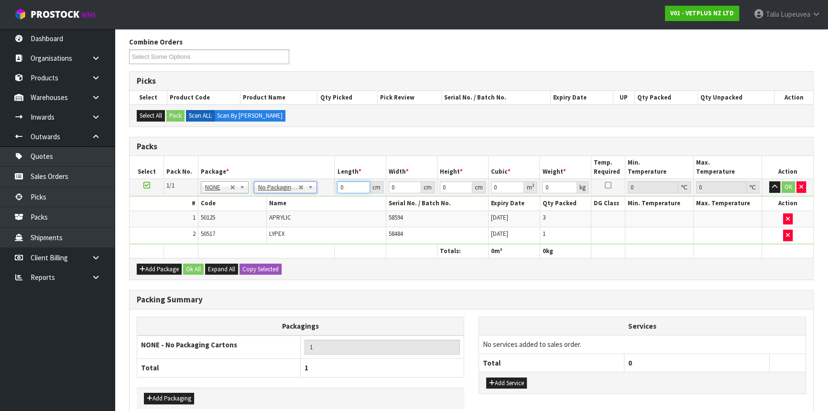
drag, startPoint x: 348, startPoint y: 184, endPoint x: 347, endPoint y: 157, distance: 27.3
click at [341, 165] on table "Select Pack No. Package * Length * Width * Height * Cubic * Weight * Temp. Requ…" at bounding box center [472, 207] width 684 height 102
type input "044"
type input "35"
type input "2"
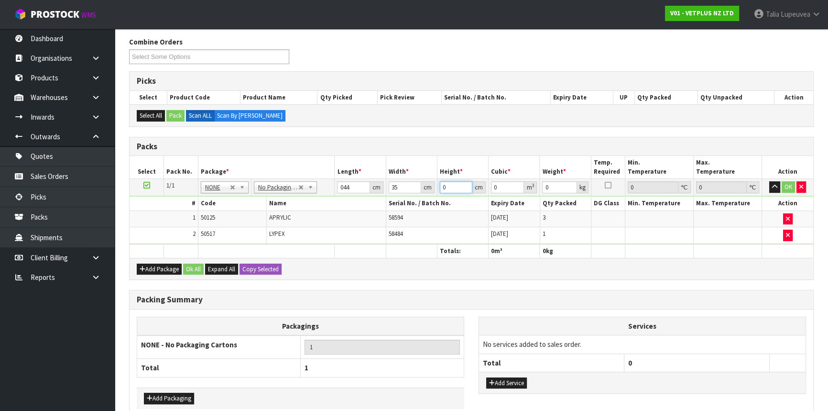
type input "0.00308"
type input "23"
type input "0.03542"
type input "23"
type input "6"
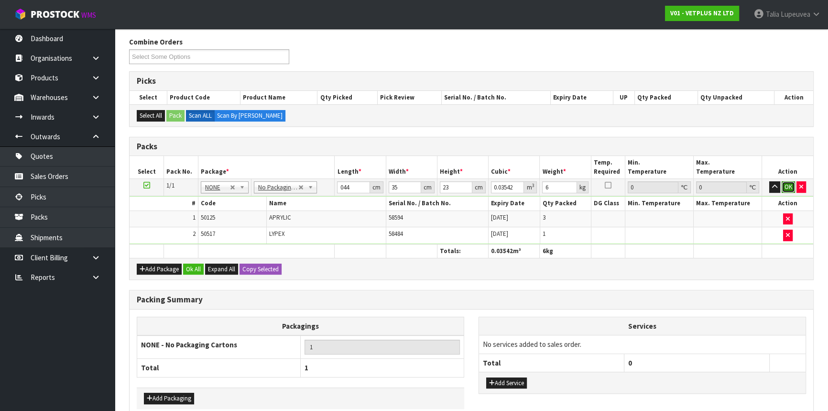
click at [785, 182] on button "OK" at bounding box center [788, 186] width 13 height 11
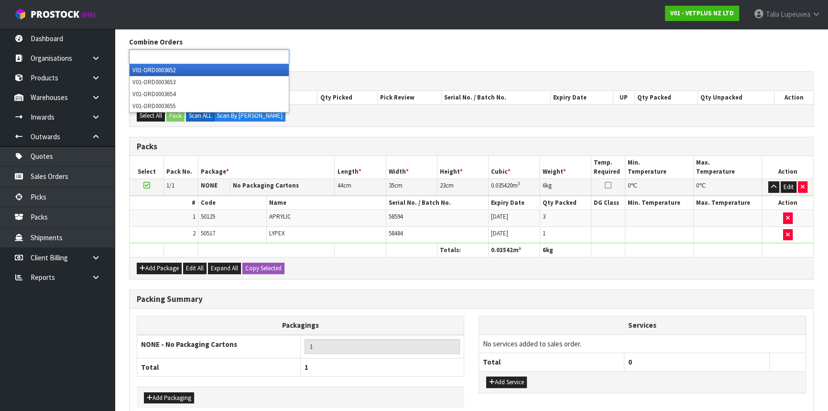
click at [203, 57] on ul at bounding box center [209, 56] width 160 height 15
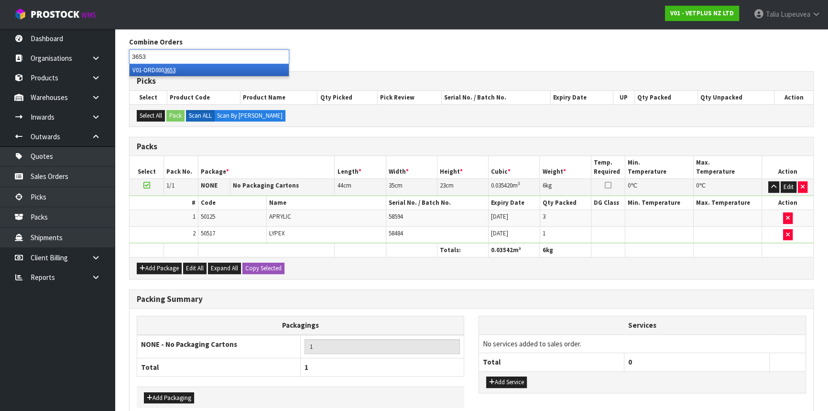
type input "3653"
click at [234, 69] on li "V01-ORD000 3653" at bounding box center [209, 70] width 159 height 12
type input "3652"
click at [229, 74] on li "V01-ORD000 3652" at bounding box center [209, 70] width 159 height 12
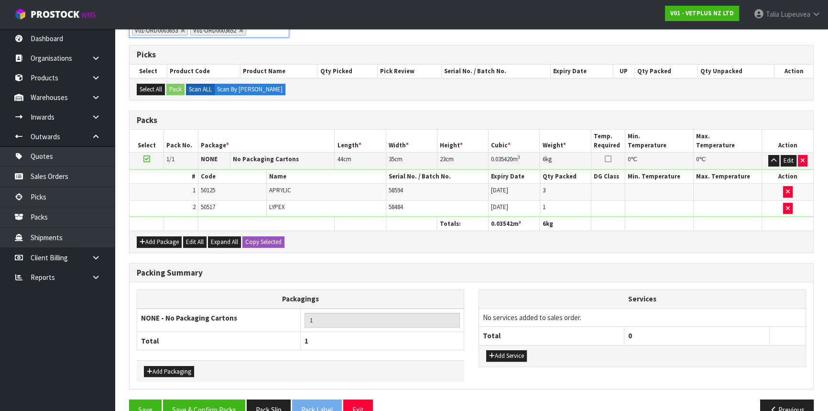
scroll to position [198, 0]
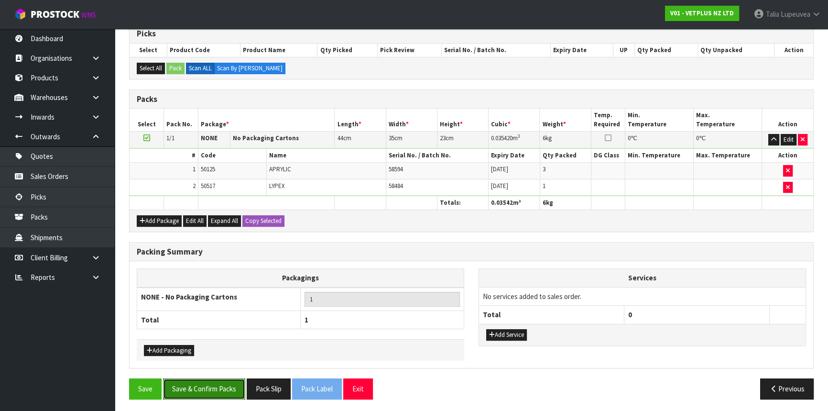
click at [227, 383] on button "Save & Confirm Packs" at bounding box center [204, 388] width 82 height 21
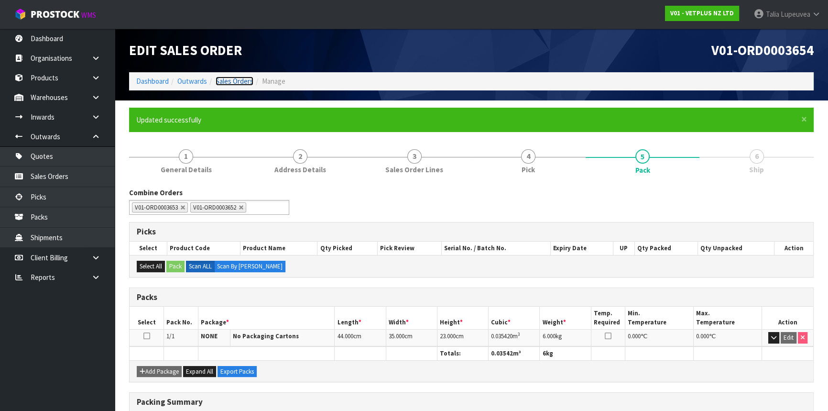
click at [226, 81] on link "Sales Orders" at bounding box center [235, 81] width 38 height 9
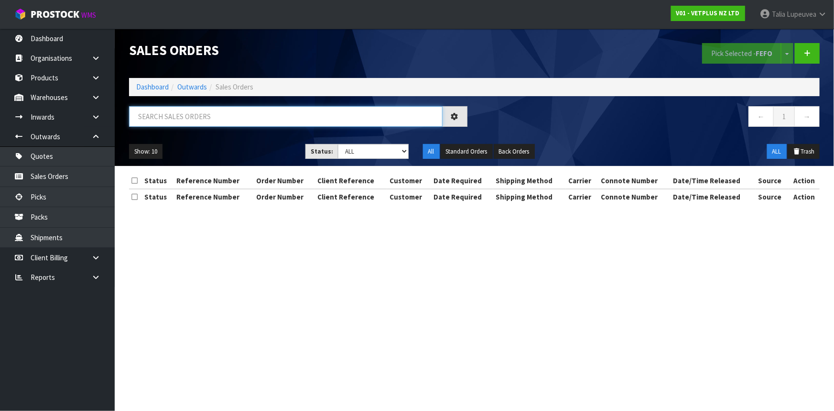
click at [228, 110] on input "text" at bounding box center [286, 116] width 314 height 21
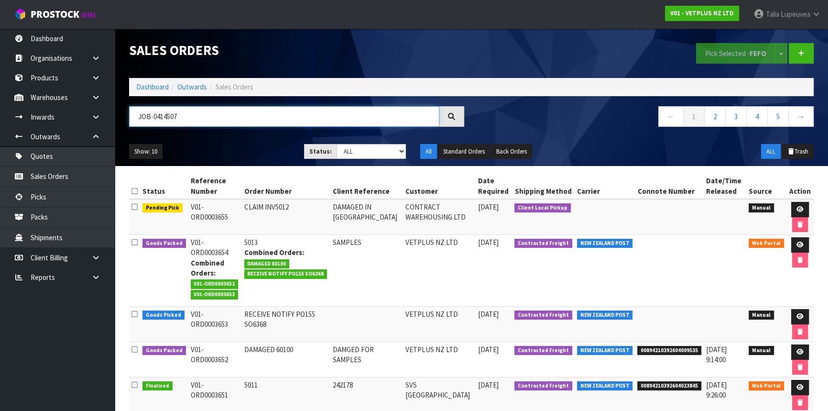
type input "JOB-0414507"
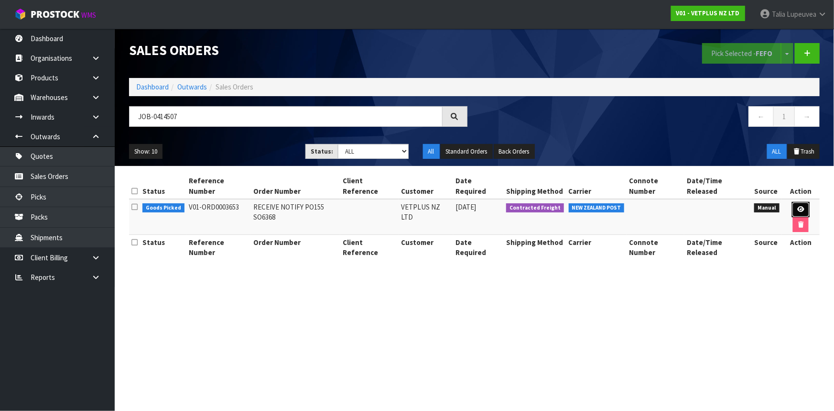
click at [798, 206] on icon at bounding box center [801, 209] width 7 height 6
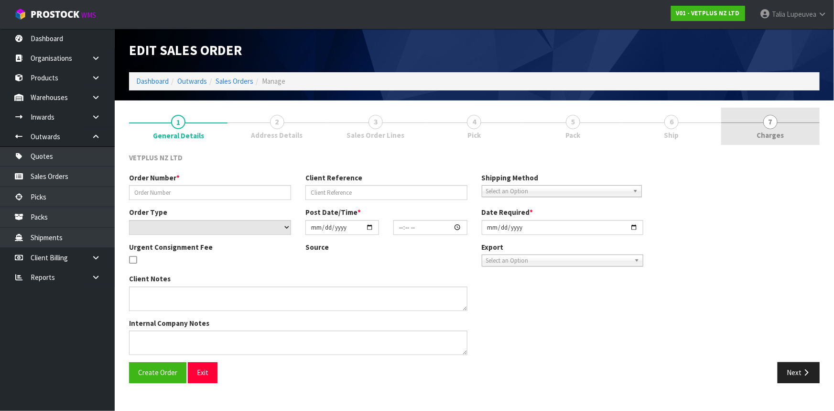
type input "RECEIVE NOTIFY PO155 SO6368"
select select "number:0"
type input "[DATE]"
type input "12:02:00.000"
type input "[DATE]"
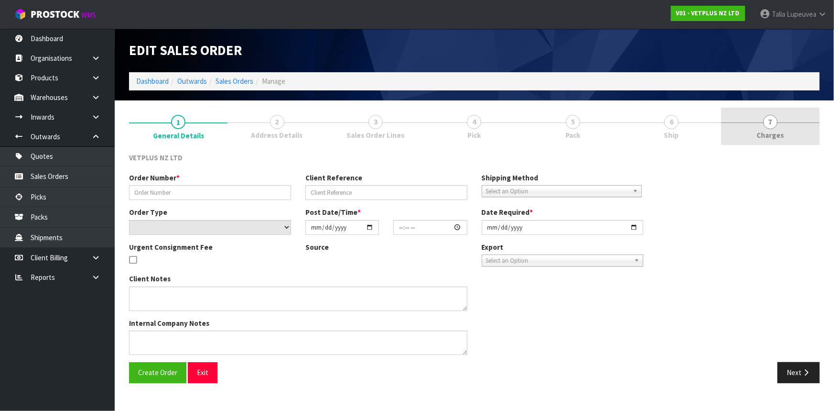
type textarea "WE RECEIVED WDM PHOTOFRAME X 1 WHICH IS NOT ON THE PUTAWAY WE RECEIVED TULIP VA…"
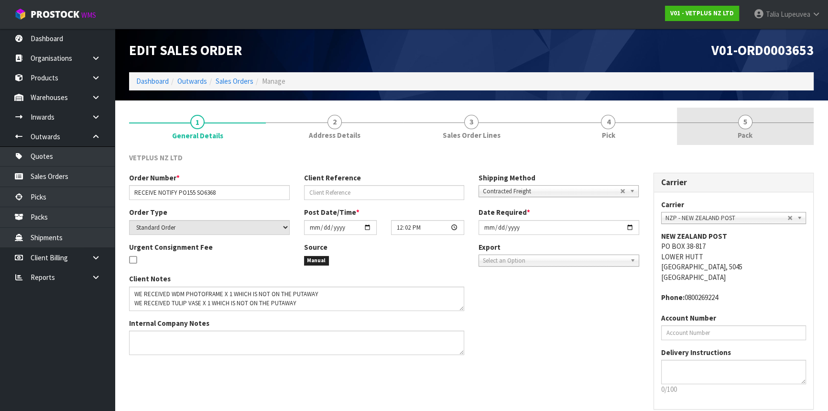
click at [724, 131] on link "5 Pack" at bounding box center [745, 127] width 137 height 38
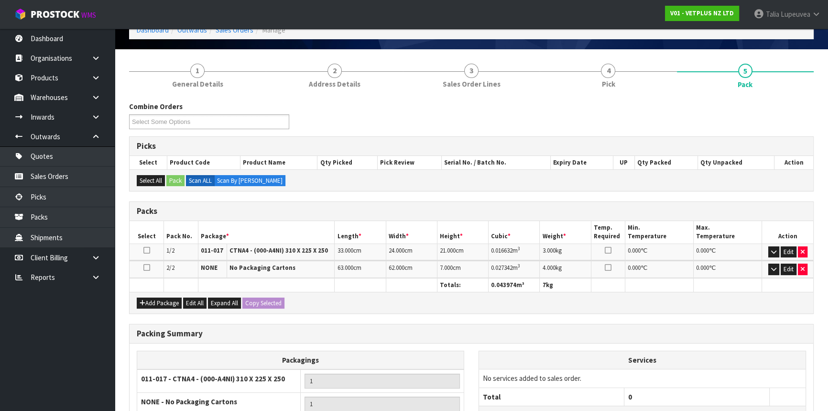
scroll to position [26, 0]
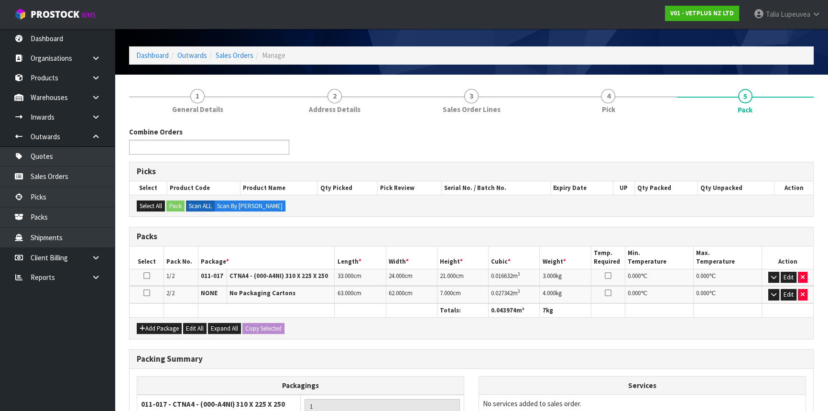
click at [203, 151] on ul at bounding box center [209, 147] width 160 height 15
type input "3652"
click at [269, 156] on li "V01-ORD000 3652" at bounding box center [209, 160] width 159 height 12
type input "3654"
click at [247, 161] on li "V01-ORD000 3654" at bounding box center [209, 160] width 159 height 12
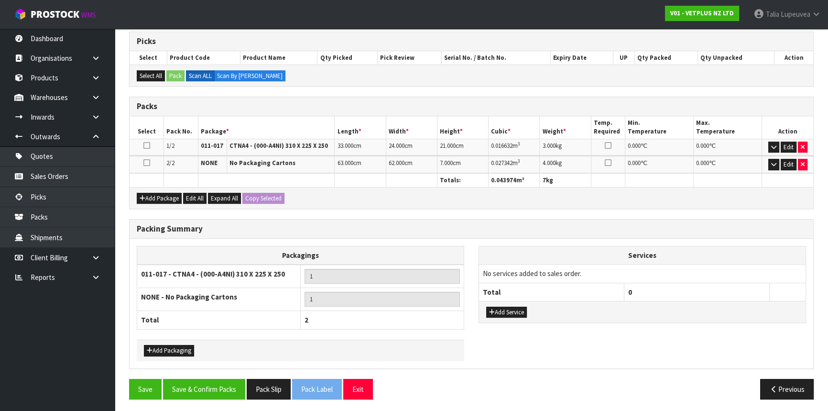
scroll to position [156, 0]
click at [788, 143] on button "Edit" at bounding box center [789, 146] width 16 height 11
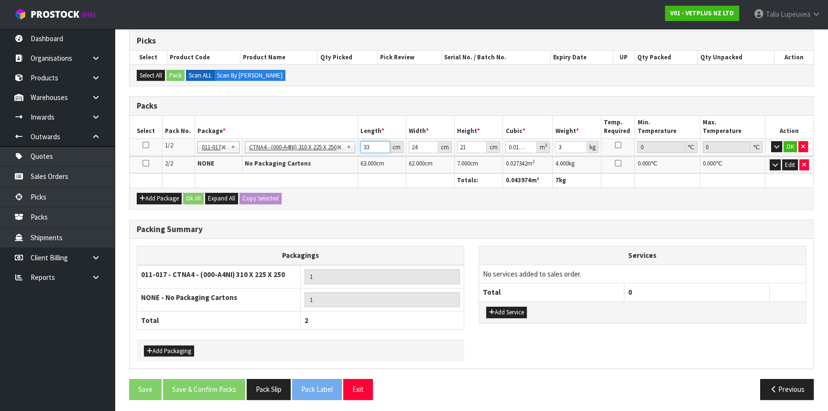
drag, startPoint x: 375, startPoint y: 146, endPoint x: 359, endPoint y: 149, distance: 16.9
click at [359, 149] on tr "1/2 NONE 007-001 007-002 007-004 007-009 007-013 007-014 007-015 007-017 007-01…" at bounding box center [472, 146] width 684 height 17
type input "4"
type input "0.002016"
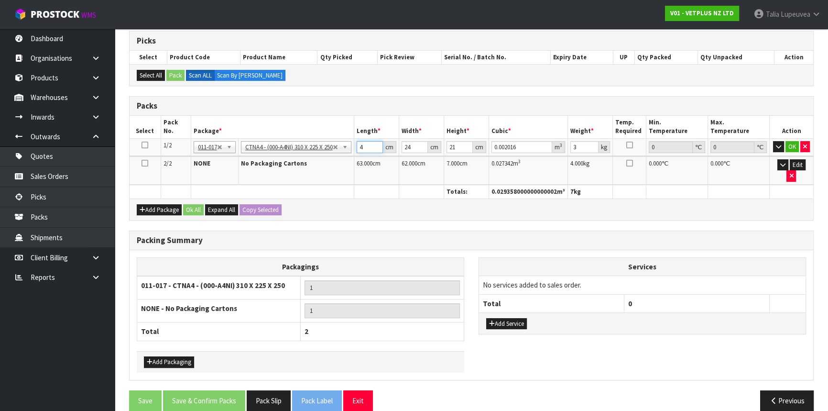
type input "44"
type input "0.022176"
type input "44"
type input "3"
type input "0.002772"
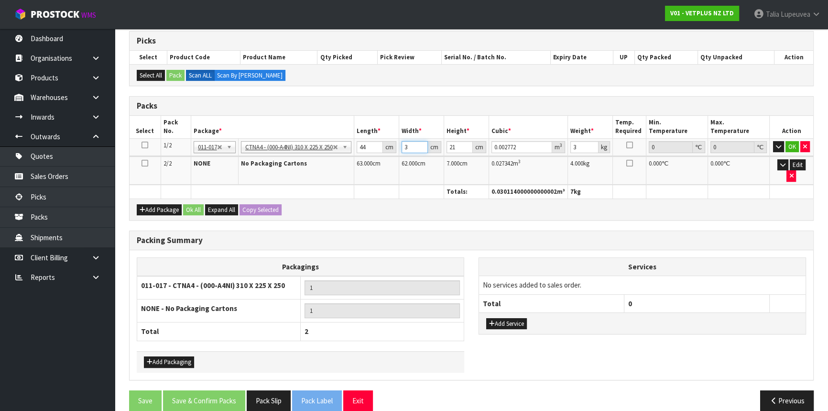
type input "35"
type input "0.03234"
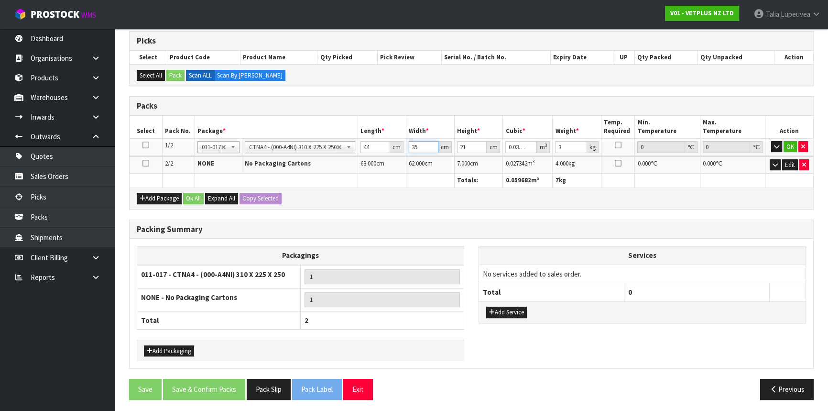
type input "35"
type input "2"
type input "0.00308"
type input "23"
type input "0.03542"
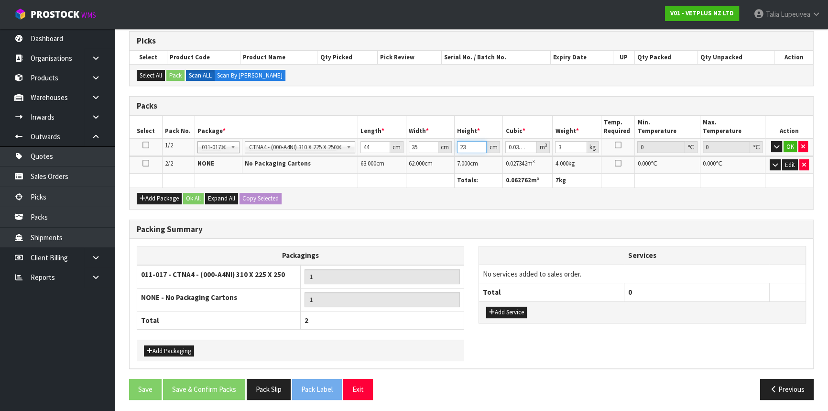
type input "23"
type input "6"
click at [796, 148] on button "OK" at bounding box center [790, 146] width 13 height 11
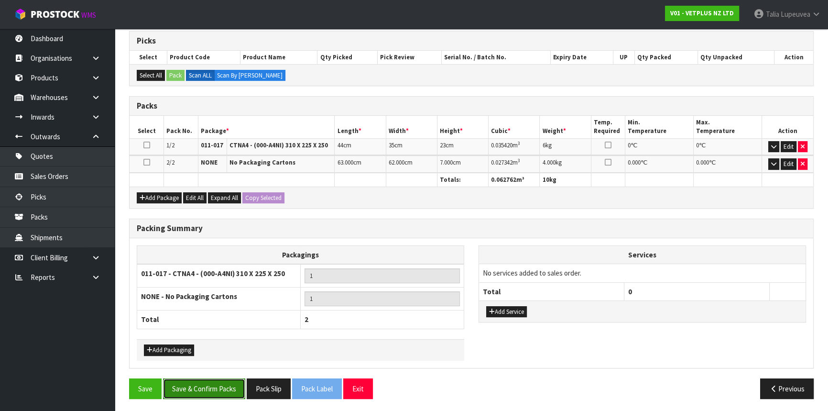
click at [209, 386] on button "Save & Confirm Packs" at bounding box center [204, 388] width 82 height 21
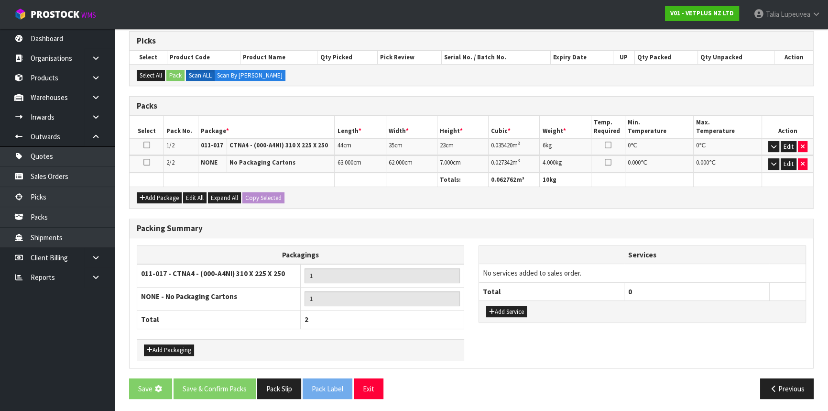
scroll to position [0, 0]
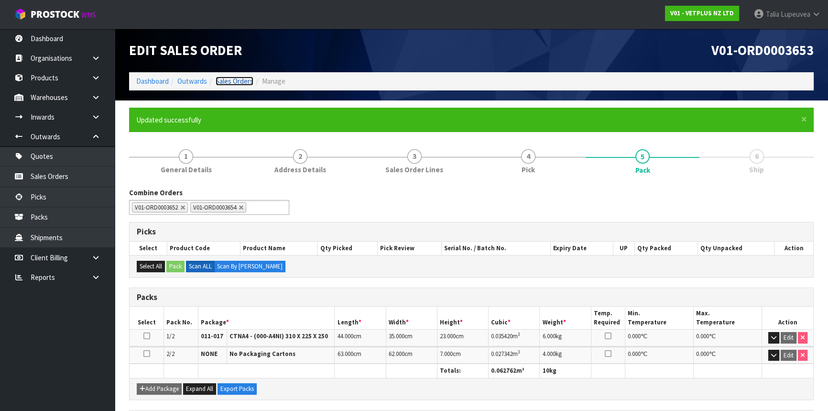
click at [237, 79] on link "Sales Orders" at bounding box center [235, 81] width 38 height 9
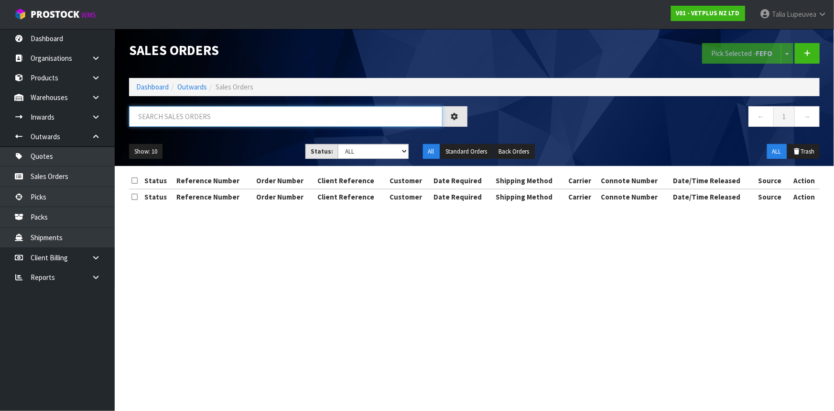
click at [246, 115] on input "text" at bounding box center [286, 116] width 314 height 21
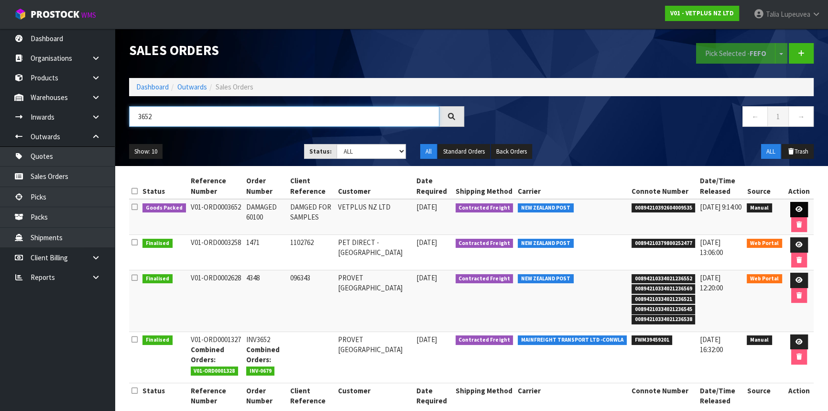
type input "3652"
click at [793, 203] on link at bounding box center [799, 209] width 18 height 15
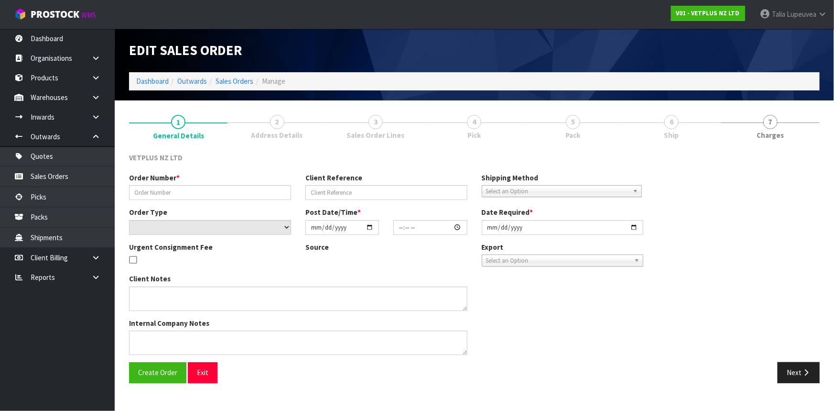
type input "DAMAGED 60100"
type input "DAMGED FOR SAMPLES"
select select "number:0"
type input "[DATE]"
type input "11:36:00.000"
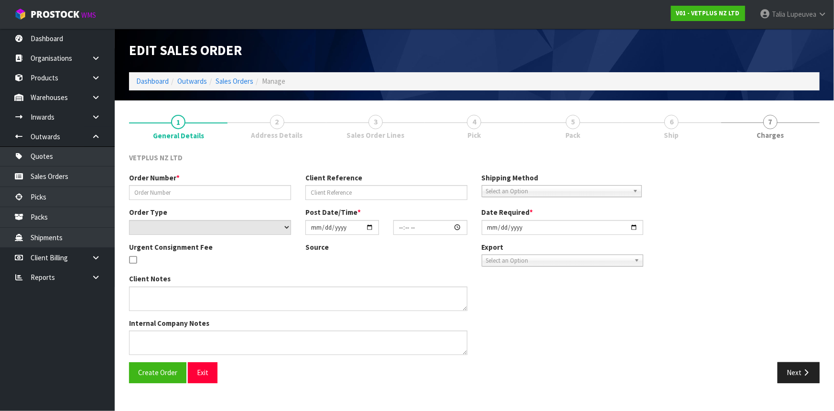
type input "[DATE]"
type textarea "[DATE]11:12AM: ACTUALLY, ON THIS OCCASION, I WILL USE THE DAMAGED ITEM FOR SAMP…"
type textarea "CWL ERROR,"
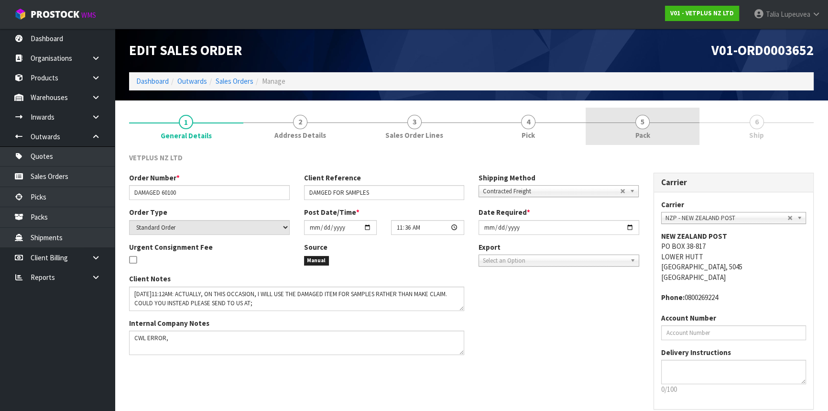
click at [660, 136] on link "5 Pack" at bounding box center [643, 127] width 114 height 38
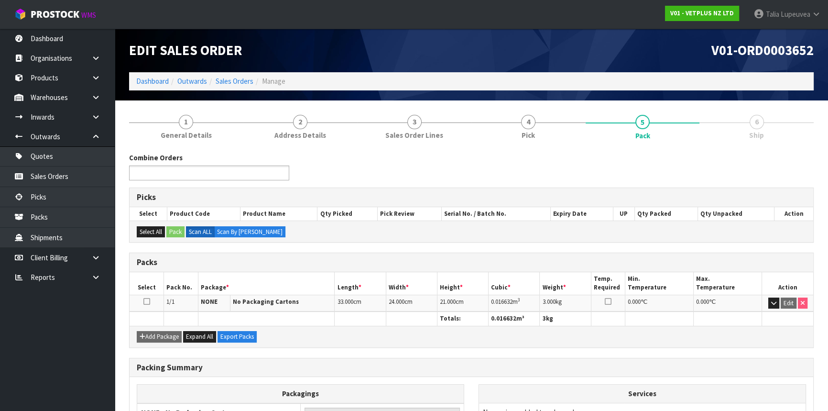
click at [218, 170] on ul at bounding box center [209, 172] width 160 height 15
type input "3653"
click at [215, 183] on li "V01-ORD000 3653" at bounding box center [209, 186] width 159 height 12
click at [212, 172] on ul "V01-ORD0003653" at bounding box center [209, 172] width 160 height 15
type input "3654"
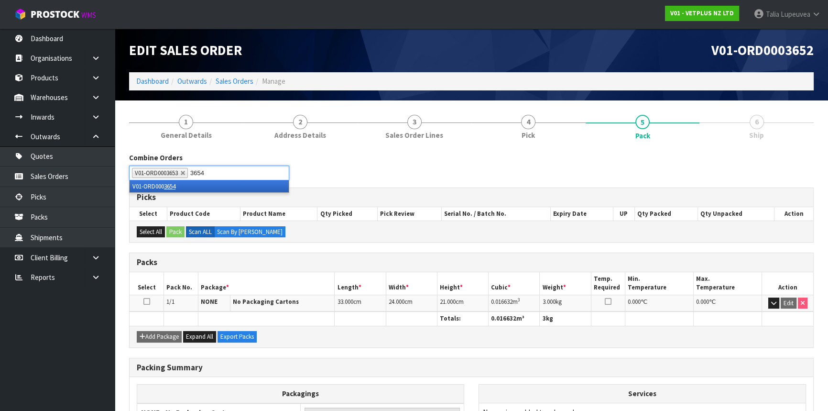
click at [217, 188] on li "V01-ORD000 3654" at bounding box center [209, 186] width 159 height 12
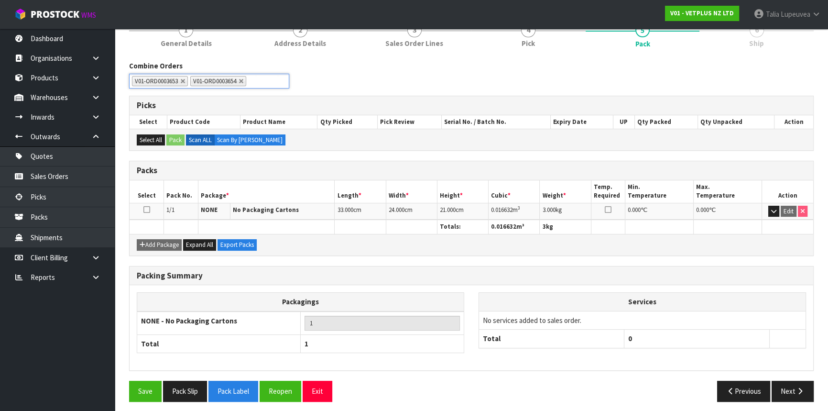
scroll to position [95, 0]
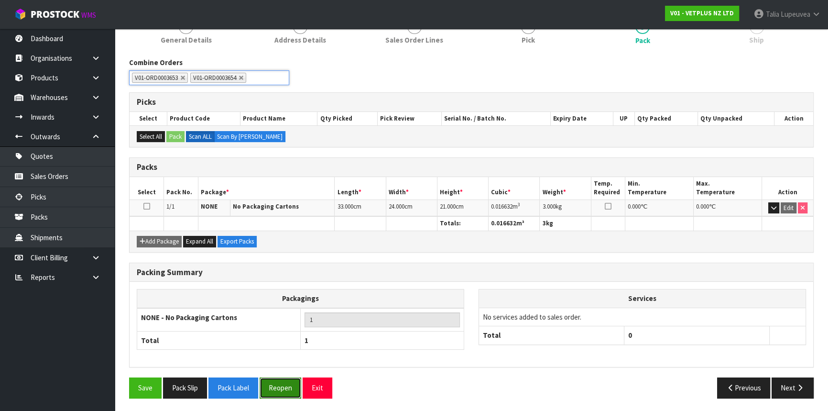
click at [285, 383] on button "Reopen" at bounding box center [281, 387] width 42 height 21
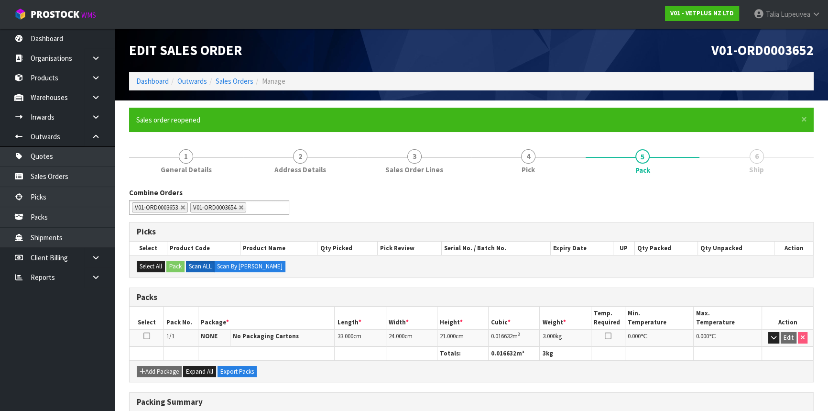
type input "Select Some Options"
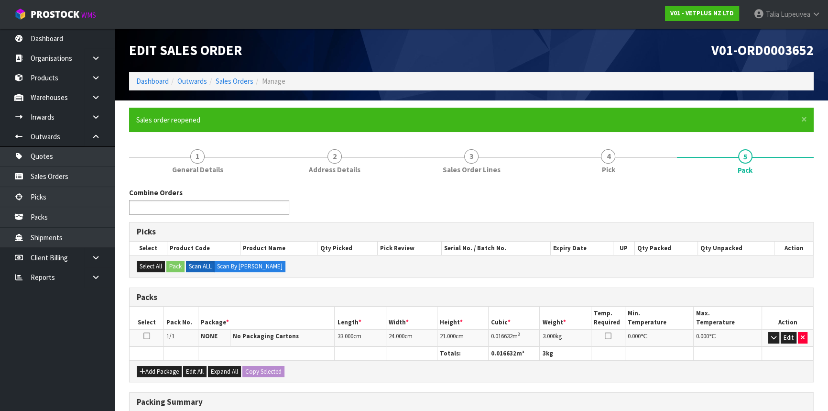
click at [226, 206] on ul at bounding box center [209, 207] width 160 height 15
type input "3654"
drag, startPoint x: 227, startPoint y: 224, endPoint x: 228, endPoint y: 218, distance: 6.8
click at [227, 224] on li "V01-ORD000 3654" at bounding box center [209, 221] width 159 height 12
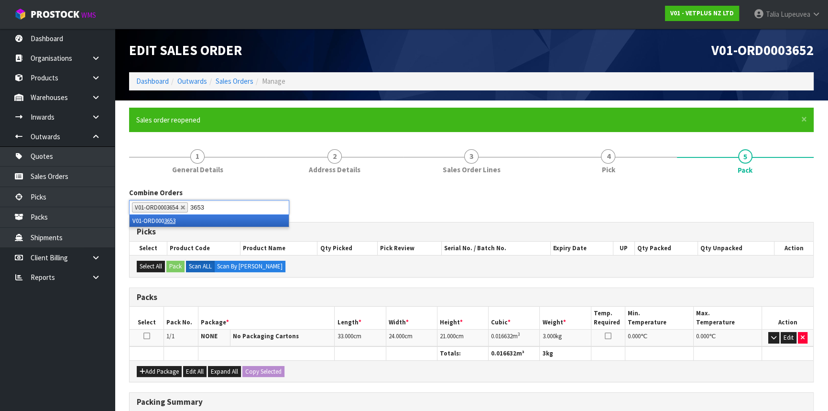
type input "3653"
click at [233, 226] on li "V01-ORD000 3653" at bounding box center [209, 221] width 159 height 12
click at [785, 333] on button "Edit" at bounding box center [789, 337] width 16 height 11
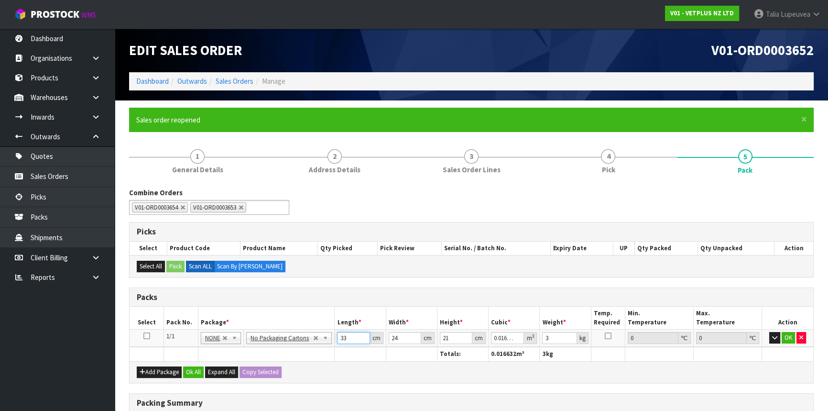
drag, startPoint x: 346, startPoint y: 335, endPoint x: 330, endPoint y: 340, distance: 16.9
click at [330, 340] on tr "1/1 NONE 007-001 007-002 007-004 007-009 007-013 007-014 007-015 007-017 007-01…" at bounding box center [472, 337] width 684 height 17
type input "4"
type input "0.002016"
type input "44"
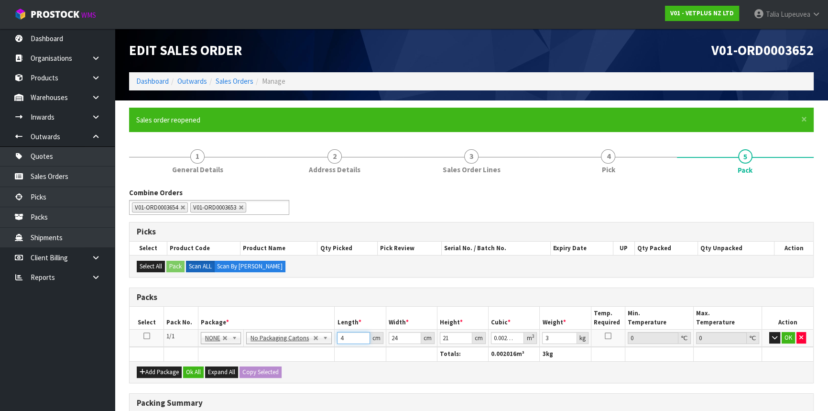
type input "0.022176"
type input "44"
type input "3"
type input "0.002772"
type input "35"
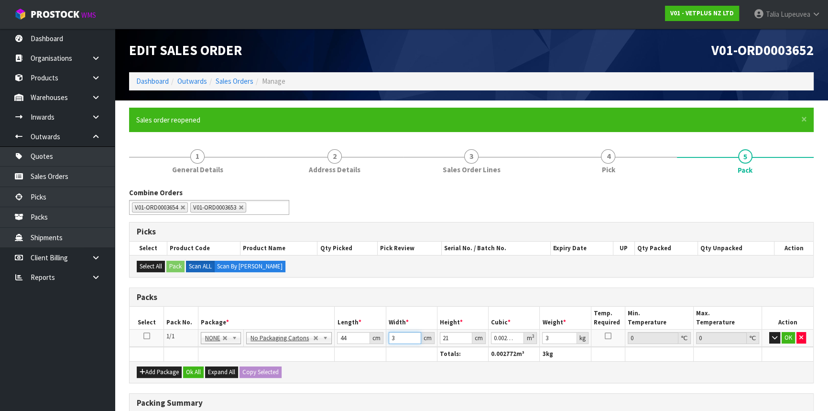
type input "0.03234"
type input "35"
type input "2"
type input "0.00308"
type input "23"
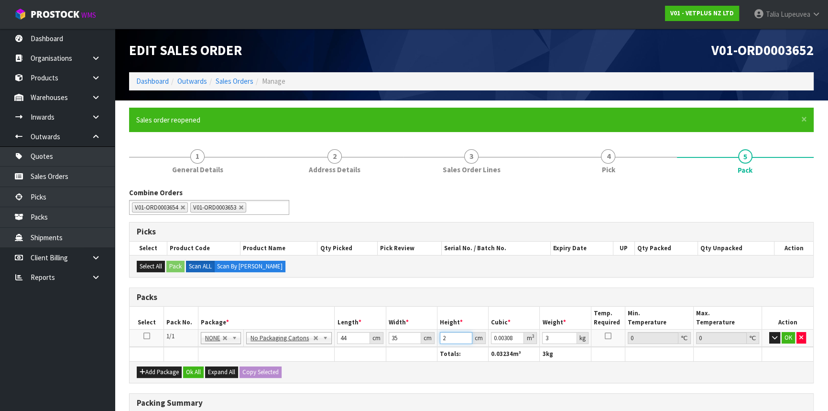
type input "0.03542"
type input "23"
type input "6"
click at [785, 337] on button "OK" at bounding box center [788, 337] width 13 height 11
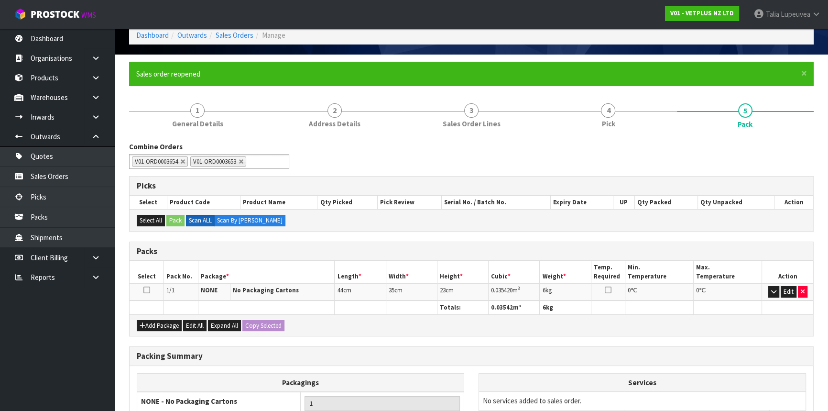
scroll to position [151, 0]
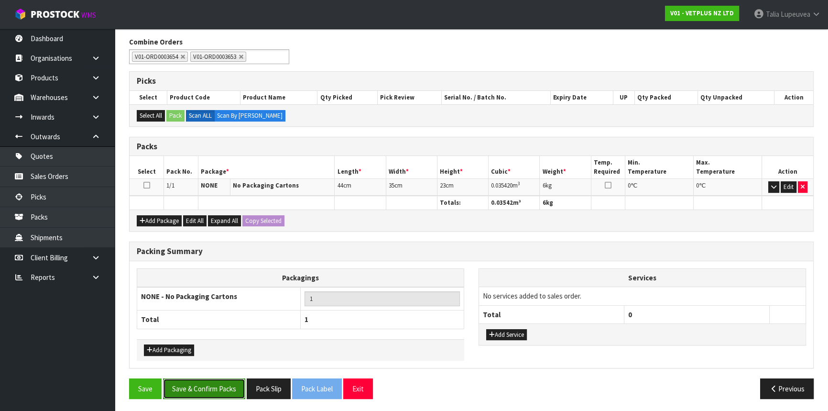
click at [216, 386] on button "Save & Confirm Packs" at bounding box center [204, 388] width 82 height 21
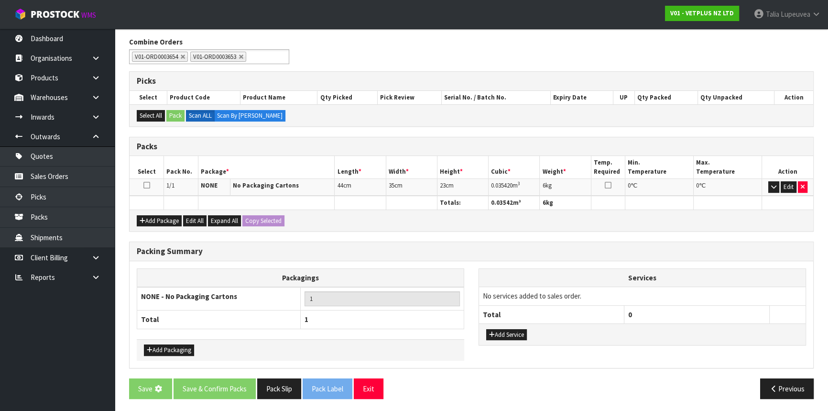
scroll to position [0, 0]
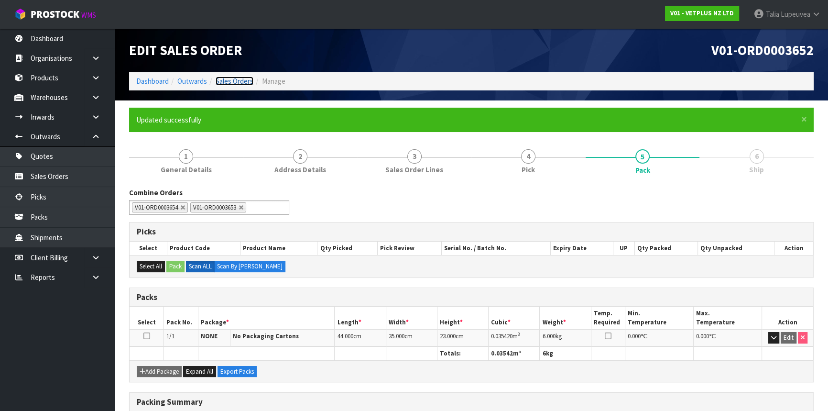
click at [224, 78] on link "Sales Orders" at bounding box center [235, 81] width 38 height 9
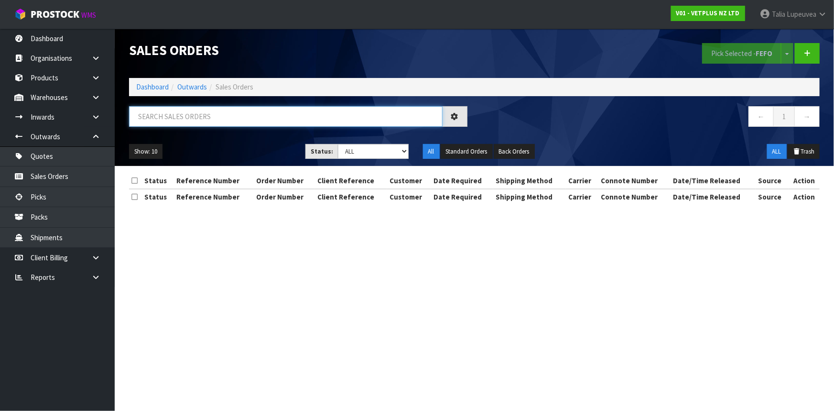
click at [221, 124] on input "text" at bounding box center [286, 116] width 314 height 21
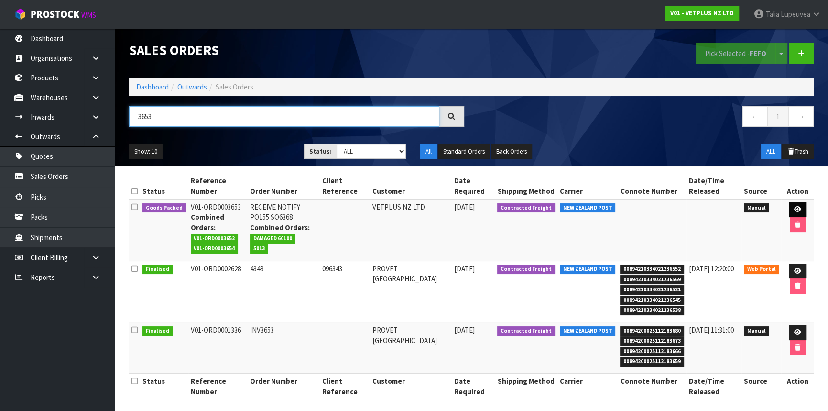
type input "3653"
click at [794, 209] on icon at bounding box center [797, 209] width 7 height 6
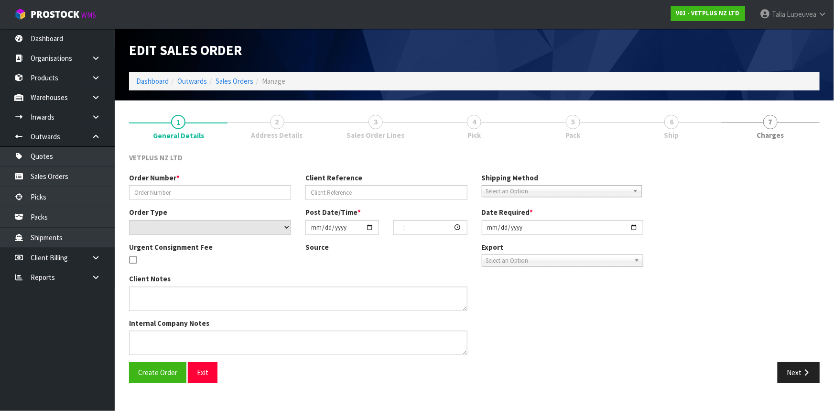
type input "RECEIVE NOTIFY PO155 SO6368"
select select "number:0"
type input "[DATE]"
type input "12:02:00.000"
type input "[DATE]"
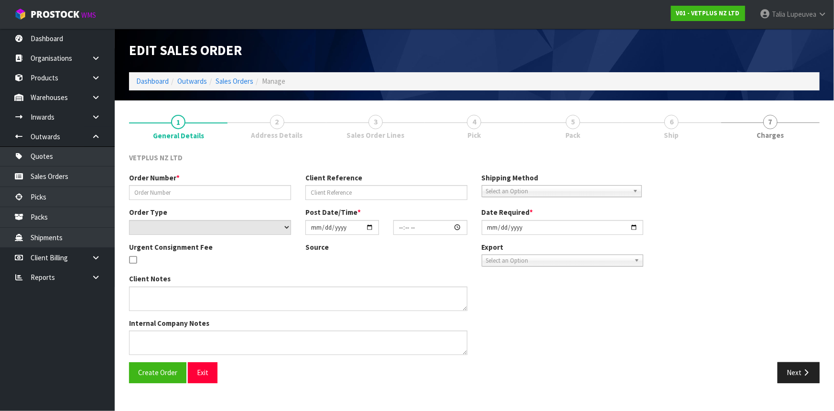
type textarea "WE RECEIVED WDM PHOTOFRAME X 1 WHICH IS NOT ON THE PUTAWAY WE RECEIVED TULIP VA…"
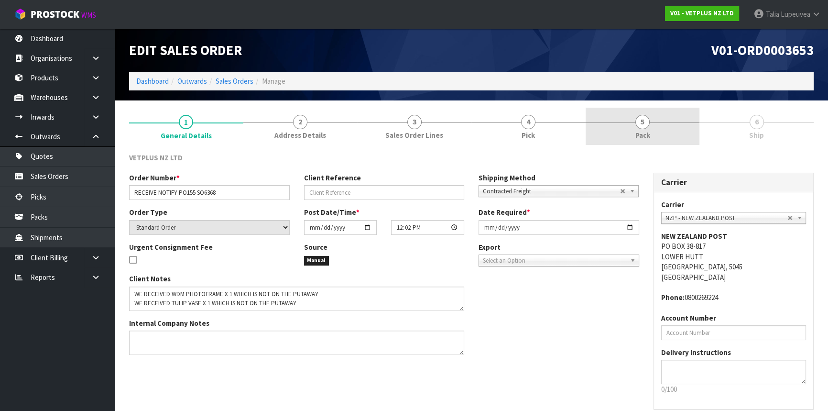
click at [653, 135] on link "5 Pack" at bounding box center [643, 127] width 114 height 38
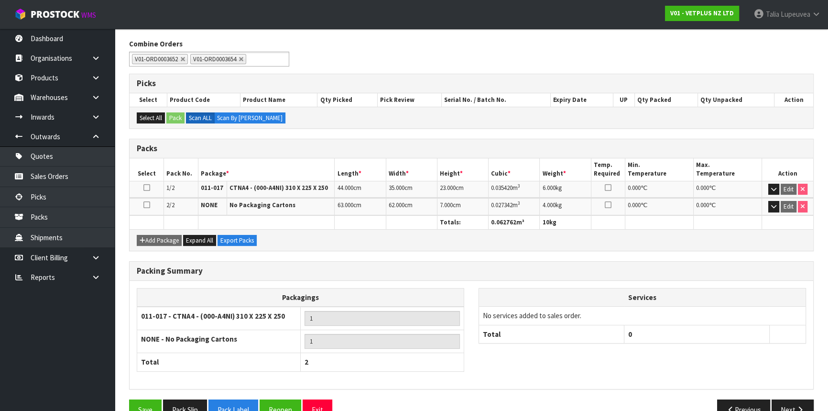
scroll to position [135, 0]
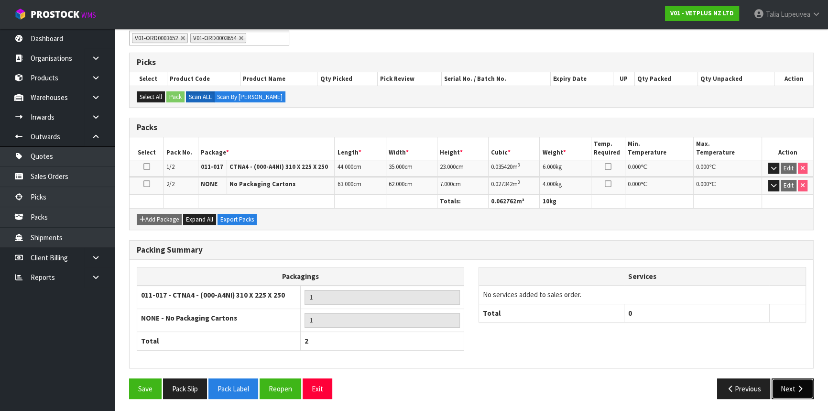
drag, startPoint x: 787, startPoint y: 387, endPoint x: 784, endPoint y: 383, distance: 5.2
click at [787, 387] on button "Next" at bounding box center [793, 388] width 42 height 21
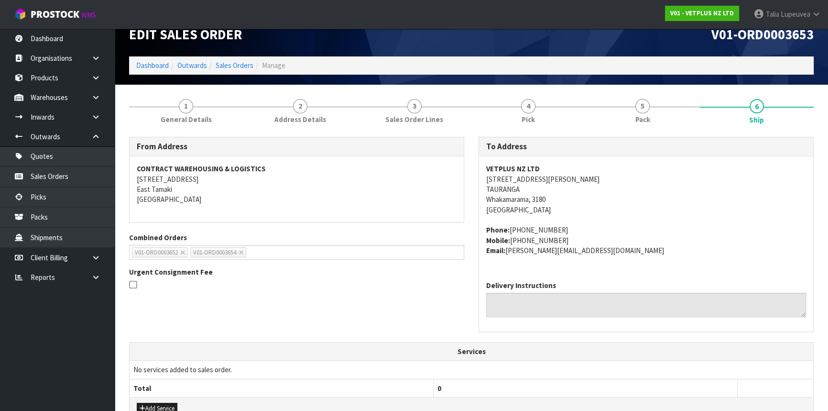
scroll to position [233, 0]
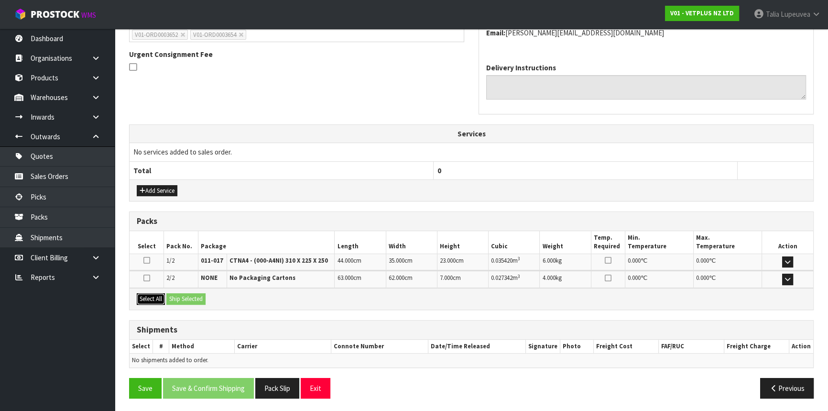
click at [154, 294] on button "Select All" at bounding box center [151, 298] width 28 height 11
click at [183, 296] on button "Ship Selected" at bounding box center [185, 298] width 39 height 11
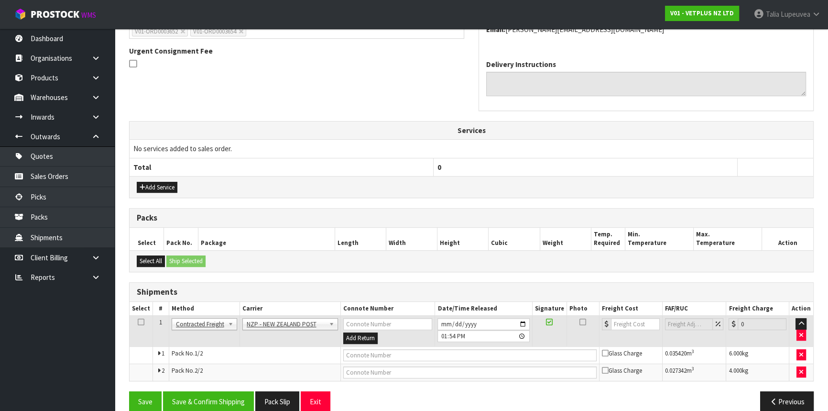
scroll to position [250, 0]
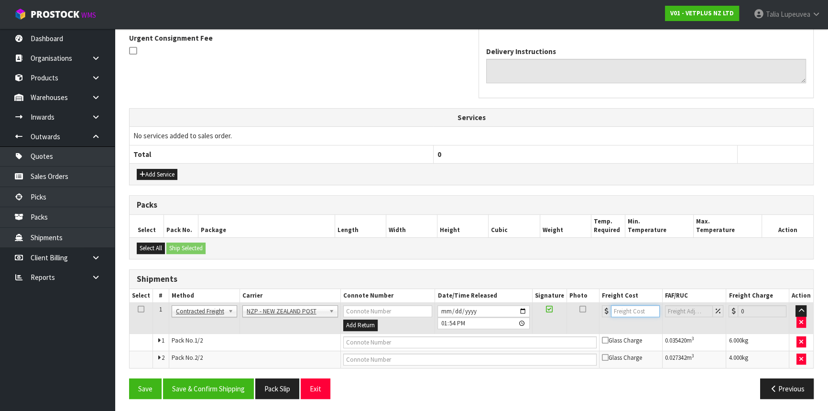
click at [619, 309] on input "number" at bounding box center [635, 311] width 49 height 12
type input "26.08"
click at [518, 340] on input "text" at bounding box center [469, 342] width 253 height 12
type input "00894210392604213604"
click at [129, 378] on button "Save" at bounding box center [145, 388] width 33 height 21
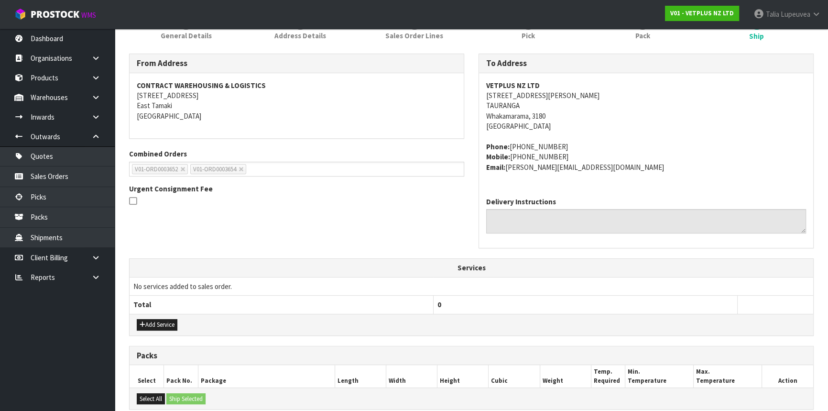
scroll to position [285, 0]
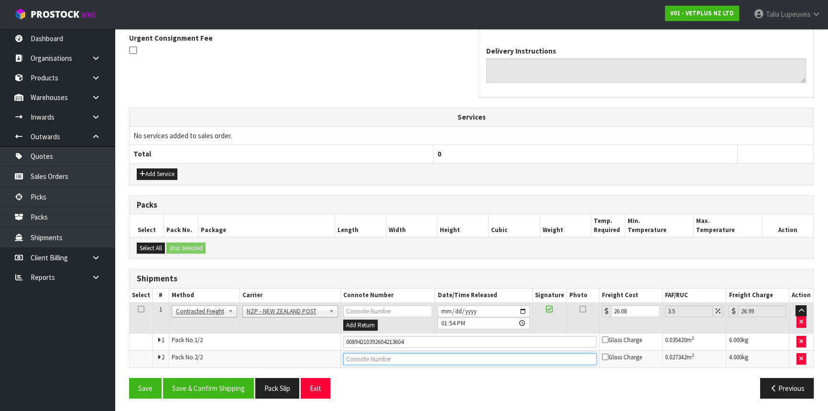
click at [465, 357] on input "text" at bounding box center [469, 359] width 253 height 12
type input "00894210392604213611"
click at [129, 378] on button "Save" at bounding box center [145, 388] width 33 height 21
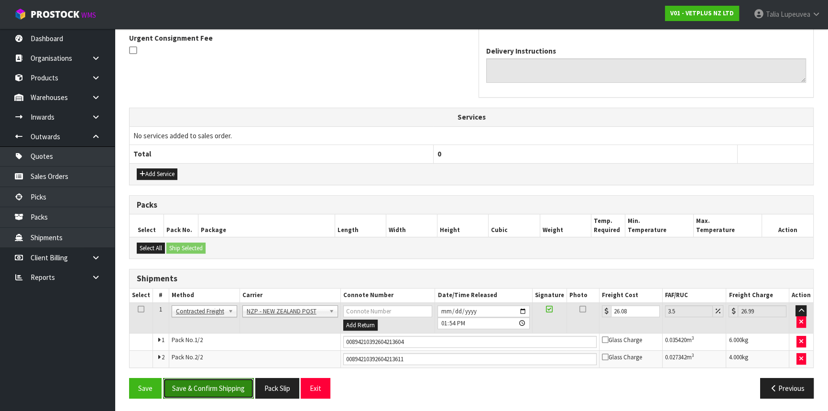
click at [220, 384] on button "Save & Confirm Shipping" at bounding box center [208, 388] width 91 height 21
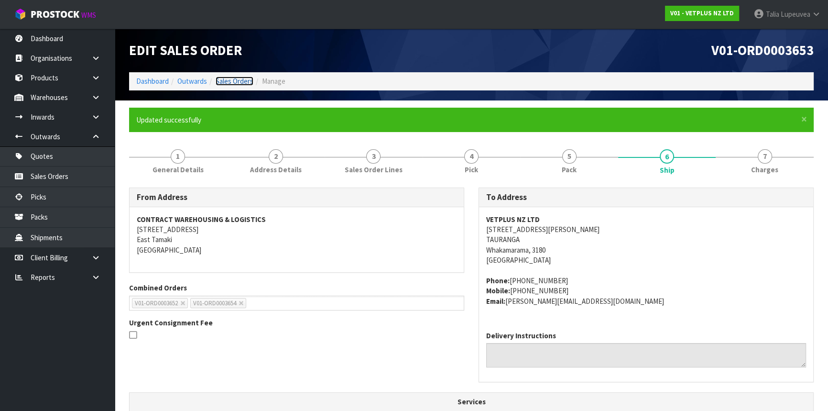
click at [238, 79] on link "Sales Orders" at bounding box center [235, 81] width 38 height 9
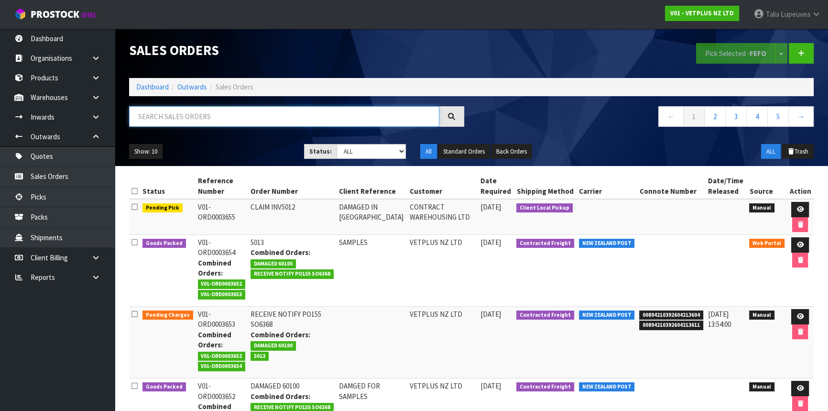
click at [193, 114] on input "text" at bounding box center [284, 116] width 310 height 21
type input "JOB-0414494"
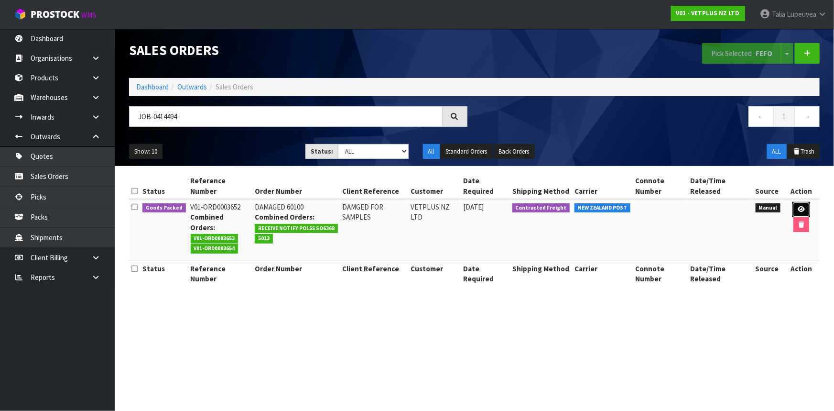
click at [799, 205] on link at bounding box center [802, 209] width 18 height 15
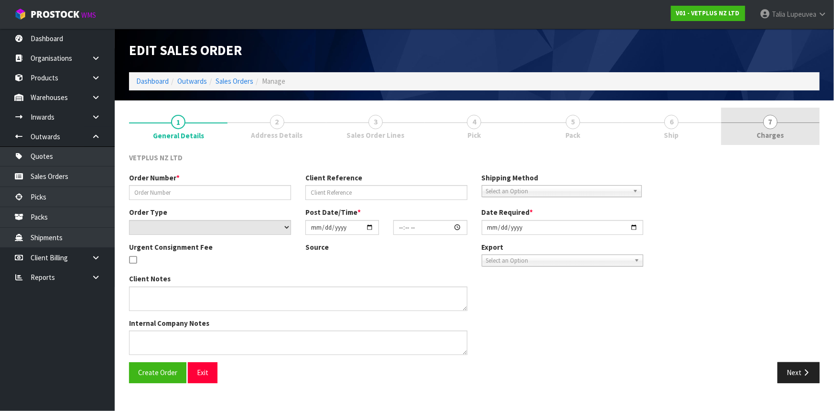
type input "DAMAGED 60100"
type input "DAMGED FOR SAMPLES"
select select "number:0"
type input "[DATE]"
type input "11:36:00.000"
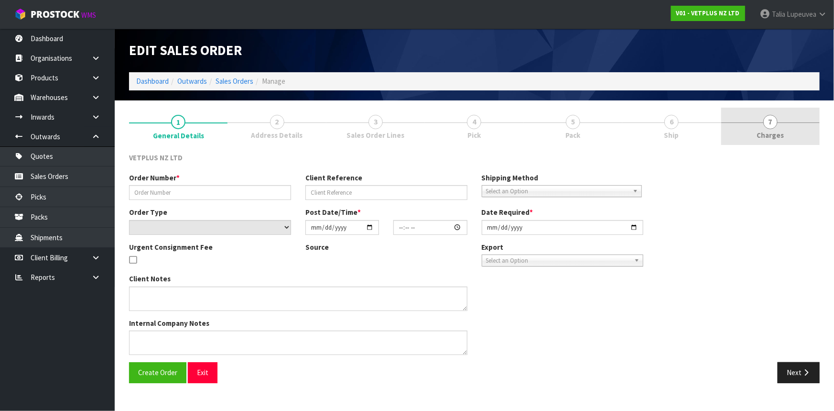
type input "[DATE]"
type textarea "[DATE]11:12AM: ACTUALLY, ON THIS OCCASION, I WILL USE THE DAMAGED ITEM FOR SAMP…"
type textarea "CWL ERROR,"
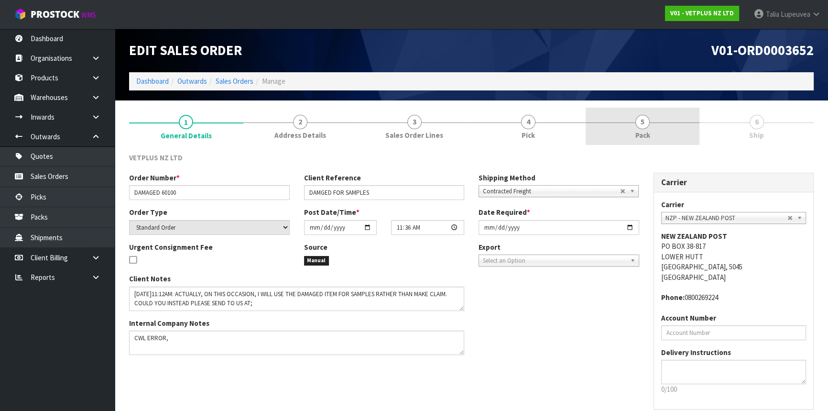
click at [622, 126] on link "5 Pack" at bounding box center [643, 127] width 114 height 38
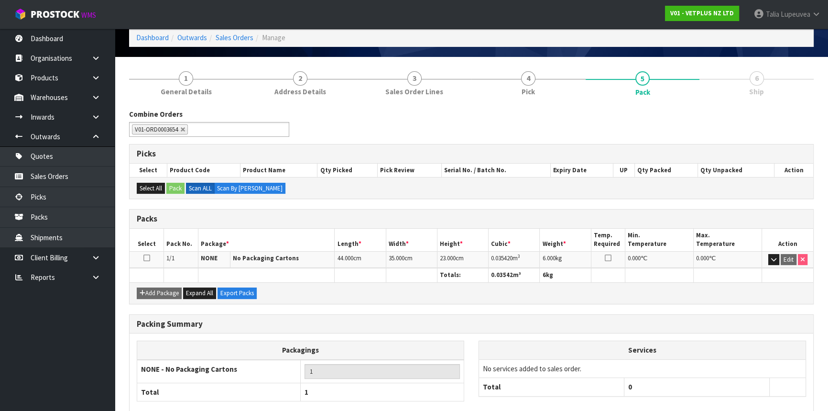
scroll to position [95, 0]
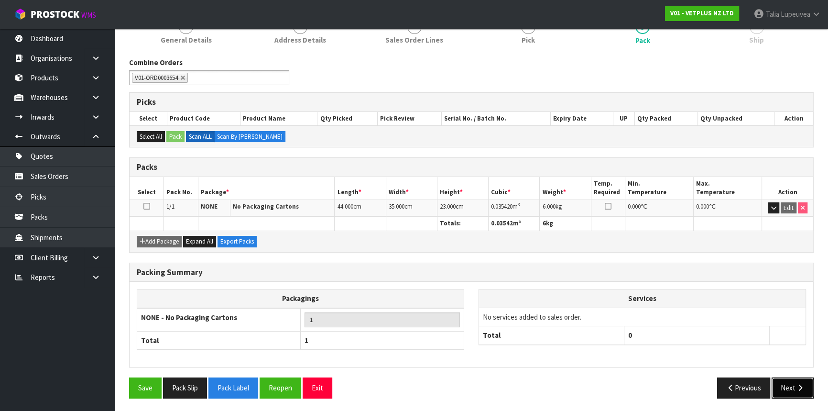
click at [804, 389] on button "Next" at bounding box center [793, 387] width 42 height 21
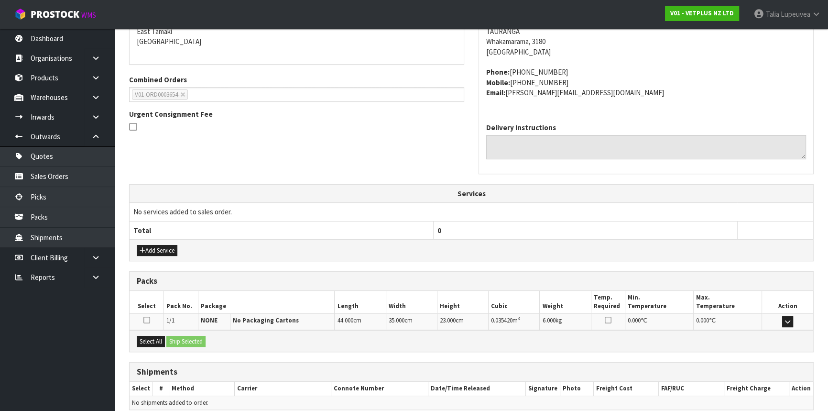
scroll to position [216, 0]
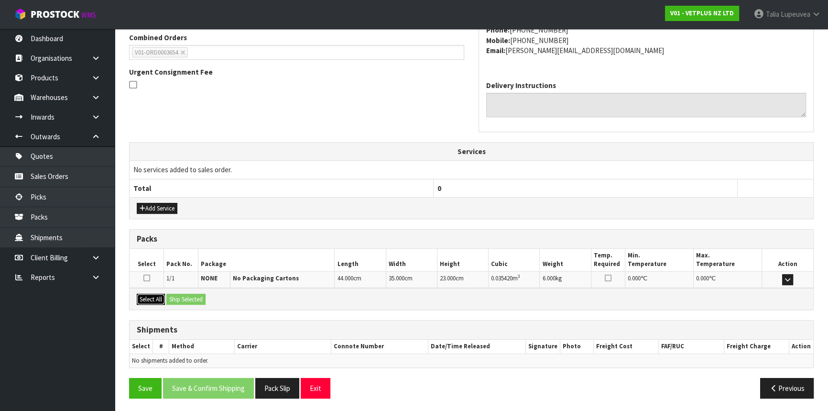
click at [158, 296] on button "Select All" at bounding box center [151, 299] width 28 height 11
click at [201, 288] on div "Select All Ship Selected" at bounding box center [472, 299] width 684 height 22
click at [199, 296] on button "Ship Selected" at bounding box center [185, 299] width 39 height 11
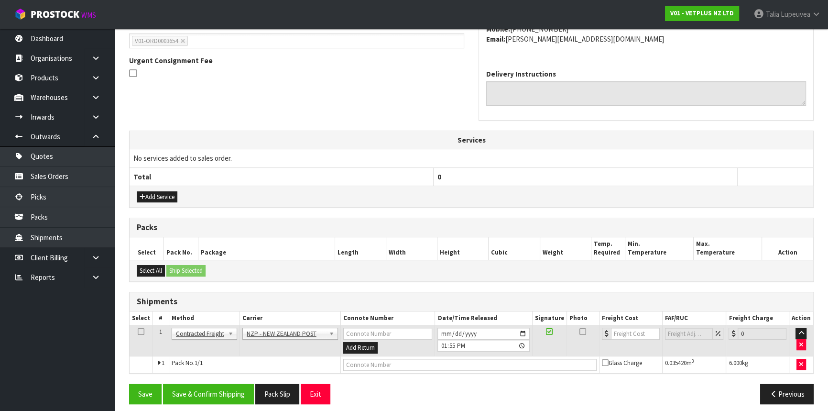
scroll to position [233, 0]
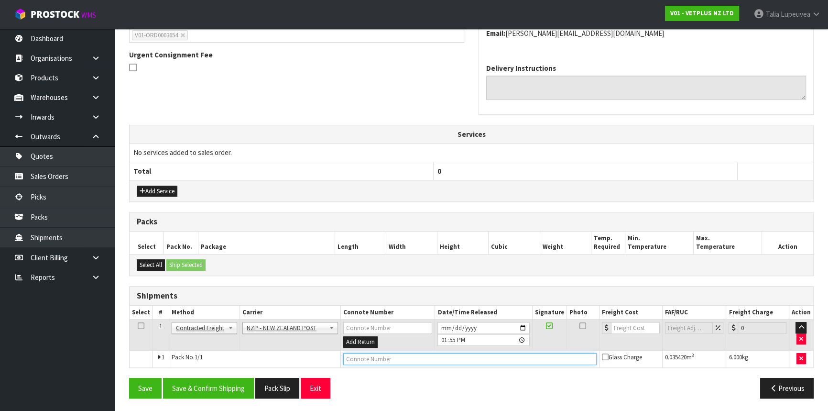
click at [373, 356] on input "text" at bounding box center [469, 359] width 253 height 12
type input "00894210392604213604"
click at [129, 378] on button "Save" at bounding box center [145, 388] width 33 height 21
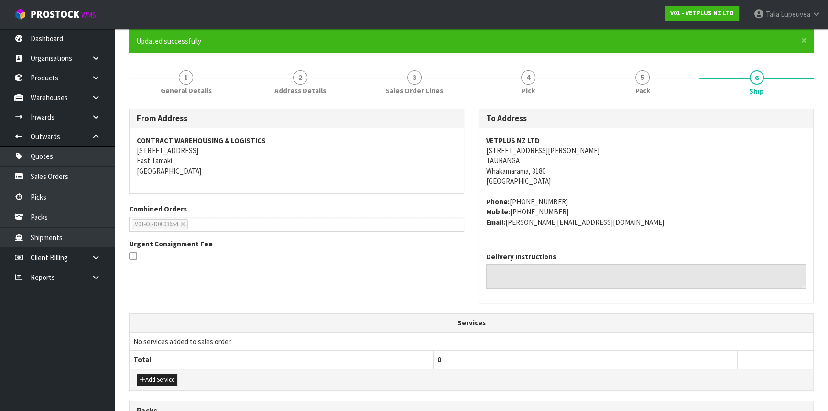
scroll to position [268, 0]
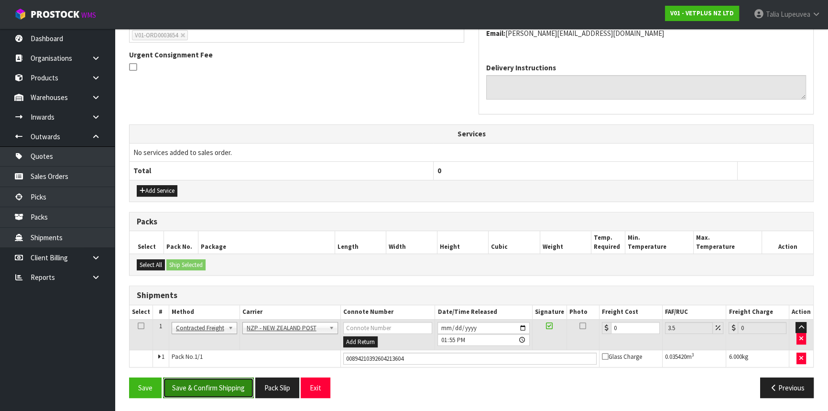
click at [202, 385] on button "Save & Confirm Shipping" at bounding box center [208, 387] width 91 height 21
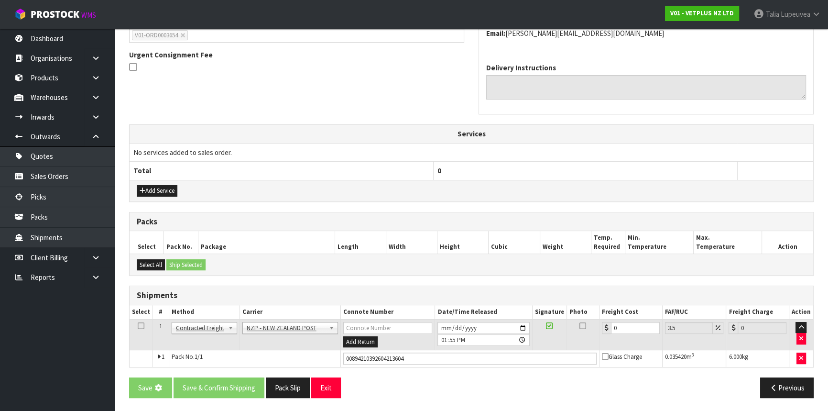
scroll to position [0, 0]
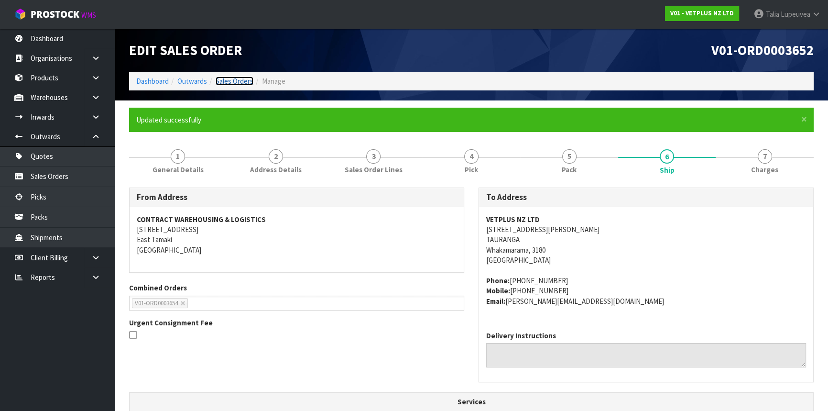
click at [229, 81] on link "Sales Orders" at bounding box center [235, 81] width 38 height 9
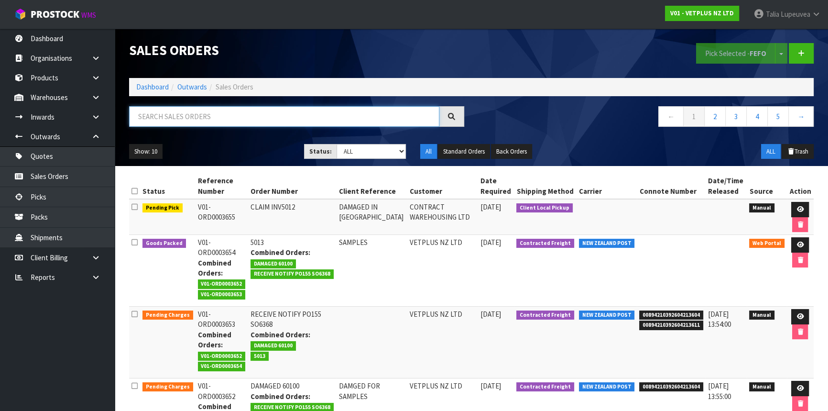
click at [238, 117] on input "text" at bounding box center [284, 116] width 310 height 21
type input "JOB-0414508"
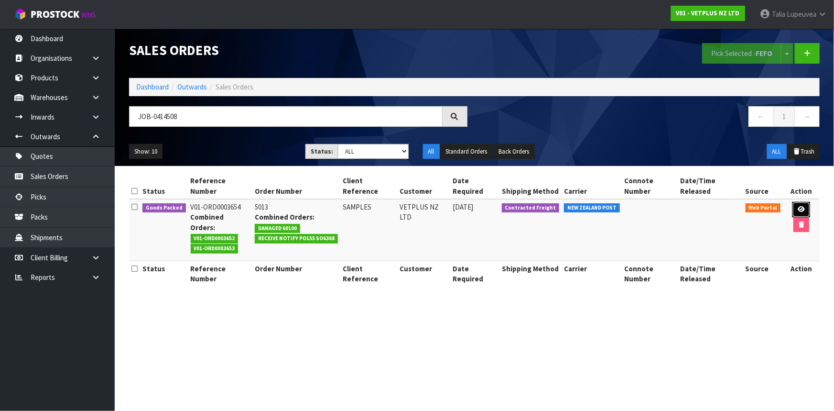
click at [798, 206] on icon at bounding box center [801, 209] width 7 height 6
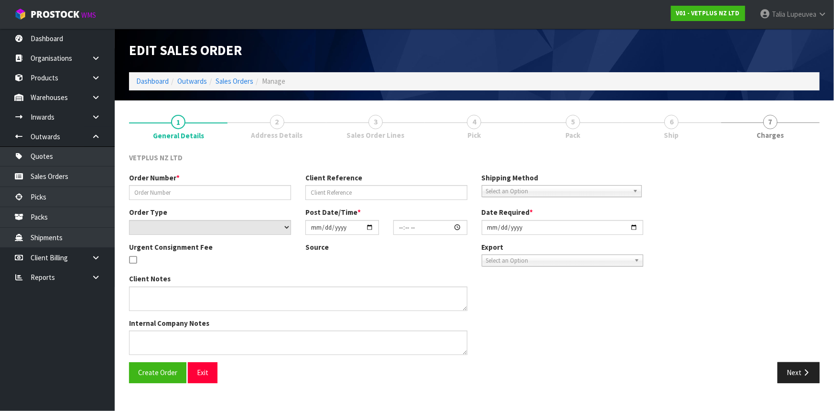
type input "5013"
type input "SAMPLES"
select select "number:0"
type input "[DATE]"
type input "12:07:00.000"
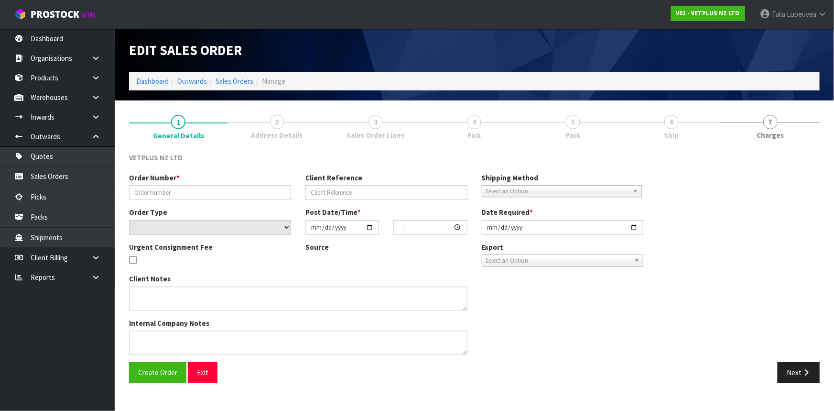
type input "[DATE]"
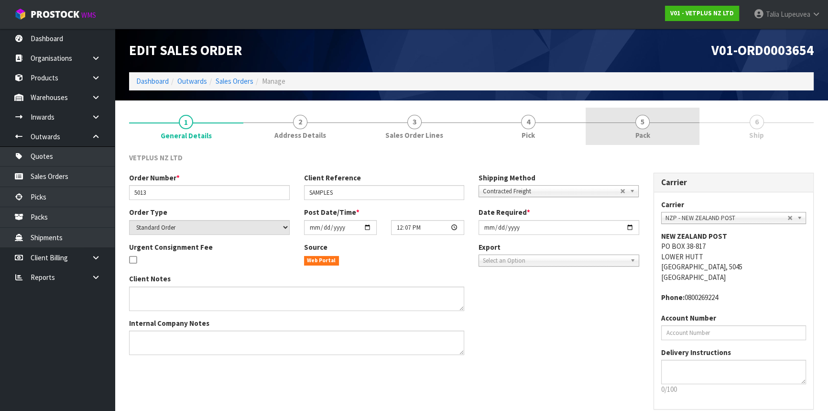
click at [655, 134] on link "5 Pack" at bounding box center [643, 127] width 114 height 38
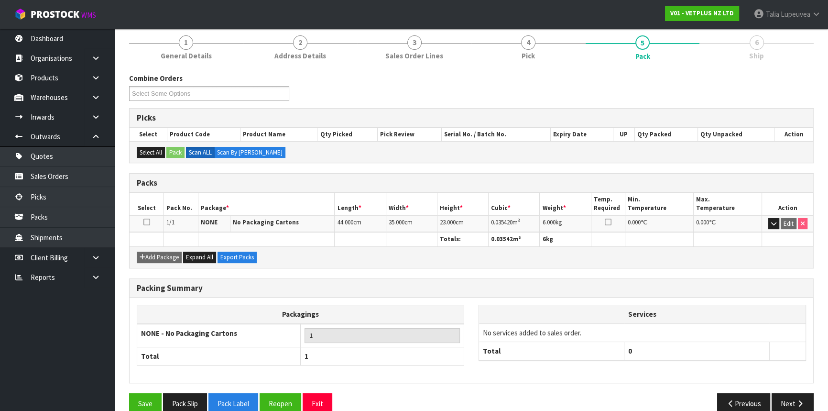
scroll to position [95, 0]
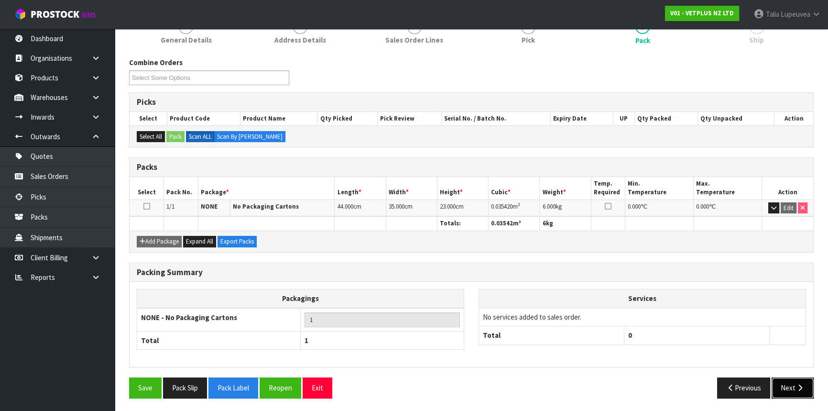
click at [790, 381] on button "Next" at bounding box center [793, 387] width 42 height 21
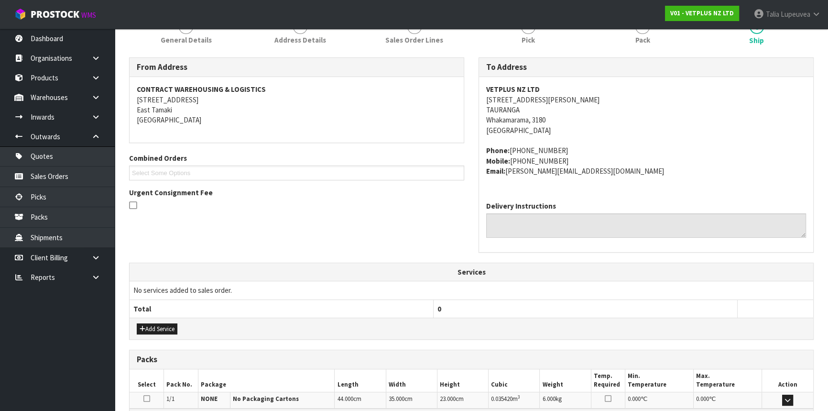
scroll to position [216, 0]
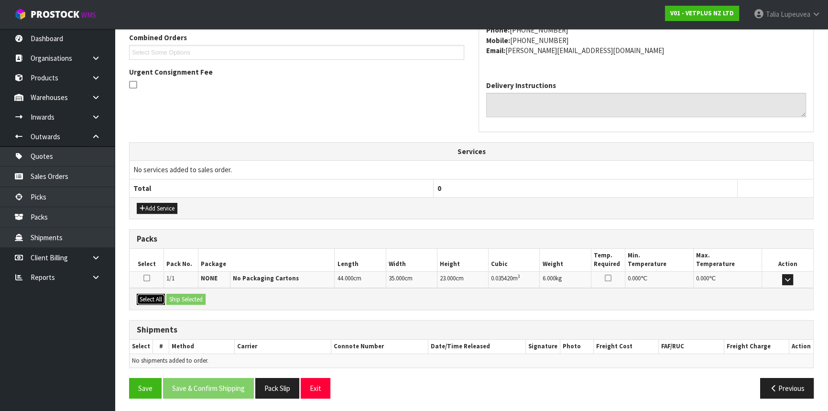
drag, startPoint x: 148, startPoint y: 299, endPoint x: 154, endPoint y: 297, distance: 6.4
click at [148, 298] on button "Select All" at bounding box center [151, 299] width 28 height 11
click at [183, 296] on button "Ship Selected" at bounding box center [185, 299] width 39 height 11
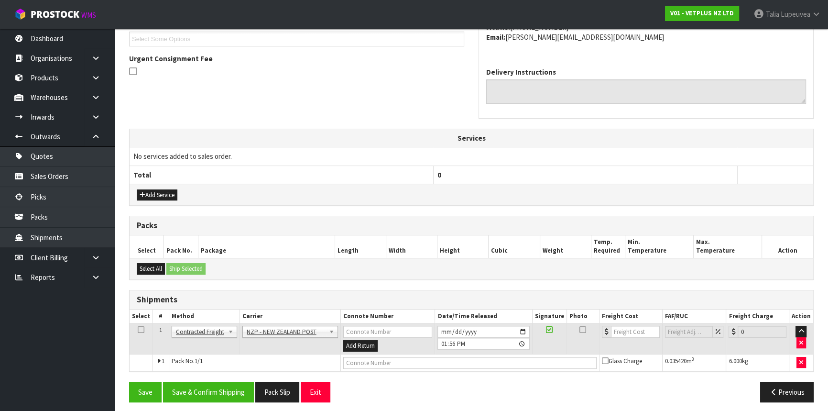
scroll to position [233, 0]
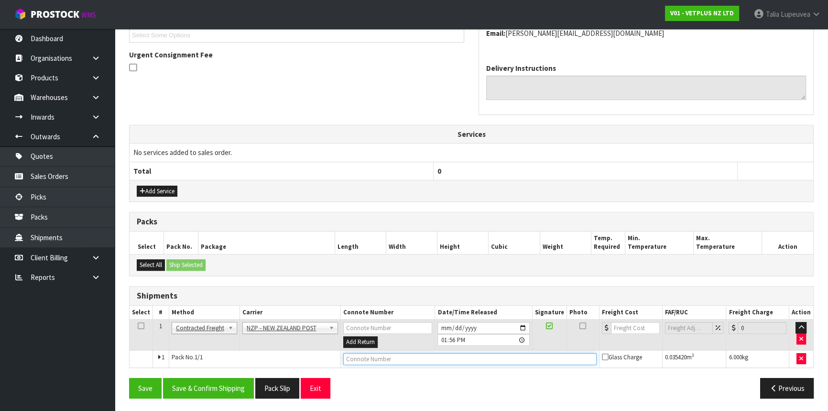
click at [404, 354] on input "text" at bounding box center [469, 359] width 253 height 12
type input "00894210392604213604"
click at [129, 378] on button "Save" at bounding box center [145, 388] width 33 height 21
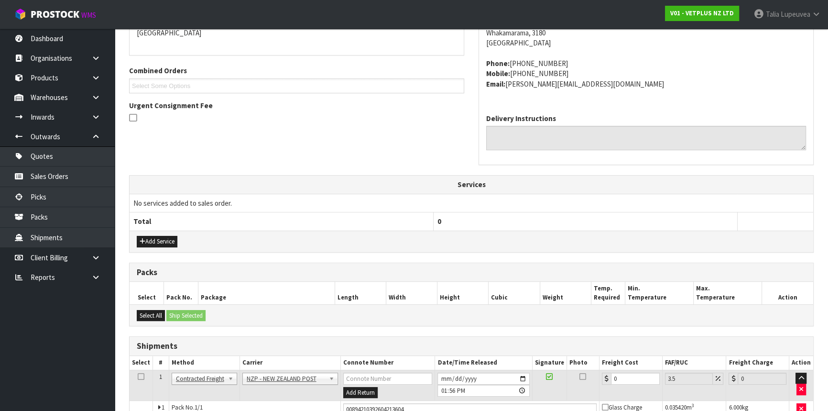
scroll to position [268, 0]
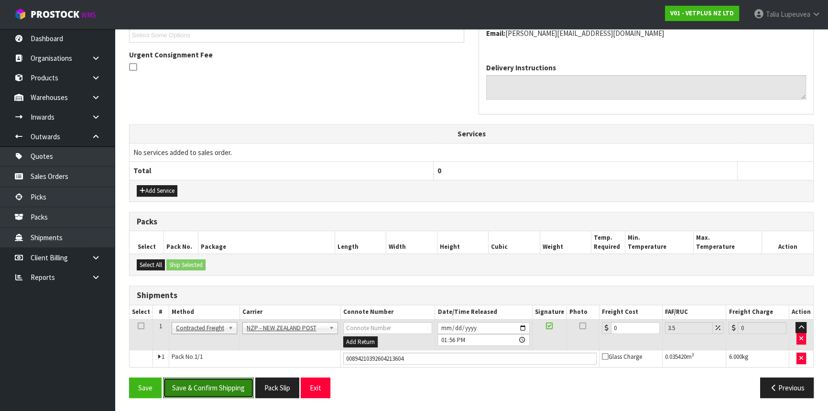
click at [218, 382] on button "Save & Confirm Shipping" at bounding box center [208, 387] width 91 height 21
